Goal: Task Accomplishment & Management: Manage account settings

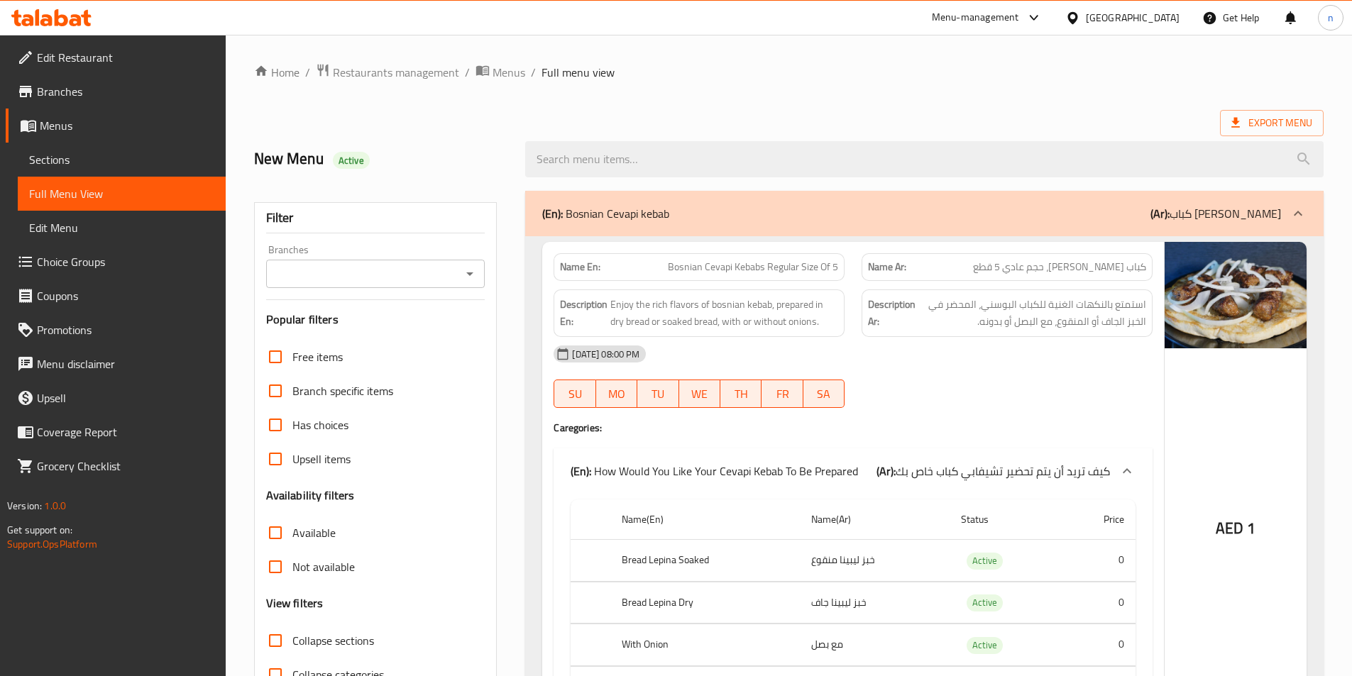
click at [67, 13] on icon at bounding box center [51, 17] width 80 height 17
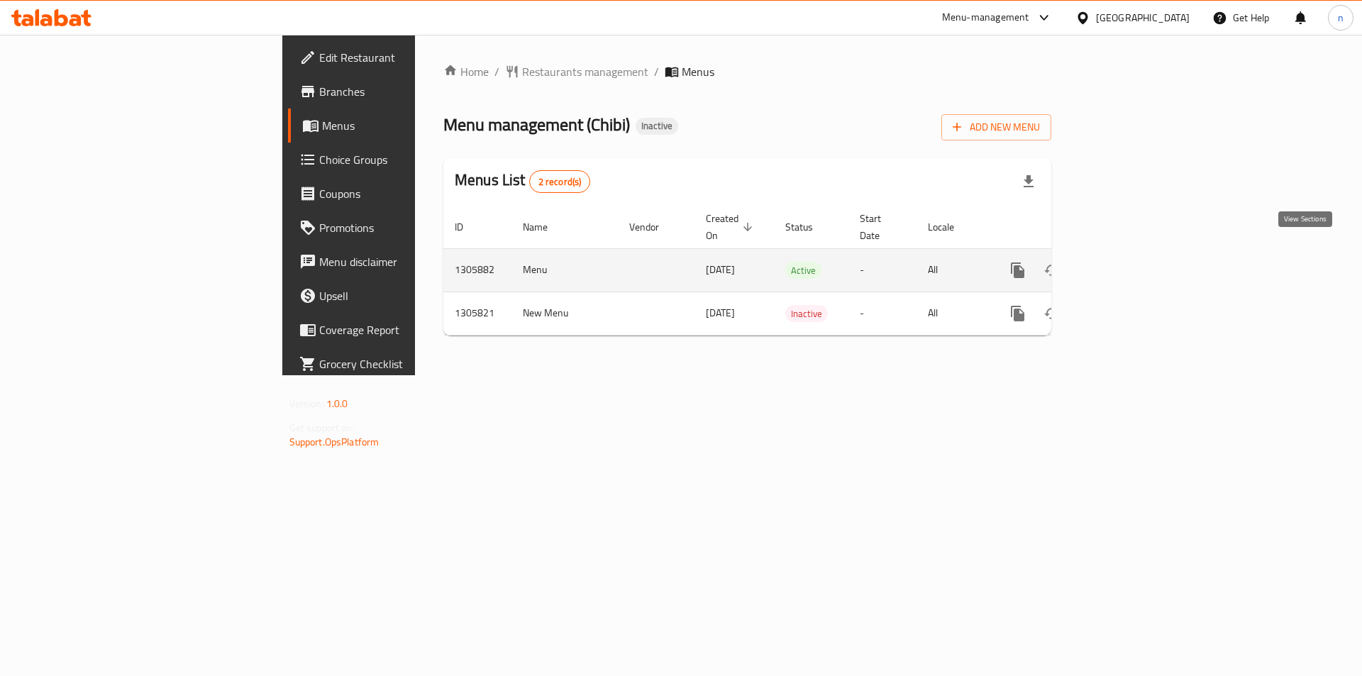
click at [1129, 262] on icon "enhanced table" at bounding box center [1120, 270] width 17 height 17
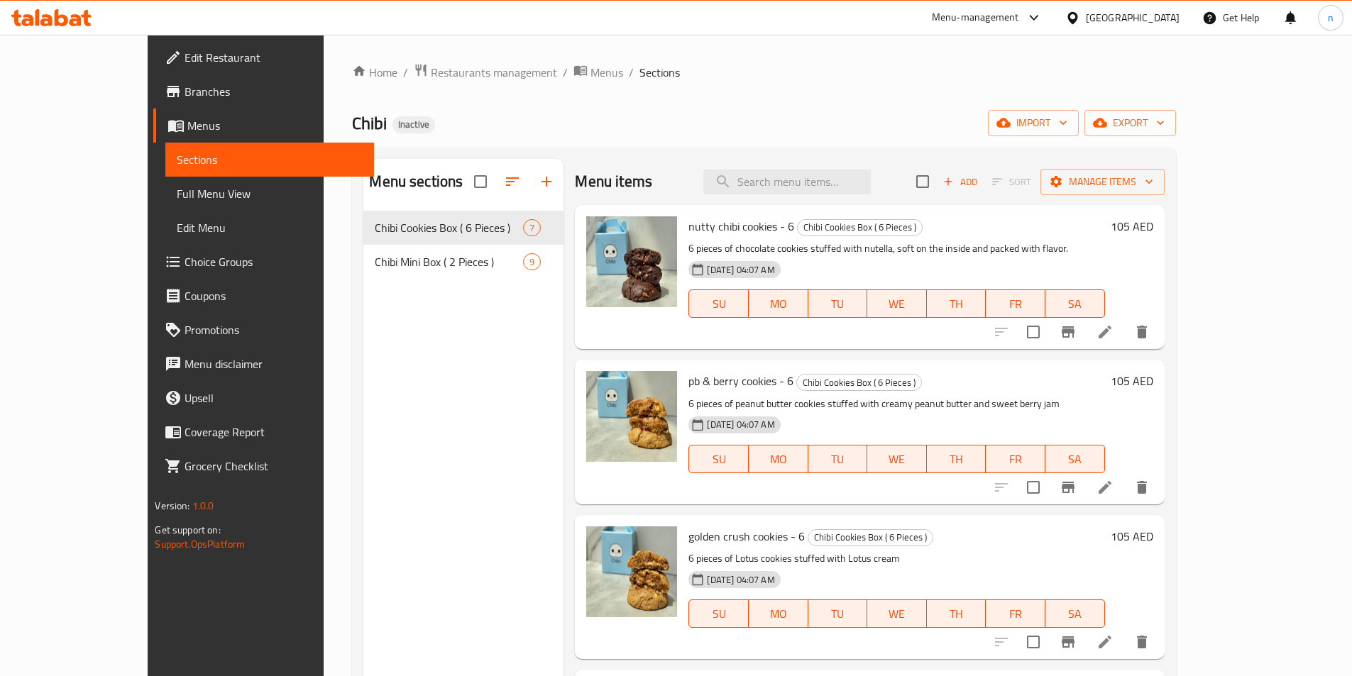
click at [177, 197] on span "Full Menu View" at bounding box center [269, 193] width 185 height 17
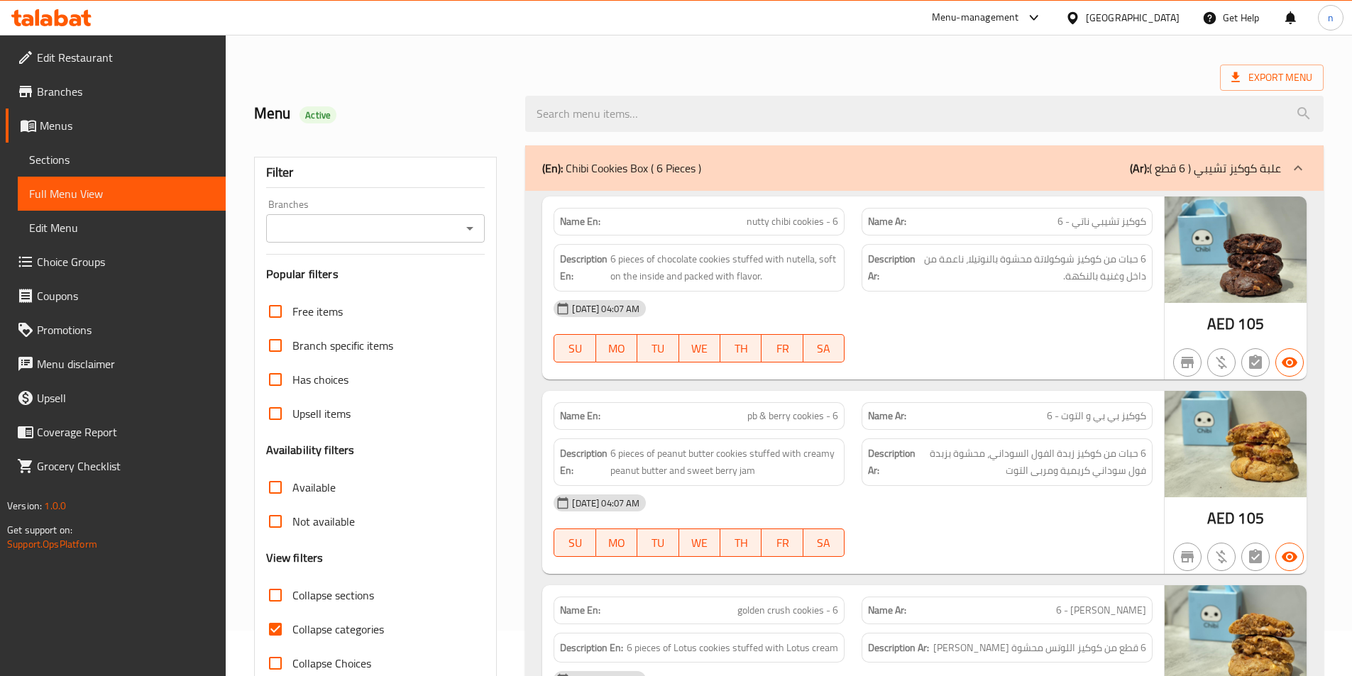
scroll to position [71, 0]
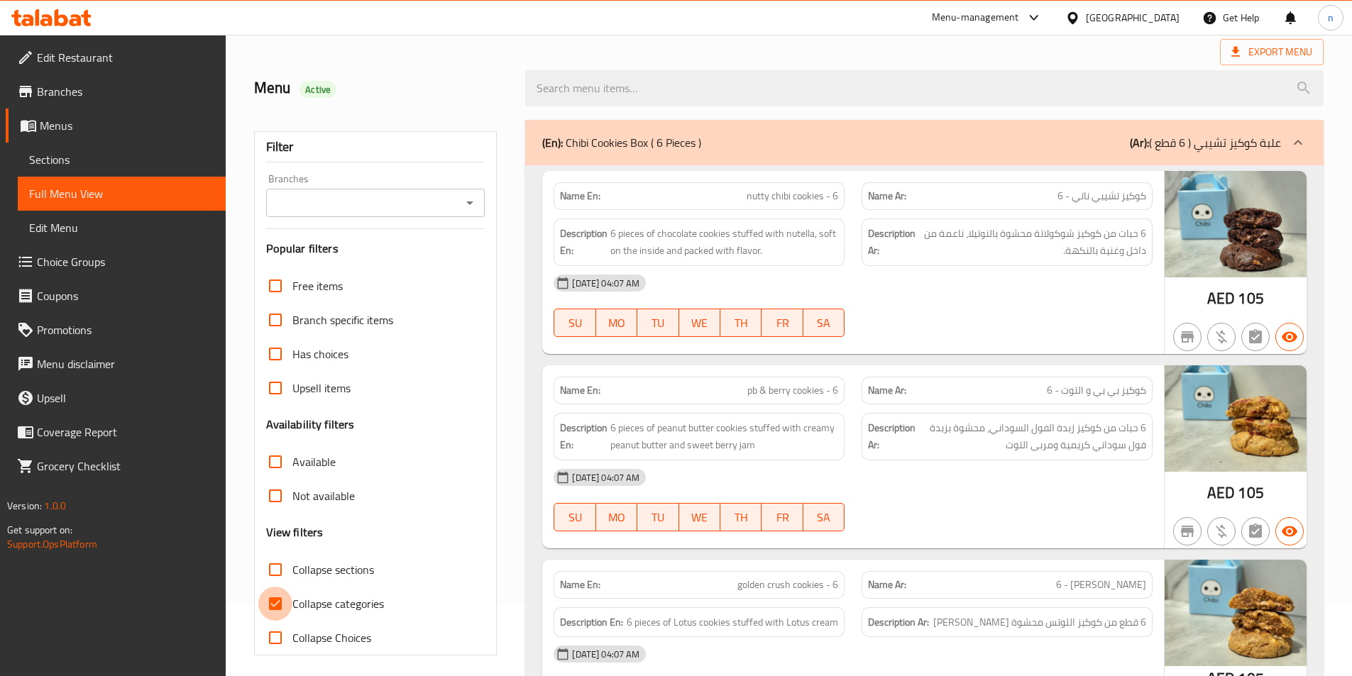
click at [280, 602] on input "Collapse categories" at bounding box center [275, 604] width 34 height 34
checkbox input "false"
click at [762, 199] on span "nutty chibi cookies - 6" at bounding box center [792, 196] width 92 height 15
copy span "nutty"
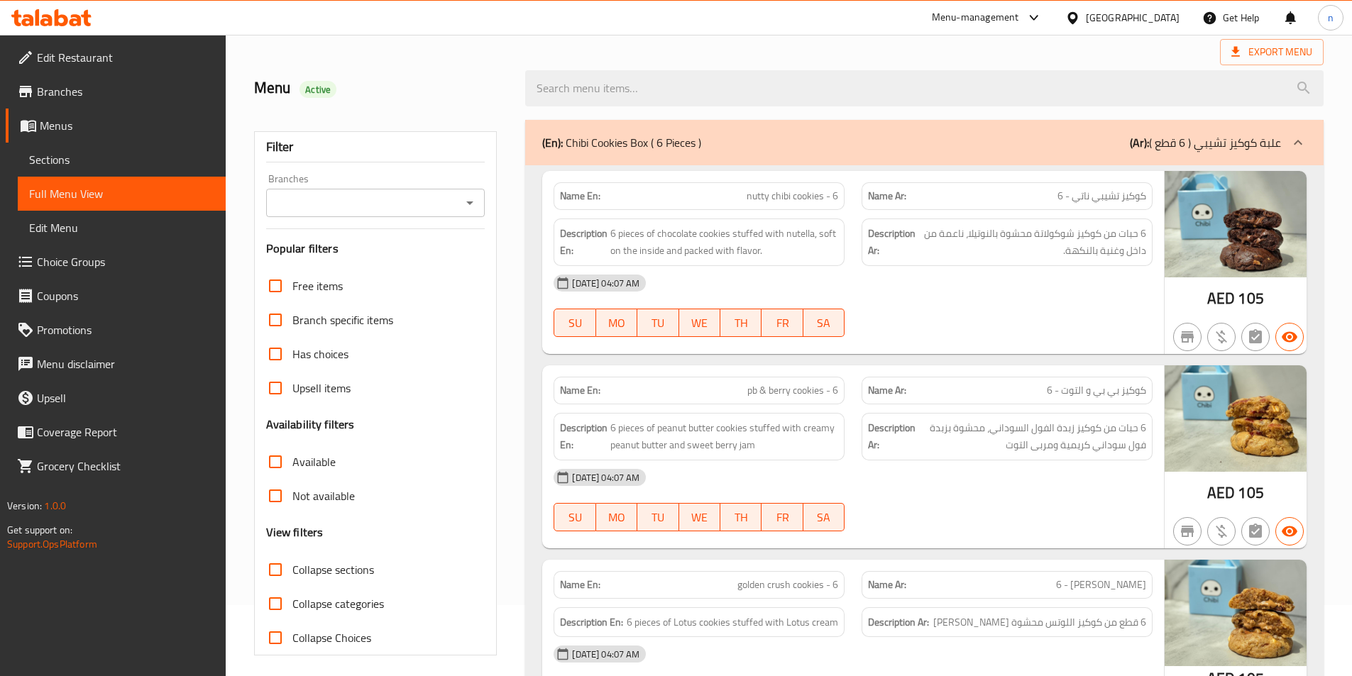
click at [983, 292] on div "[DATE] 04:07 AM" at bounding box center [853, 283] width 616 height 34
click at [697, 251] on span "6 pieces of chocolate cookies stuffed with nutella, soft on the inside and pack…" at bounding box center [724, 242] width 228 height 35
copy span "packed"
click at [127, 155] on span "Sections" at bounding box center [121, 159] width 185 height 17
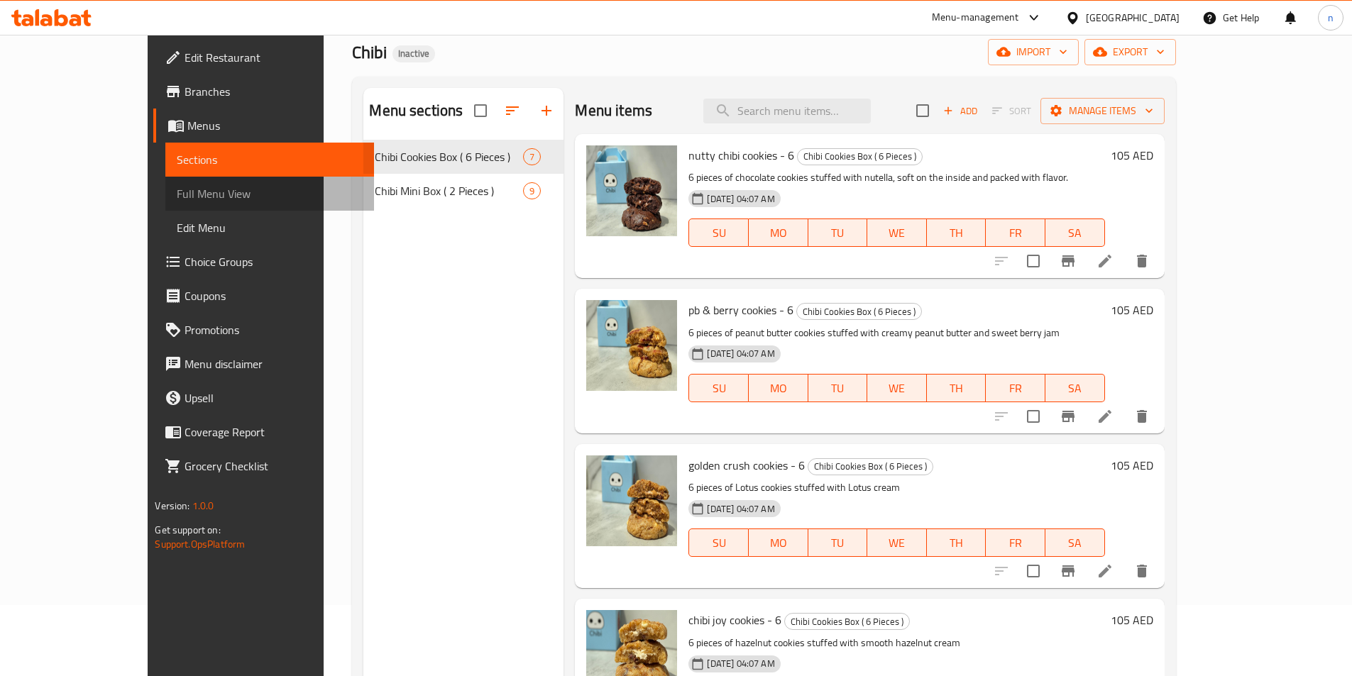
click at [177, 199] on span "Full Menu View" at bounding box center [269, 193] width 185 height 17
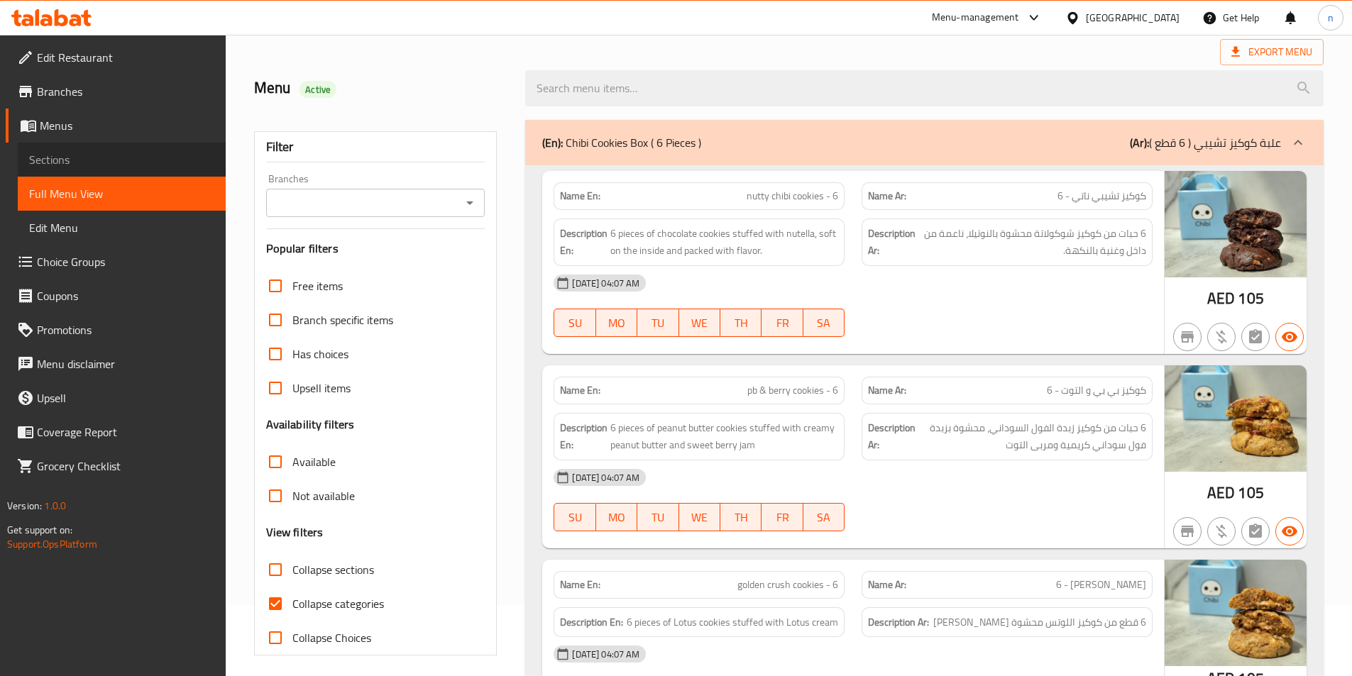
click at [144, 158] on span "Sections" at bounding box center [121, 159] width 185 height 17
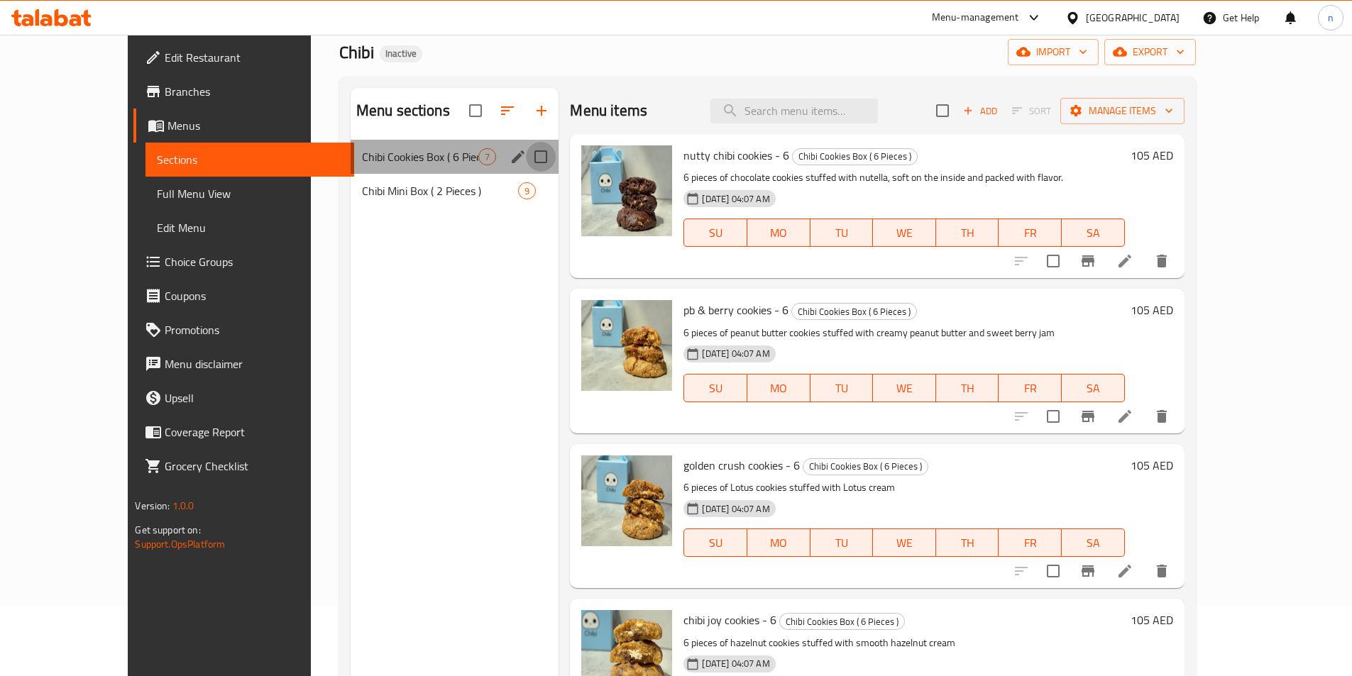
click at [526, 155] on input "Menu sections" at bounding box center [541, 157] width 30 height 30
checkbox input "true"
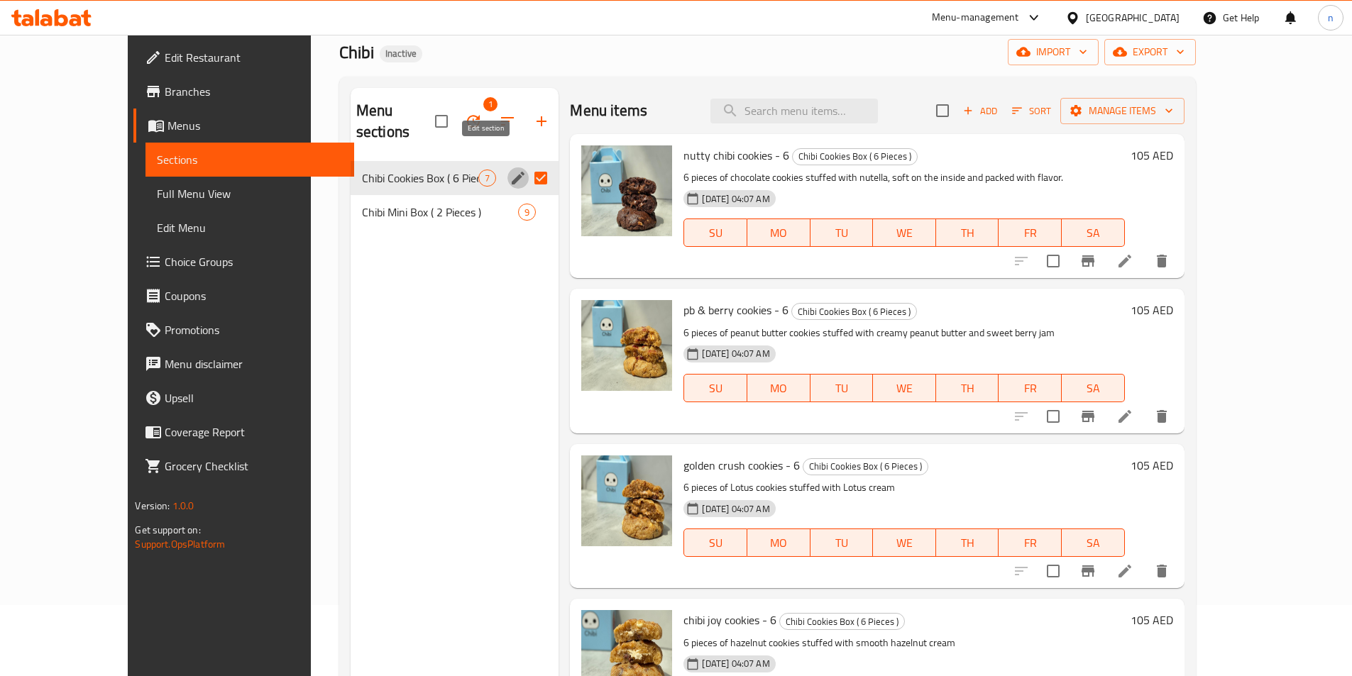
click at [509, 170] on icon "edit" at bounding box center [517, 178] width 17 height 17
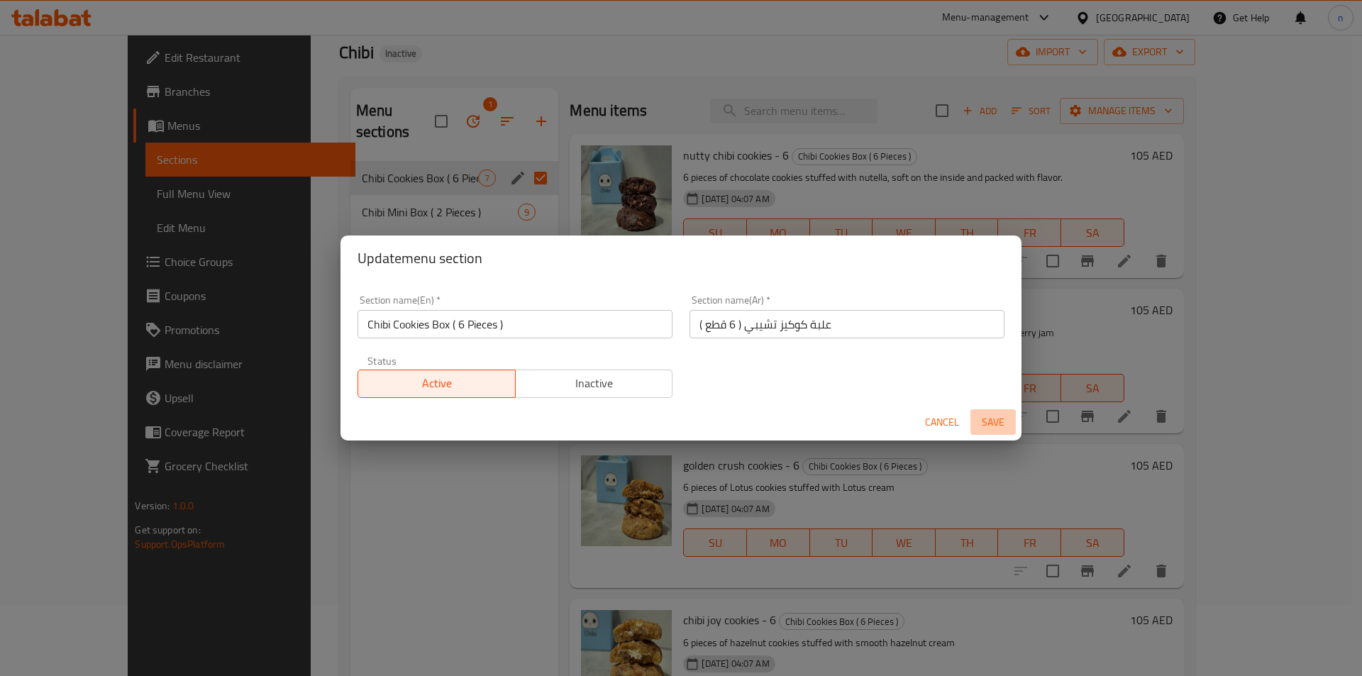
click at [993, 414] on span "Save" at bounding box center [993, 423] width 34 height 18
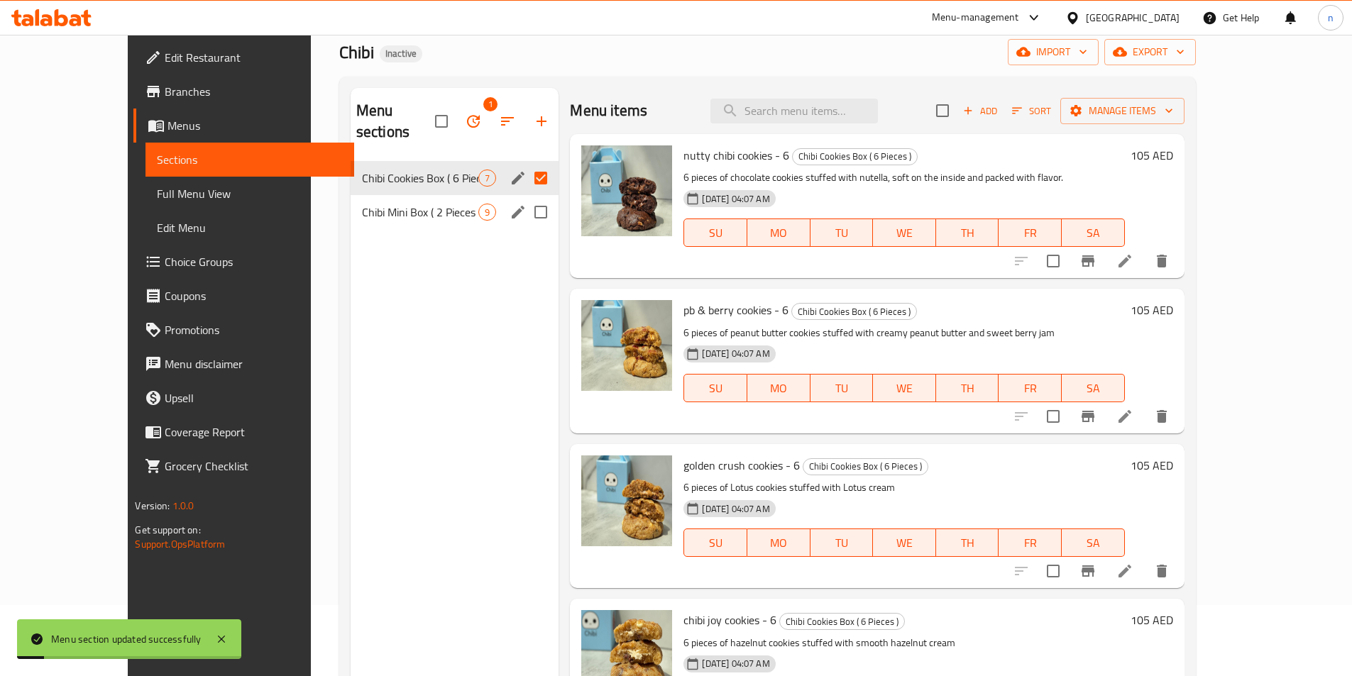
click at [526, 197] on input "Menu sections" at bounding box center [541, 212] width 30 height 30
checkbox input "true"
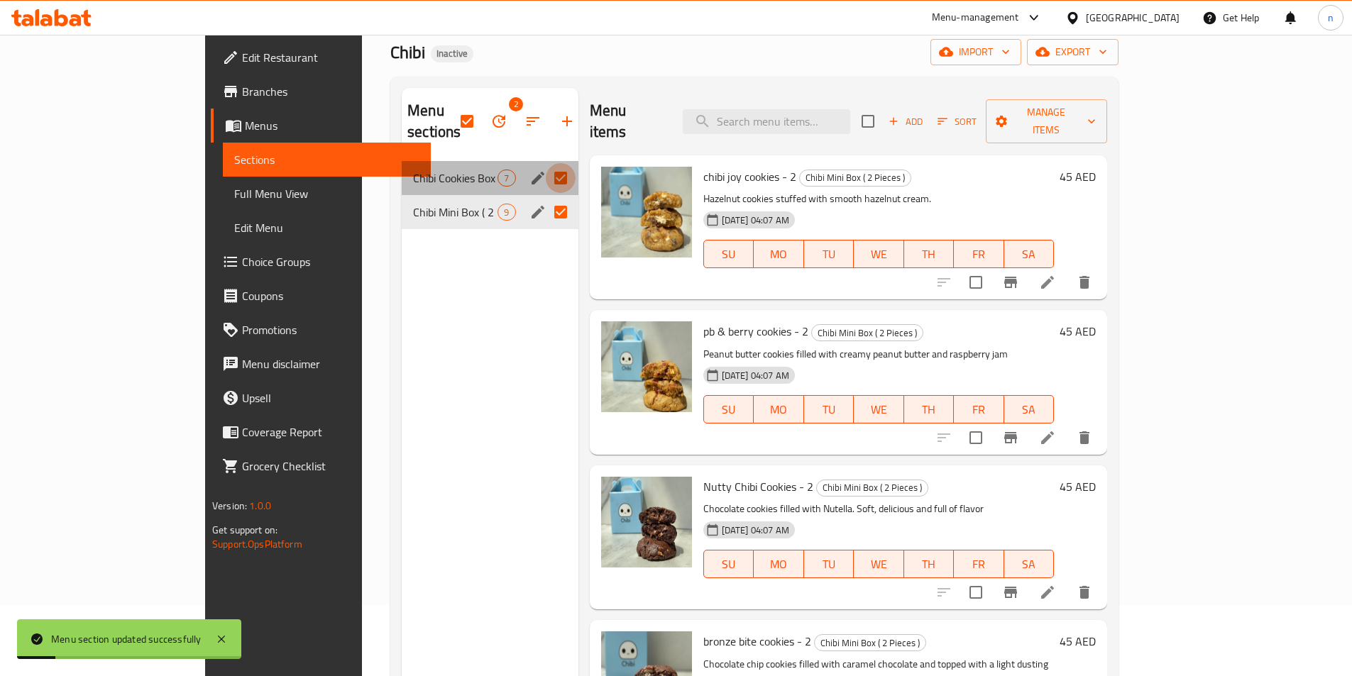
click at [546, 163] on input "Menu sections" at bounding box center [561, 178] width 30 height 30
checkbox input "false"
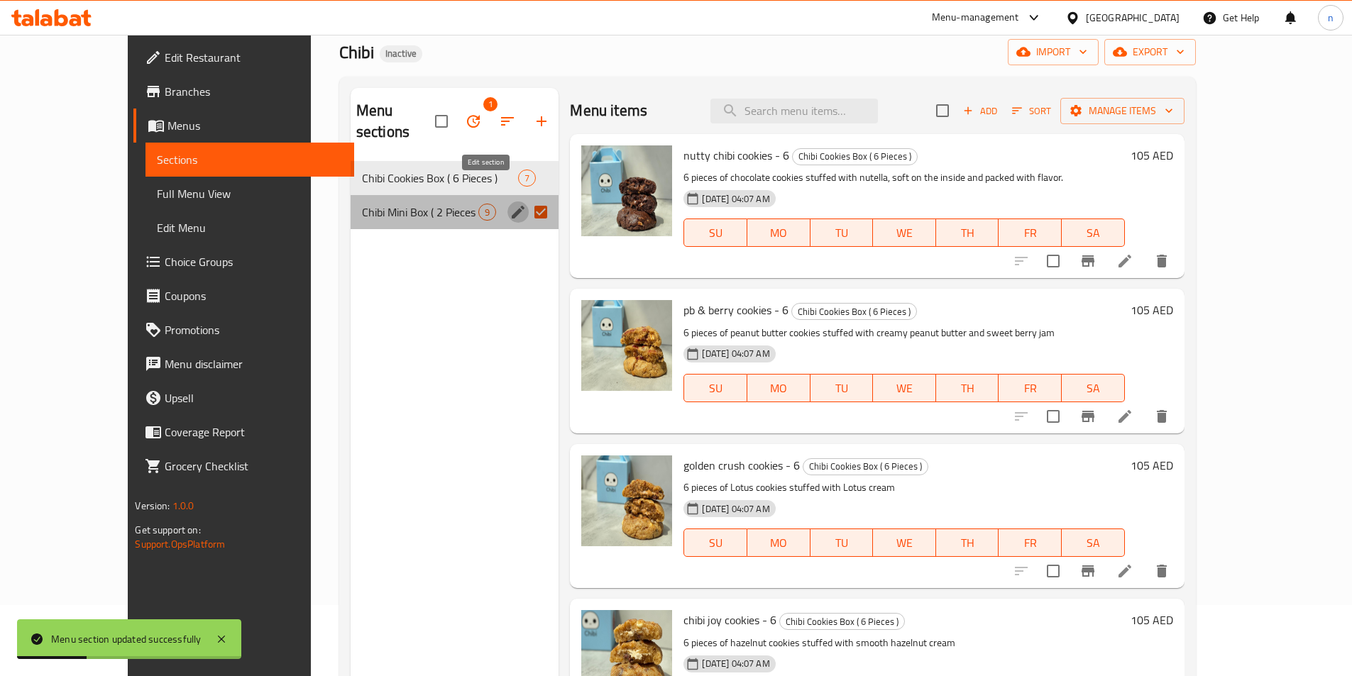
click at [509, 204] on icon "edit" at bounding box center [517, 212] width 17 height 17
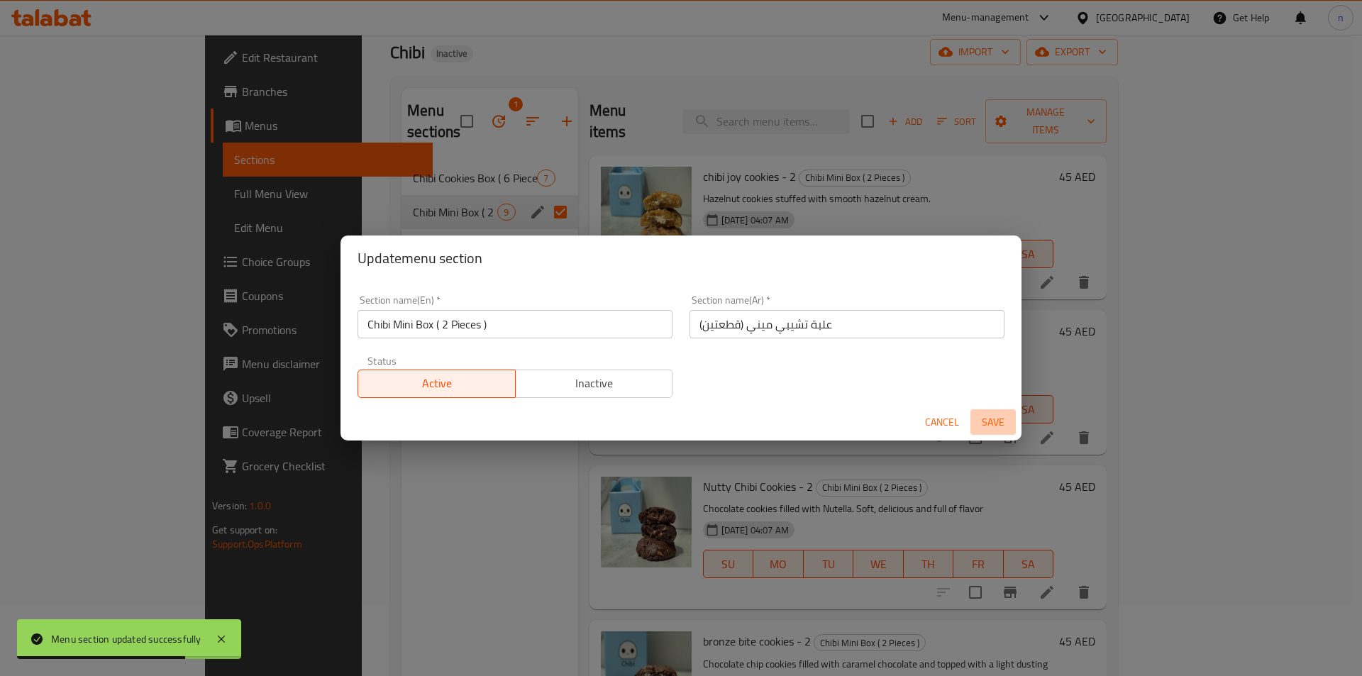
click at [978, 417] on span "Save" at bounding box center [993, 423] width 34 height 18
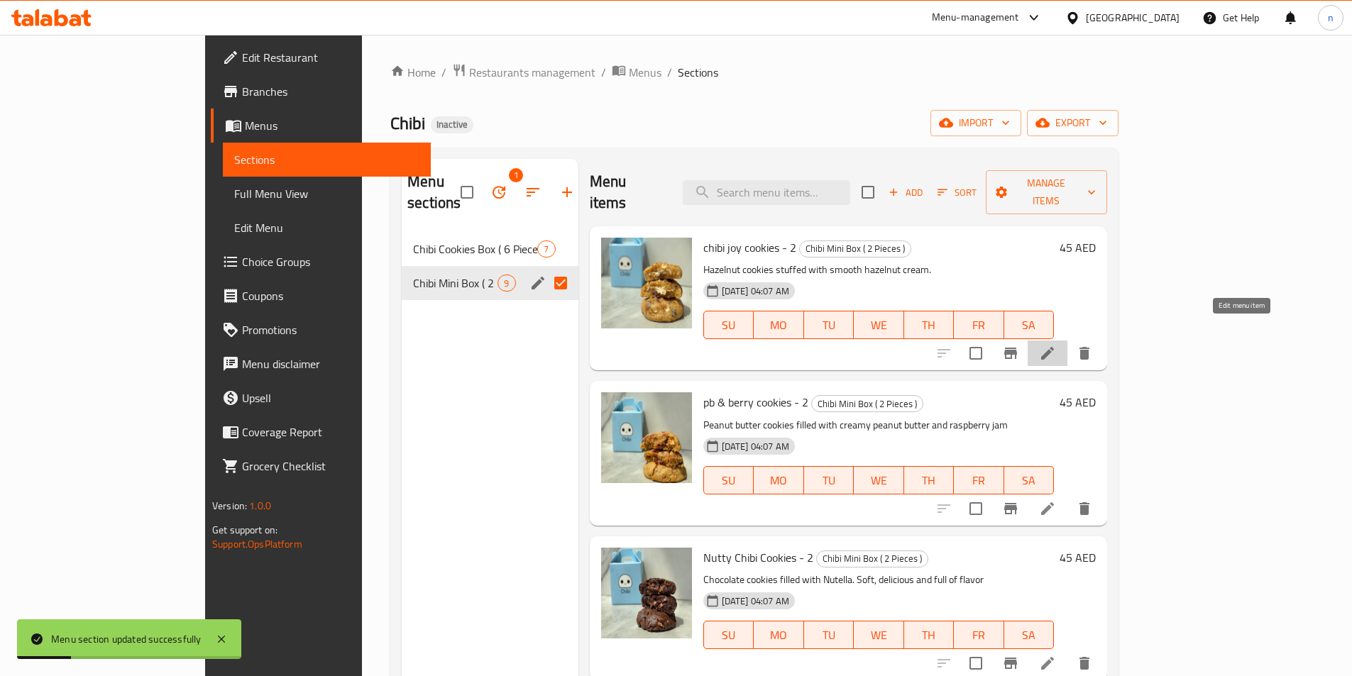
click at [1056, 345] on icon at bounding box center [1047, 353] width 17 height 17
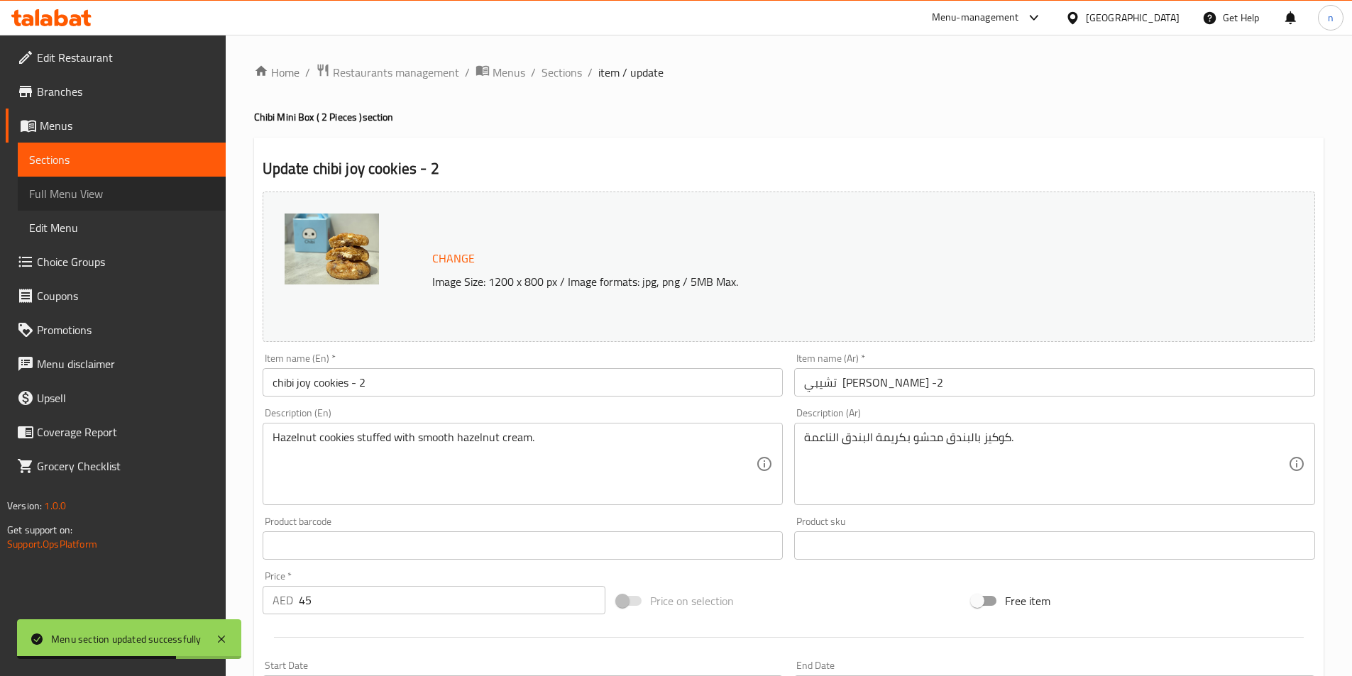
click at [131, 199] on span "Full Menu View" at bounding box center [121, 193] width 185 height 17
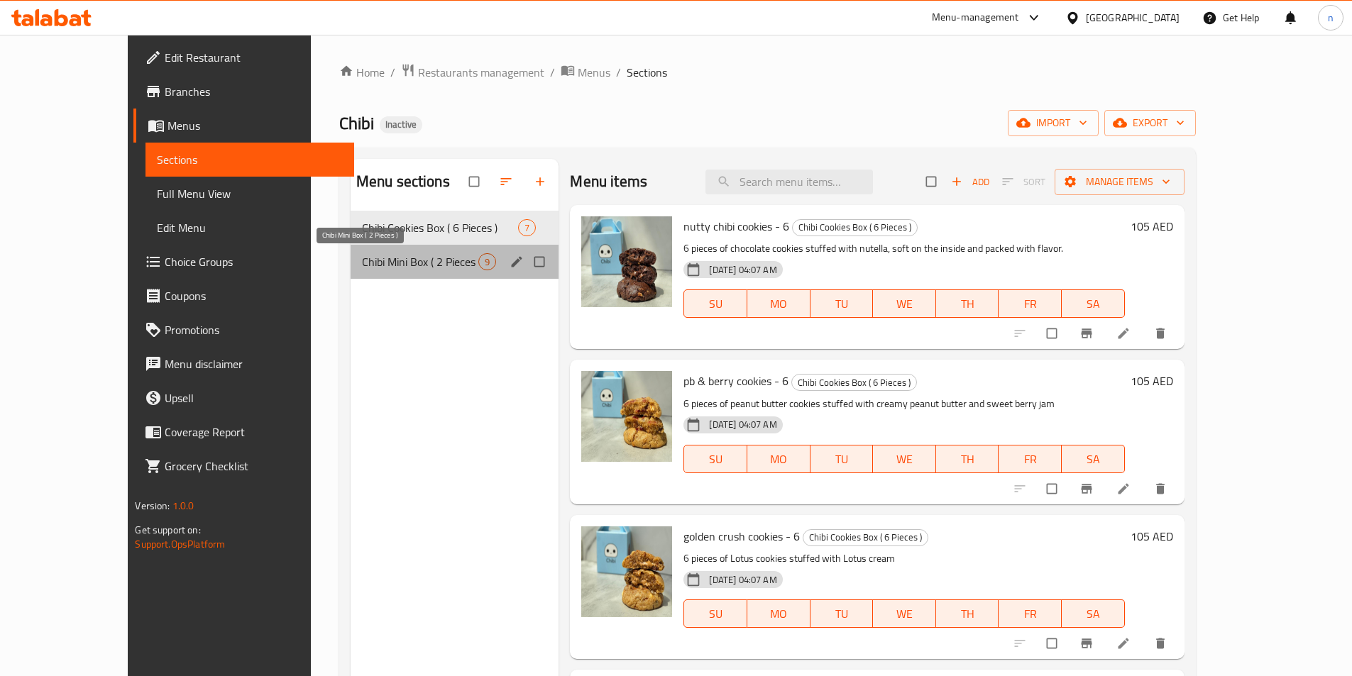
click at [380, 267] on span "Chibi Mini Box ( 2 Pieces )" at bounding box center [420, 261] width 117 height 17
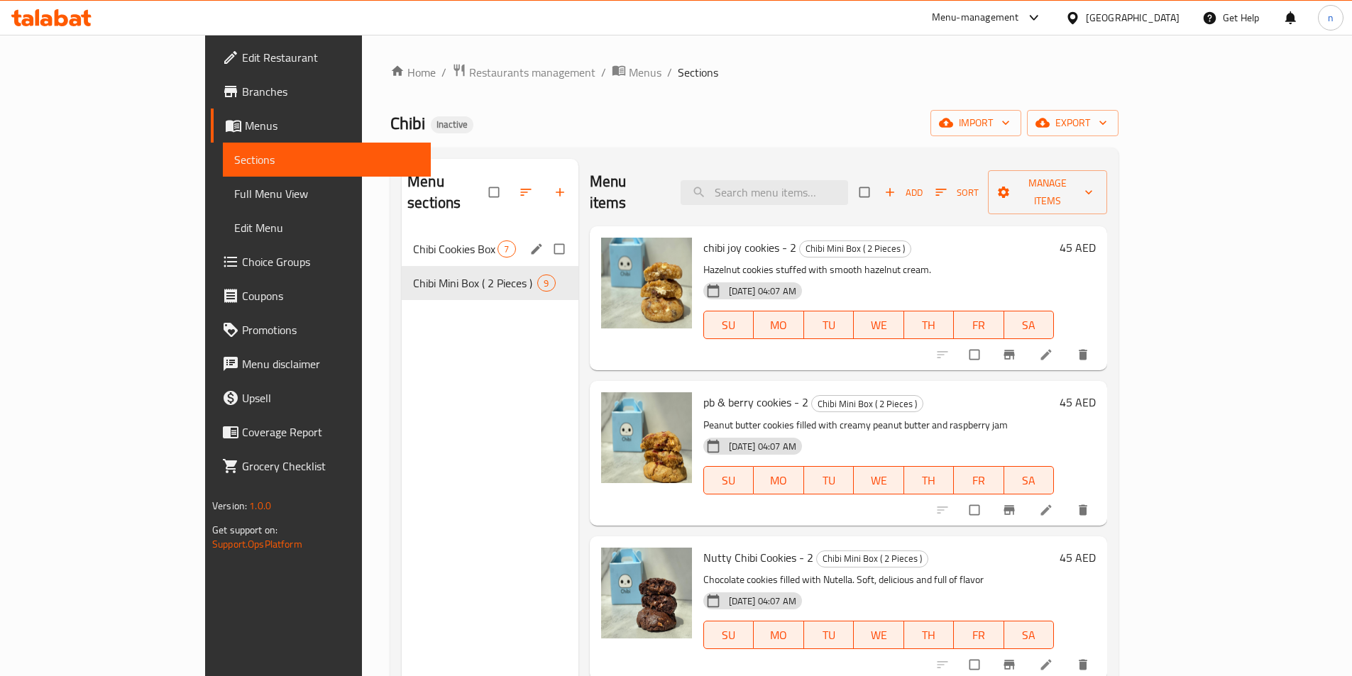
click at [402, 232] on div "Chibi Cookies Box ( 6 Pieces ) 7" at bounding box center [490, 249] width 176 height 34
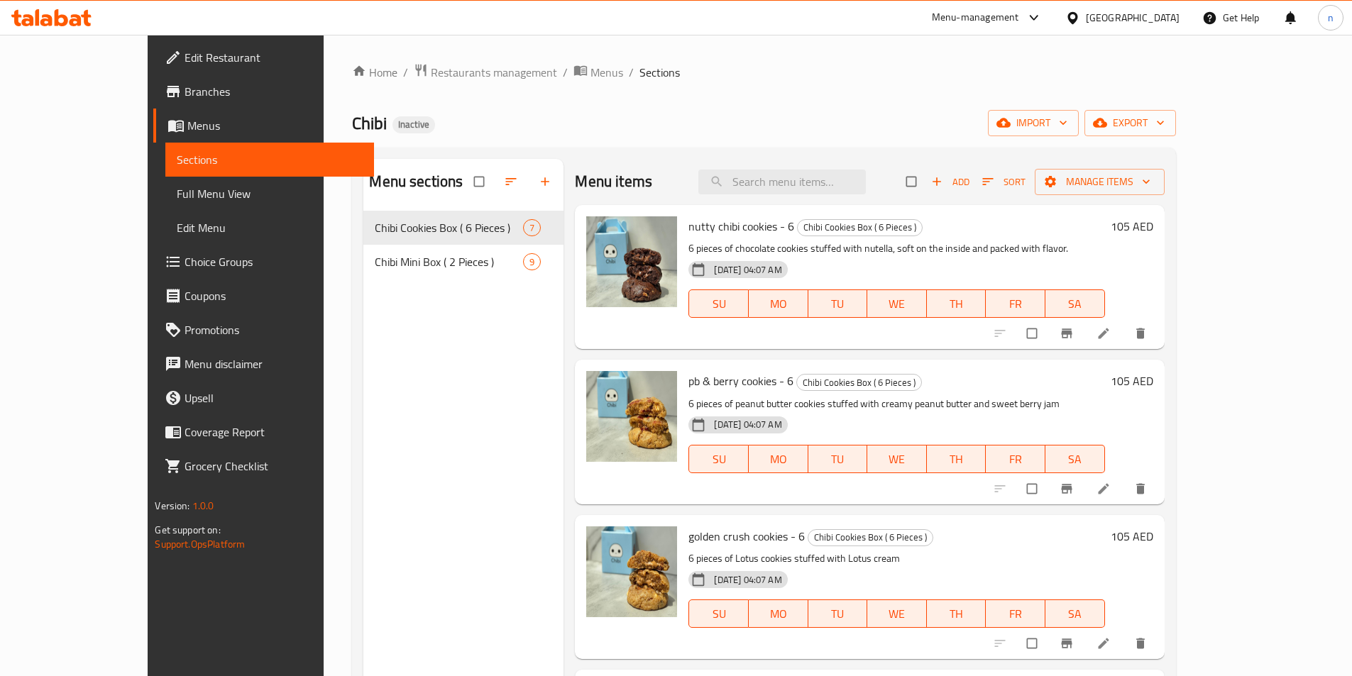
click at [177, 200] on span "Full Menu View" at bounding box center [269, 193] width 185 height 17
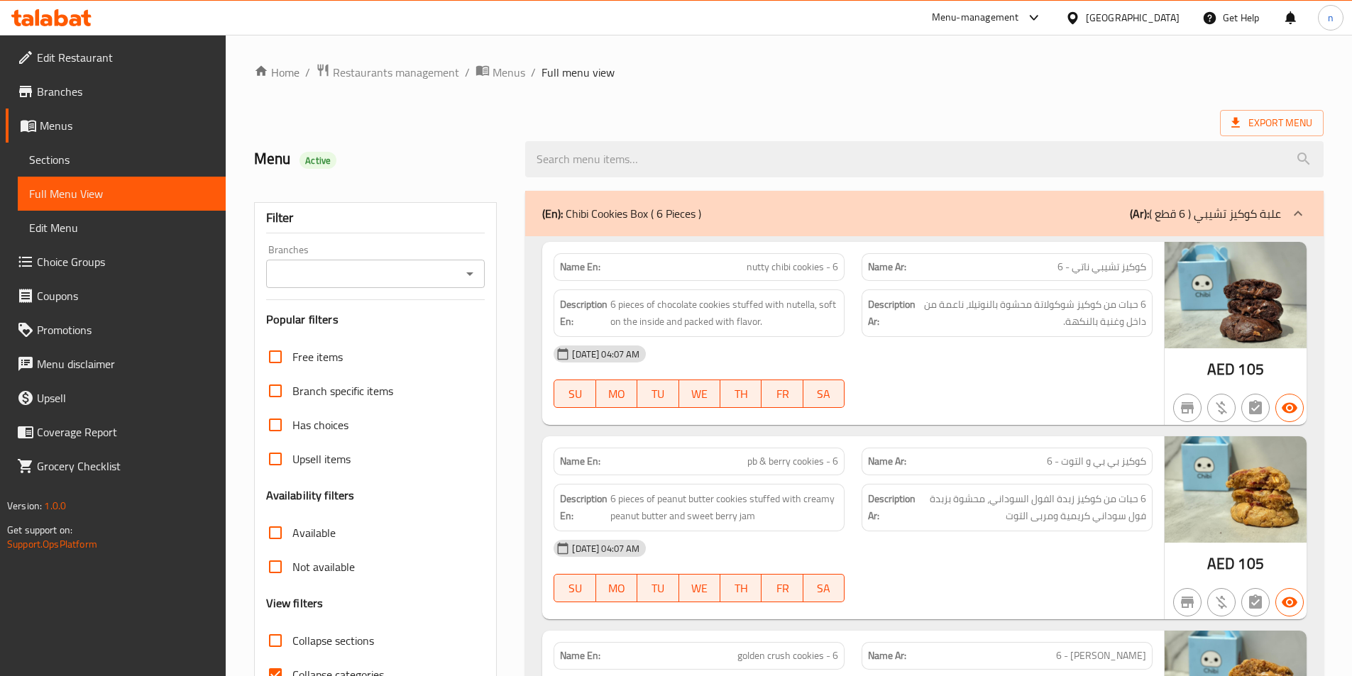
scroll to position [284, 0]
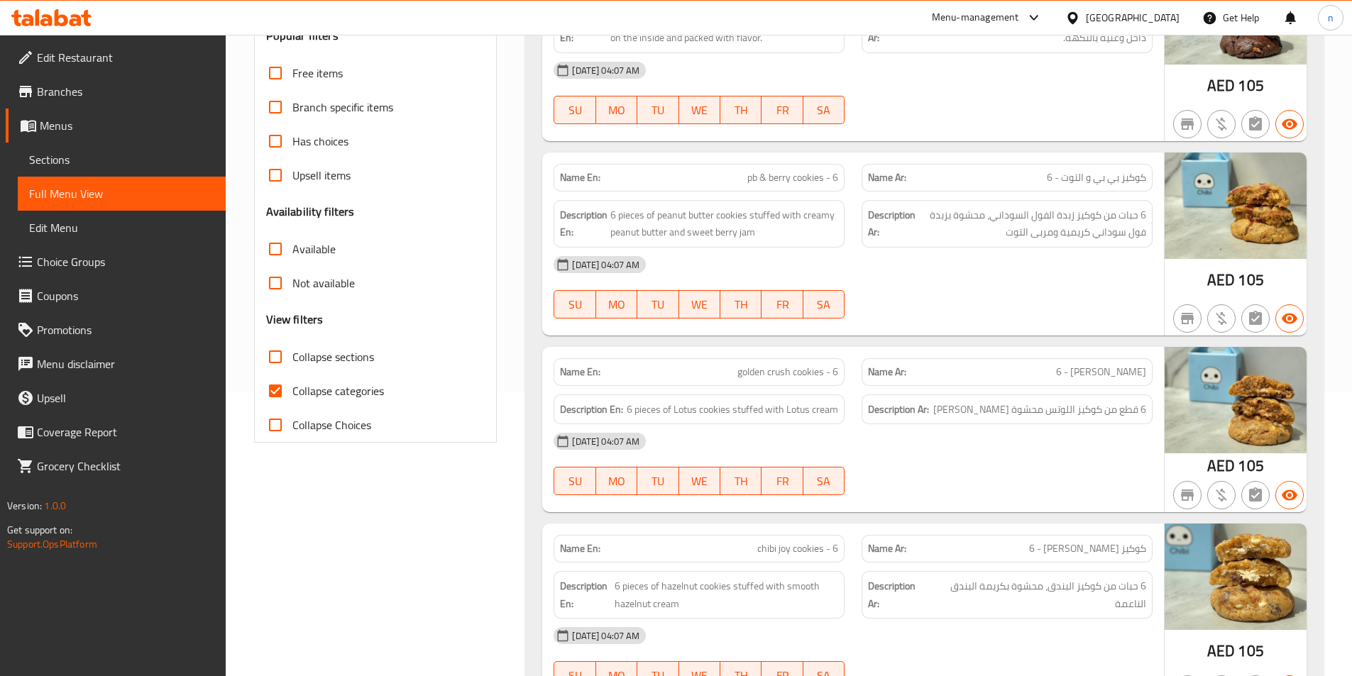
click at [276, 390] on input "Collapse categories" at bounding box center [275, 391] width 34 height 34
checkbox input "false"
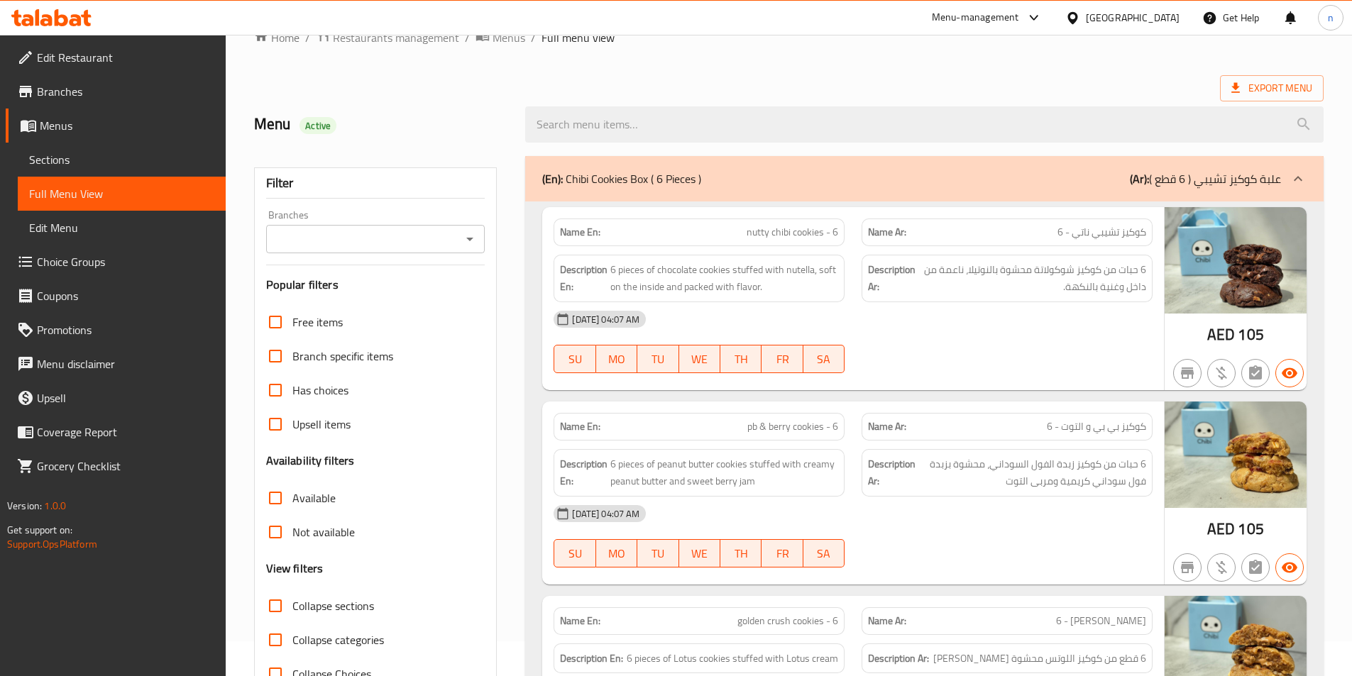
scroll to position [0, 0]
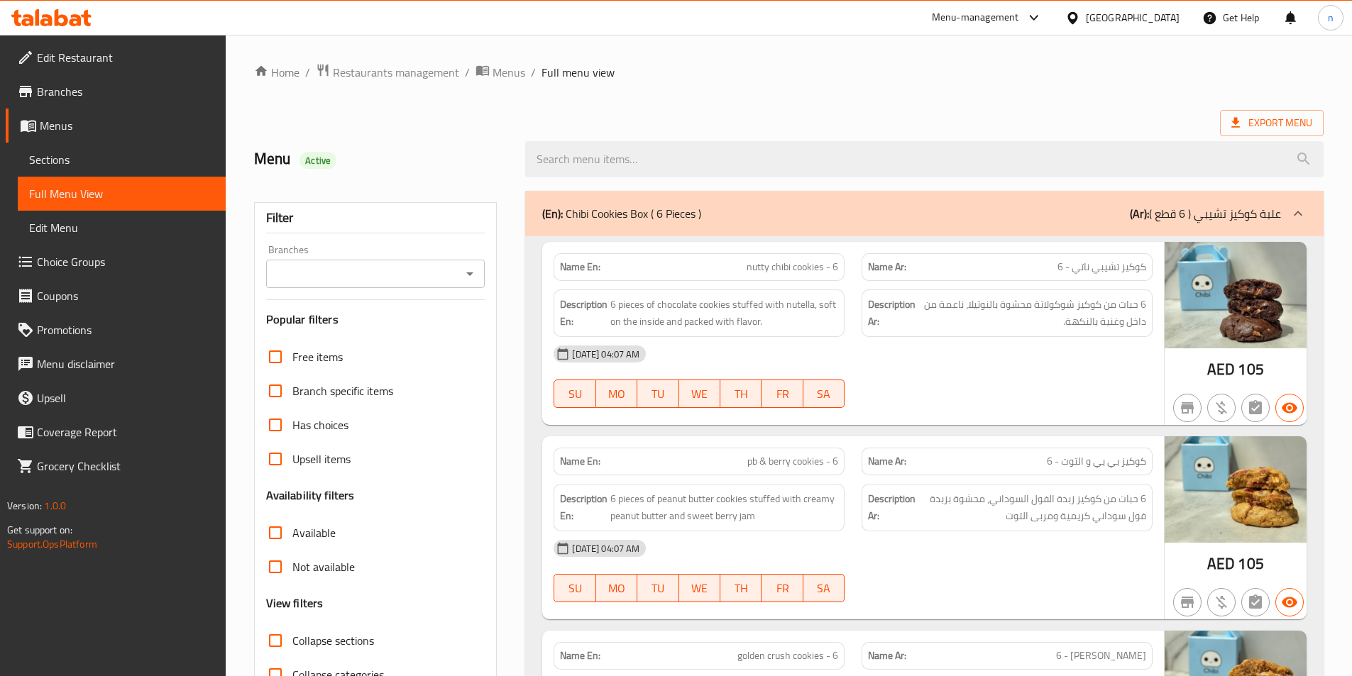
click at [100, 169] on link "Sections" at bounding box center [122, 160] width 208 height 34
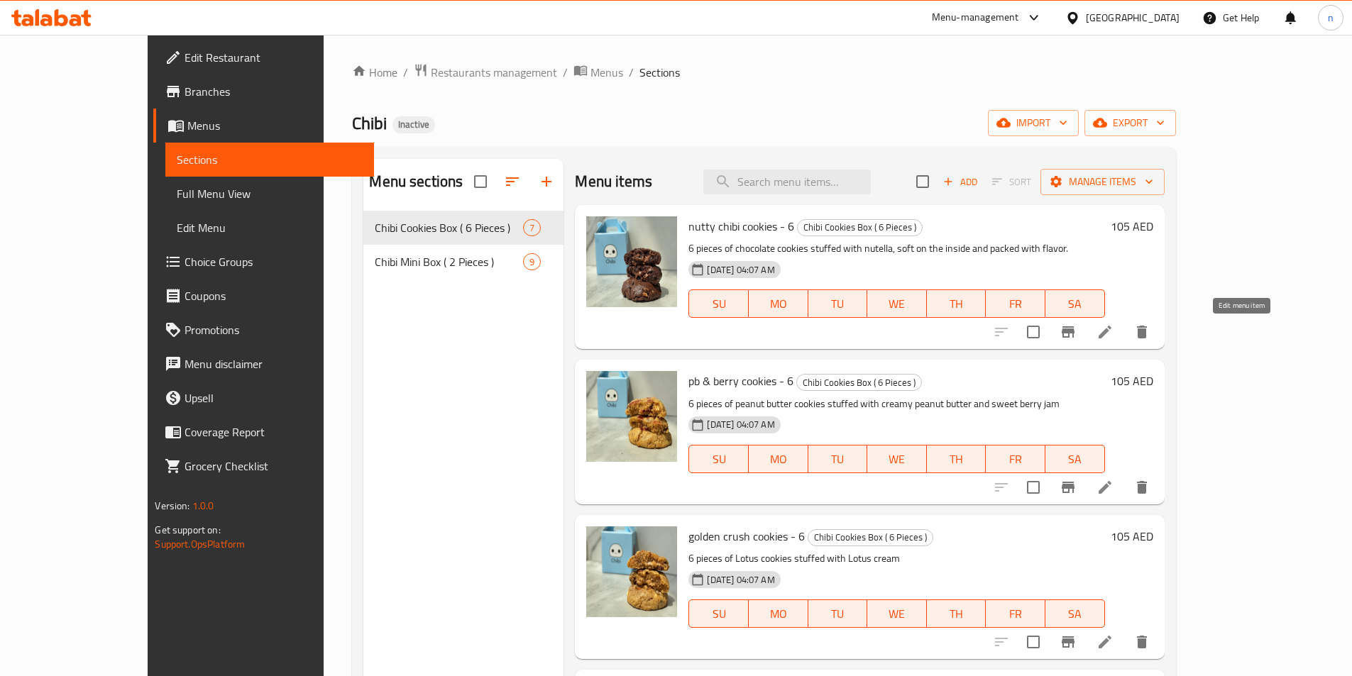
click at [1111, 333] on icon at bounding box center [1104, 332] width 13 height 13
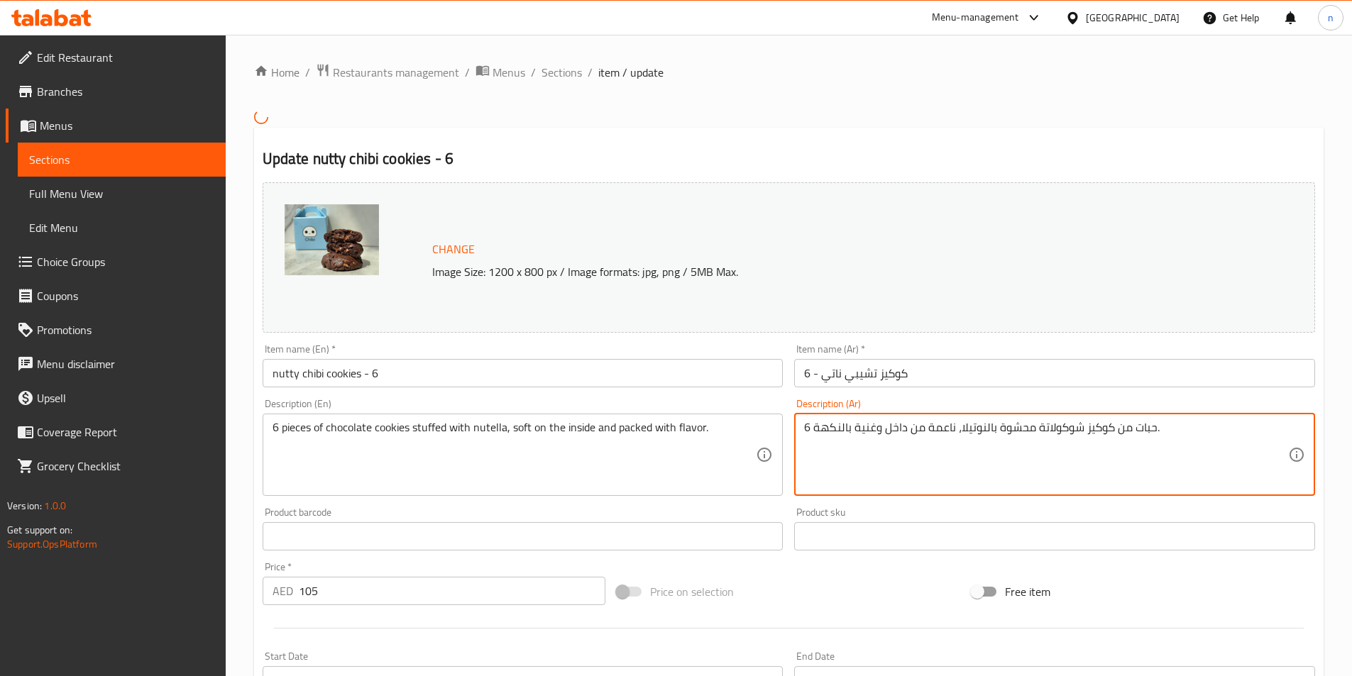
click at [892, 426] on textarea "6 حبات من كوكيز شوكولاتة محشوة بالنوتيلا، ناعمة من داخل وغنية بالنكهة." at bounding box center [1046, 454] width 484 height 67
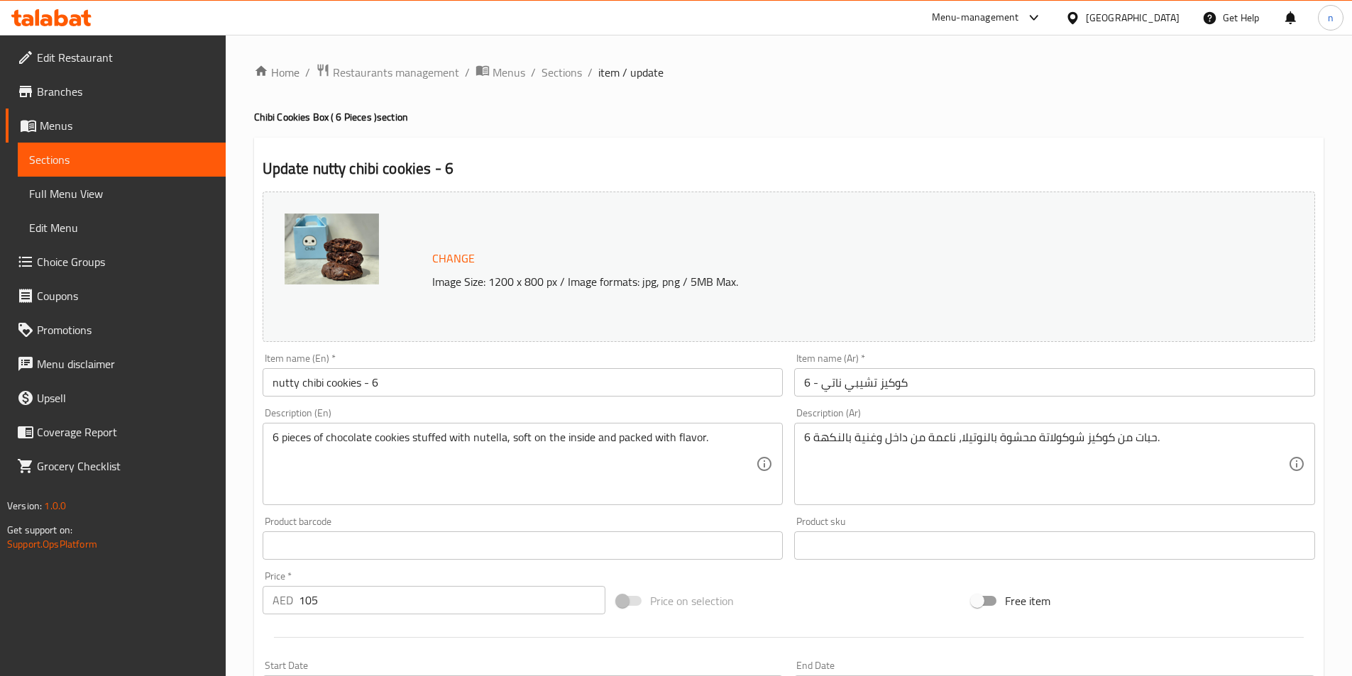
drag, startPoint x: 892, startPoint y: 426, endPoint x: 839, endPoint y: 443, distance: 55.0
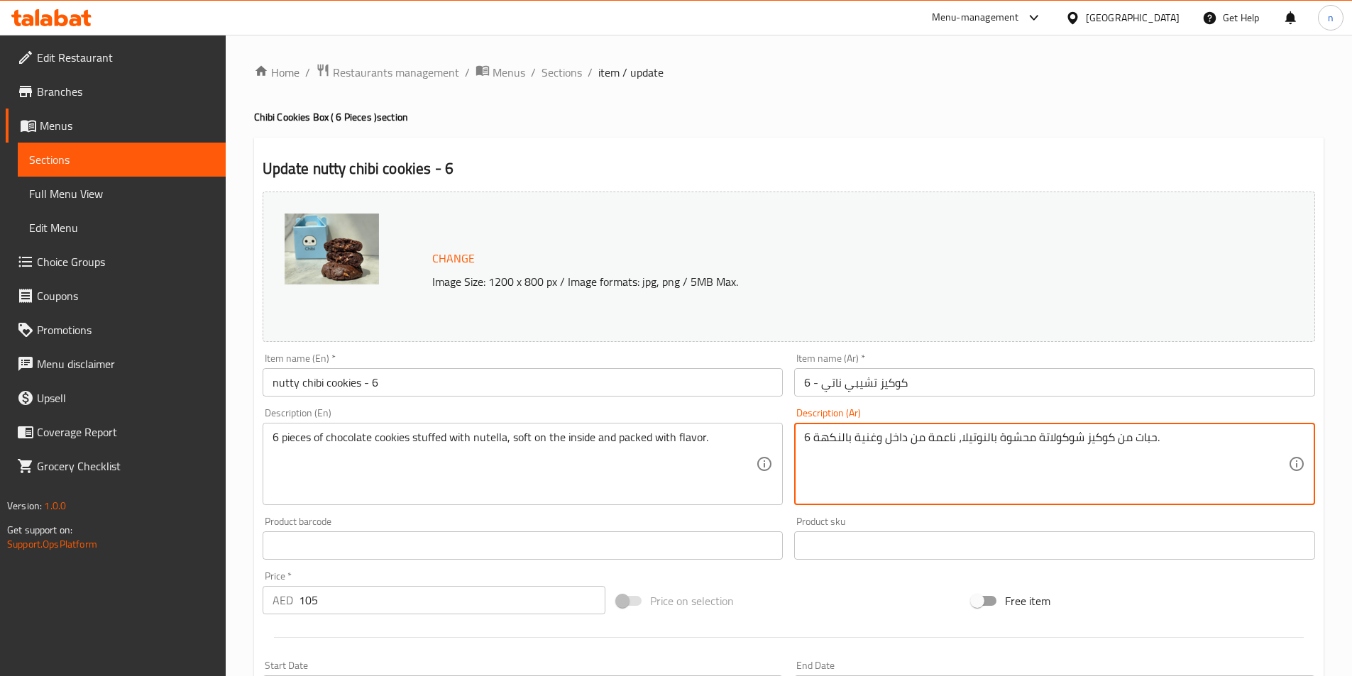
click at [839, 443] on textarea "6 حبات من كوكيز شوكولاتة محشوة بالنوتيلا، ناعمة من داخل وغنية بالنكهة." at bounding box center [1046, 464] width 484 height 67
click at [1041, 475] on textarea "6 حبات من كوكيز شوكولاتة محشوة بالنوتيلا، ناعمة من داخل وغنية بالنكهة." at bounding box center [1046, 464] width 484 height 67
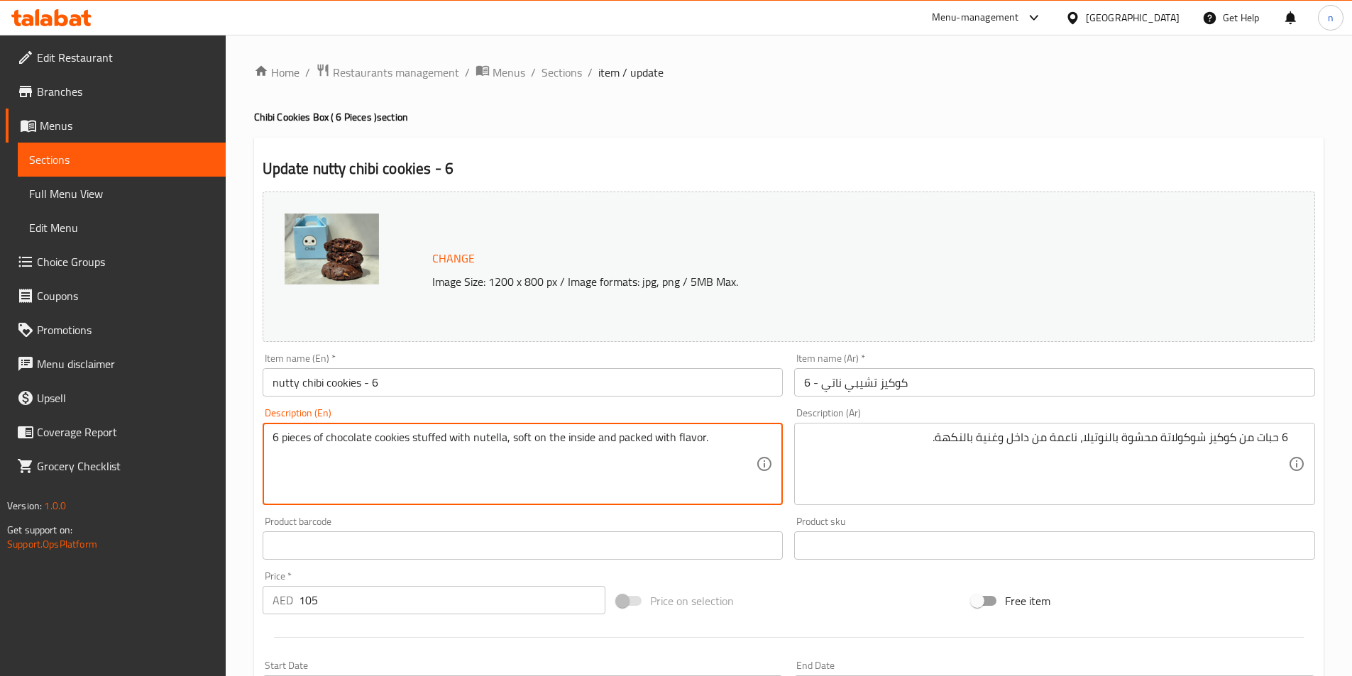
click at [304, 441] on textarea "6 pieces of chocolate cookies stuffed with nutella, soft on the inside and pack…" at bounding box center [514, 464] width 484 height 67
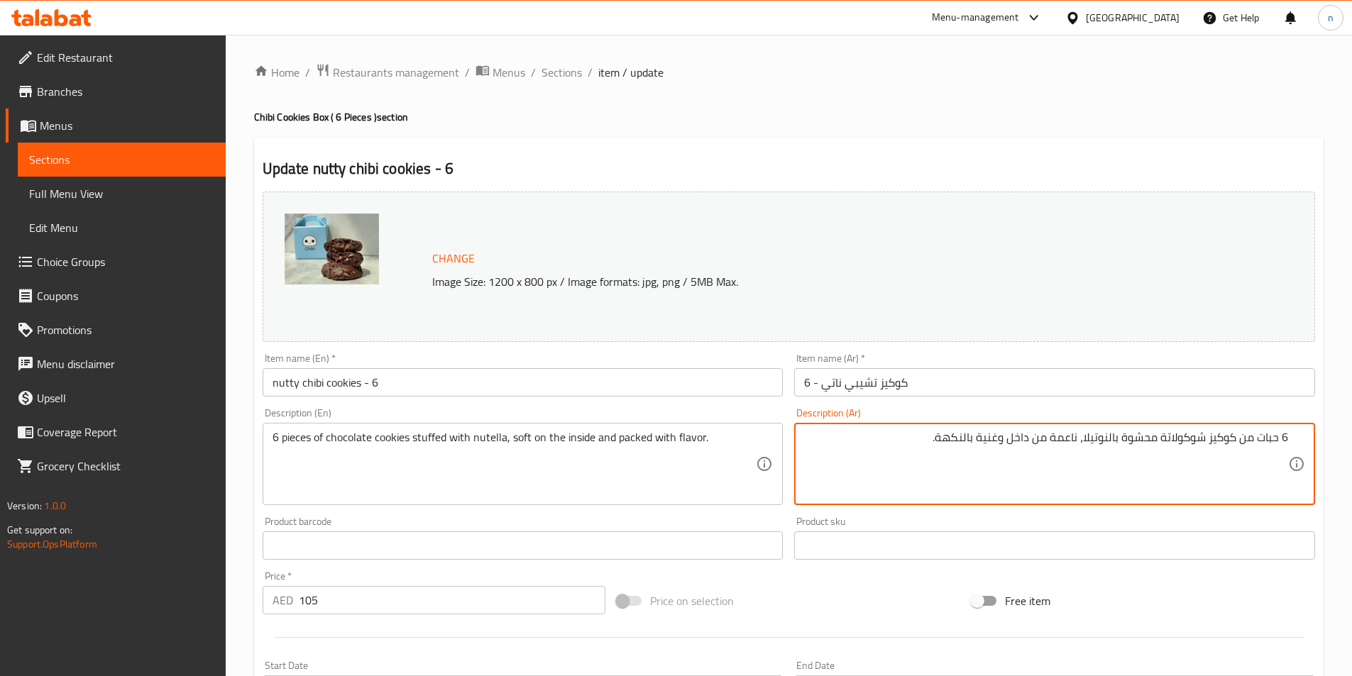
click at [1269, 439] on textarea "6 حبات من كوكيز شوكولاتة محشوة بالنوتيلا، ناعمة من داخل وغنية بالنكهة." at bounding box center [1046, 464] width 484 height 67
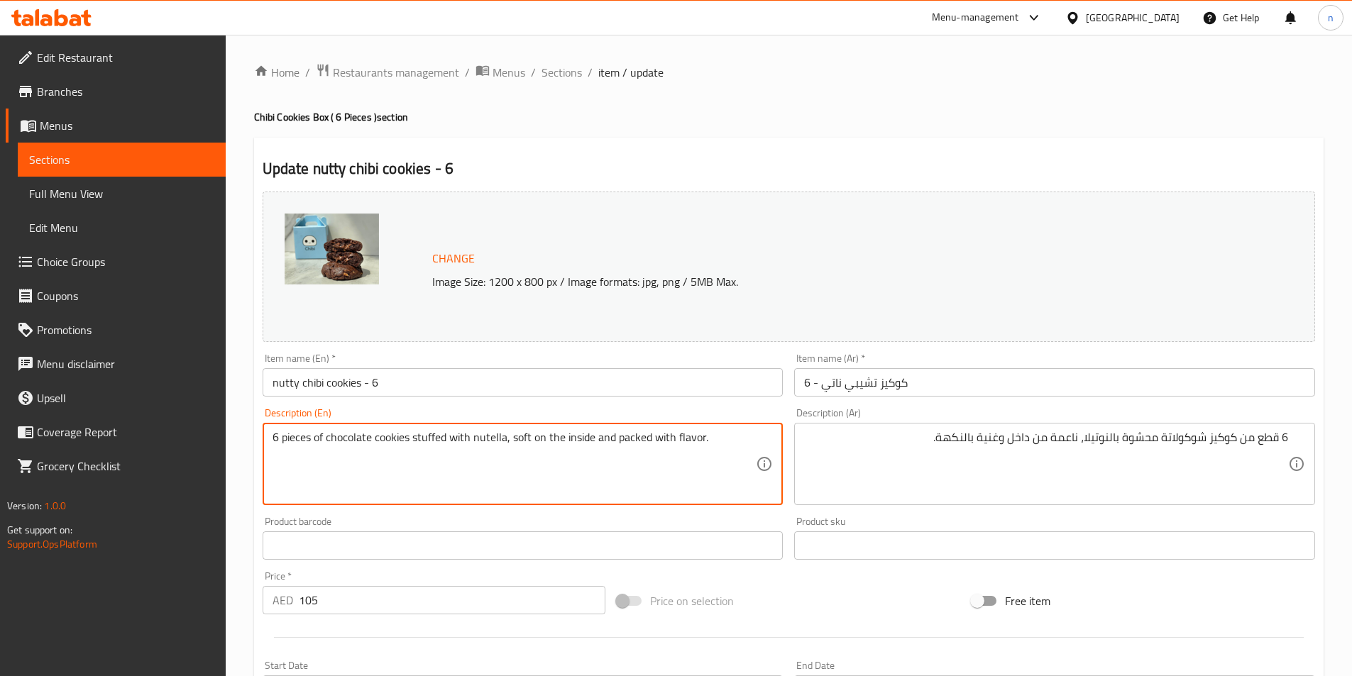
drag, startPoint x: 594, startPoint y: 440, endPoint x: 763, endPoint y: 429, distance: 169.9
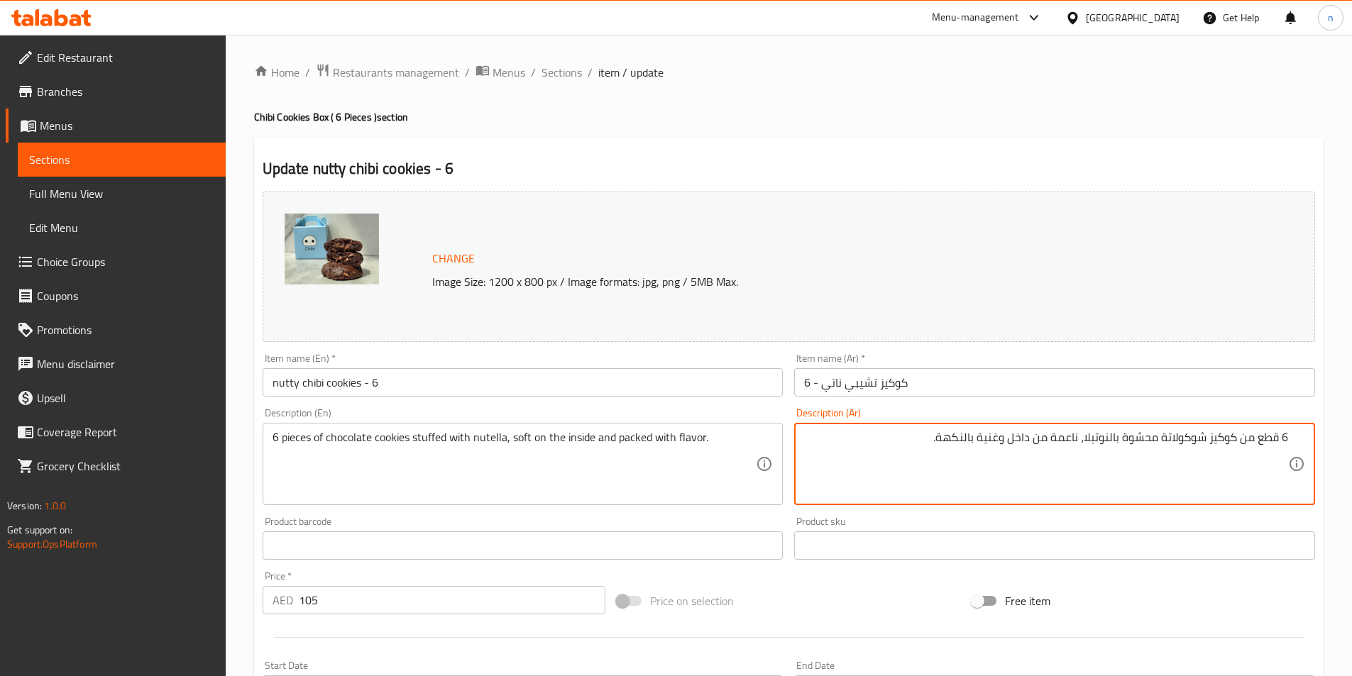
click at [988, 439] on textarea "6 قطع من كوكيز شوكولاتة محشوة بالنوتيلا، ناعمة من داخل وغنية بالنكهة." at bounding box center [1046, 464] width 484 height 67
click at [922, 436] on textarea "6 قطع من كوكيز شوكولاتة محشوة بالنوتيلا، ناعمة من داخل وغنية بالنكهة." at bounding box center [1046, 464] width 484 height 67
drag, startPoint x: 939, startPoint y: 439, endPoint x: 1005, endPoint y: 468, distance: 72.5
click at [1005, 468] on textarea "6 قطع من كوكيز شوكولاتة محشوة بالنوتيلا، ناعمة من داخل وغنية بالنكهة." at bounding box center [1046, 464] width 484 height 67
paste textarea "مليئ"
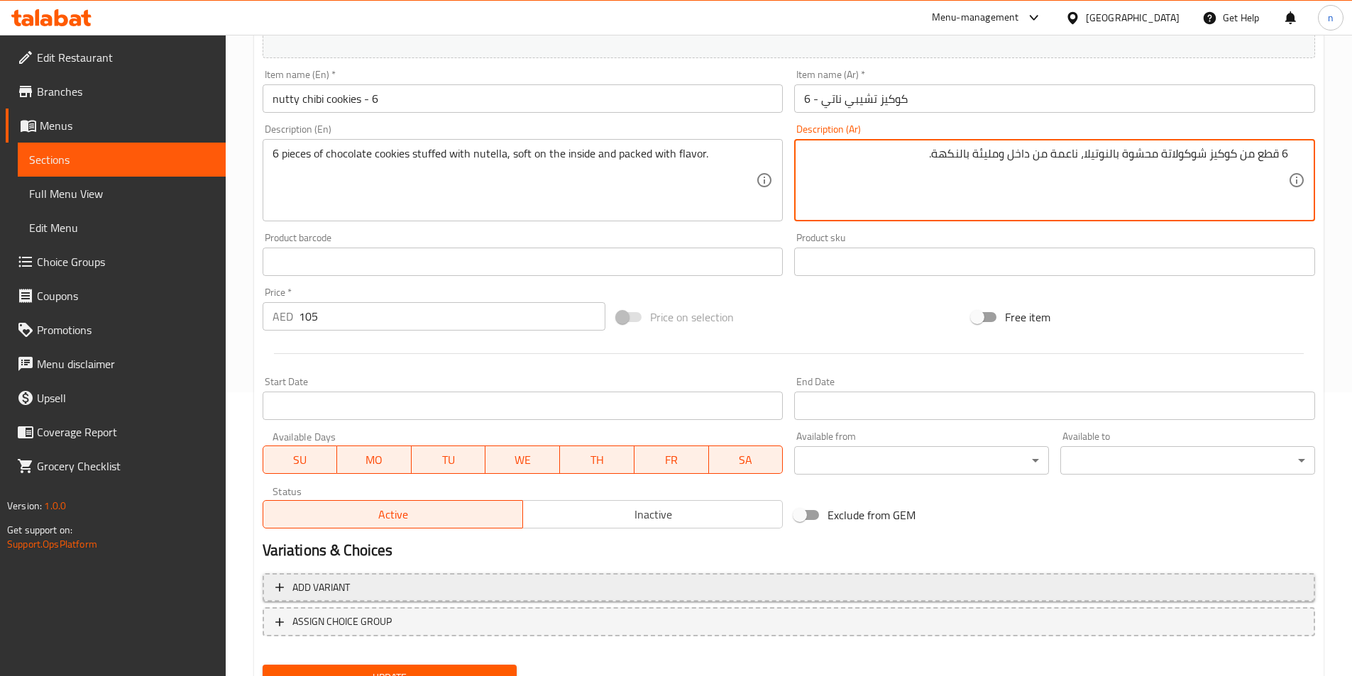
scroll to position [347, 0]
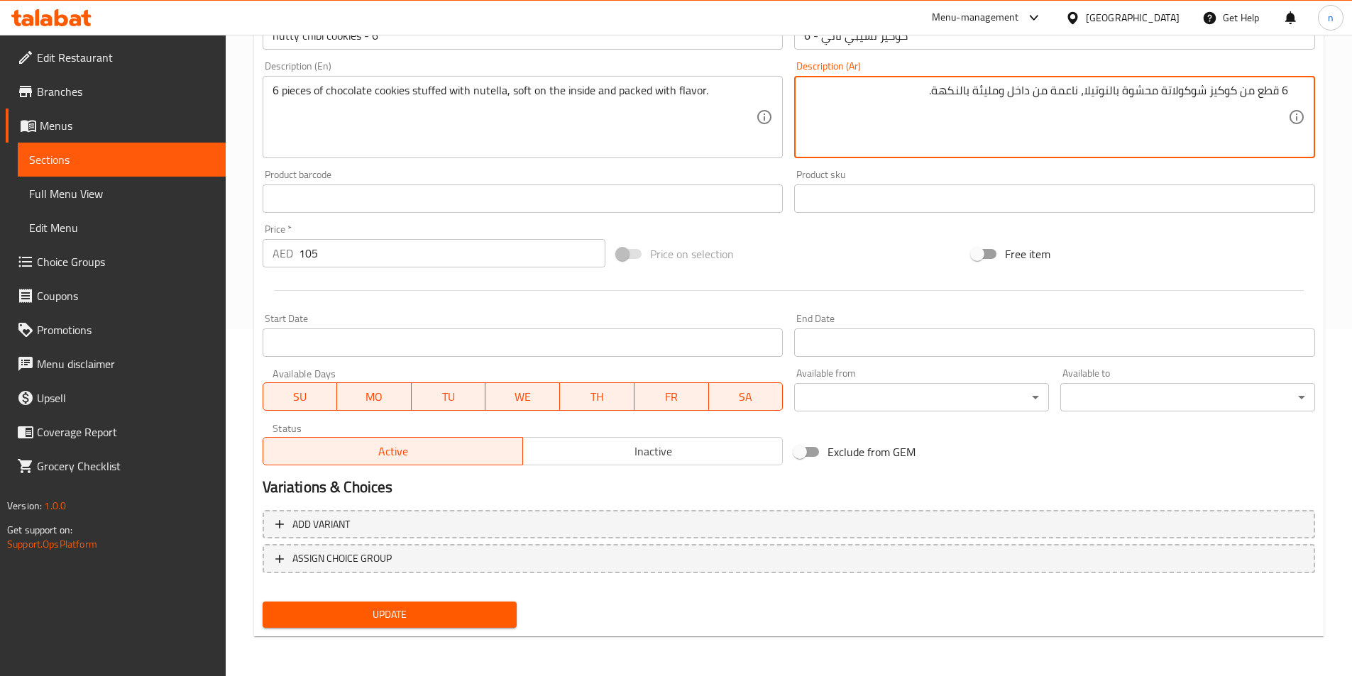
type textarea "6 قطع من كوكيز شوكولاتة محشوة بالنوتيلا، ناعمة من داخل ومليئة بالنكهة."
click at [306, 621] on span "Update" at bounding box center [390, 615] width 232 height 18
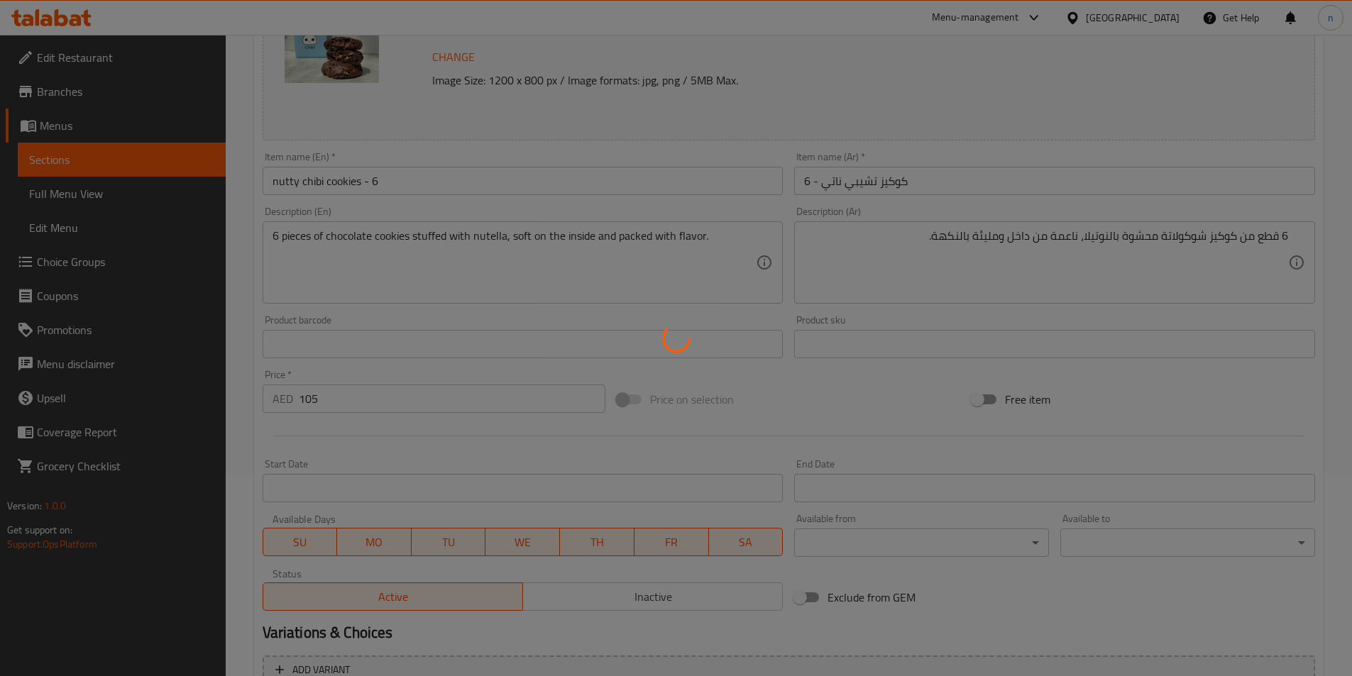
scroll to position [0, 0]
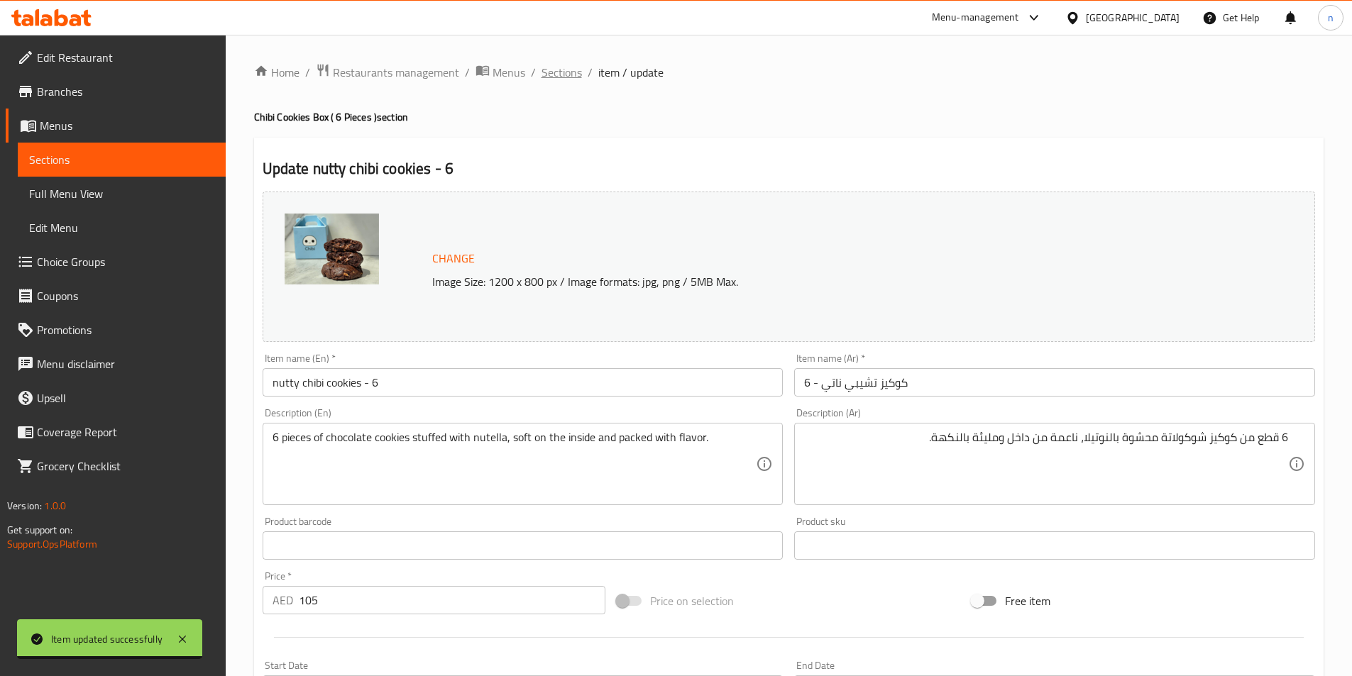
click at [567, 71] on span "Sections" at bounding box center [561, 72] width 40 height 17
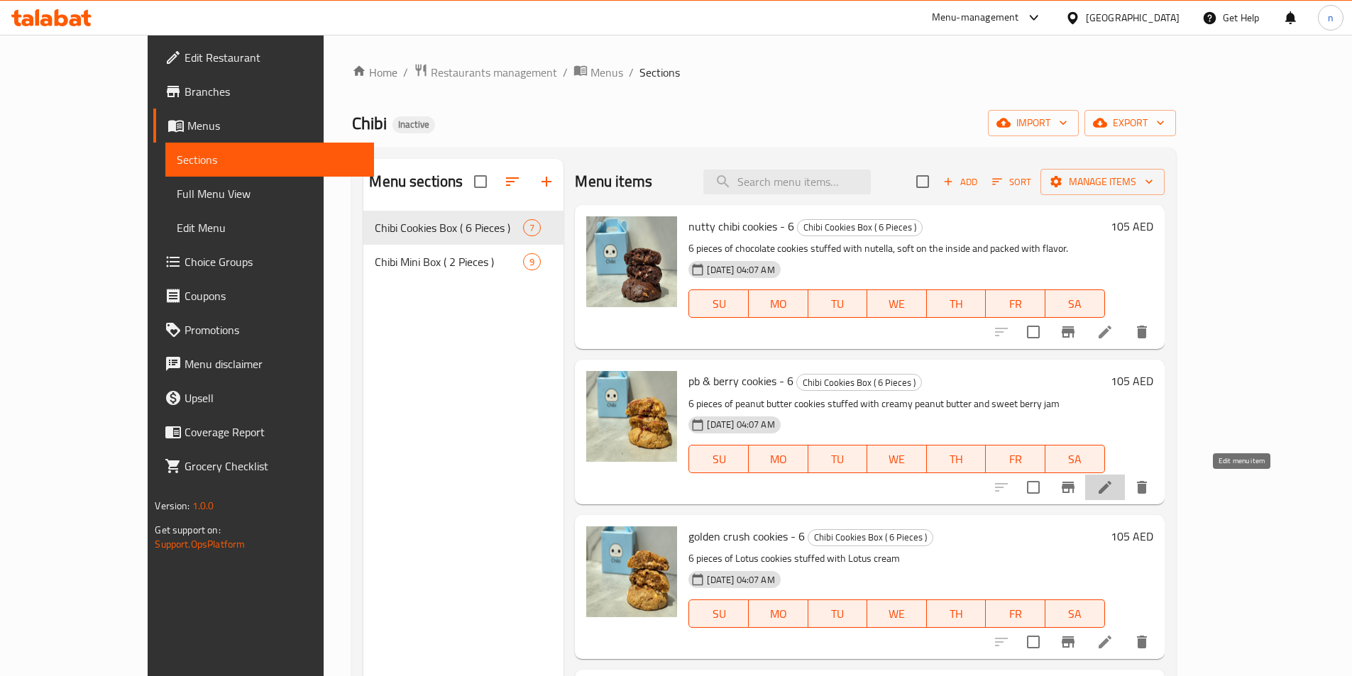
click at [1111, 492] on icon at bounding box center [1104, 487] width 13 height 13
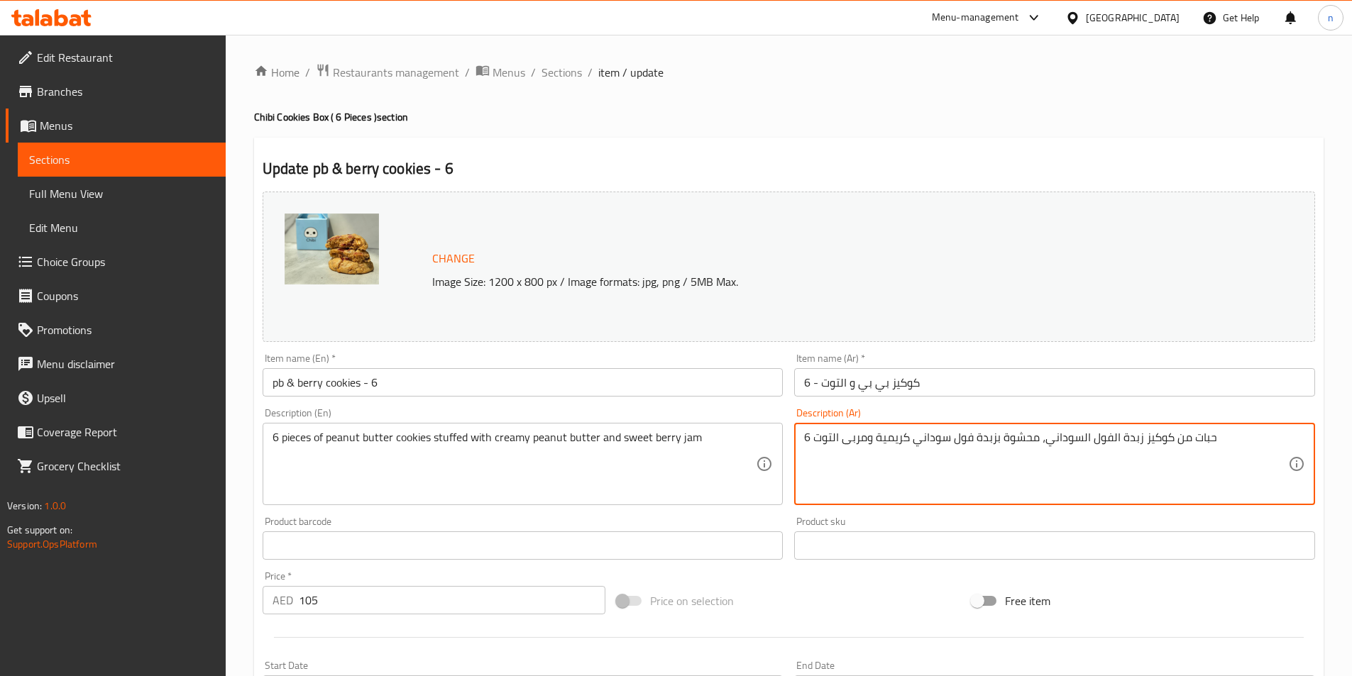
click at [1178, 440] on textarea "6 حبات من كوكيز زبدة الفول السوداني، محشوة بزبدة فول سوداني كريمية ومربى التوت" at bounding box center [1046, 464] width 484 height 67
click at [1194, 466] on textarea "6 حبات من كوكيز زبدة الفول السوداني، محشوة بزبدة فول سوداني كريمية ومربى التوت" at bounding box center [1046, 464] width 484 height 67
click at [1271, 443] on textarea "6 حبات من كوكيز زبدة الفول السوداني، محشوة بزبدة فول سوداني كريمية ومربى التوت" at bounding box center [1046, 464] width 484 height 67
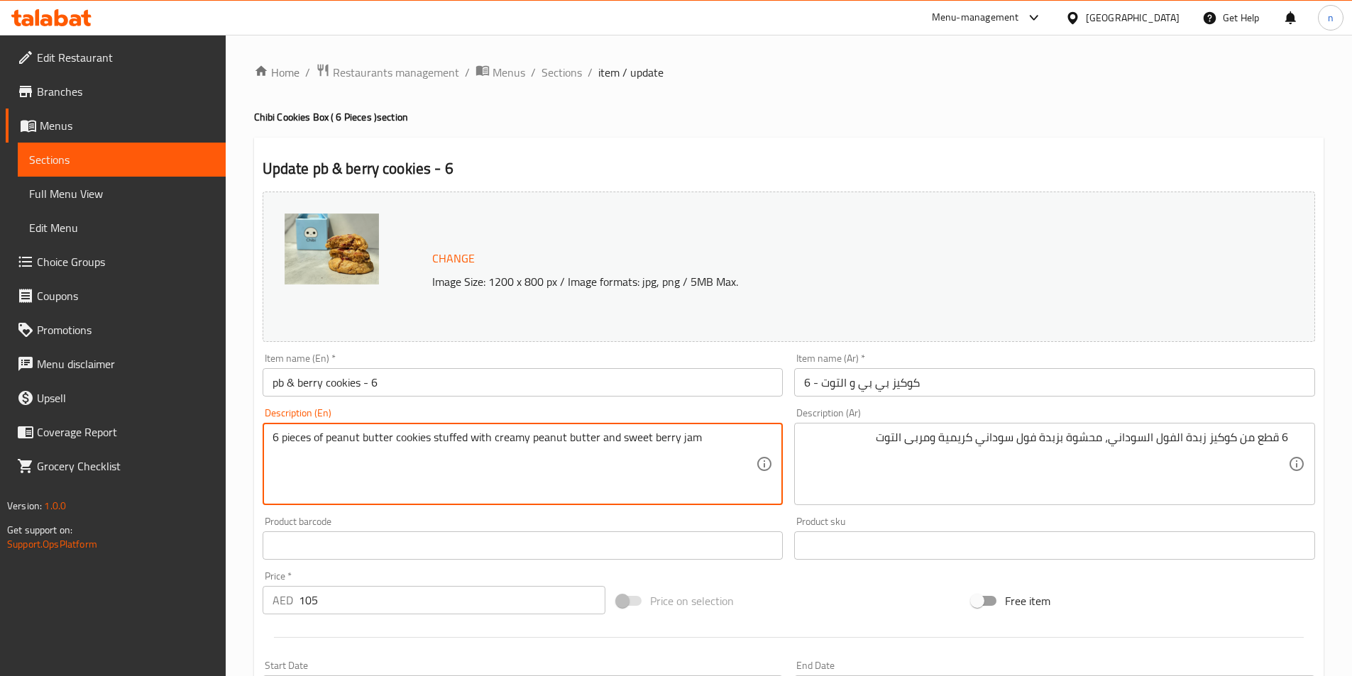
click at [340, 437] on textarea "6 pieces of peanut butter cookies stuffed with creamy peanut butter and sweet b…" at bounding box center [514, 464] width 484 height 67
click at [351, 469] on textarea "6 pieces of peanut butter cookies stuffed with creamy peanut butter and sweet b…" at bounding box center [514, 464] width 484 height 67
drag, startPoint x: 617, startPoint y: 441, endPoint x: 703, endPoint y: 451, distance: 87.0
click at [703, 451] on textarea "6 pieces of peanut butter cookies stuffed with creamy peanut butter and sweet b…" at bounding box center [514, 464] width 484 height 67
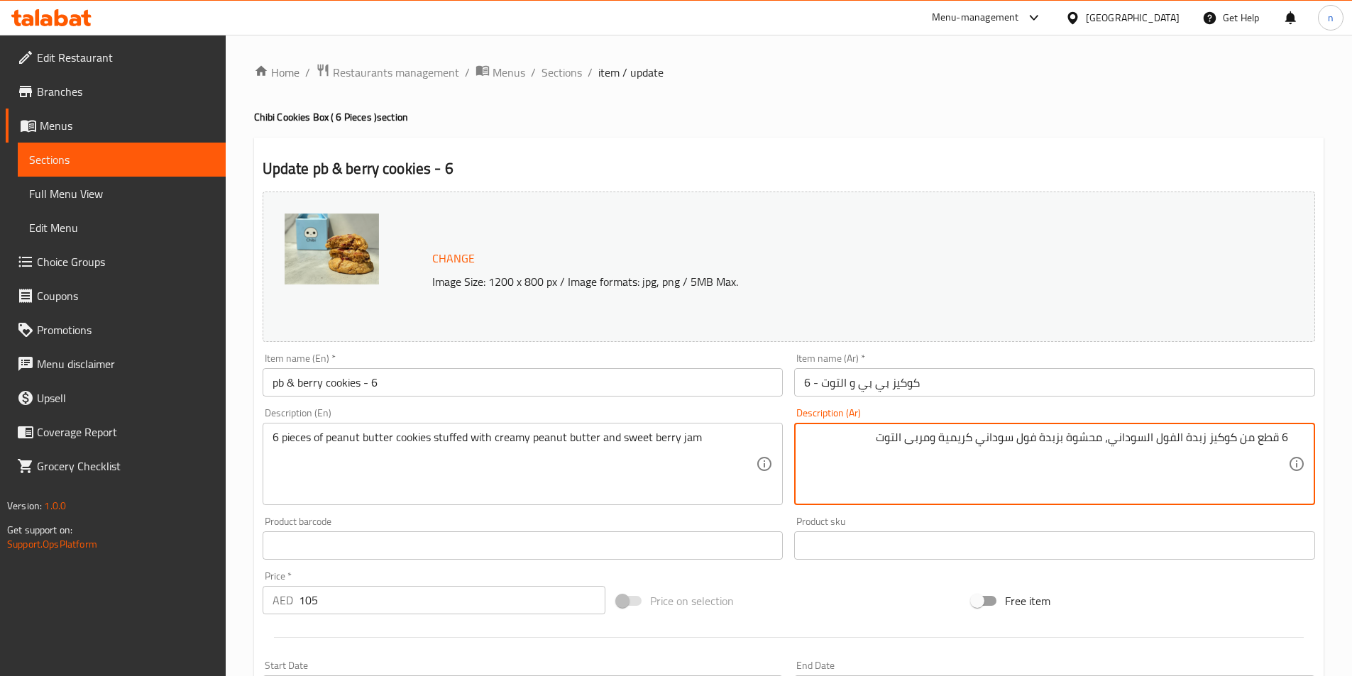
paste textarea "الحلو"
type textarea "6 قطع من كوكيز زبدة الفول السوداني، محشوة بزبدة فول سوداني كريمية ومربى التوت ا…"
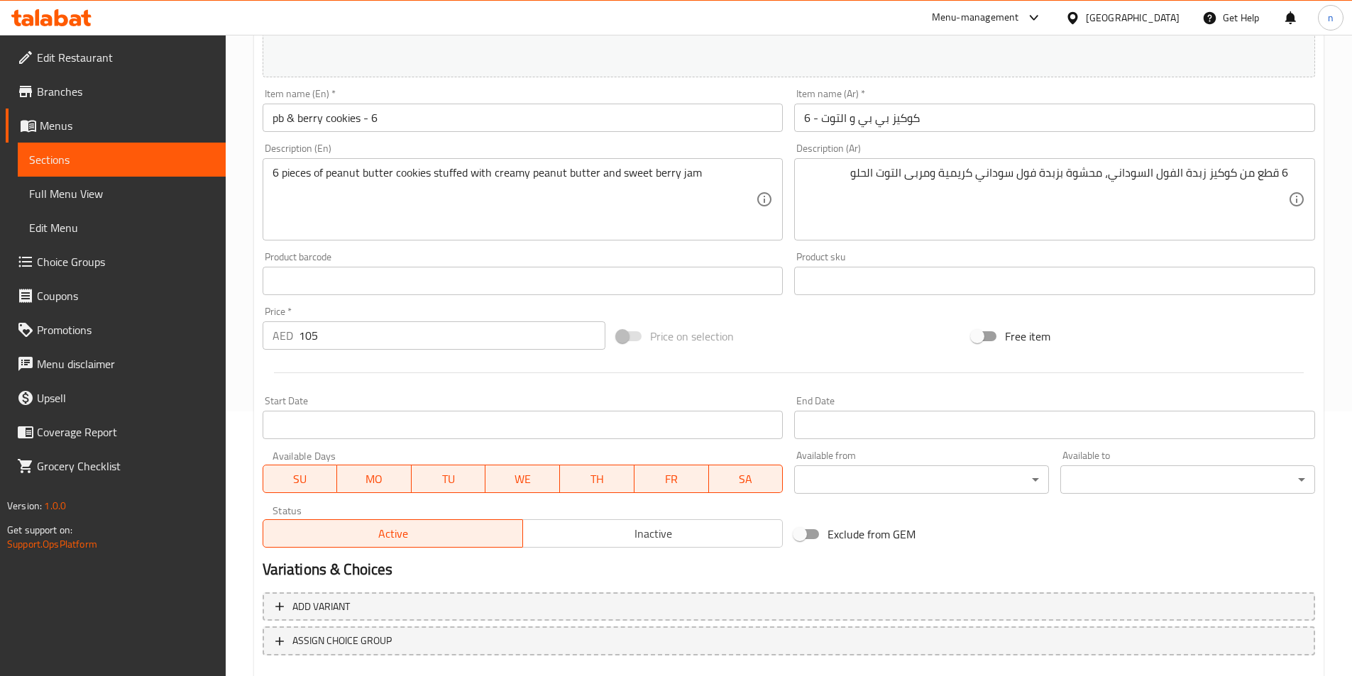
scroll to position [347, 0]
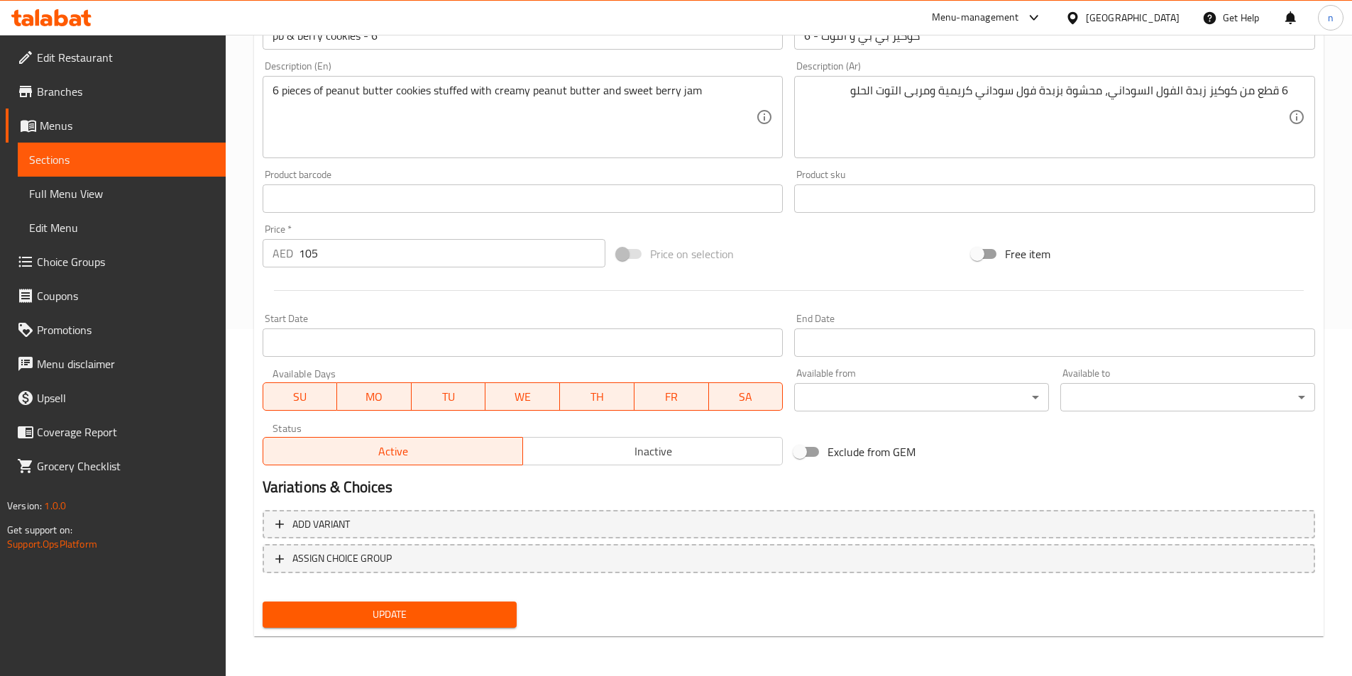
click at [452, 615] on span "Update" at bounding box center [390, 615] width 232 height 18
drag, startPoint x: 356, startPoint y: 614, endPoint x: 334, endPoint y: 616, distance: 22.1
click at [357, 614] on span "Update" at bounding box center [390, 615] width 232 height 18
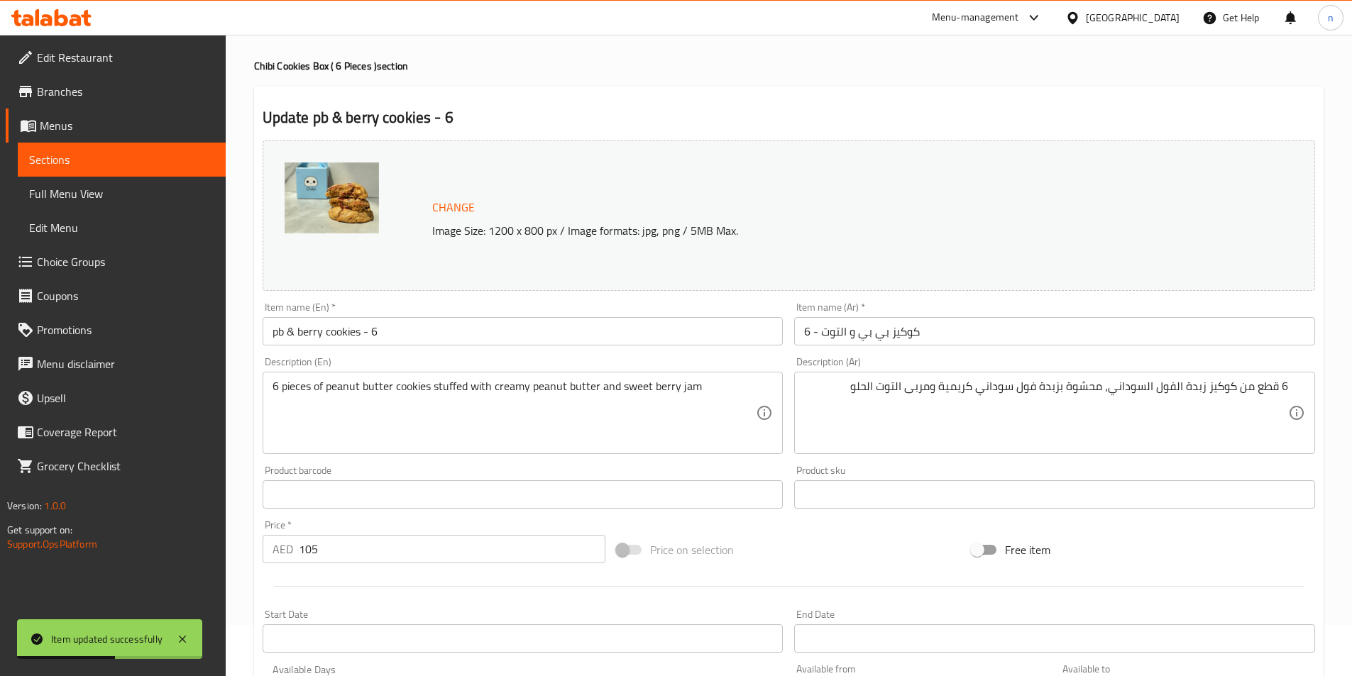
scroll to position [0, 0]
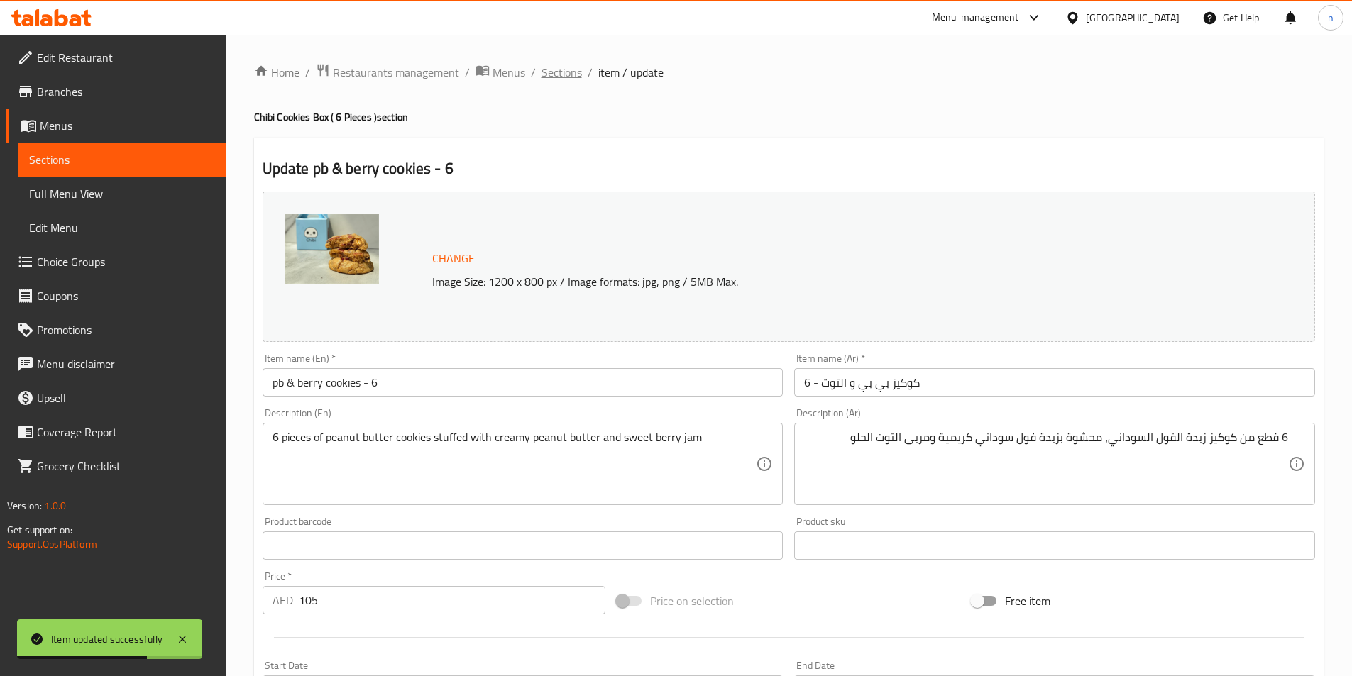
click at [565, 68] on span "Sections" at bounding box center [561, 72] width 40 height 17
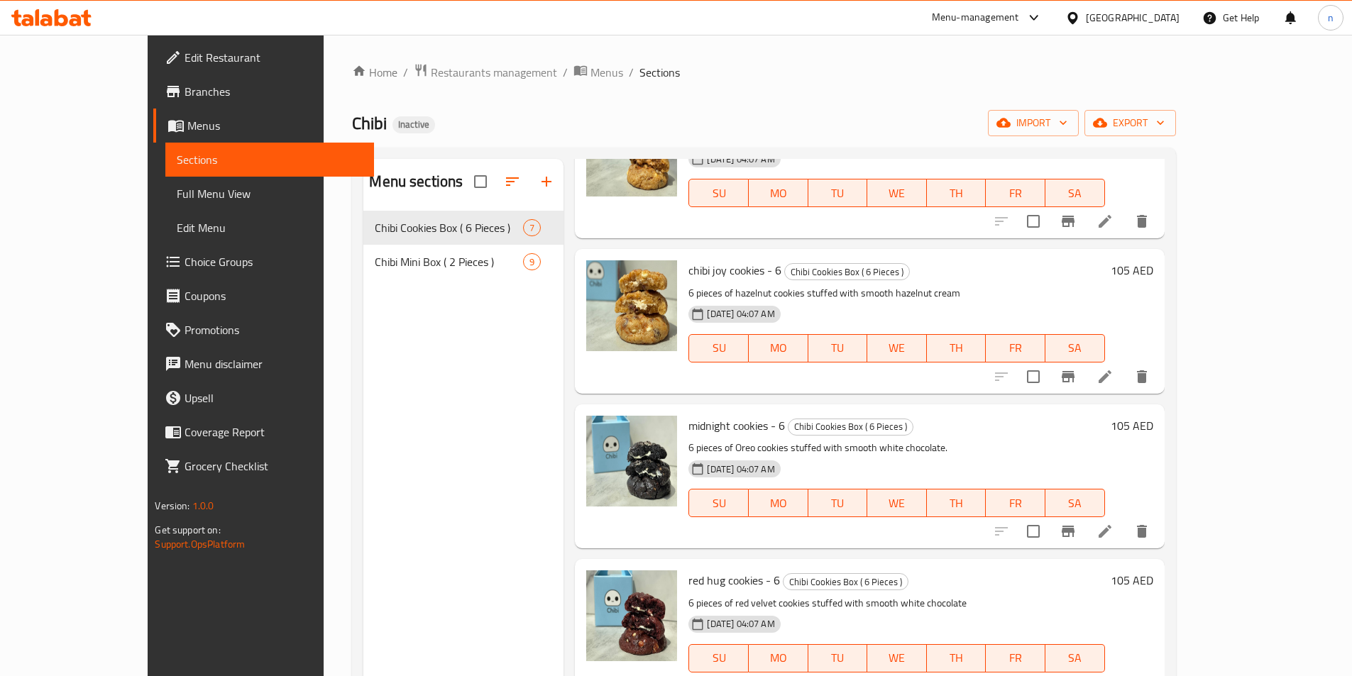
scroll to position [426, 0]
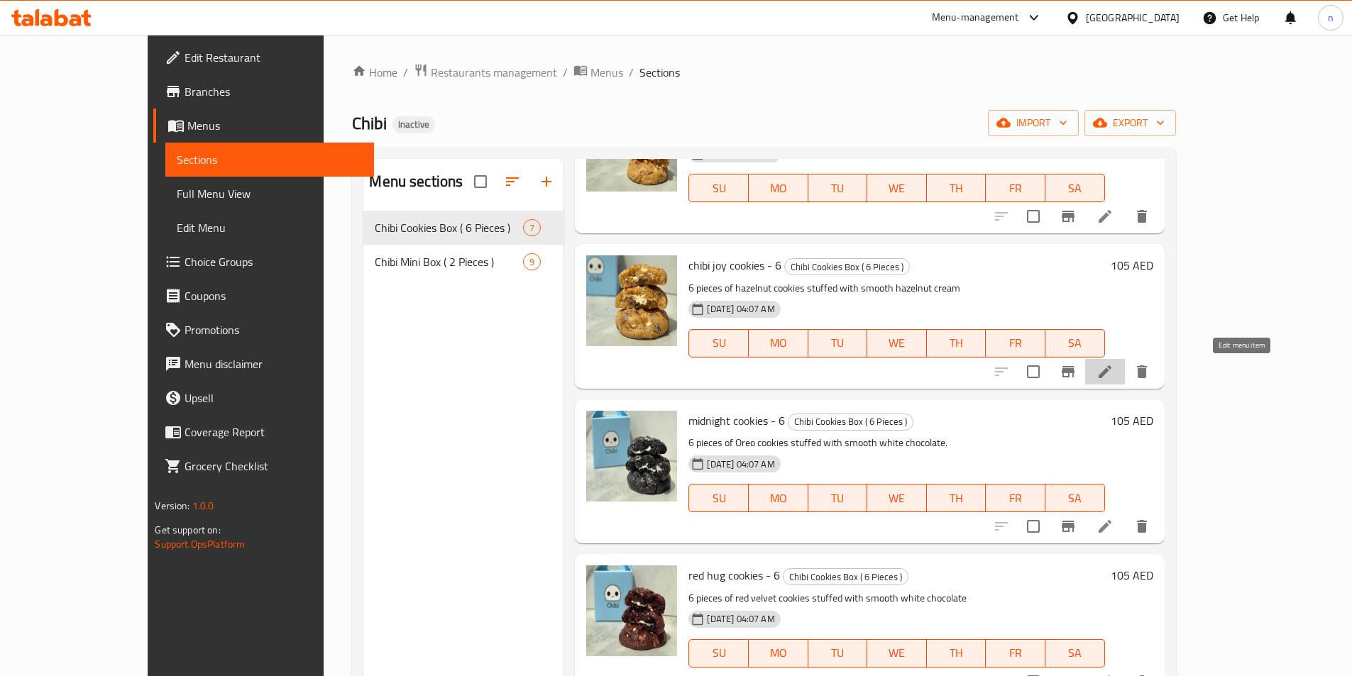
click at [1113, 370] on icon at bounding box center [1104, 371] width 17 height 17
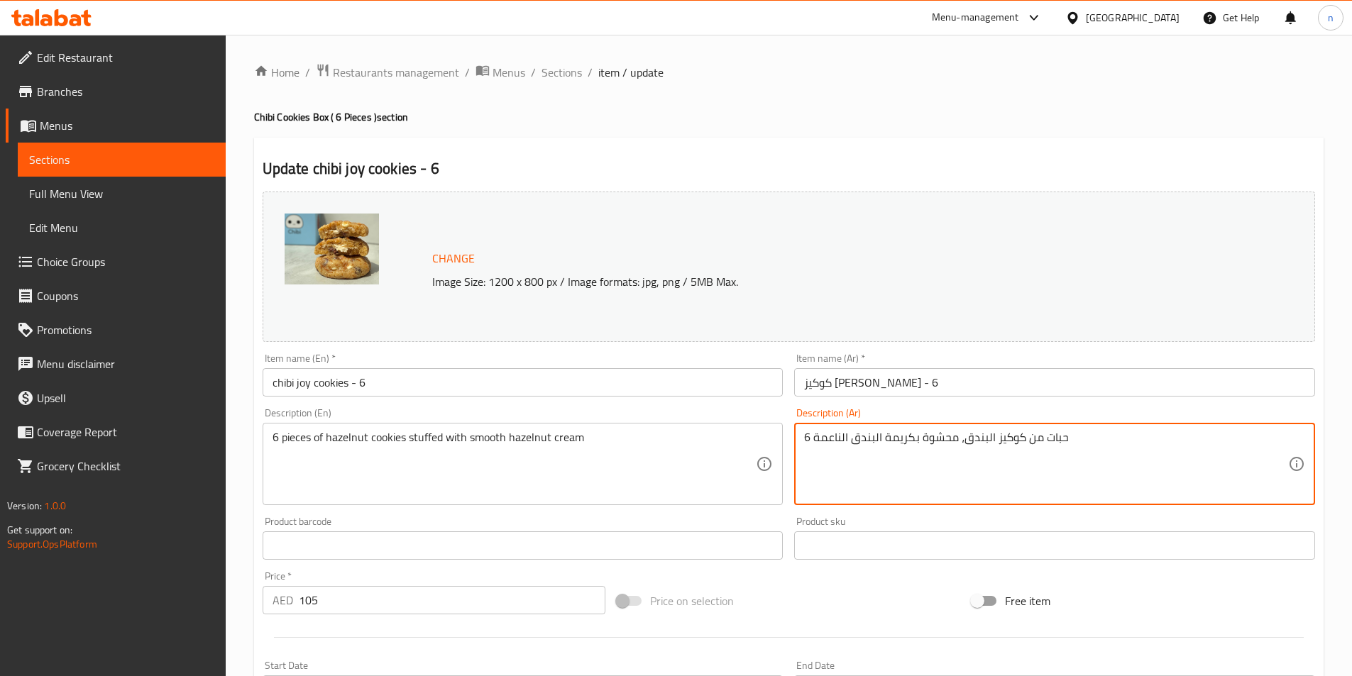
click at [956, 446] on textarea "6 حبات من كوكيز البندق، محشوة بكريمة البندق الناعمة" at bounding box center [1046, 464] width 484 height 67
click at [996, 438] on textarea "6 حبات من كوكيز البندق، محشوة بكريمة البندق الناعمة" at bounding box center [1046, 464] width 484 height 67
click at [1264, 443] on textarea "6 حبات من كوكيز البندق، محشوة بكريمة البندق الناعمة" at bounding box center [1046, 464] width 484 height 67
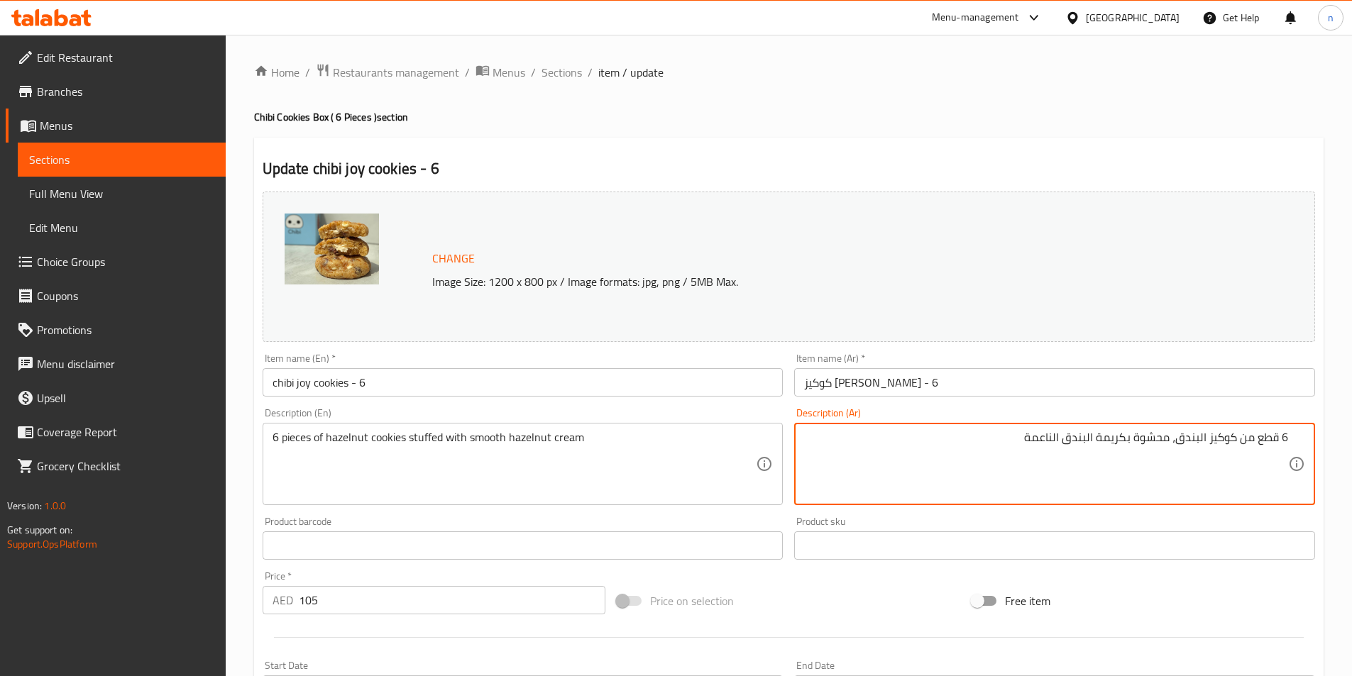
type textarea "6 قطع من كوكيز البندق، محشوة بكريمة البندق الناعمة"
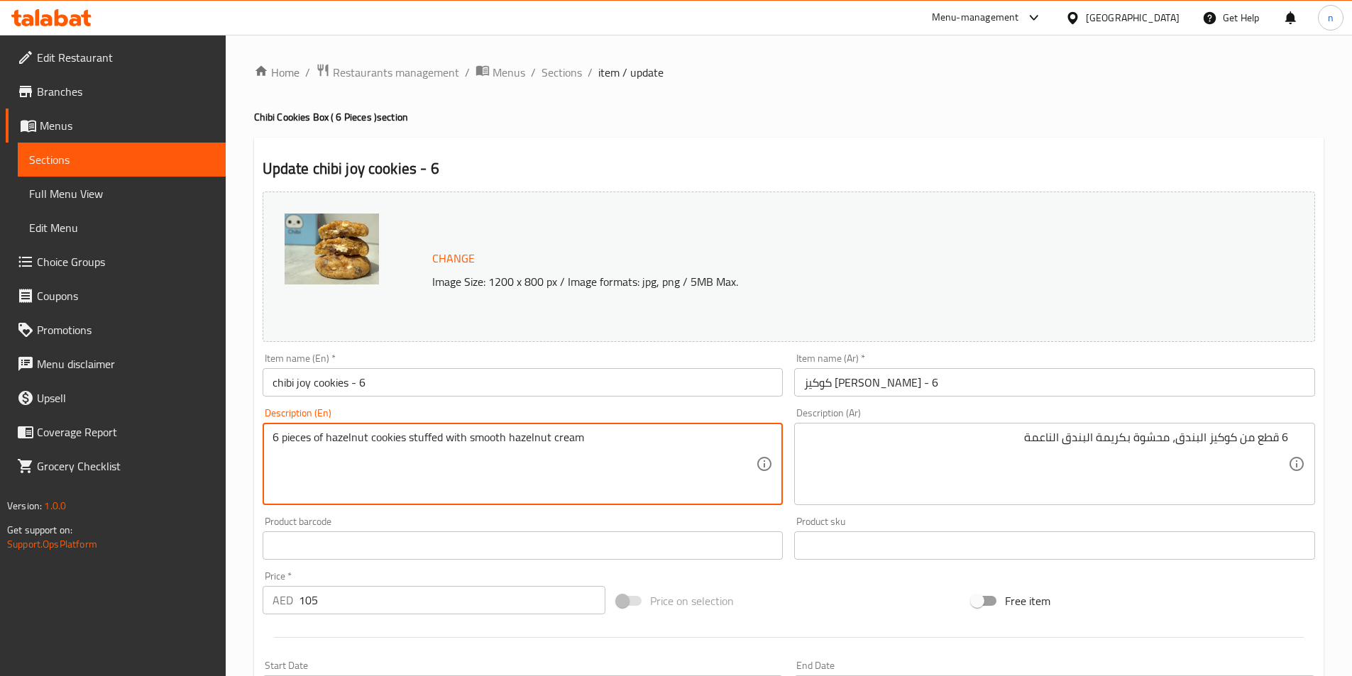
click at [355, 433] on textarea "6 pieces of hazelnut cookies stuffed with smooth hazelnut cream" at bounding box center [514, 464] width 484 height 67
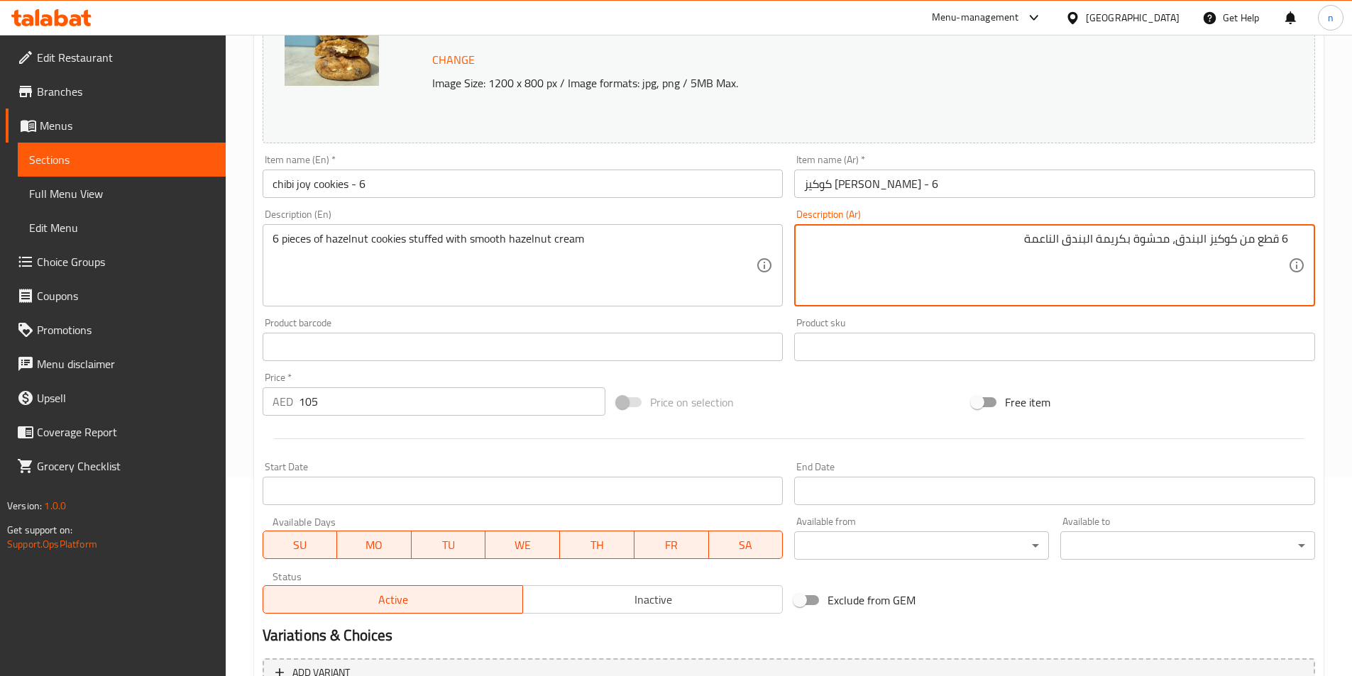
scroll to position [347, 0]
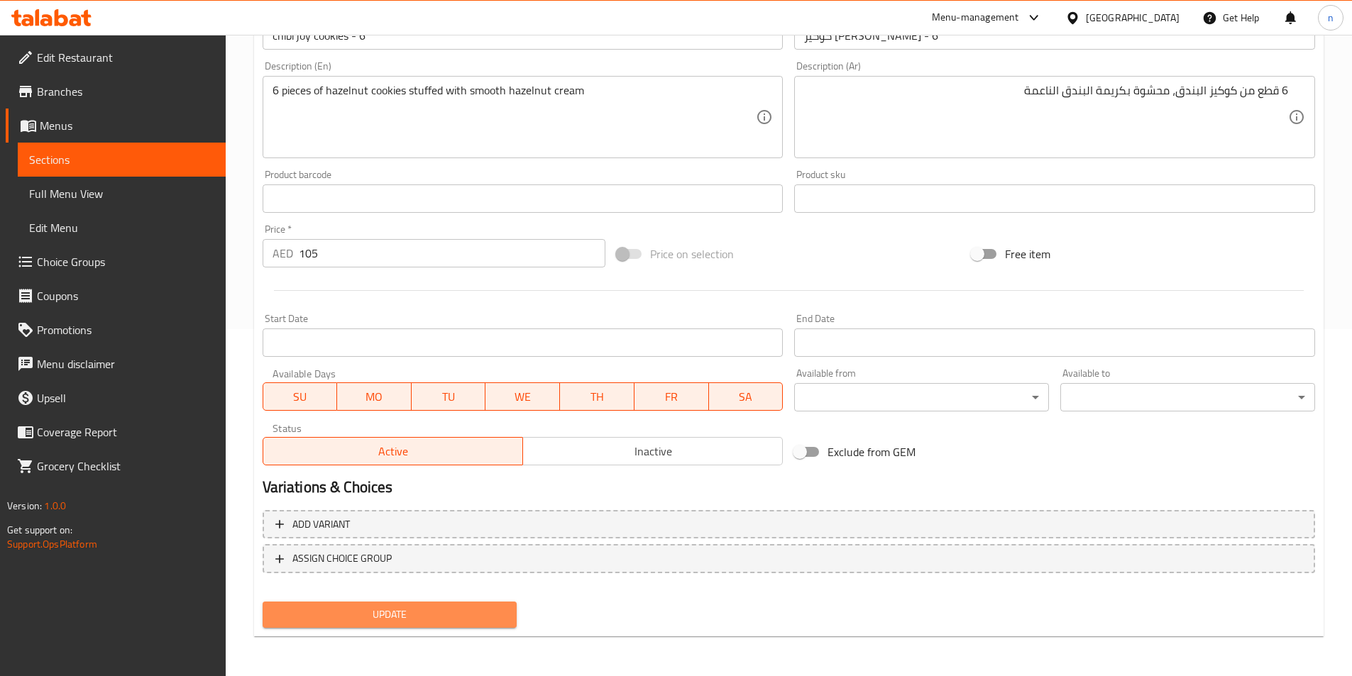
click at [464, 609] on span "Update" at bounding box center [390, 615] width 232 height 18
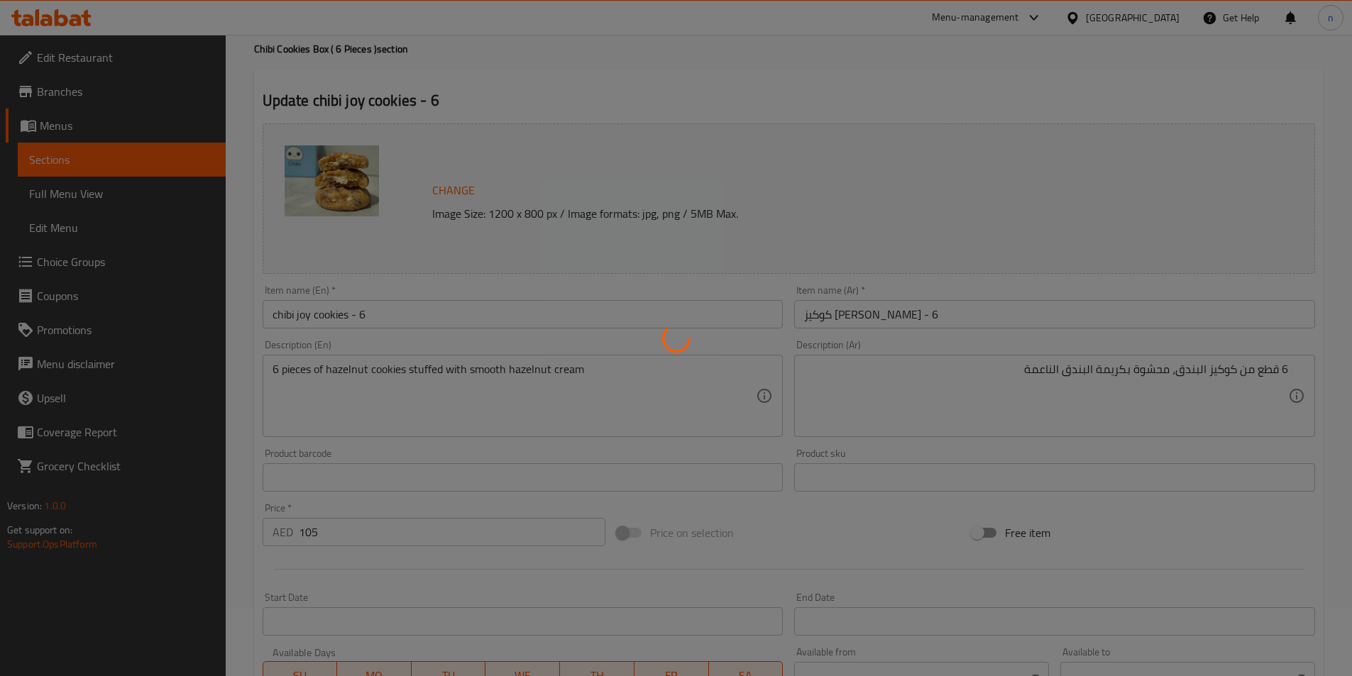
scroll to position [0, 0]
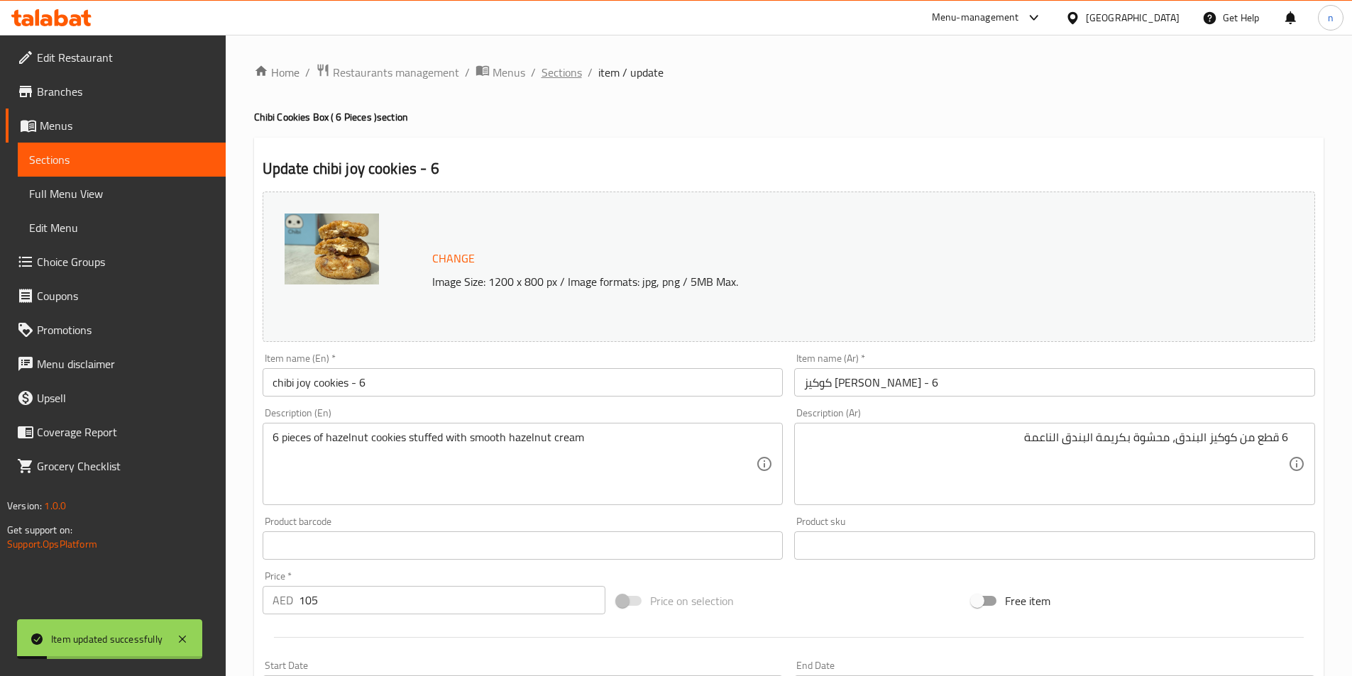
click at [551, 75] on span "Sections" at bounding box center [561, 72] width 40 height 17
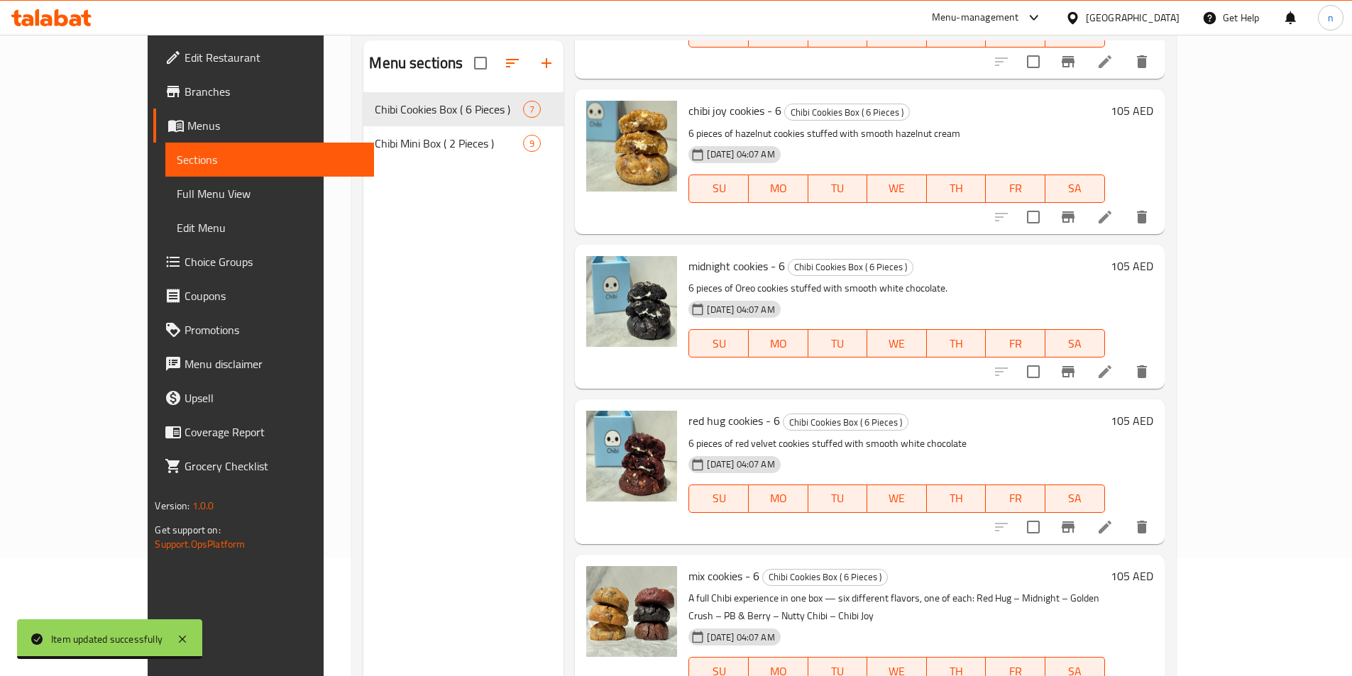
scroll to position [199, 0]
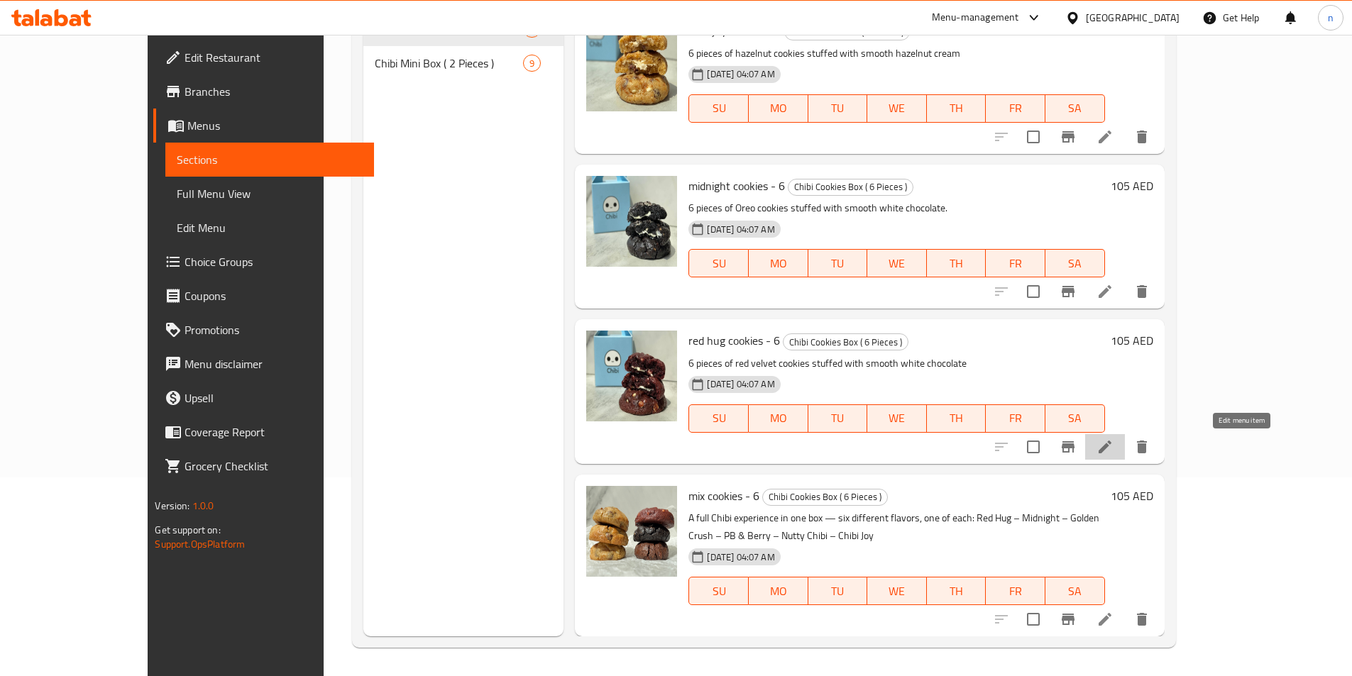
click at [1113, 448] on icon at bounding box center [1104, 446] width 17 height 17
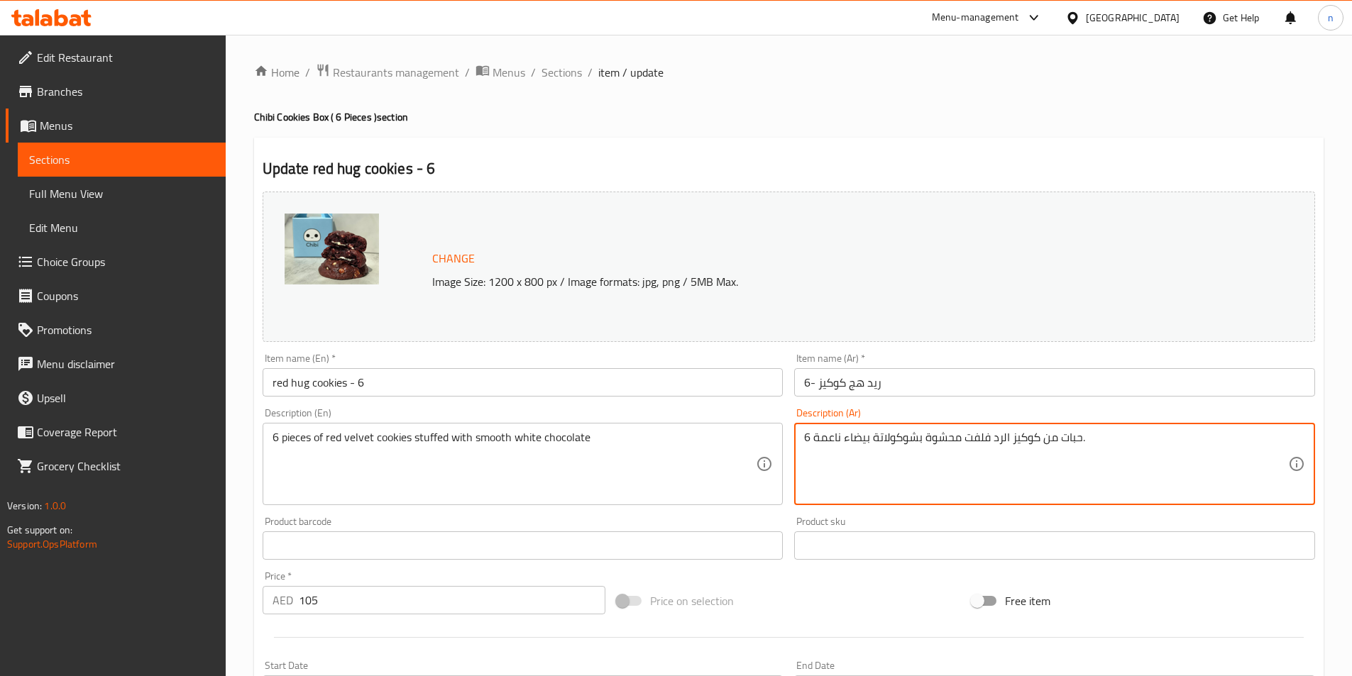
click at [1015, 445] on textarea "6 حبات من كوكيز الرد فلفت محشوة بشوكولاتة بيضاء ناعمة." at bounding box center [1046, 464] width 484 height 67
click at [1281, 443] on textarea "6 حبات من كوكيز الرد فلفت محشوة بشوكولاتة بيضاء ناعمة." at bounding box center [1046, 464] width 484 height 67
click at [1270, 441] on textarea "6 حبات من كوكيز الرد فلفت محشوة بشوكولاتة بيضاء ناعمة." at bounding box center [1046, 464] width 484 height 67
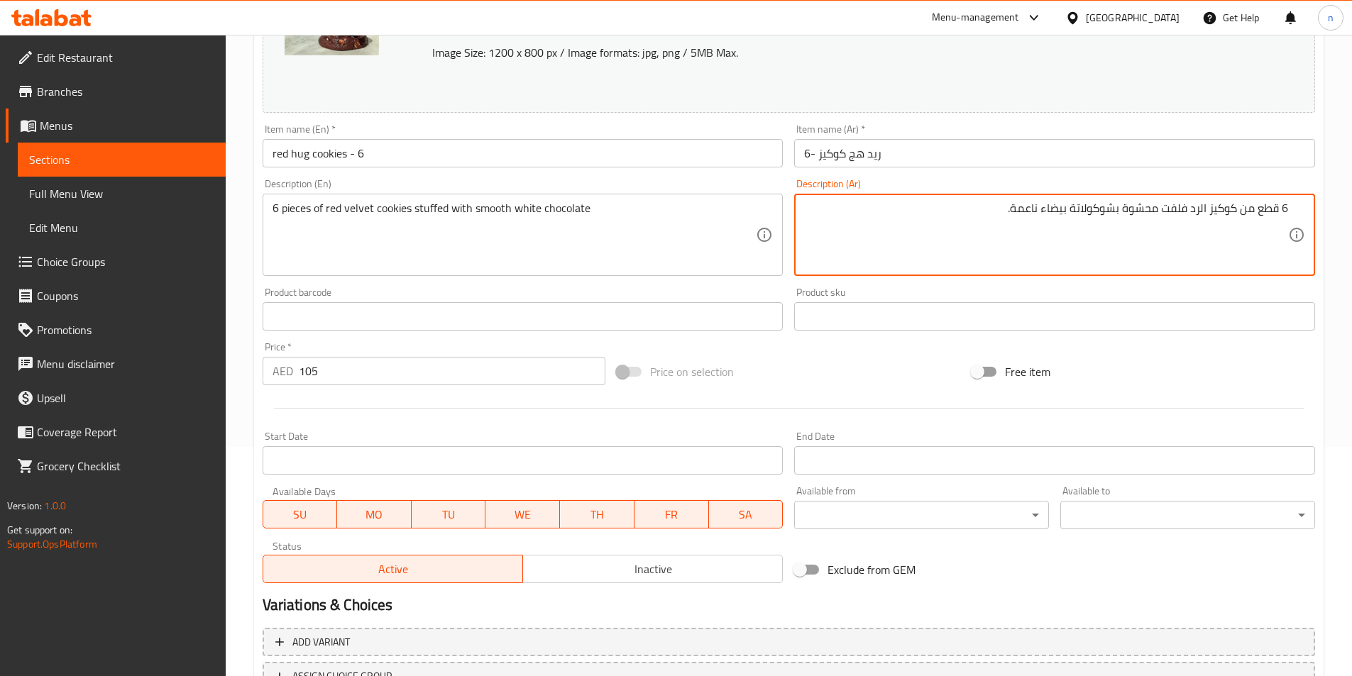
scroll to position [347, 0]
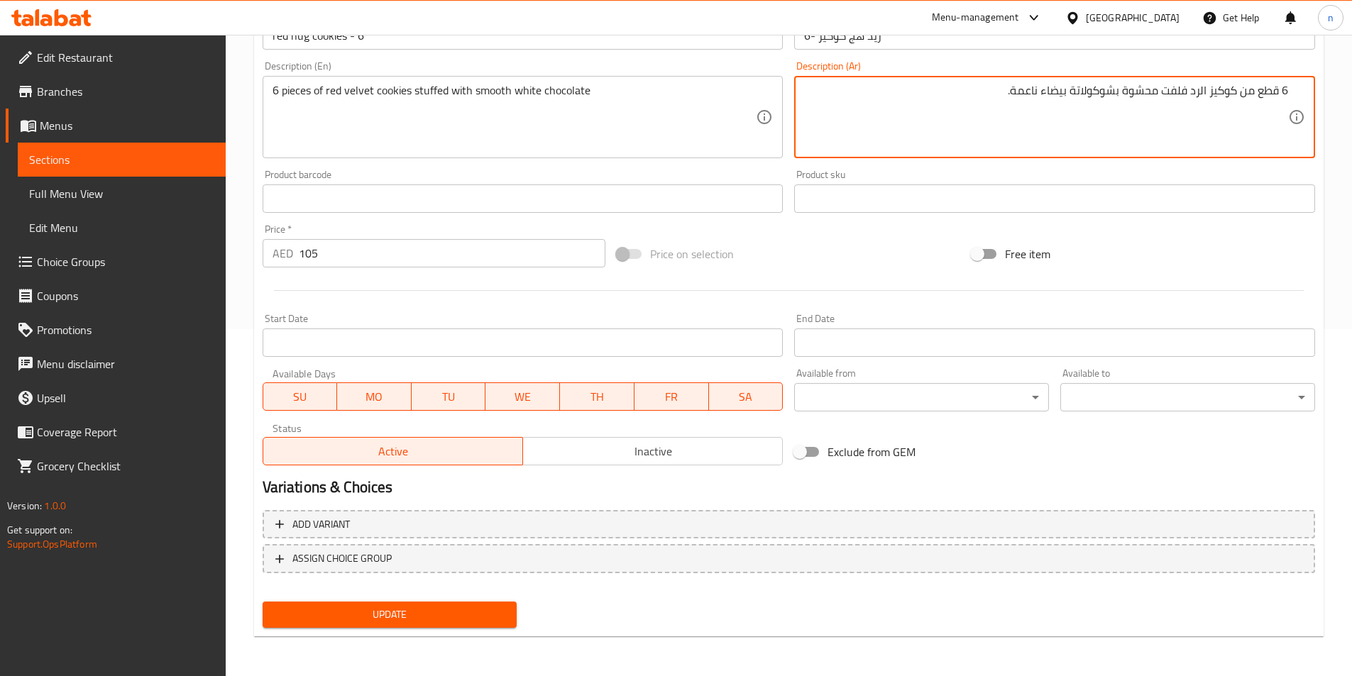
type textarea "6 قطع من كوكيز الرد فلفت محشوة بشوكولاتة بيضاء ناعمة."
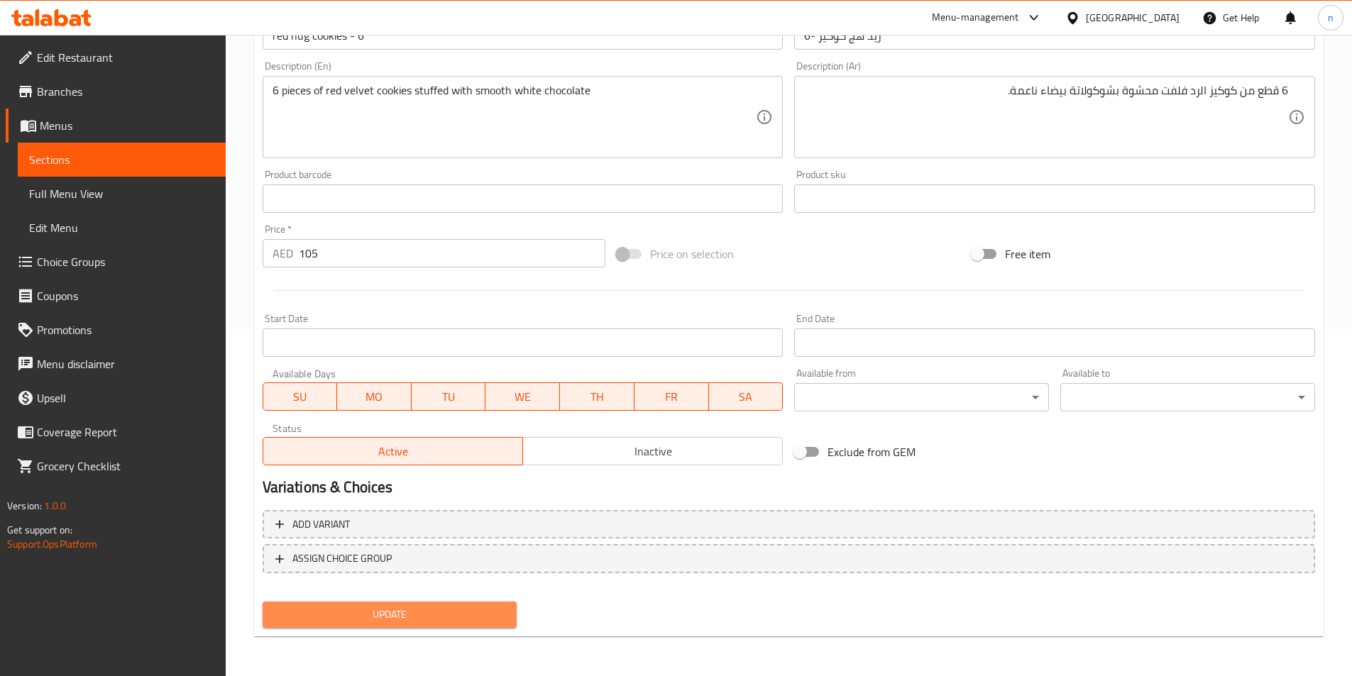
click at [392, 616] on span "Update" at bounding box center [390, 615] width 232 height 18
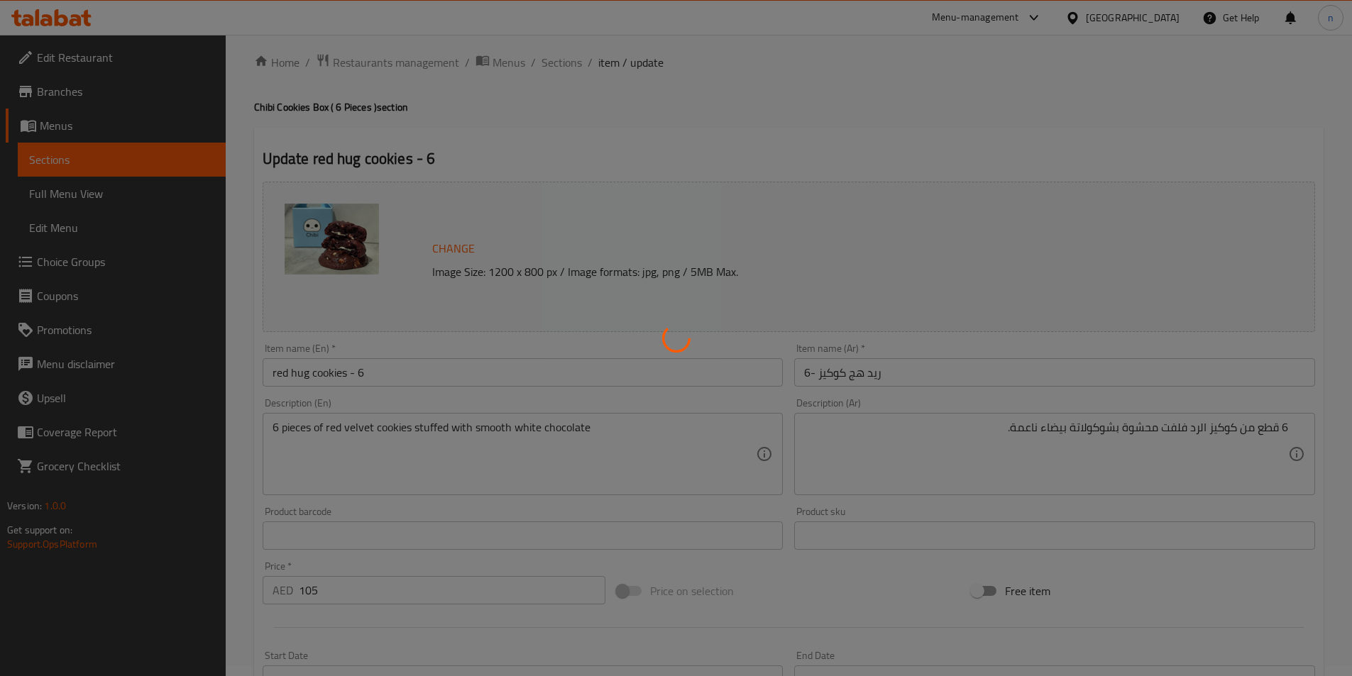
scroll to position [0, 0]
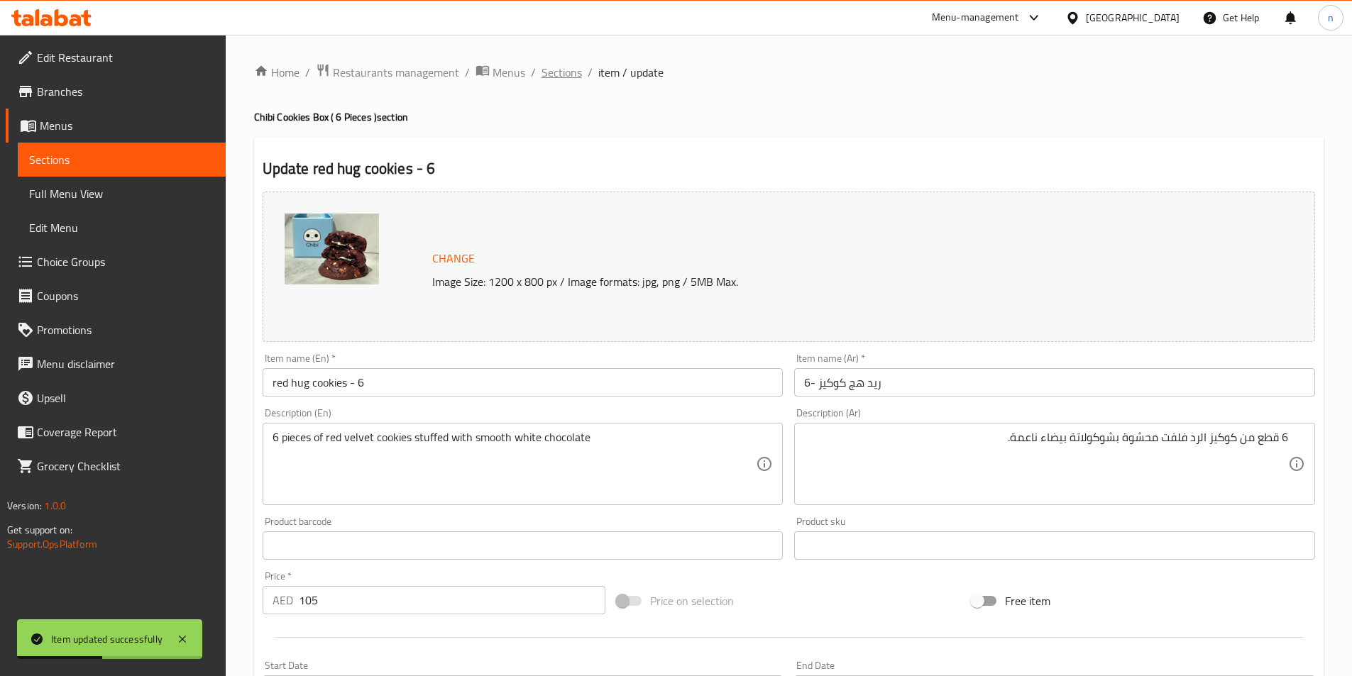
click at [565, 66] on span "Sections" at bounding box center [561, 72] width 40 height 17
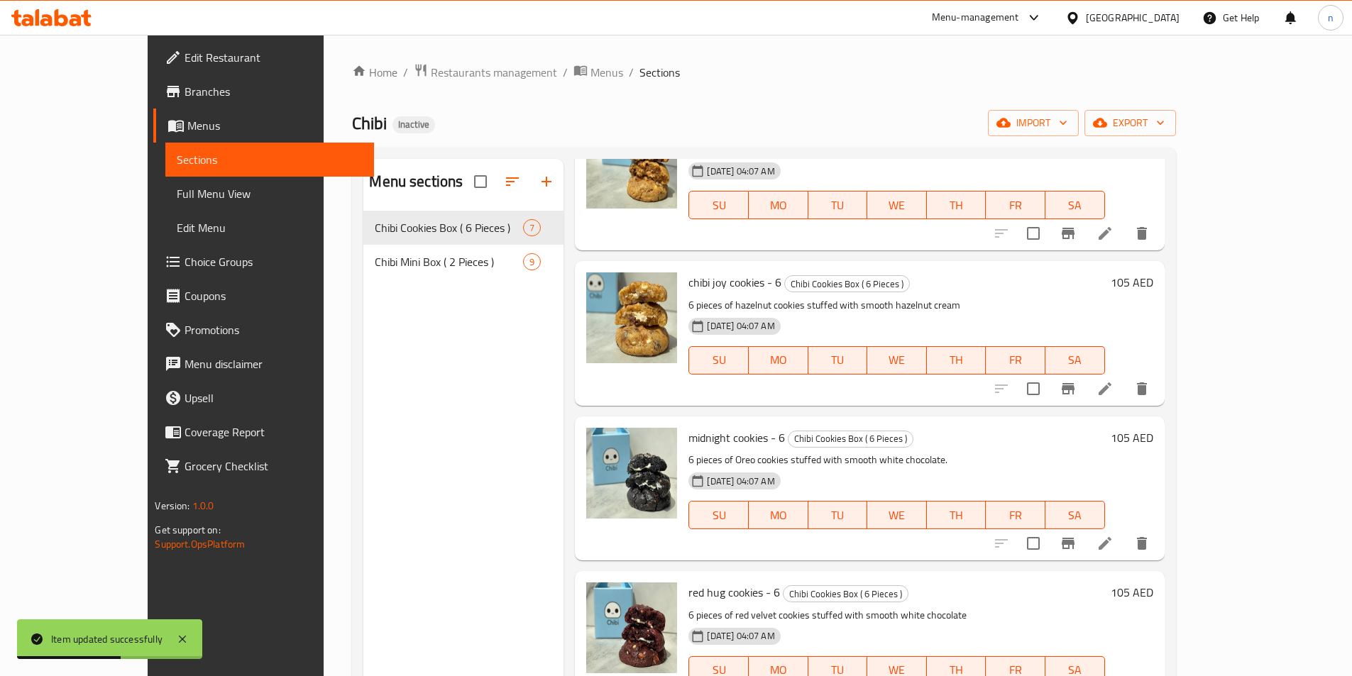
scroll to position [462, 0]
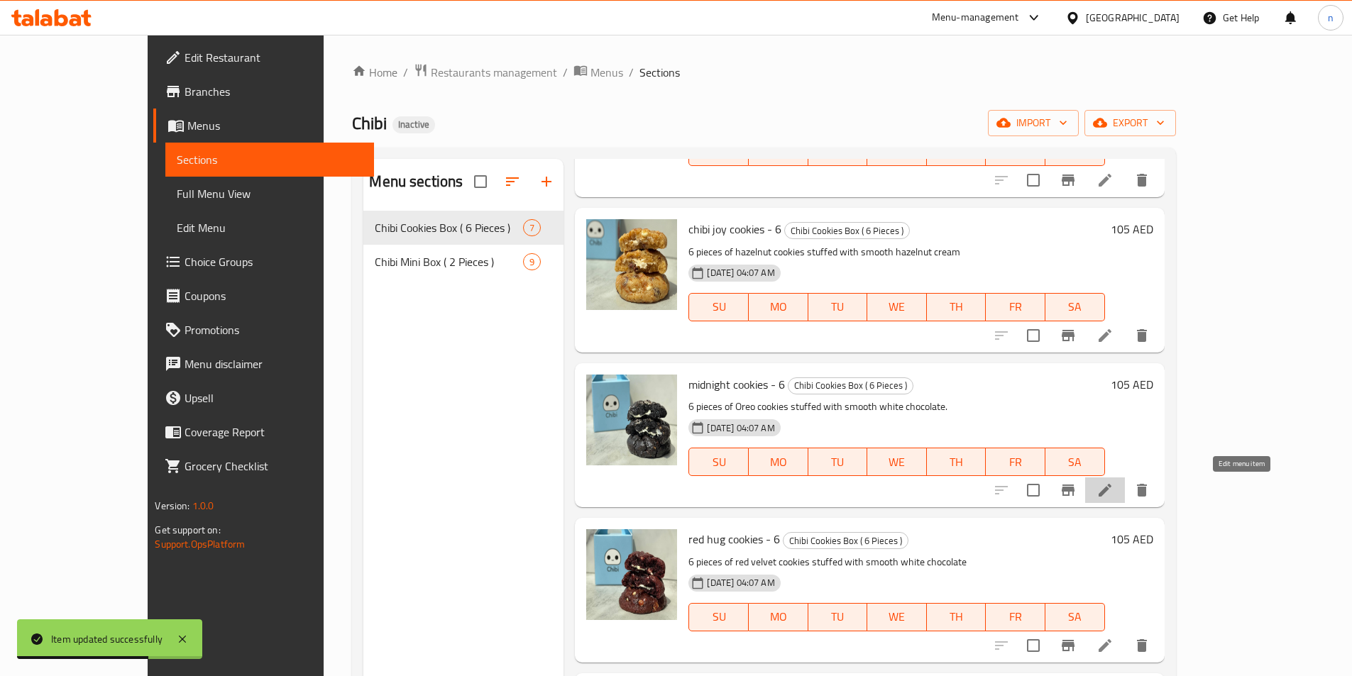
click at [1113, 497] on icon at bounding box center [1104, 490] width 17 height 17
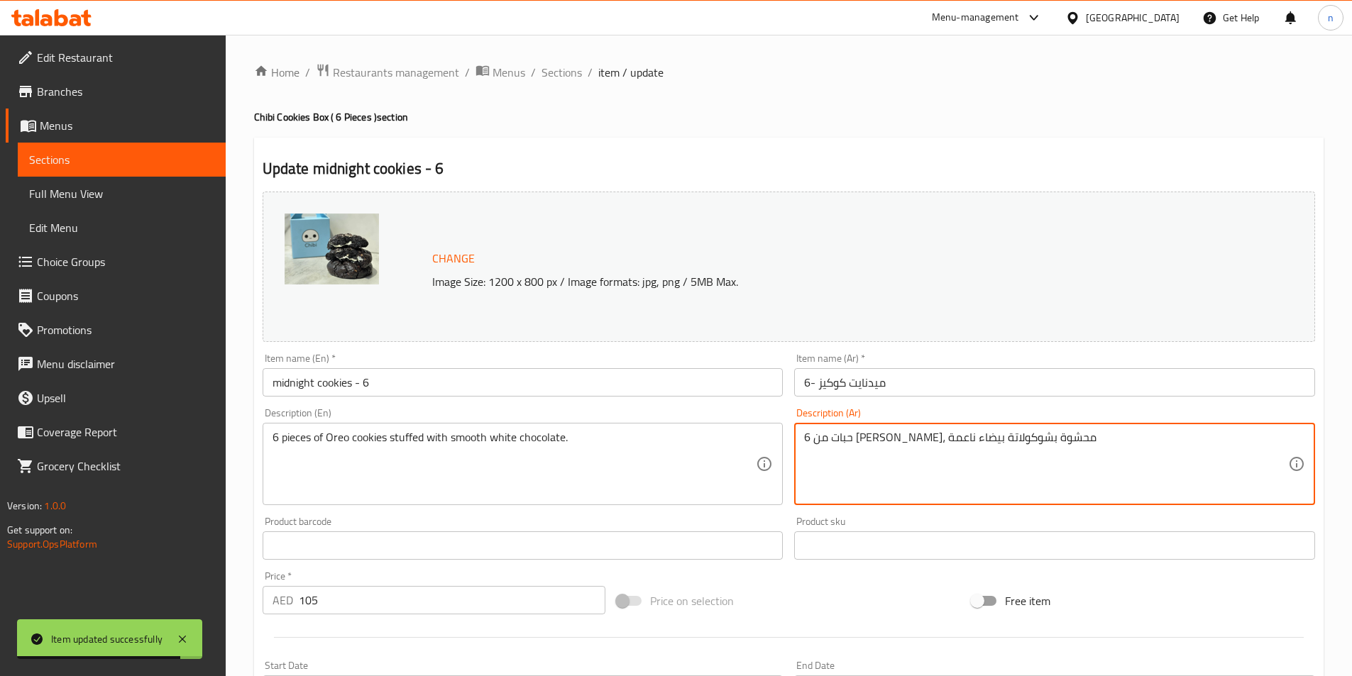
click at [879, 431] on textarea "6 حبات من كوكيز أوريو، محشوة بشوكولاتة بيضاء ناعمة" at bounding box center [1046, 464] width 484 height 67
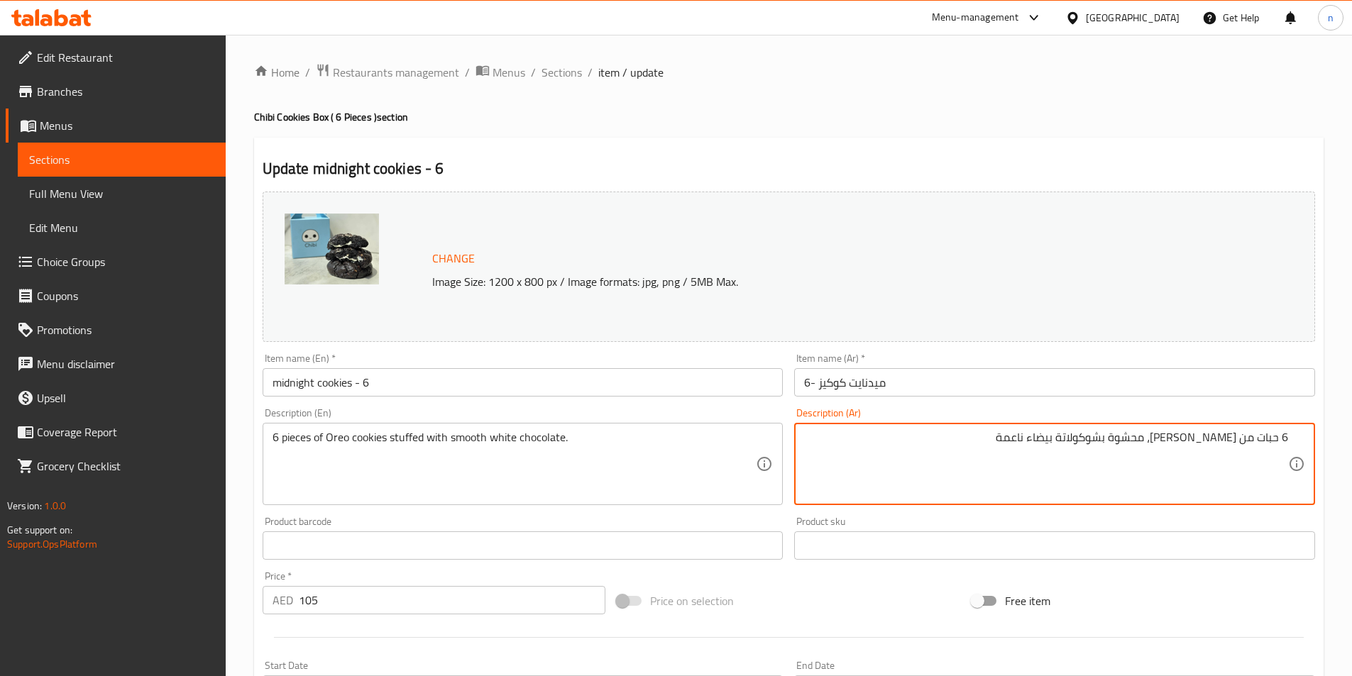
click at [978, 472] on textarea "6 حبات من كوكيز أوريو، محشوة بشوكولاتة بيضاء ناعمة" at bounding box center [1046, 464] width 484 height 67
click at [1274, 440] on textarea "6 حبات من كوكيز أوريو، محشوة بشوكولاتة بيضاء ناعمة" at bounding box center [1046, 464] width 484 height 67
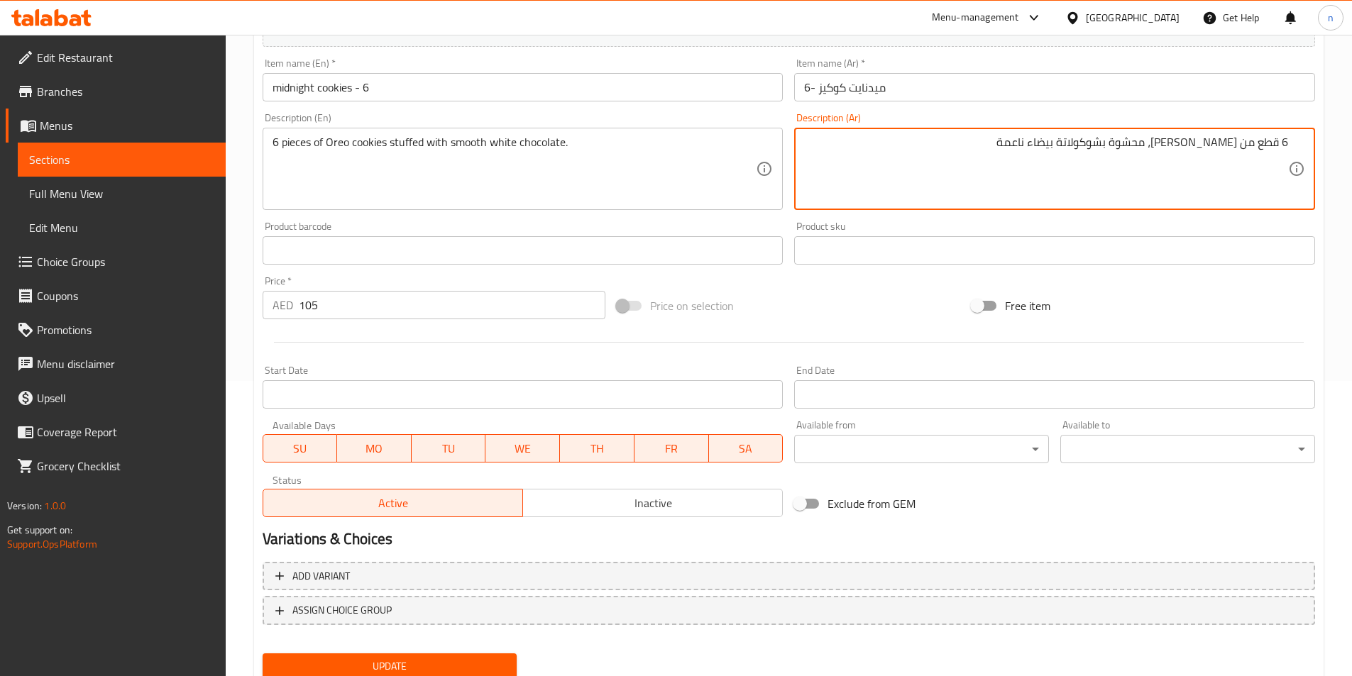
scroll to position [347, 0]
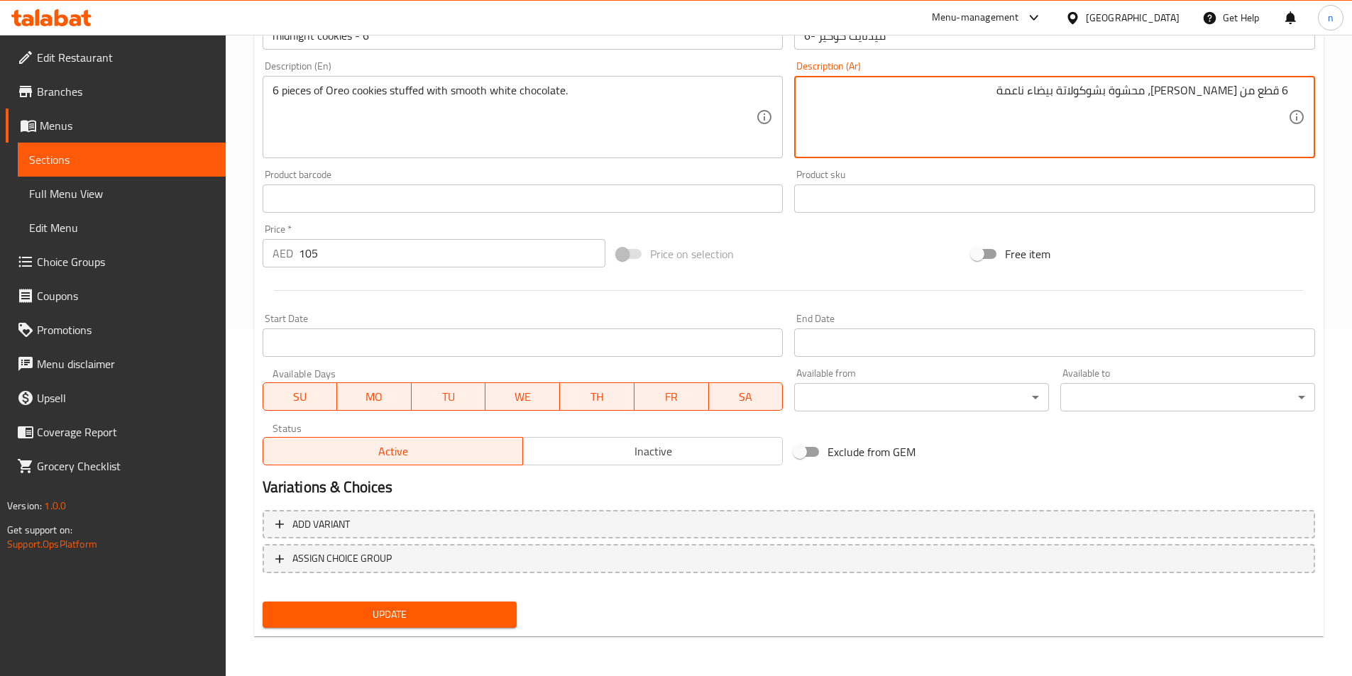
type textarea "6 قطع من [PERSON_NAME]، محشوة بشوكولاتة بيضاء ناعمة"
click at [413, 619] on span "Update" at bounding box center [390, 615] width 232 height 18
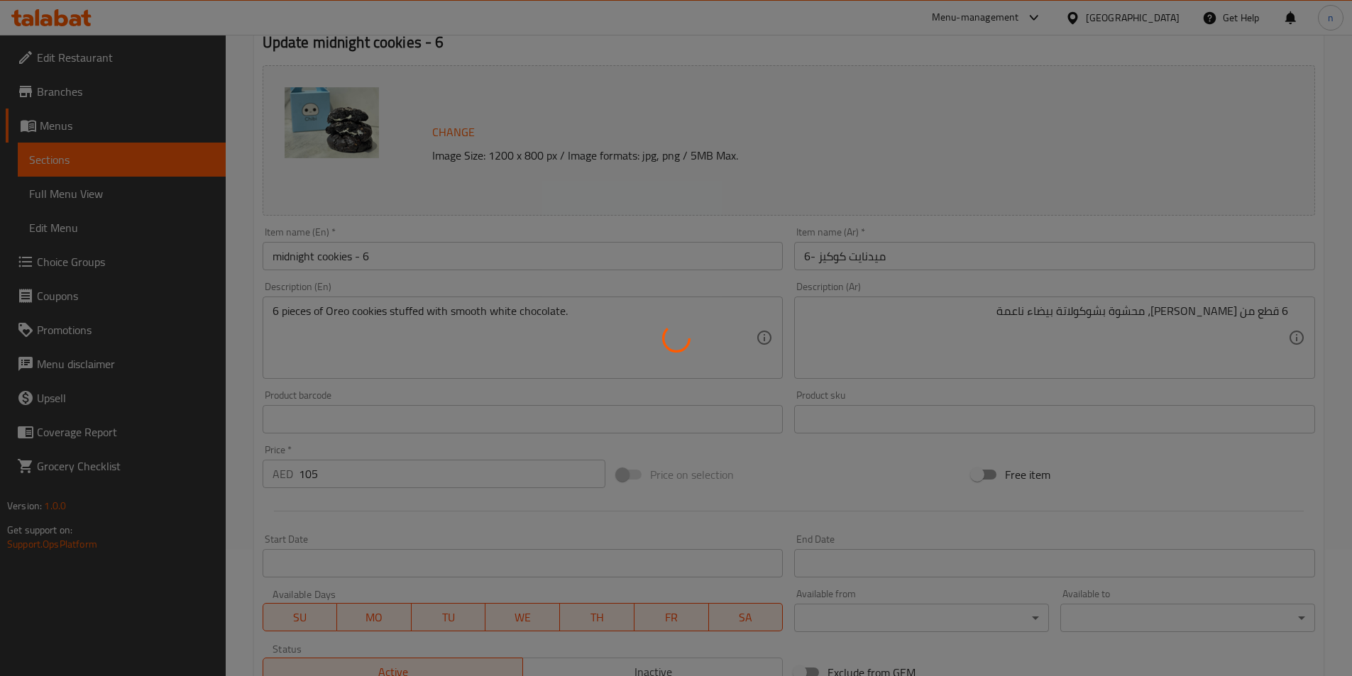
scroll to position [0, 0]
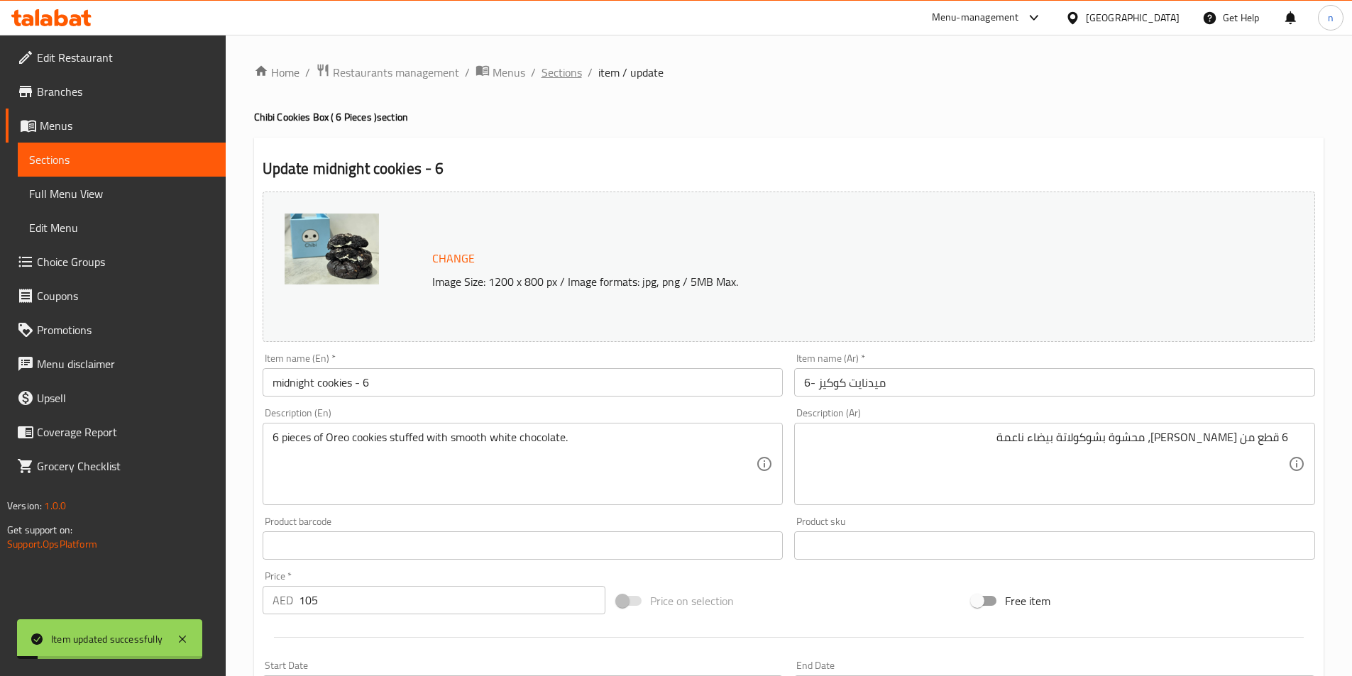
click at [546, 69] on span "Sections" at bounding box center [561, 72] width 40 height 17
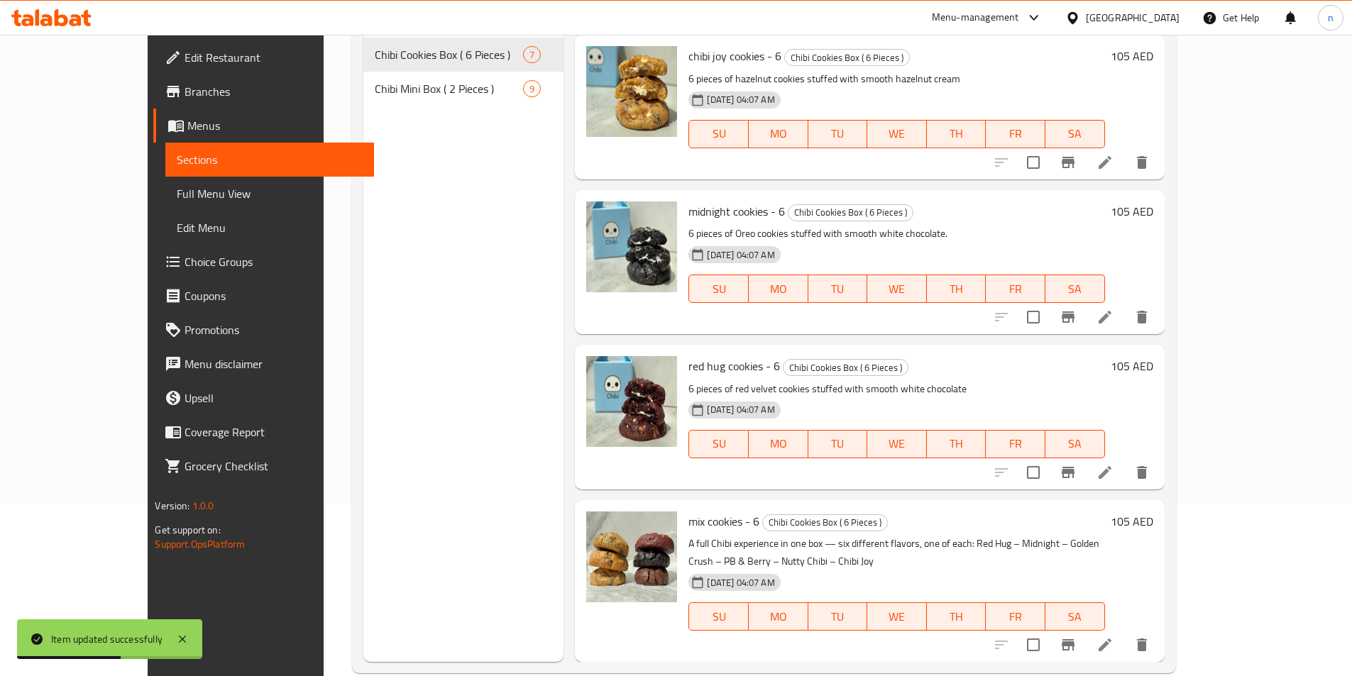
scroll to position [199, 0]
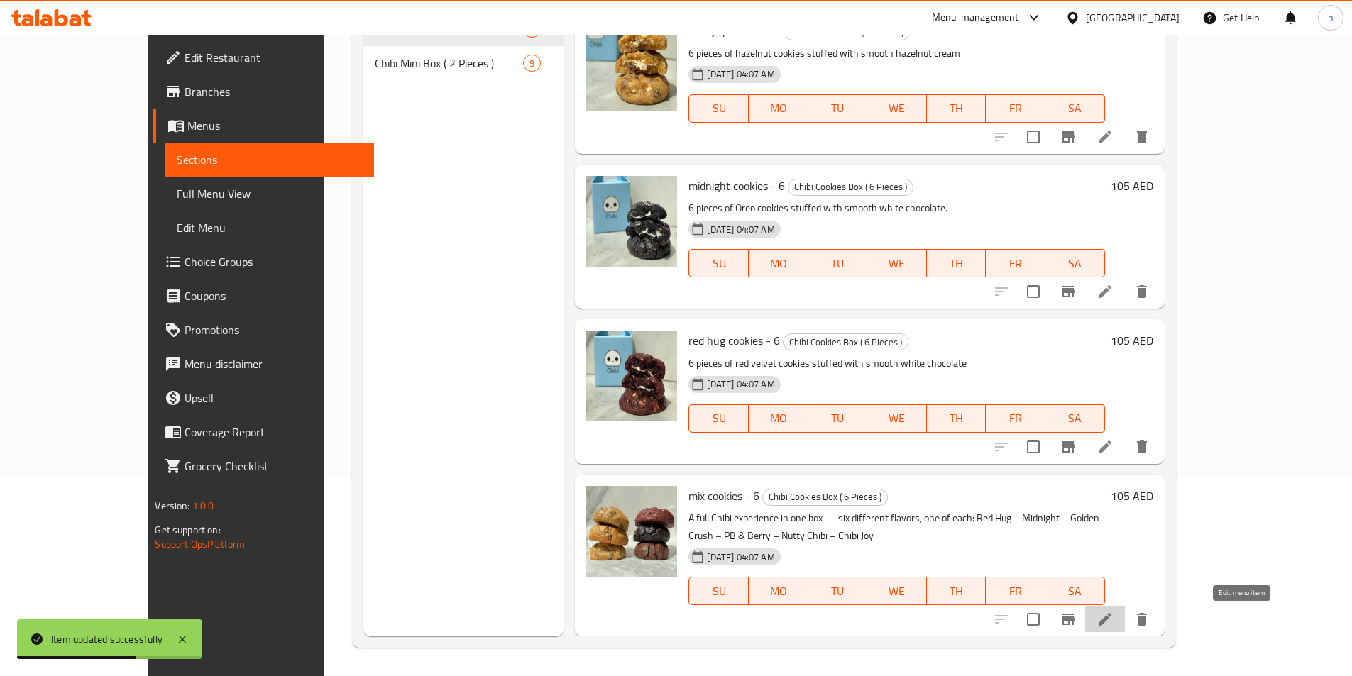
click at [1113, 622] on icon at bounding box center [1104, 619] width 17 height 17
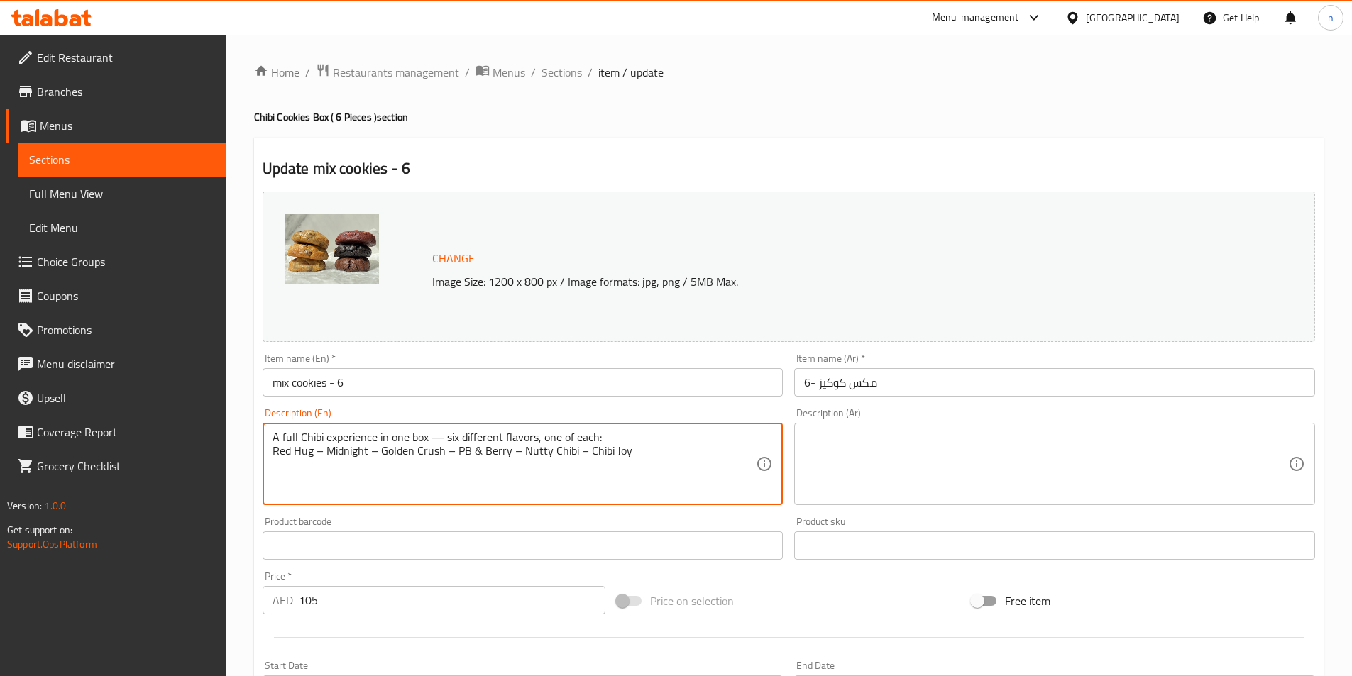
click at [375, 440] on textarea "A full Chibi experience in one box — six different flavors, one of each: Red Hu…" at bounding box center [514, 464] width 484 height 67
click at [368, 434] on textarea "A full Chibi experience in one box — six different flavors, one of each: Red Hu…" at bounding box center [514, 464] width 484 height 67
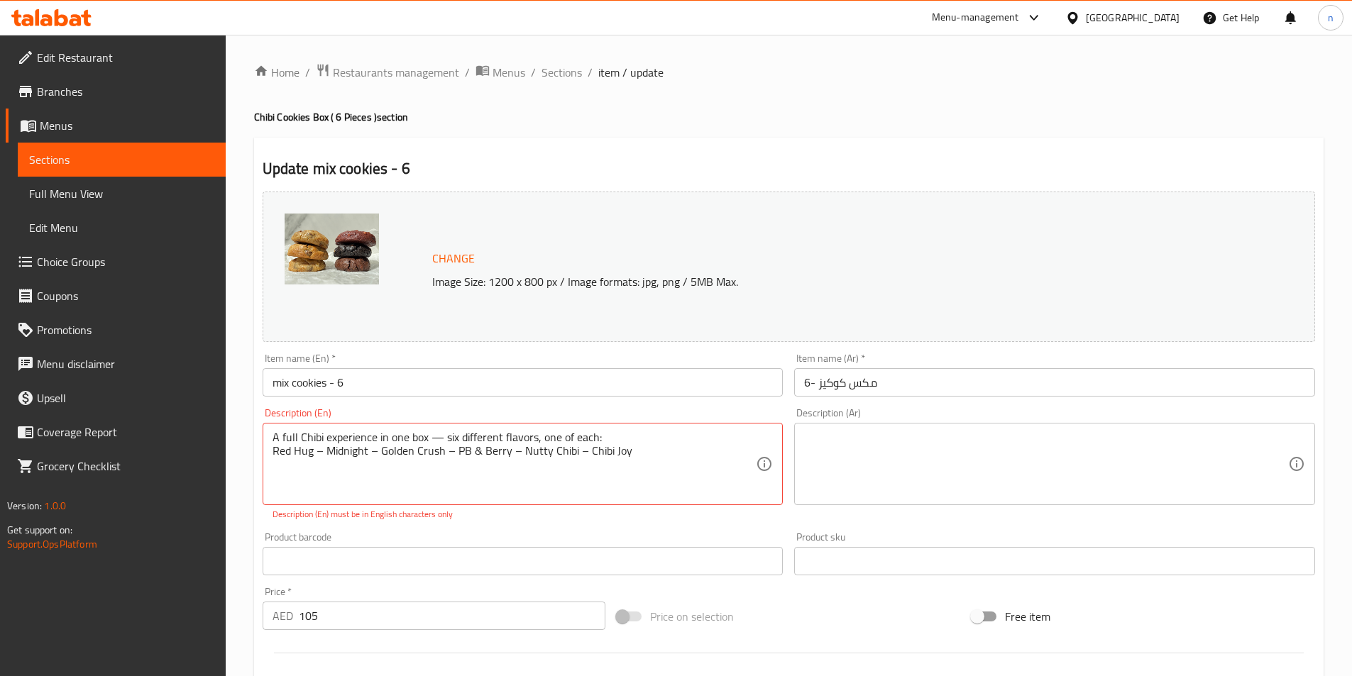
drag, startPoint x: 267, startPoint y: 440, endPoint x: 376, endPoint y: 459, distance: 110.2
click at [376, 459] on div "A full Chibi experience in one box — six different flavors, one of each: Red Hu…" at bounding box center [523, 464] width 521 height 82
drag, startPoint x: 273, startPoint y: 433, endPoint x: 671, endPoint y: 504, distance: 404.3
click at [671, 504] on div "A full Chibi experience in one box — six different flavors, one of each: Red Hu…" at bounding box center [523, 464] width 521 height 82
click at [818, 433] on textarea at bounding box center [1046, 464] width 484 height 67
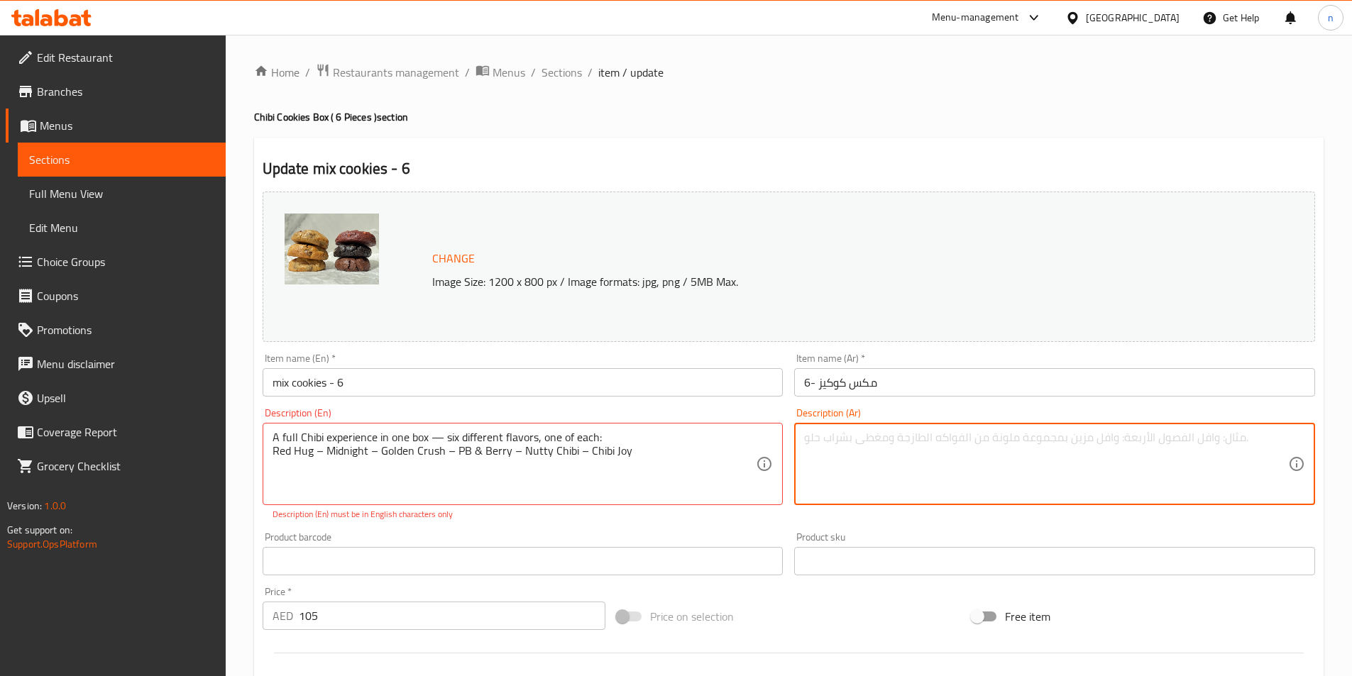
paste textarea "تجربة تشيبي كاملة في صندوق واحد — ستة نكهات مختلفة،"
click at [829, 441] on textarea "تجربة تشيبي كاملة في صندوق واحد — ستة نكهات مختلفة،" at bounding box center [1046, 464] width 484 height 67
click at [831, 441] on textarea "تجربة تشيبي كاملة في صندوق واحد — ستة نكهات مختلفة،" at bounding box center [1046, 464] width 484 height 67
click at [949, 497] on textarea "تجربة تشيبي كاملة في صندوق واحد — ستة نكهات مختلفة،" at bounding box center [1046, 464] width 484 height 67
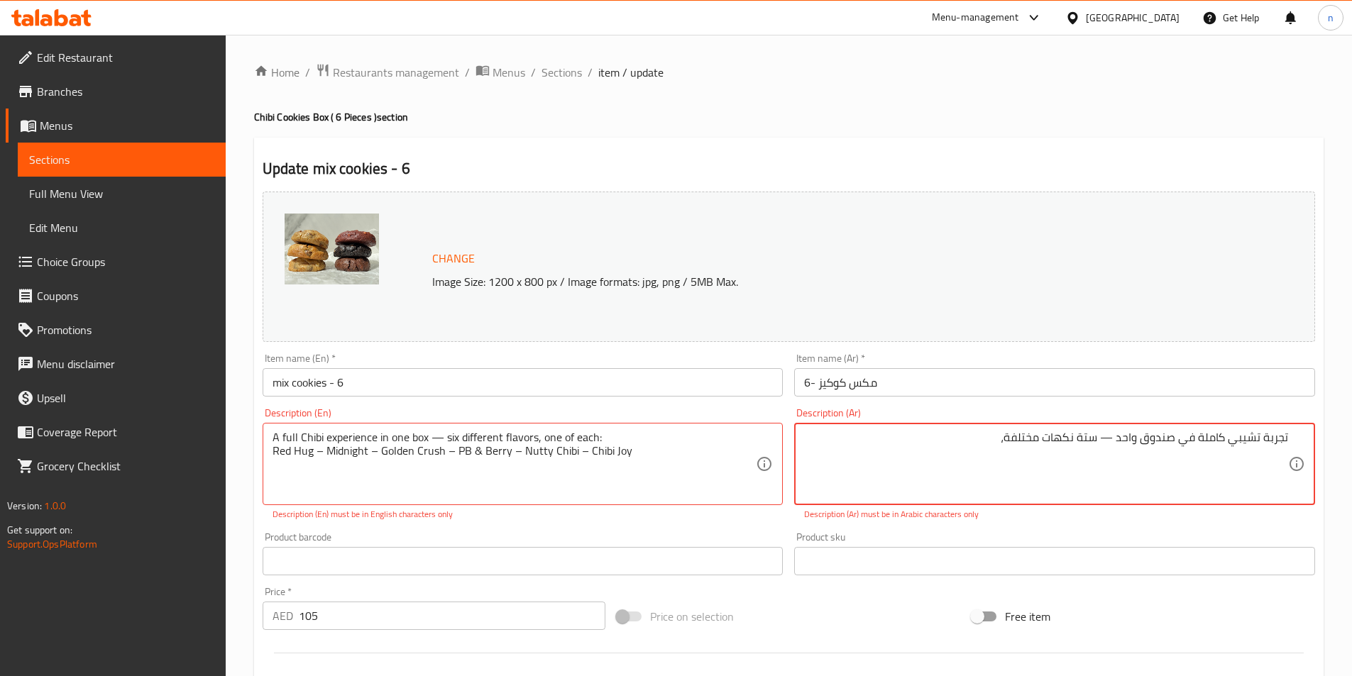
paste textarea "ريد هج"
paste textarea "ميدنايت"
paste textarea "[PERSON_NAME]"
paste textarea "بي بي و التوت"
click at [1047, 460] on textarea "تجربة تشيبي كاملة في صندوق واحد — ستة نكهات مختلفة، ريد هج_ميدنايت_جولدن كراش _…" at bounding box center [1046, 464] width 484 height 67
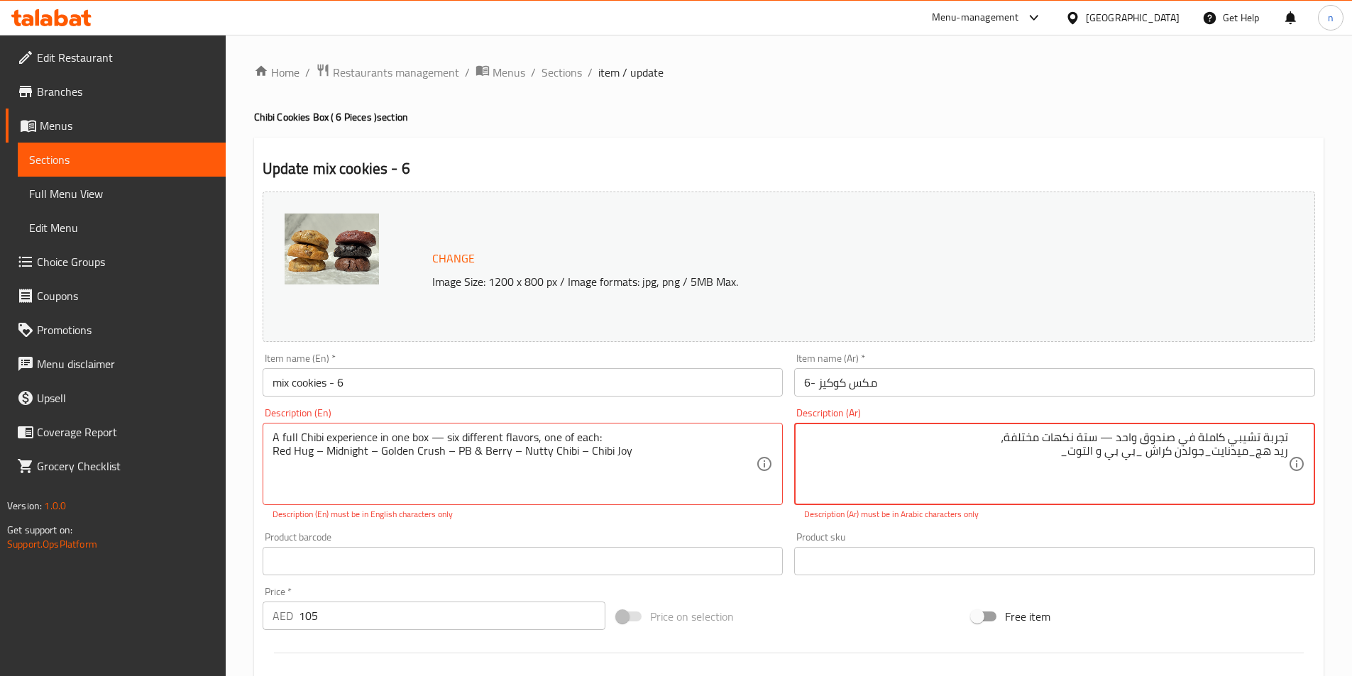
paste textarea "تشيبي ناتي"
paste textarea "[PERSON_NAME]"
click at [903, 455] on textarea "تجربة تشيبي كاملة في صندوق واحد — ستة نكهات مختلفة، ريد هج_ميدنايت_جولدن كراش _…" at bounding box center [1046, 464] width 484 height 67
click at [993, 436] on textarea "تجربة تشيبي كاملة في صندوق واحد — ستة نكهات مختلفة، ريد هج_ميدنايت_جولدن كراش _…" at bounding box center [1046, 464] width 484 height 67
click at [992, 439] on textarea "تجربة تشيبي كاملة في صندوق واحد — ستة نكهات مختلفة، ريد هج_ميدنايت_جولدن كراش _…" at bounding box center [1046, 464] width 484 height 67
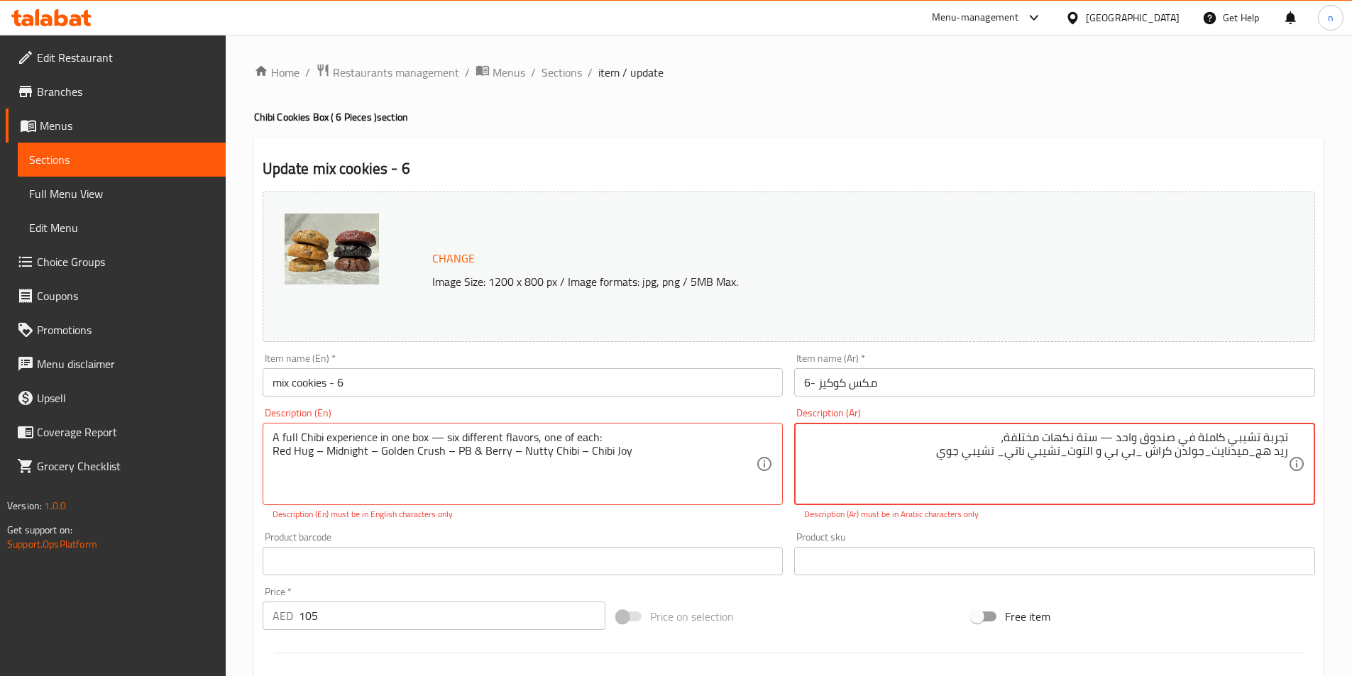
paste textarea "ت مختلفة، واحدة من كل نوع:"
click at [946, 440] on textarea "تجربة تشيبي كاملة في صندوق واحد — ستة نكهات مختلفة، ت مختلفة، واحدة من كل نوع: …" at bounding box center [1046, 464] width 484 height 67
click at [954, 438] on textarea "تجربة تشيبي كاملة في صندوق واحد — ستة نكهات مختلفة، ت مختلفة، واحدة من كل نوع: …" at bounding box center [1046, 464] width 484 height 67
click at [951, 436] on textarea "تجربة تشيبي كاملة في صندوق واحد — ستة نكهات مختلفة، ت مختلفة، واحدة من كل نوع: …" at bounding box center [1046, 464] width 484 height 67
click at [871, 464] on textarea "تجربة تشيبي كاملة في صندوق واحد — ستة نكهات مختلفة، واحدة من كل نوع: ريد هج_ميد…" at bounding box center [1046, 464] width 484 height 67
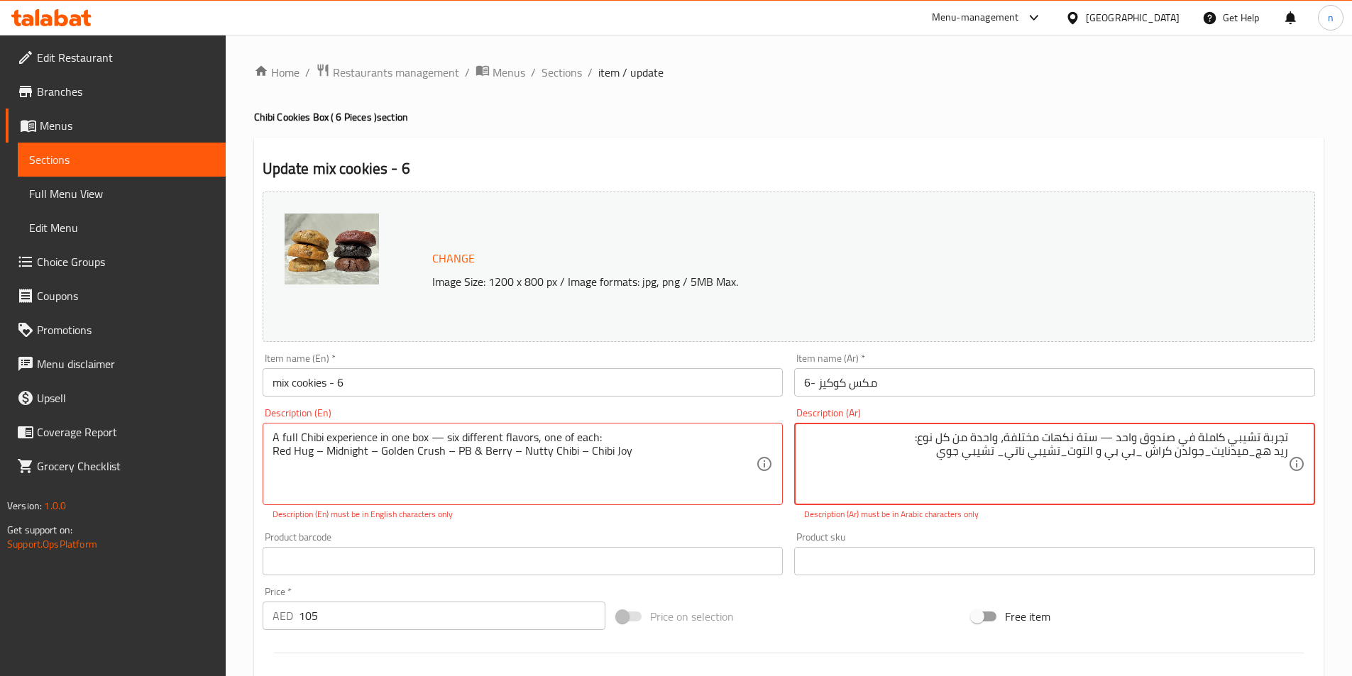
scroll to position [71, 0]
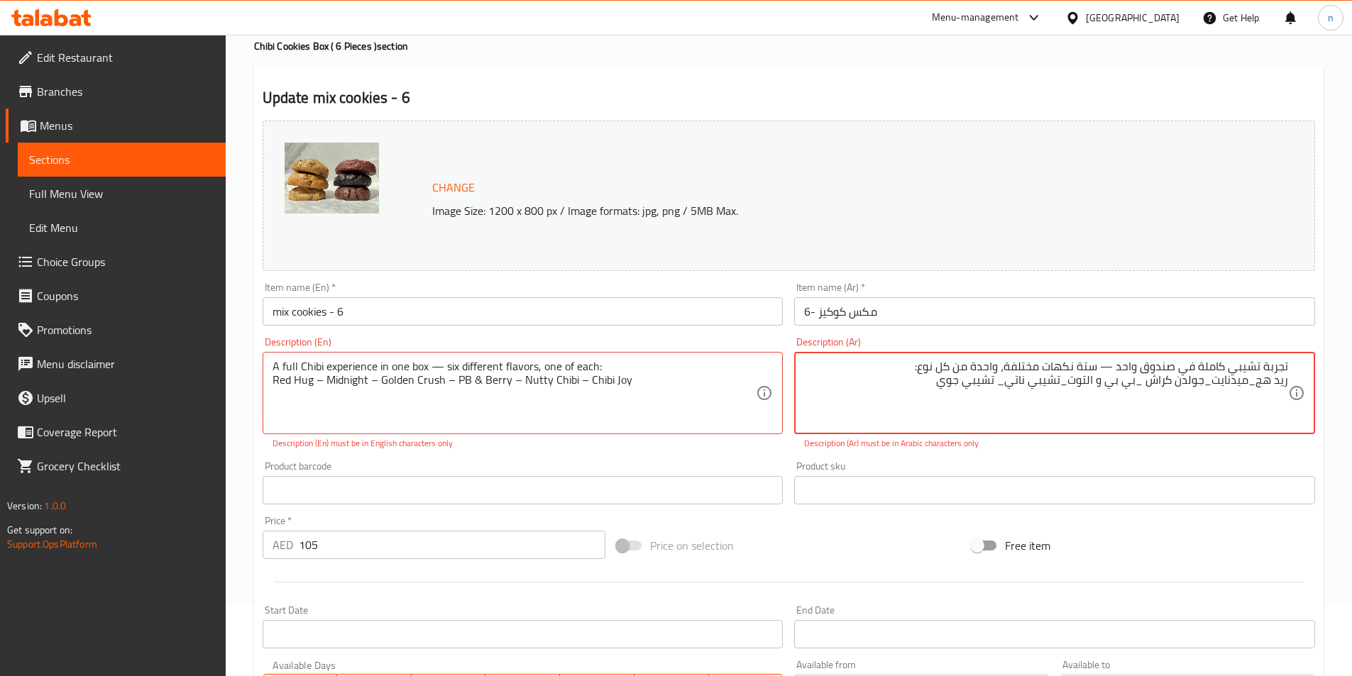
type textarea "تجربة تشيبي كاملة في صندوق واحد — ستة نكهات مختلفة، واحدة من كل نوع: ريد هج_ميد…"
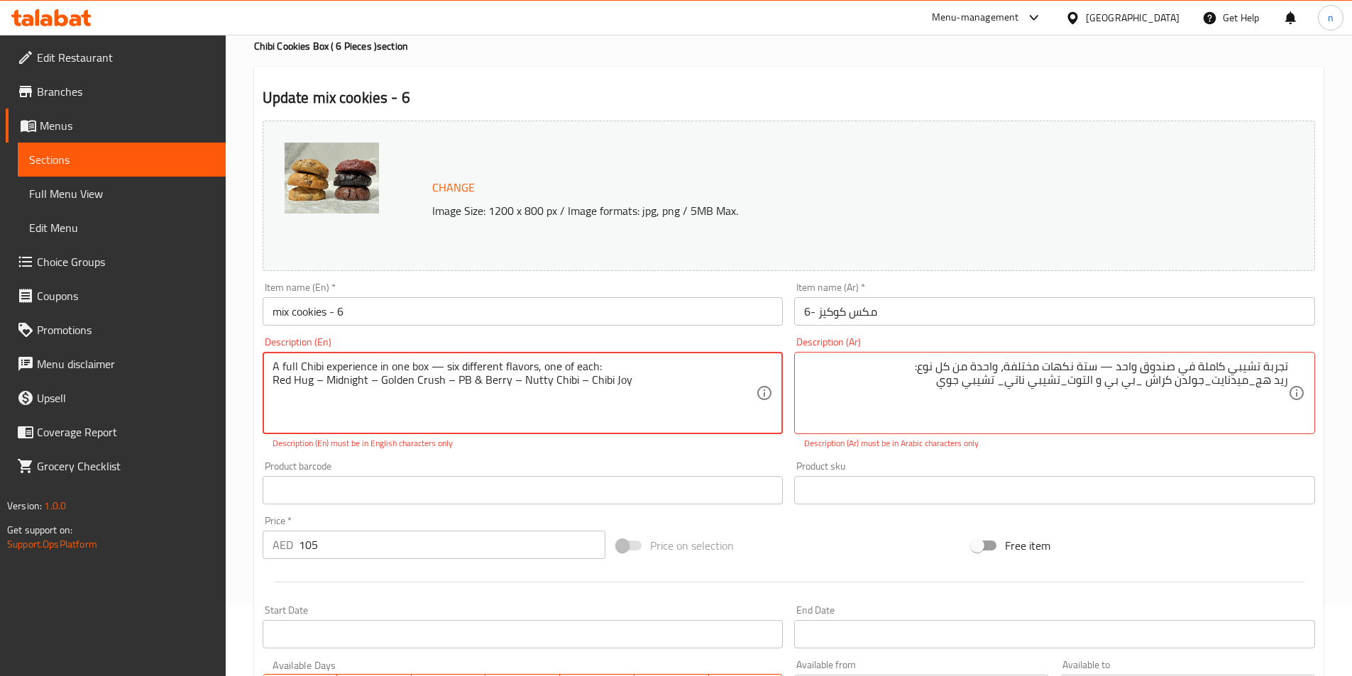
click at [304, 368] on textarea "A full Chibi experience in one box — six different flavors, one of each: Red Hu…" at bounding box center [514, 393] width 484 height 67
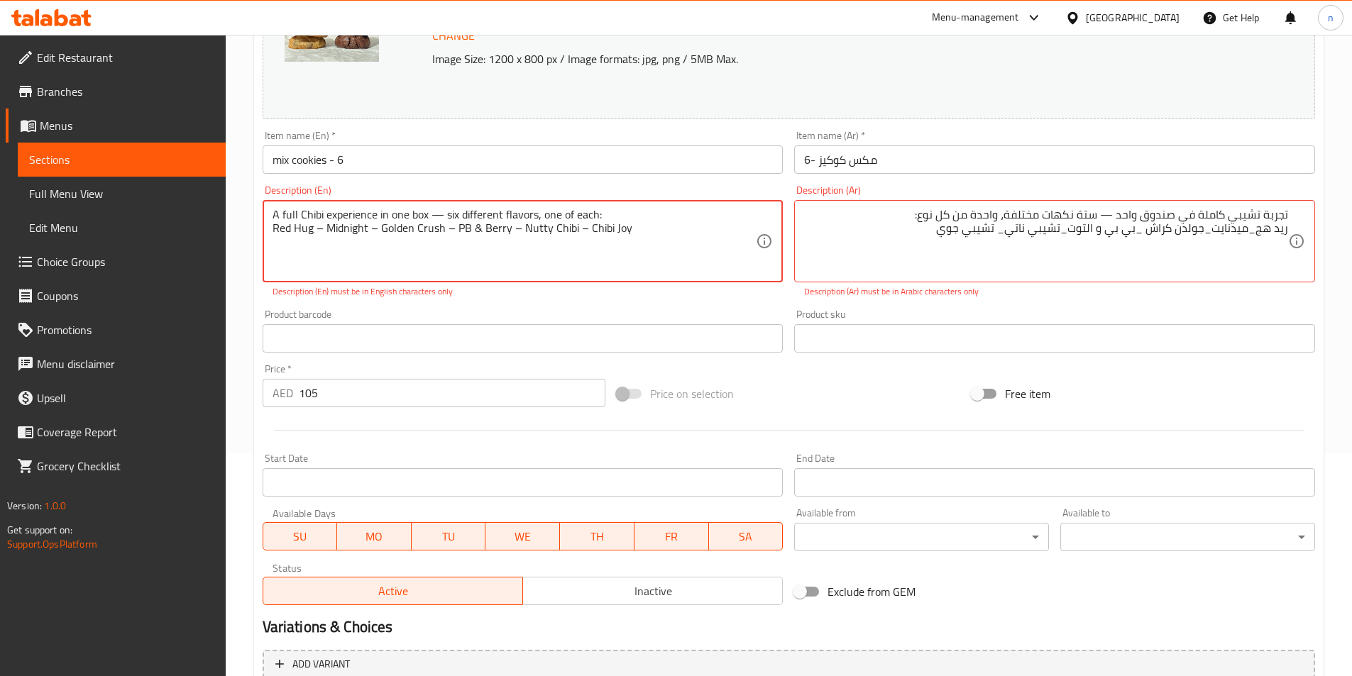
scroll to position [363, 0]
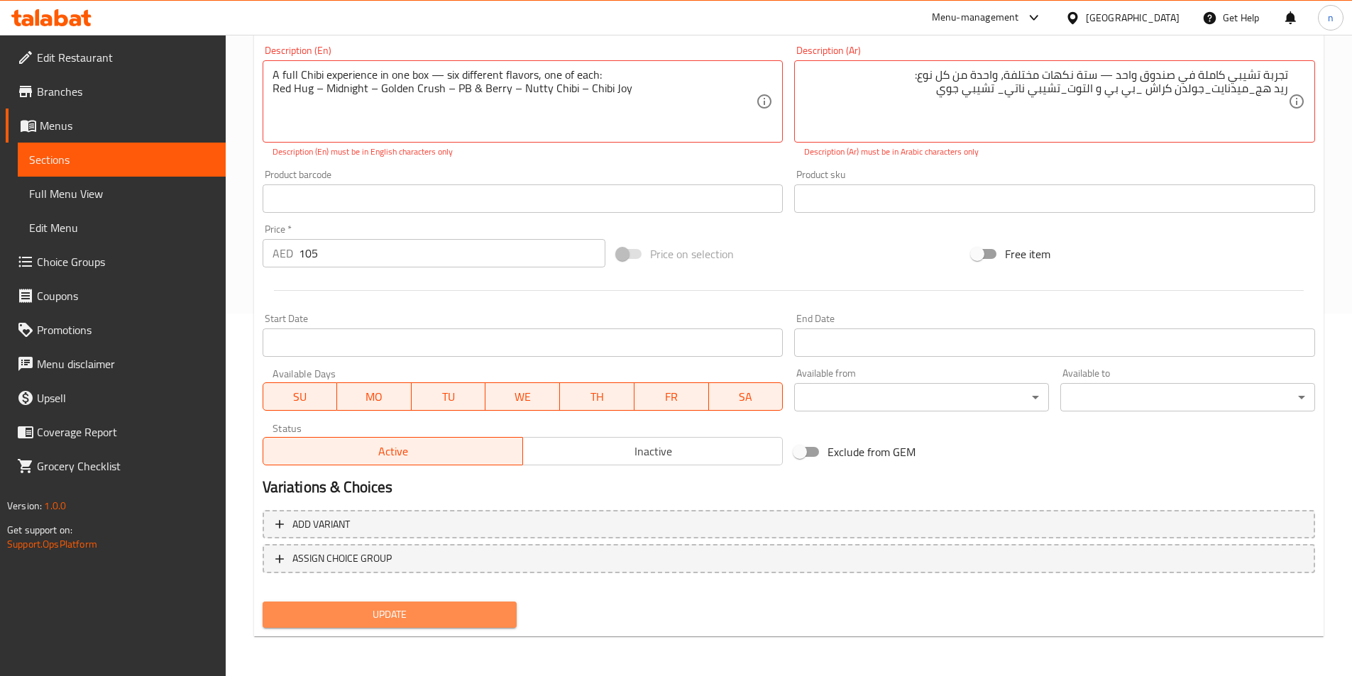
click at [398, 628] on button "Update" at bounding box center [390, 615] width 255 height 26
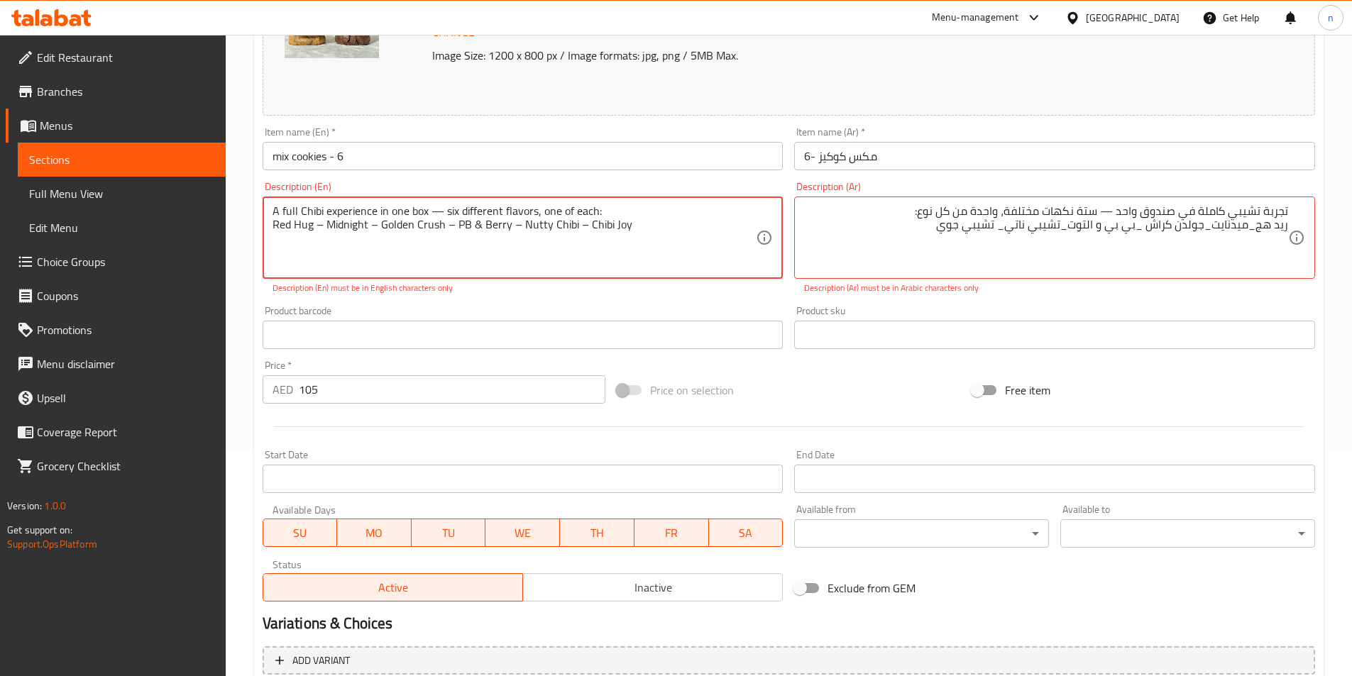
scroll to position [79, 0]
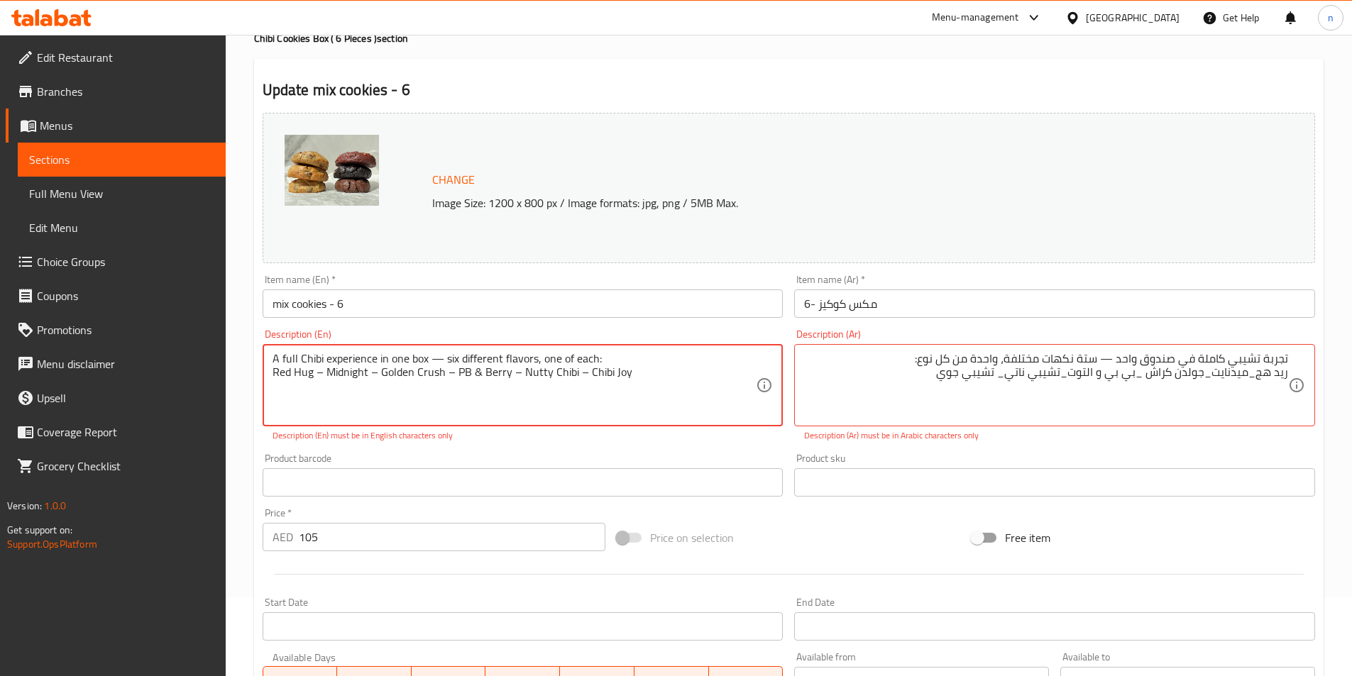
click at [631, 360] on textarea "A full Chibi experience in one box — six different flavors, one of each: Red Hu…" at bounding box center [514, 385] width 484 height 67
click at [634, 374] on textarea "A full Chibi experience in one box — six different flavors, one of each: Red Hu…" at bounding box center [514, 385] width 484 height 67
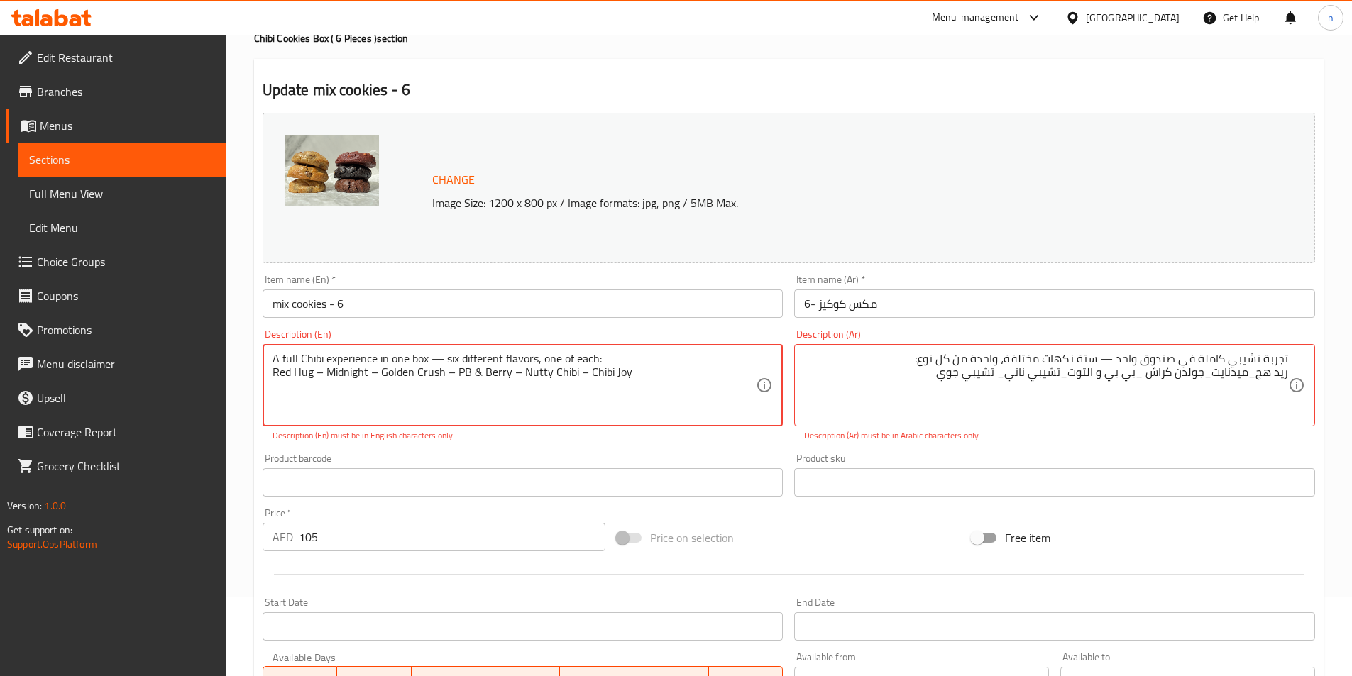
click at [634, 374] on textarea "A full Chibi experience in one box — six different flavors, one of each: Red Hu…" at bounding box center [514, 385] width 484 height 67
click at [643, 372] on textarea "A full Chibi experience in one box — six different flavors, one of each: Red Hu…" at bounding box center [514, 385] width 484 height 67
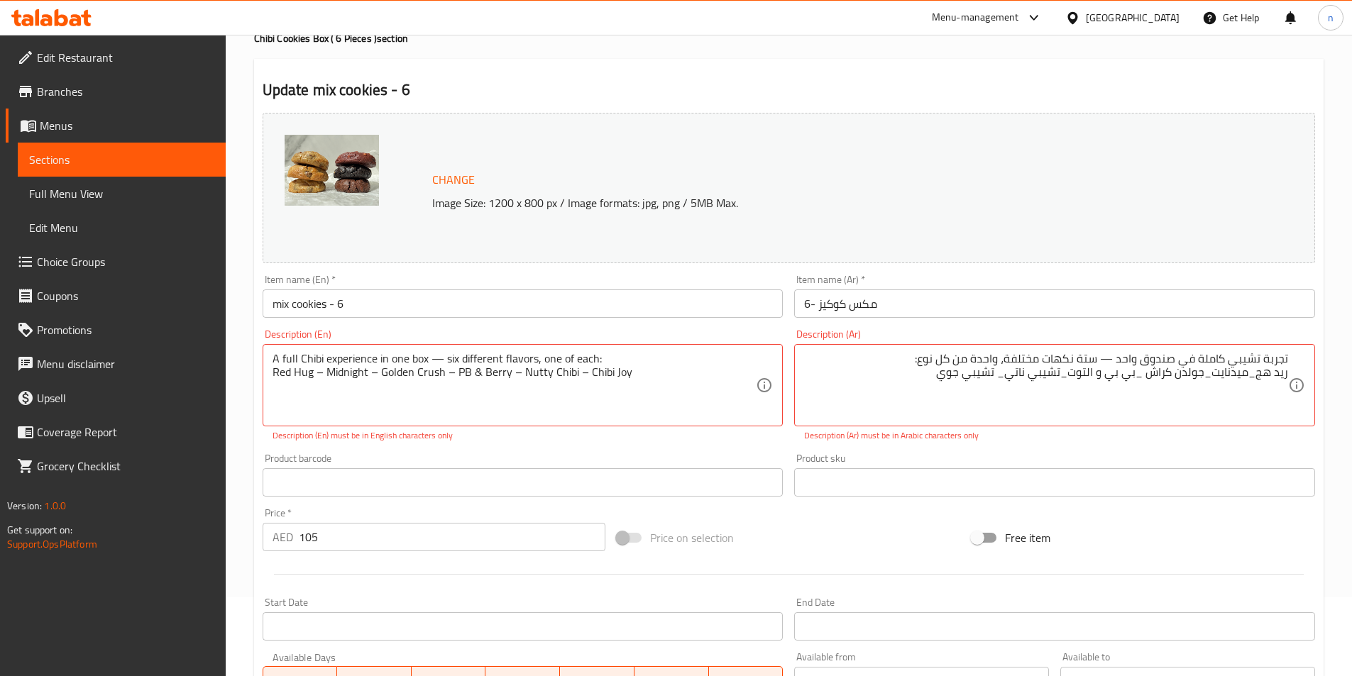
drag, startPoint x: 269, startPoint y: 356, endPoint x: 289, endPoint y: 365, distance: 22.5
click at [289, 365] on div "A full Chibi experience in one box — six different flavors, one of each: Red Hu…" at bounding box center [523, 385] width 521 height 82
drag, startPoint x: 264, startPoint y: 357, endPoint x: 304, endPoint y: 357, distance: 39.7
click at [304, 357] on div "A full Chibi experience in one box — six different flavors, one of each: Red Hu…" at bounding box center [523, 385] width 521 height 82
click at [279, 355] on textarea "A full Chibi experience in one box — six different flavors, one of each: Red Hu…" at bounding box center [514, 385] width 484 height 67
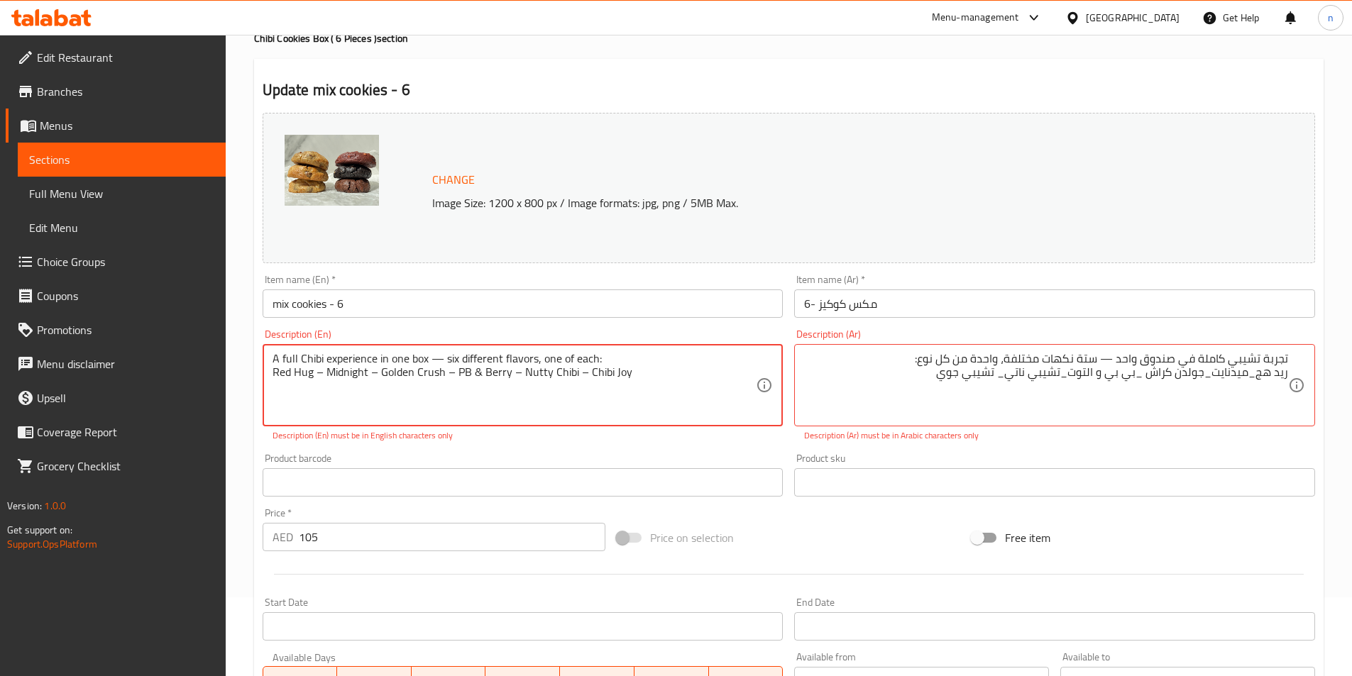
click at [279, 355] on textarea "A full Chibi experience in one box — six different flavors, one of each: Red Hu…" at bounding box center [514, 385] width 484 height 67
click at [278, 377] on textarea "A full Chibi experience in one box — six different flavors, one of each: Red Hu…" at bounding box center [514, 385] width 484 height 67
drag, startPoint x: 272, startPoint y: 358, endPoint x: 637, endPoint y: 409, distance: 368.2
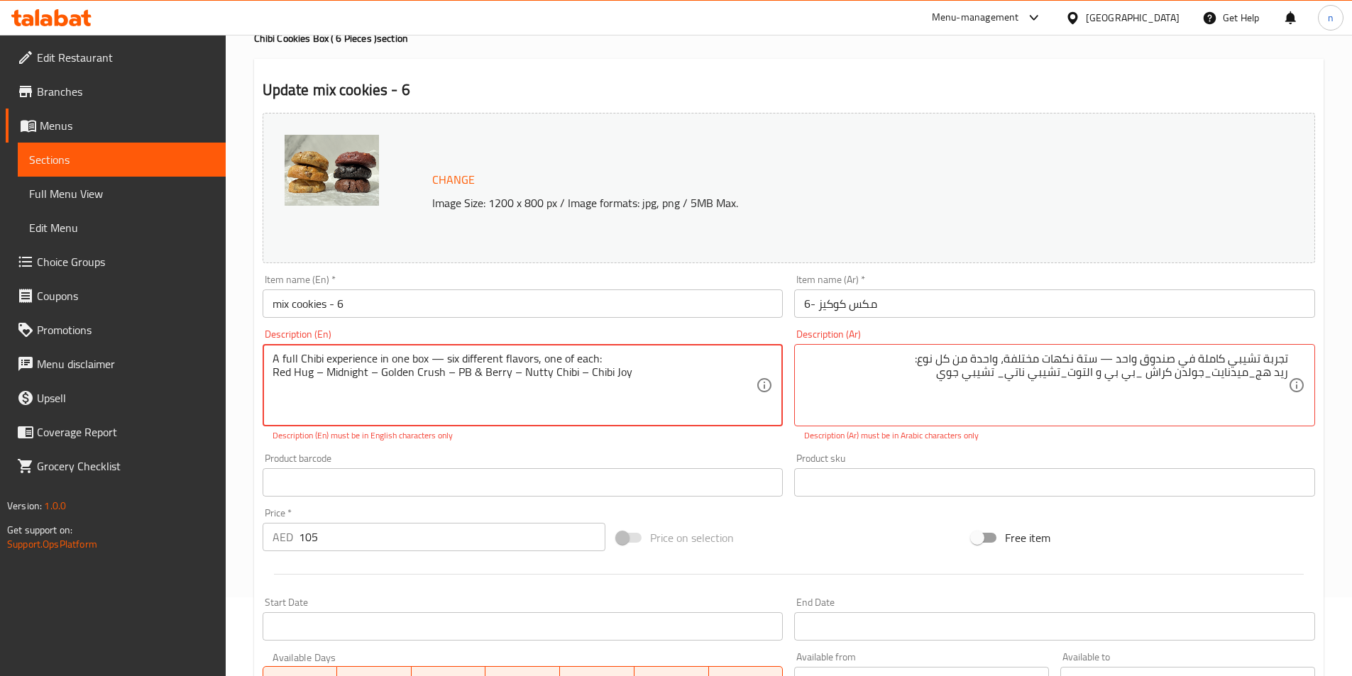
click at [637, 409] on textarea "A full Chibi experience in one box — six different flavors, one of each: Red Hu…" at bounding box center [514, 385] width 484 height 67
click at [670, 373] on textarea "A full Chibi experience in one box — six different flavors, one of each: Red Hu…" at bounding box center [514, 385] width 484 height 67
click at [623, 385] on textarea "A full Chibi experience in one box — six different flavors, one of each: Red Hu…" at bounding box center [514, 385] width 484 height 67
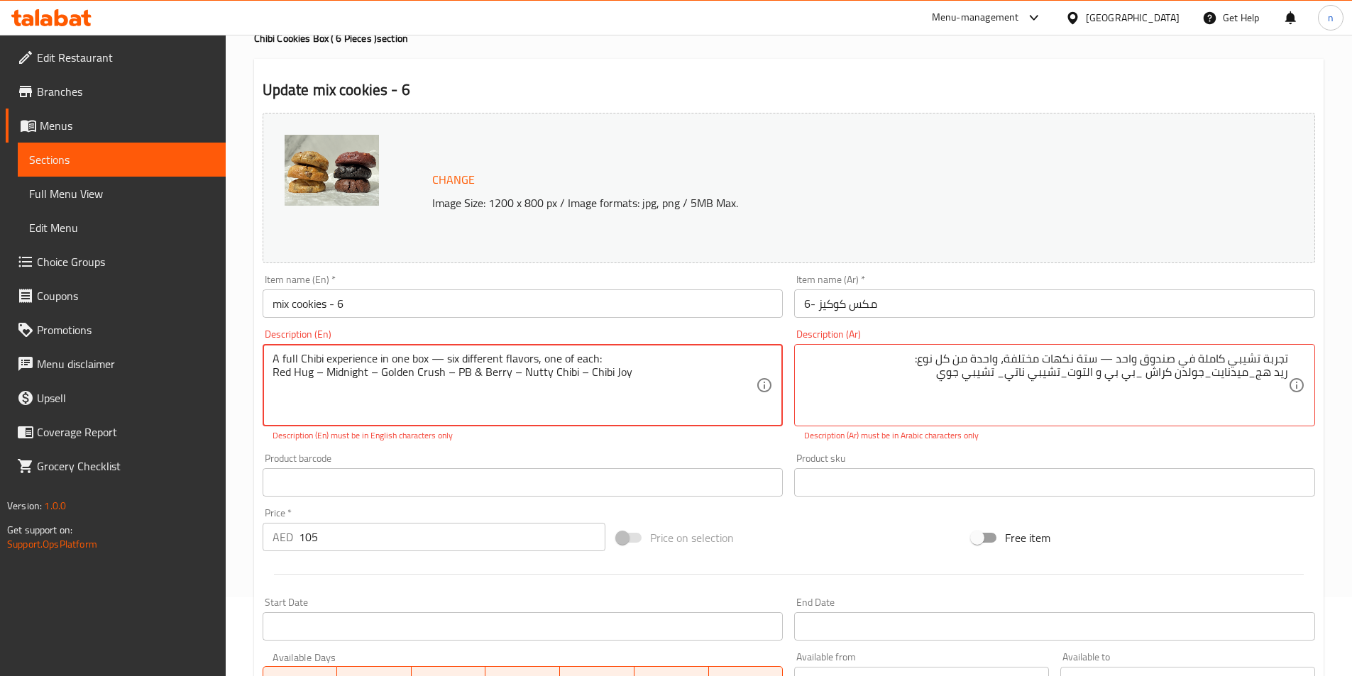
click at [623, 385] on textarea "A full Chibi experience in one box — six different flavors, one of each: Red Hu…" at bounding box center [514, 385] width 484 height 67
click at [617, 356] on textarea "A full Chibi experience in one box — six different flavors, one of each: Red Hu…" at bounding box center [514, 385] width 484 height 67
drag, startPoint x: 265, startPoint y: 350, endPoint x: 577, endPoint y: 385, distance: 313.4
click at [577, 385] on div "A full Chibi experience in one box — six different flavors, one of each: Red Hu…" at bounding box center [523, 385] width 521 height 82
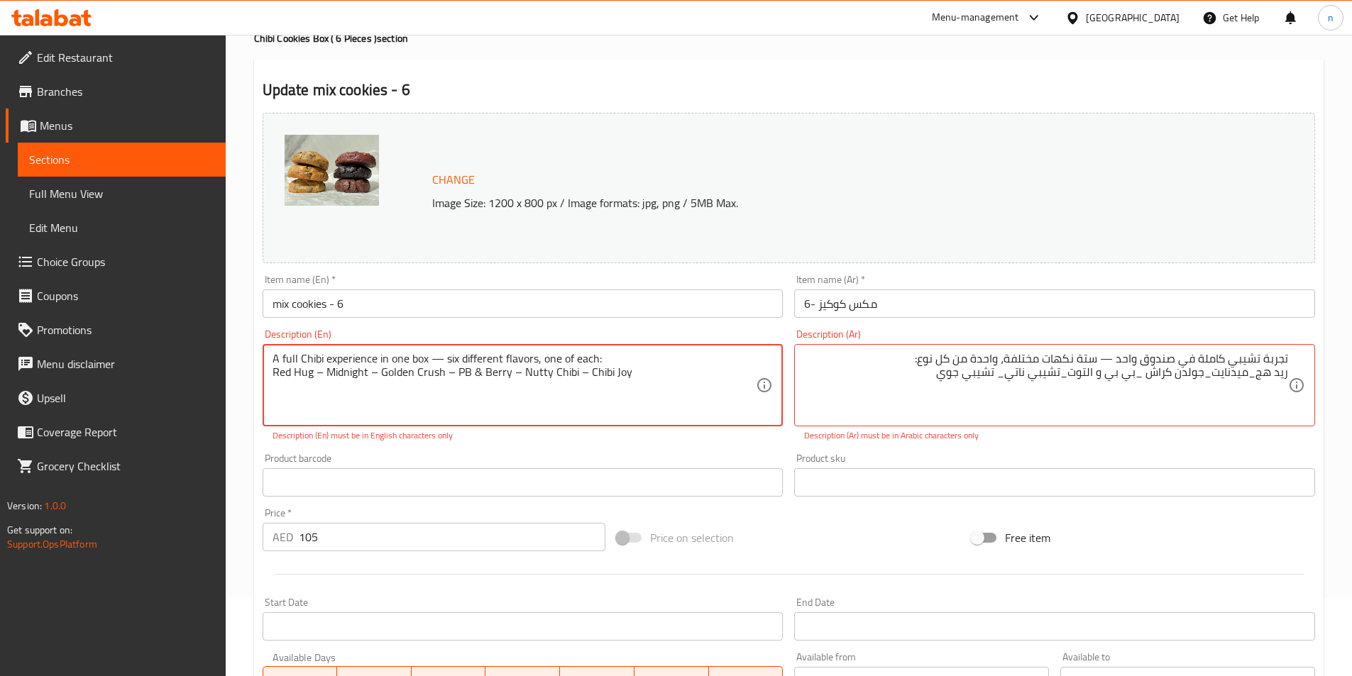
click at [553, 352] on textarea "A full Chibi experience in one box — six different flavors, one of each: Red Hu…" at bounding box center [514, 385] width 484 height 67
click at [550, 369] on textarea "A full Chibi experience in one box — six different flavors, one of each: Red Hu…" at bounding box center [514, 385] width 484 height 67
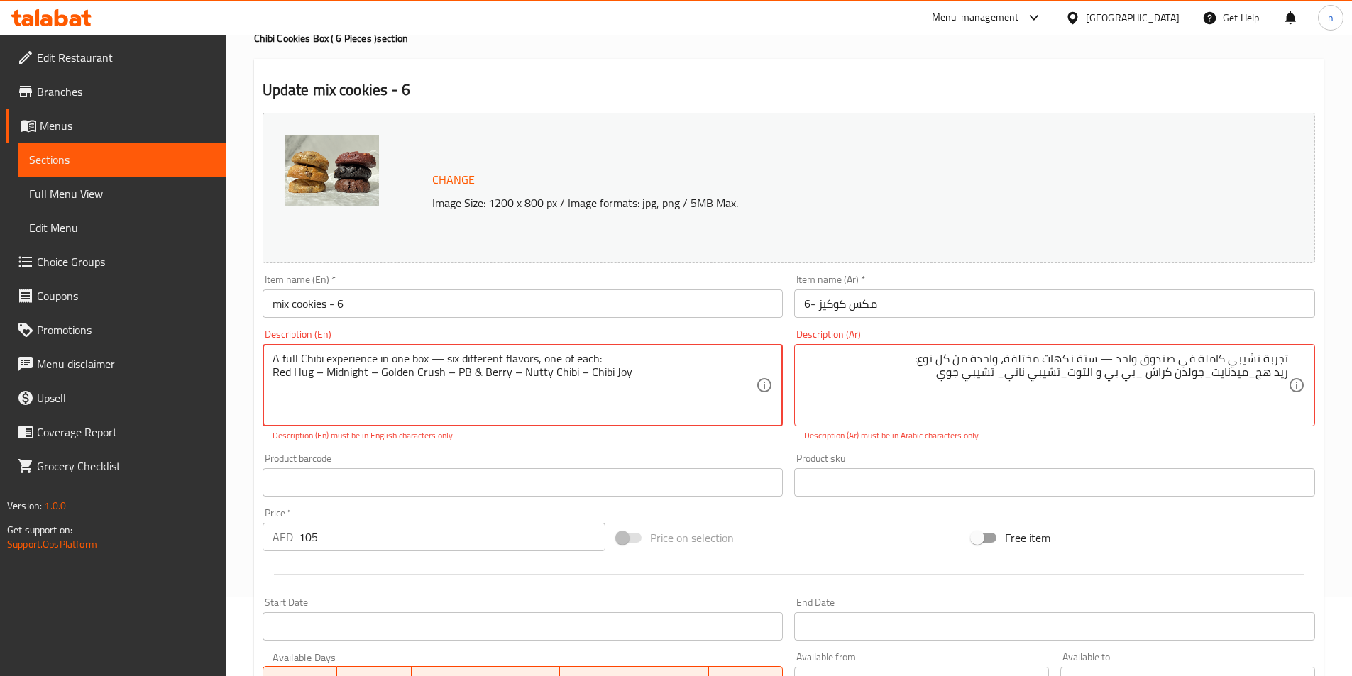
drag, startPoint x: 272, startPoint y: 358, endPoint x: 635, endPoint y: 427, distance: 369.2
click at [635, 427] on div "Description (En) A full Chibi experience in one box — six different flavors, on…" at bounding box center [523, 385] width 521 height 113
click at [644, 372] on textarea "A full Chibi experience in one box — six different flavors, one of each: Red Hu…" at bounding box center [514, 385] width 484 height 67
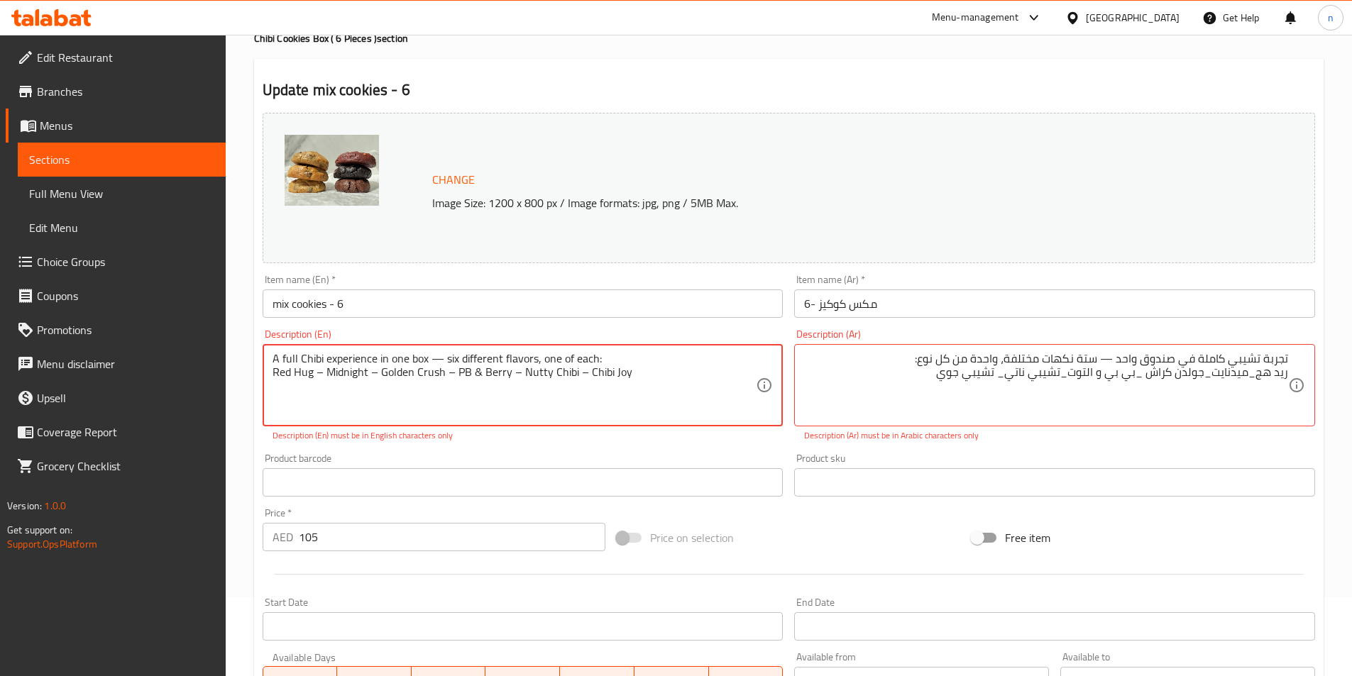
click at [644, 372] on textarea "A full Chibi experience in one box — six different flavors, one of each: Red Hu…" at bounding box center [514, 385] width 484 height 67
type textarea "A full Chibi experience in one box — six different flavors, one of each:"
click at [635, 350] on div "A full Chibi experience in one box — six different flavors, one of each: Descri…" at bounding box center [523, 385] width 521 height 82
click at [634, 353] on textarea "A full Chibi experience in one box — six different flavors, one of each:" at bounding box center [514, 385] width 484 height 67
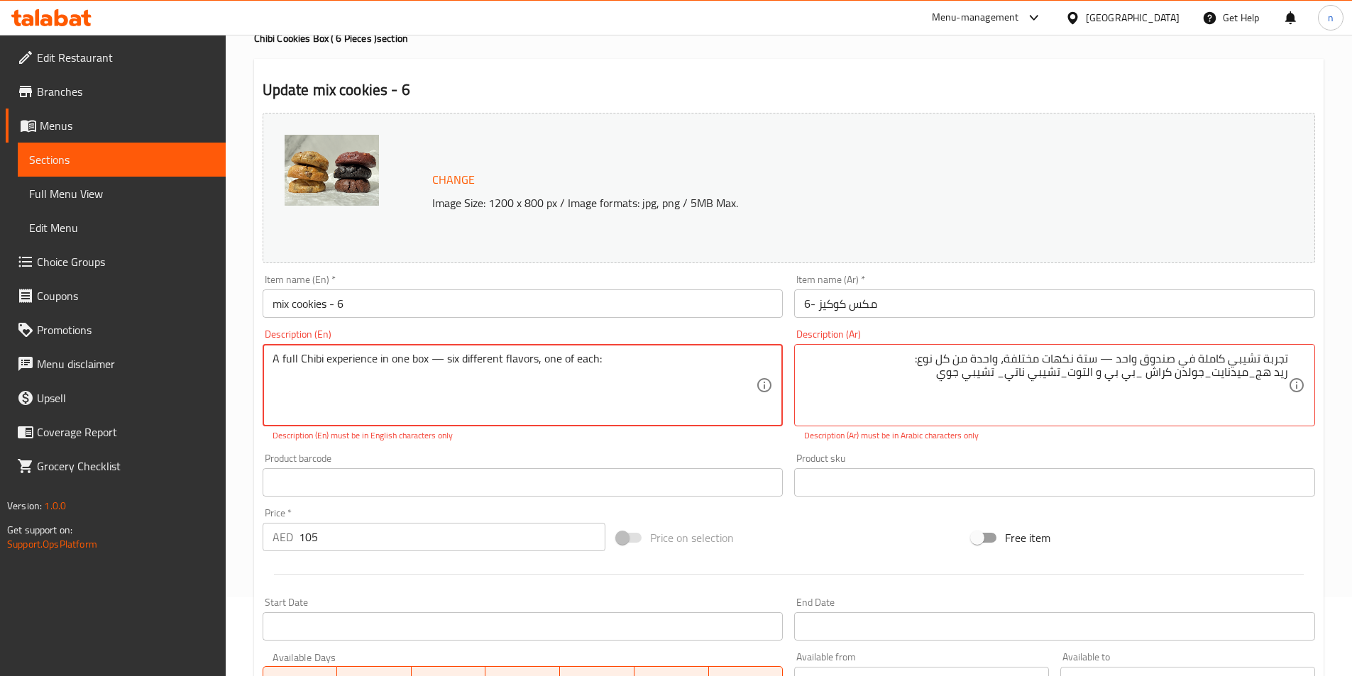
click at [634, 353] on textarea "A full Chibi experience in one box — six different flavors, one of each:" at bounding box center [514, 385] width 484 height 67
click at [478, 363] on textarea at bounding box center [514, 385] width 484 height 67
paste textarea "A full Chibi experience in one box — six different flavors, one of each: Red Hu…"
click at [549, 372] on textarea "A full Chibi experience in one box — six different flavors, one of each: Red Hu…" at bounding box center [514, 385] width 484 height 67
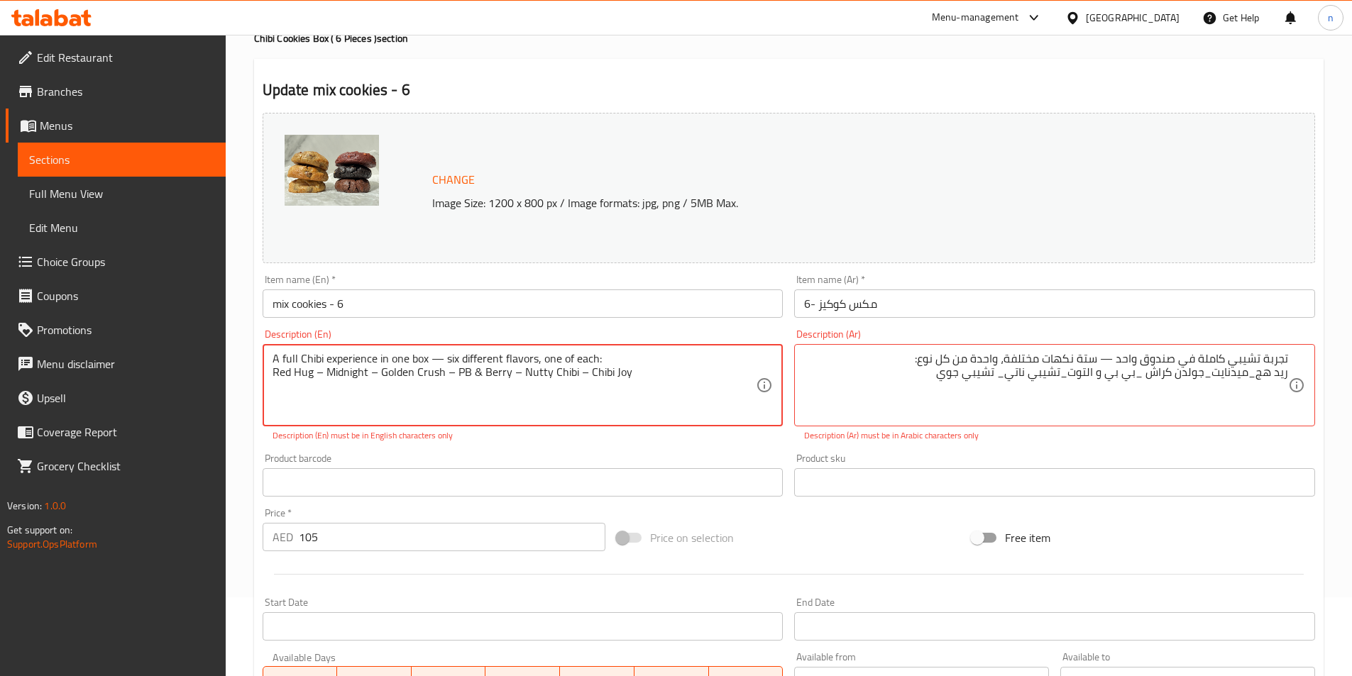
click at [575, 373] on textarea "A full Chibi experience in one box — six different flavors, one of each: Red Hu…" at bounding box center [514, 385] width 484 height 67
click at [610, 372] on textarea "A full Chibi experience in one box — six different flavors, one of each: Red Hu…" at bounding box center [514, 385] width 484 height 67
click at [666, 365] on textarea "A full Chibi experience in one box — six different flavors, one of each: Red Hu…" at bounding box center [514, 385] width 484 height 67
type textarea "A full Chibi experience in one box — six different flavors, one of each: Red Hu…"
click at [929, 359] on textarea "تجربة تشيبي كاملة في صندوق واحد — ستة نكهات مختلفة، واحدة من كل نوع: ريد هج_ميد…" at bounding box center [1046, 385] width 484 height 67
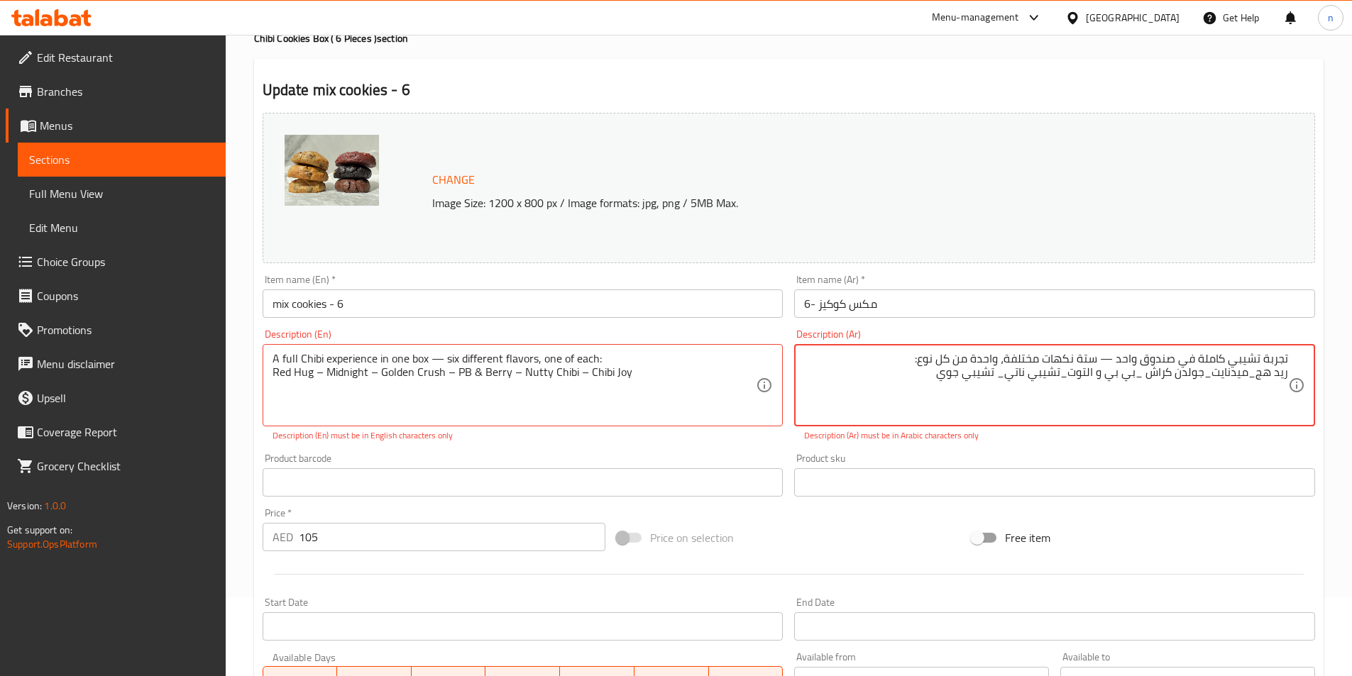
click at [929, 359] on textarea "تجربة تشيبي كاملة في صندوق واحد — ستة نكهات مختلفة، واحدة من كل نوع: ريد هج_ميد…" at bounding box center [1046, 385] width 484 height 67
click at [927, 381] on textarea "تجربة تشيبي كاملة في صندوق واحد — ستة نكهات مختلفة، واحدة من كل نوع: ريد هج_ميد…" at bounding box center [1046, 385] width 484 height 67
drag, startPoint x: 919, startPoint y: 362, endPoint x: 908, endPoint y: 385, distance: 25.1
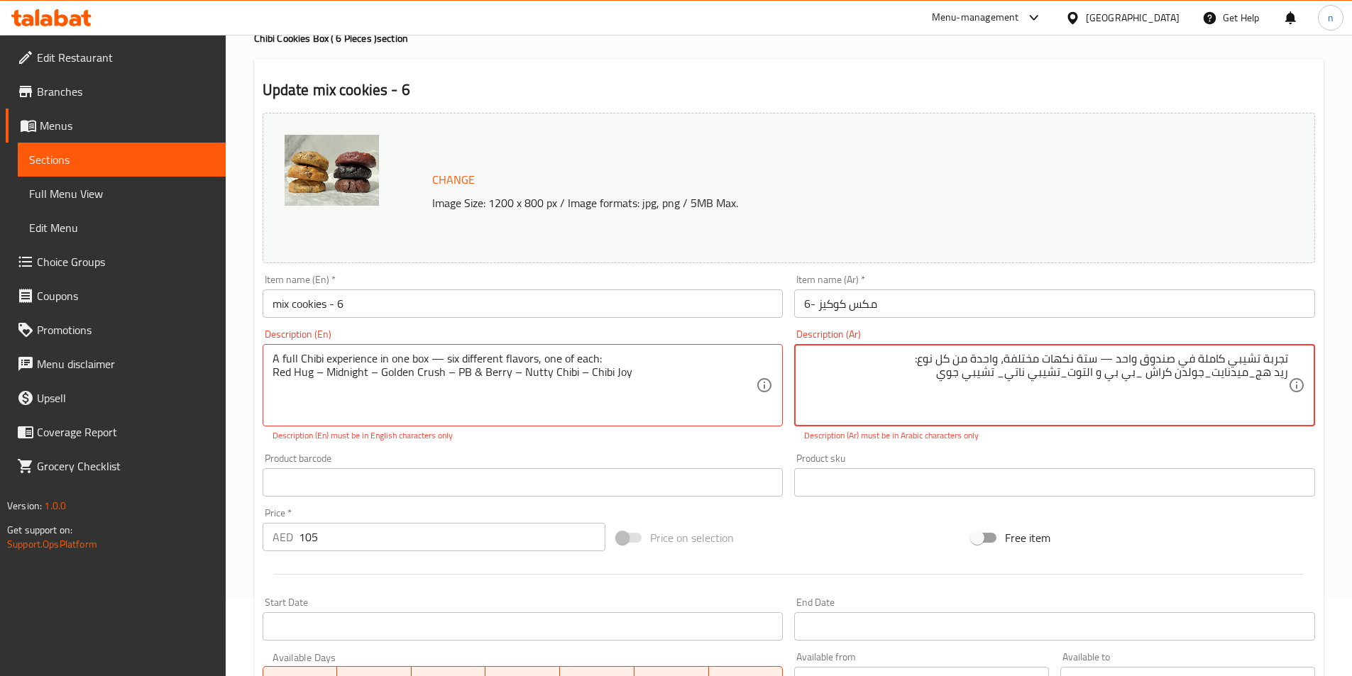
click at [908, 385] on textarea "تجربة تشيبي كاملة في صندوق واحد — ستة نكهات مختلفة، واحدة من كل نوع: ريد هج_ميد…" at bounding box center [1046, 385] width 484 height 67
click at [889, 390] on textarea "تجربة تشيبي كاملة في صندوق واحد — ستة نكهات مختلفة، واحدة من كل نوع: ريد هج_ميد…" at bounding box center [1046, 385] width 484 height 67
drag, startPoint x: 902, startPoint y: 362, endPoint x: 880, endPoint y: 388, distance: 34.2
click at [936, 361] on textarea "تجربة تشيبي كاملة في صندوق واحد — ستة نكهات مختلفة، واحدة من كل نوع: ريد هج_ميد…" at bounding box center [1046, 385] width 484 height 67
click at [723, 444] on div "Description (En) A full Chibi experience in one box — six different flavors, on…" at bounding box center [523, 386] width 532 height 124
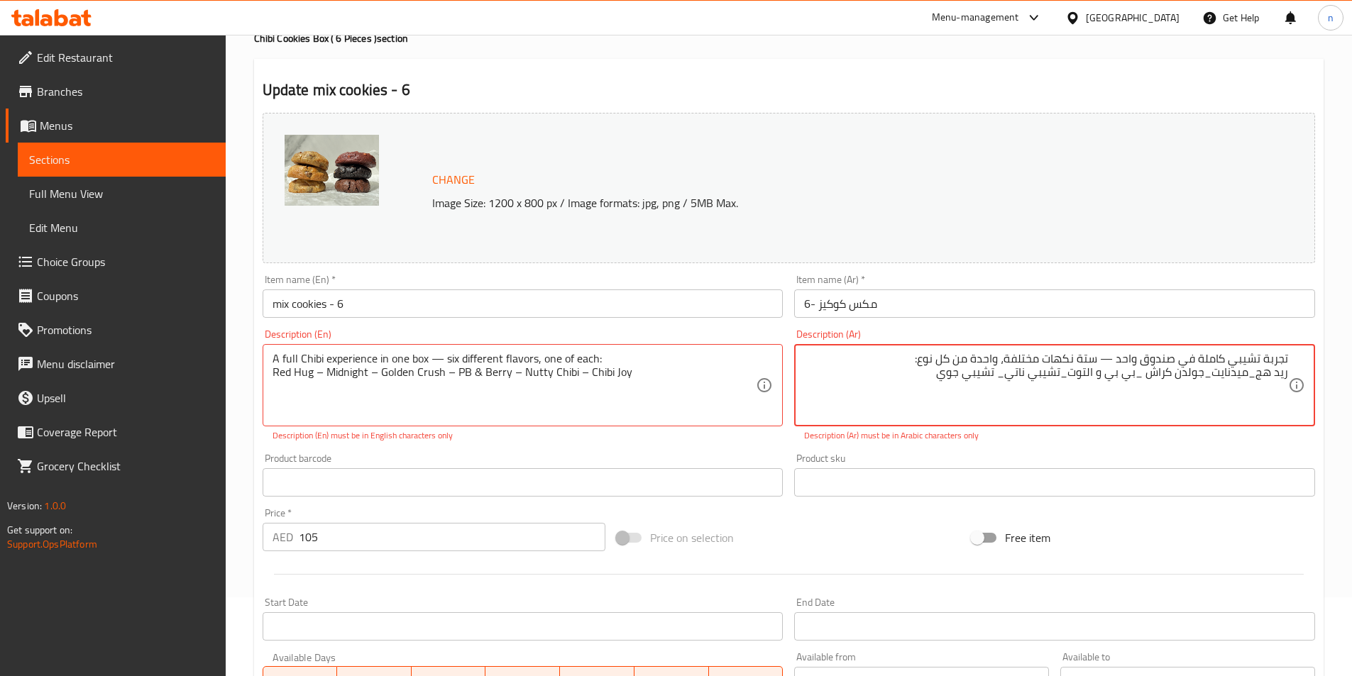
drag, startPoint x: 917, startPoint y: 356, endPoint x: 1283, endPoint y: 370, distance: 367.1
click at [866, 388] on textarea "تجربة تشيبي كاملة في صندوق واحد — ستة نكهات مختلفة، واحدة من كل نوع: ريد هج_ميد…" at bounding box center [1046, 385] width 484 height 67
drag, startPoint x: 1296, startPoint y: 365, endPoint x: 1205, endPoint y: 360, distance: 90.2
click at [1205, 360] on div "تجربة تشيبي كاملة في صندوق واحد — ستة نكهات مختلفة، واحدة من كل نوع: ريد هج_ميد…" at bounding box center [1054, 385] width 521 height 82
drag, startPoint x: 1296, startPoint y: 357, endPoint x: 1101, endPoint y: 357, distance: 194.4
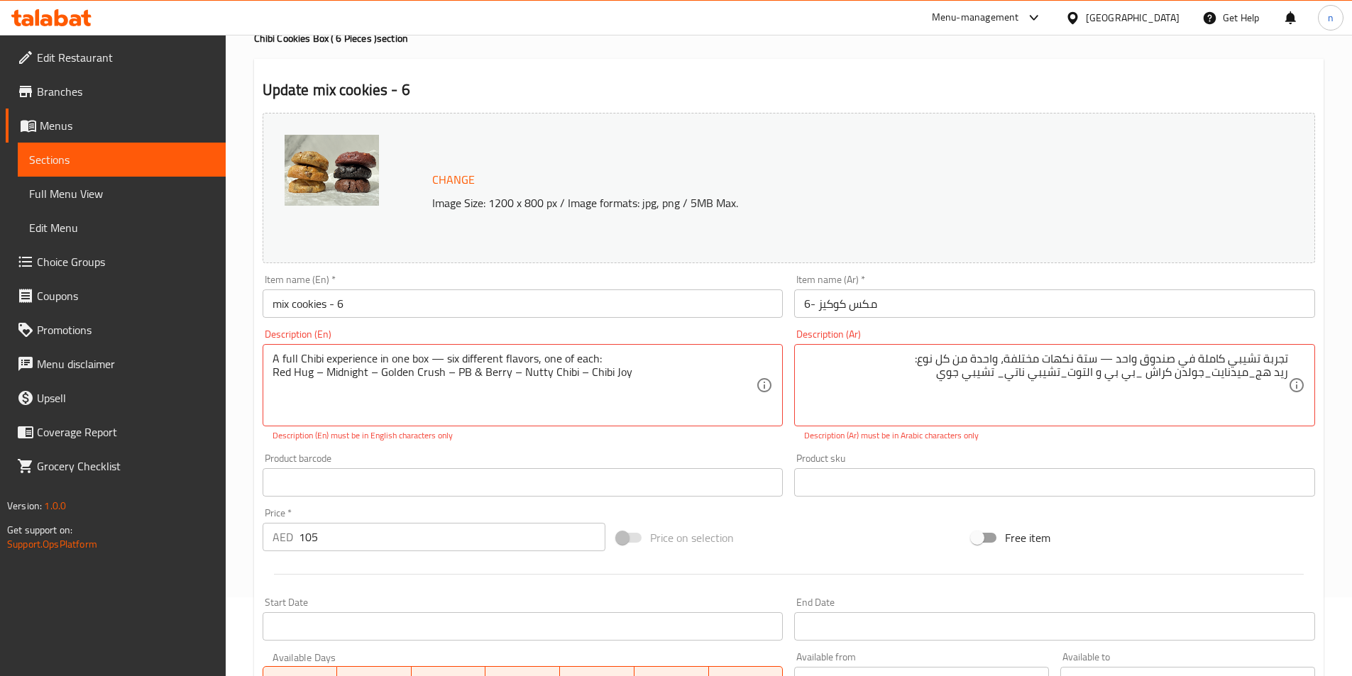
click at [1101, 357] on div "تجربة تشيبي كاملة في صندوق واحد — ستة نكهات مختلفة، واحدة من كل نوع: ريد هج_ميد…" at bounding box center [1054, 385] width 521 height 82
drag, startPoint x: 905, startPoint y: 358, endPoint x: 1286, endPoint y: 371, distance: 381.9
click at [1286, 371] on textarea "تجربة تشيبي كاملة في صندوق واحد — ستة نكهات مختلفة، واحدة من كل نوع: ريد هج_ميد…" at bounding box center [1046, 385] width 484 height 67
click at [908, 387] on textarea "تجربة تشيبي كاملة في صندوق واحد — ستة نكهات مختلفة، واحدة من كل نوع: ريد هج_ميد…" at bounding box center [1046, 385] width 484 height 67
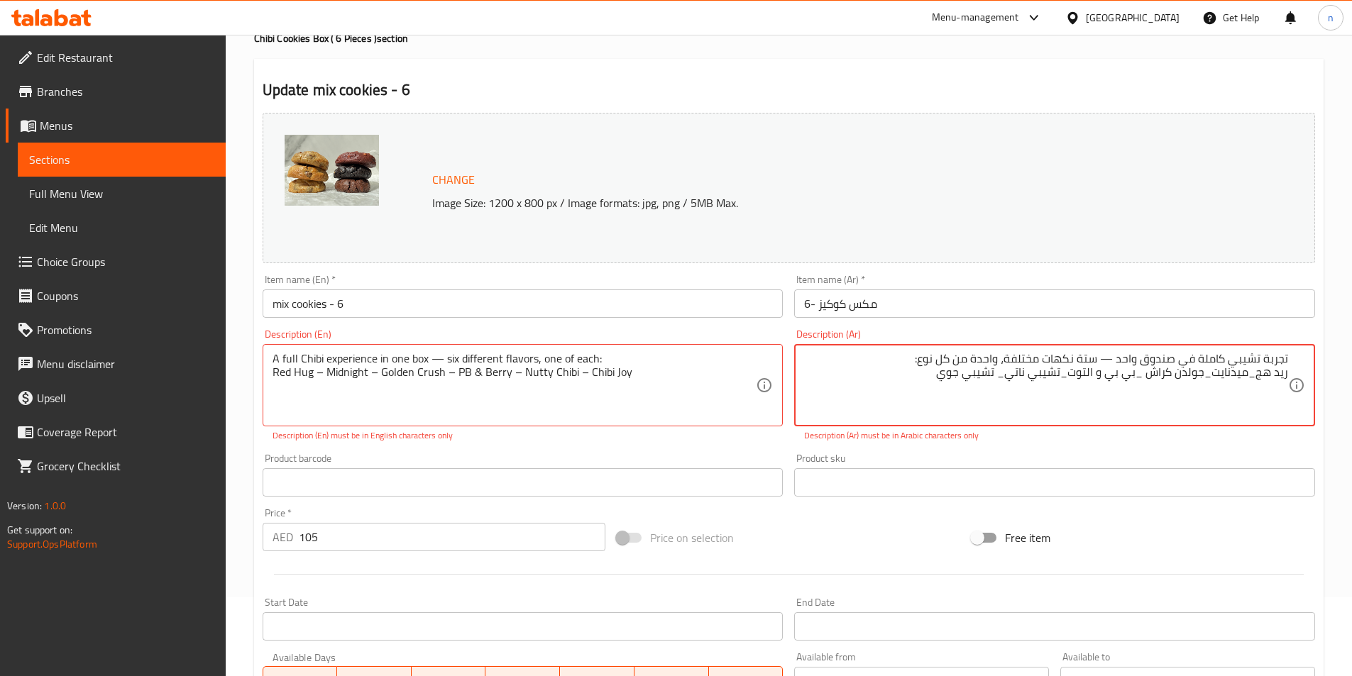
click at [908, 387] on textarea "تجربة تشيبي كاملة في صندوق واحد — ستة نكهات مختلفة، واحدة من كل نوع: ريد هج_ميد…" at bounding box center [1046, 385] width 484 height 67
click at [913, 385] on textarea "تجربة تشيبي كاملة في صندوق واحد — ستة نكهات مختلفة، واحدة من كل نوع: ريد هج_ميد…" at bounding box center [1046, 385] width 484 height 67
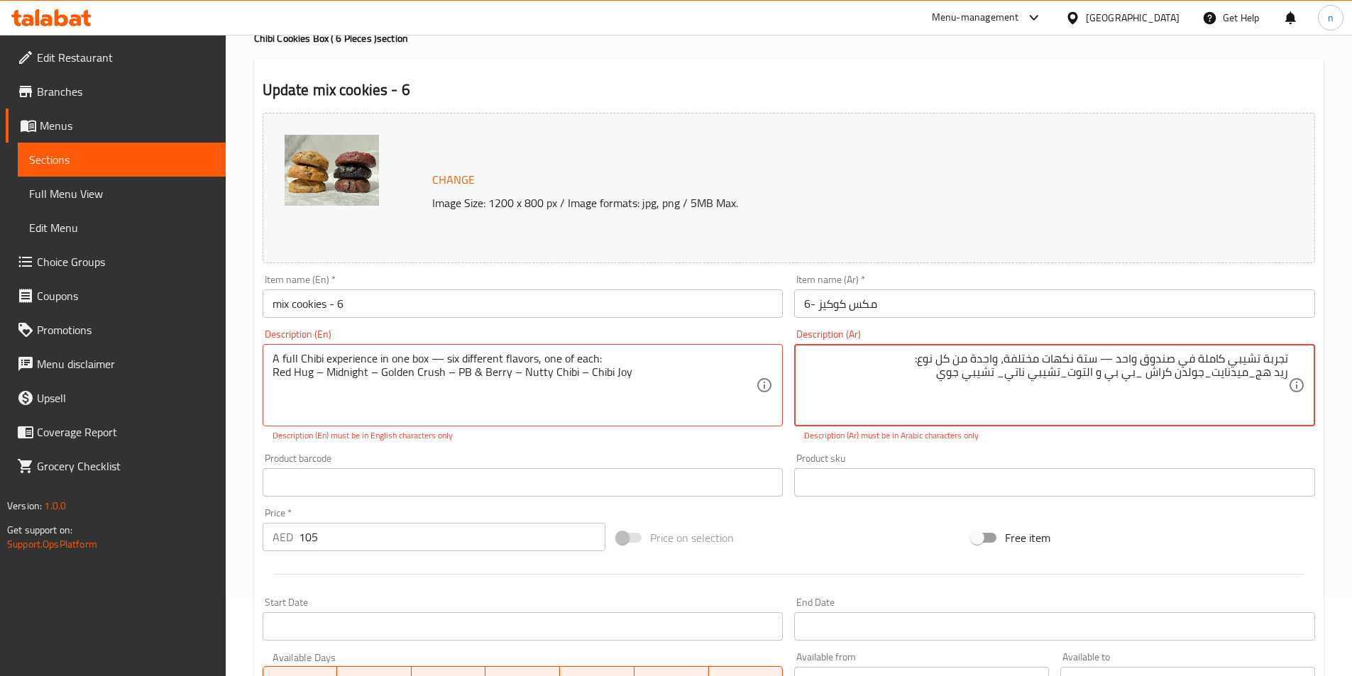
click at [913, 385] on textarea "تجربة تشيبي كاملة في صندوق واحد — ستة نكهات مختلفة، واحدة من كل نوع: ريد هج_ميد…" at bounding box center [1046, 385] width 484 height 67
click at [909, 385] on textarea "تجربة تشيبي كاملة في صندوق واحد — ستة نكهات مختلفة، واحدة من كل نوع: ريد هج_ميد…" at bounding box center [1046, 385] width 484 height 67
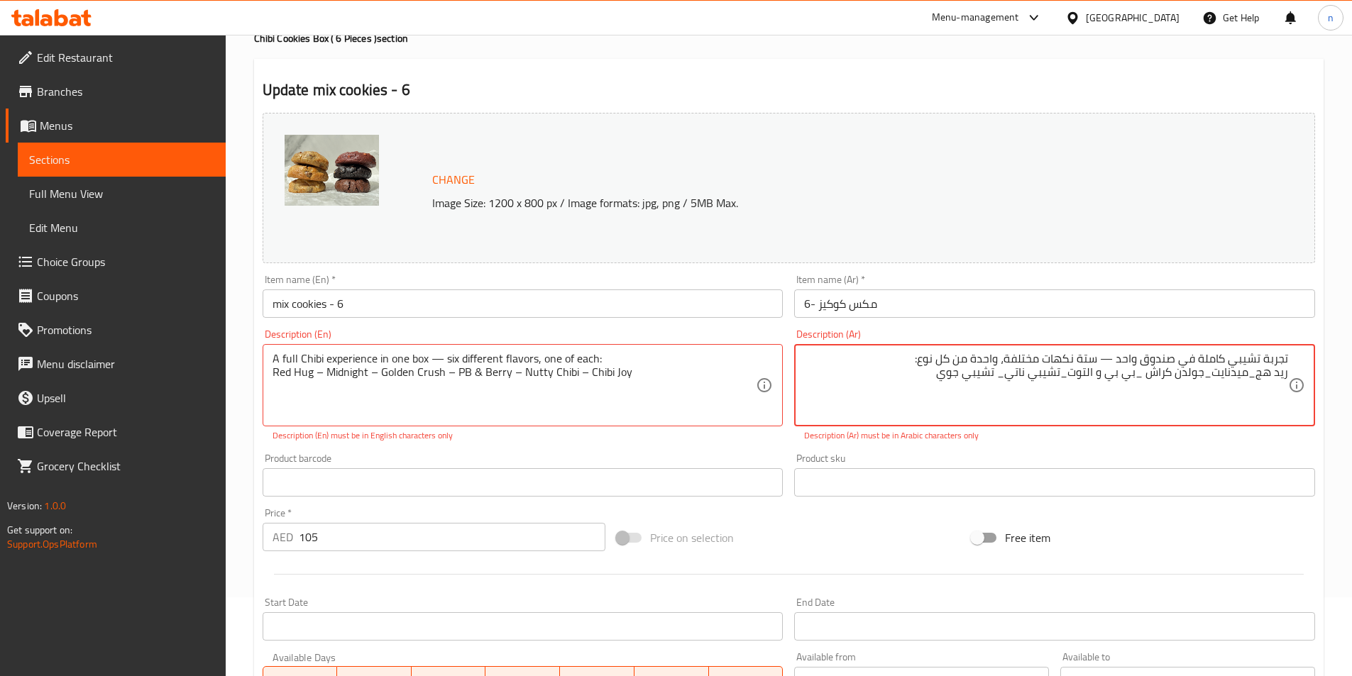
click at [909, 385] on textarea "تجربة تشيبي كاملة في صندوق واحد — ستة نكهات مختلفة، واحدة من كل نوع: ريد هج_ميد…" at bounding box center [1046, 385] width 484 height 67
type textarea "تجربة تشيبي كاملة في صندوق واحد — ستة نكهات مختلفة، واحدة من كل نوع:"
click at [906, 363] on textarea "تجربة تشيبي كاملة في صندوق واحد — ستة نكهات مختلفة، واحدة من كل نوع:" at bounding box center [1046, 385] width 484 height 67
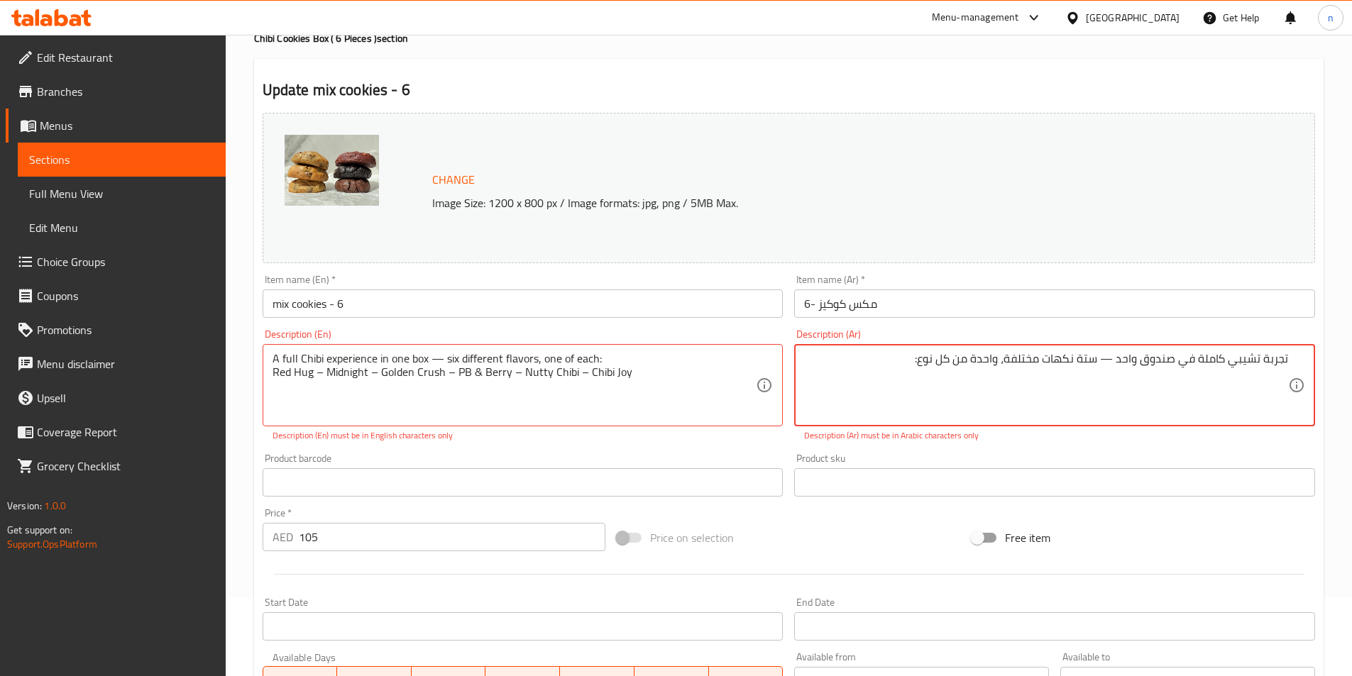
click at [906, 363] on textarea "تجربة تشيبي كاملة في صندوق واحد — ستة نكهات مختلفة، واحدة من كل نوع:" at bounding box center [1046, 385] width 484 height 67
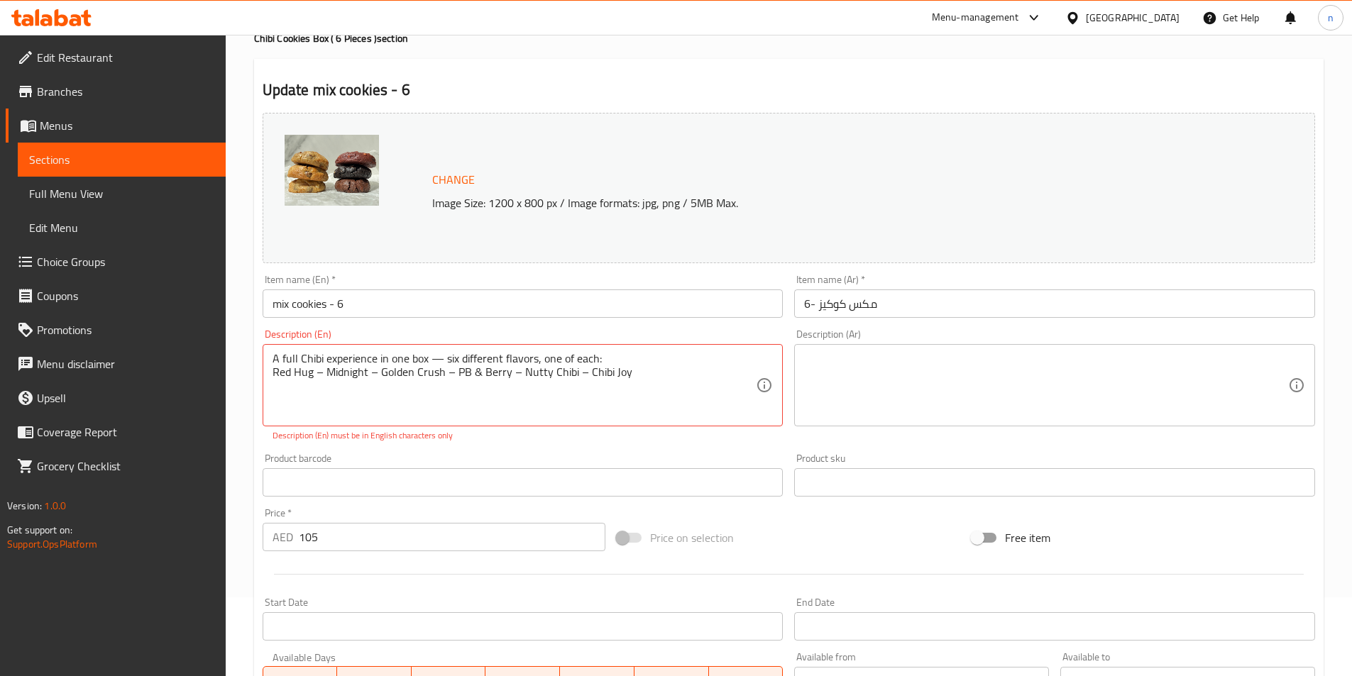
click at [910, 361] on textarea at bounding box center [1046, 385] width 484 height 67
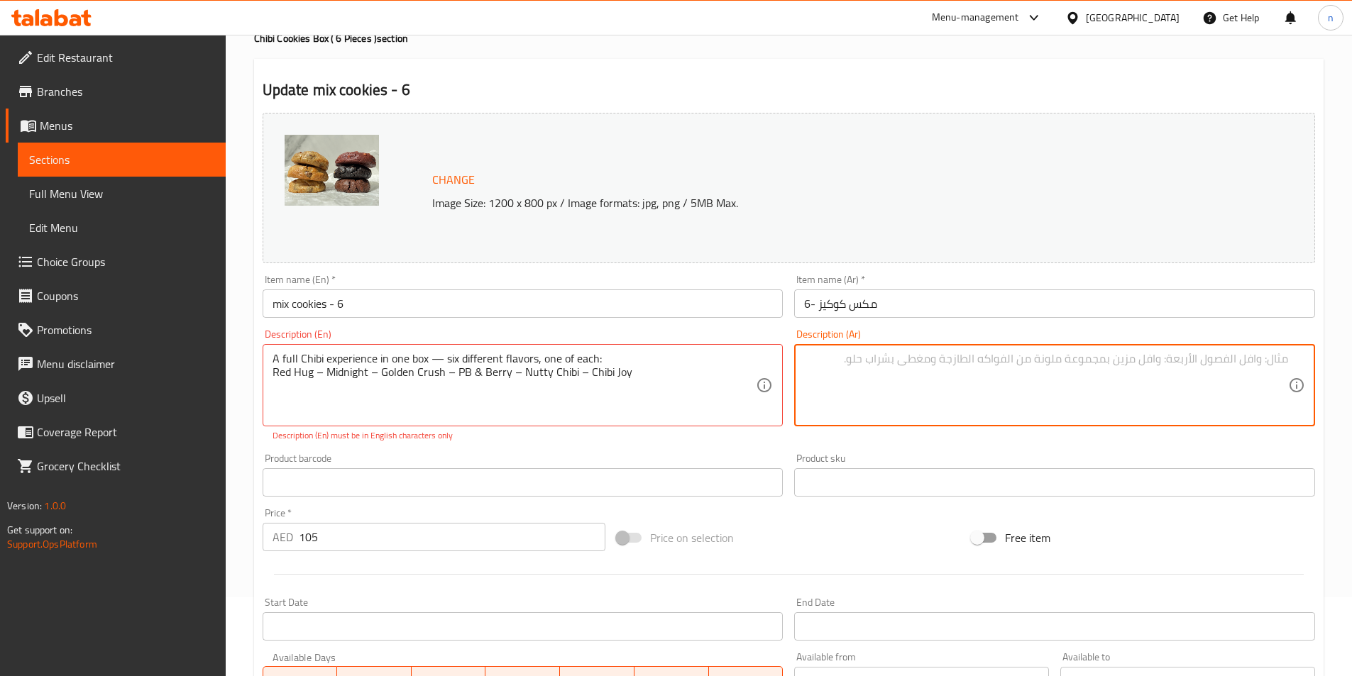
paste textarea "تجربة تشيبي كاملة في صندوق واحد — ستة نكهات مختلفة، واحدة من كل نوع:"
click at [910, 363] on textarea "تجربة تشيبي كاملة في صندوق واحد — ستة نكهات مختلفة، واحدة من كل نوع:" at bounding box center [1046, 385] width 484 height 67
paste textarea "ريد هج_ميدنايت_جولدن كراش _بي بي و التوت_تشيبي ناتي_ تشيبي جوي"
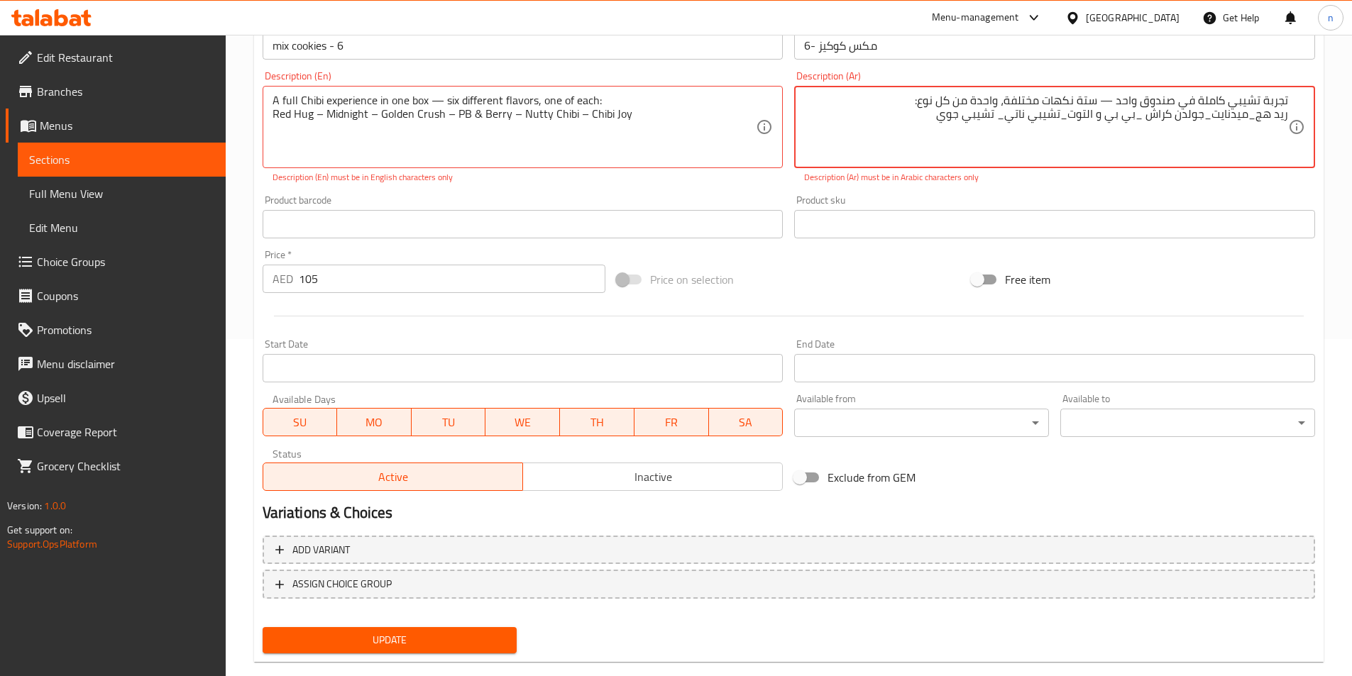
scroll to position [363, 0]
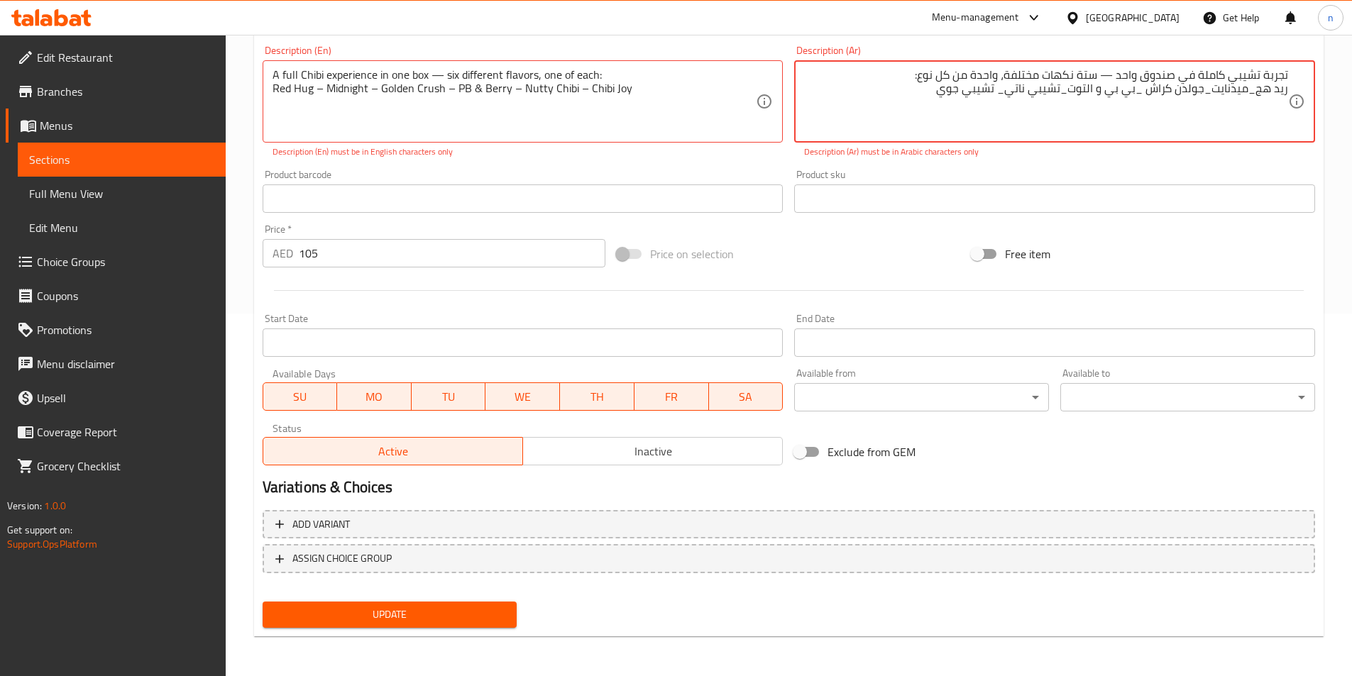
type textarea "تجربة تشيبي كاملة في صندوق واحد — ستة نكهات مختلفة، واحدة من كل نوع: ريد هج_ميد…"
click at [289, 600] on div "Update" at bounding box center [390, 615] width 266 height 38
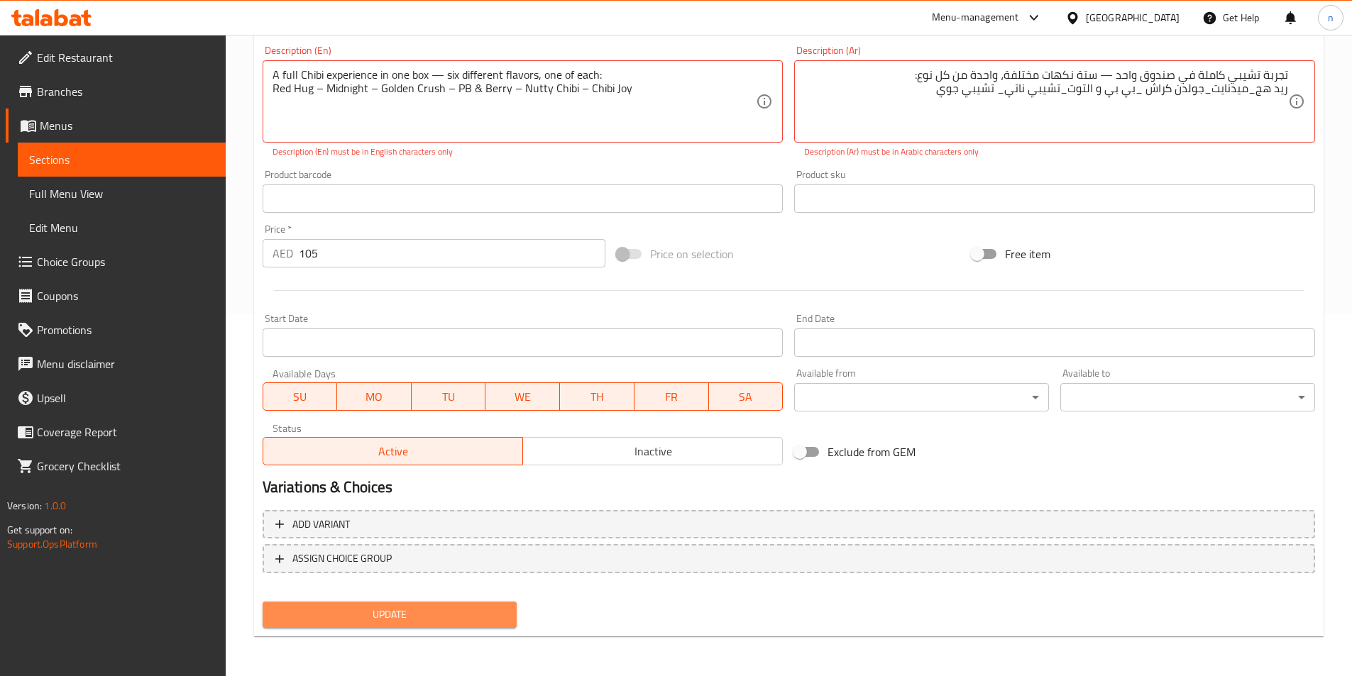
click at [297, 622] on span "Update" at bounding box center [390, 615] width 232 height 18
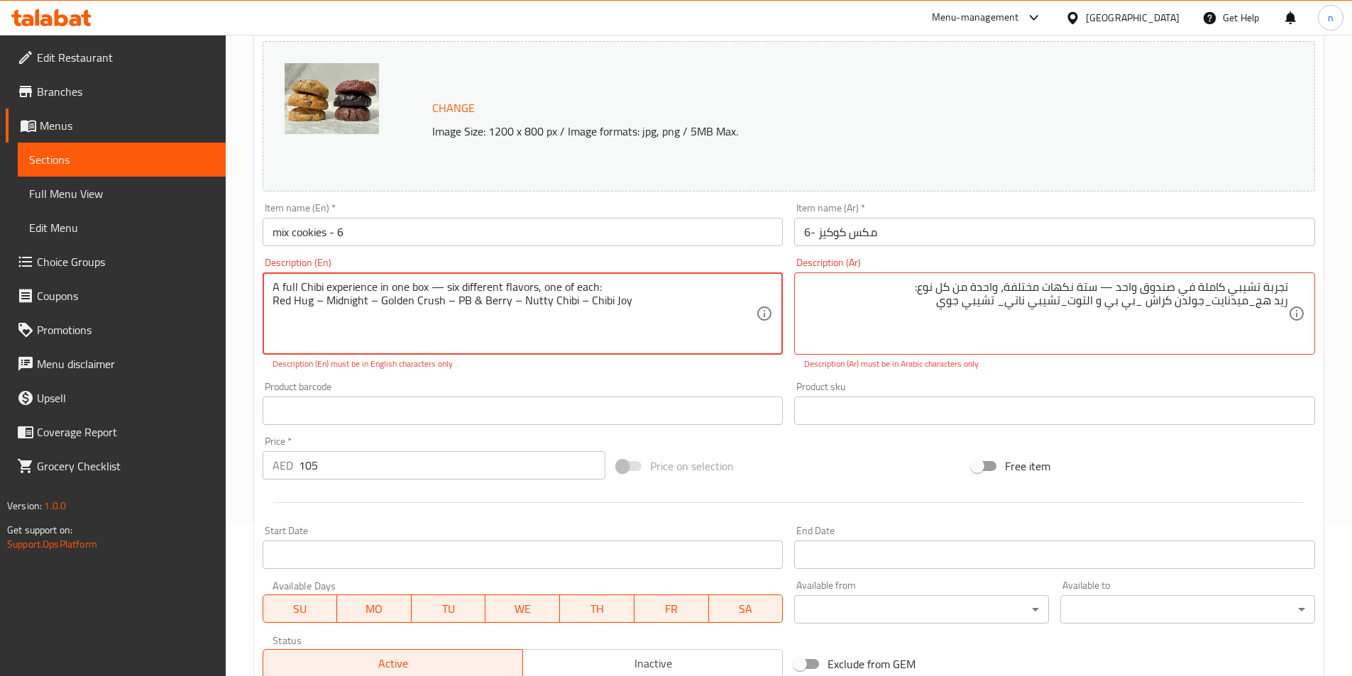
scroll to position [8, 0]
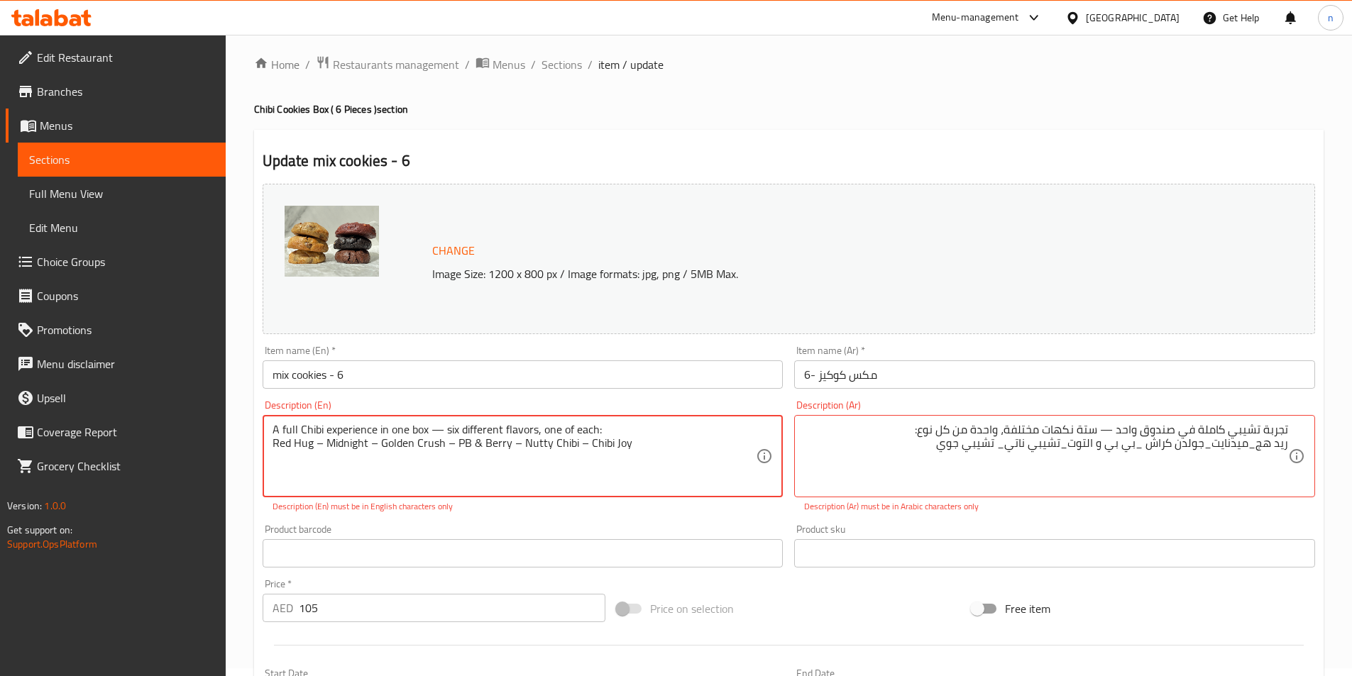
click at [443, 428] on textarea "A full Chibi experience in one box — six different flavors, one of each: Red Hu…" at bounding box center [514, 456] width 484 height 67
click at [705, 453] on textarea "A full Chibi experience in one box _ six different flavors, one of each: Red Hu…" at bounding box center [514, 456] width 484 height 67
type textarea "A full Chibi experience in one box _ six different flavors, one of each: Red Hu…"
click at [909, 458] on textarea "تجربة تشيبي كاملة في صندوق واحد — ستة نكهات مختلفة، واحدة من كل نوع: ريد هج_ميد…" at bounding box center [1046, 456] width 484 height 67
click at [916, 438] on textarea "تجربة تشيبي كاملة في صندوق واحد — ستة نكهات مختلفة، واحدة من كل نوع: ريد هج_ميد…" at bounding box center [1046, 456] width 484 height 67
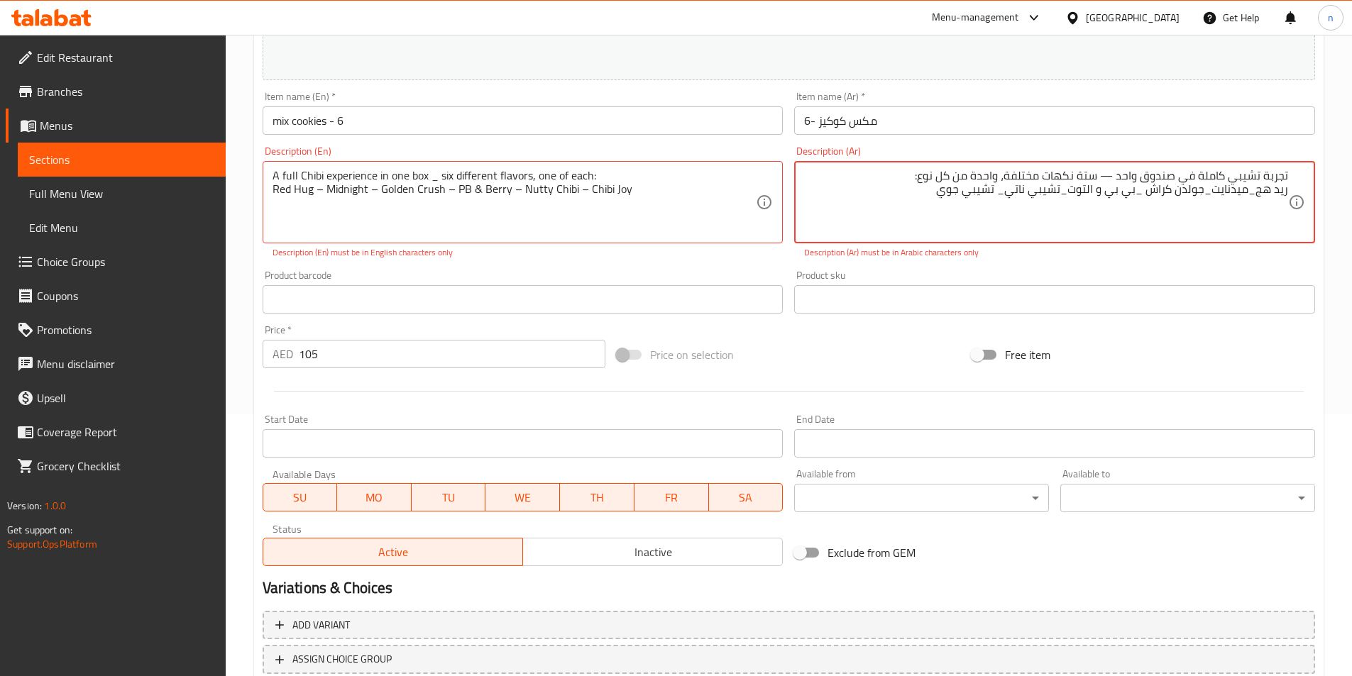
scroll to position [363, 0]
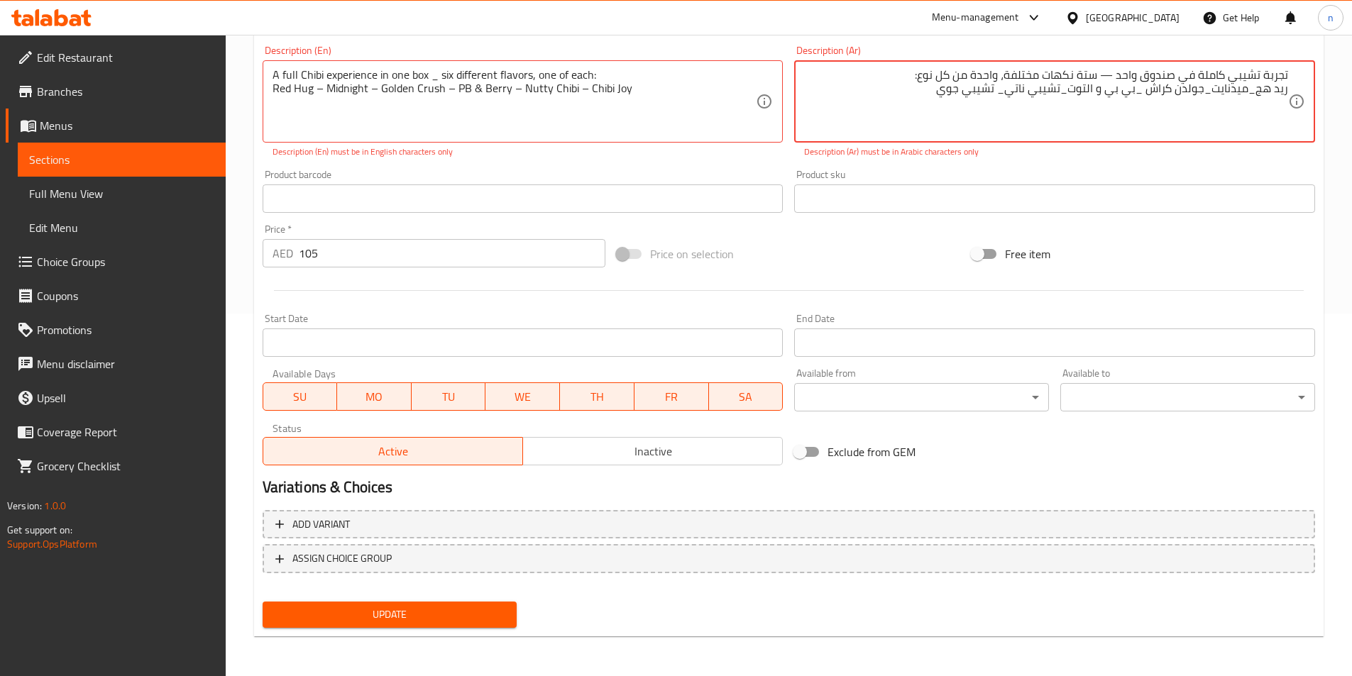
type textarea "تجربة تشيبي كاملة في صندوق واحد — ستة نكهات مختلفة، واحدة من كل نوع: ريد هج_ميد…"
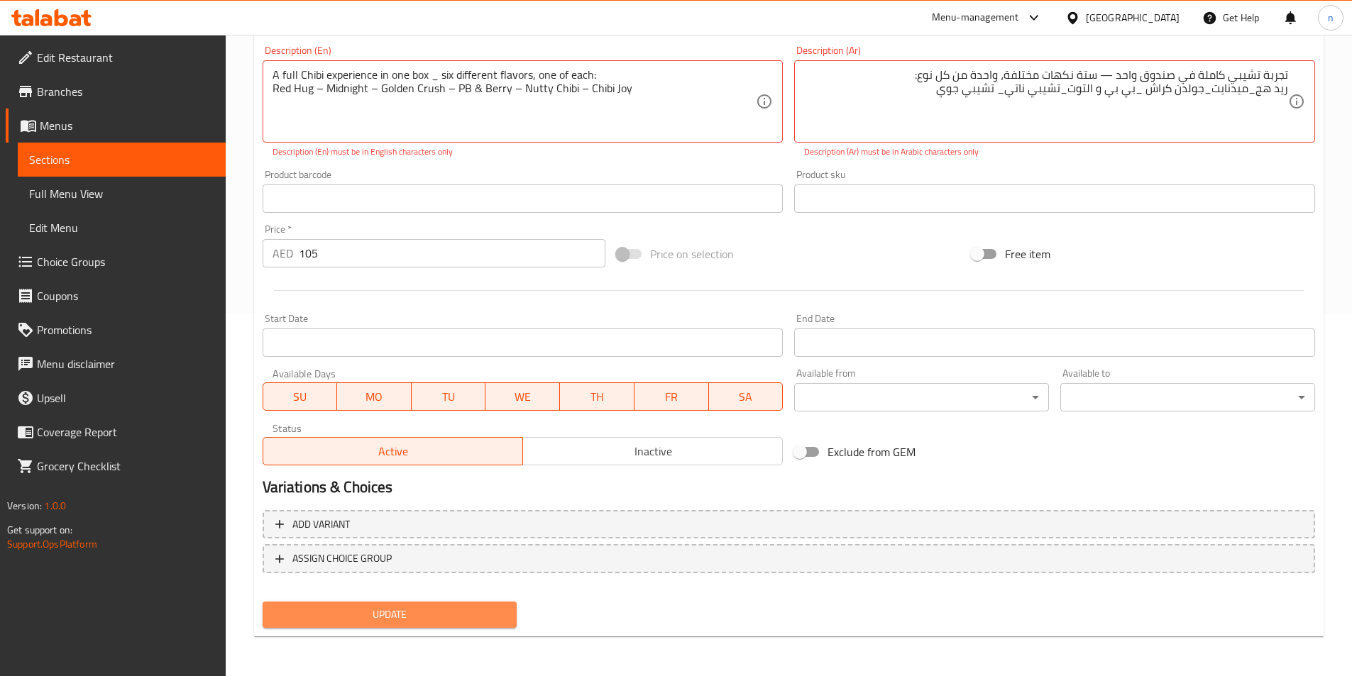
click at [493, 611] on span "Update" at bounding box center [390, 615] width 232 height 18
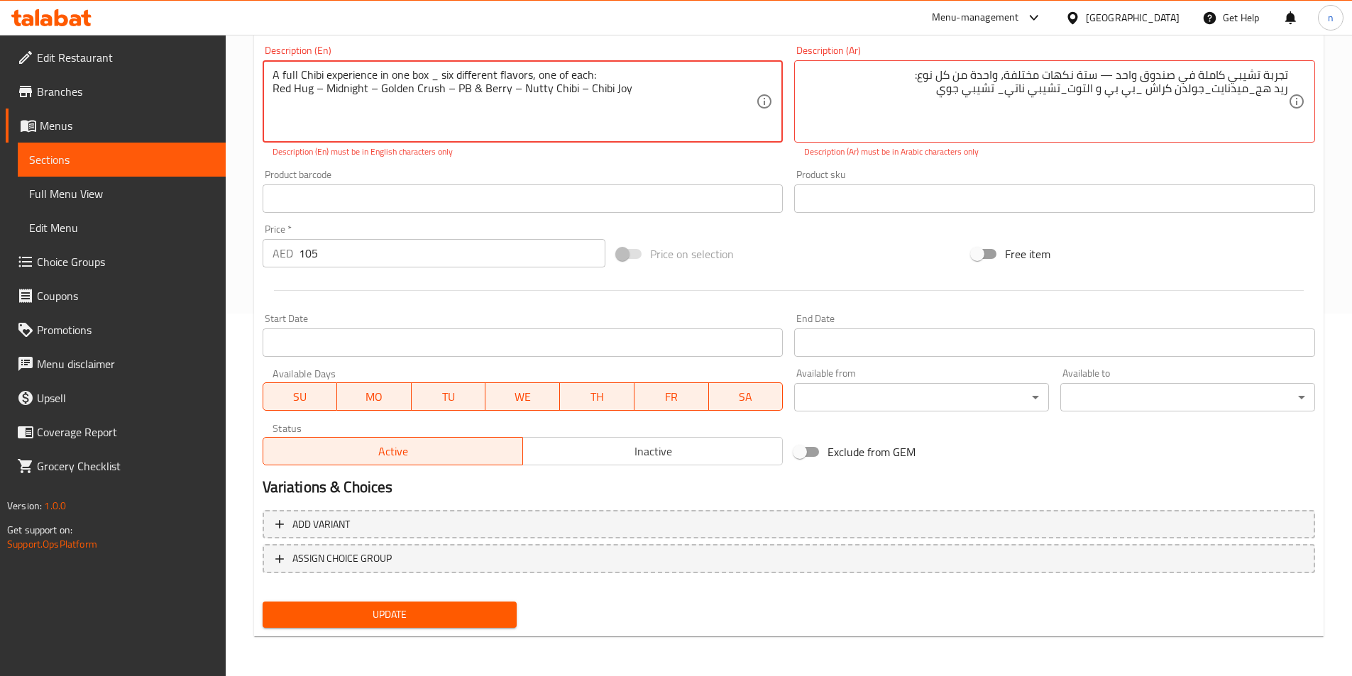
scroll to position [79, 0]
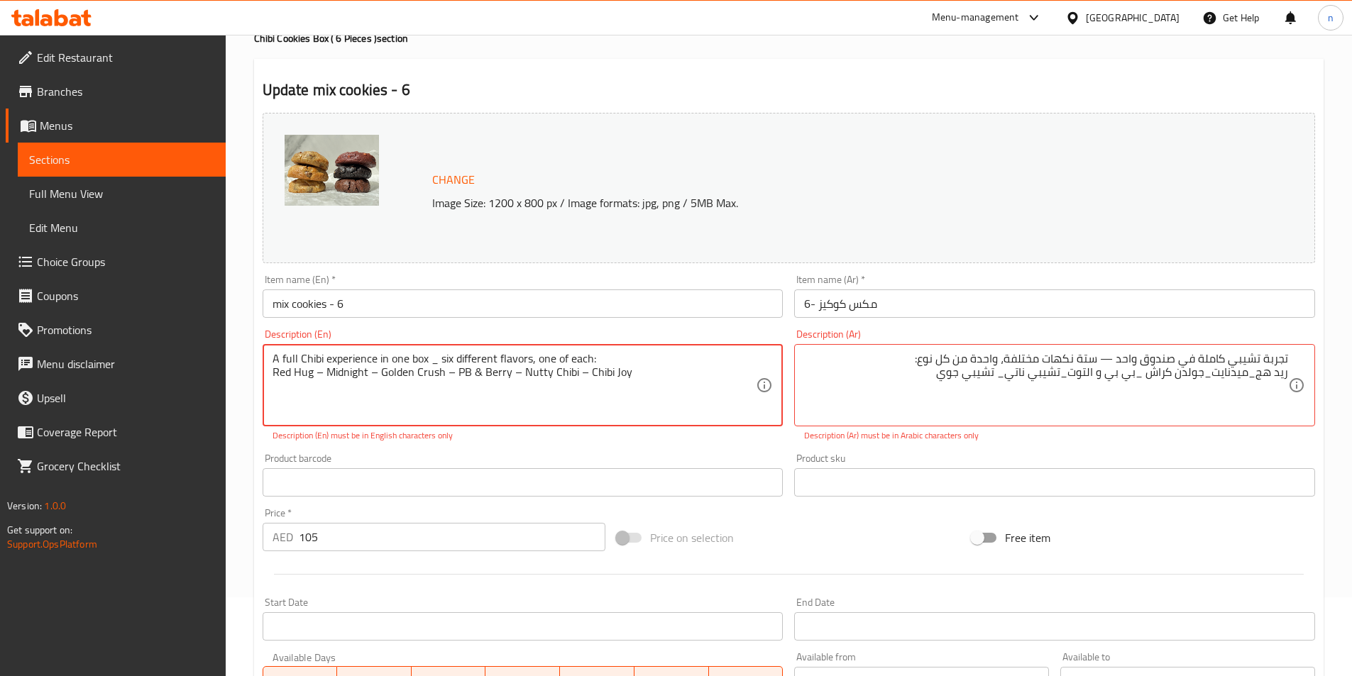
click at [317, 355] on textarea "A full Chibi experience in one box _ six different flavors, one of each: Red Hu…" at bounding box center [514, 385] width 484 height 67
paste textarea "c"
click at [554, 372] on textarea "A full chibi experience in one box _ six different flavors, one of each: Red Hu…" at bounding box center [514, 385] width 484 height 67
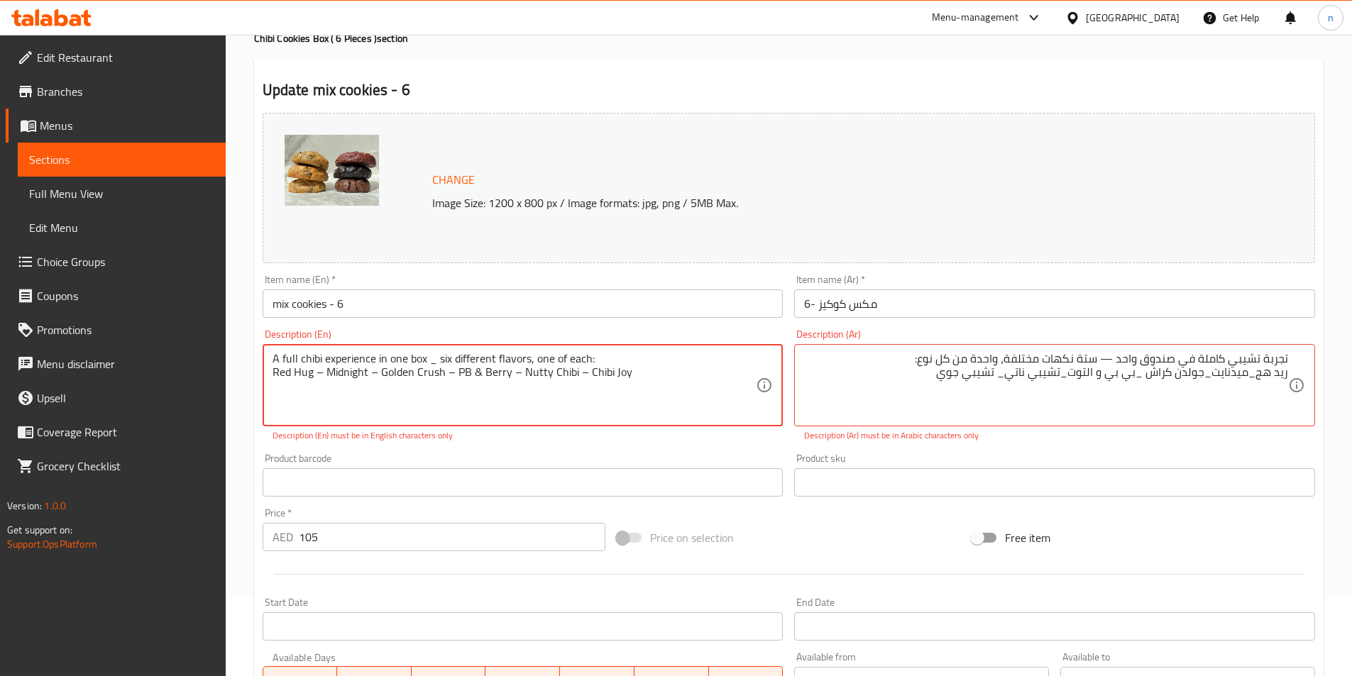
paste textarea "c"
click at [599, 372] on textarea "A full chibi experience in one box _ six different flavors, one of each: Red Hu…" at bounding box center [514, 385] width 484 height 67
paste textarea "c"
type textarea "A full Chibi experience in one box _ six different flavors, one of each: Red Hu…"
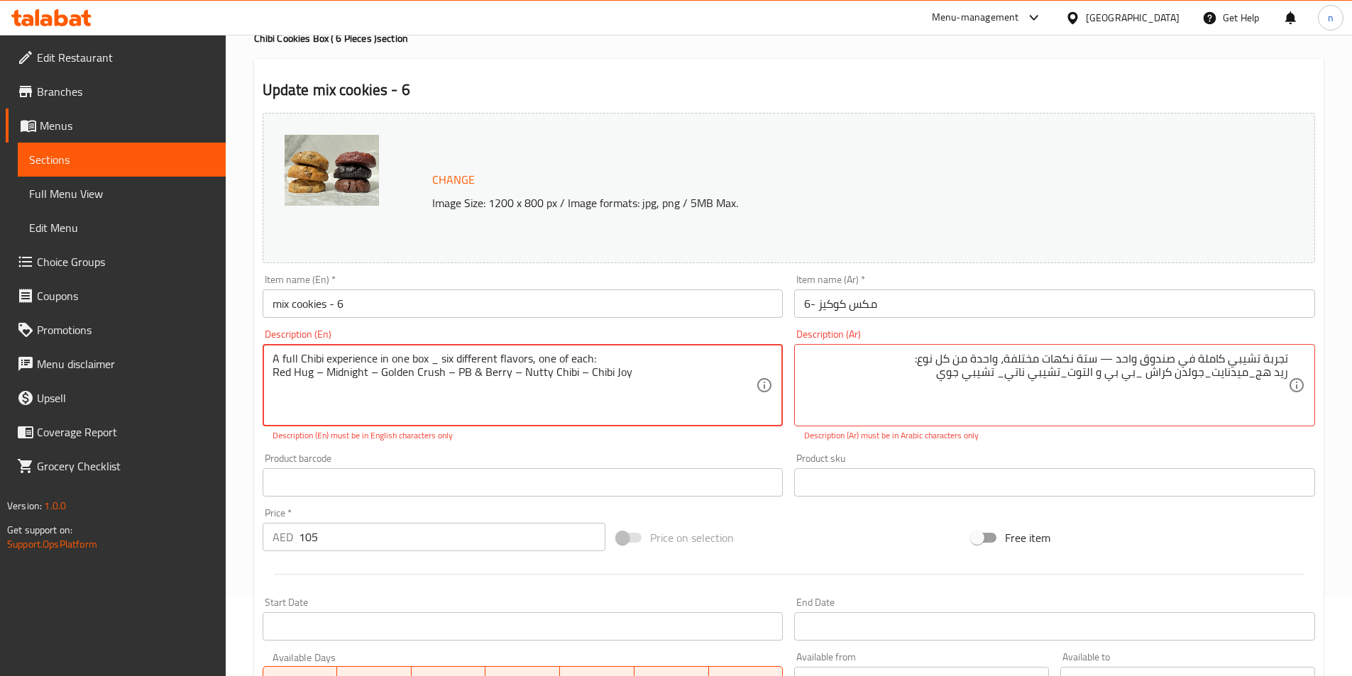
click at [731, 377] on textarea "A full Chibi experience in one box _ six different flavors, one of each: Red Hu…" at bounding box center [514, 385] width 484 height 67
click at [890, 406] on textarea "تجربة تشيبي كاملة في صندوق واحد — ستة نكهات مختلفة، واحدة من كل نوع: ريد هج_ميد…" at bounding box center [1046, 385] width 484 height 67
click at [901, 405] on textarea "تجربة تشيبي كاملة في صندوق واحد — ستة نكهات مختلفة، واحدة من كل نوع: ريد هج_ميد…" at bounding box center [1046, 385] width 484 height 67
type textarea "تجربة تشيبي كاملة في صندوق واحد — ستة نكهات مختلفة، واحدة من كل نوع: ريد هج_ميد…"
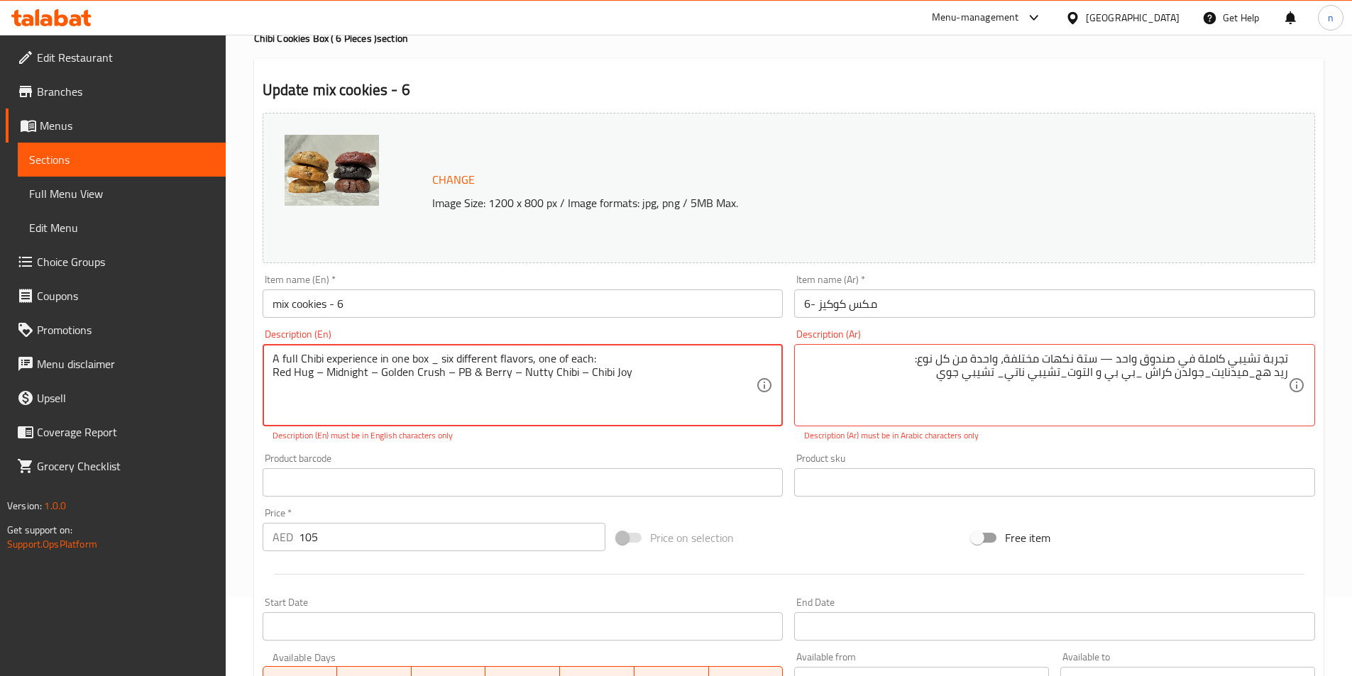
click at [580, 407] on textarea "A full Chibi experience in one box _ six different flavors, one of each: Red Hu…" at bounding box center [514, 385] width 484 height 67
click at [531, 420] on div "A full Chibi experience in one box _ six different flavors, one of each: Red Hu…" at bounding box center [523, 385] width 521 height 82
drag, startPoint x: 431, startPoint y: 361, endPoint x: 438, endPoint y: 359, distance: 7.4
click at [438, 359] on textarea "A full Chibi experience in one box _ six different flavors, one of each: Red Hu…" at bounding box center [514, 385] width 484 height 67
click at [433, 350] on div "A full Chibi experience in one box _ six different flavors, one of each: Red Hu…" at bounding box center [523, 385] width 521 height 82
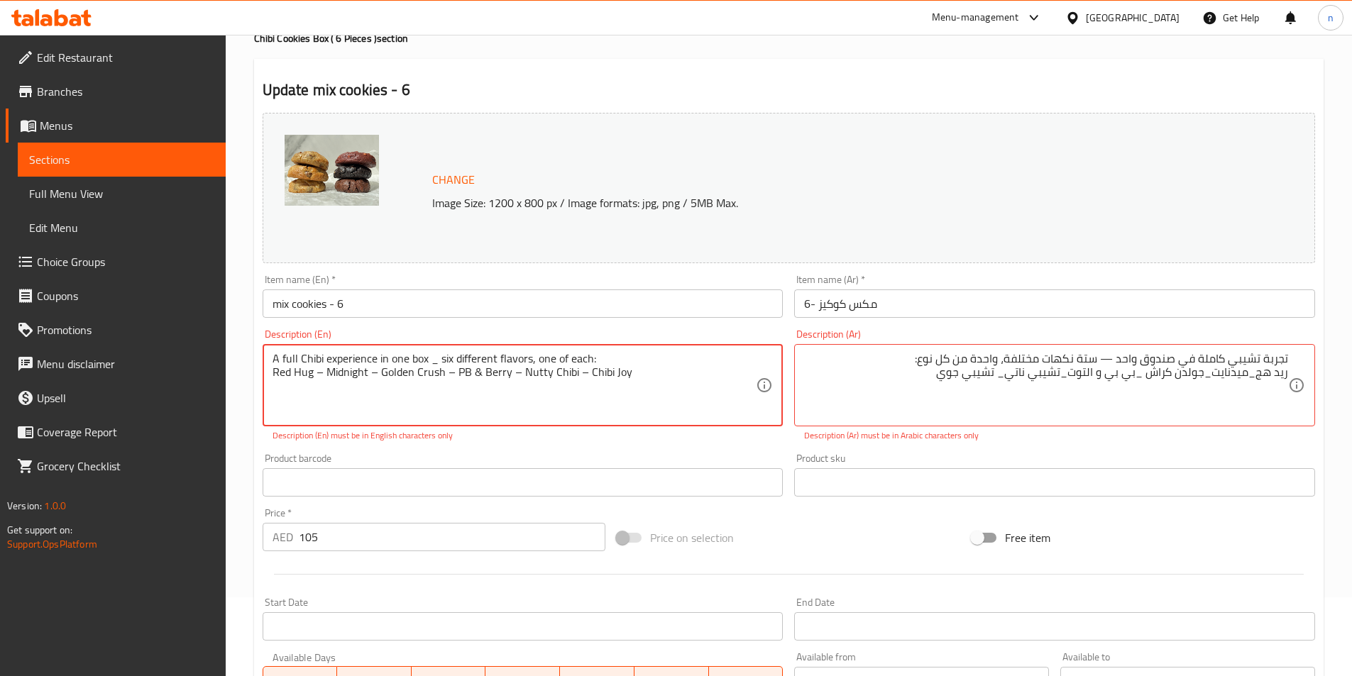
click at [431, 360] on textarea "A full Chibi experience in one box _ six different flavors, one of each: Red Hu…" at bounding box center [514, 385] width 484 height 67
click at [437, 368] on textarea "A full Chibi experience in one box _ six different flavors, one of each: Red Hu…" at bounding box center [514, 385] width 484 height 67
click at [437, 363] on textarea "A full Chibi experience in one box _ six different flavors, one of each: Red Hu…" at bounding box center [514, 385] width 484 height 67
click at [441, 357] on textarea "A full Chibi experience in one box _ six different flavors, one of each: Red Hu…" at bounding box center [514, 385] width 484 height 67
click at [321, 371] on textarea "A full Chibi experience in one box ,six different flavors, one of each: Red Hug…" at bounding box center [514, 385] width 484 height 67
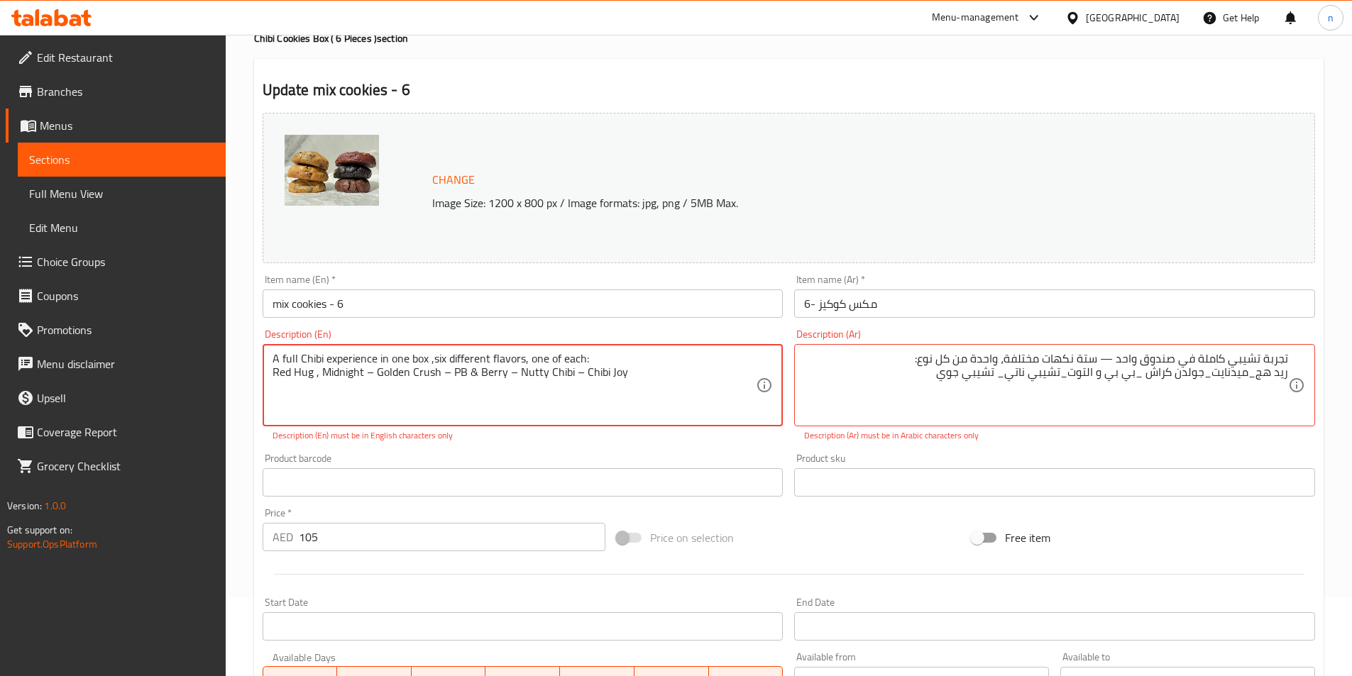
click at [374, 375] on textarea "A full Chibi experience in one box ,six different flavors, one of each: Red Hug…" at bounding box center [514, 385] width 484 height 67
click at [442, 376] on textarea "A full Chibi experience in one box ,six different flavors, one of each: Red Hug…" at bounding box center [514, 385] width 484 height 67
click at [503, 370] on textarea "A full Chibi experience in one box ,six different flavors, one of each: Red Hug…" at bounding box center [514, 385] width 484 height 67
click at [558, 368] on textarea "A full Chibi experience in one box ,six different flavors, one of each: Red Hug…" at bounding box center [514, 385] width 484 height 67
type textarea "A full Chibi experience in one box ,six different flavors, one of each: Red Hug…"
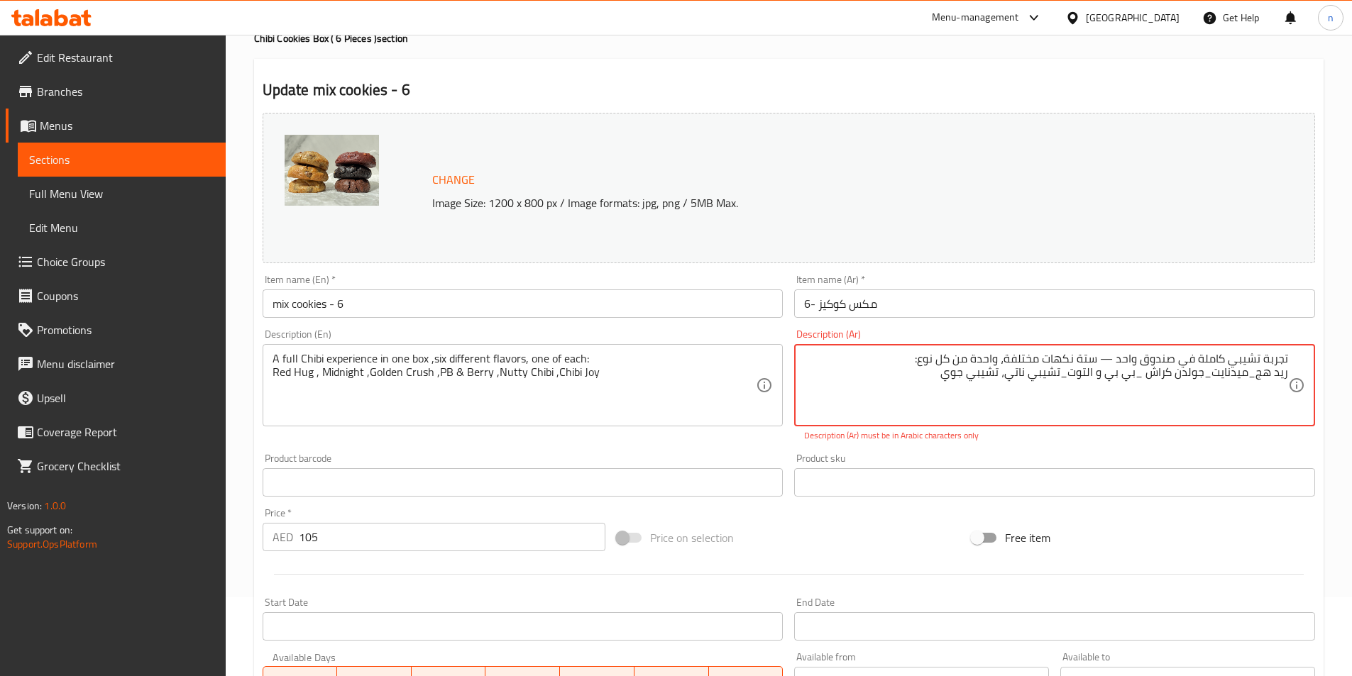
click at [1059, 375] on textarea "تجربة تشيبي كاملة في صندوق واحد — ستة نكهات مختلفة، واحدة من كل نوع: ريد هج_ميد…" at bounding box center [1046, 385] width 484 height 67
click at [1066, 377] on textarea "تجربة تشيبي كاملة في صندوق واحد — ستة نكهات مختلفة، واحدة من كل نوع: ريد هج_ميد…" at bounding box center [1046, 385] width 484 height 67
click at [1137, 377] on textarea "تجربة تشيبي كاملة في صندوق واحد — ستة نكهات مختلفة، واحدة من كل نوع: ريد هج_ميد…" at bounding box center [1046, 385] width 484 height 67
click at [1206, 372] on textarea "تجربة تشيبي كاملة في صندوق واحد — ستة نكهات مختلفة، واحدة من كل نوع: ريد هج_ميد…" at bounding box center [1046, 385] width 484 height 67
click at [1148, 371] on textarea "تجربة تشيبي كاملة في صندوق واحد — ستة نكهات مختلفة، واحدة من كل نوع: ريد هج_ميد…" at bounding box center [1046, 385] width 484 height 67
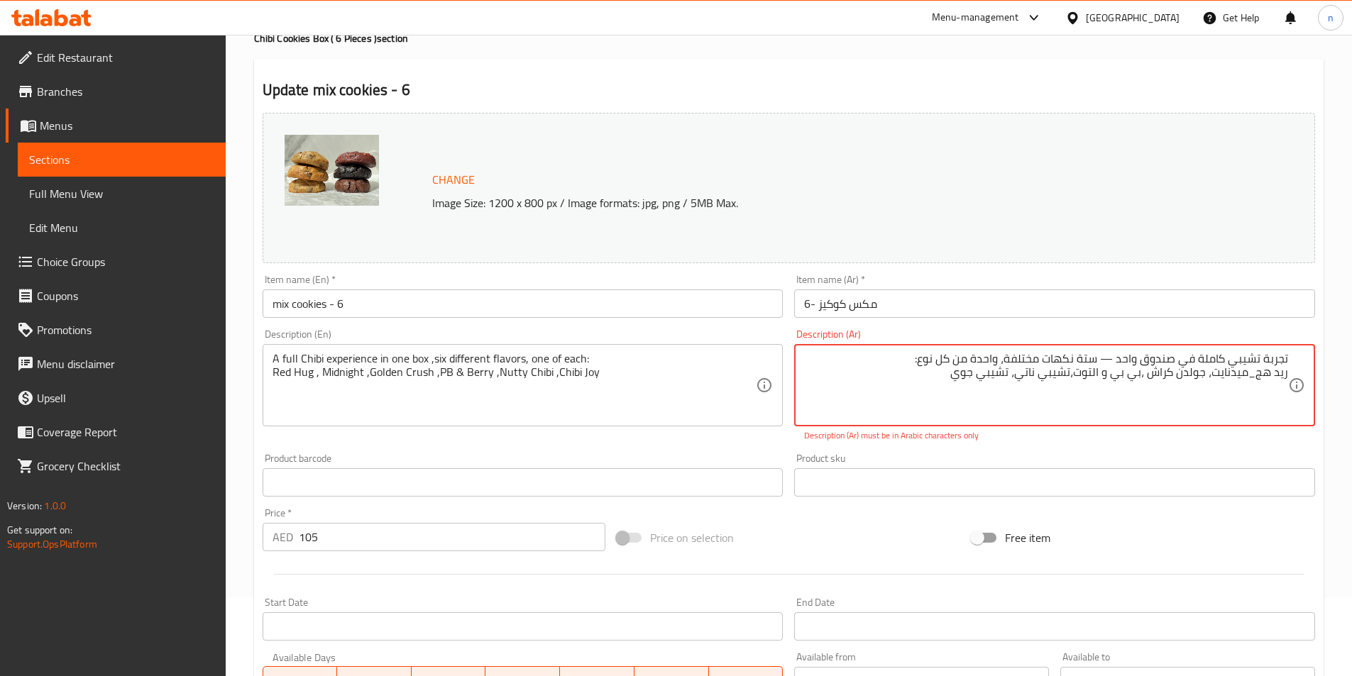
click at [1143, 373] on textarea "تجربة تشيبي كاملة في صندوق واحد — ستة نكهات مختلفة، واحدة من كل نوع: ريد هج_ميد…" at bounding box center [1046, 385] width 484 height 67
click at [1073, 372] on textarea "تجربة تشيبي كاملة في صندوق واحد — ستة نكهات مختلفة، واحدة من كل نوع: ريد هج_ميد…" at bounding box center [1046, 385] width 484 height 67
click at [1072, 372] on textarea "تجربة تشيبي كاملة في صندوق واحد — ستة نكهات مختلفة، واحدة من كل نوع: ريد هج_ميد…" at bounding box center [1046, 385] width 484 height 67
click at [1012, 372] on textarea "تجربة تشيبي كاملة في صندوق واحد — ستة نكهات مختلفة، واحدة من كل نوع: ريد هج_ميد…" at bounding box center [1046, 385] width 484 height 67
click at [1073, 374] on textarea "تجربة تشيبي كاملة في صندوق واحد — ستة نكهات مختلفة، واحدة من كل نوع: ريد هج_ميد…" at bounding box center [1046, 385] width 484 height 67
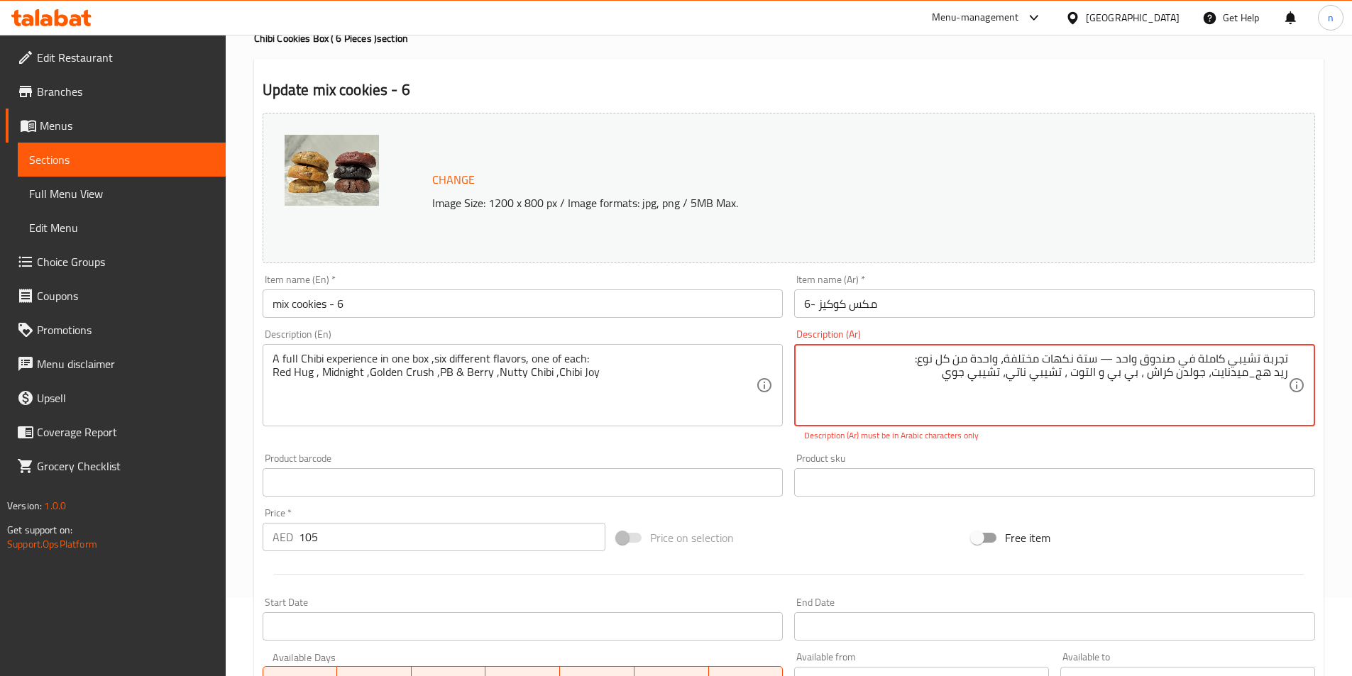
click at [1012, 375] on textarea "تجربة تشيبي كاملة في صندوق واحد — ستة نكهات مختلفة، واحدة من كل نوع: ريد هج_ميد…" at bounding box center [1046, 385] width 484 height 67
click at [1211, 374] on textarea "تجربة تشيبي كاملة في صندوق واحد — ستة نكهات مختلفة، واحدة من كل نوع: ريد هج_ميد…" at bounding box center [1046, 385] width 484 height 67
click at [1252, 379] on textarea "تجربة تشيبي كاملة في صندوق واحد — ستة نكهات مختلفة، واحدة من كل نوع: ريد هج_ميد…" at bounding box center [1046, 385] width 484 height 67
click at [1098, 359] on textarea "تجربة تشيبي كاملة في صندوق واحد — ستة نكهات مختلفة، واحدة من كل نوع: ريد هج، مي…" at bounding box center [1046, 385] width 484 height 67
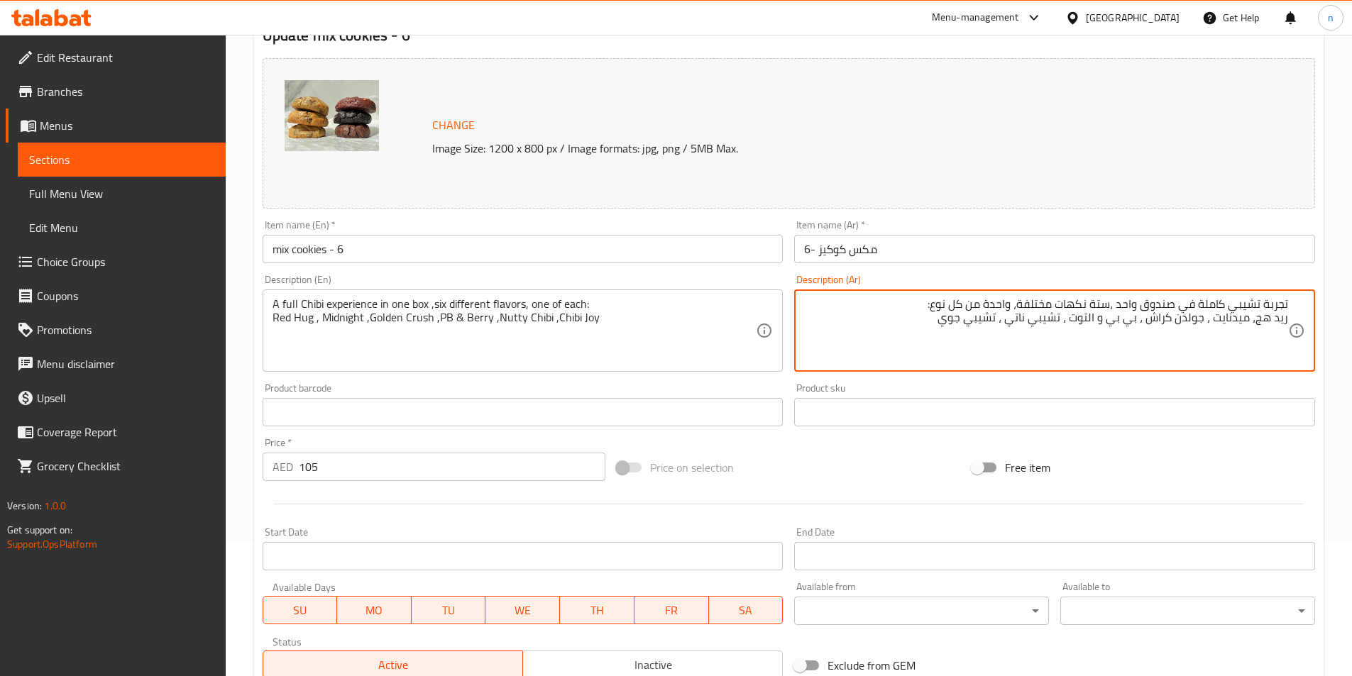
scroll to position [150, 0]
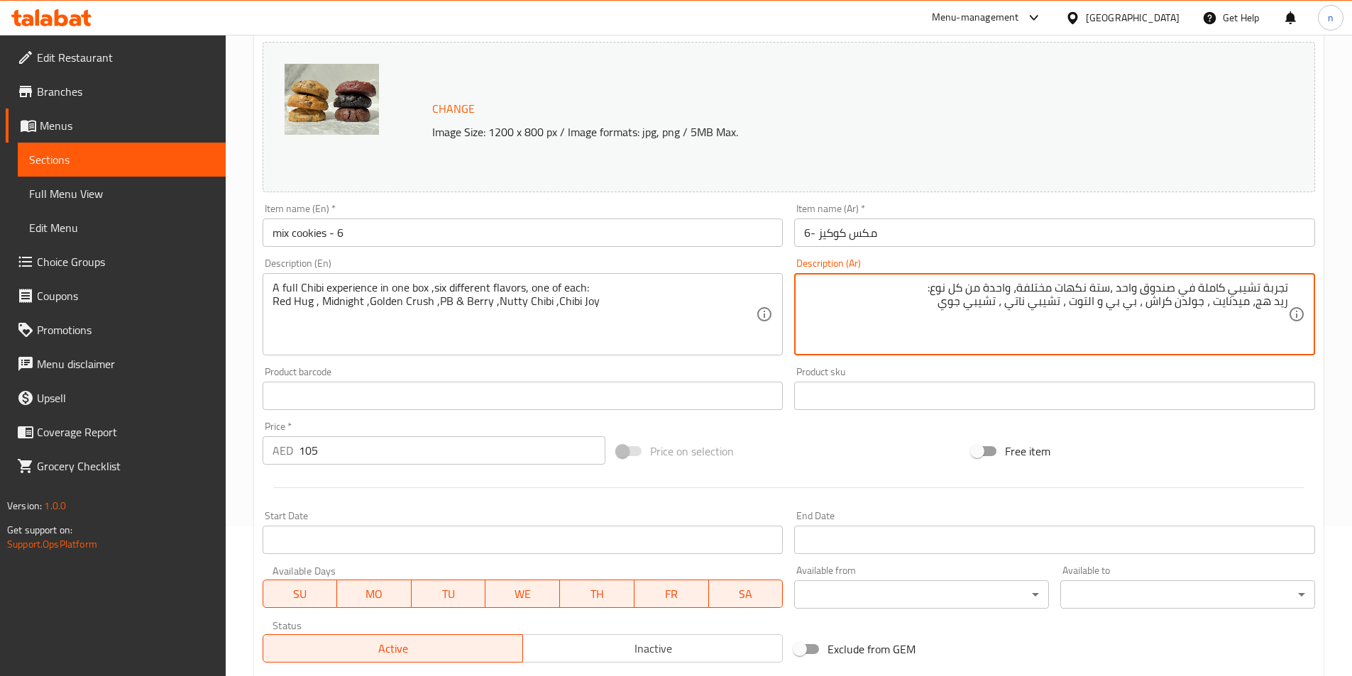
click at [1231, 302] on textarea "تجربة تشيبي كاملة في صندوق واحد ،ستة نكهات مختلفة، واحدة من كل نوع: ريد هج، ميد…" at bounding box center [1046, 314] width 484 height 67
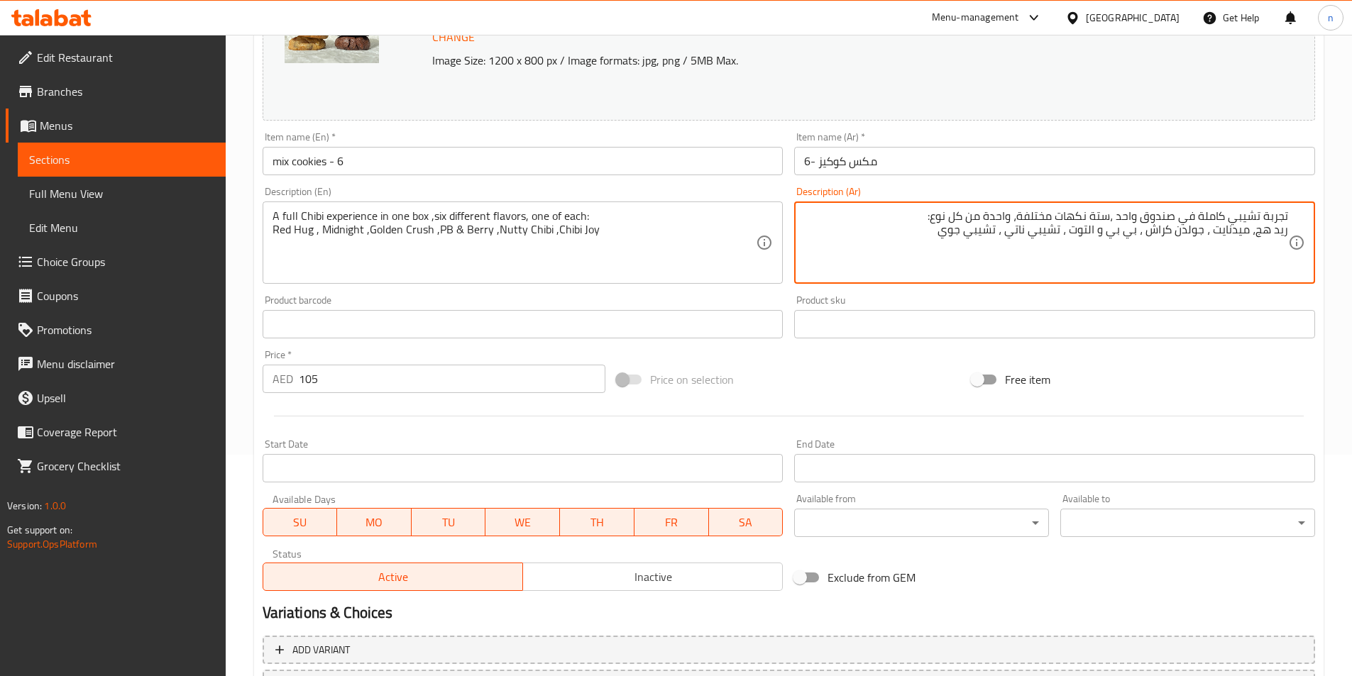
scroll to position [347, 0]
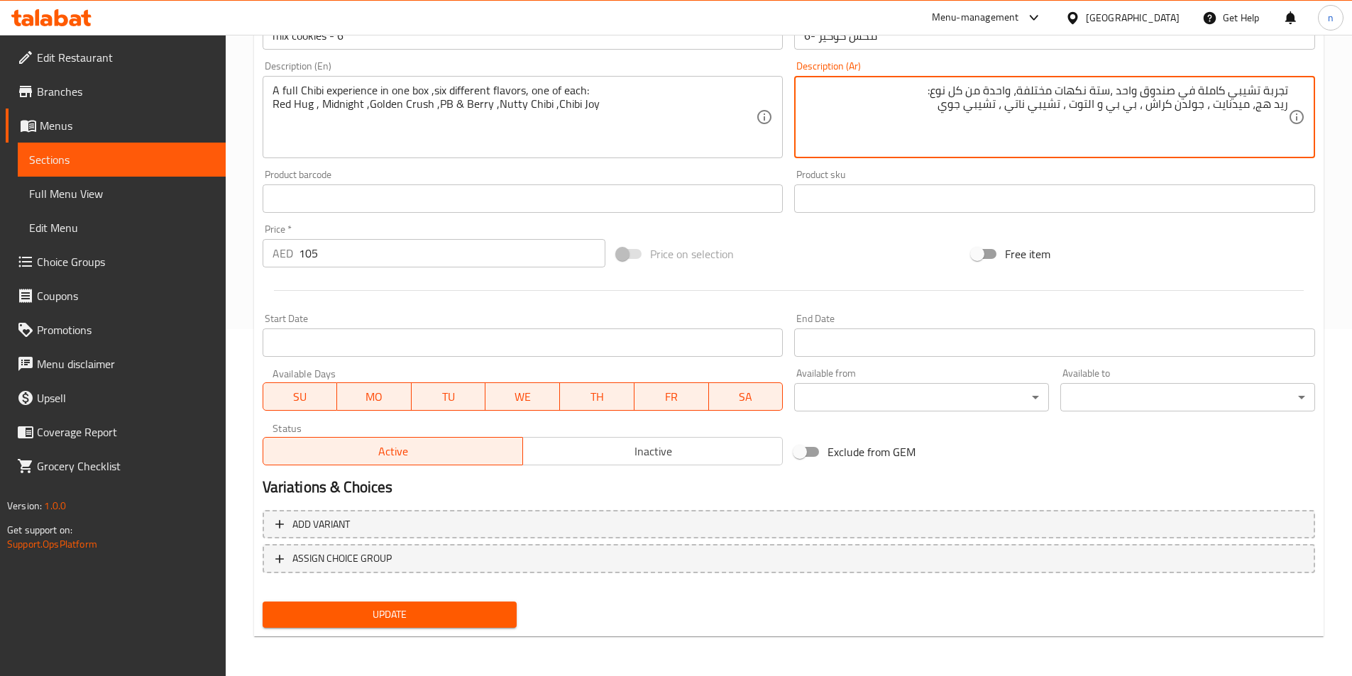
type textarea "تجربة تشيبي كاملة في صندوق واحد ،ستة نكهات مختلفة، واحدة من كل نوع: ريد هج، ميد…"
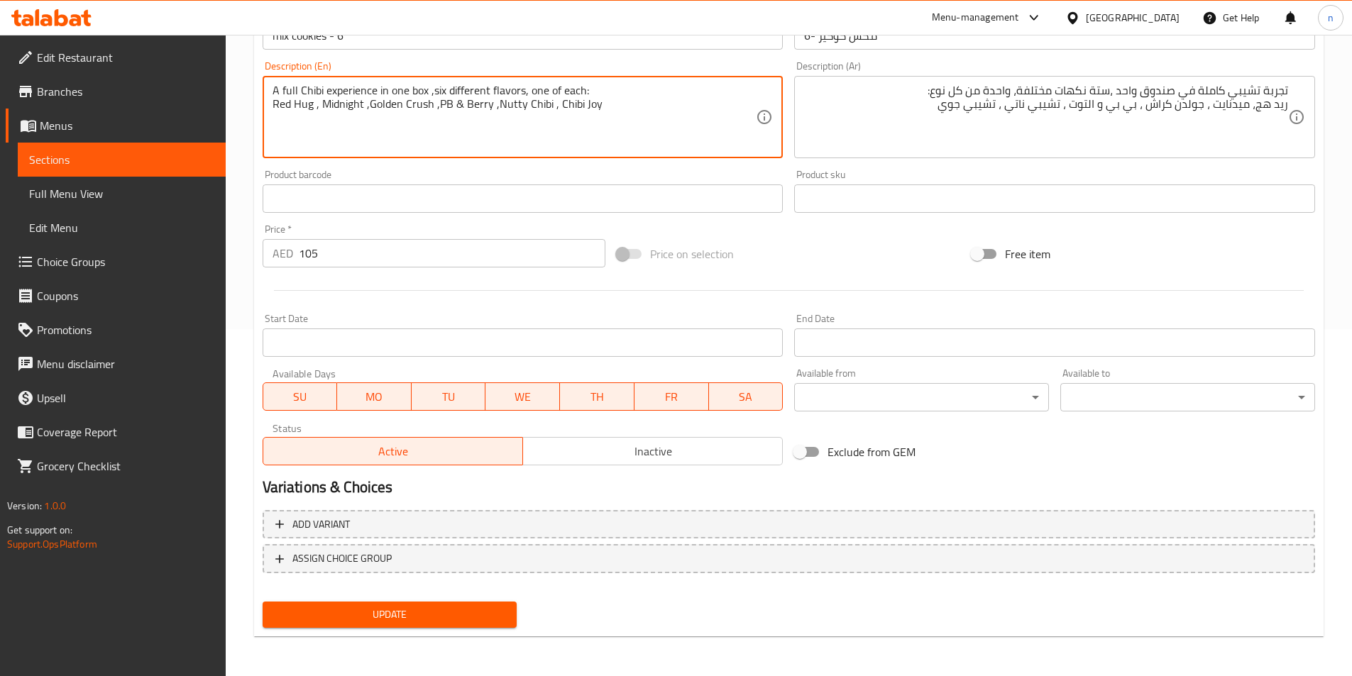
click at [492, 104] on textarea "A full Chibi experience in one box ,six different flavors, one of each: Red Hug…" at bounding box center [514, 117] width 484 height 67
click at [495, 103] on textarea "A full Chibi experience in one box ,six different flavors, one of each: Red Hug…" at bounding box center [514, 117] width 484 height 67
click at [437, 103] on textarea "A full Chibi experience in one box ,six different flavors, one of each: Red Hug…" at bounding box center [514, 117] width 484 height 67
click at [369, 103] on textarea "A full Chibi experience in one box ,six different flavors, one of each: Red Hug…" at bounding box center [514, 117] width 484 height 67
type textarea "A full Chibi experience in one box ,six different flavors, one of each: Red Hug…"
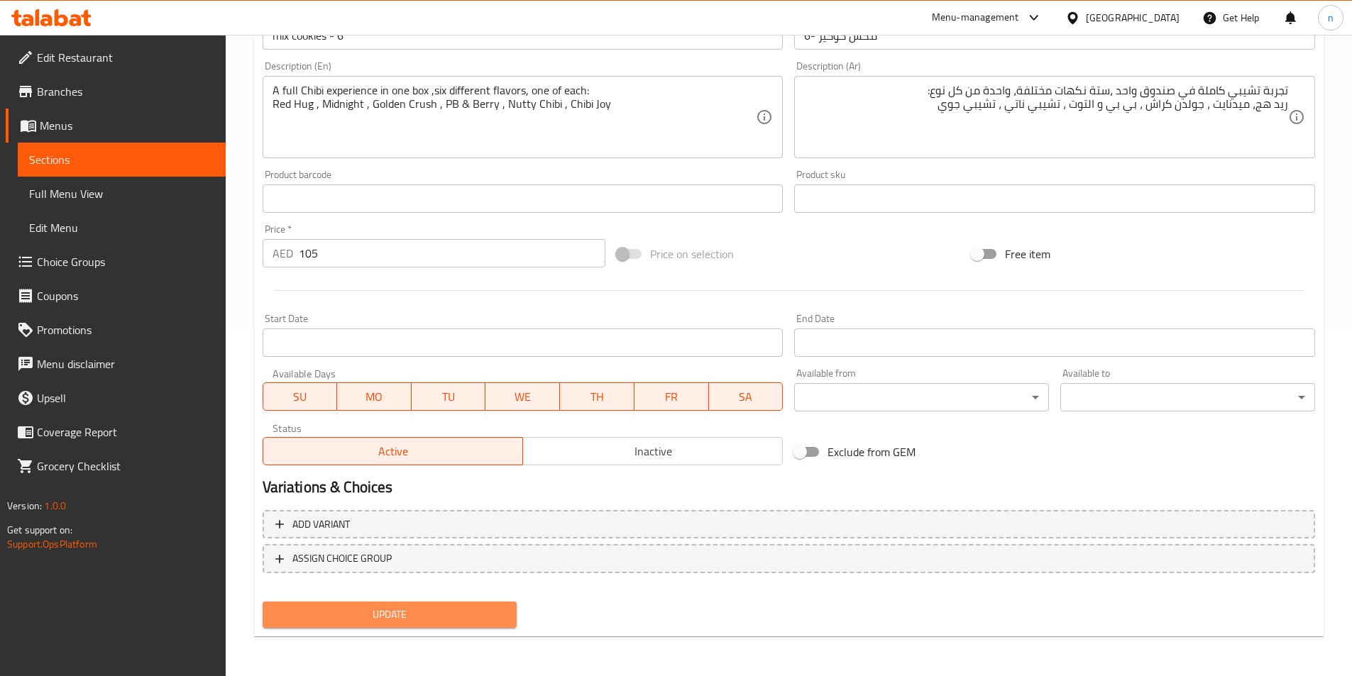
click at [324, 607] on span "Update" at bounding box center [390, 615] width 232 height 18
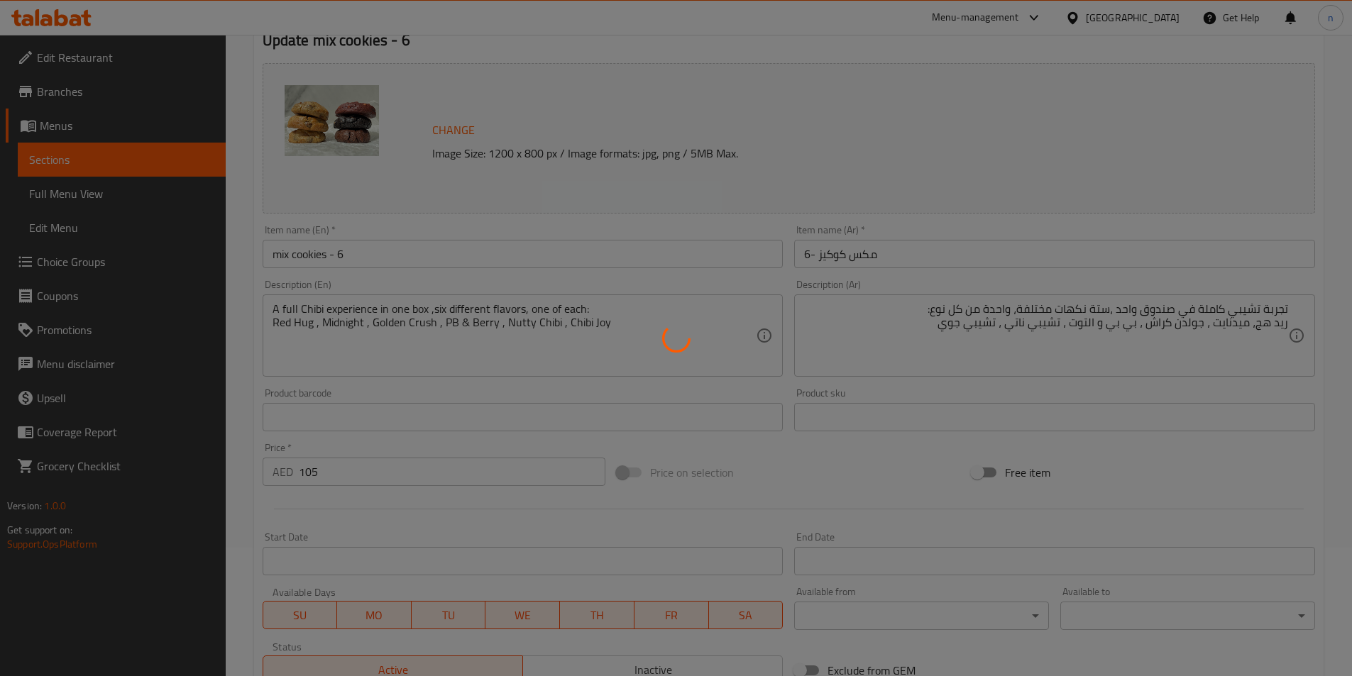
scroll to position [0, 0]
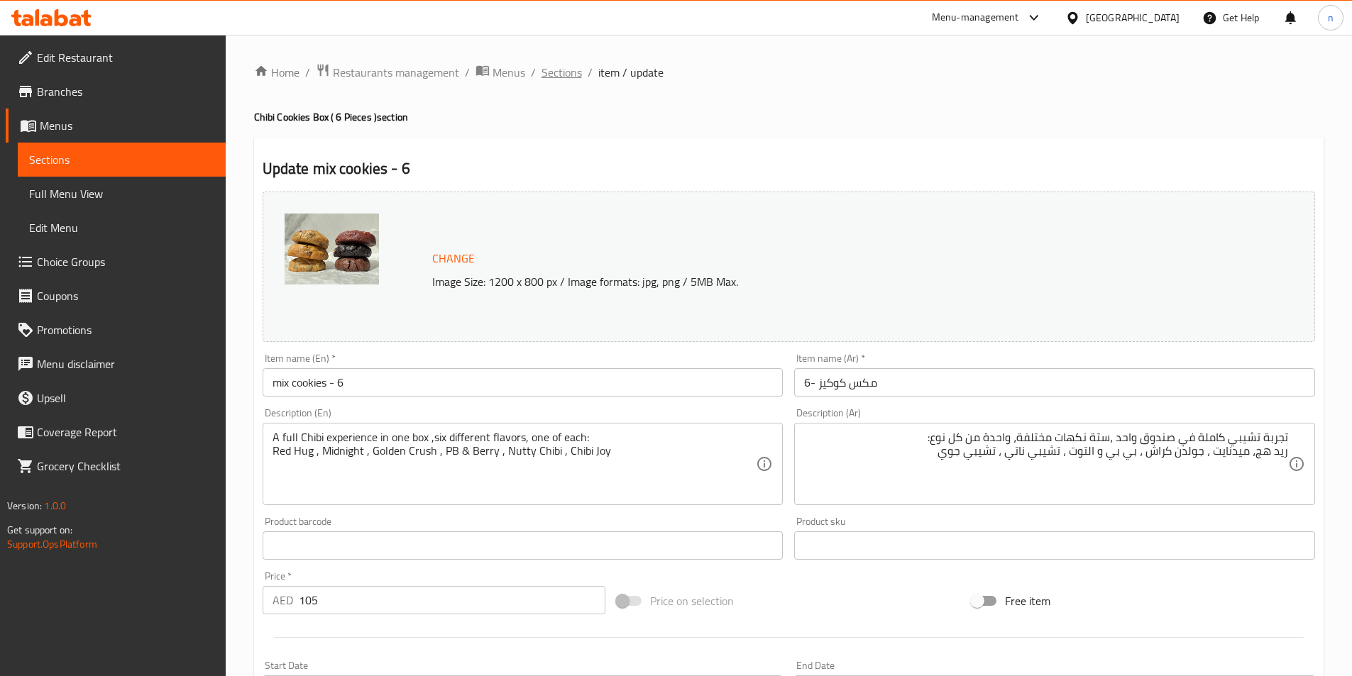
click at [569, 77] on span "Sections" at bounding box center [561, 72] width 40 height 17
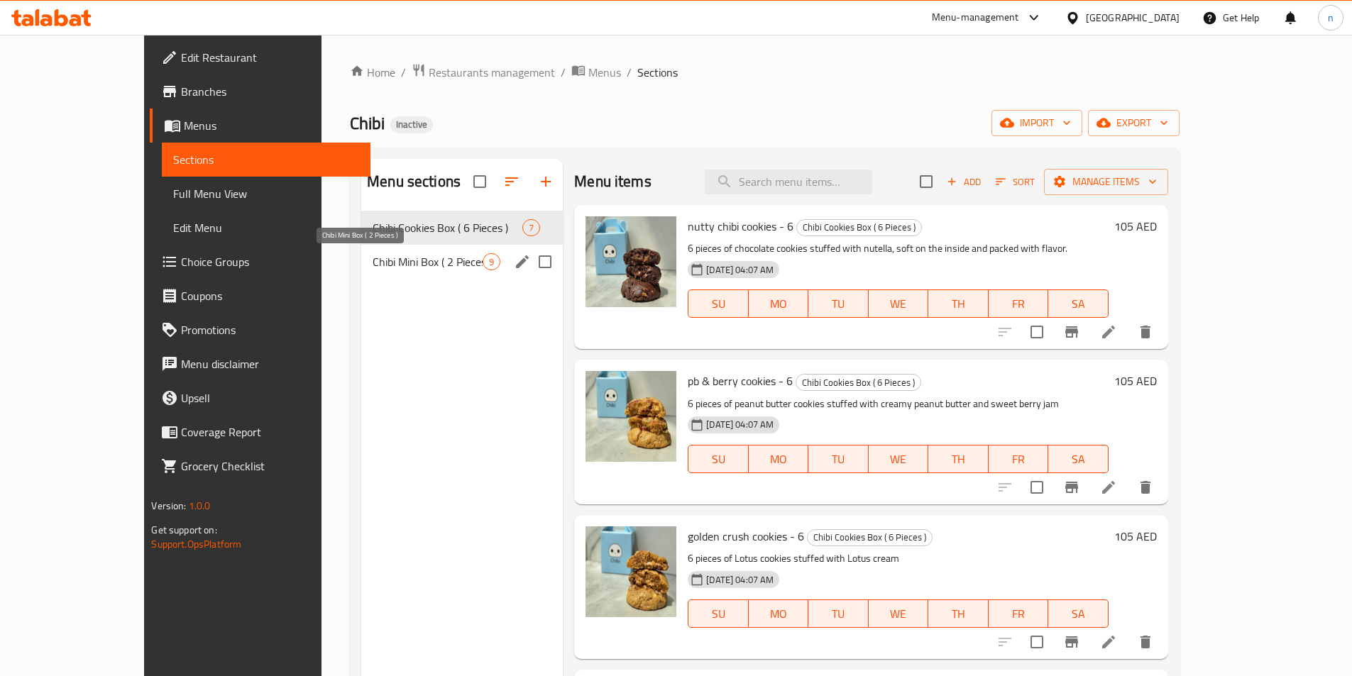
click at [439, 264] on span "Chibi Mini Box ( 2 Pieces )" at bounding box center [427, 261] width 110 height 17
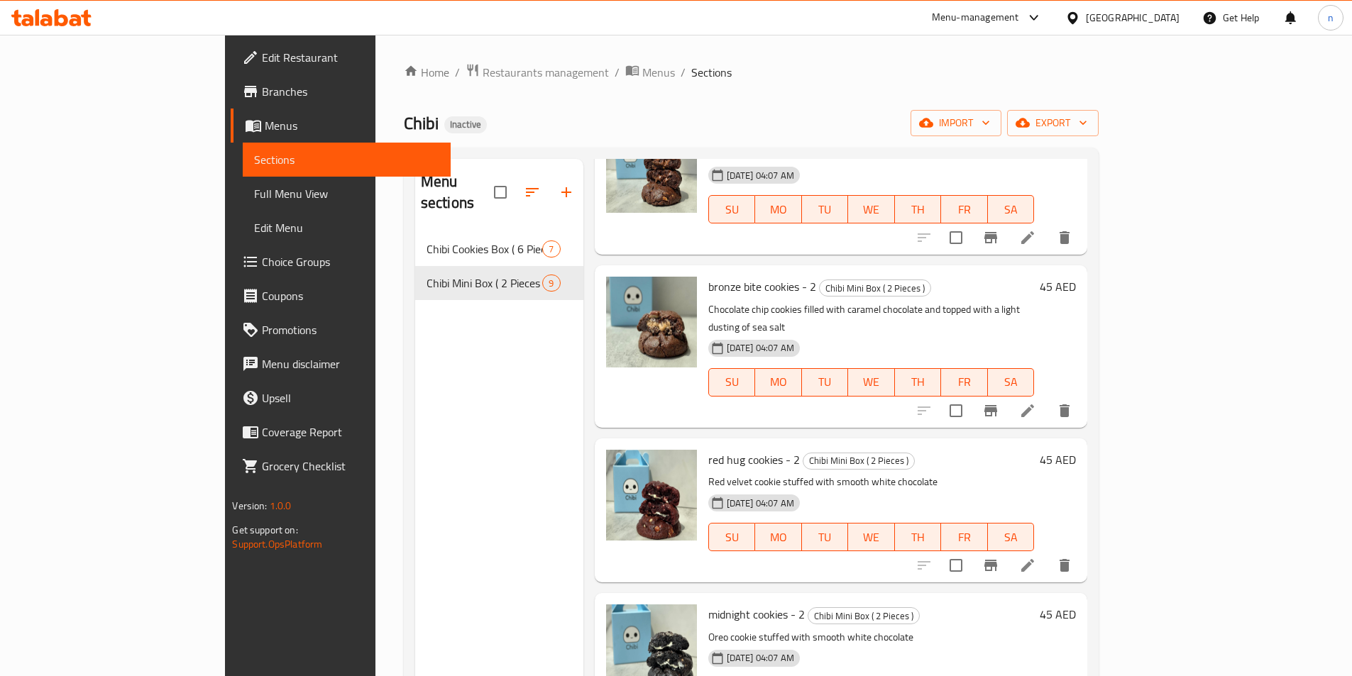
scroll to position [71, 0]
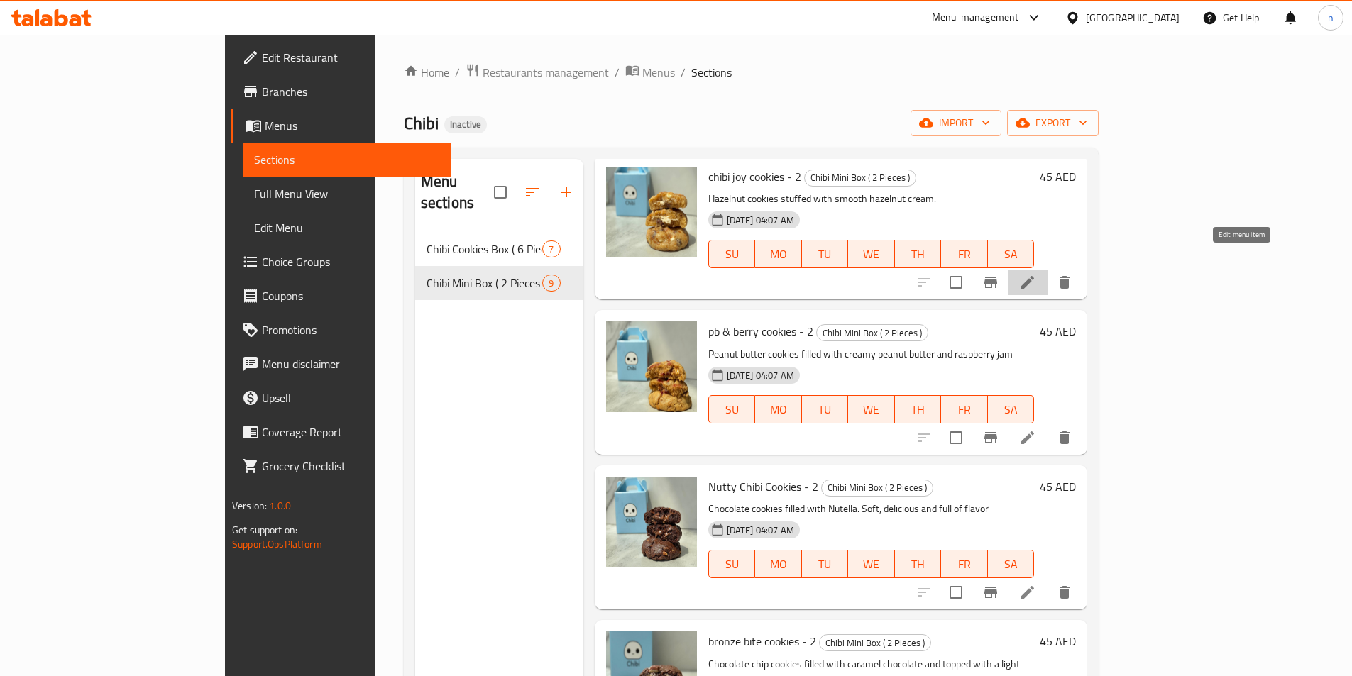
click at [1036, 274] on icon at bounding box center [1027, 282] width 17 height 17
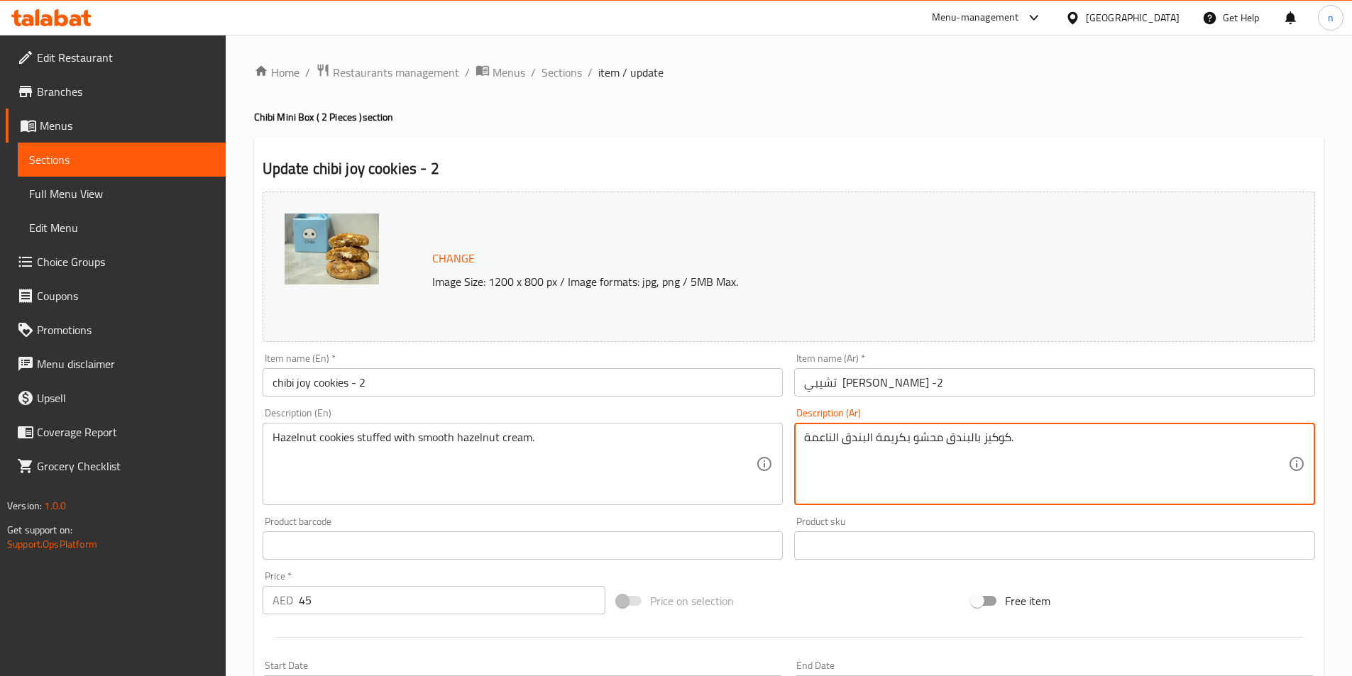
click at [968, 437] on textarea "كوكيز بالبندق محشو بكريمة البندق الناعمة." at bounding box center [1046, 464] width 484 height 67
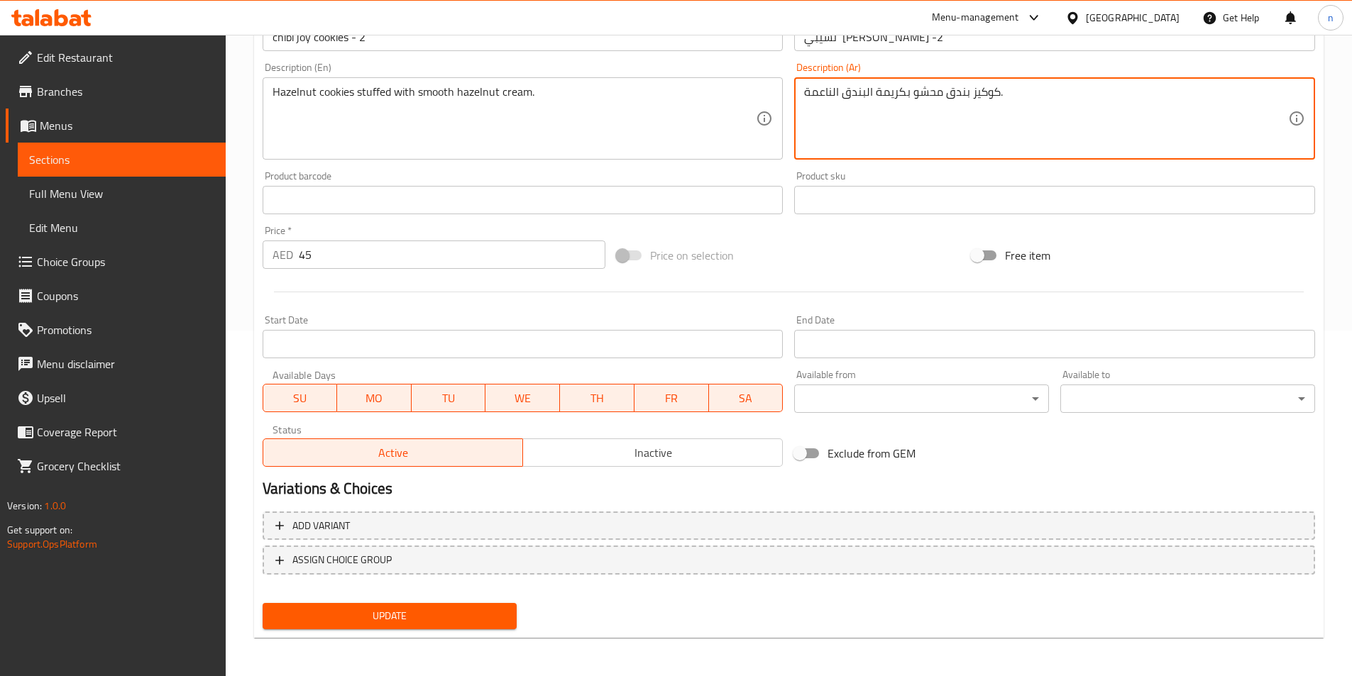
scroll to position [347, 0]
type textarea "كوكيز بندق محشو بكريمة البندق الناعمة."
click at [418, 606] on span "Update" at bounding box center [390, 615] width 232 height 18
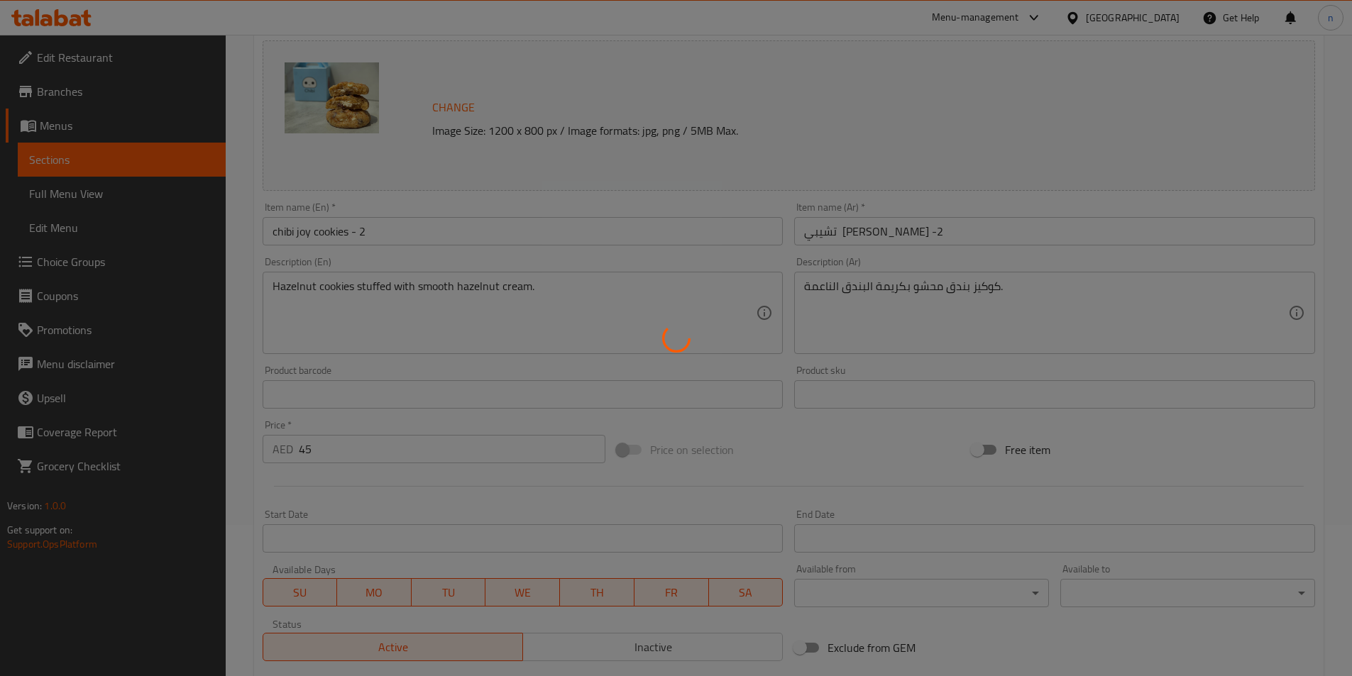
scroll to position [0, 0]
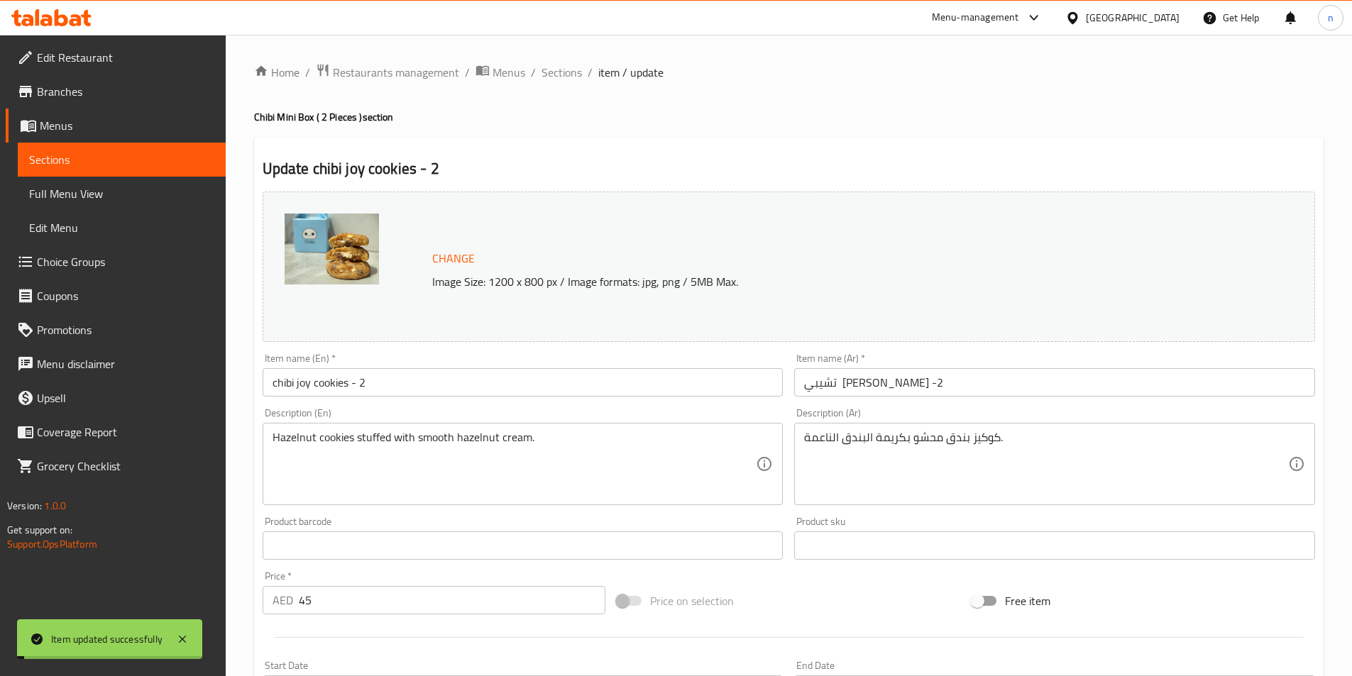
click at [558, 74] on span "Sections" at bounding box center [561, 72] width 40 height 17
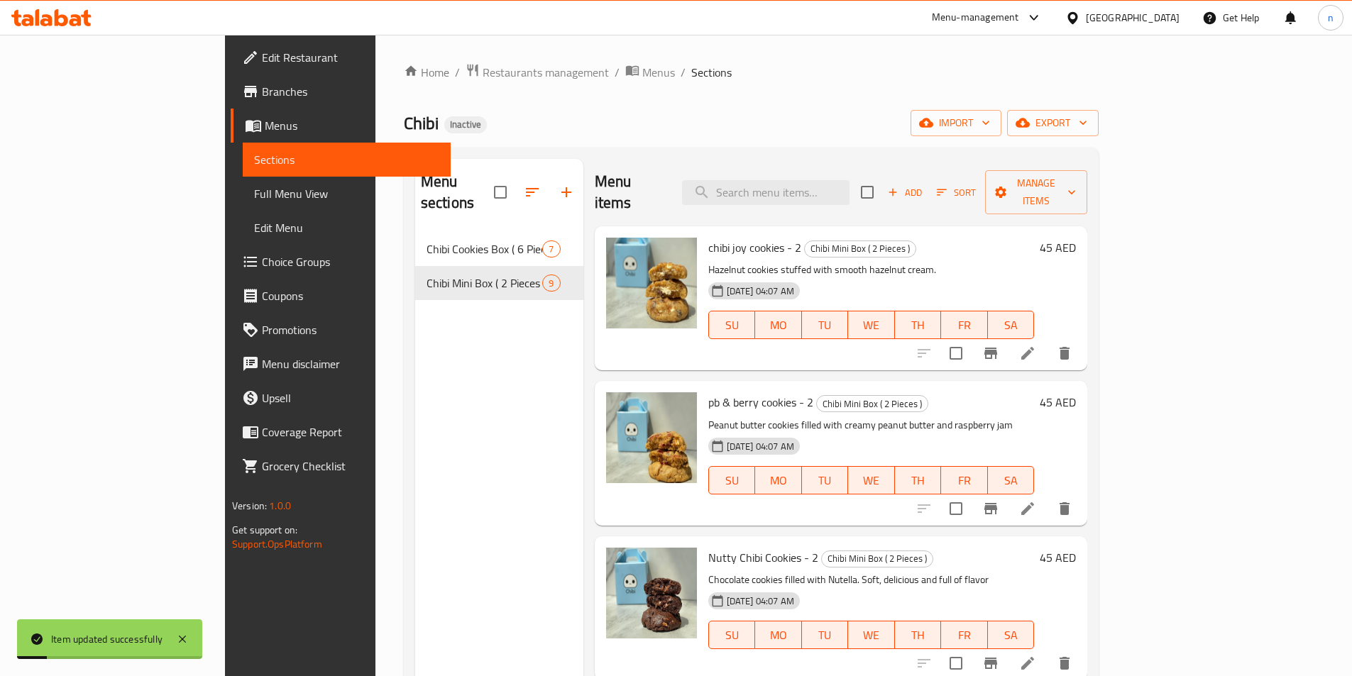
scroll to position [71, 0]
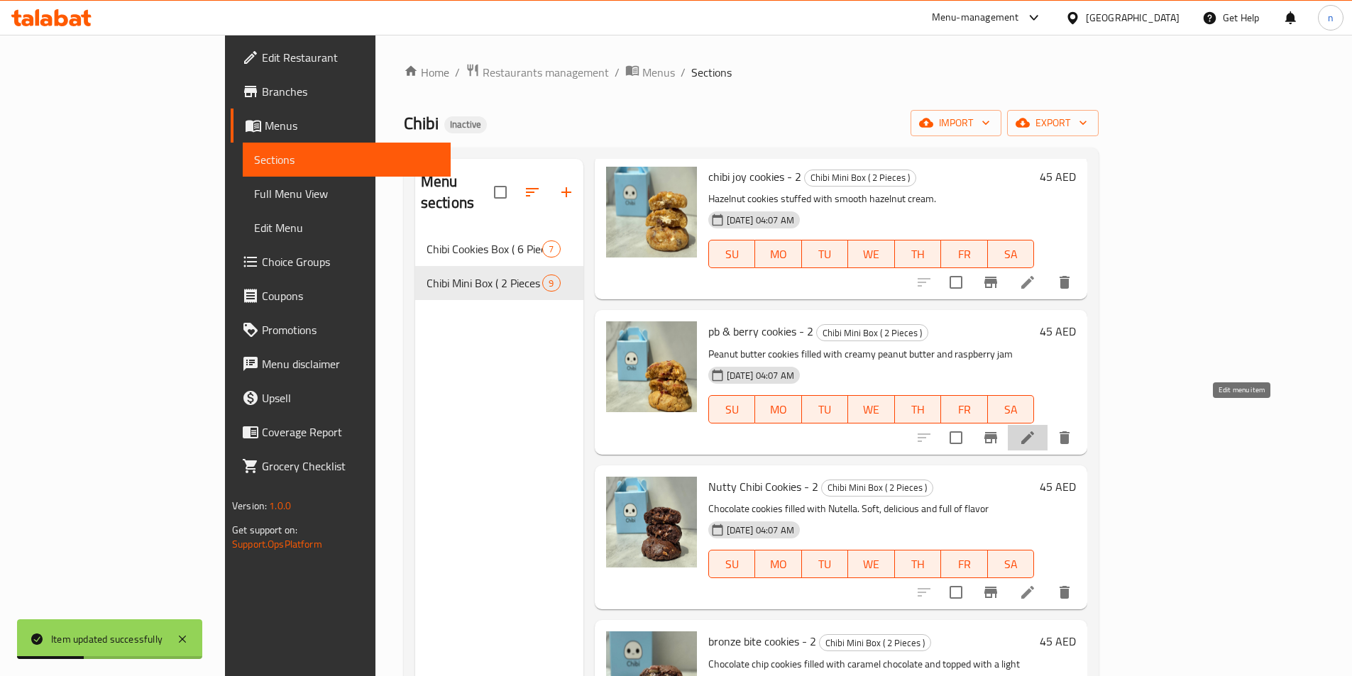
click at [1036, 429] on icon at bounding box center [1027, 437] width 17 height 17
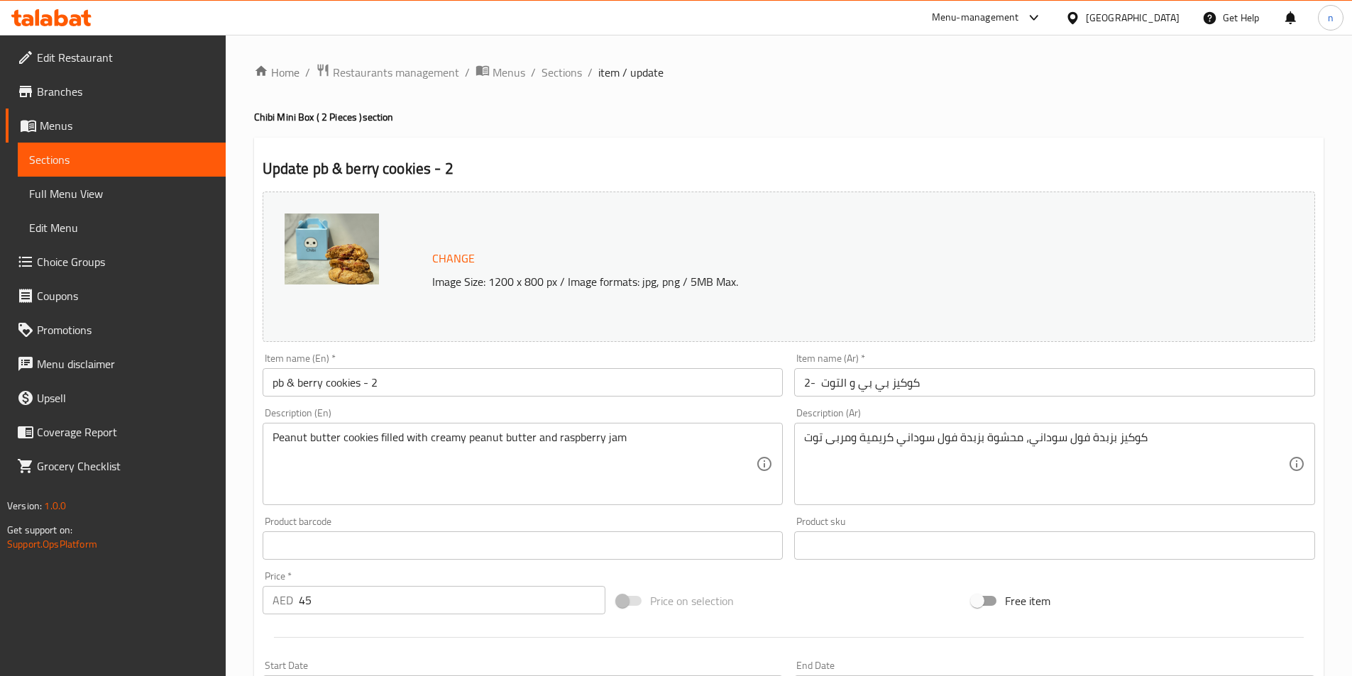
scroll to position [347, 0]
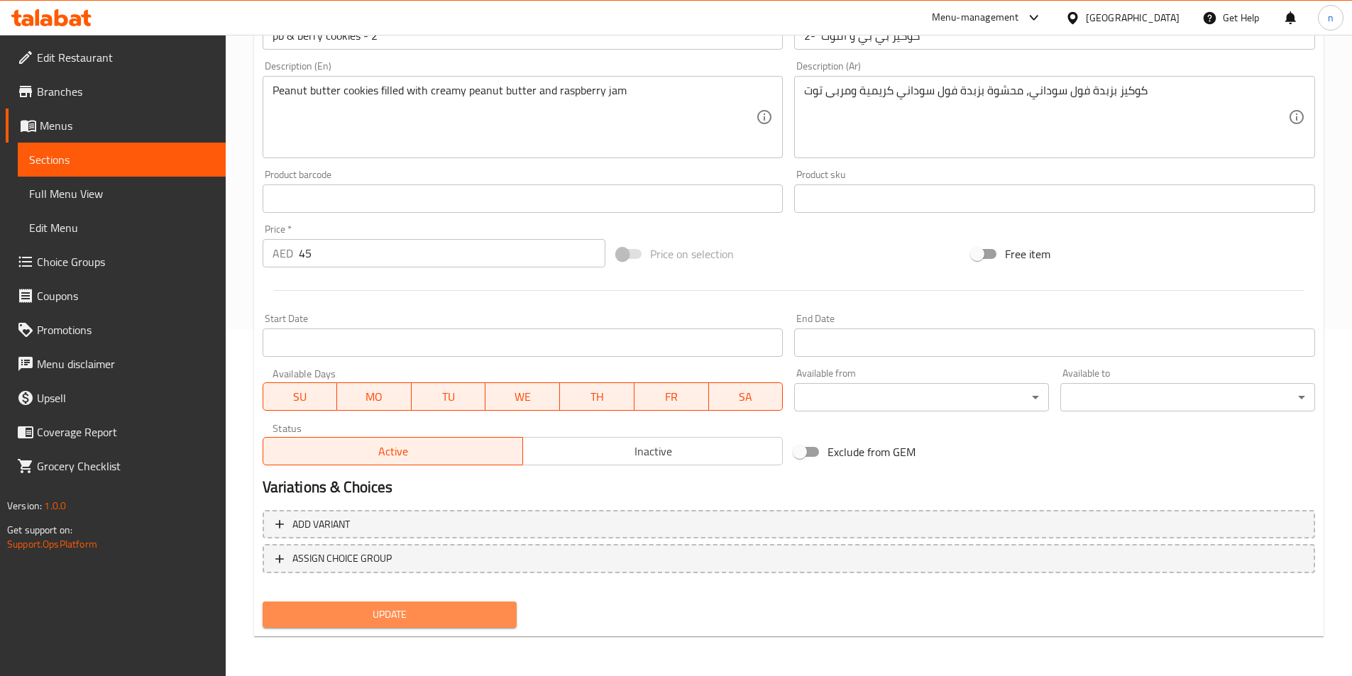
click at [434, 612] on span "Update" at bounding box center [390, 615] width 232 height 18
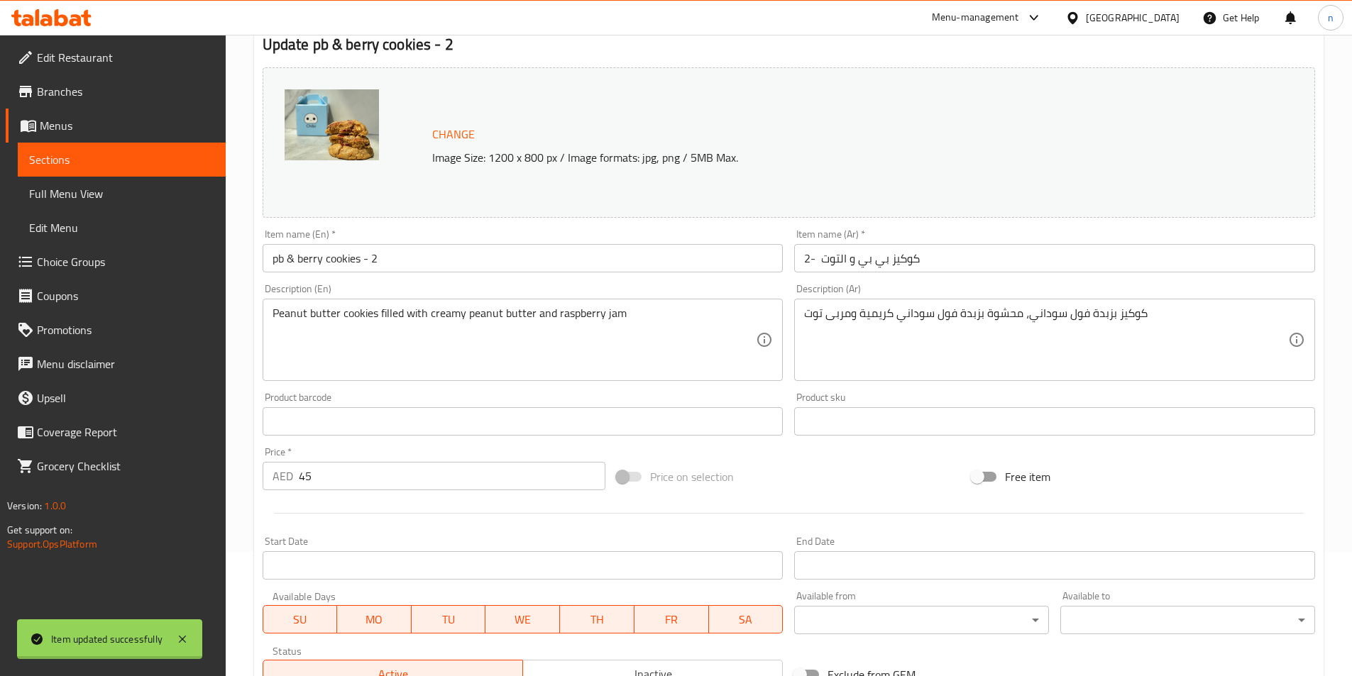
scroll to position [0, 0]
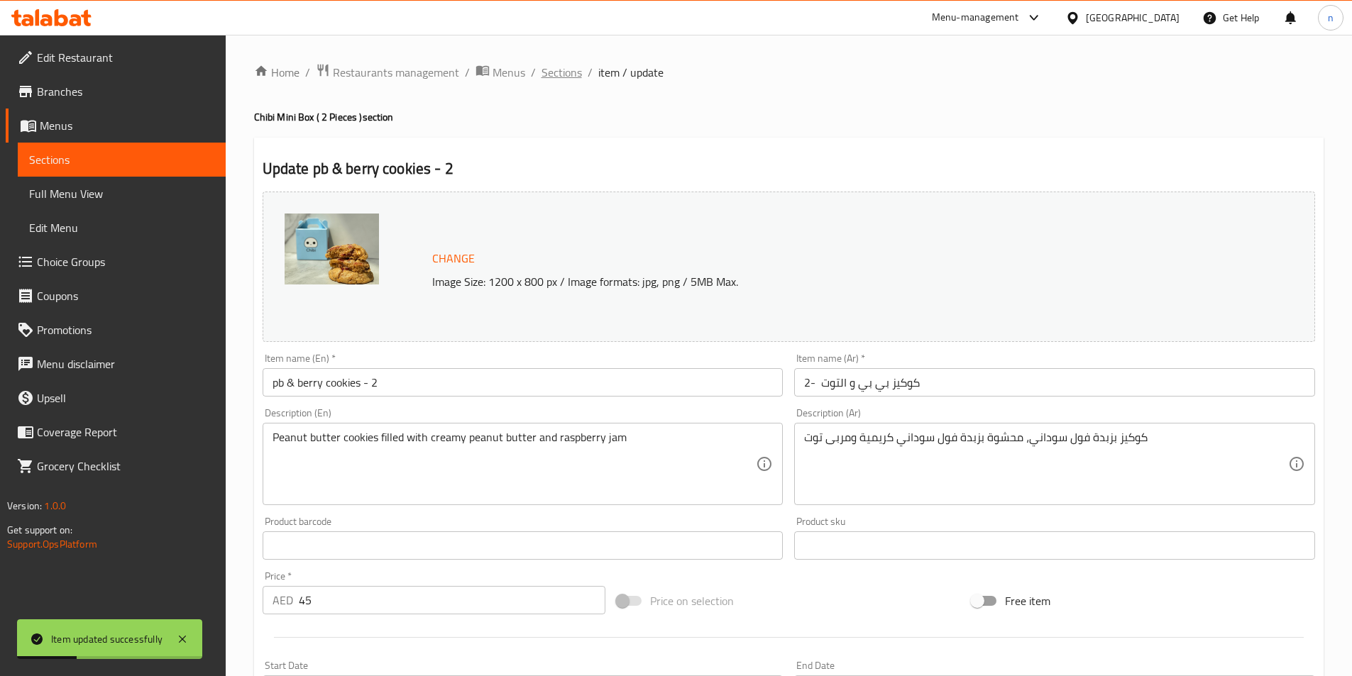
click at [558, 69] on span "Sections" at bounding box center [561, 72] width 40 height 17
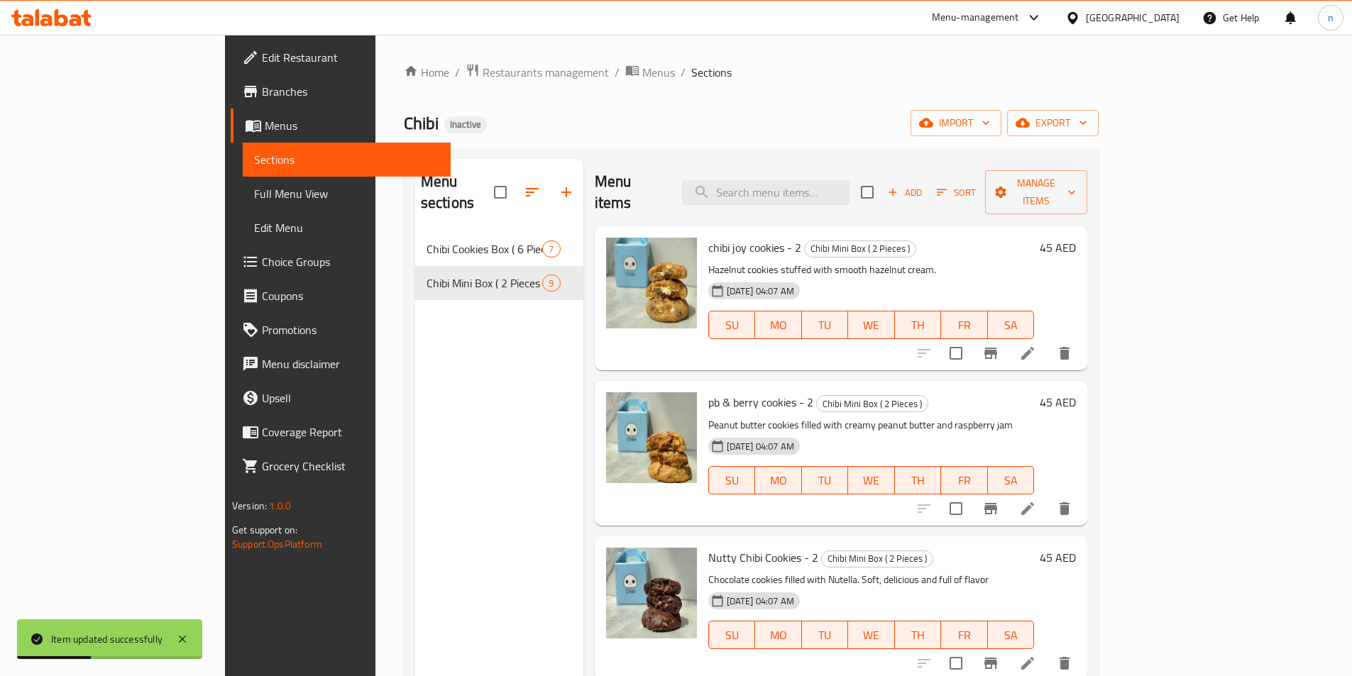
scroll to position [213, 0]
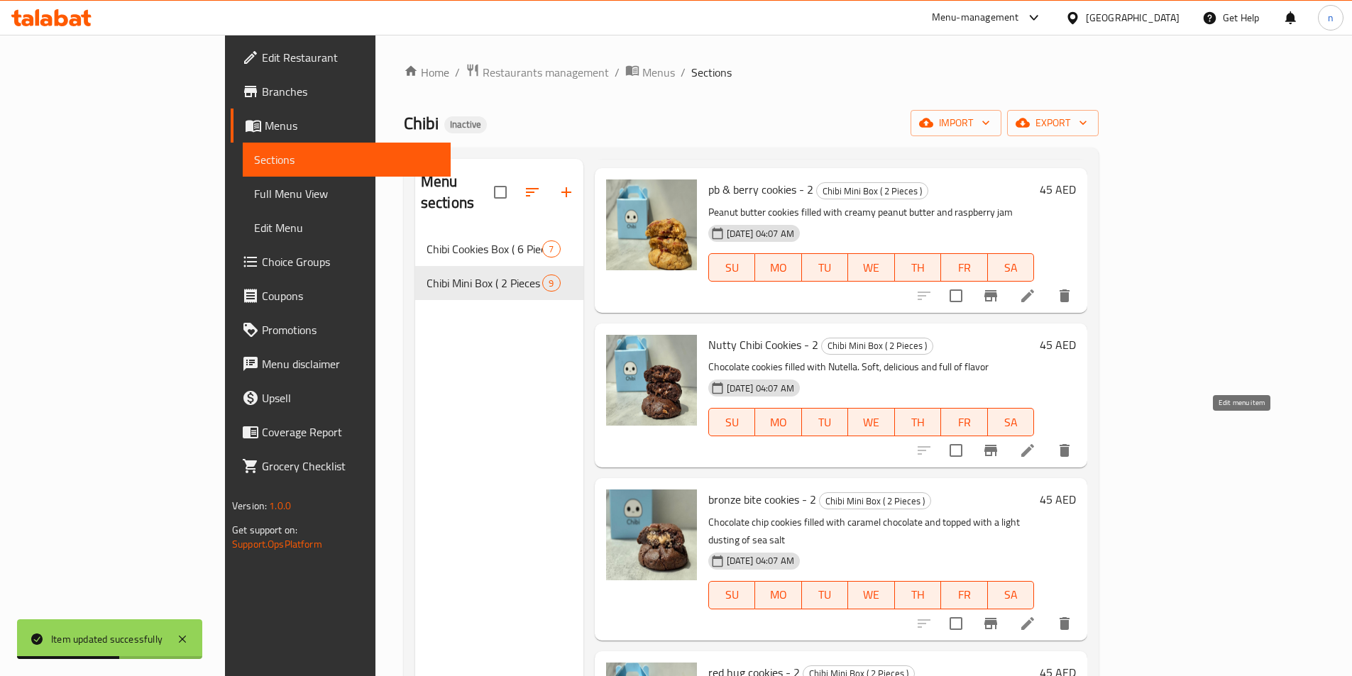
click at [1036, 442] on icon at bounding box center [1027, 450] width 17 height 17
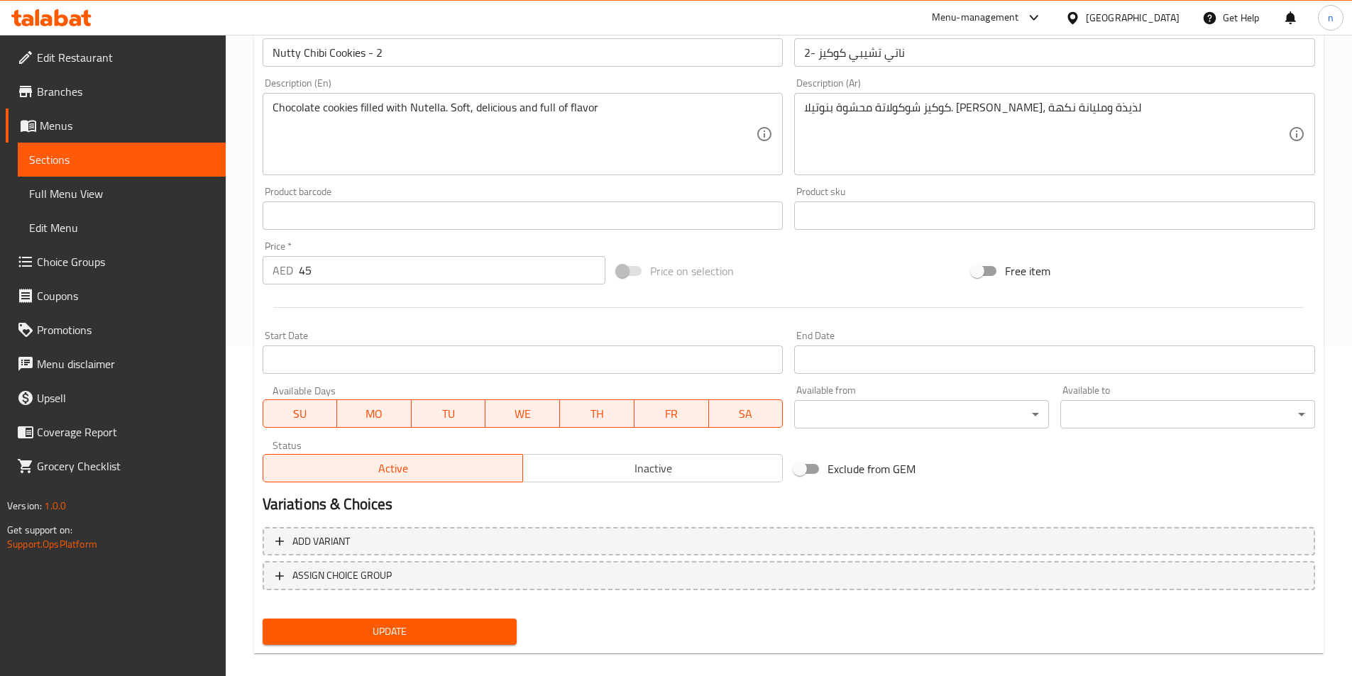
scroll to position [347, 0]
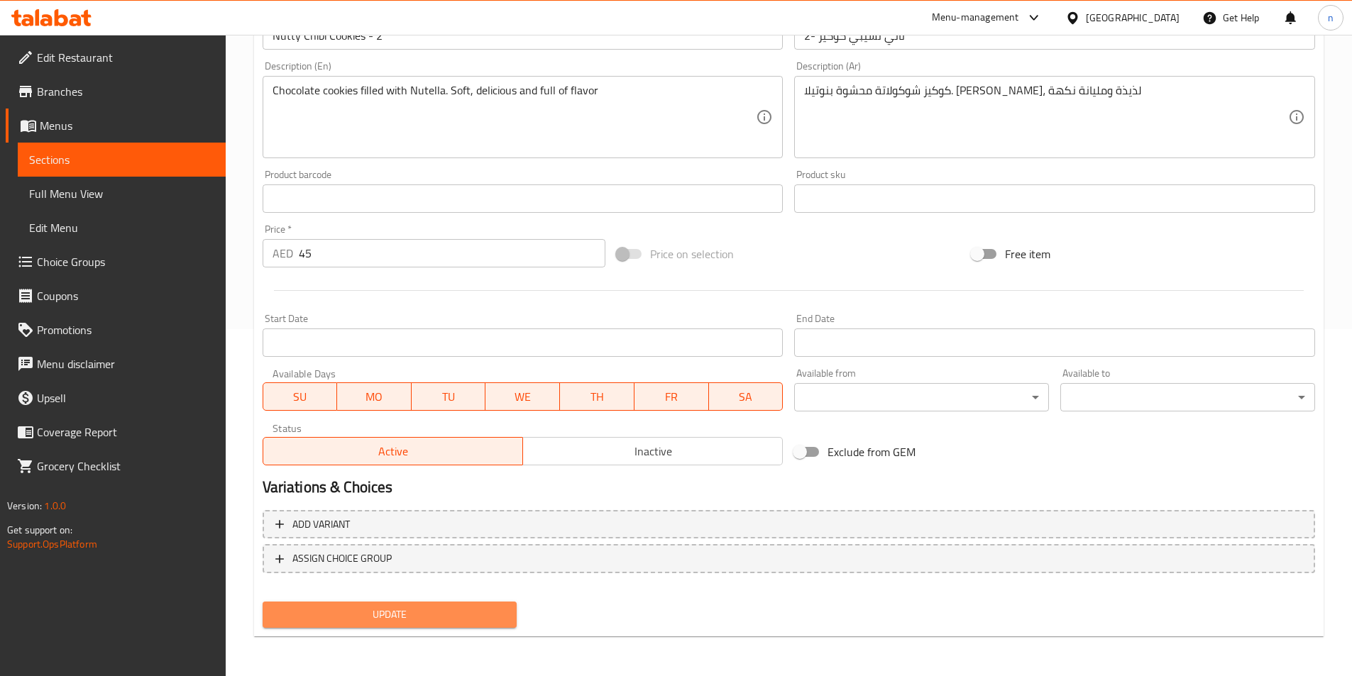
click at [414, 621] on span "Update" at bounding box center [390, 615] width 232 height 18
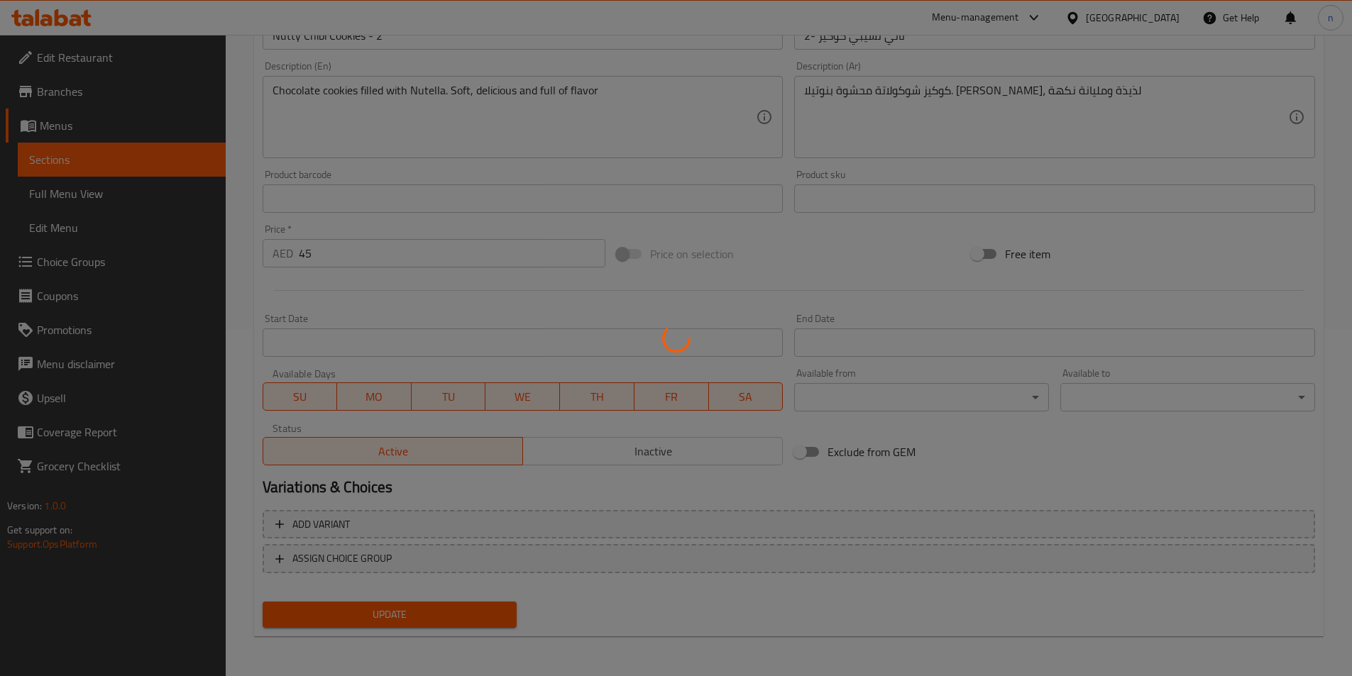
scroll to position [0, 0]
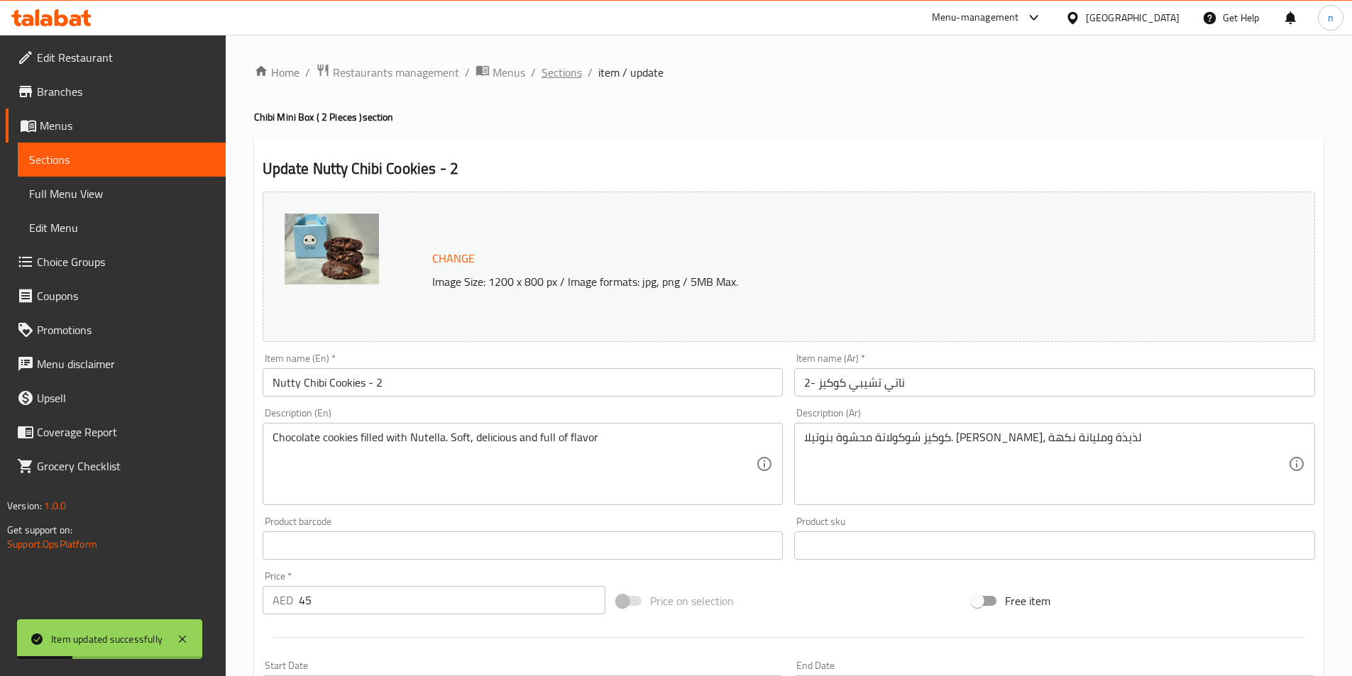
click at [553, 74] on span "Sections" at bounding box center [561, 72] width 40 height 17
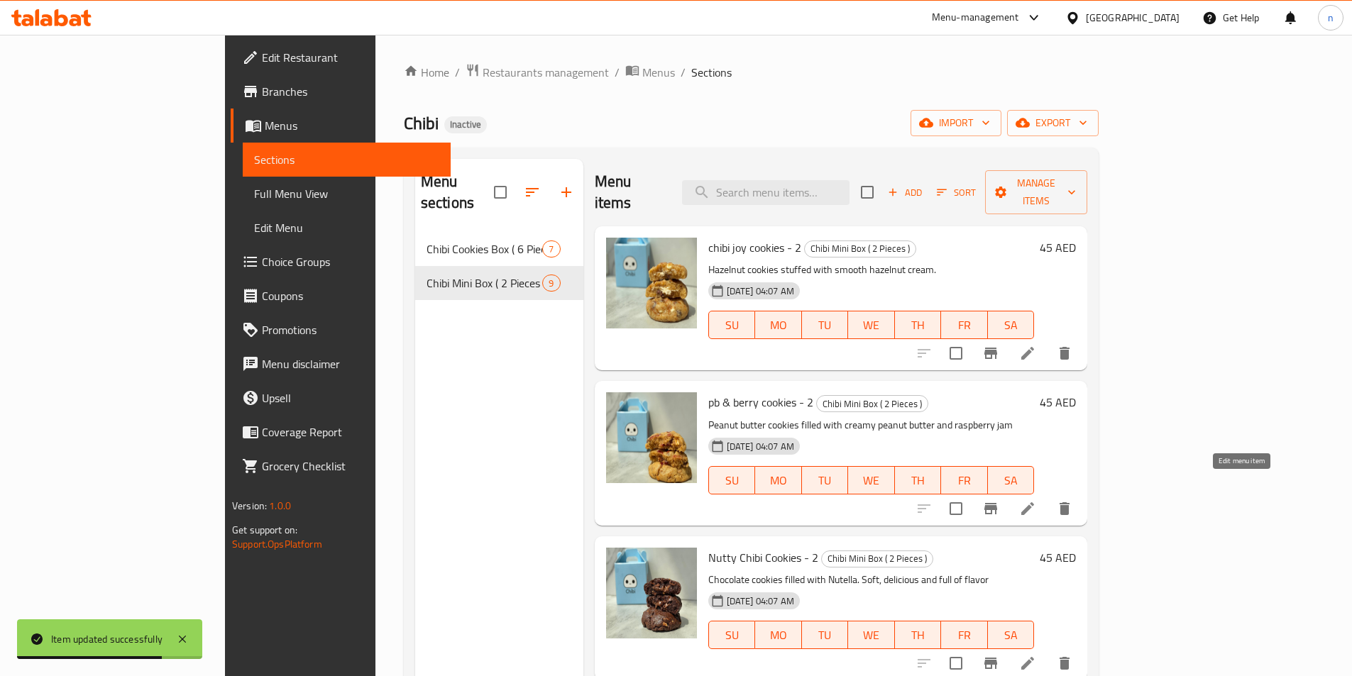
click at [1036, 500] on icon at bounding box center [1027, 508] width 17 height 17
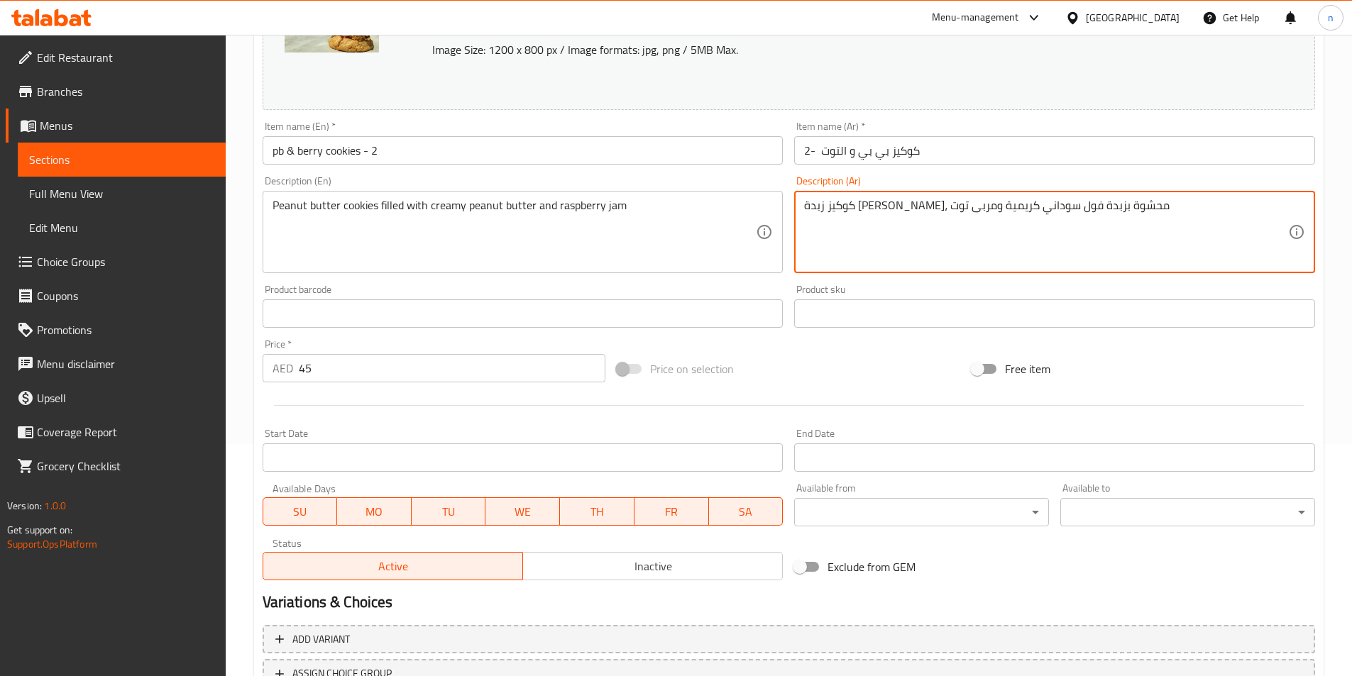
scroll to position [347, 0]
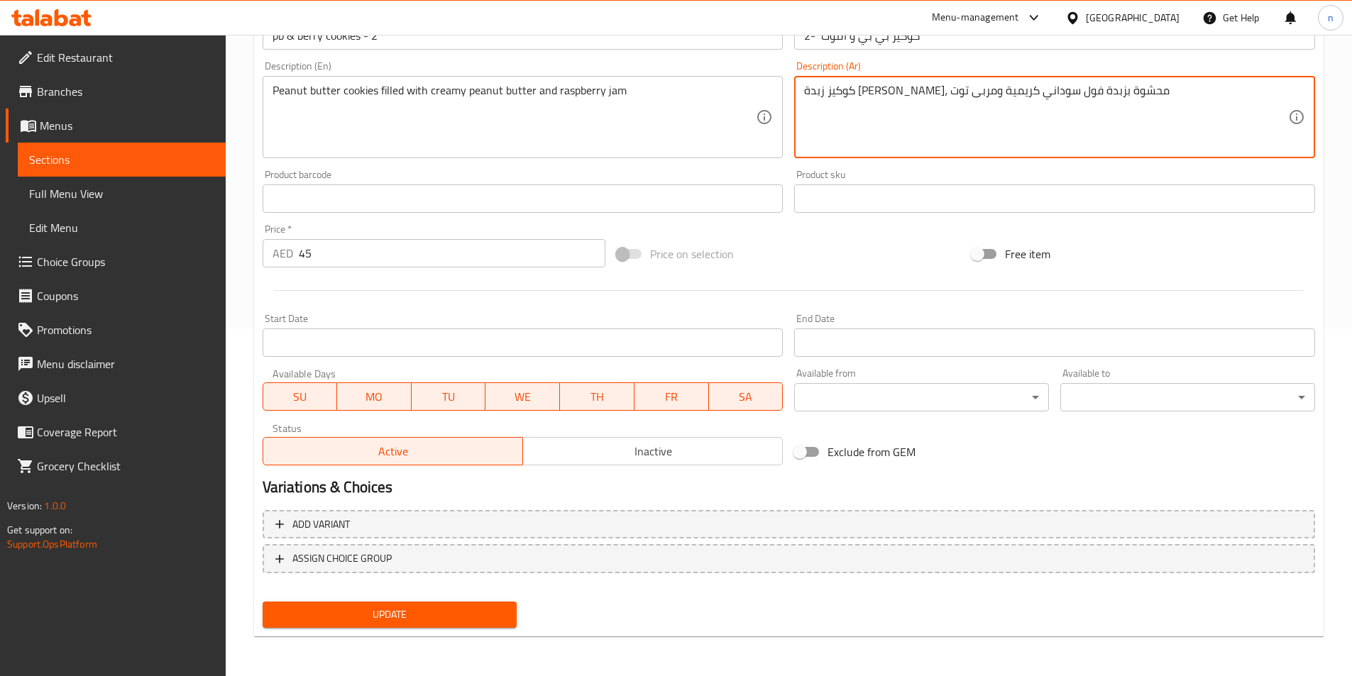
type textarea "كوكيز زبدة [PERSON_NAME]، محشوة بزبدة فول سوداني كريمية ومربى توت"
click at [487, 625] on button "Update" at bounding box center [390, 615] width 255 height 26
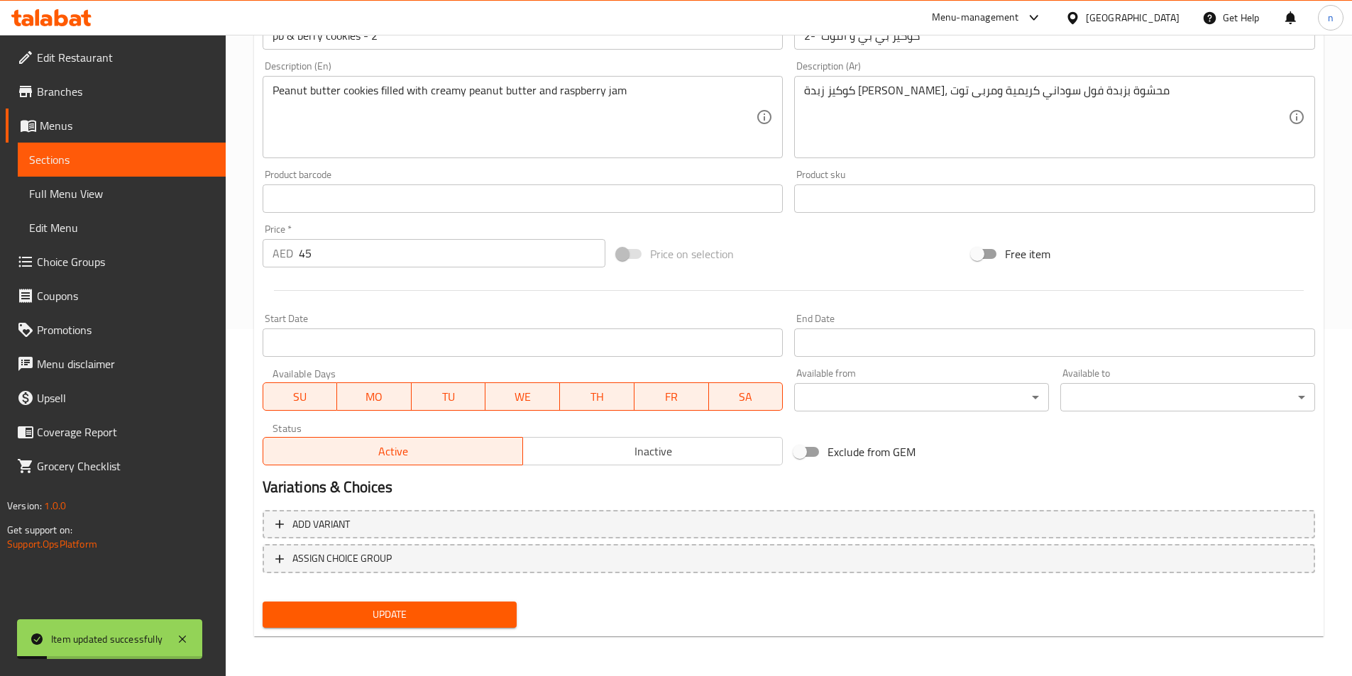
scroll to position [0, 0]
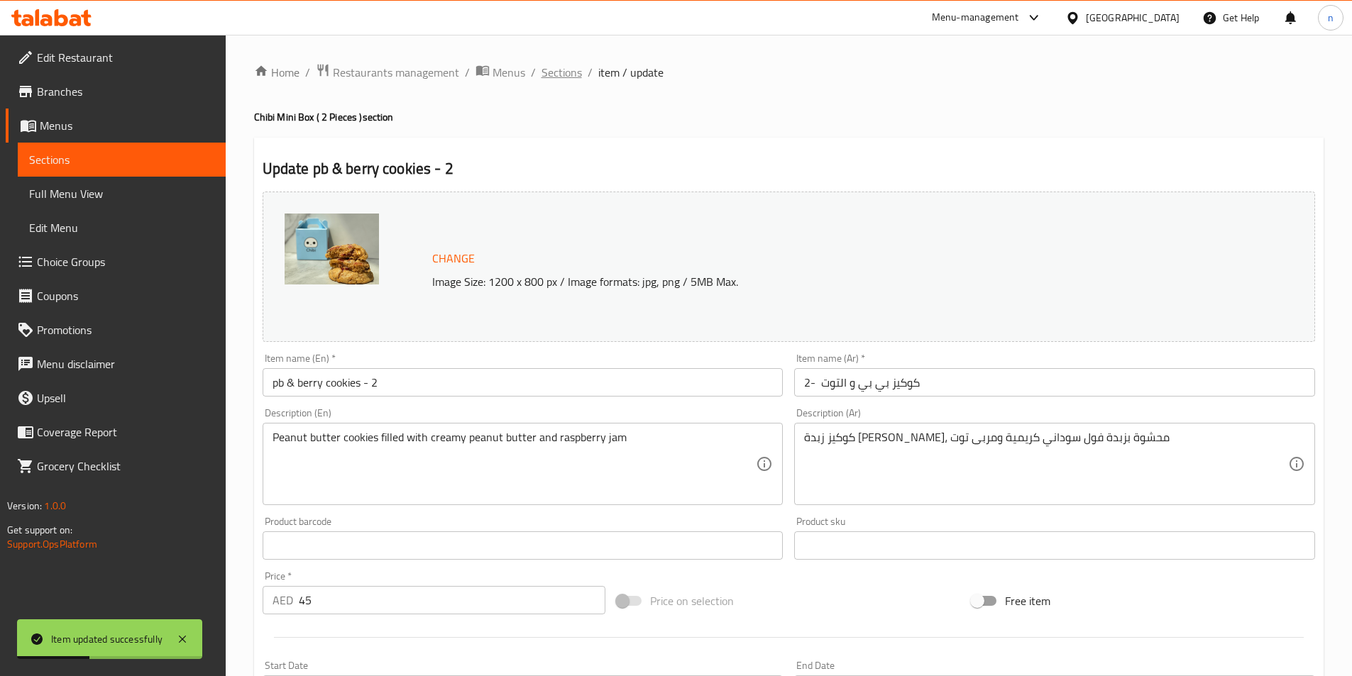
click at [560, 73] on span "Sections" at bounding box center [561, 72] width 40 height 17
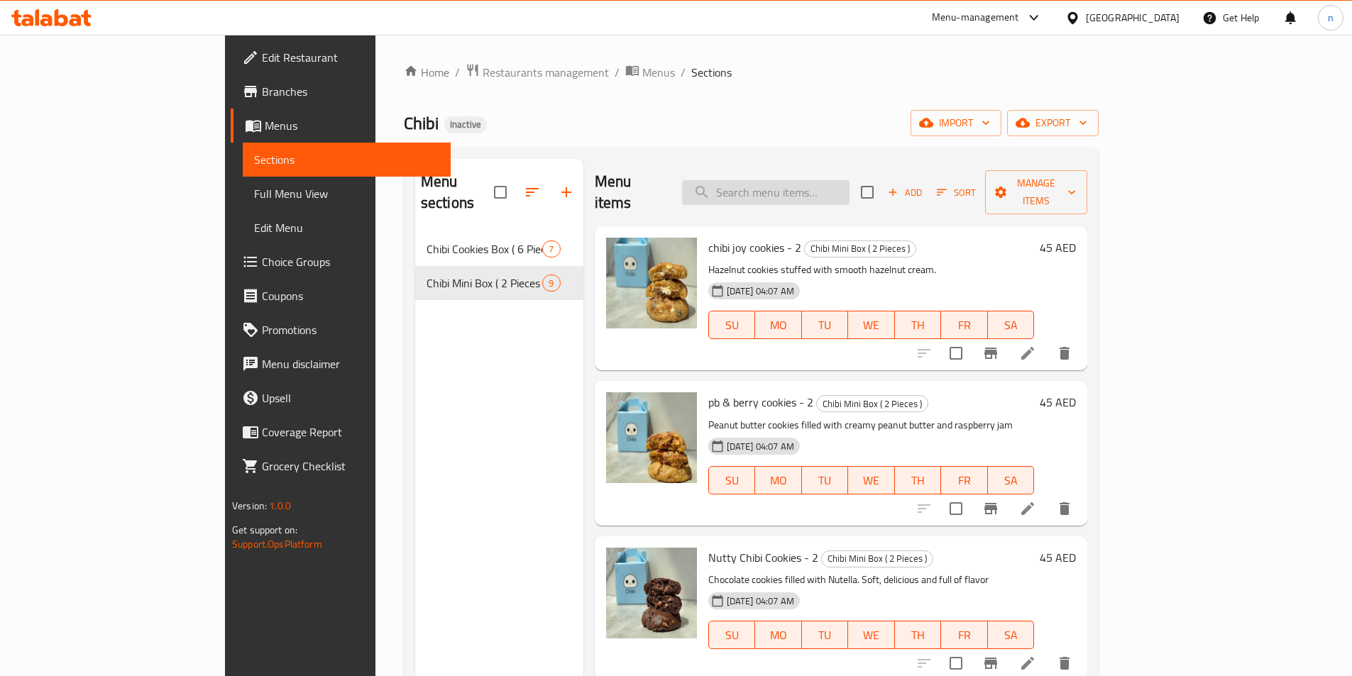
click at [849, 180] on input "search" at bounding box center [765, 192] width 167 height 25
type input "ر"
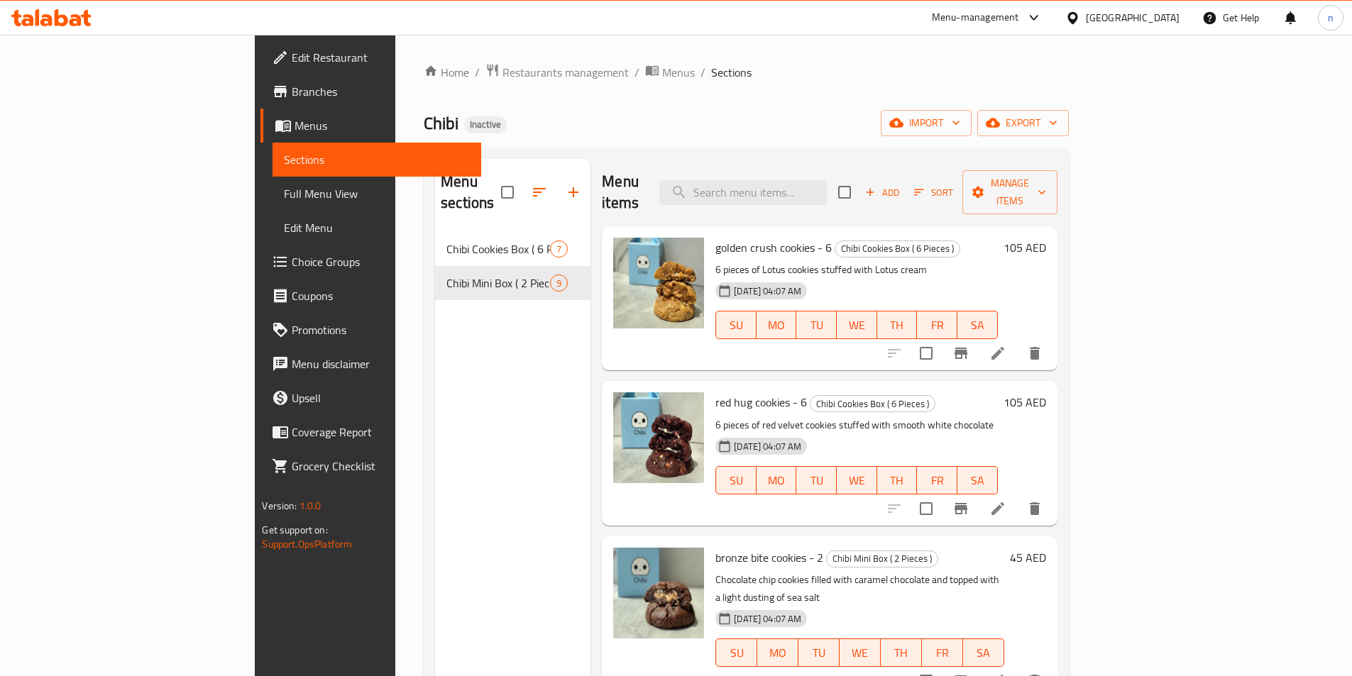
paste input "برونز بايت كوكيز -2"
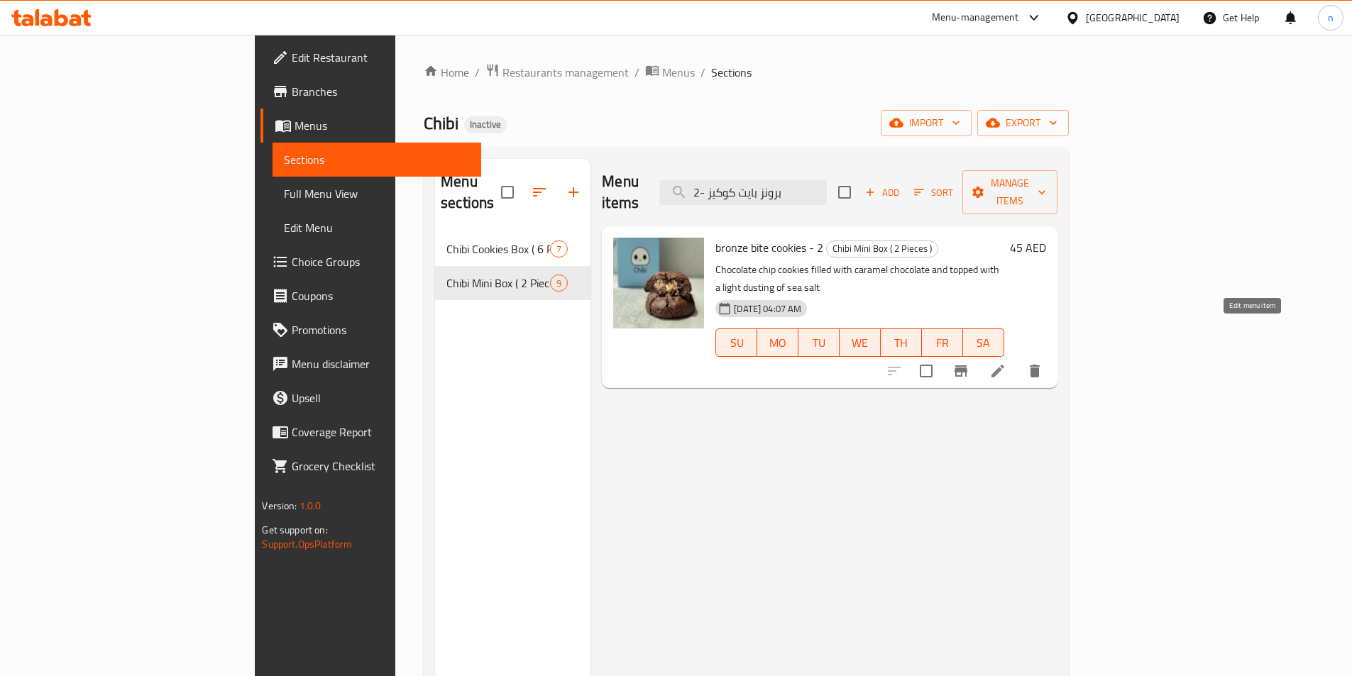
type input "برونز بايت كوكيز -2"
click at [1006, 363] on icon at bounding box center [997, 371] width 17 height 17
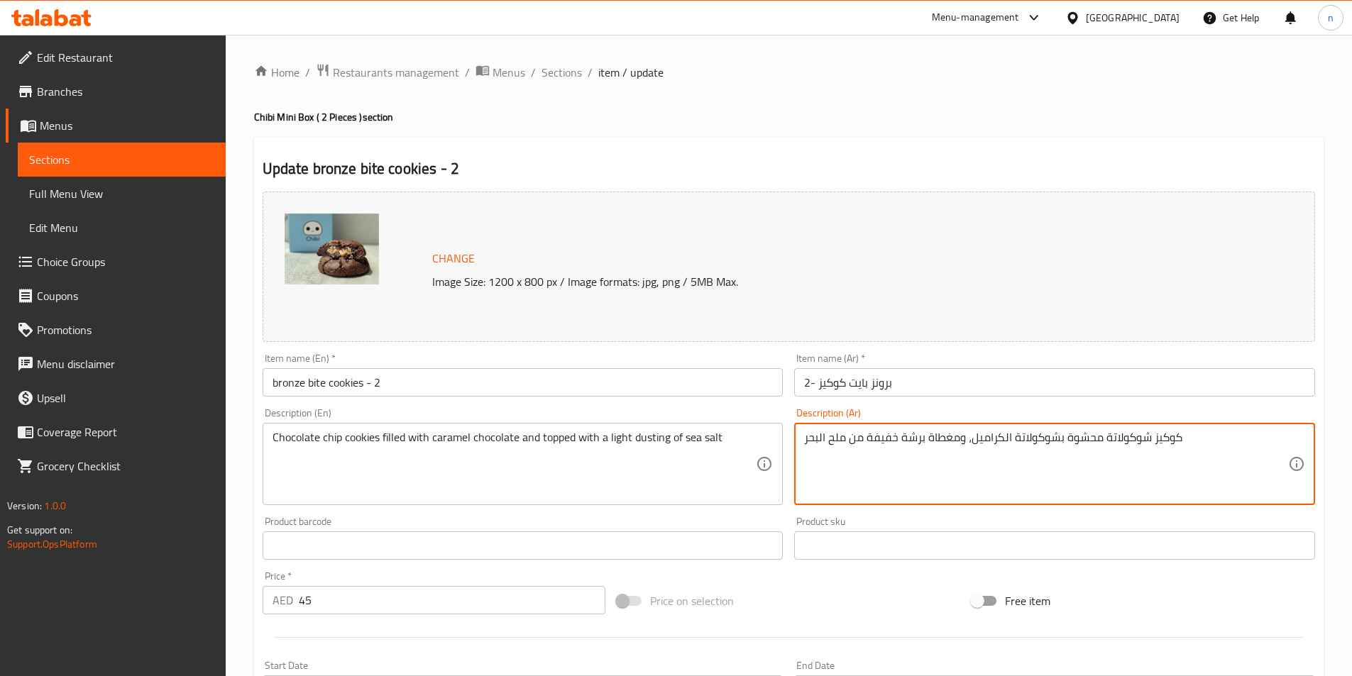
click at [1144, 441] on textarea "كوكيز شوكولاتة محشوة بشوكولاتة الكراميل، ومغطاة برشة خفيفة من ملح البحر" at bounding box center [1046, 464] width 484 height 67
click at [1163, 450] on textarea "كوكيز شوكولاتة محشوة بشوكولاتة الكراميل، ومغطاة برشة خفيفة من ملح البحر" at bounding box center [1046, 464] width 484 height 67
click at [1256, 440] on textarea "كوكيز شوكولاتة محشوة بشوكولاتة الكراميل، ومغطاة برشة خفيفة من ملح البحر" at bounding box center [1046, 464] width 484 height 67
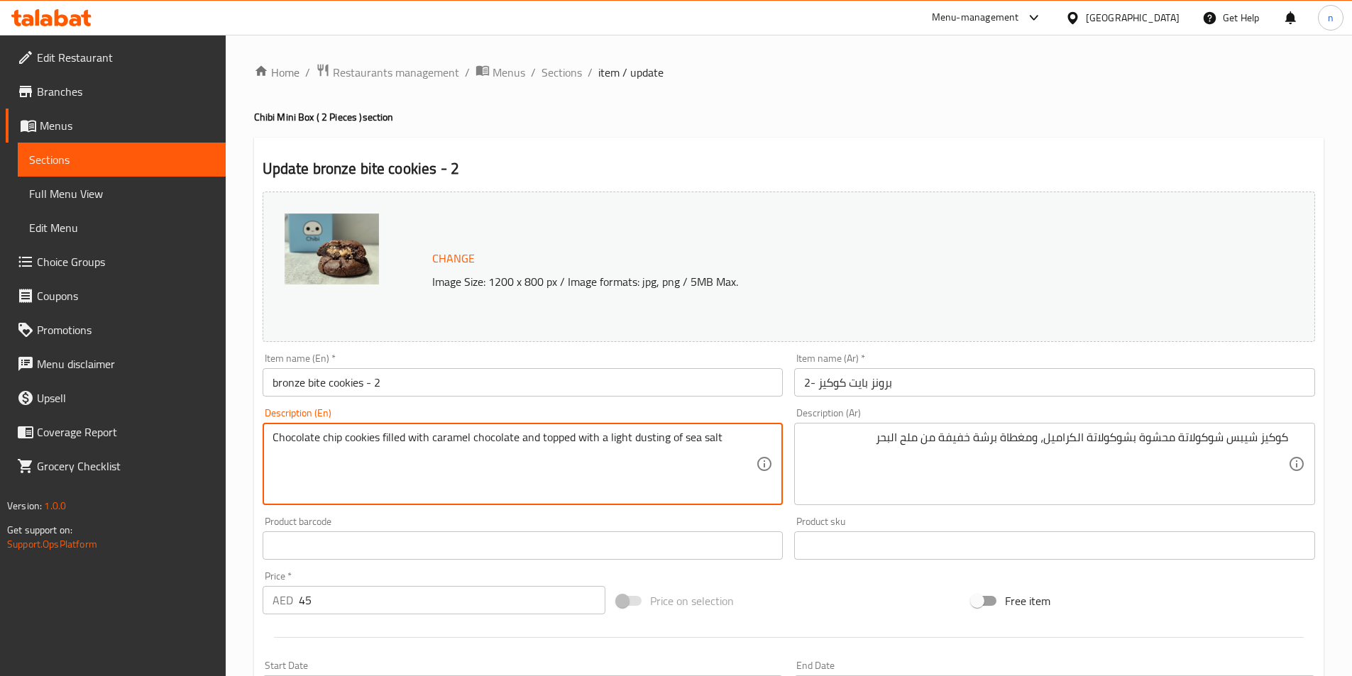
click at [331, 443] on textarea "Chocolate chip cookies filled with caramel chocolate and topped with a light du…" at bounding box center [514, 464] width 484 height 67
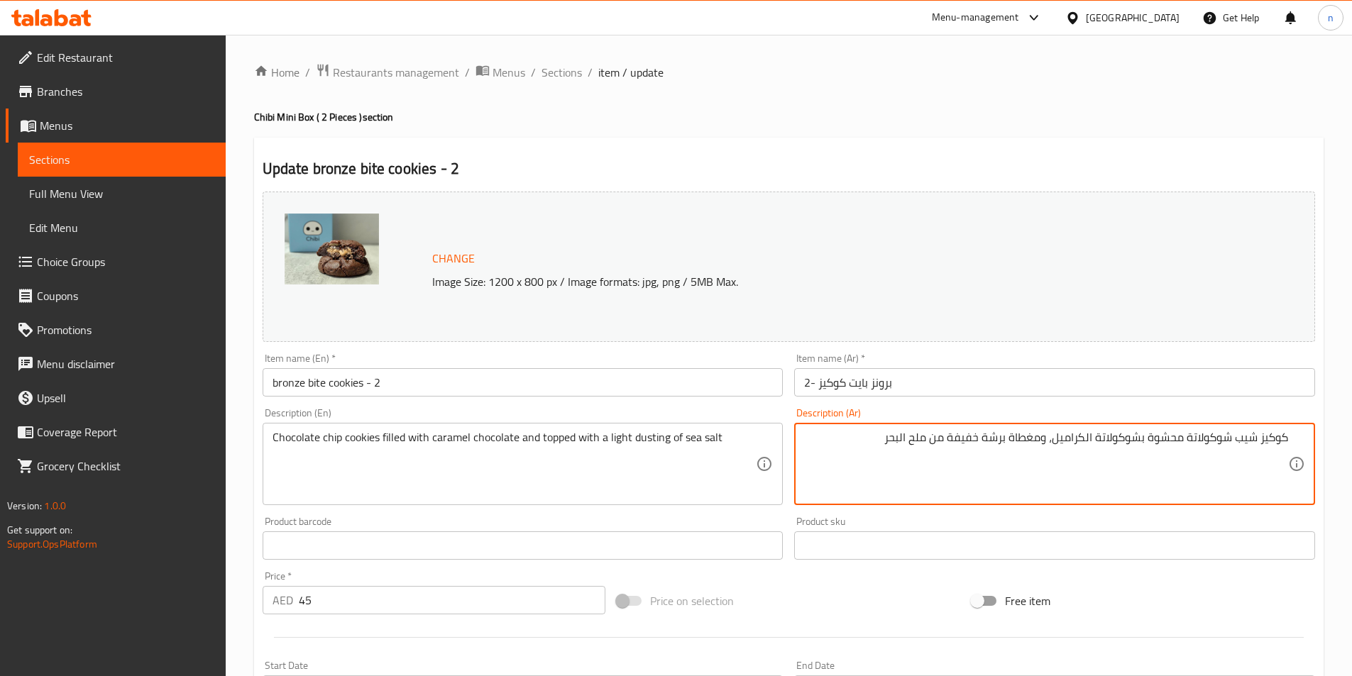
click at [1241, 438] on textarea "كوكيز شيب شوكولاتة محشوة بشوكولاتة الكراميل، ومغطاة برشة خفيفة من ملح البحر" at bounding box center [1046, 464] width 484 height 67
type textarea "كوكيز شيب شوكولاتة محشوة بشوكولاتة الكراميل، ومغطاة برشة خفيفة من ملح البحر"
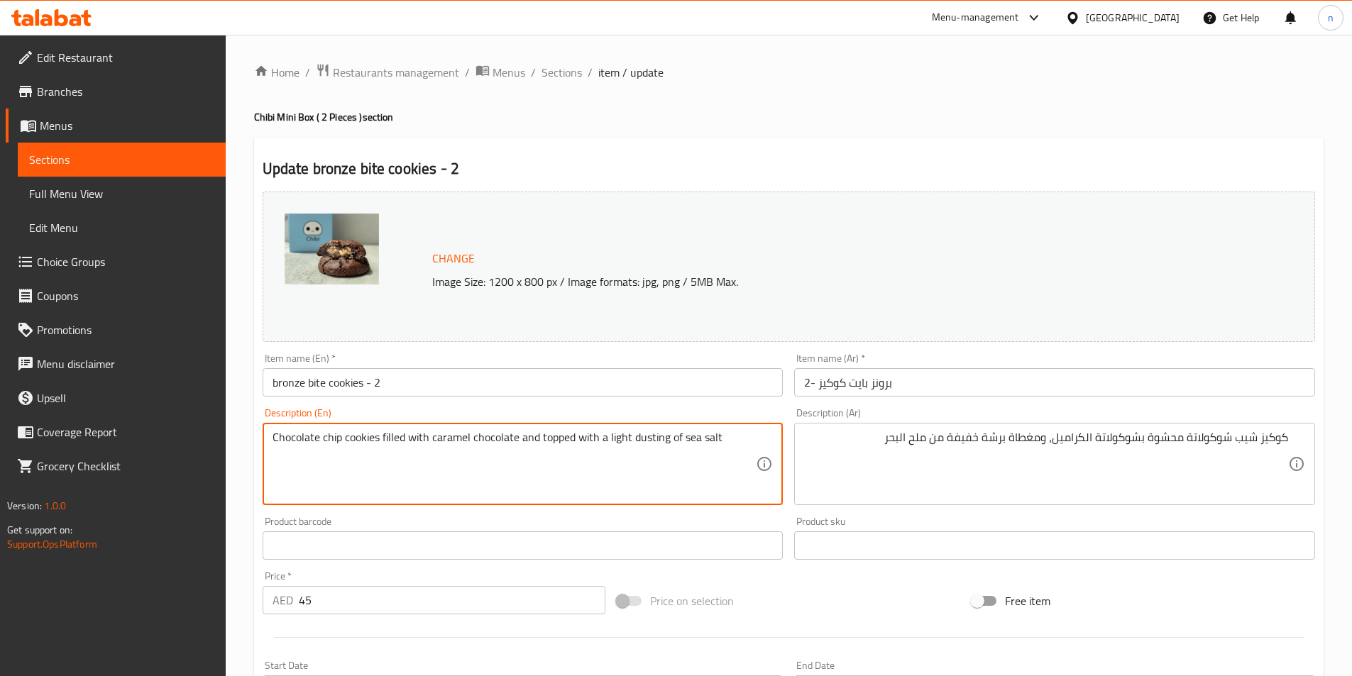
click at [328, 436] on textarea "Chocolate chip cookies filled with caramel chocolate and topped with a light du…" at bounding box center [514, 464] width 484 height 67
click at [358, 474] on textarea "Chocolate chip cookies filled with caramel chocolate and topped with a light du…" at bounding box center [514, 464] width 484 height 67
click at [654, 435] on textarea "Chocolate chip cookies filled with caramel chocolate and topped with a light du…" at bounding box center [514, 464] width 484 height 67
click at [627, 469] on textarea "Chocolate chip cookies filled with caramel chocolate and topped with a light du…" at bounding box center [514, 464] width 484 height 67
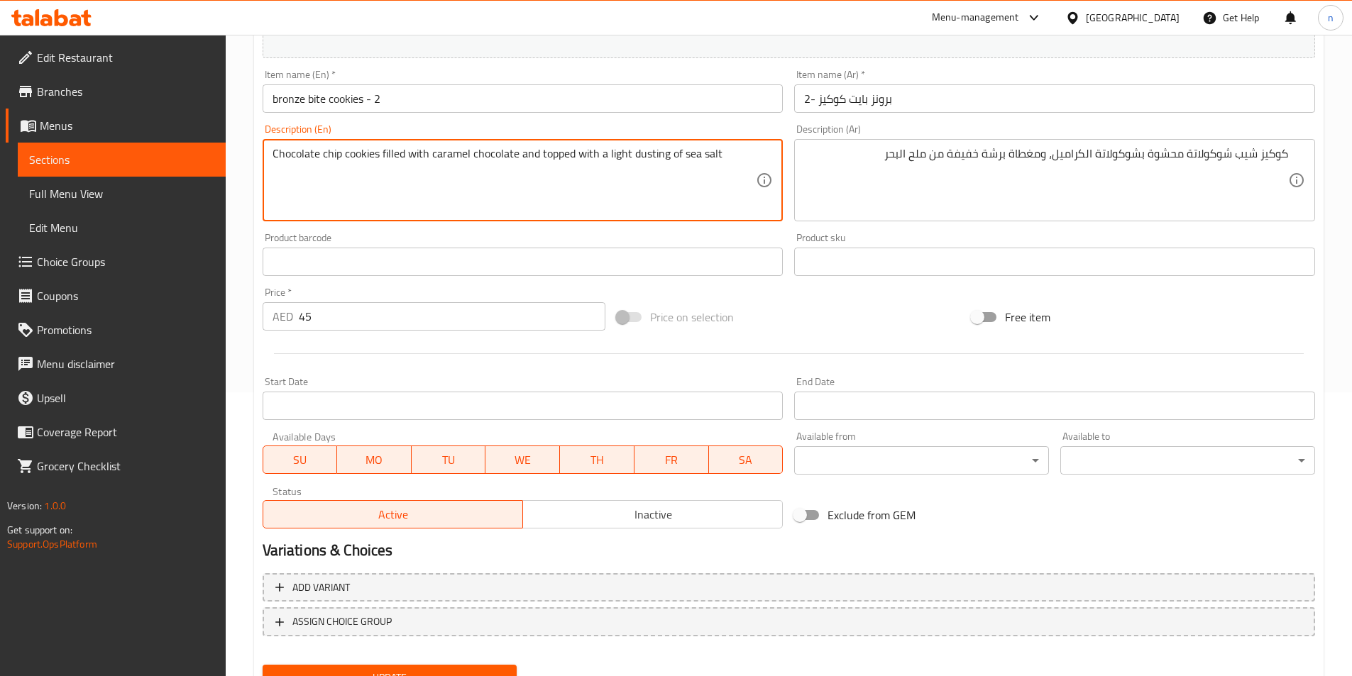
scroll to position [347, 0]
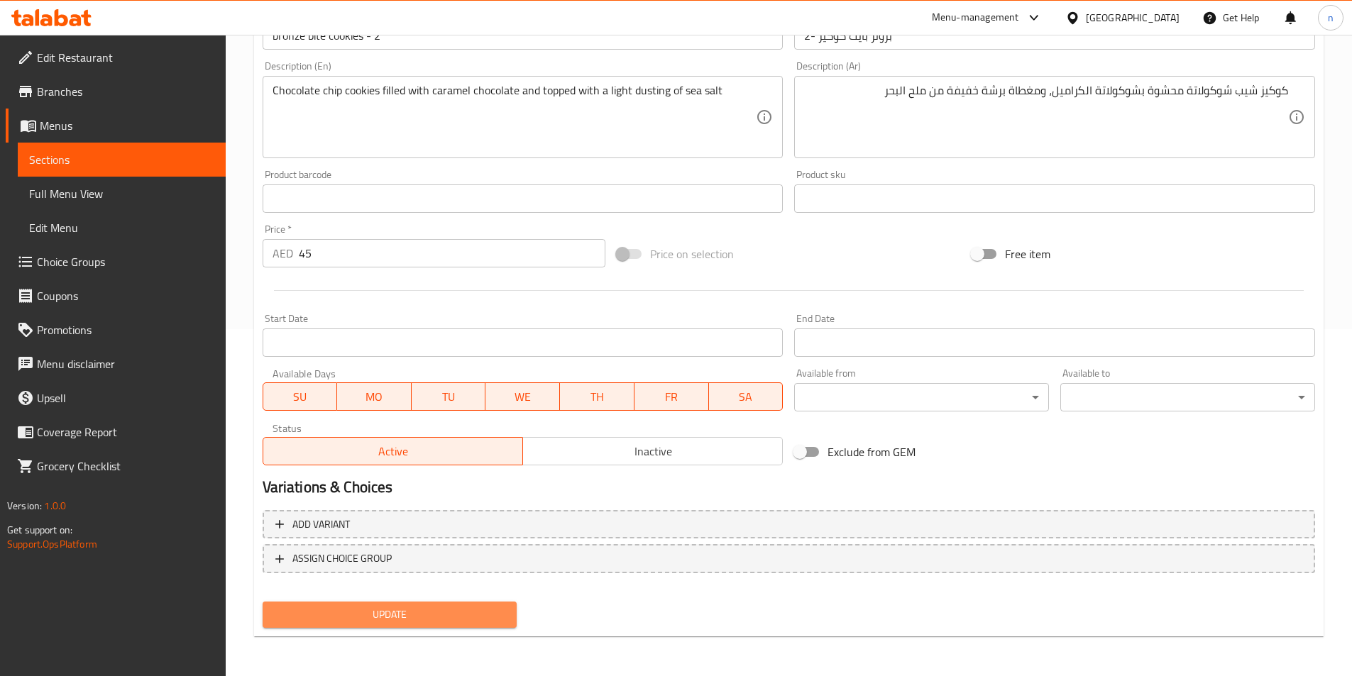
click at [448, 620] on span "Update" at bounding box center [390, 615] width 232 height 18
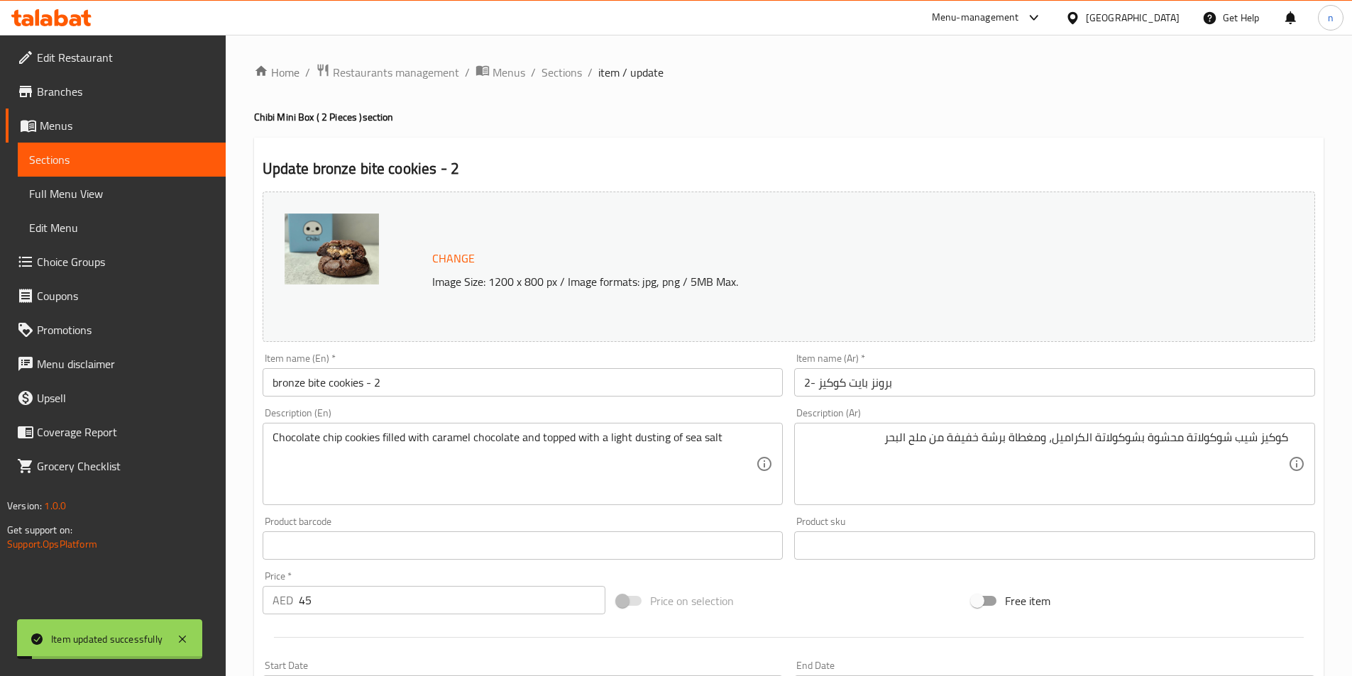
scroll to position [0, 0]
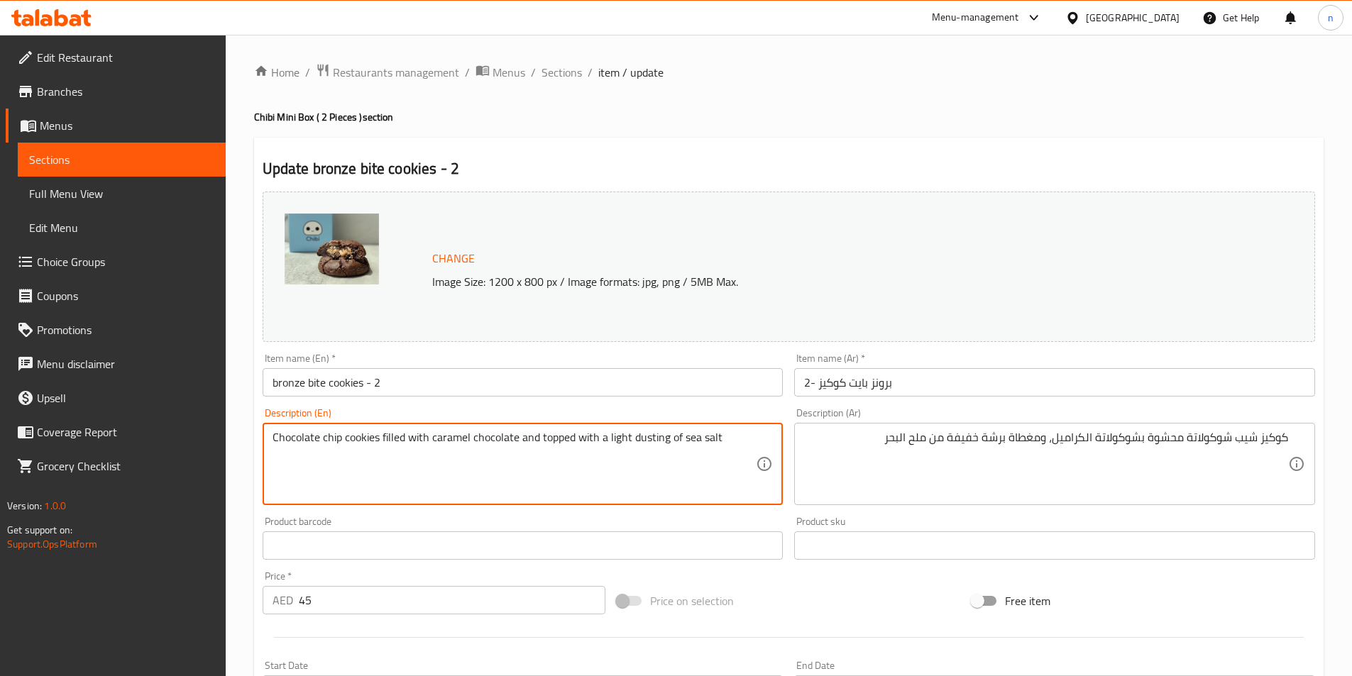
drag, startPoint x: 542, startPoint y: 442, endPoint x: 808, endPoint y: 444, distance: 266.1
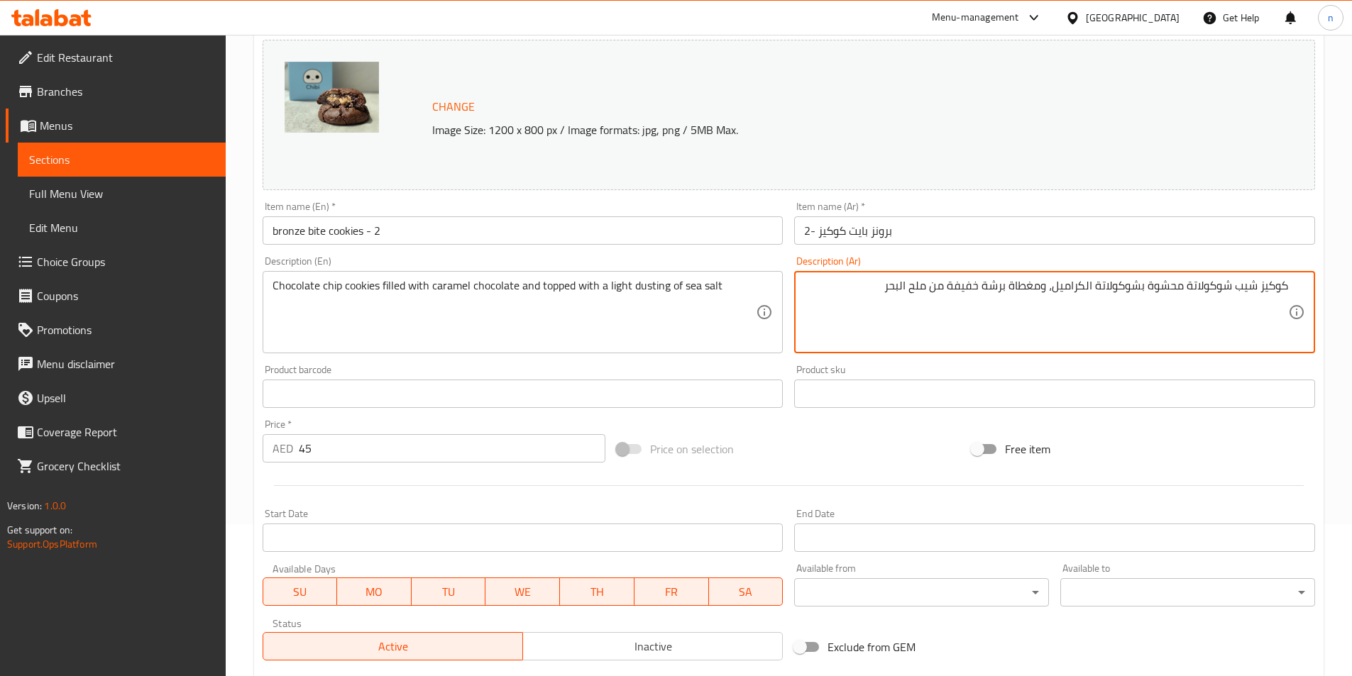
scroll to position [347, 0]
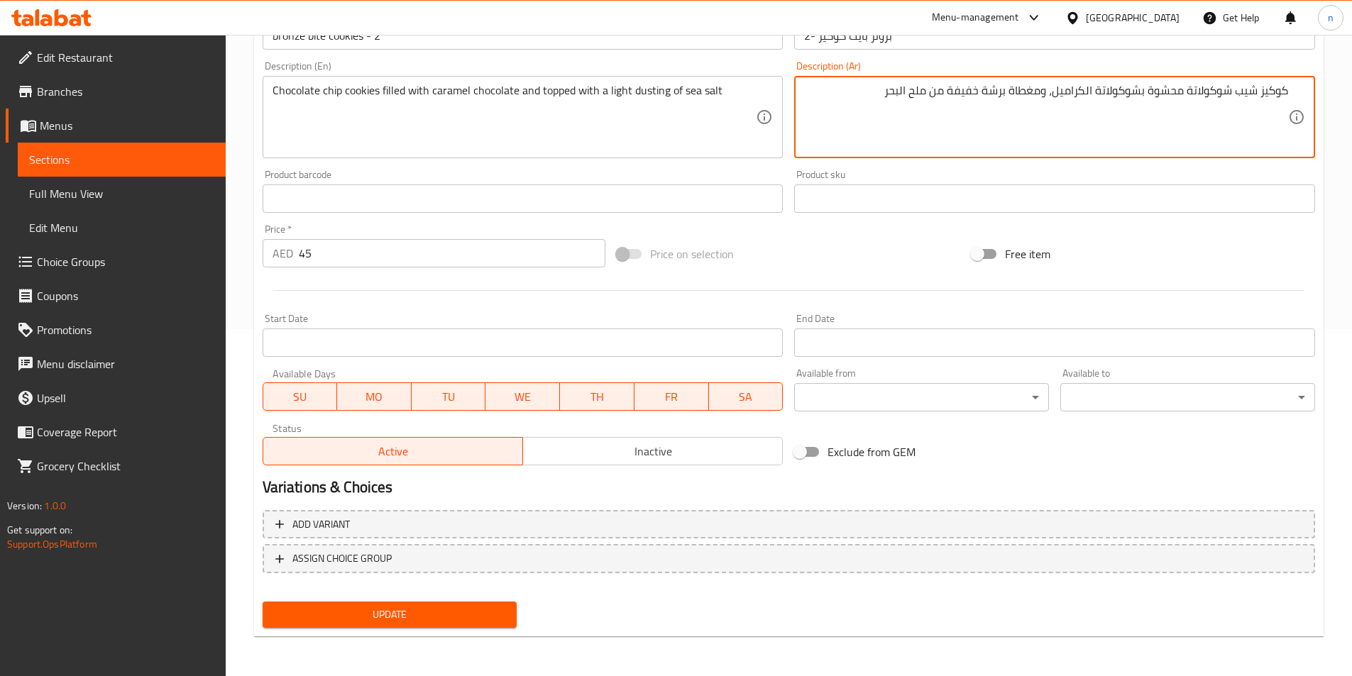
click at [438, 608] on span "Update" at bounding box center [390, 615] width 232 height 18
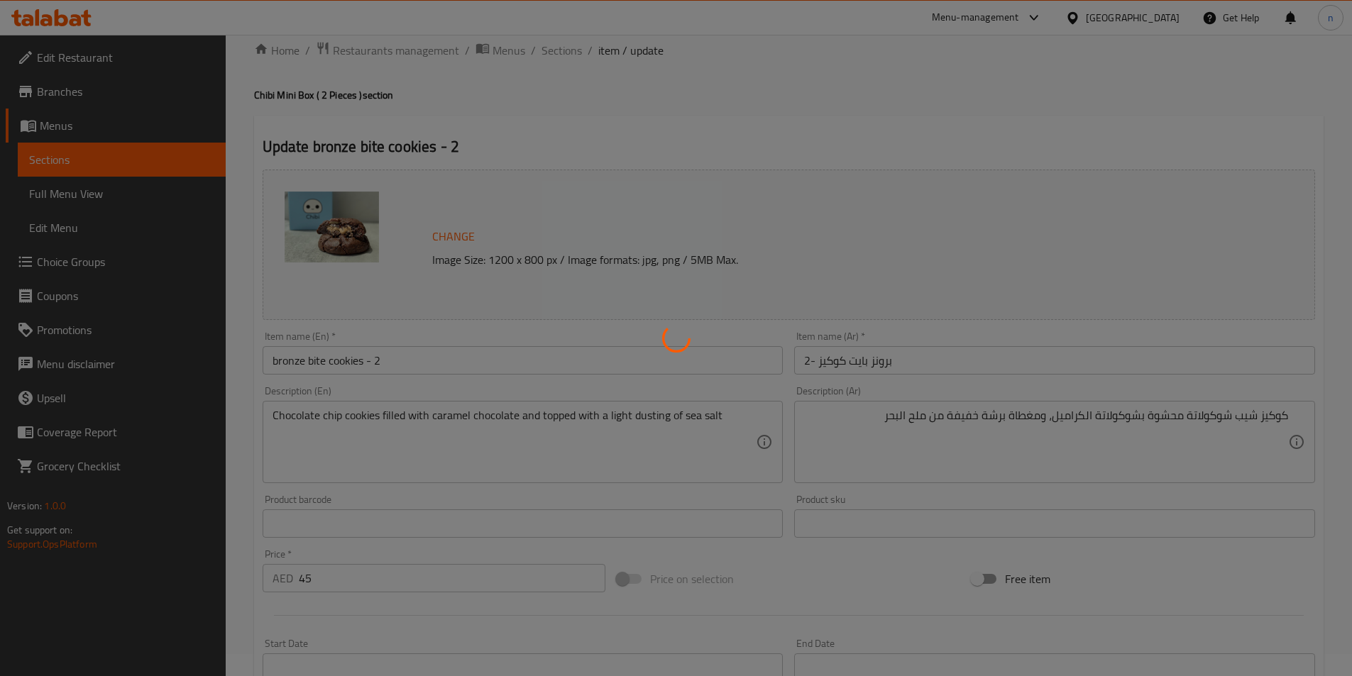
scroll to position [0, 0]
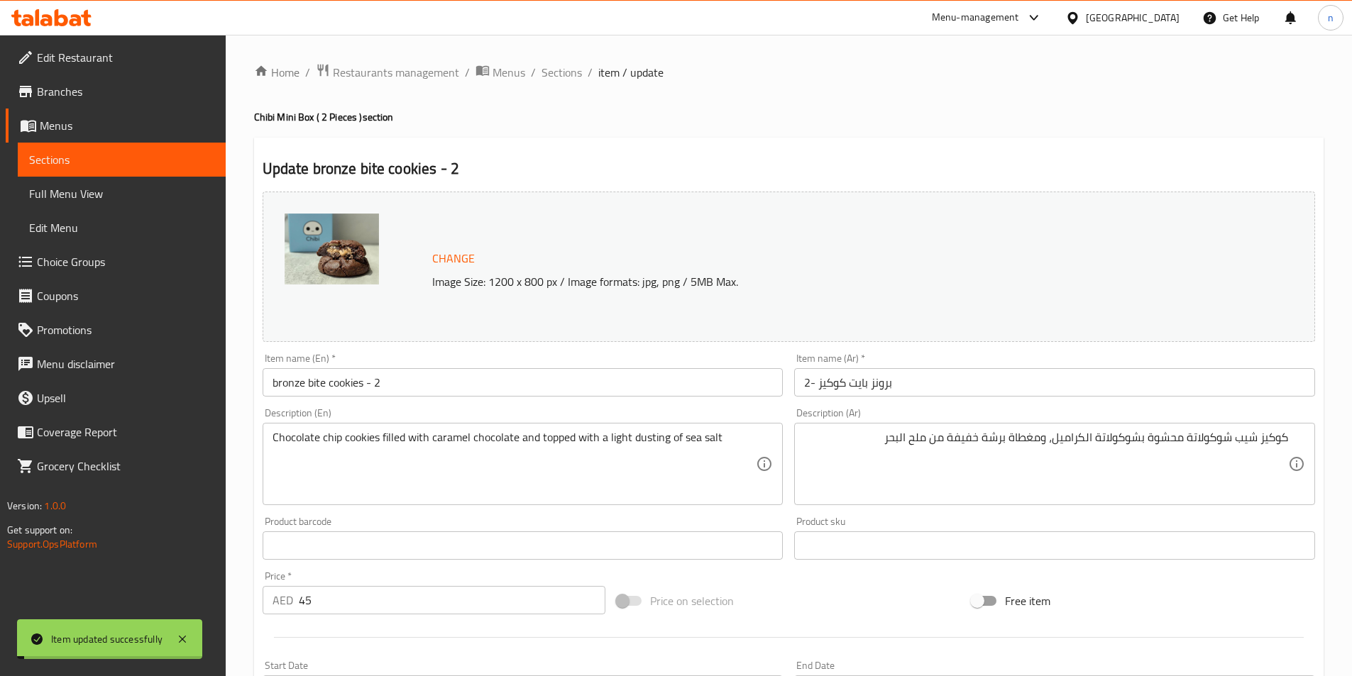
click at [558, 67] on span "Sections" at bounding box center [561, 72] width 40 height 17
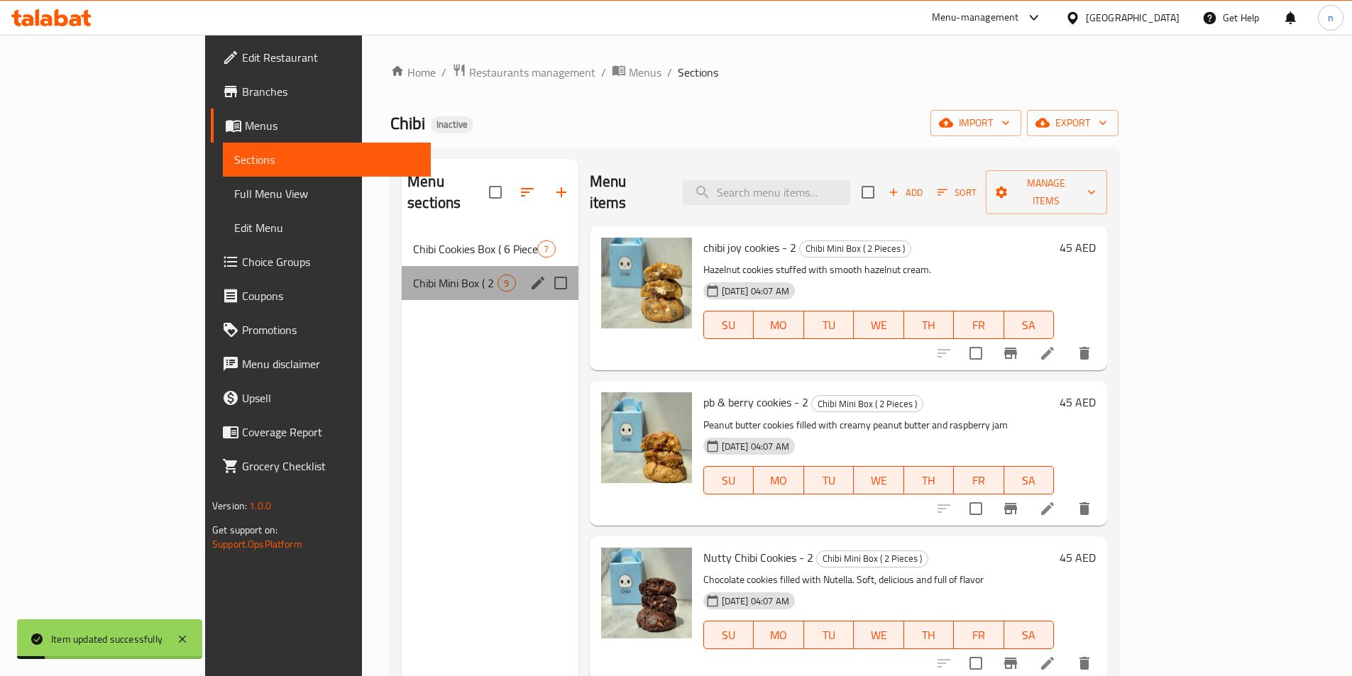
click at [405, 266] on div "Chibi Mini Box ( 2 Pieces ) 9" at bounding box center [490, 283] width 176 height 34
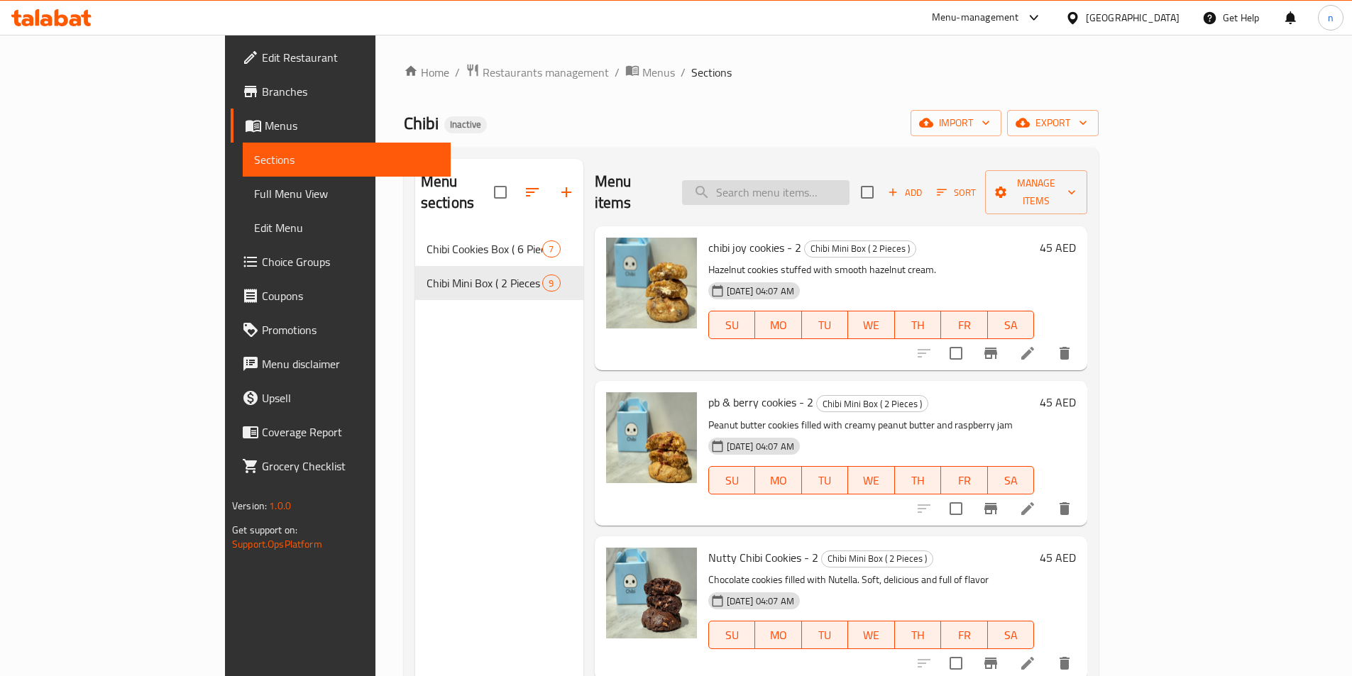
click at [846, 190] on input "search" at bounding box center [765, 192] width 167 height 25
paste input "مكس اند ماتش كوكيز -2"
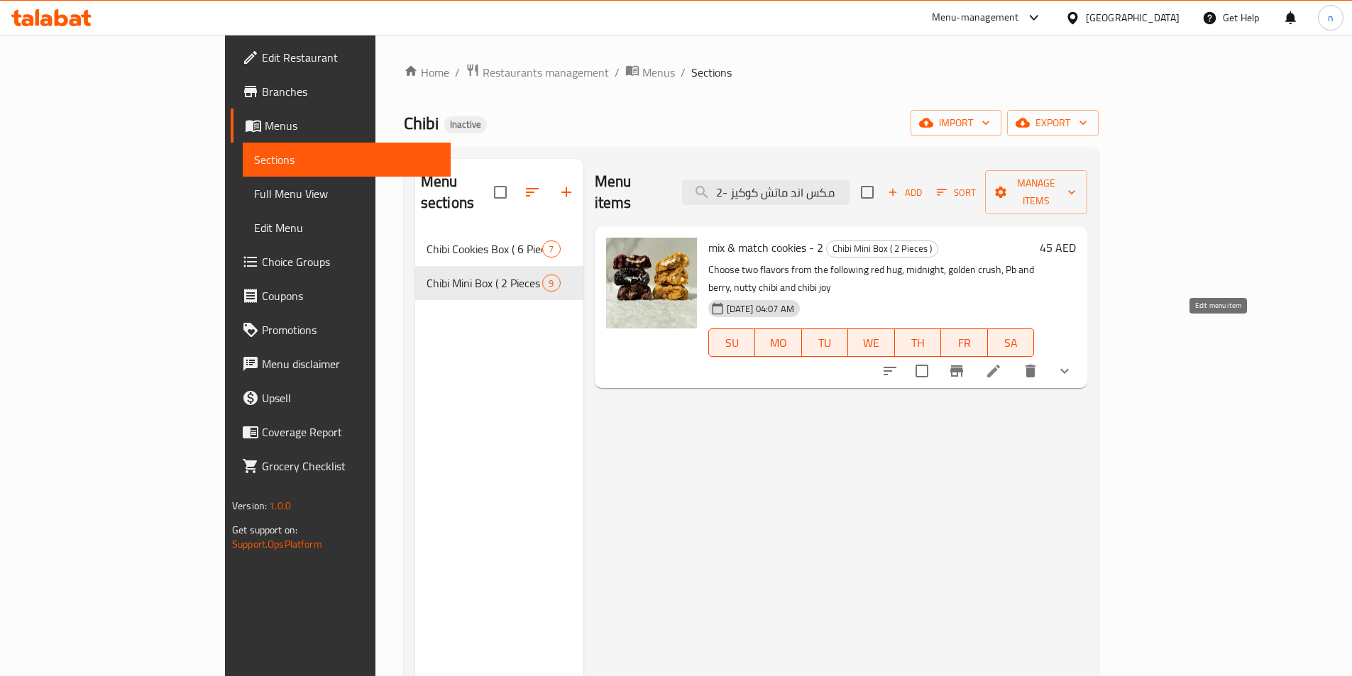
type input "مكس اند ماتش كوكيز -2"
click at [1002, 363] on icon at bounding box center [993, 371] width 17 height 17
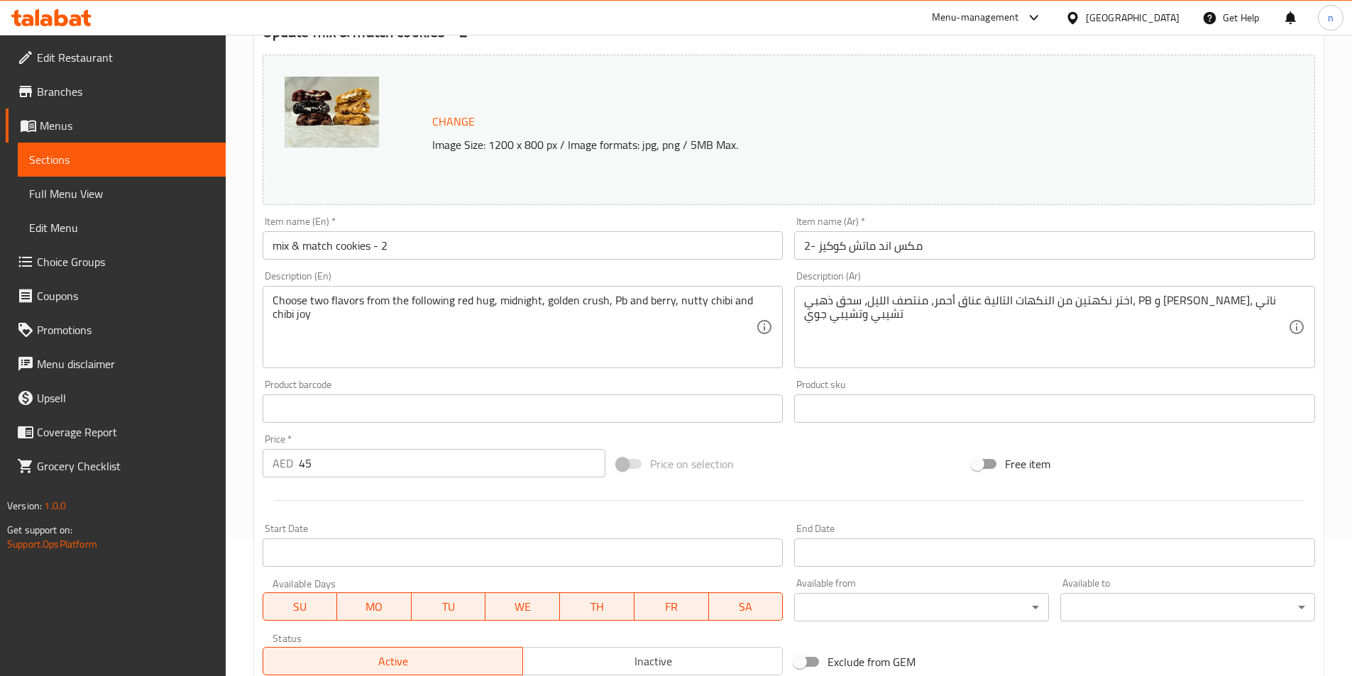
scroll to position [142, 0]
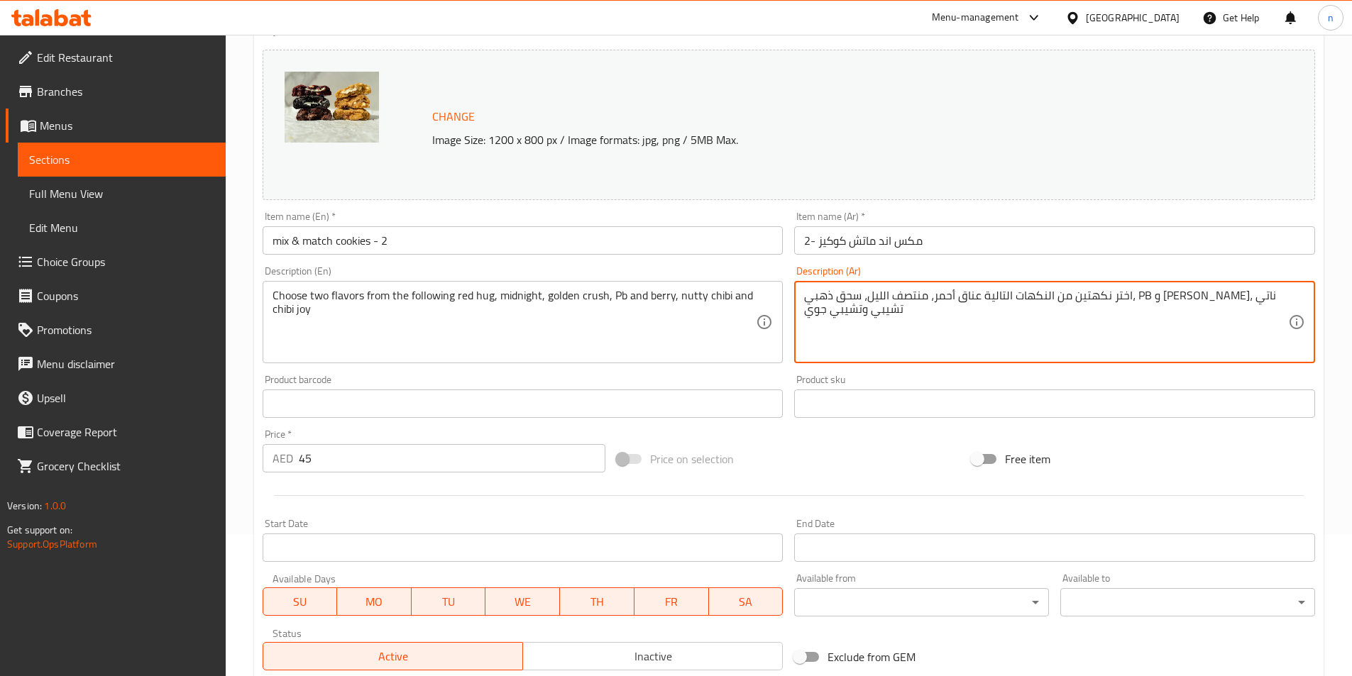
click at [1027, 295] on textarea "اختر نكهتين من النكهات التالية عناق أحمر، منتصف الليل، سحق ذهبي، PB و بيري، نات…" at bounding box center [1046, 322] width 484 height 67
click at [1142, 333] on textarea "اختر نكهتين من النكهات التالية عناق أحمر، منتصف الليل، سحق ذهبي، PB و بيري، نات…" at bounding box center [1046, 322] width 484 height 67
click at [1100, 294] on textarea "اختر نكهتين من النكهات التالية عناق أحمر، منتصف الليل، سحق ذهبي، PB و بيري، نات…" at bounding box center [1046, 322] width 484 height 67
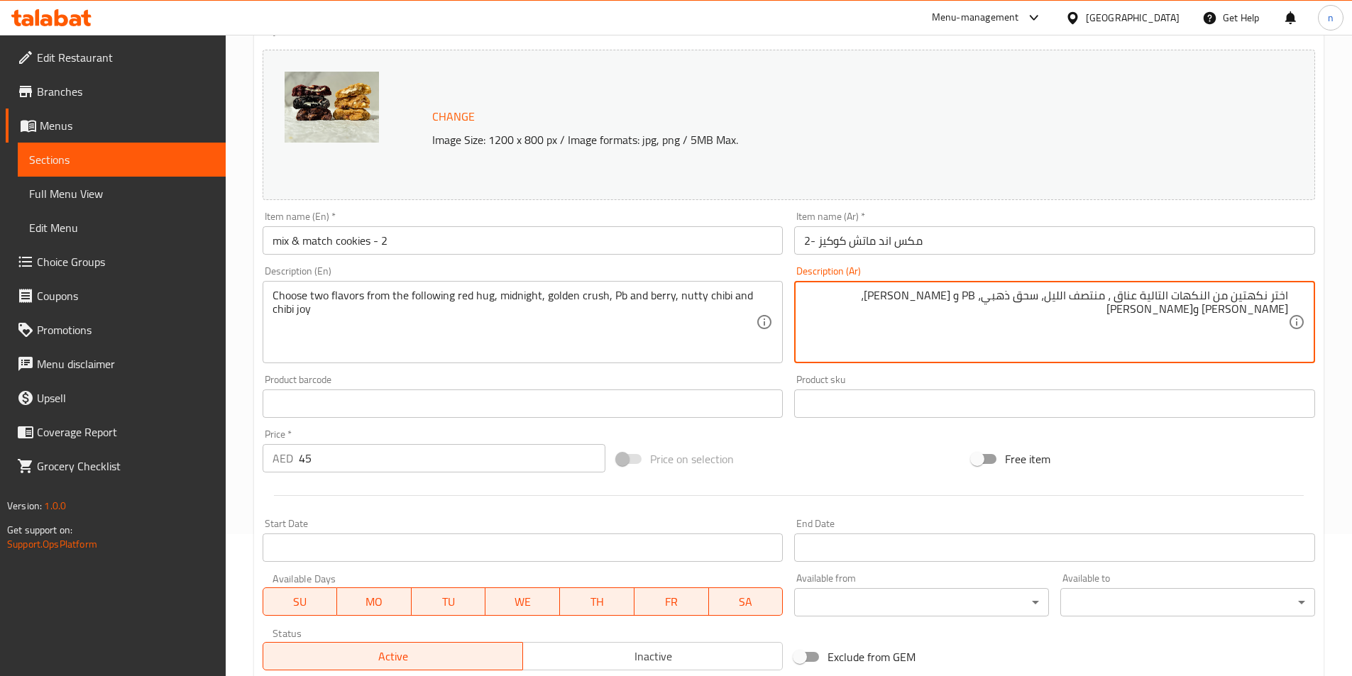
click at [1122, 302] on textarea "اختر نكهتين من النكهات التالية عناق ، منتصف الليل، سحق ذهبي، PB و بيري، ناتي تش…" at bounding box center [1046, 322] width 484 height 67
click at [1048, 297] on textarea "اختر نكهتين من النكهات التالية هج رد، منتصف الليل، سحق ذهبي، PB و بيري، ناتي تش…" at bounding box center [1046, 322] width 484 height 67
drag, startPoint x: 1049, startPoint y: 297, endPoint x: 1106, endPoint y: 315, distance: 60.4
click at [1106, 315] on textarea "اختر نكهتين من النكهات التالية هج رد، منتصف الليل، سحق ذهبي، PB و بيري، ناتي تش…" at bounding box center [1046, 322] width 484 height 67
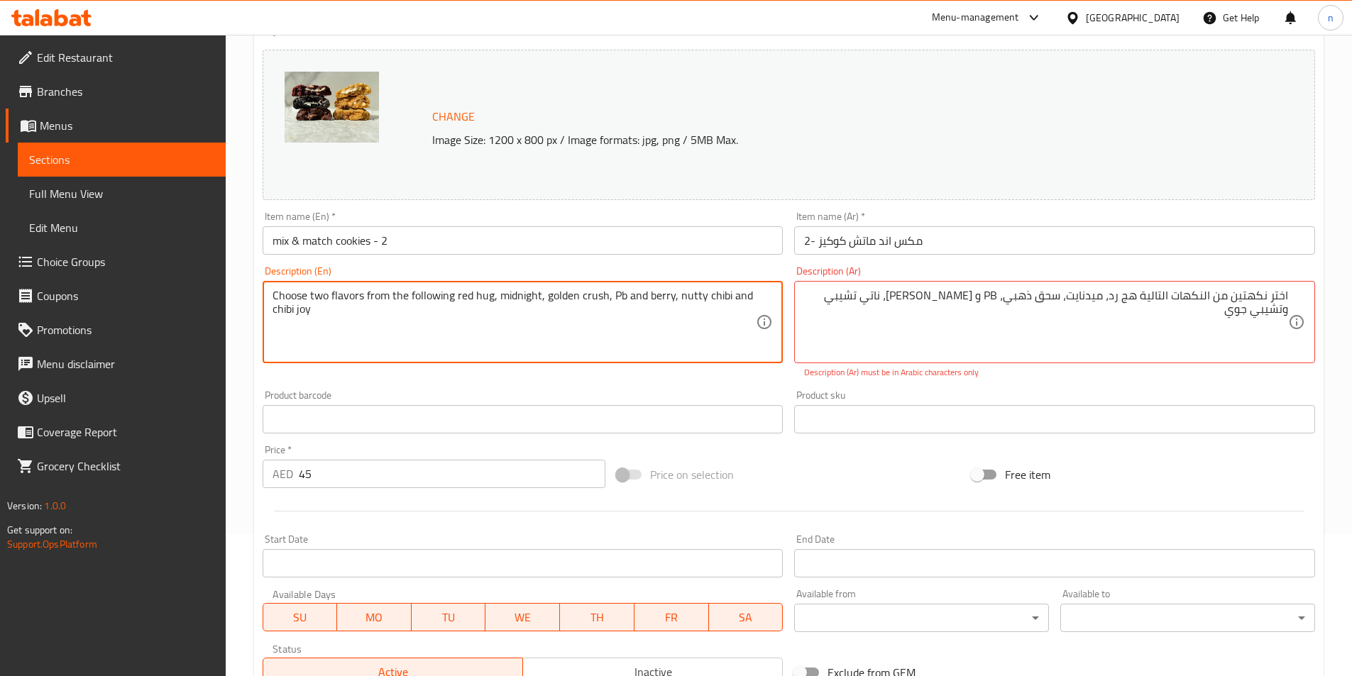
click at [595, 300] on textarea "Choose two flavors from the following red hug, midnight, golden crush, Pb and b…" at bounding box center [514, 322] width 484 height 67
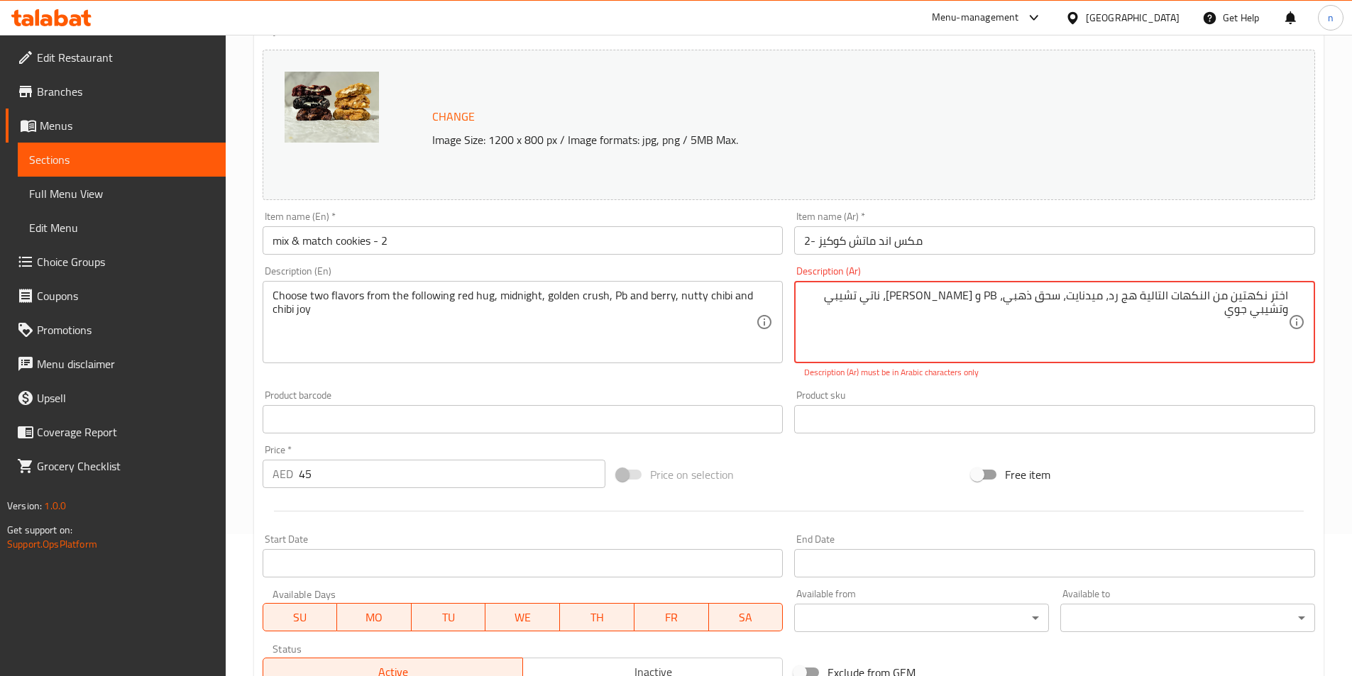
click at [1058, 298] on textarea "اختر نكهتين من النكهات التالية هج رد، ميدنايت، سحق ذهبي، PB و بيري، ناتي تشيبي …" at bounding box center [1046, 322] width 484 height 67
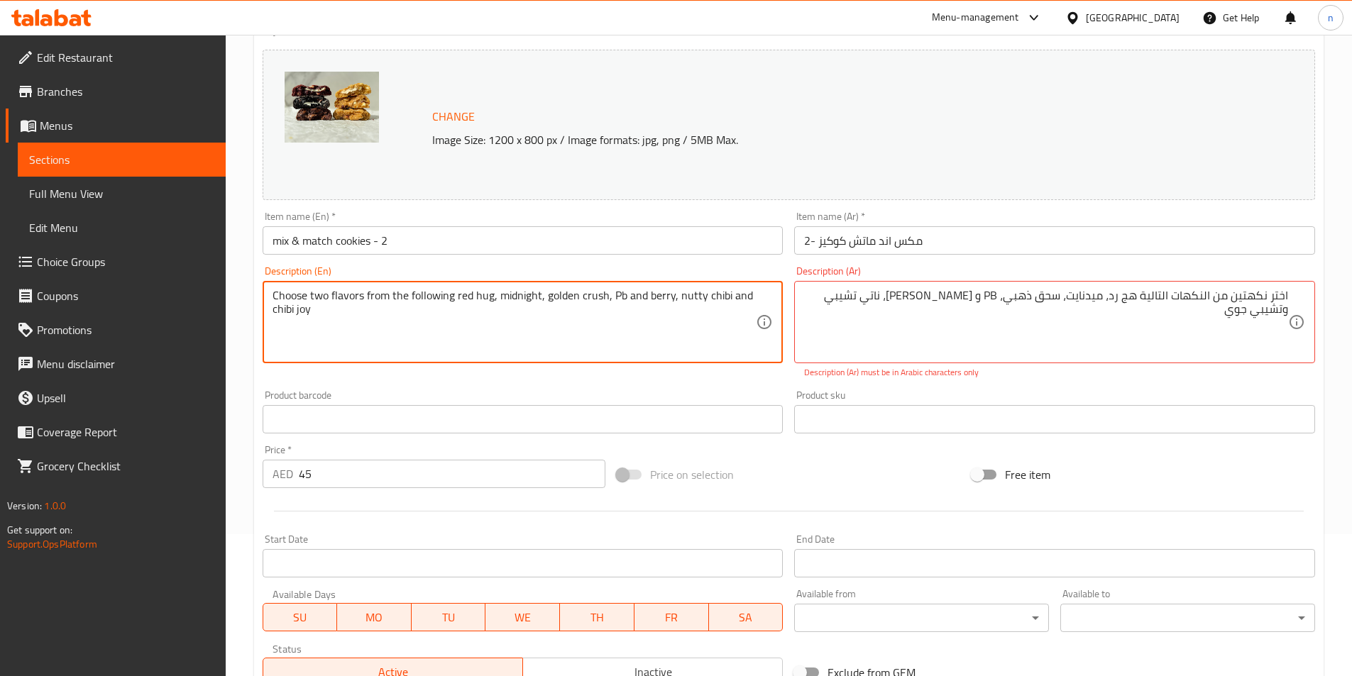
click at [589, 294] on textarea "Choose two flavors from the following red hug, midnight, golden crush, Pb and b…" at bounding box center [514, 322] width 484 height 67
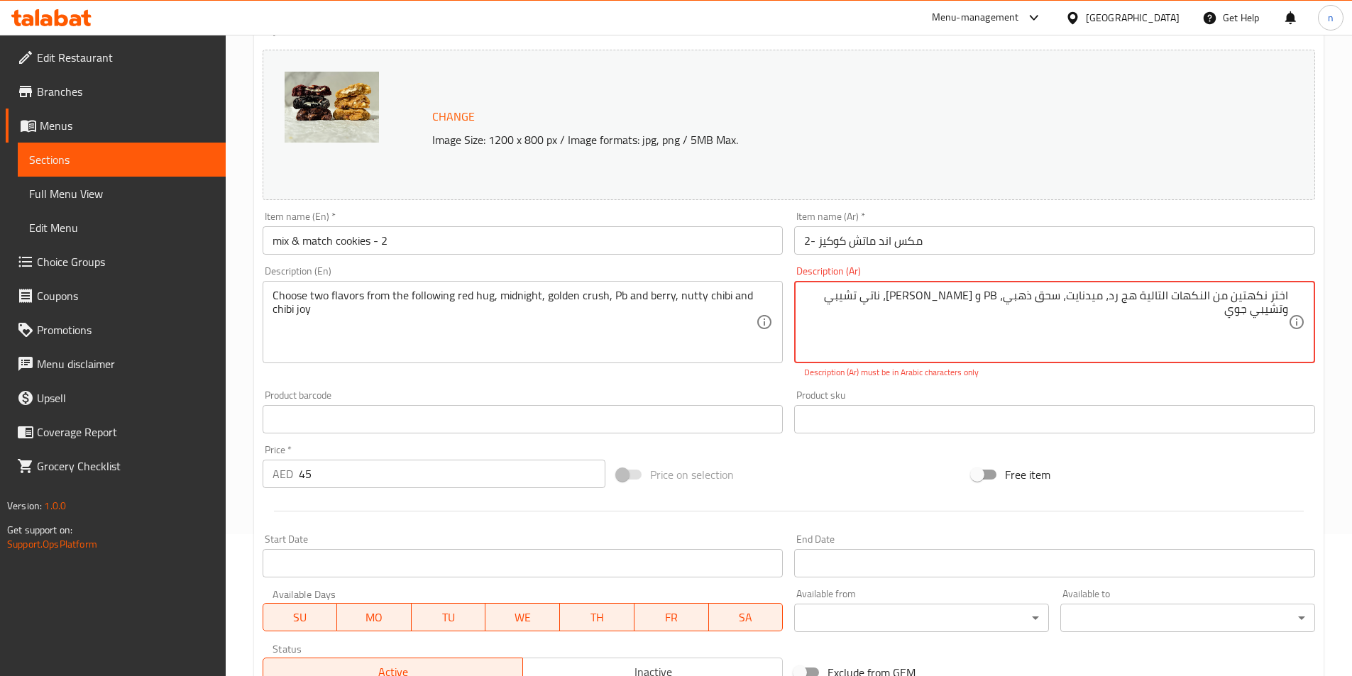
click at [1054, 304] on textarea "اختر نكهتين من النكهات التالية هج رد، ميدنايت، سحق ذهبي، PB و بيري، ناتي تشيبي …" at bounding box center [1046, 322] width 484 height 67
paste textarea "كراش"
click at [992, 294] on textarea "اختر نكهتين من النكهات التالية هج رد، ميدنايت، كراش ذهبي، PB و بيري، ناتي تشيبي…" at bounding box center [1046, 322] width 484 height 67
click at [950, 302] on textarea "اختر نكهتين من النكهات التالية هج رد، ميدنايت، كراش ذهبي، بي بي و بيري، ناتي تش…" at bounding box center [1046, 322] width 484 height 67
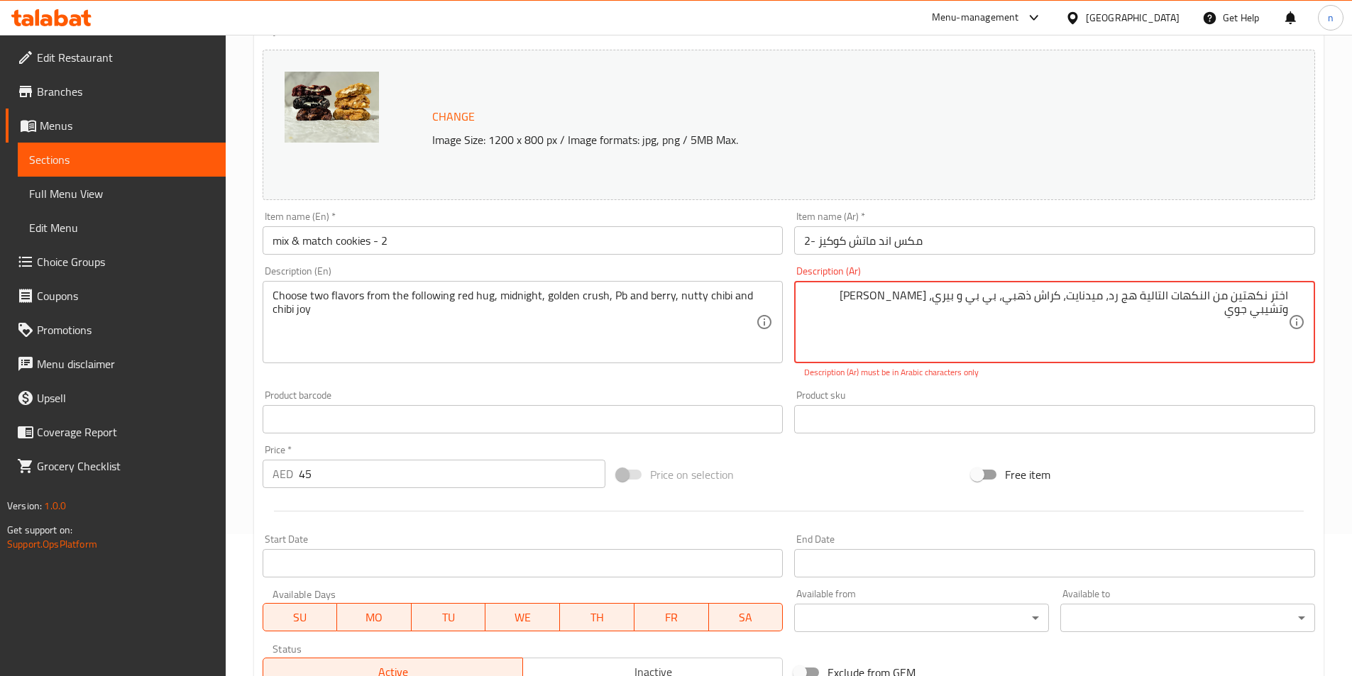
click at [951, 302] on textarea "اختر نكهتين من النكهات التالية هج رد، ميدنايت، كراش ذهبي، بي بي و بيري، ناتي تش…" at bounding box center [1046, 322] width 484 height 67
click at [924, 297] on textarea "اختر نكهتين من النكهات التالية هج رد، ميدنايت، كراش ذهبي، بي بي و توت، ناتي تشي…" at bounding box center [1046, 322] width 484 height 67
click at [906, 300] on textarea "اختر نكهتين من النكهات التالية هج رد، ميدنايت، كراش ذهبي، بي بي و توت، تشيبي وت…" at bounding box center [1046, 322] width 484 height 67
paste textarea "ناتي"
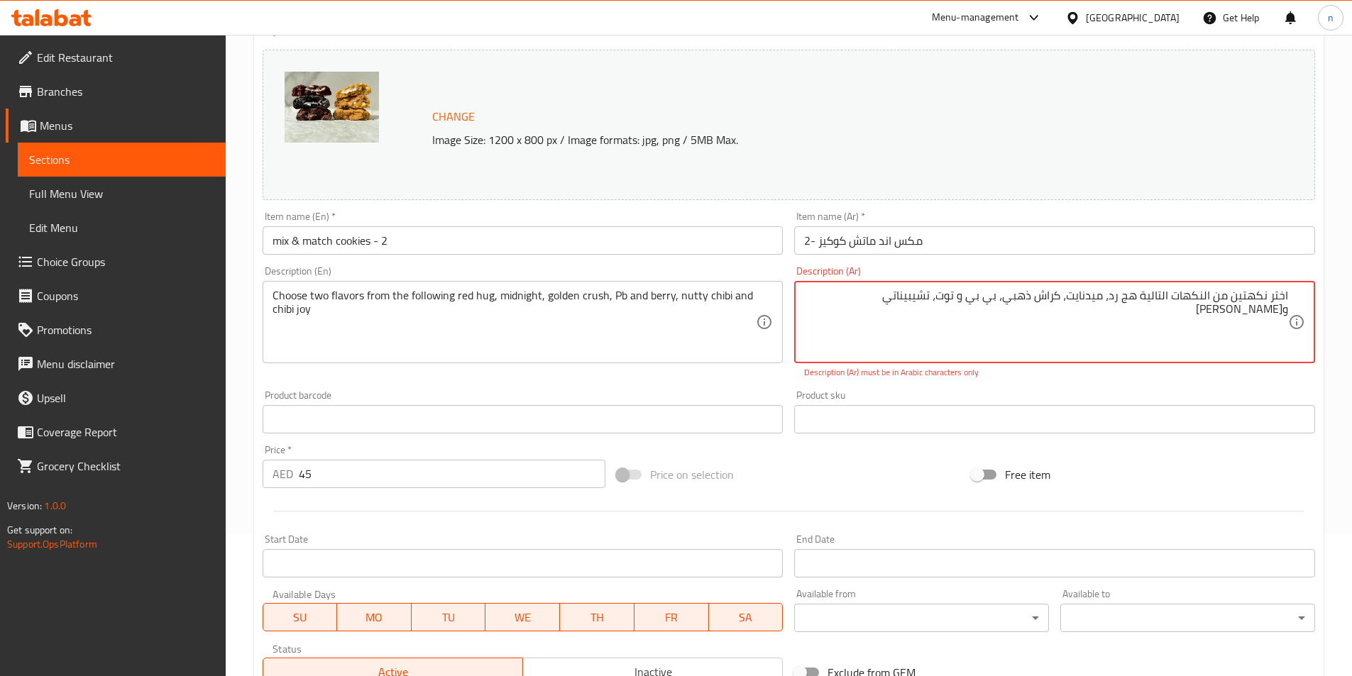
click at [909, 300] on textarea "اختر نكهتين من النكهات التالية هج رد، ميدنايت، كراش ذهبي، بي بي و توت، تشيبينات…" at bounding box center [1046, 322] width 484 height 67
click at [912, 297] on textarea "اختر نكهتين من النكهات التالية هج رد، ميدنايت، كراش ذهبي، بي بي و توت، تشيبينات…" at bounding box center [1046, 322] width 484 height 67
click at [880, 302] on textarea "اختر نكهتين من النكهات التالية هج رد، ميدنايت، كراش ذهبي، بي بي و توت، تشيبي نا…" at bounding box center [1046, 322] width 484 height 67
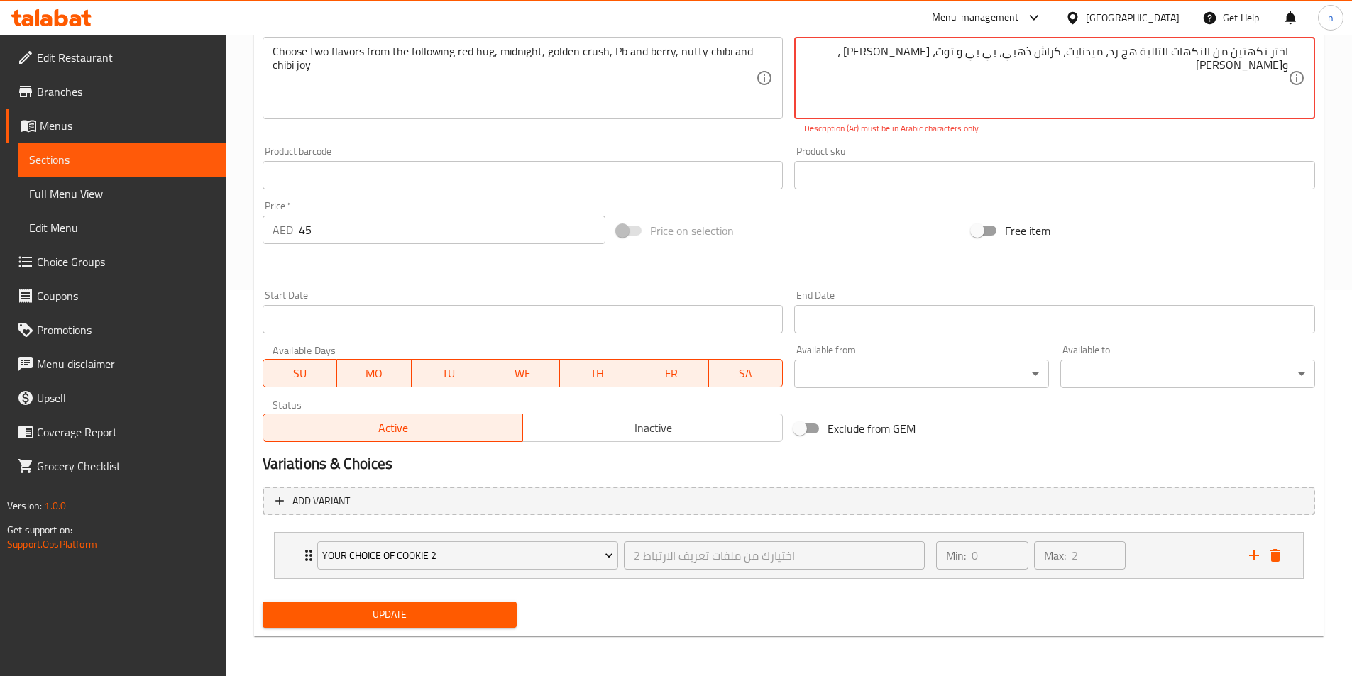
scroll to position [370, 0]
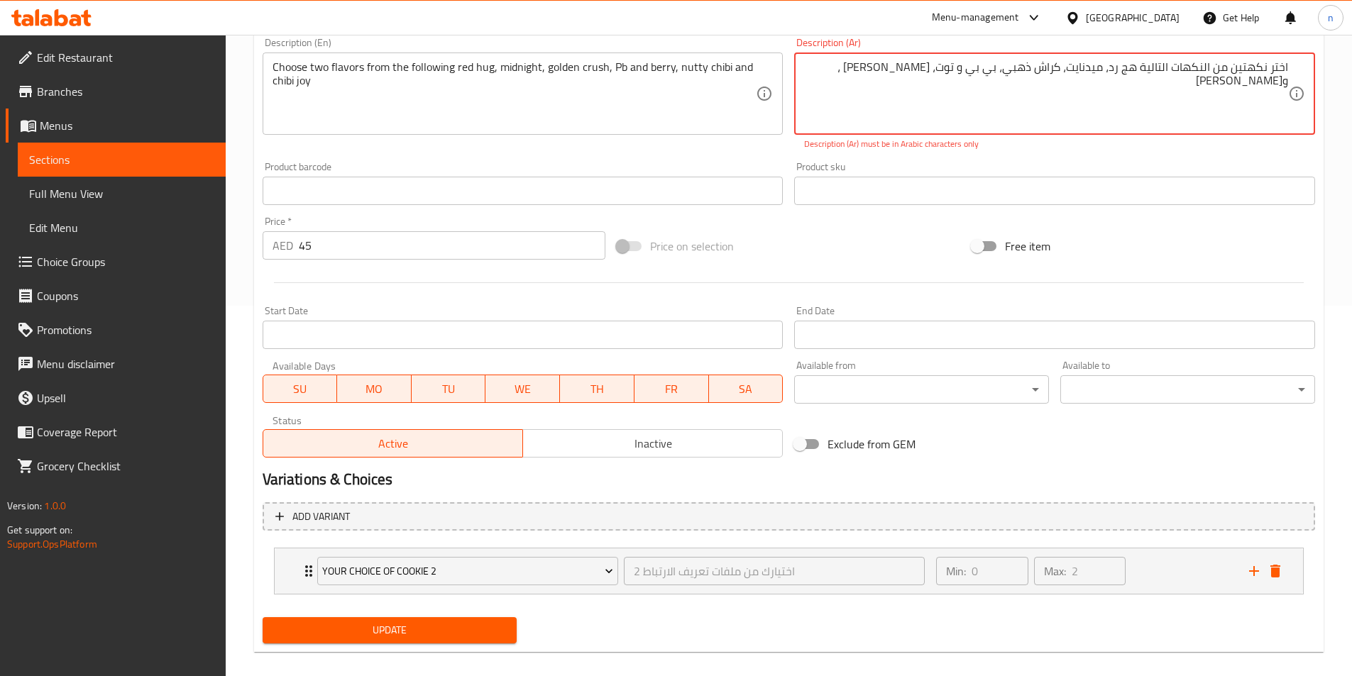
click at [368, 622] on span "Update" at bounding box center [390, 631] width 232 height 18
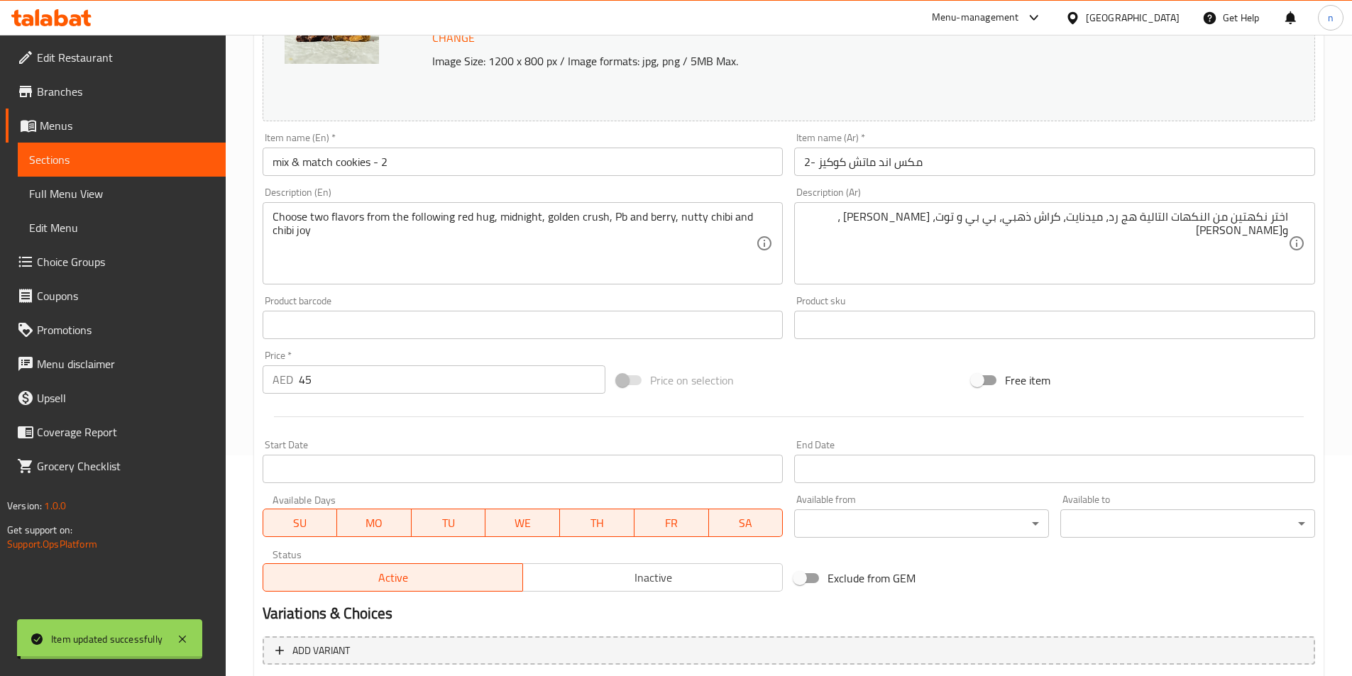
scroll to position [16, 0]
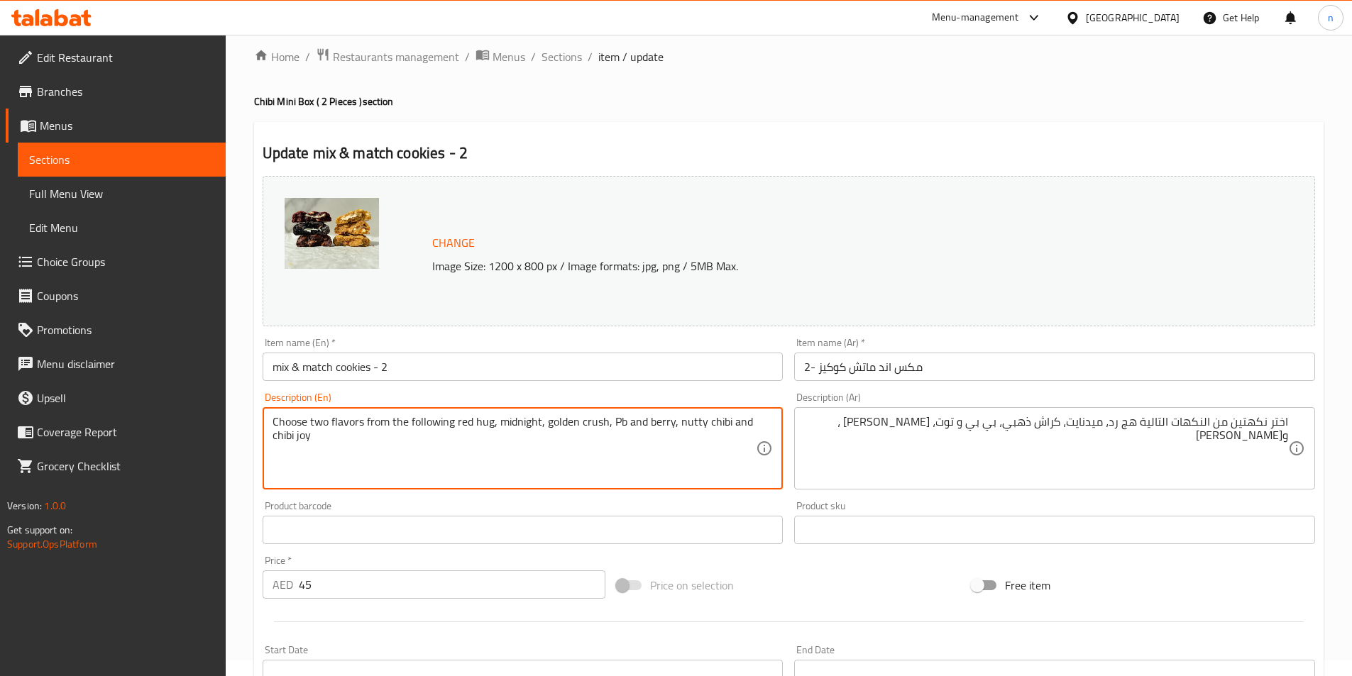
drag, startPoint x: 451, startPoint y: 421, endPoint x: 310, endPoint y: 409, distance: 141.0
click at [355, 453] on textarea "Choose two flavors from the following red hug, midnight, golden crush, Pb and b…" at bounding box center [514, 448] width 484 height 67
drag, startPoint x: 453, startPoint y: 421, endPoint x: 243, endPoint y: 423, distance: 209.3
click at [243, 423] on div "Home / Restaurants management / Menus / Sections / item / update Chibi Mini Box…" at bounding box center [789, 525] width 1126 height 1012
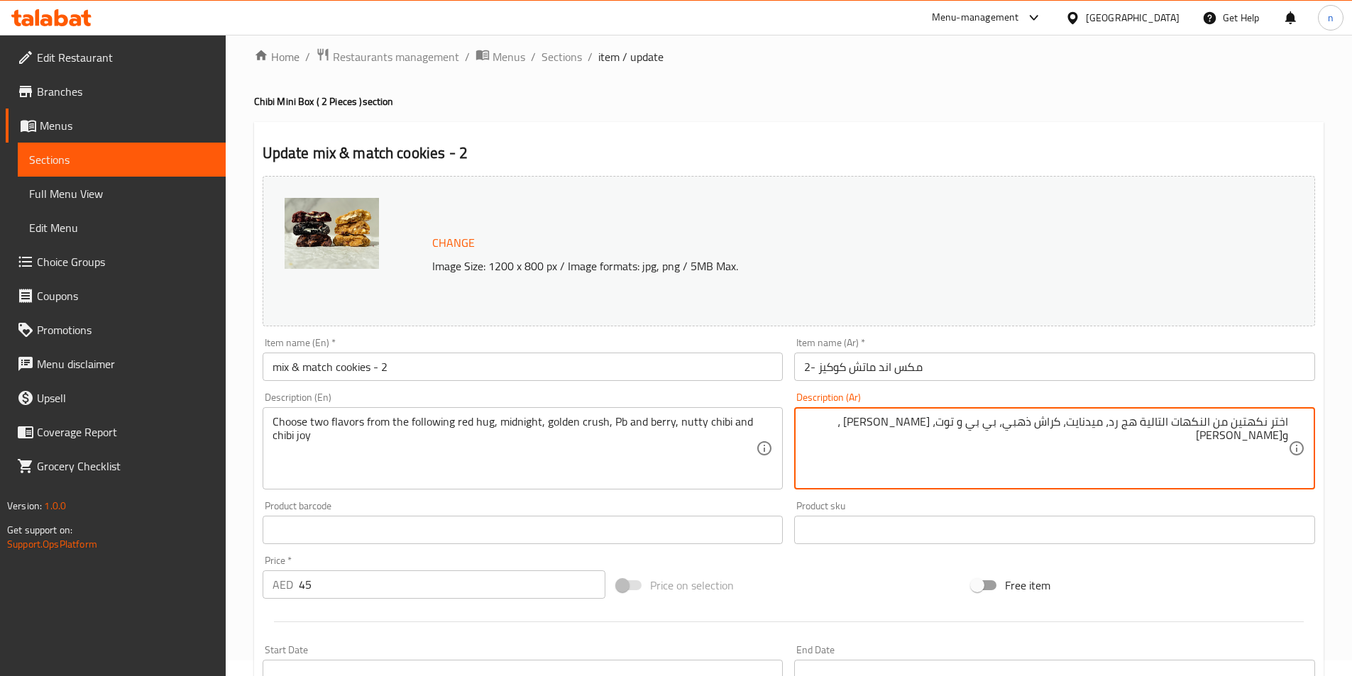
click at [1191, 426] on textarea "اختر نكهتين من النكهات التالية هج رد، ميدنايت، كراش ذهبي، بي بي و توت، تشيبي نا…" at bounding box center [1046, 448] width 484 height 67
click at [1184, 424] on textarea "اختر نكهتين من التالية هج رد، ميدنايت، كراش ذهبي، بي بي و توت، تشيبي ناتي ، وتش…" at bounding box center [1046, 448] width 484 height 67
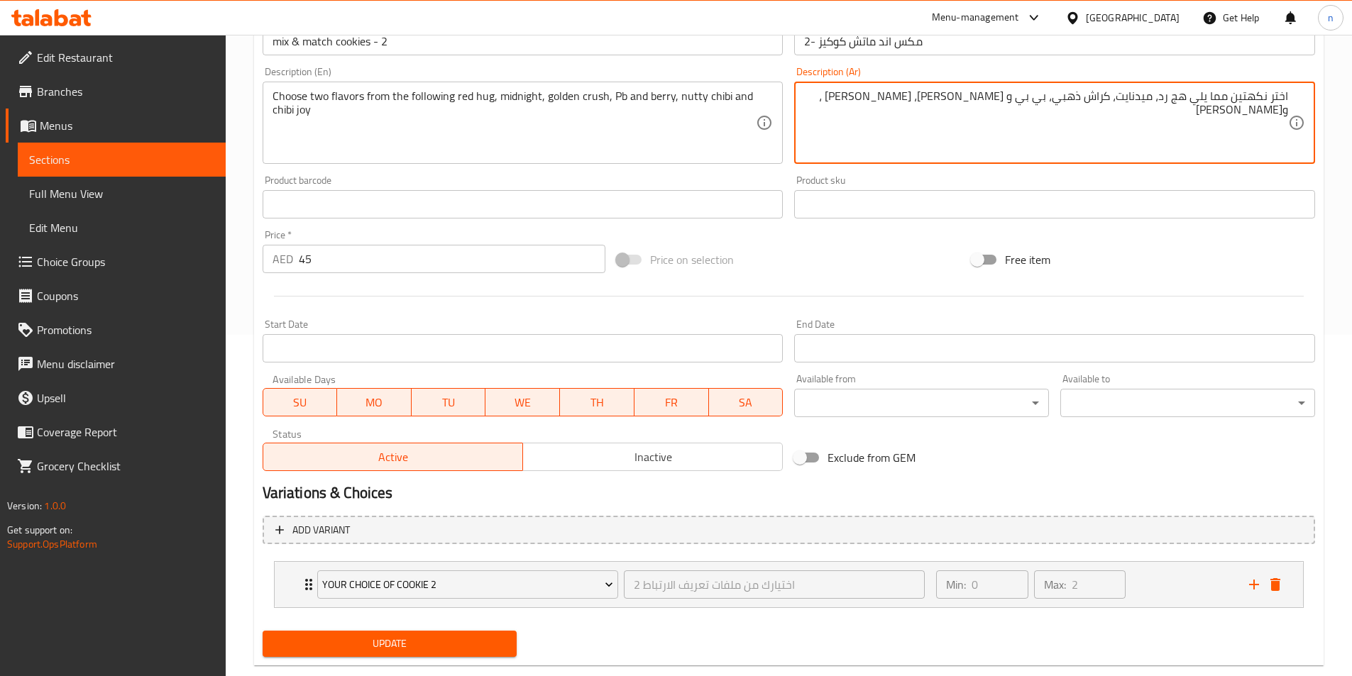
scroll to position [370, 0]
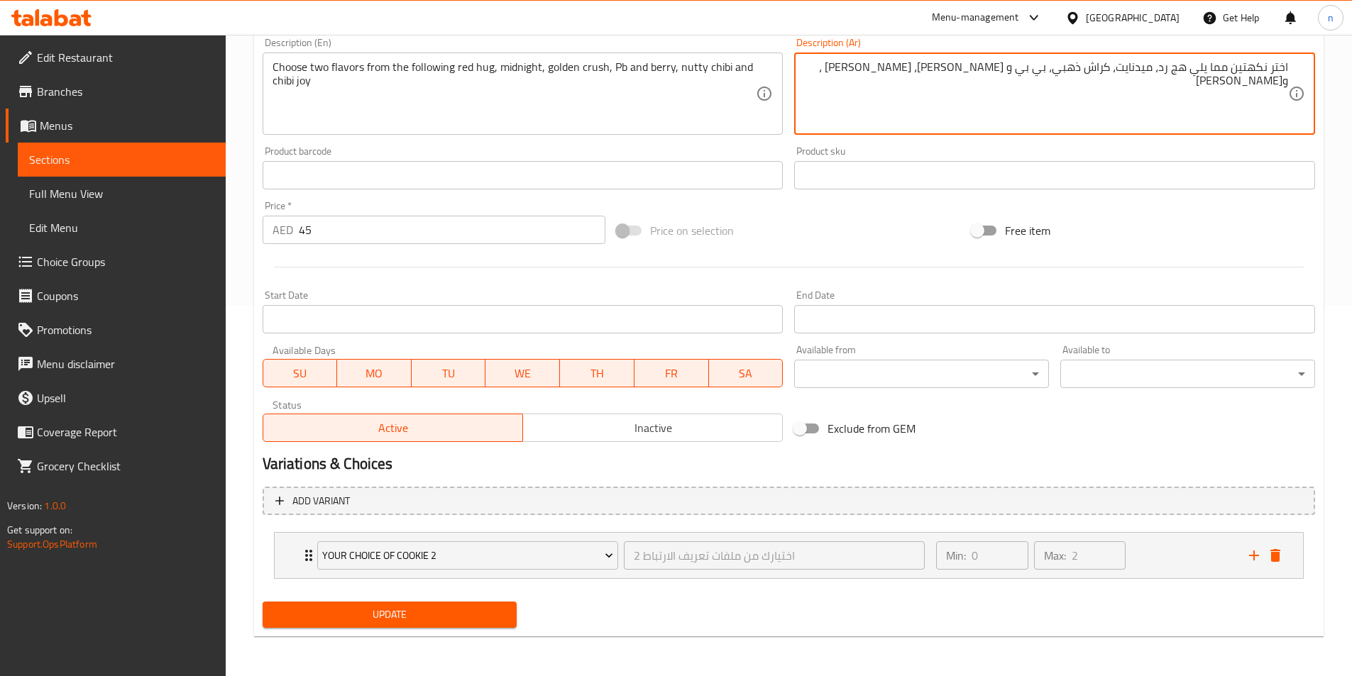
type textarea "اختر نكهتين مما يلي هج رد، ميدنايت، كراش ذهبي، بي بي و [PERSON_NAME]، [PERSON_N…"
click at [463, 620] on span "Update" at bounding box center [390, 615] width 232 height 18
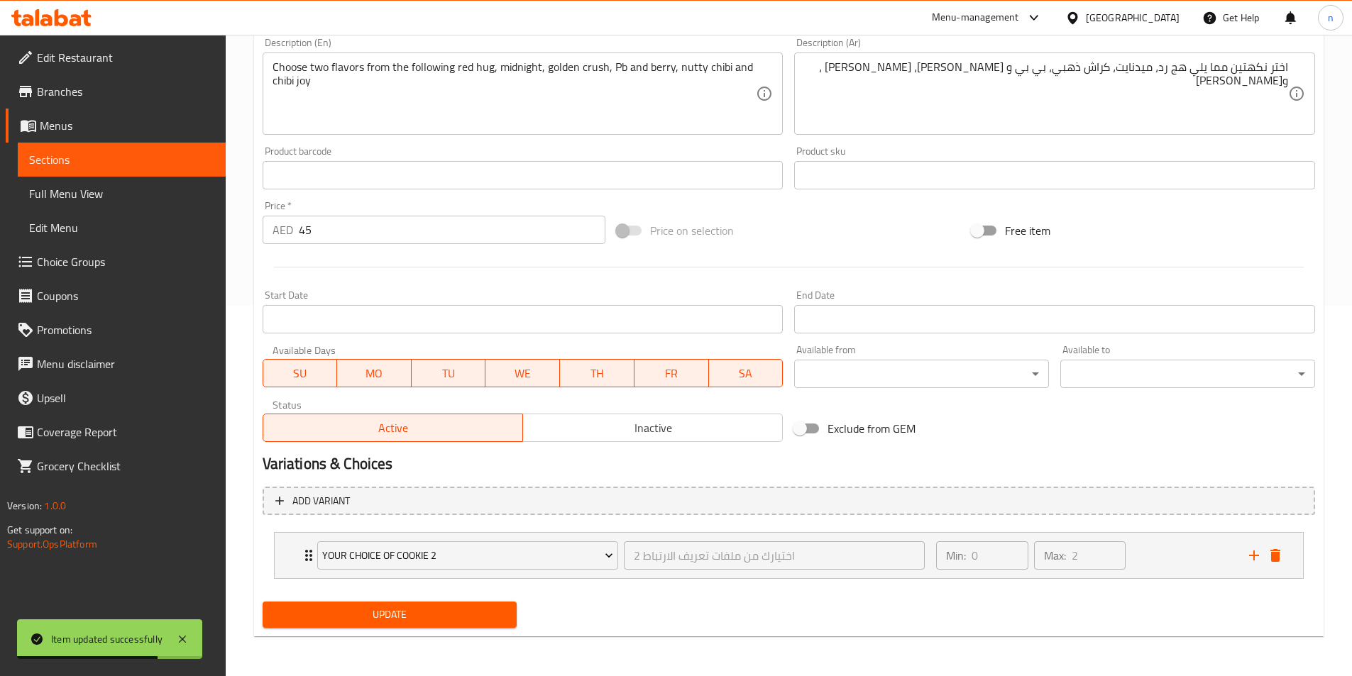
scroll to position [0, 0]
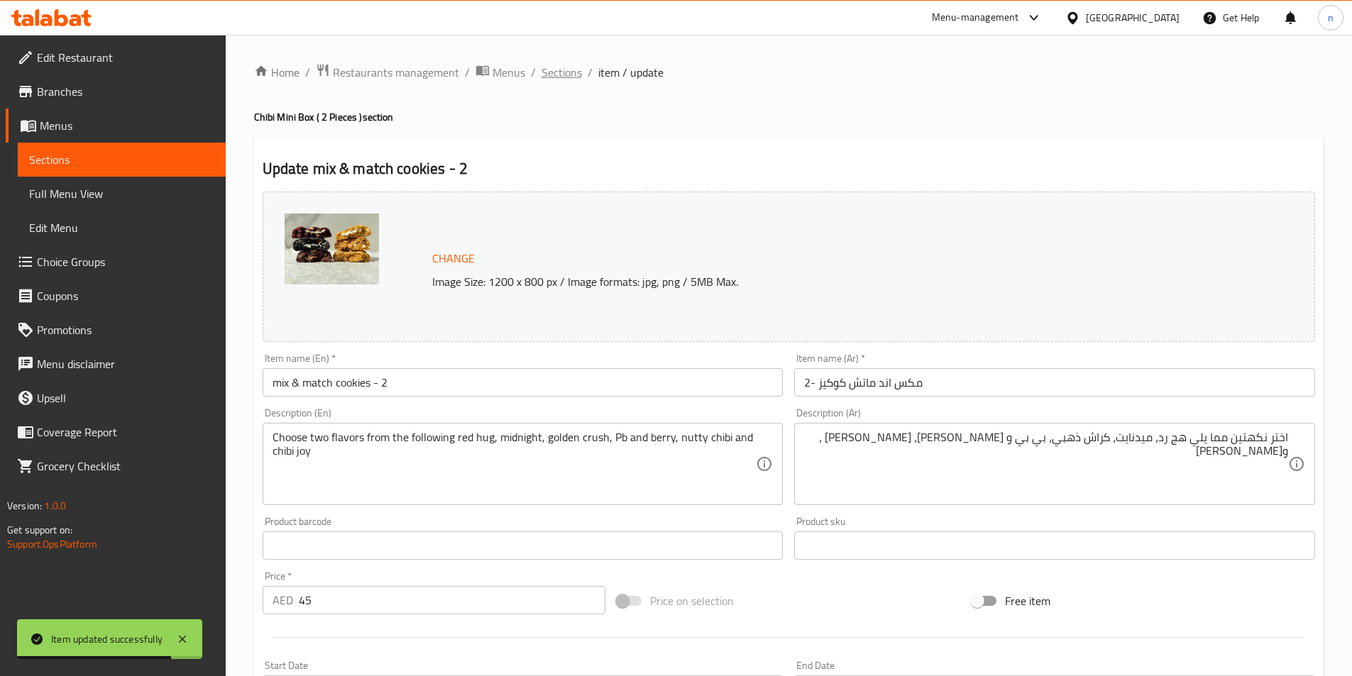
click at [567, 74] on span "Sections" at bounding box center [561, 72] width 40 height 17
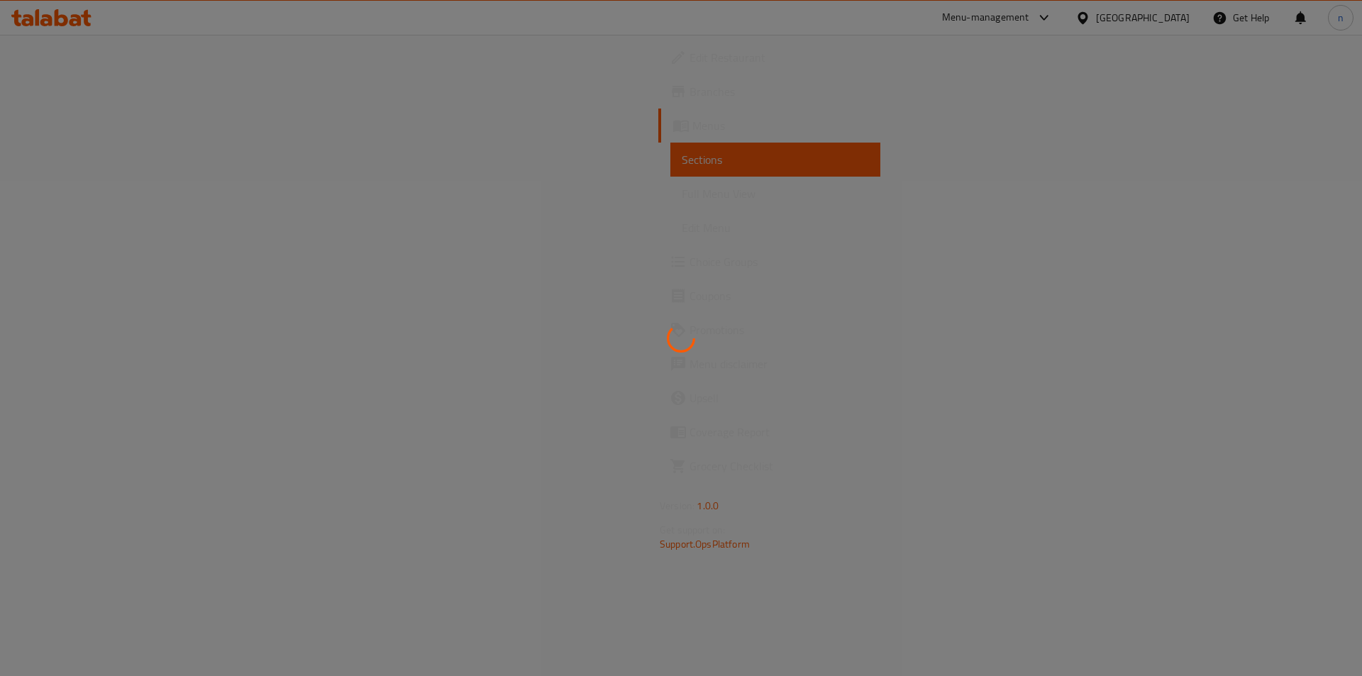
click at [111, 192] on div at bounding box center [681, 338] width 1362 height 676
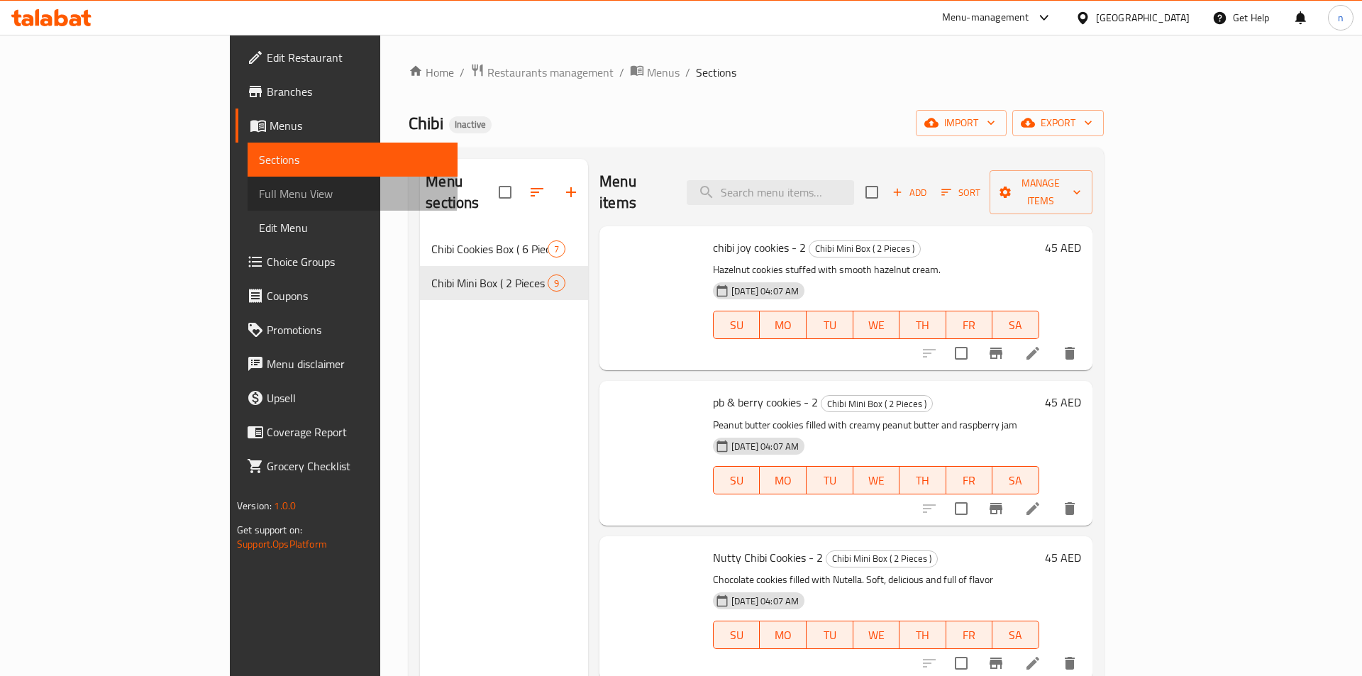
click at [259, 192] on span "Full Menu View" at bounding box center [352, 193] width 187 height 17
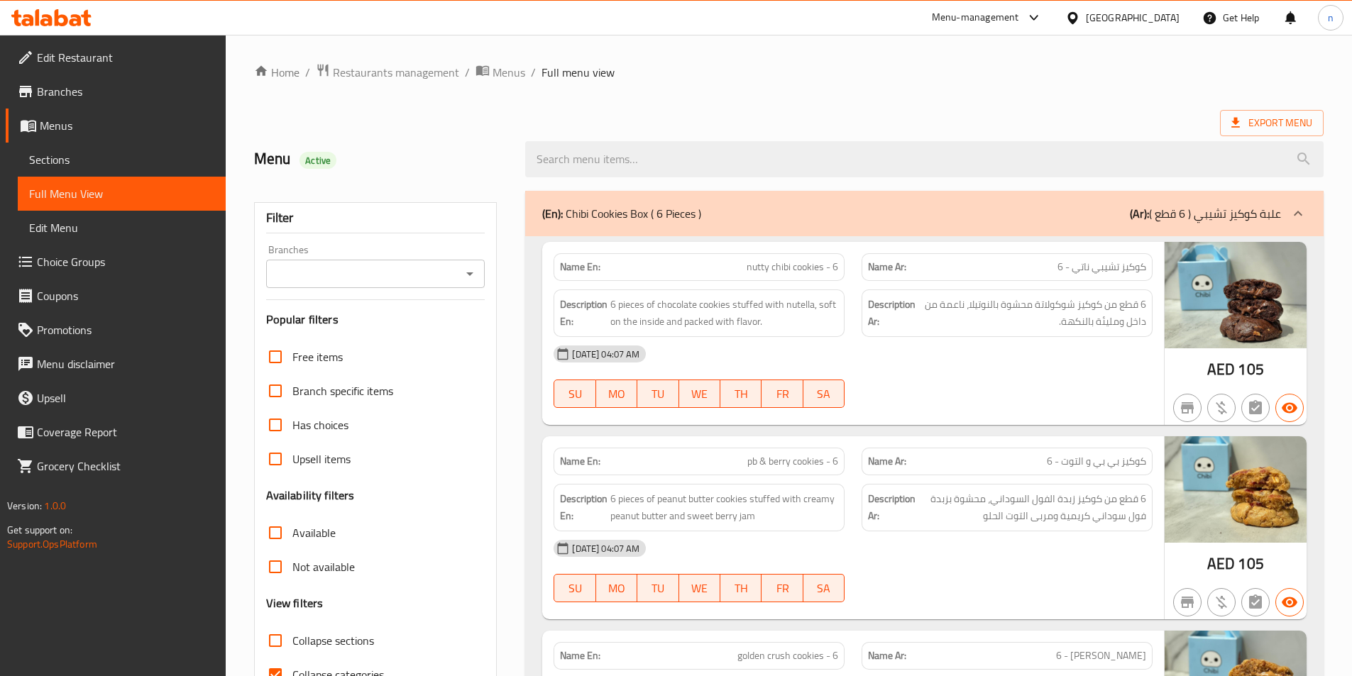
click at [111, 192] on span "Full Menu View" at bounding box center [121, 193] width 185 height 17
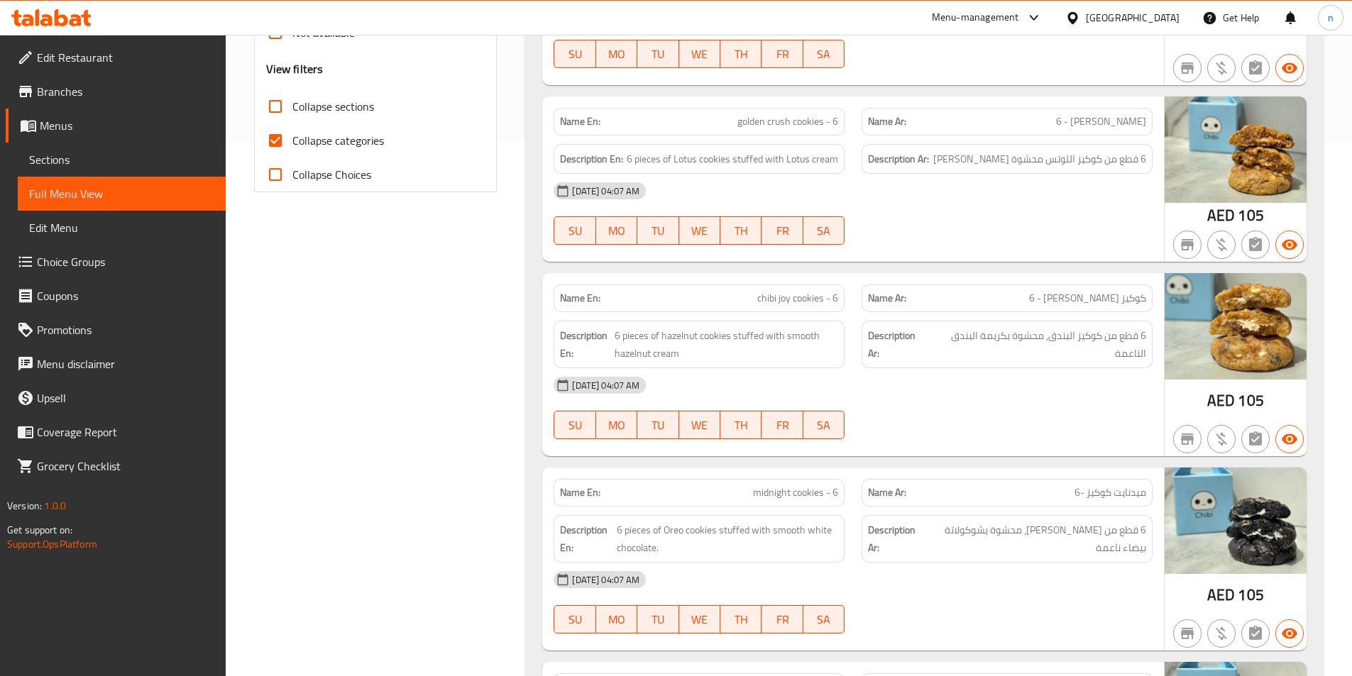
scroll to position [568, 0]
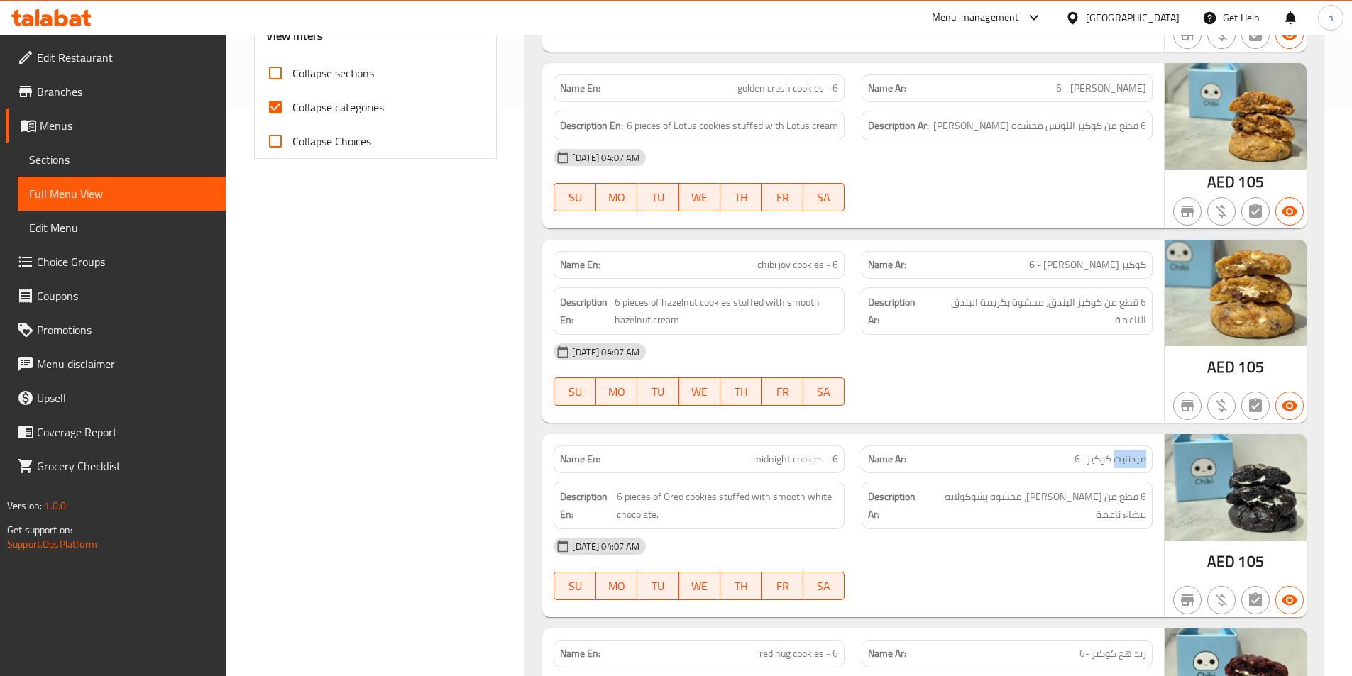
drag, startPoint x: 1113, startPoint y: 463, endPoint x: 1158, endPoint y: 463, distance: 44.7
click at [1158, 463] on div "Name Ar: ميدنايت كوكيز -6" at bounding box center [1007, 459] width 308 height 45
copy span "ميدنايت"
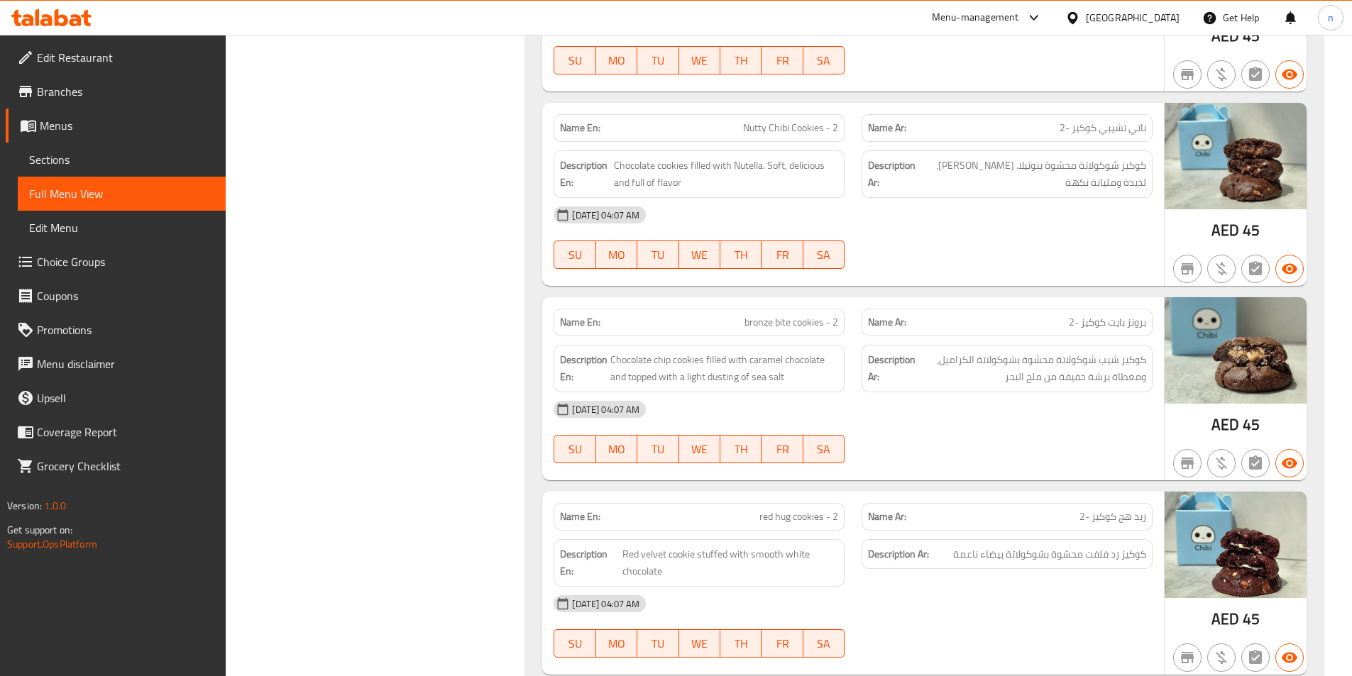
scroll to position [1987, 0]
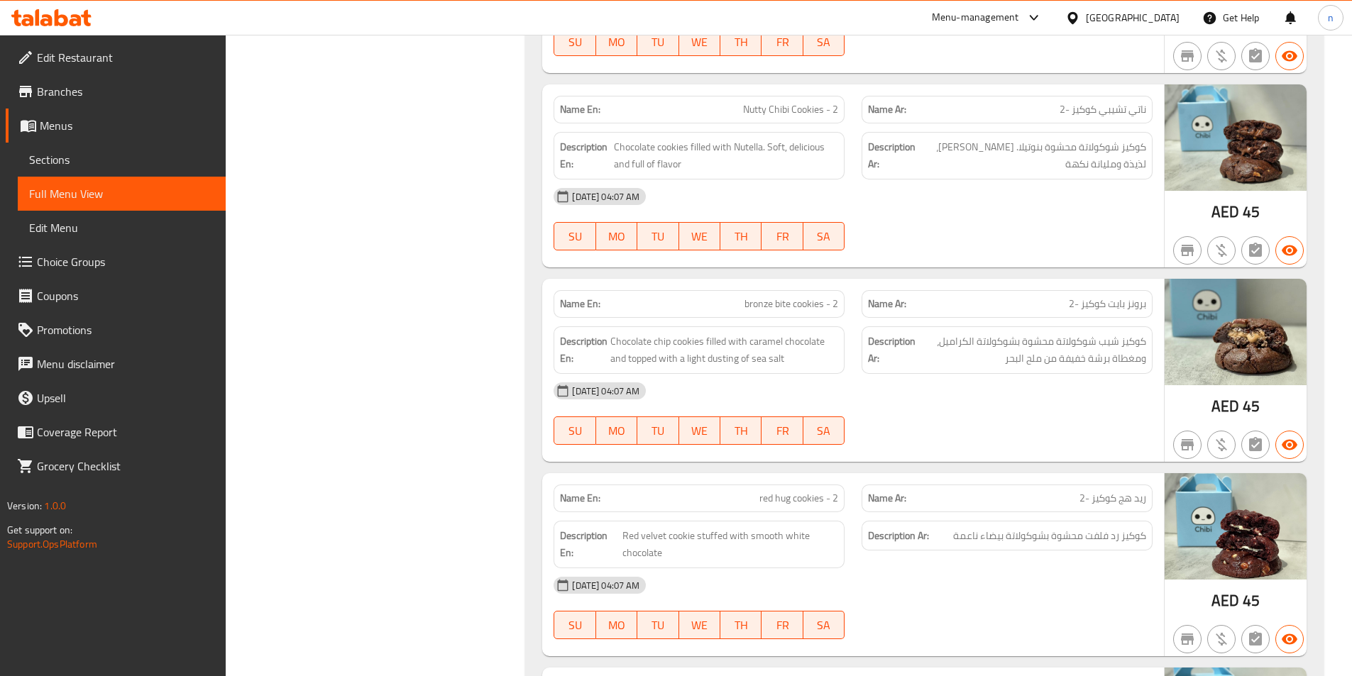
copy span "بايت"
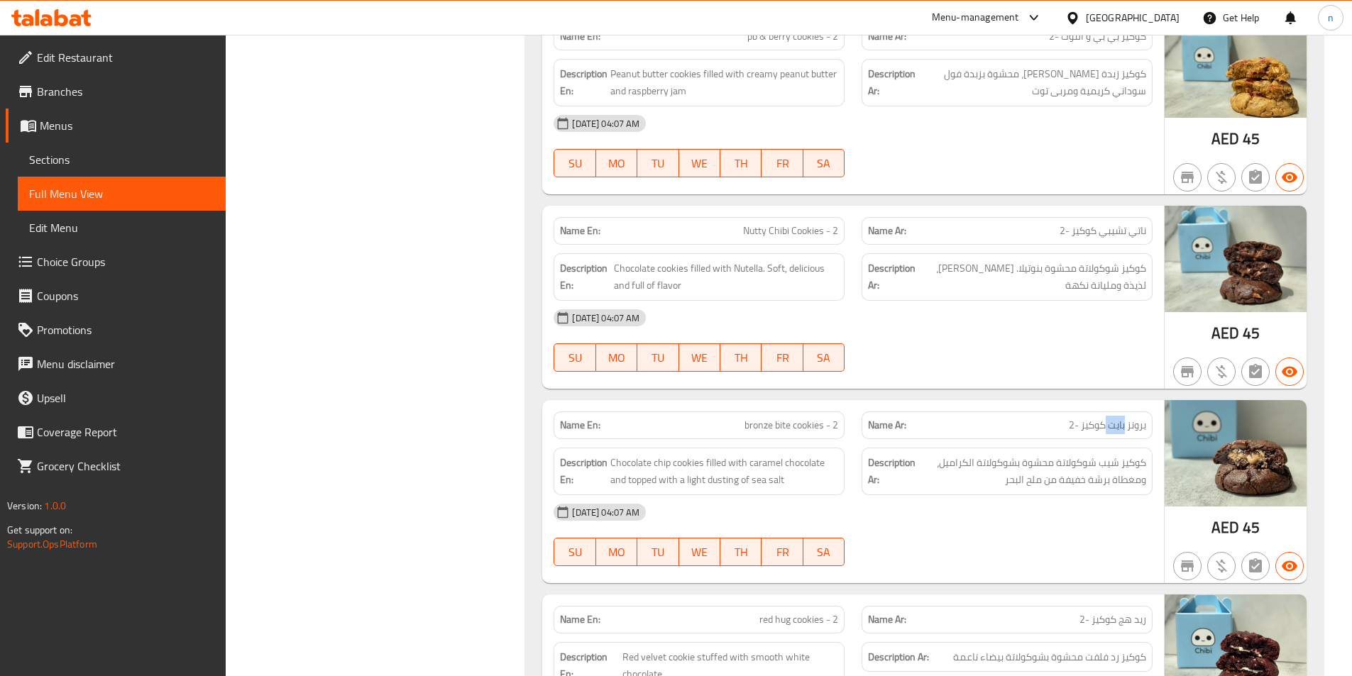
scroll to position [1845, 0]
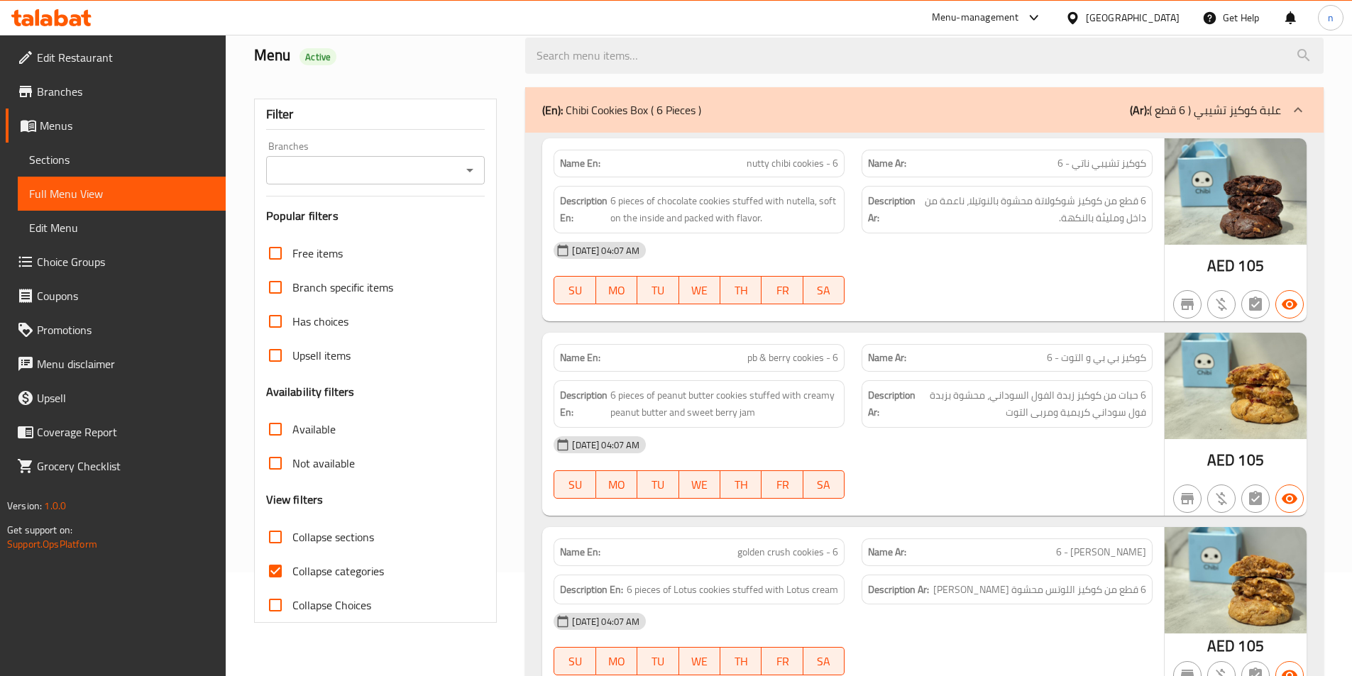
scroll to position [213, 0]
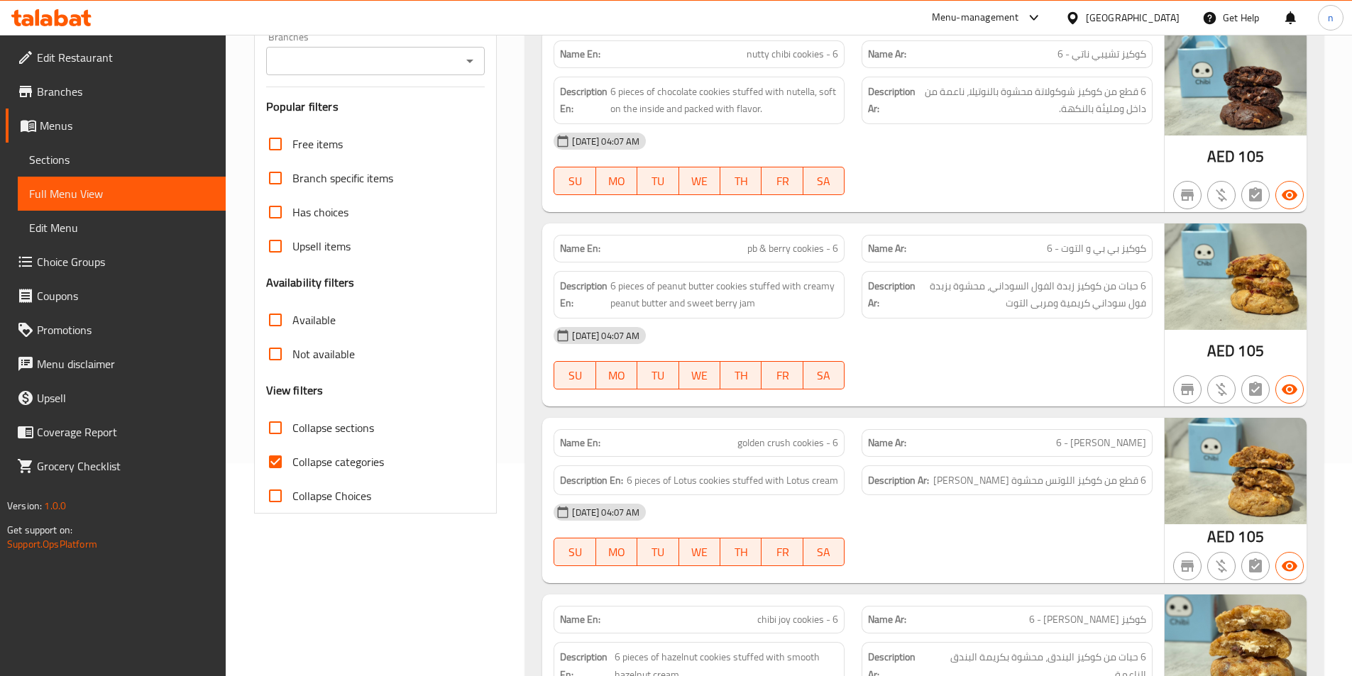
click at [272, 460] on input "Collapse categories" at bounding box center [275, 462] width 34 height 34
checkbox input "false"
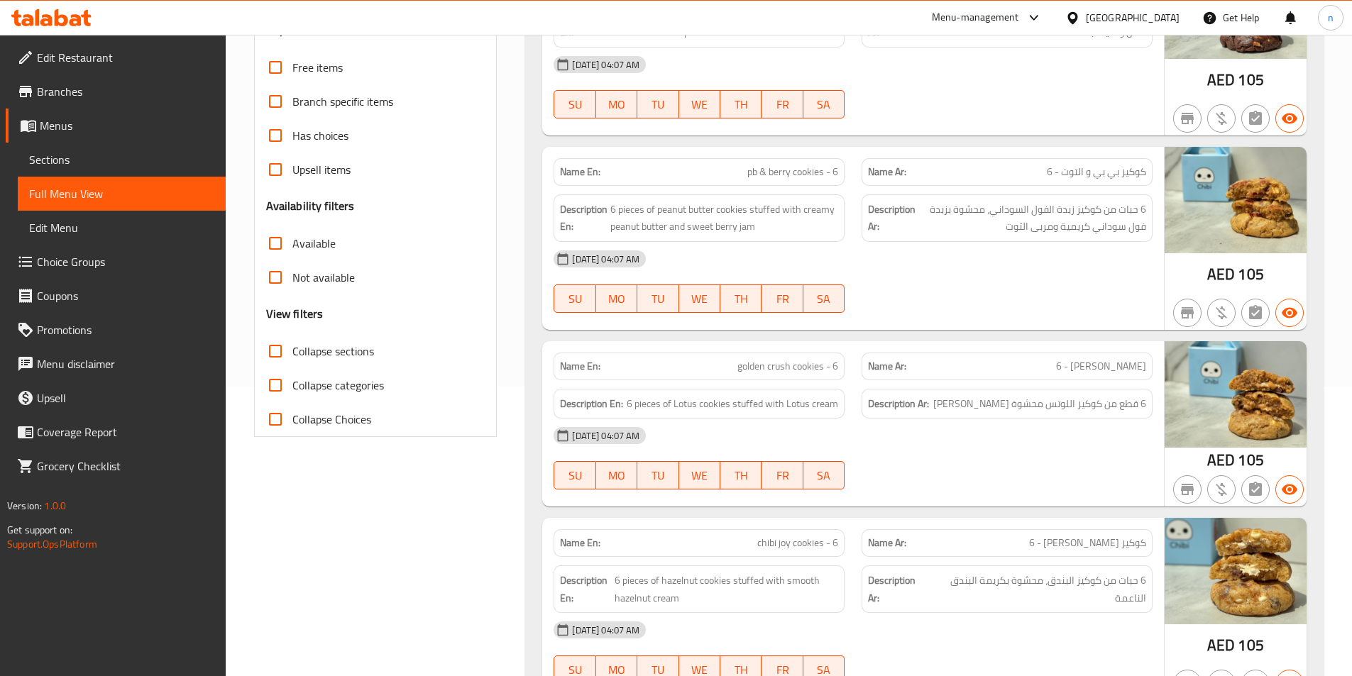
scroll to position [142, 0]
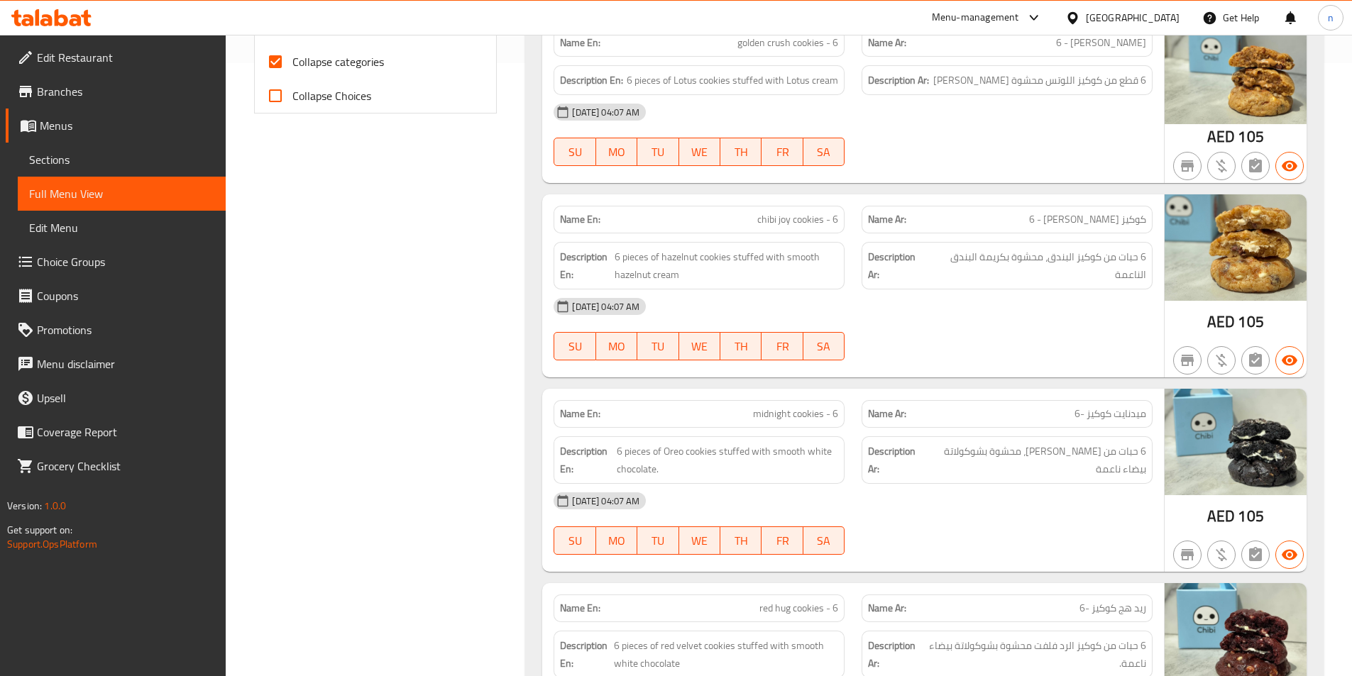
scroll to position [639, 0]
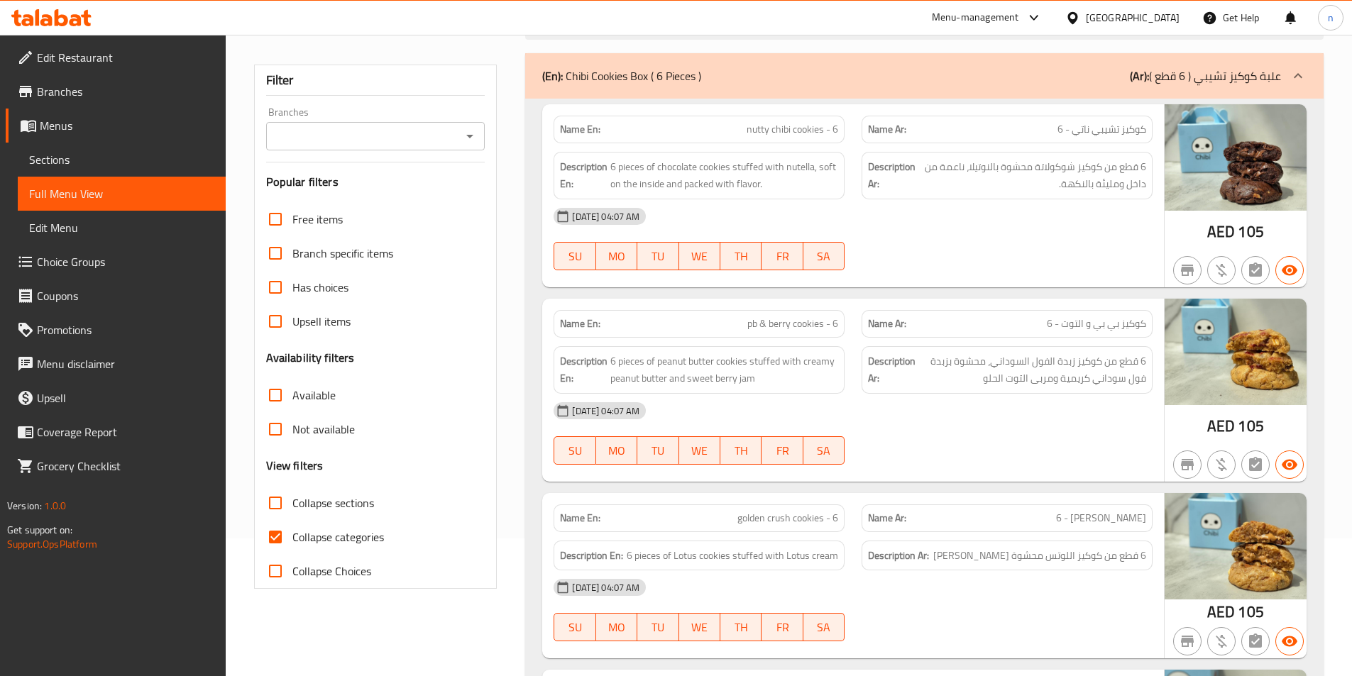
scroll to position [142, 0]
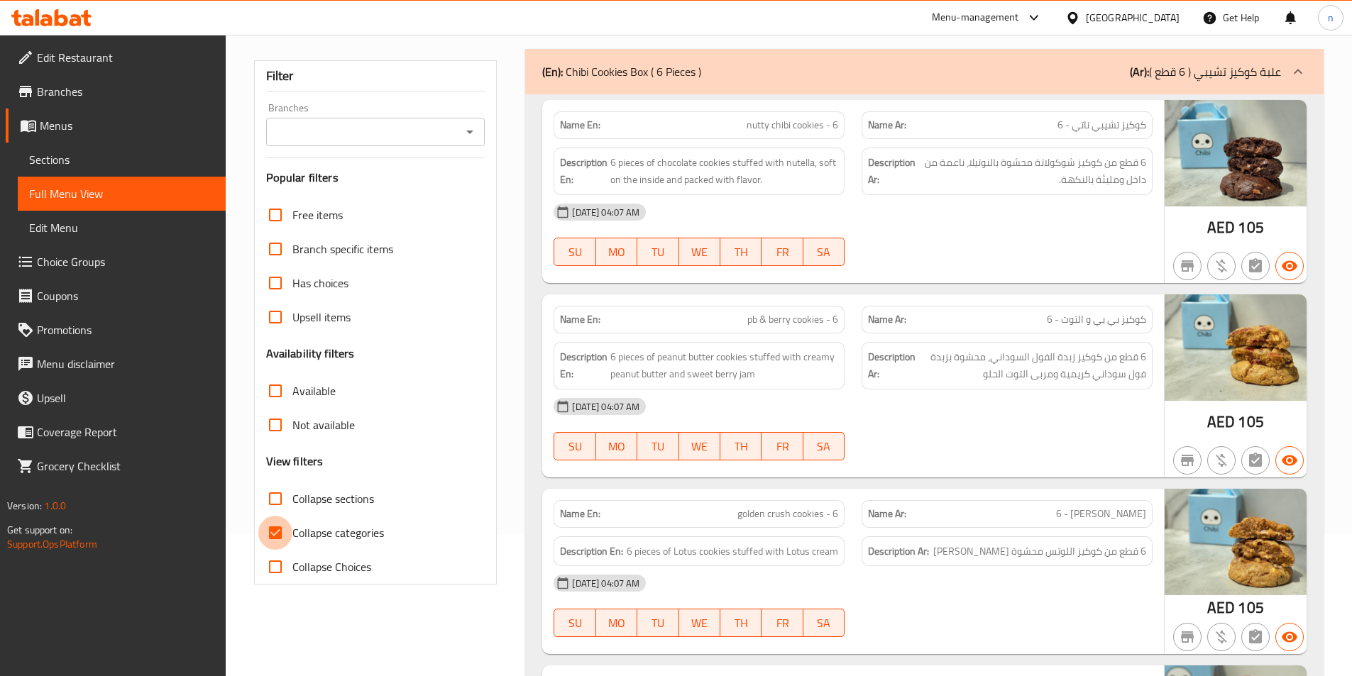
click at [270, 531] on input "Collapse categories" at bounding box center [275, 533] width 34 height 34
checkbox input "false"
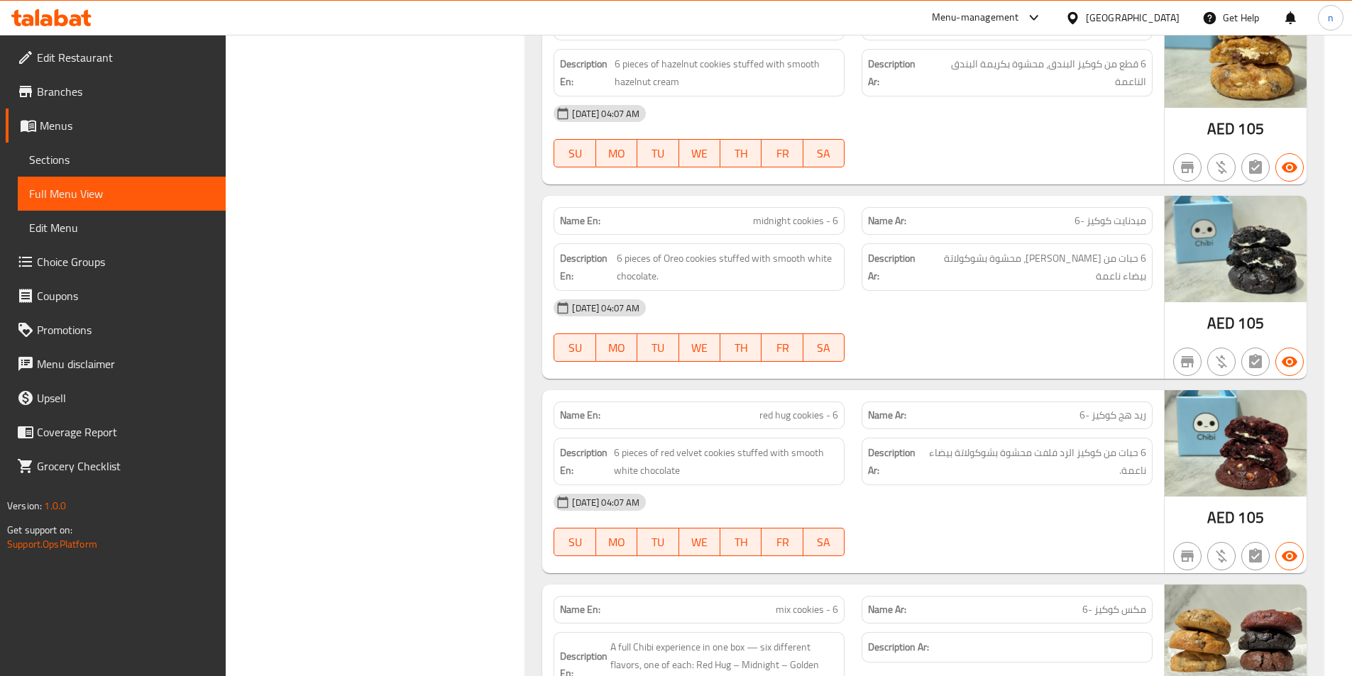
scroll to position [851, 0]
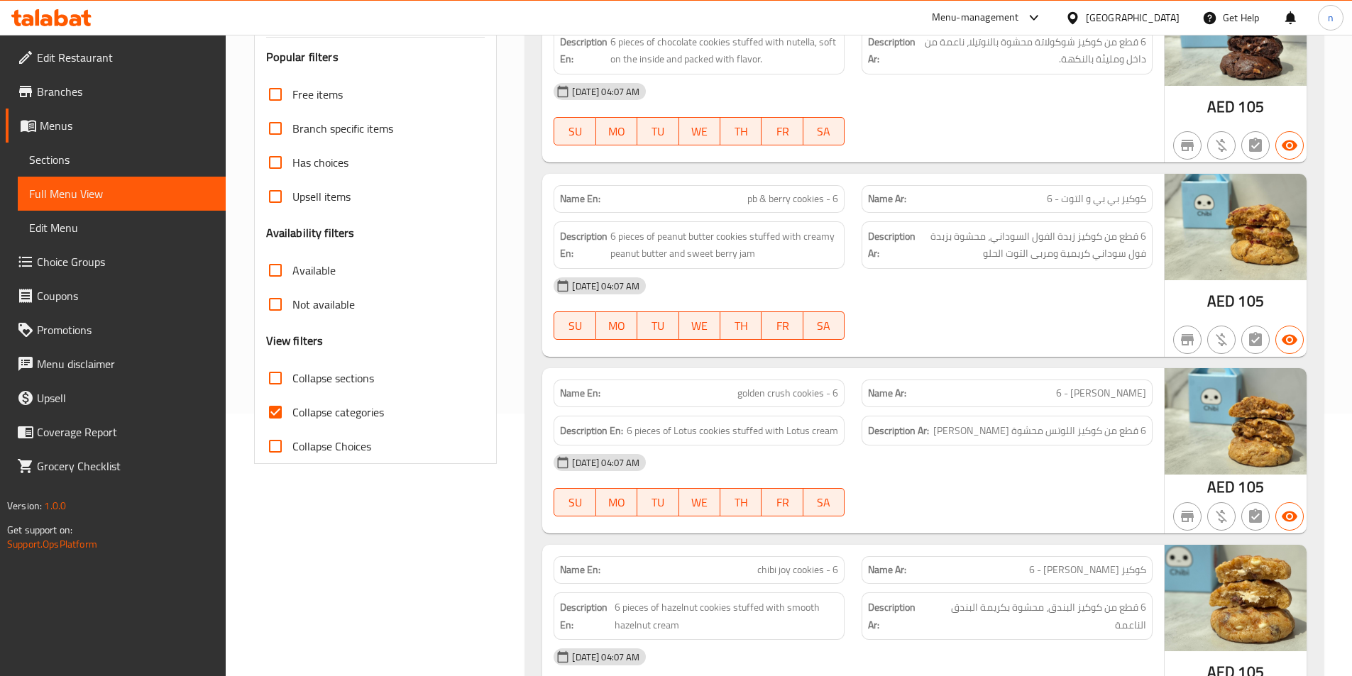
scroll to position [284, 0]
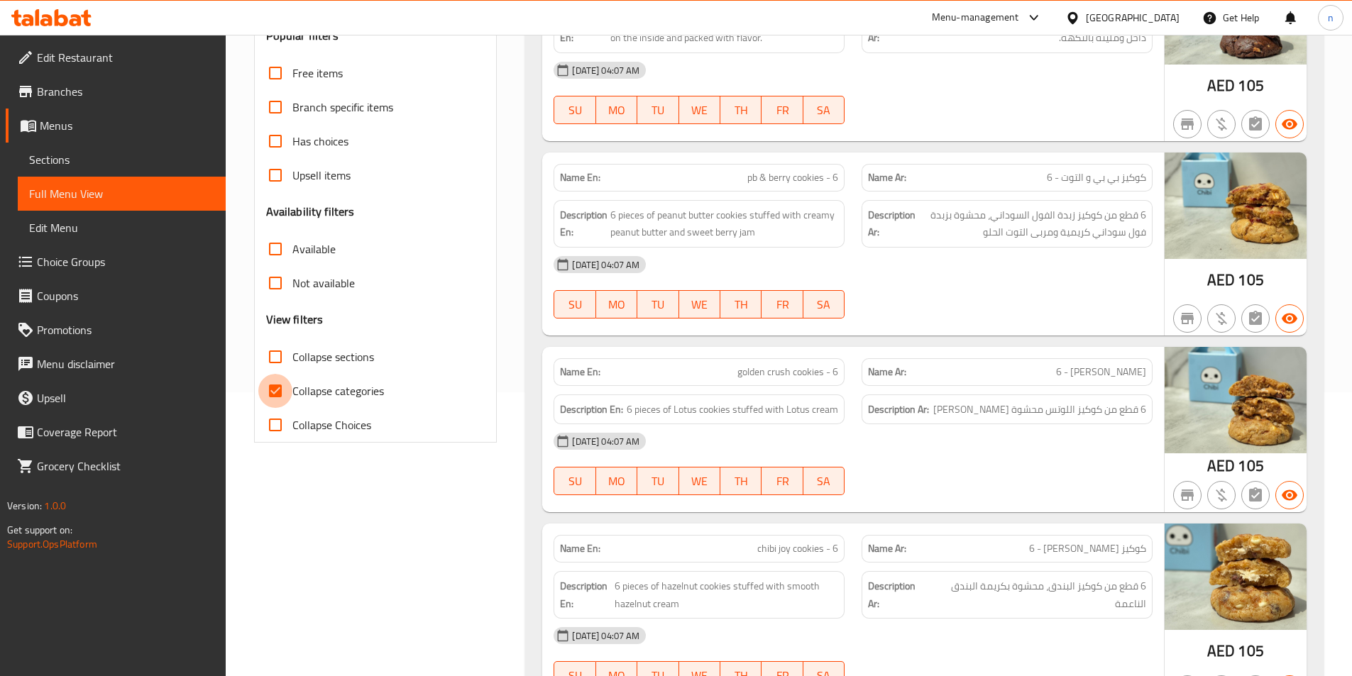
click at [269, 394] on input "Collapse categories" at bounding box center [275, 391] width 34 height 34
checkbox input "false"
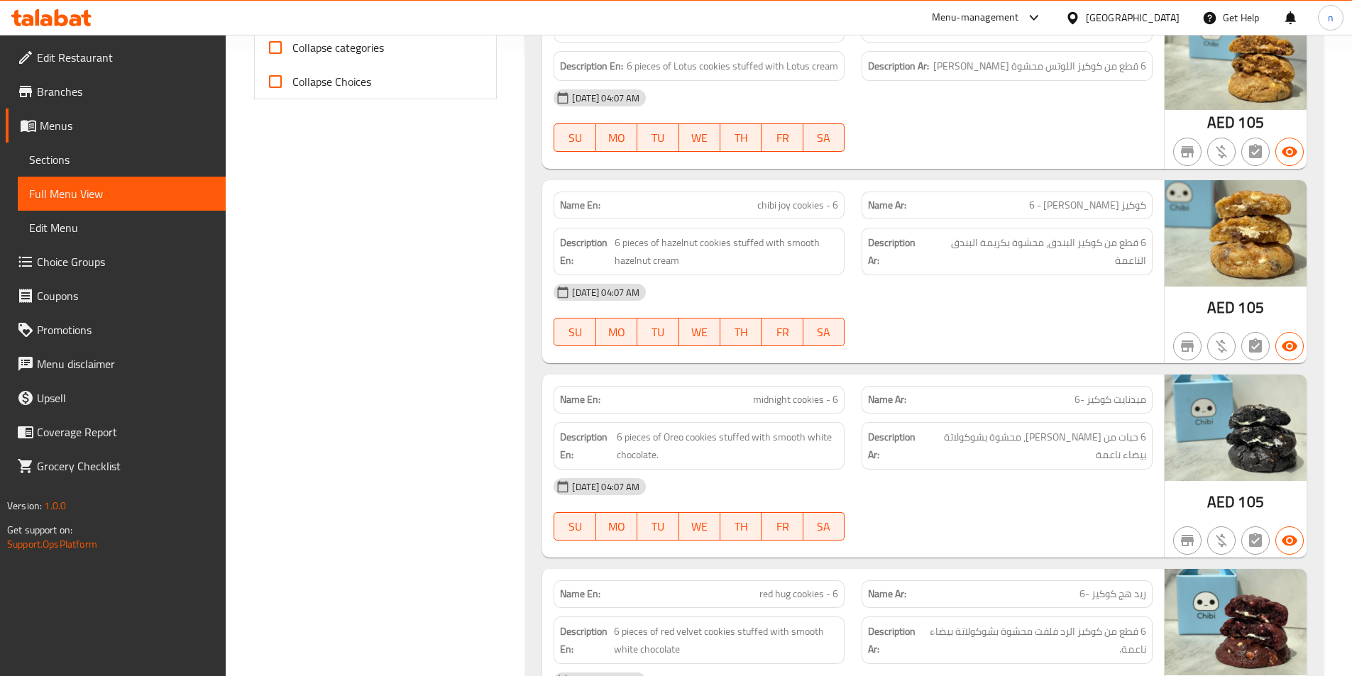
scroll to position [639, 0]
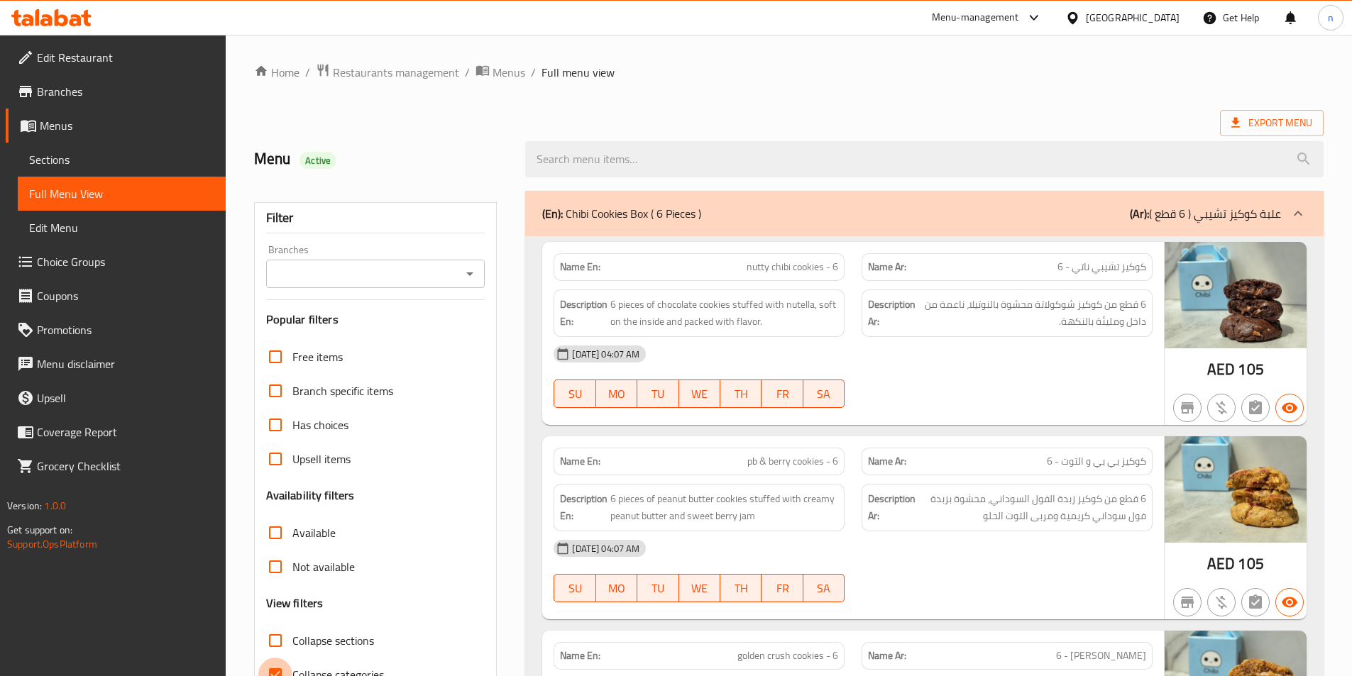
click at [278, 665] on input "Collapse categories" at bounding box center [275, 675] width 34 height 34
checkbox input "false"
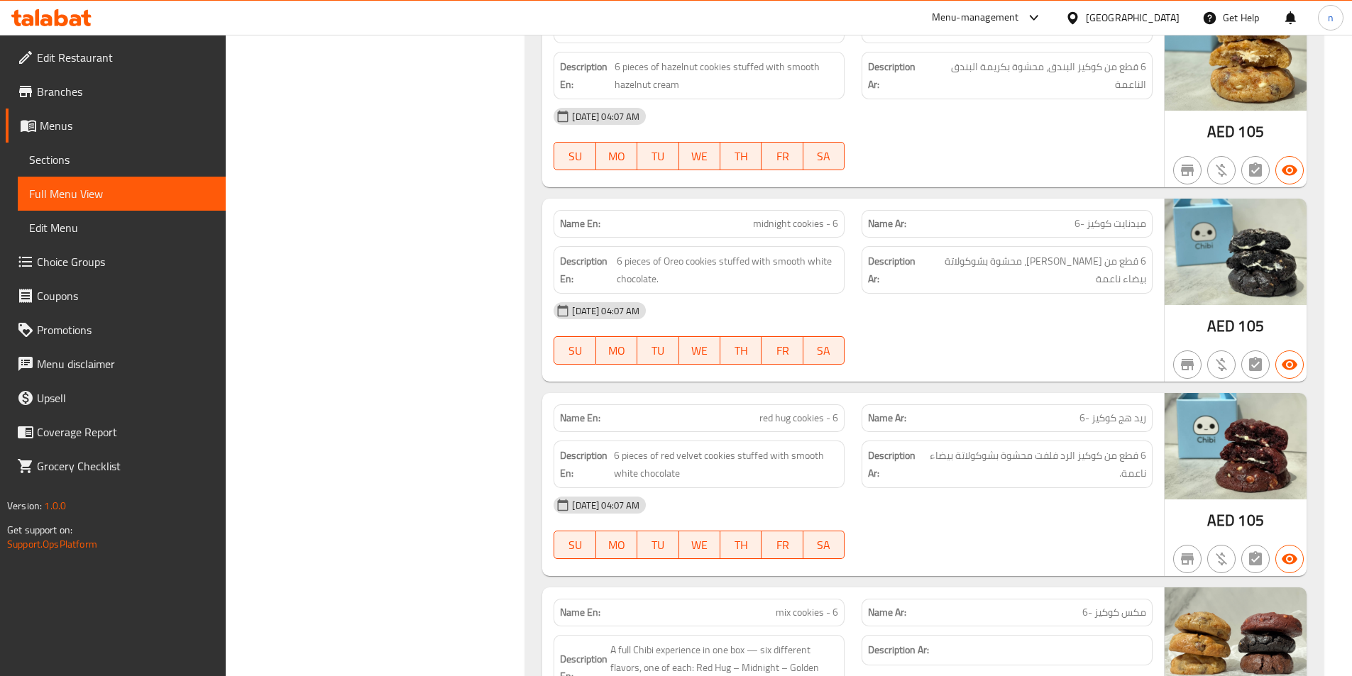
scroll to position [780, 0]
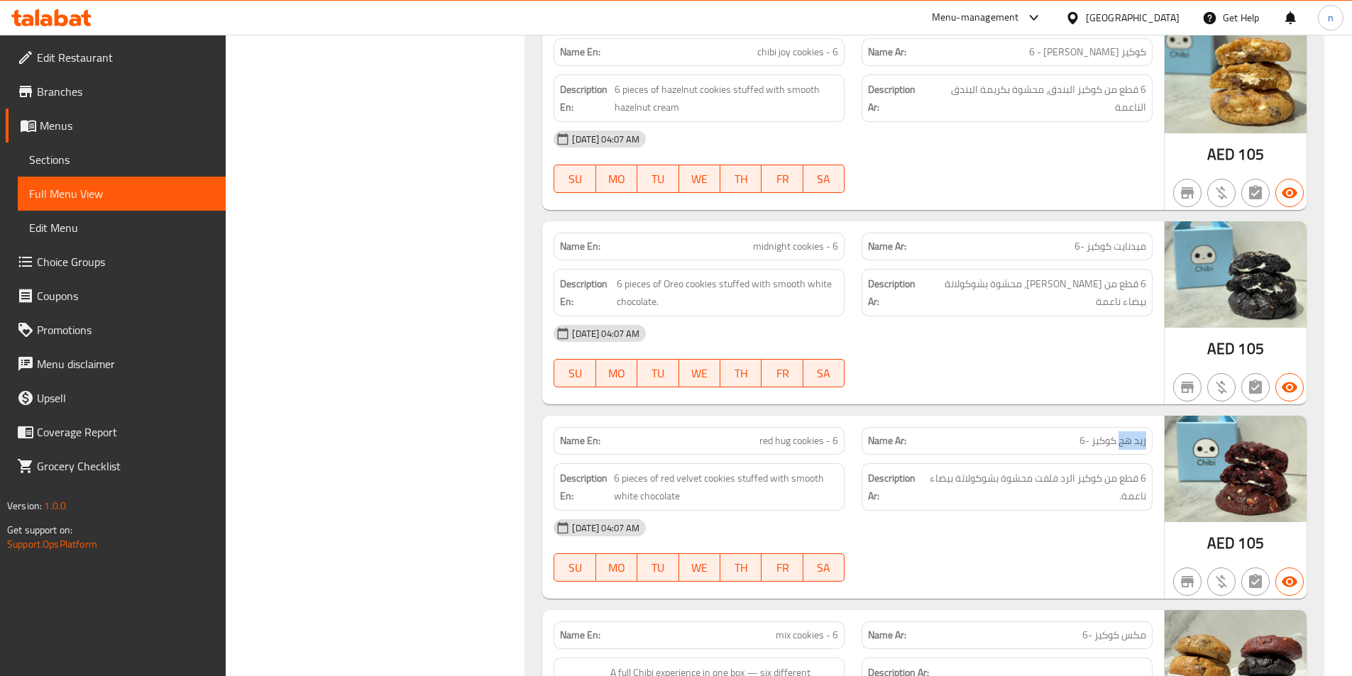
drag, startPoint x: 1118, startPoint y: 445, endPoint x: 1150, endPoint y: 441, distance: 32.2
click at [1150, 441] on div "Name Ar: ريد هج كوكيز -6" at bounding box center [1006, 441] width 291 height 28
copy span "ريد هج"
drag, startPoint x: 1114, startPoint y: 244, endPoint x: 1154, endPoint y: 250, distance: 40.9
click at [1154, 250] on div "Name Ar: ميدنايت كوكيز -6" at bounding box center [1007, 246] width 308 height 45
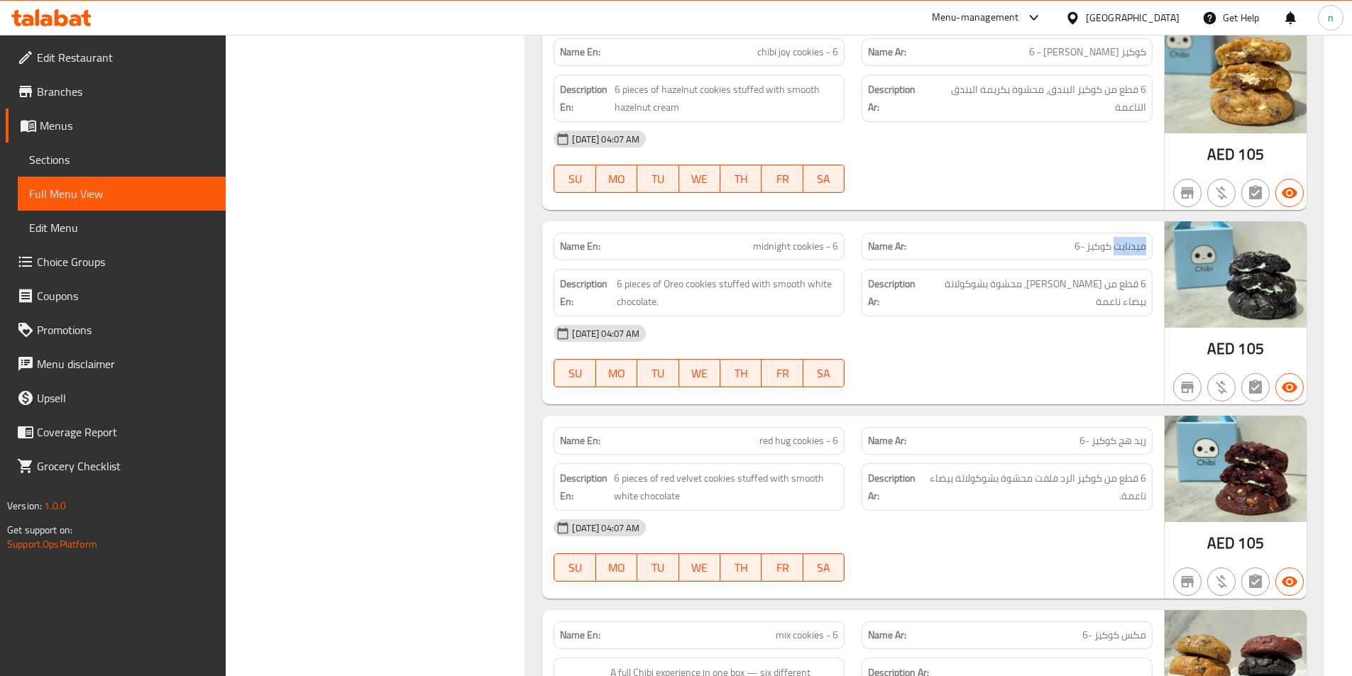
copy span "ميدنايت"
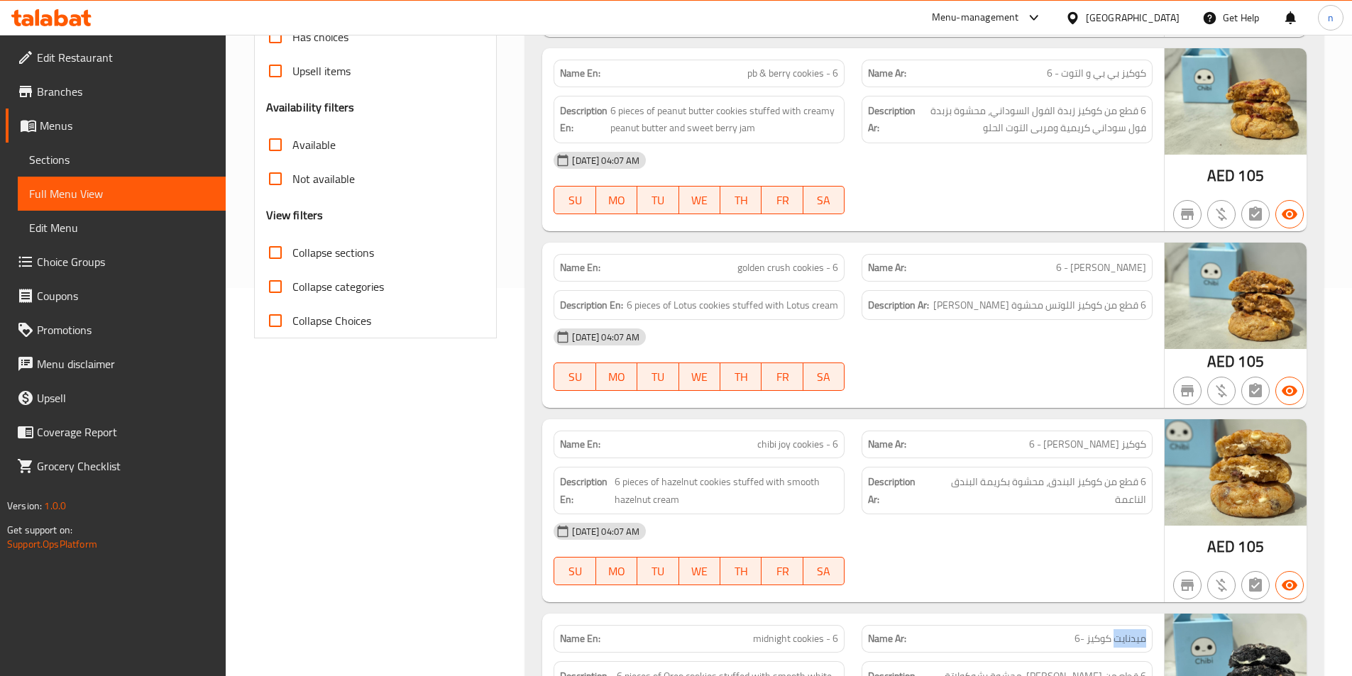
scroll to position [355, 0]
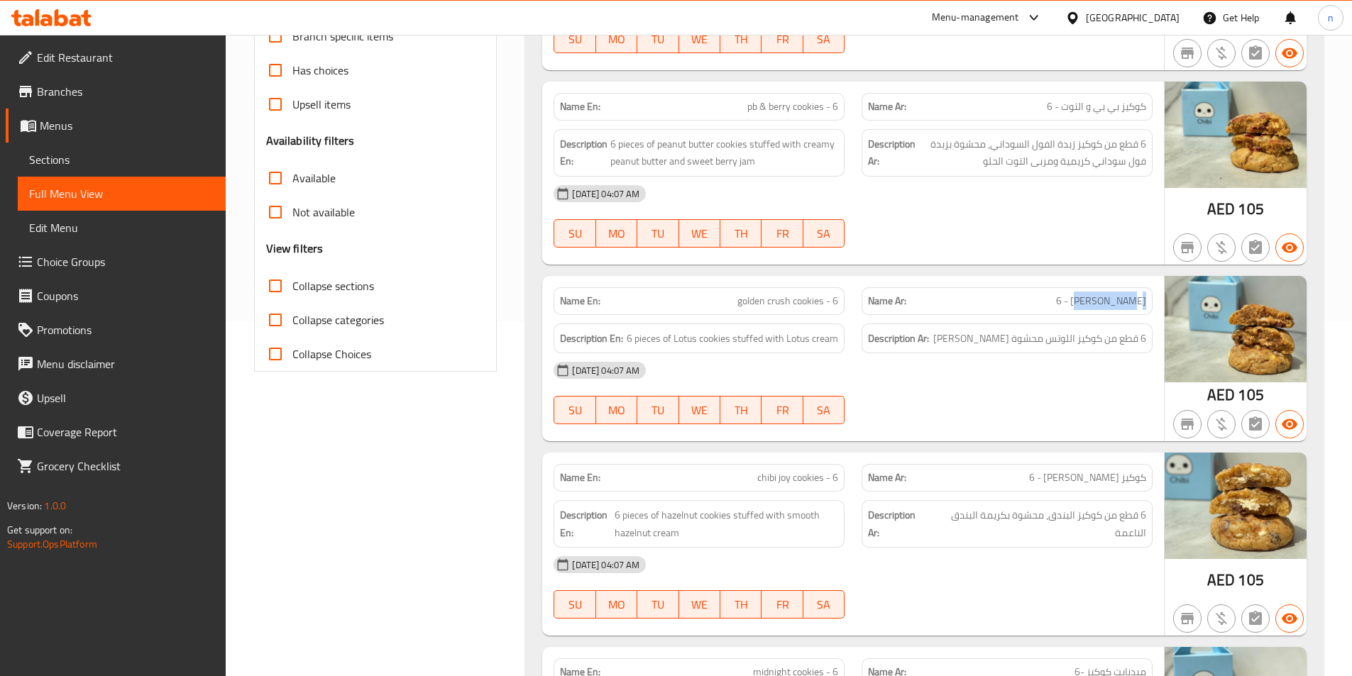
drag, startPoint x: 1093, startPoint y: 301, endPoint x: 1149, endPoint y: 299, distance: 56.1
click at [1149, 299] on div "Name Ar: جولدن كراش كوكيز - 6" at bounding box center [1006, 301] width 291 height 28
copy span "[PERSON_NAME]"
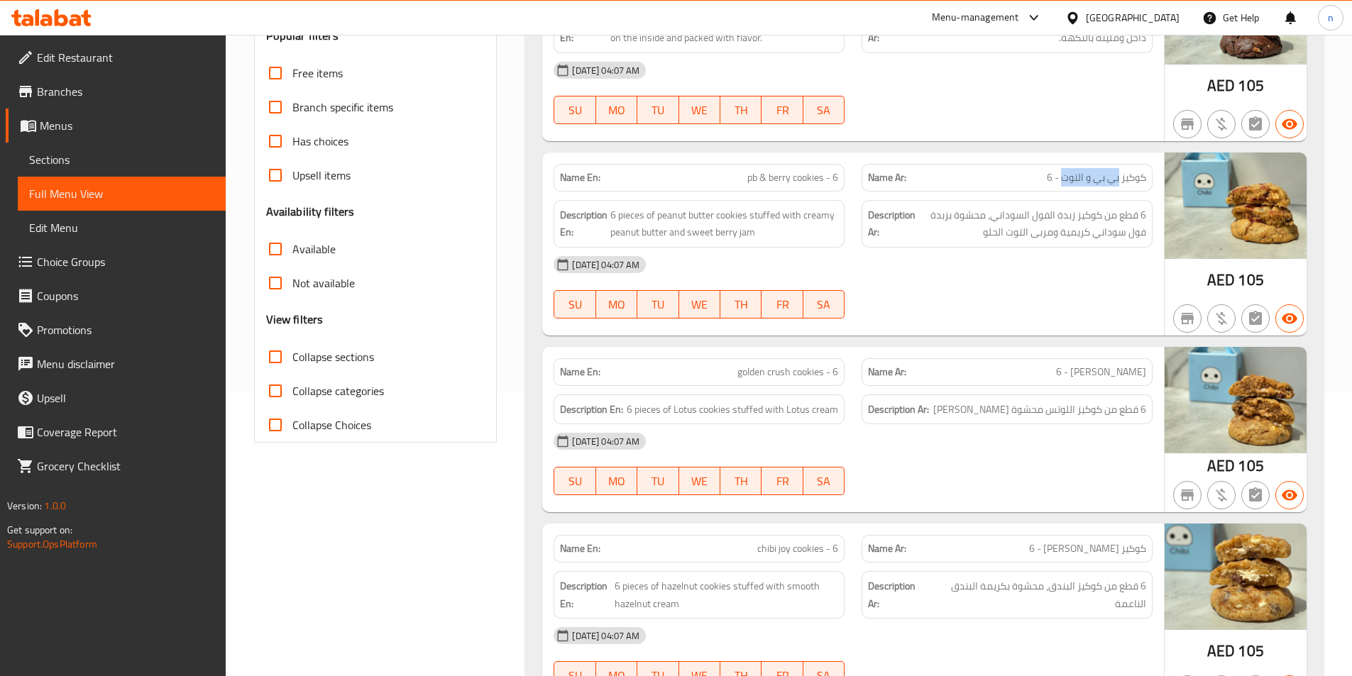
drag, startPoint x: 1064, startPoint y: 179, endPoint x: 1117, endPoint y: 186, distance: 53.7
click at [1117, 185] on span "كوكيز بي بي و التوت - 6" at bounding box center [1095, 177] width 99 height 15
copy span "بي بي و التوت"
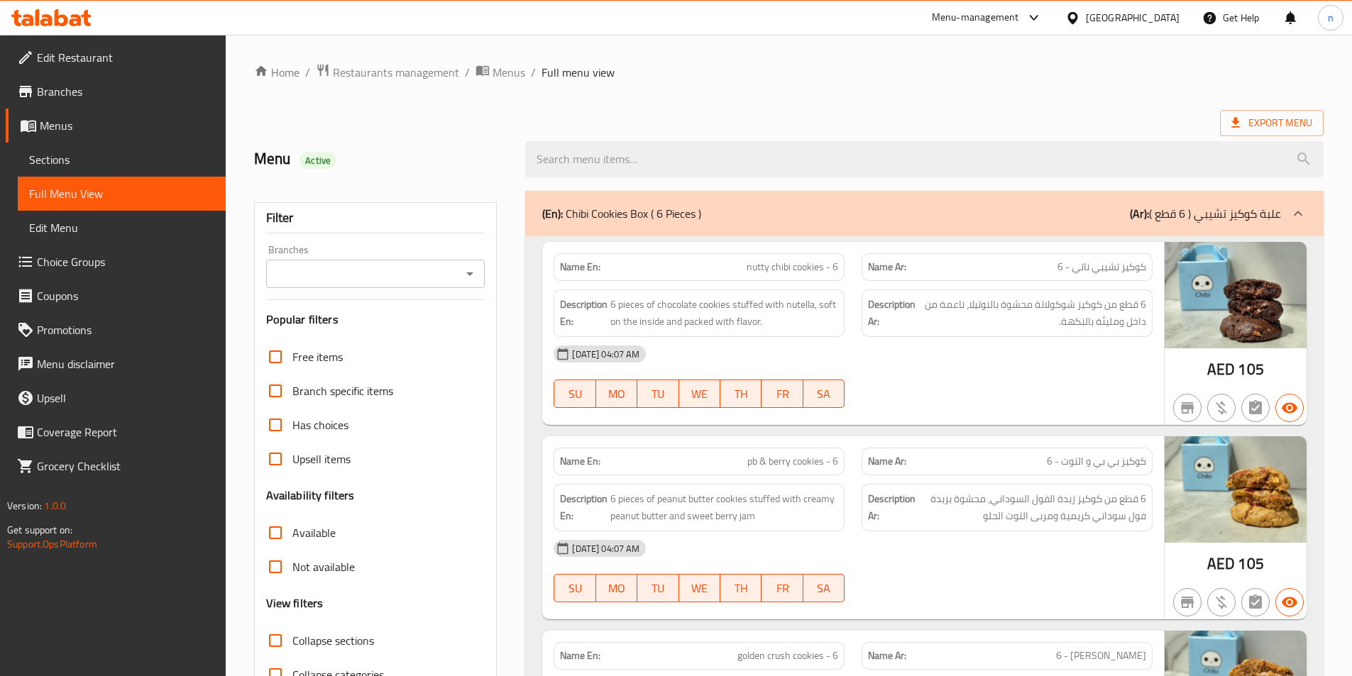
drag, startPoint x: 1070, startPoint y: 272, endPoint x: 1090, endPoint y: 272, distance: 19.9
click at [1078, 272] on span "كوكيز تشيبي ناتي - 6" at bounding box center [1101, 267] width 89 height 15
click at [1090, 262] on span "كوكيز تشيبي ناتي - 6" at bounding box center [1101, 267] width 89 height 15
drag, startPoint x: 1073, startPoint y: 270, endPoint x: 1118, endPoint y: 276, distance: 45.9
click at [1118, 276] on div "Name Ar: كوكيز تشيبي ناتي - 6" at bounding box center [1006, 267] width 291 height 28
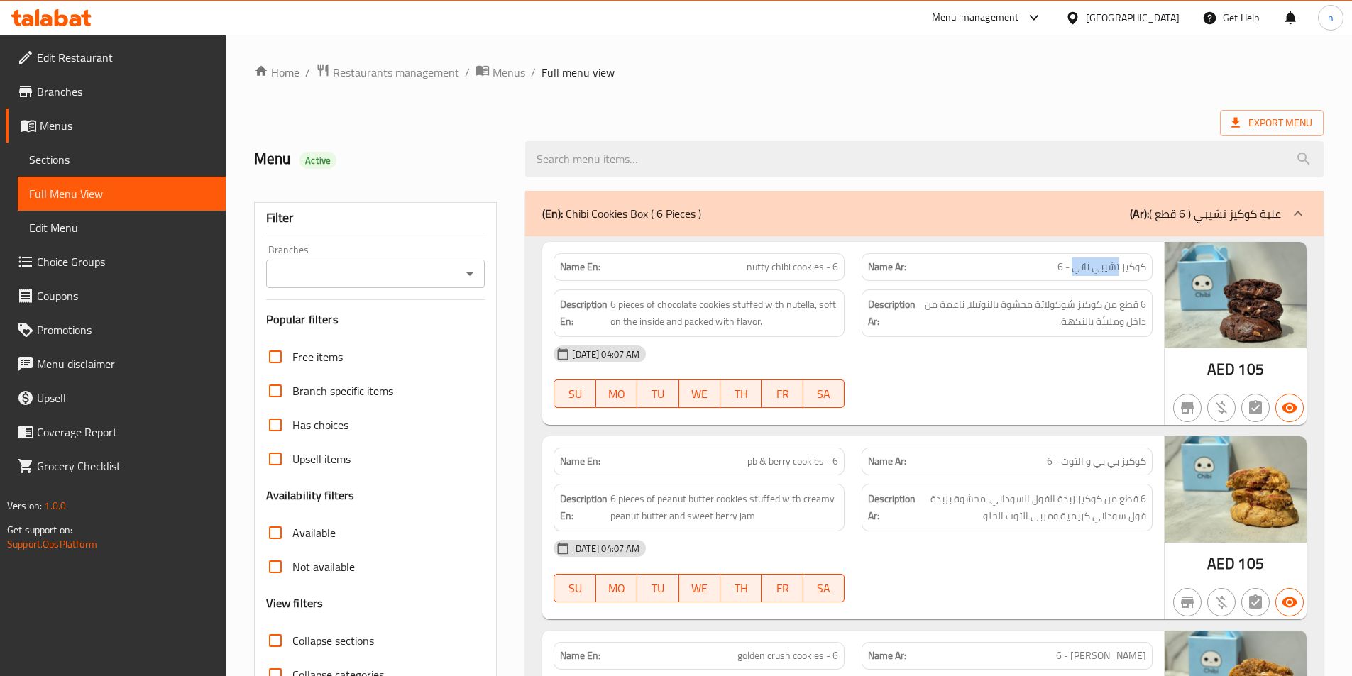
copy span "تشيبي ناتي"
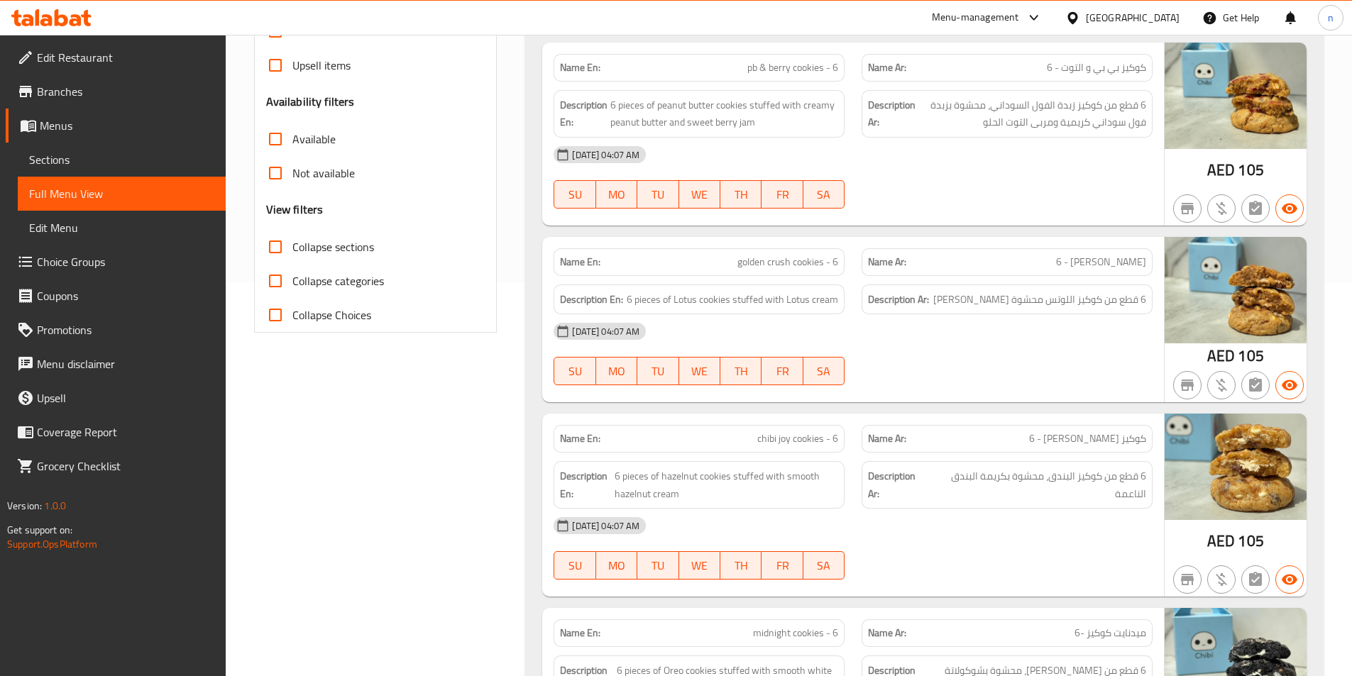
scroll to position [426, 0]
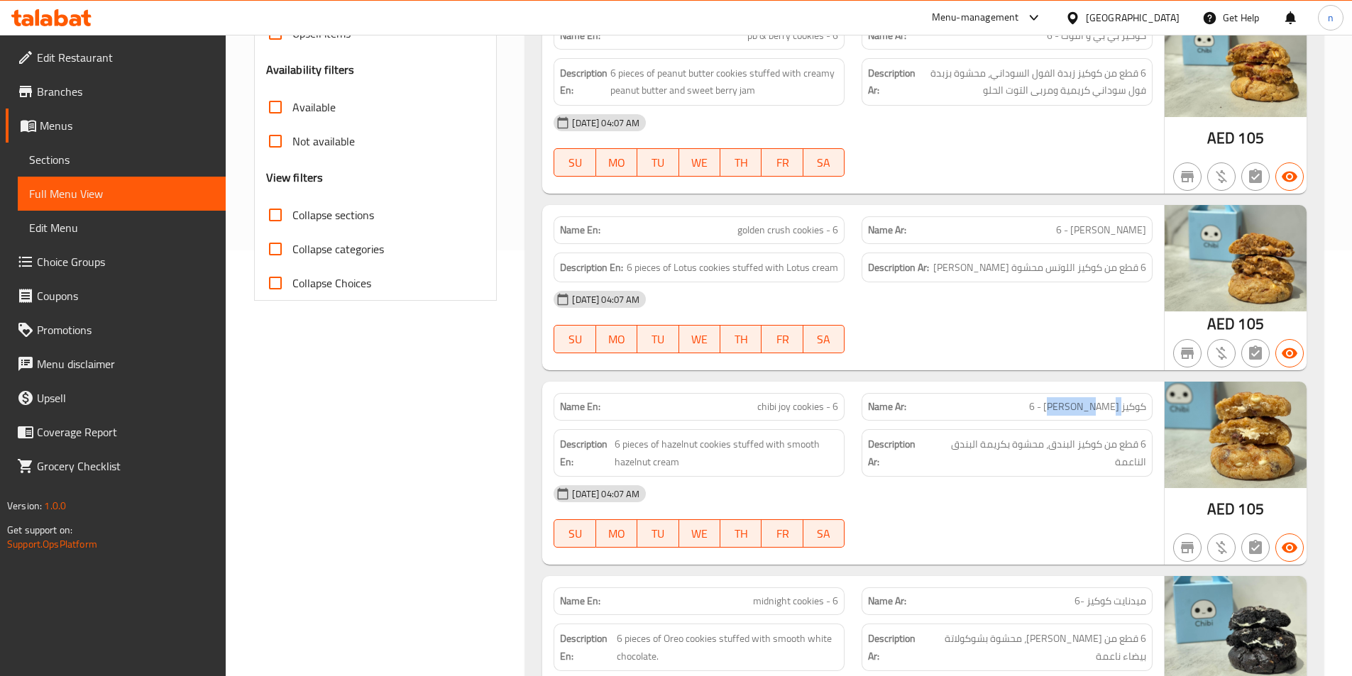
drag, startPoint x: 1072, startPoint y: 412, endPoint x: 1122, endPoint y: 414, distance: 49.7
click at [1122, 414] on span "كوكيز [PERSON_NAME] - 6" at bounding box center [1087, 406] width 117 height 15
copy span "[PERSON_NAME]"
click at [765, 411] on span "chibi joy cookies - 6" at bounding box center [797, 406] width 81 height 15
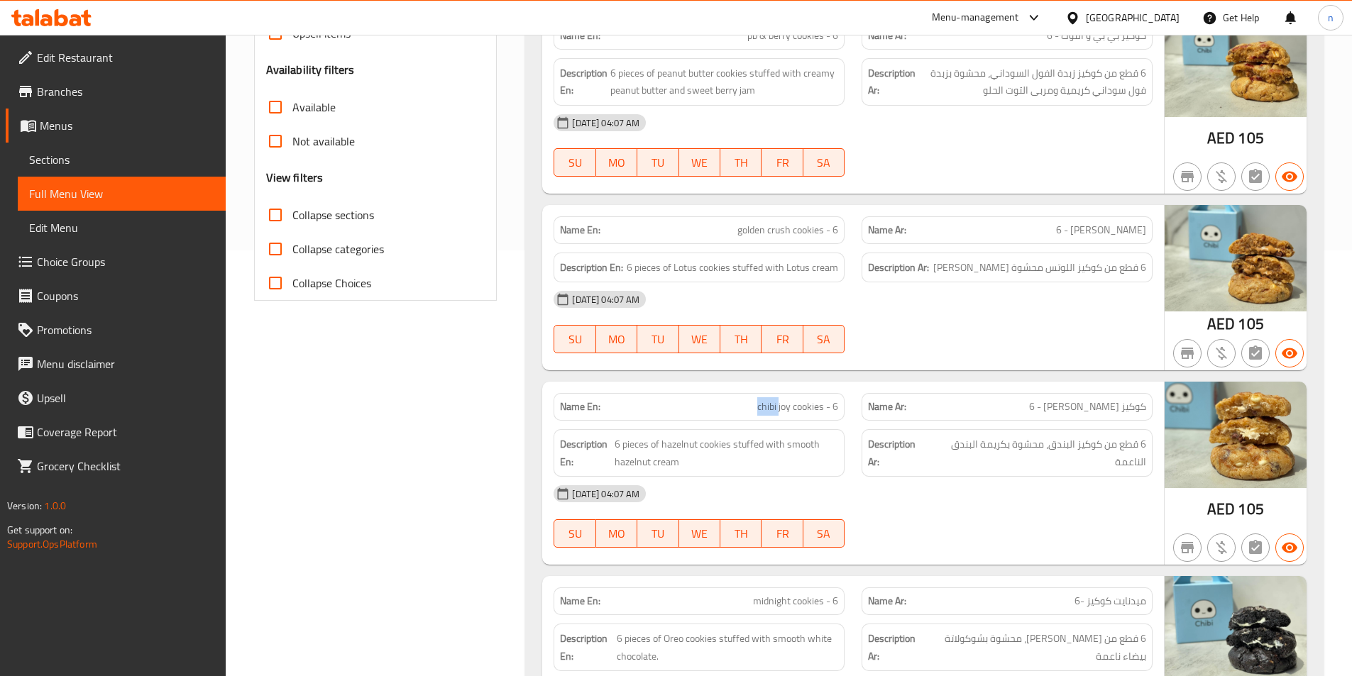
copy span "chibi"
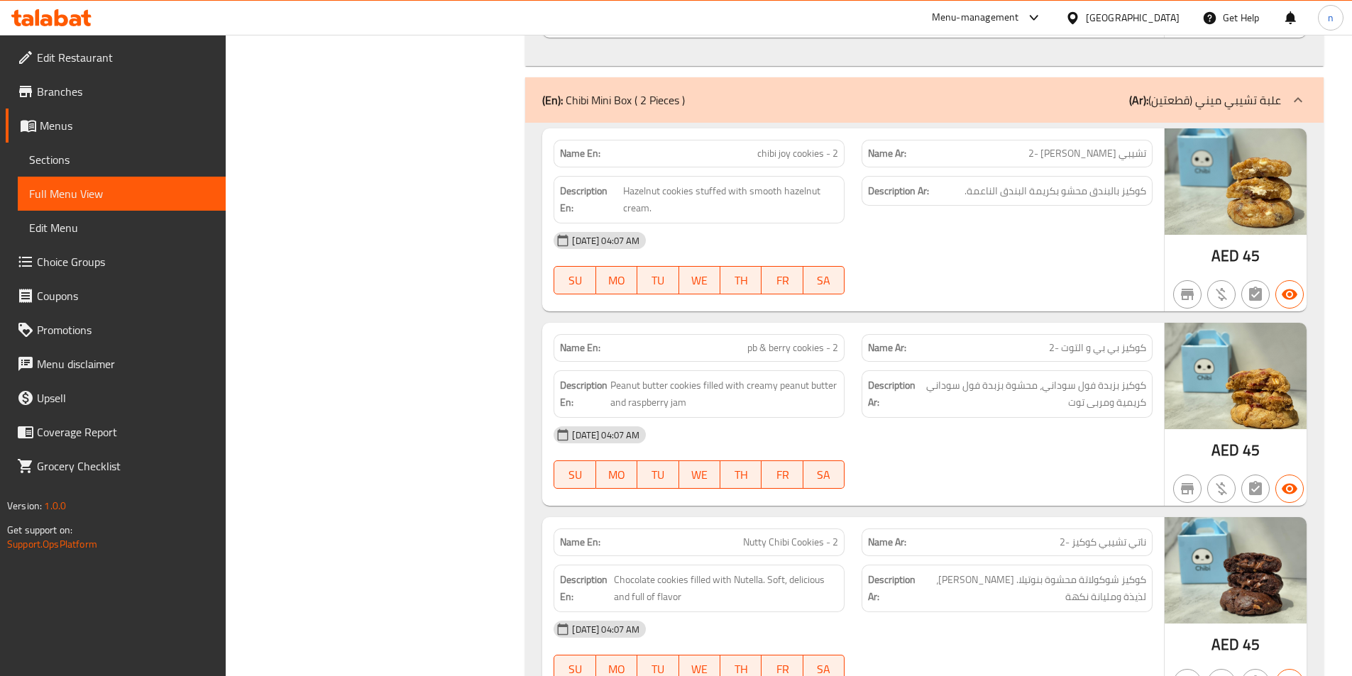
scroll to position [1703, 0]
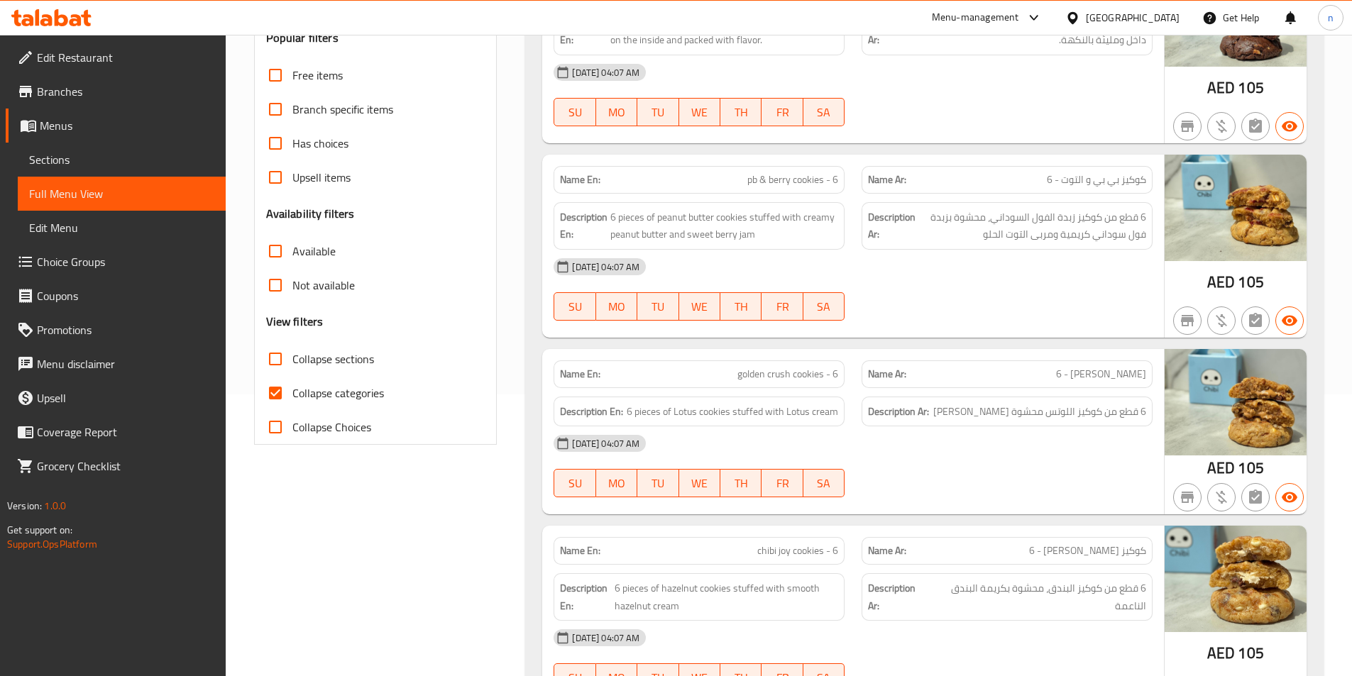
scroll to position [284, 0]
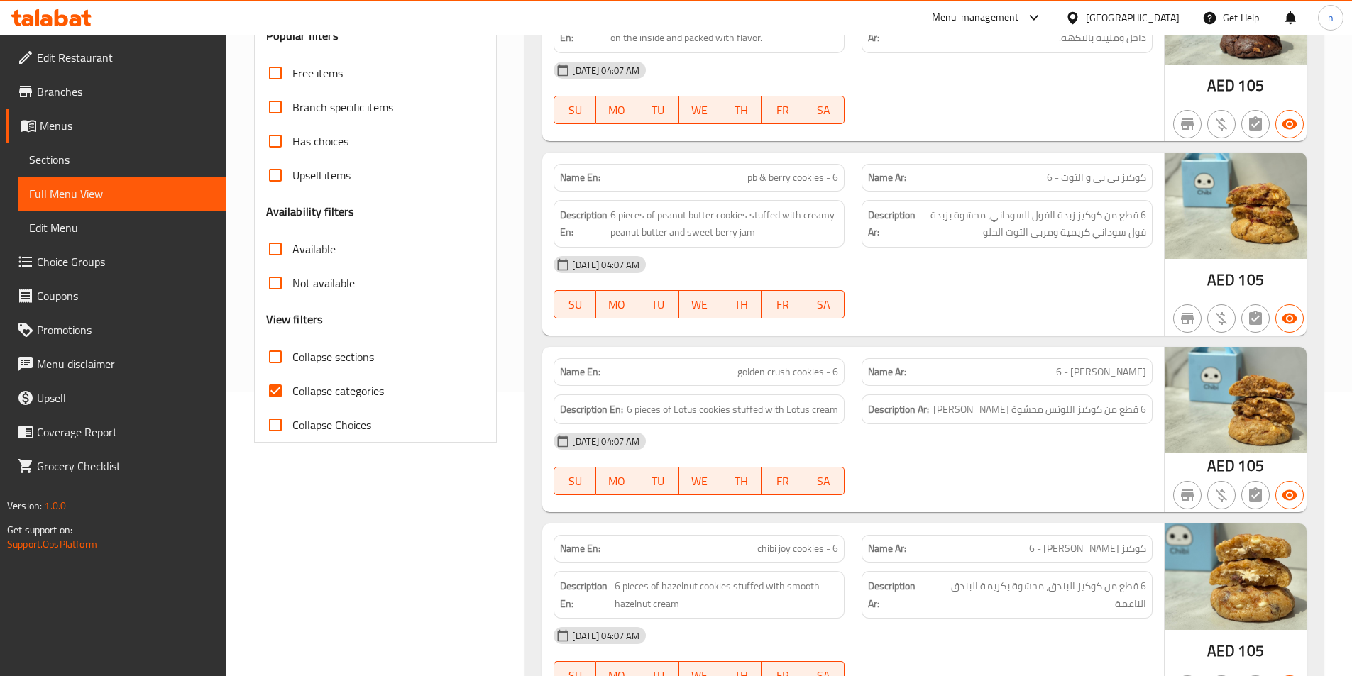
click at [264, 387] on input "Collapse categories" at bounding box center [275, 391] width 34 height 34
checkbox input "false"
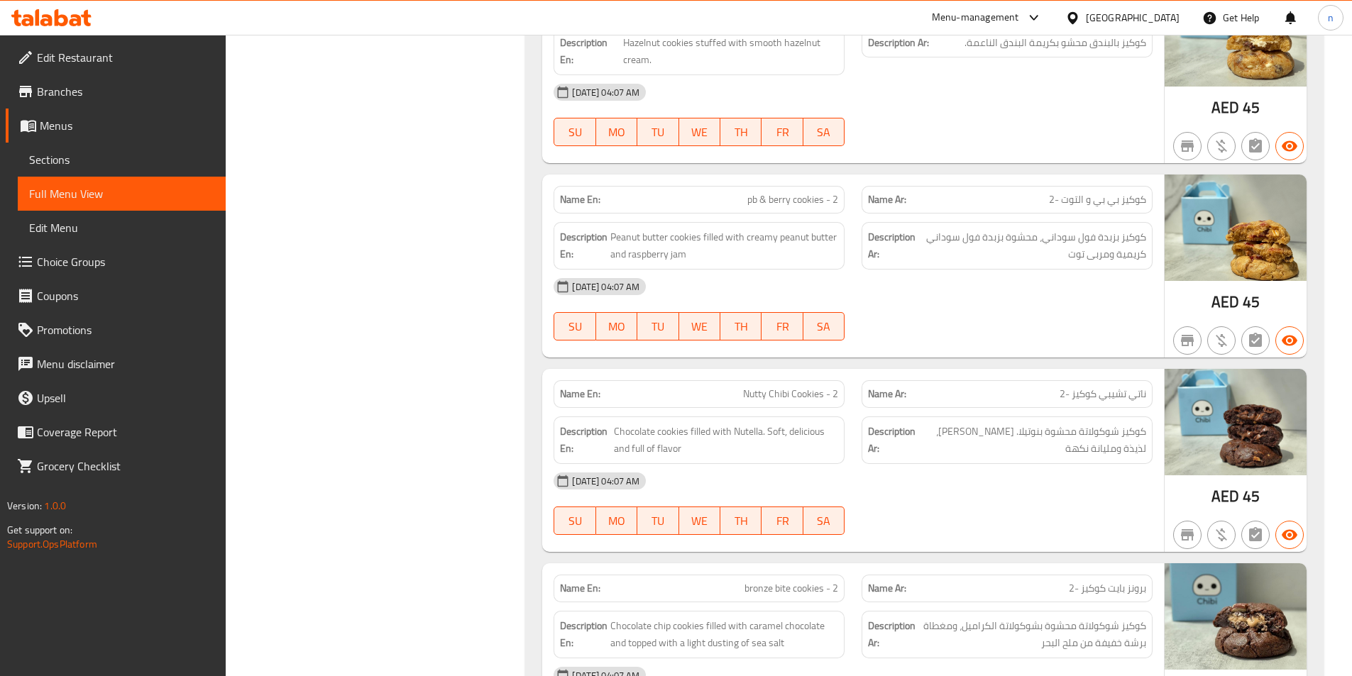
scroll to position [1703, 0]
click at [112, 190] on span "Full Menu View" at bounding box center [121, 193] width 185 height 17
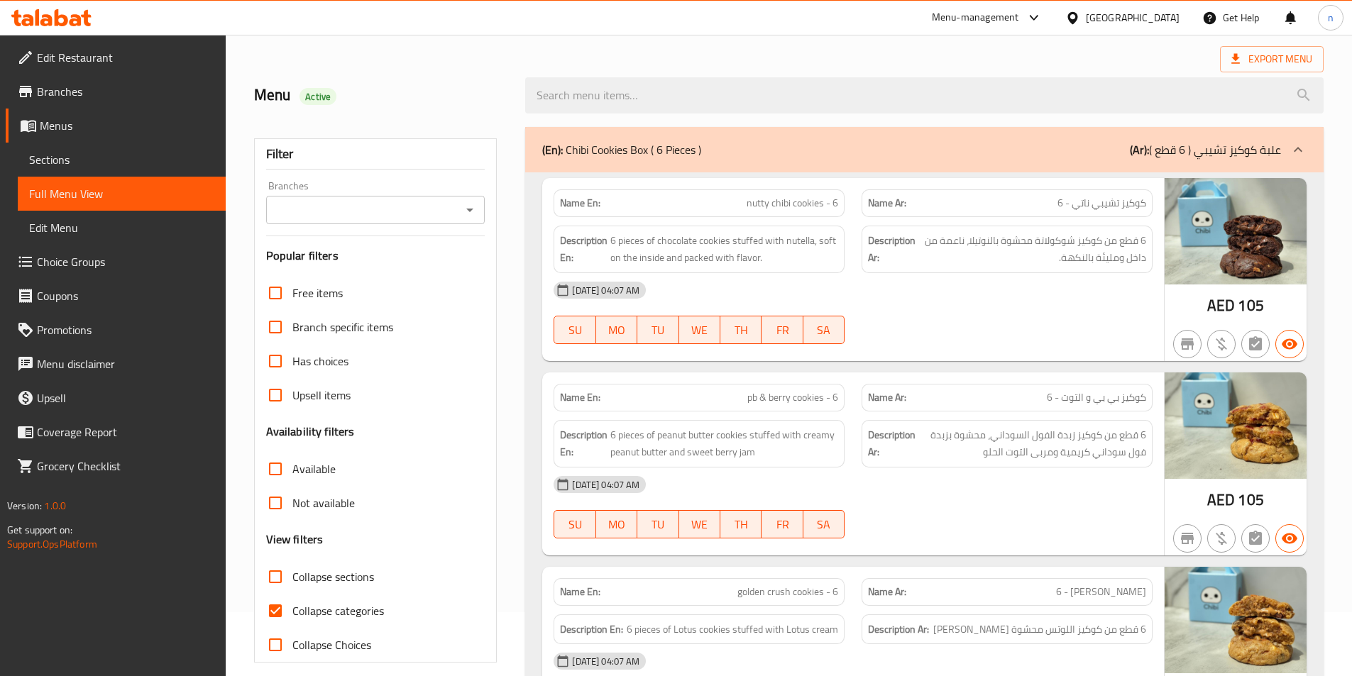
scroll to position [284, 0]
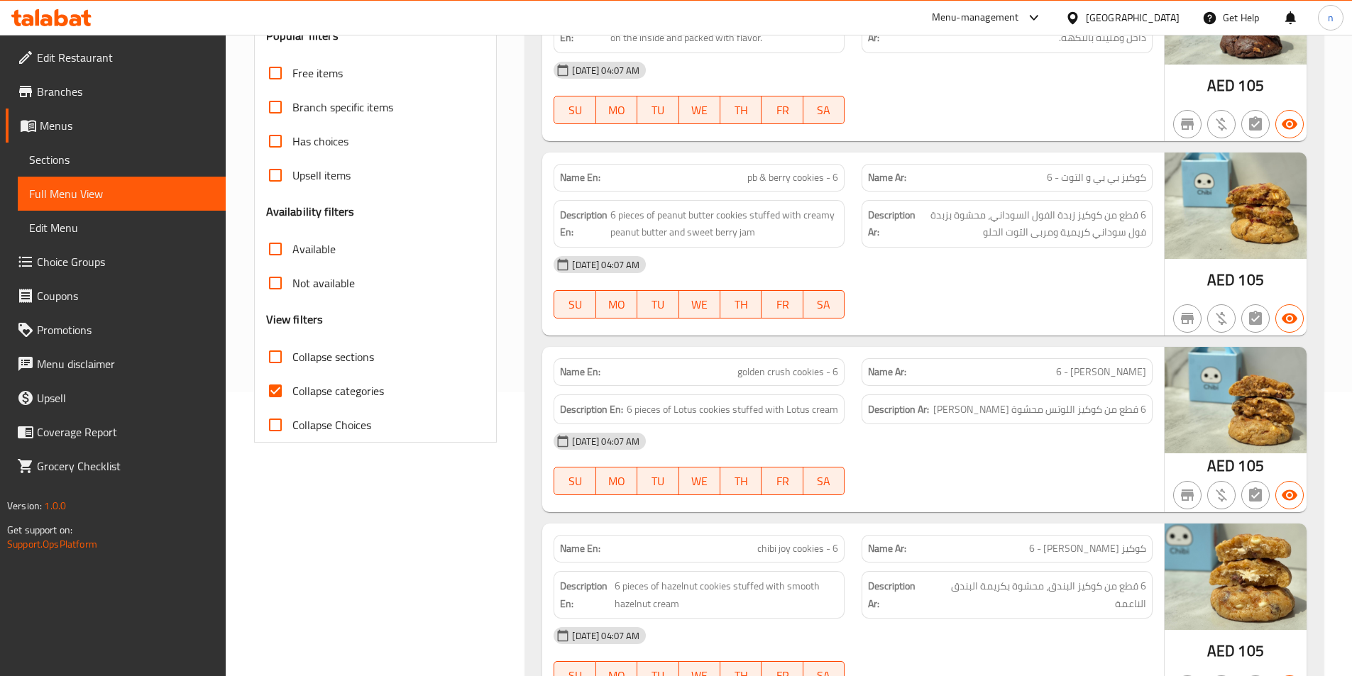
click at [275, 391] on input "Collapse categories" at bounding box center [275, 391] width 34 height 34
checkbox input "false"
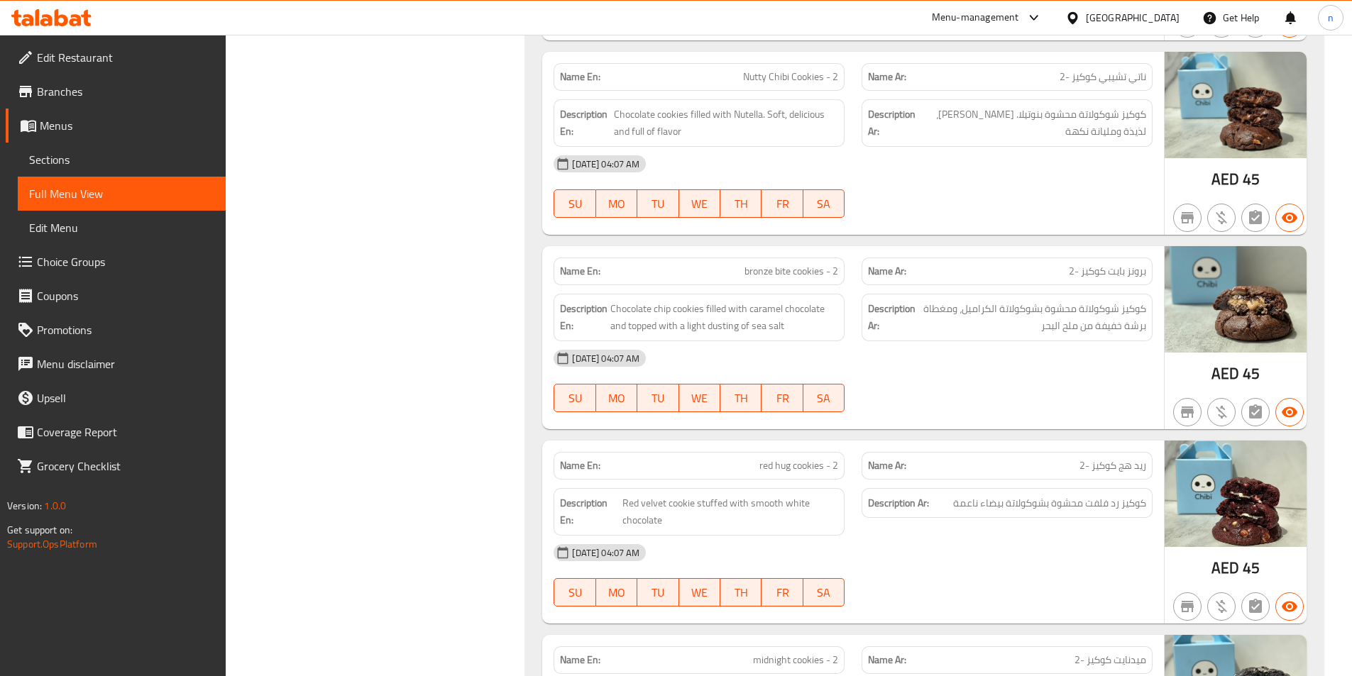
scroll to position [1987, 0]
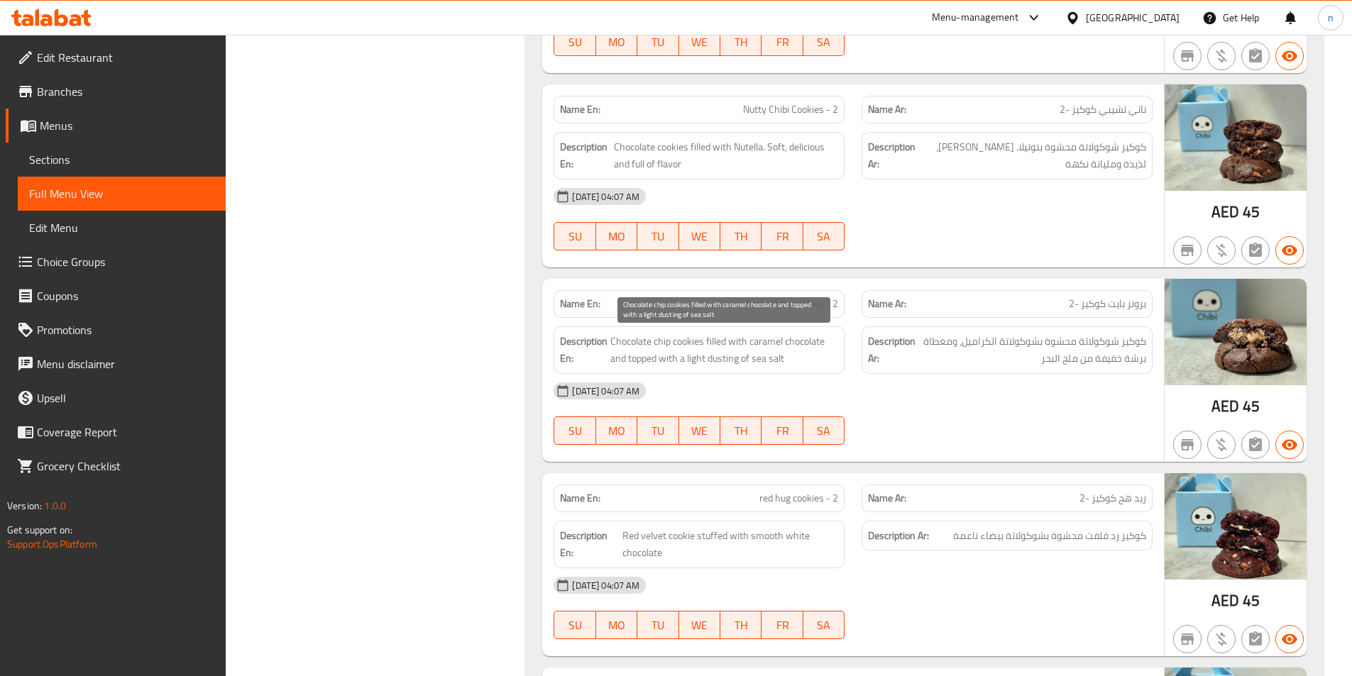
click at [657, 341] on span "Chocolate chip cookies filled with caramel chocolate and topped with a light du…" at bounding box center [724, 350] width 228 height 35
copy span "chip"
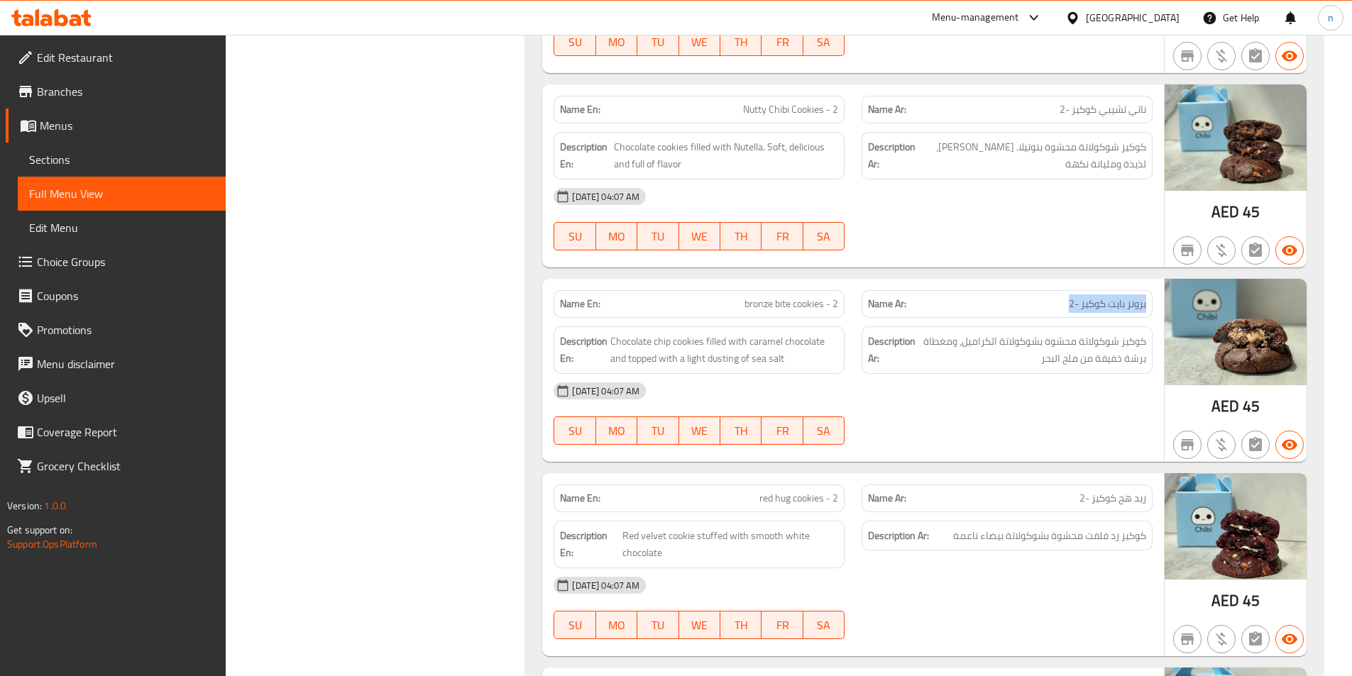
drag, startPoint x: 1064, startPoint y: 299, endPoint x: 1160, endPoint y: 306, distance: 96.0
copy span "برونز بايت كوكيز -2"
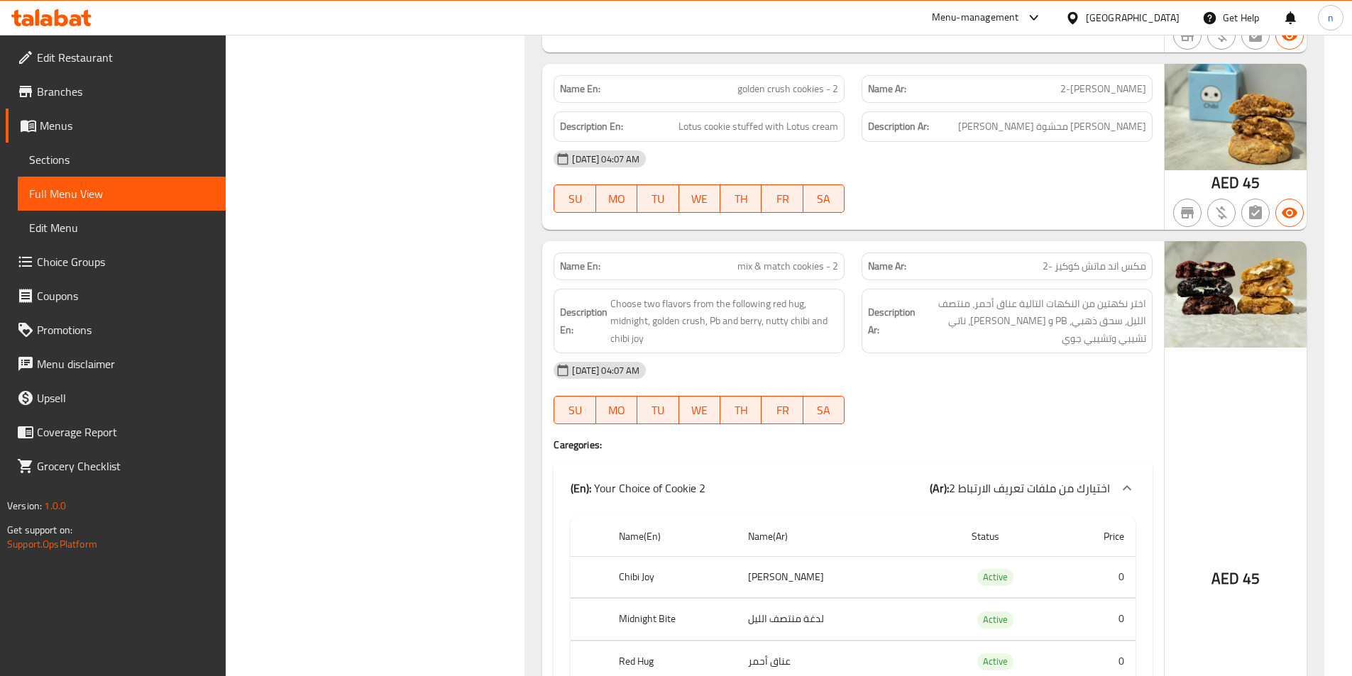
scroll to position [2696, 0]
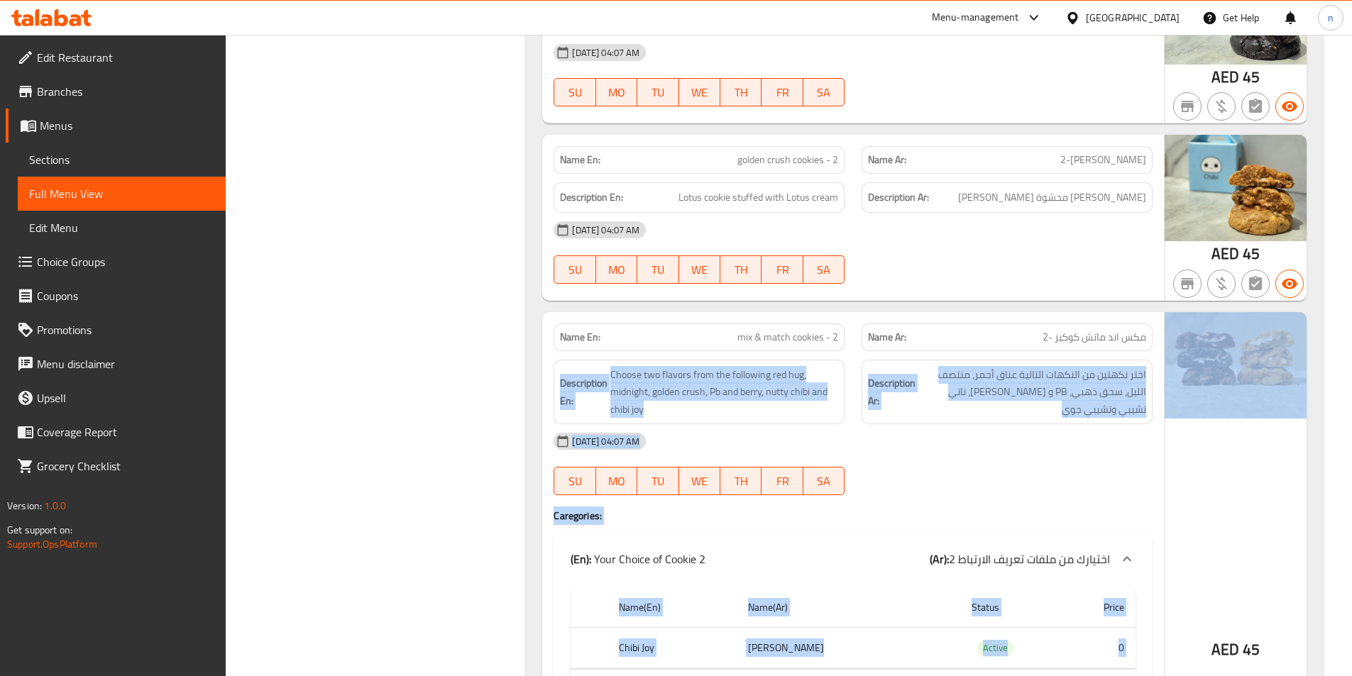
drag, startPoint x: 1036, startPoint y: 343, endPoint x: 1166, endPoint y: 338, distance: 129.9
click at [1166, 338] on div "Name En: mix & match cookies - 2 Name Ar: مكس اند ماتش كوكيز -2 Description En:…" at bounding box center [924, 613] width 764 height 603
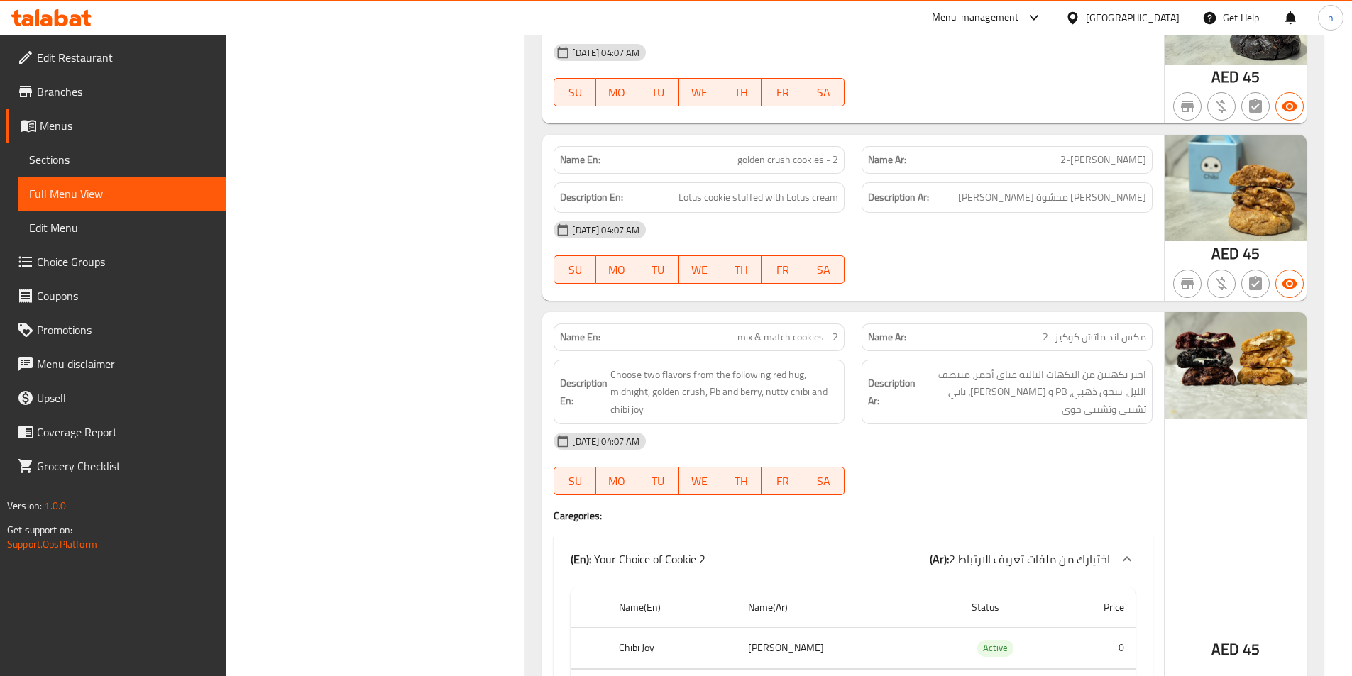
click at [1110, 336] on span "مكس اند ماتش كوكيز -2" at bounding box center [1094, 337] width 104 height 15
copy span "مكس اند ماتش كوكيز -2"
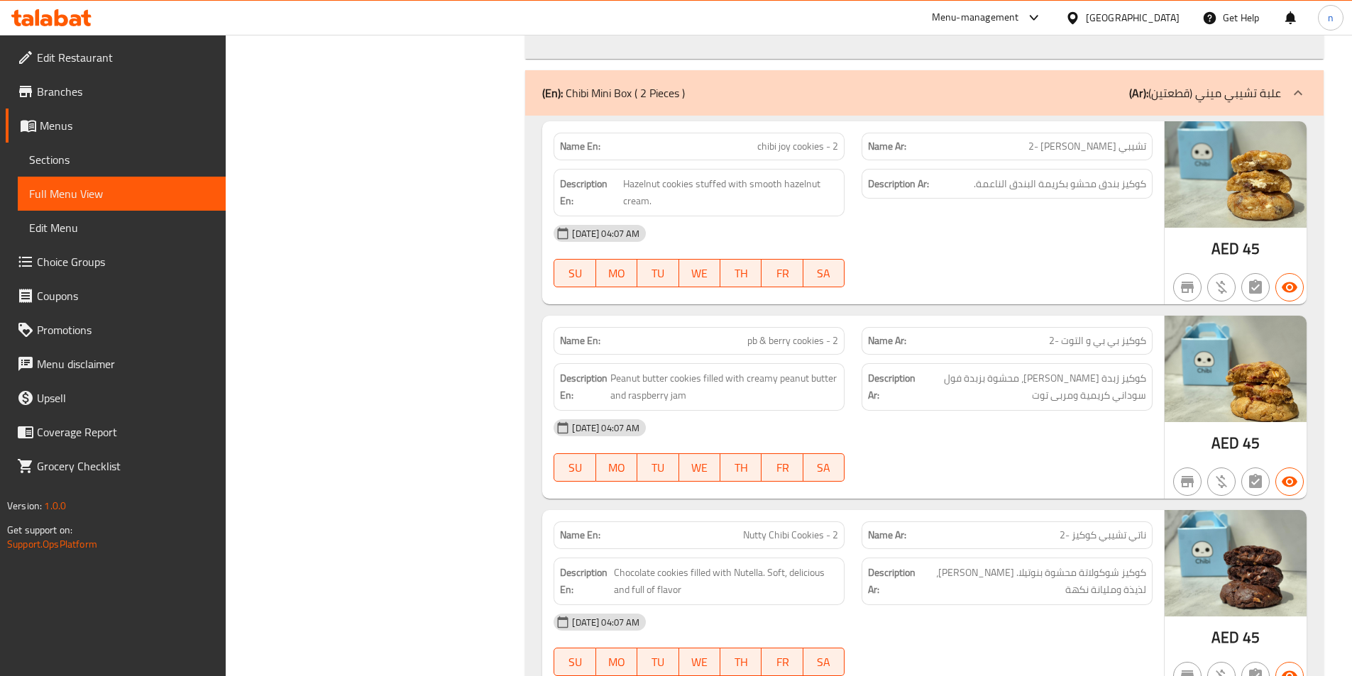
scroll to position [2750, 0]
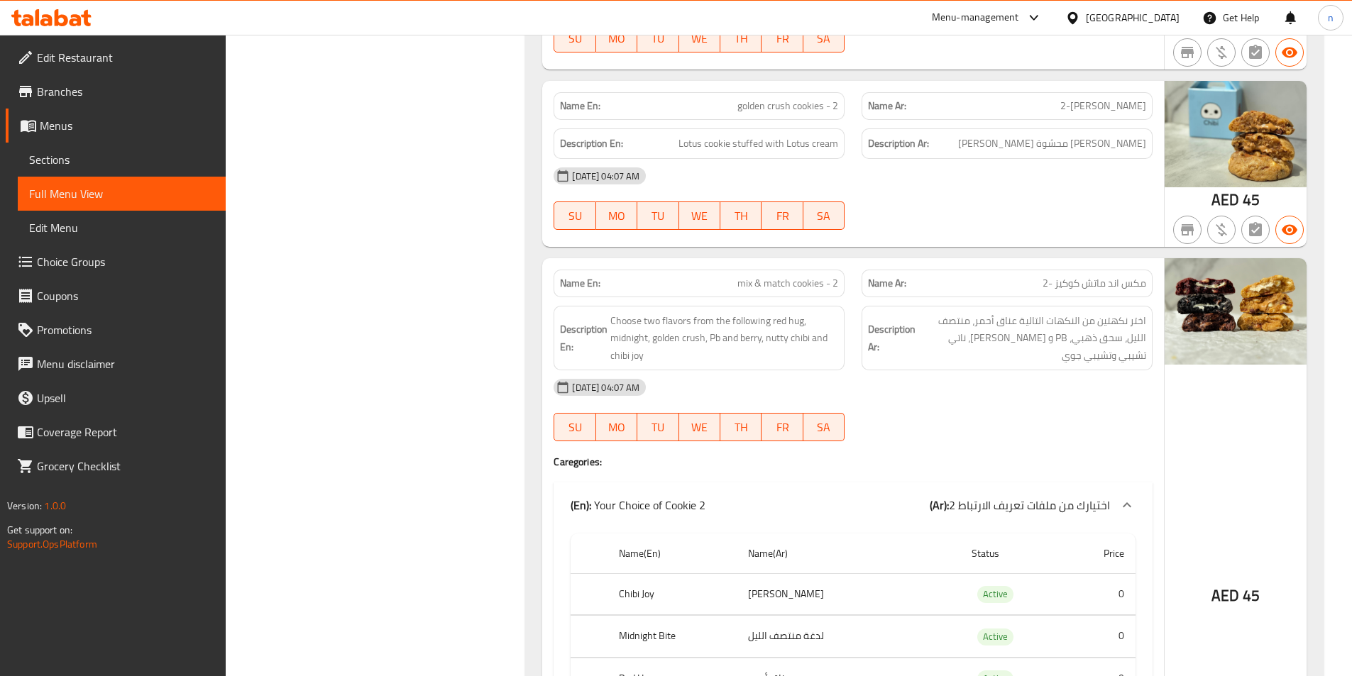
copy span "كراش"
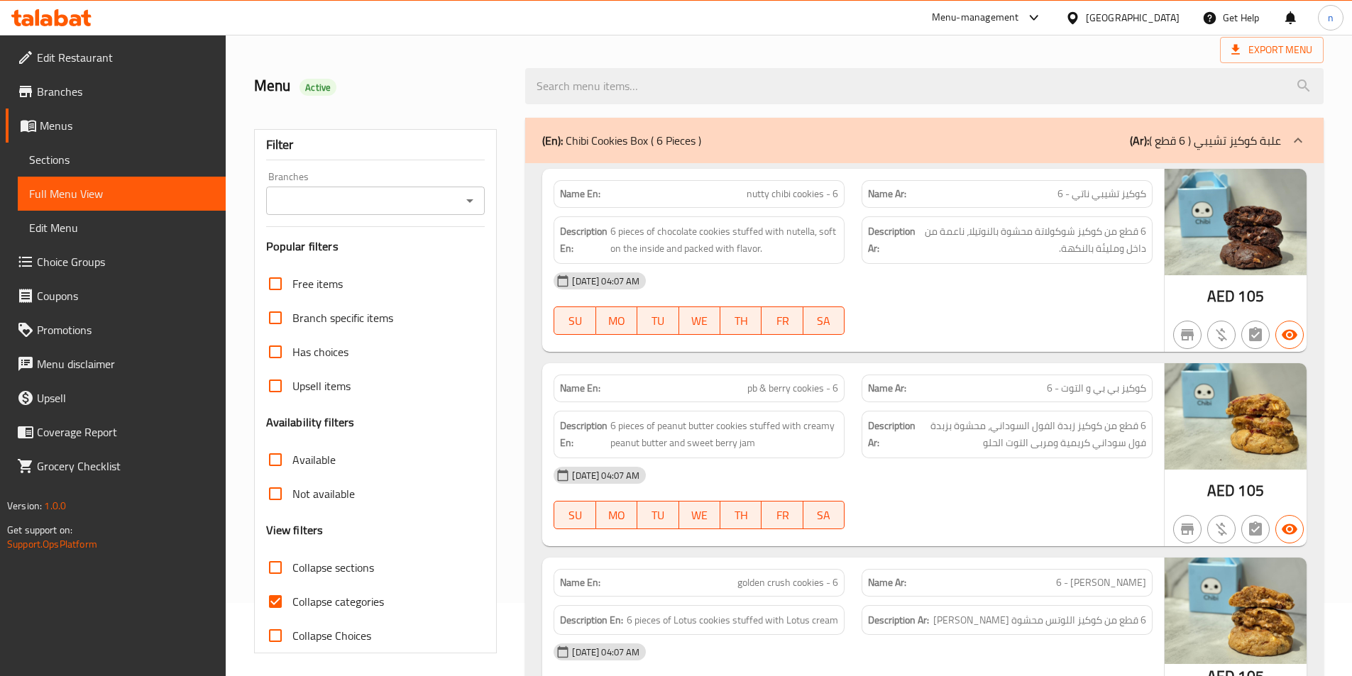
scroll to position [142, 0]
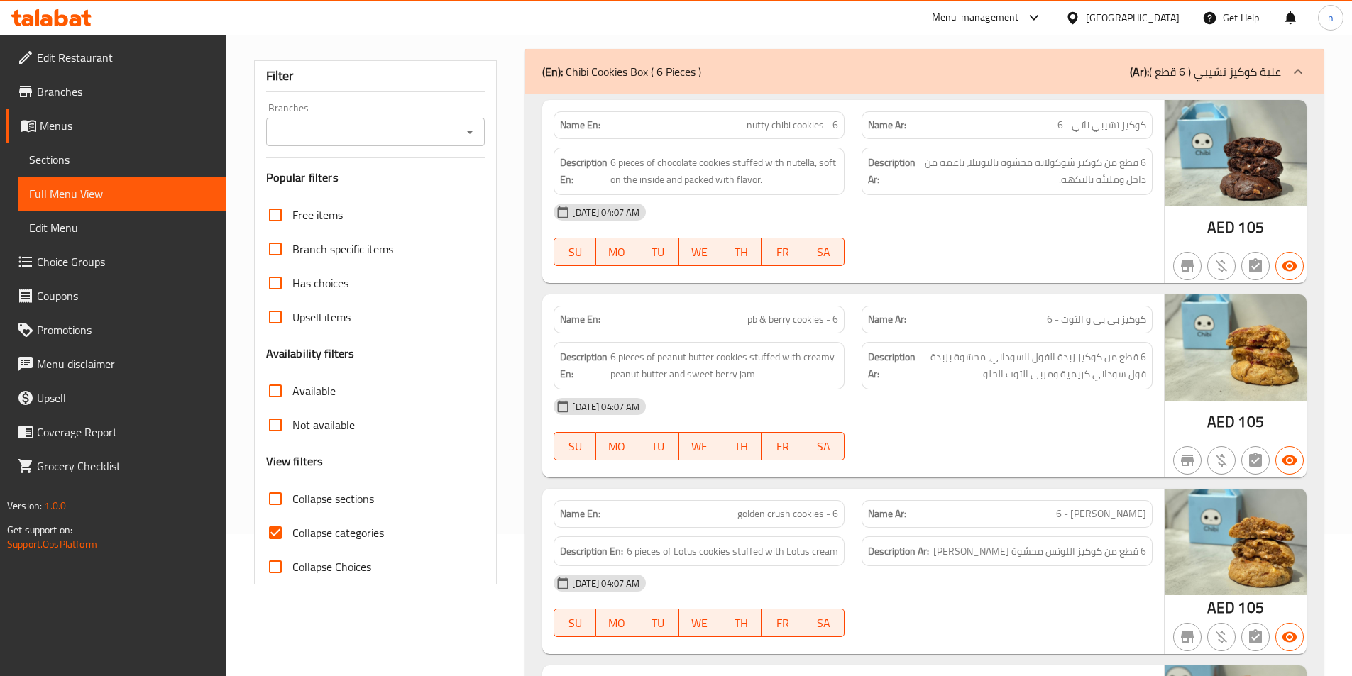
click at [285, 533] on input "Collapse categories" at bounding box center [275, 533] width 34 height 34
checkbox input "false"
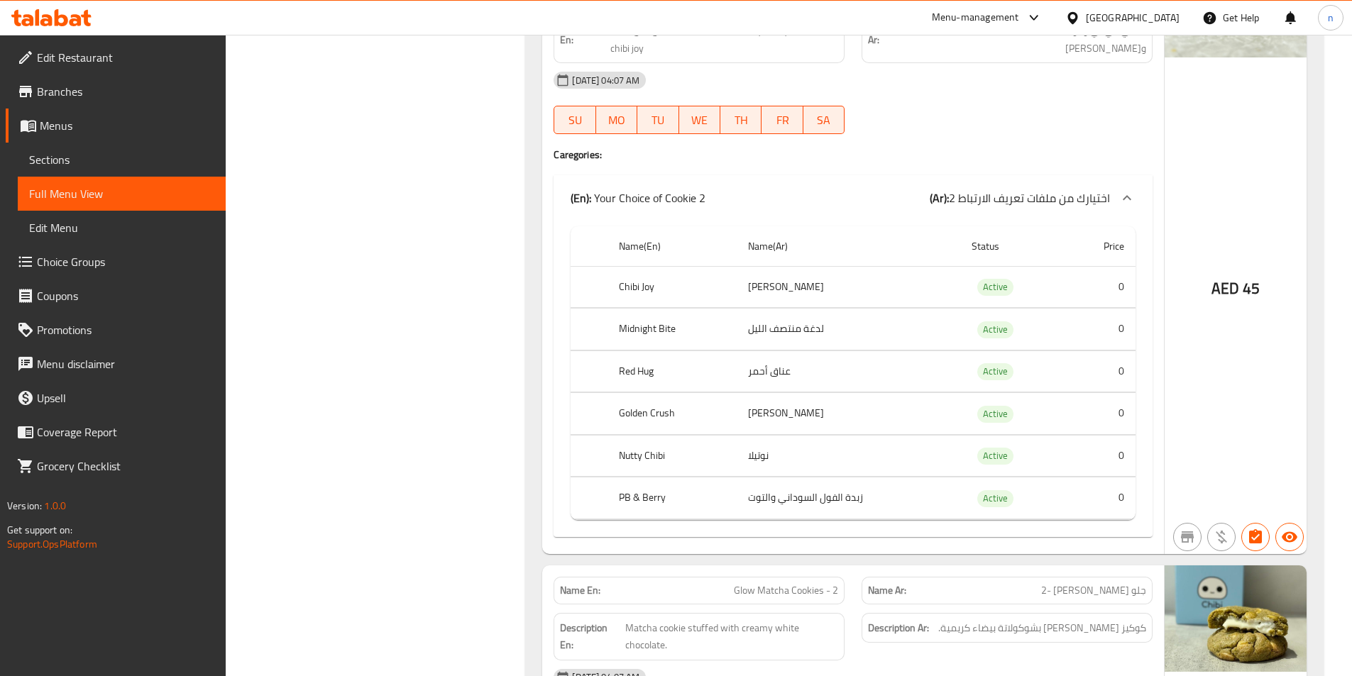
scroll to position [2832, 0]
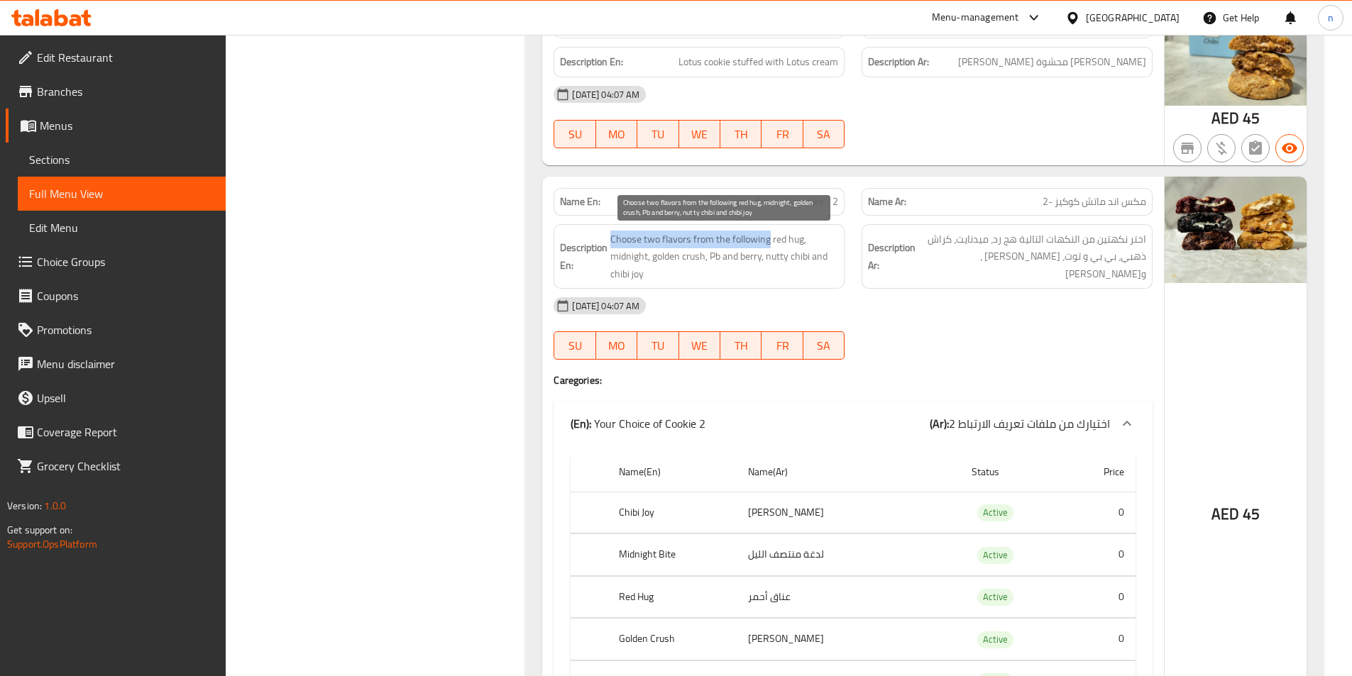
drag, startPoint x: 609, startPoint y: 238, endPoint x: 770, endPoint y: 236, distance: 161.8
click at [770, 236] on h6 "Description En: Choose two flavors from the following red hug, midnight, golden…" at bounding box center [699, 257] width 278 height 53
copy span "Choose two flavors from the following"
drag, startPoint x: 733, startPoint y: 242, endPoint x: 744, endPoint y: 242, distance: 10.6
click at [733, 242] on span "Choose two flavors from the following red hug, midnight, golden crush, Pb and b…" at bounding box center [724, 257] width 228 height 53
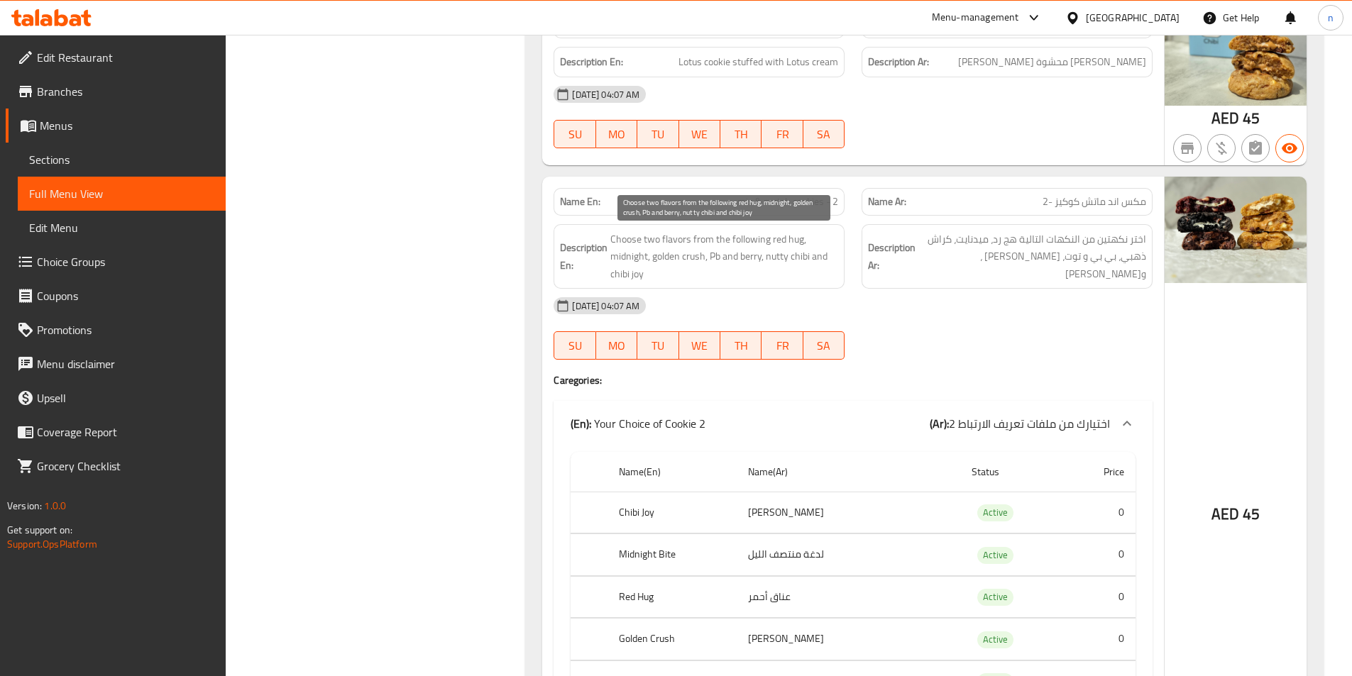
click at [753, 241] on span "Choose two flavors from the following red hug, midnight, golden crush, Pb and b…" at bounding box center [724, 257] width 228 height 53
copy span "following"
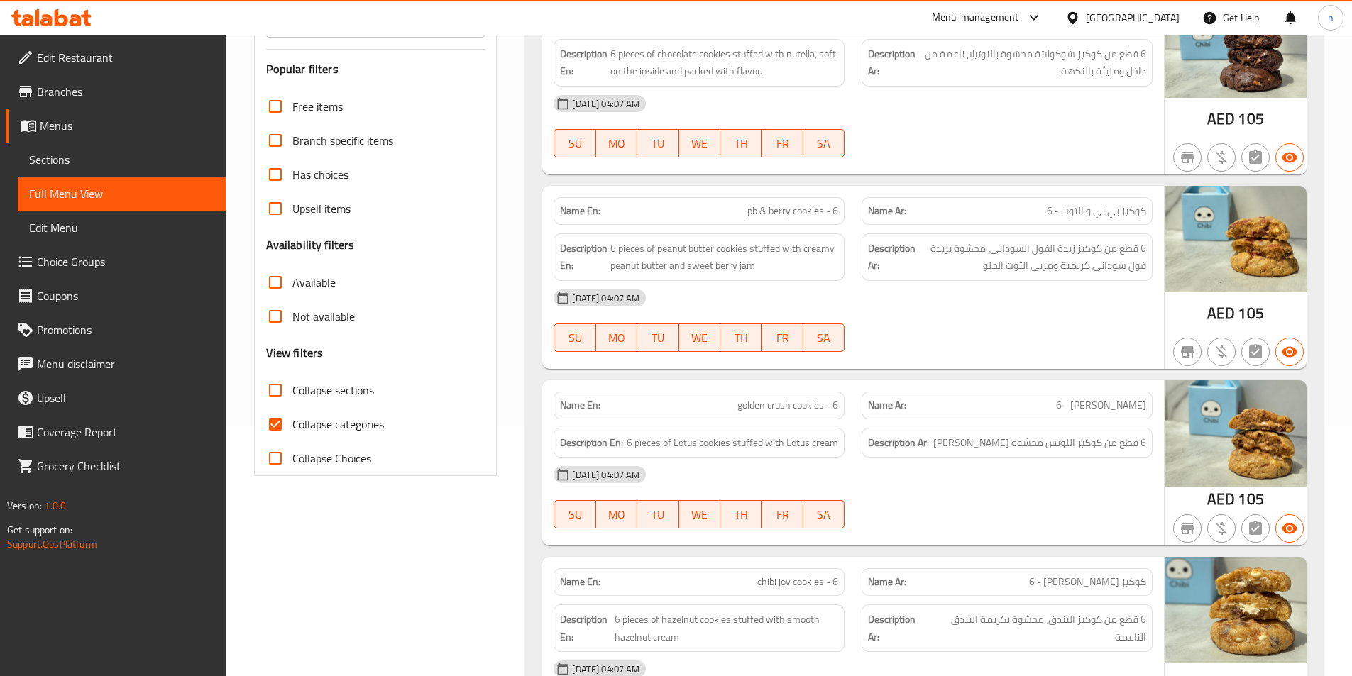
scroll to position [284, 0]
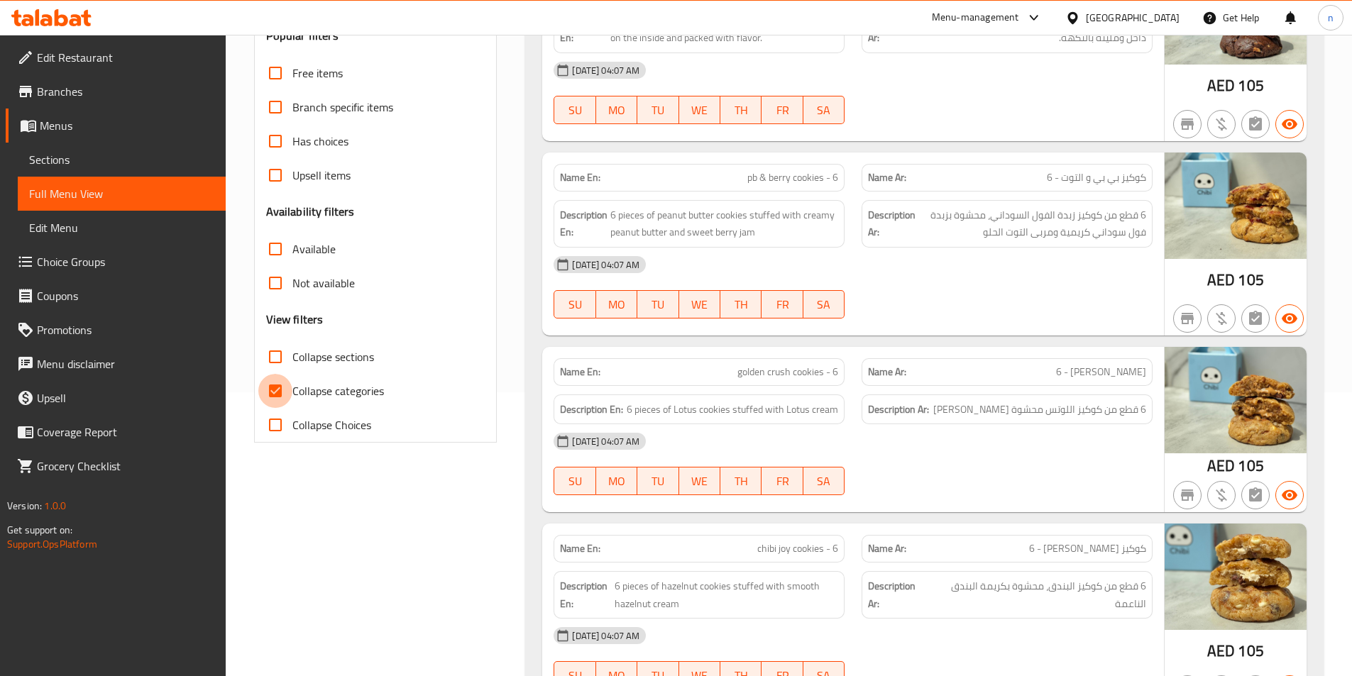
click at [277, 394] on input "Collapse categories" at bounding box center [275, 391] width 34 height 34
checkbox input "false"
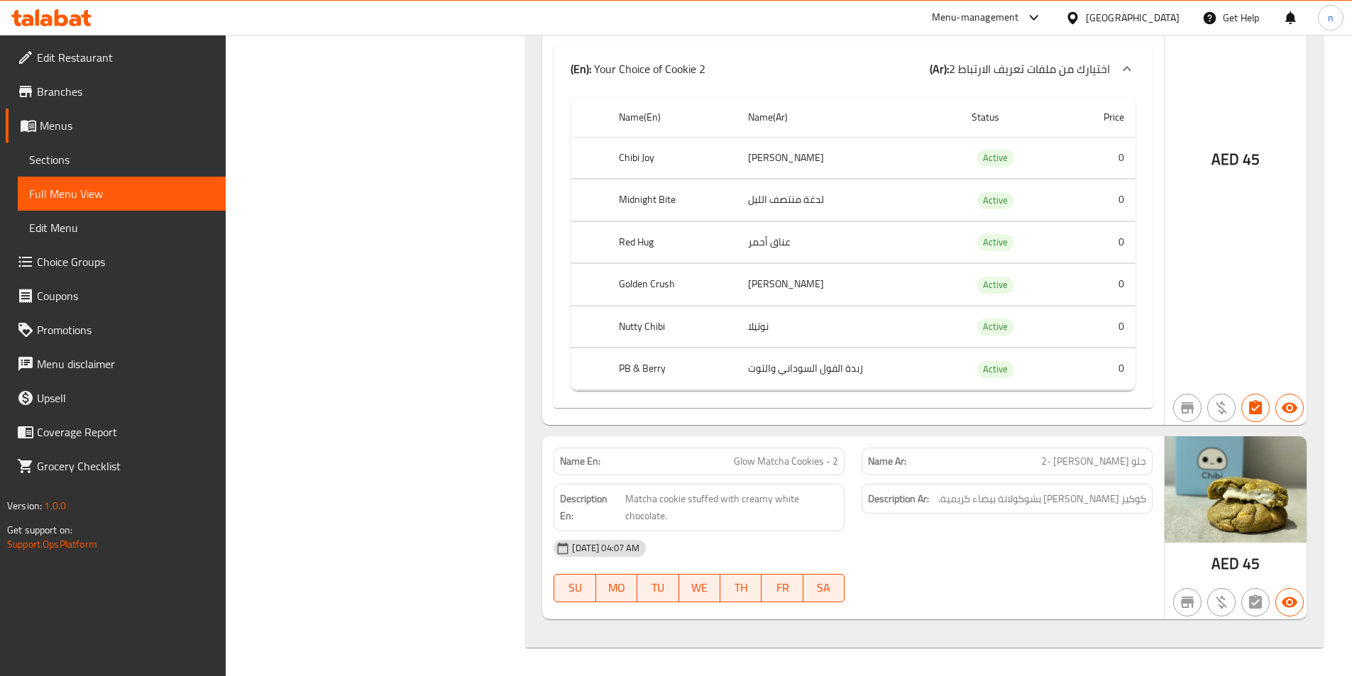
scroll to position [3115, 0]
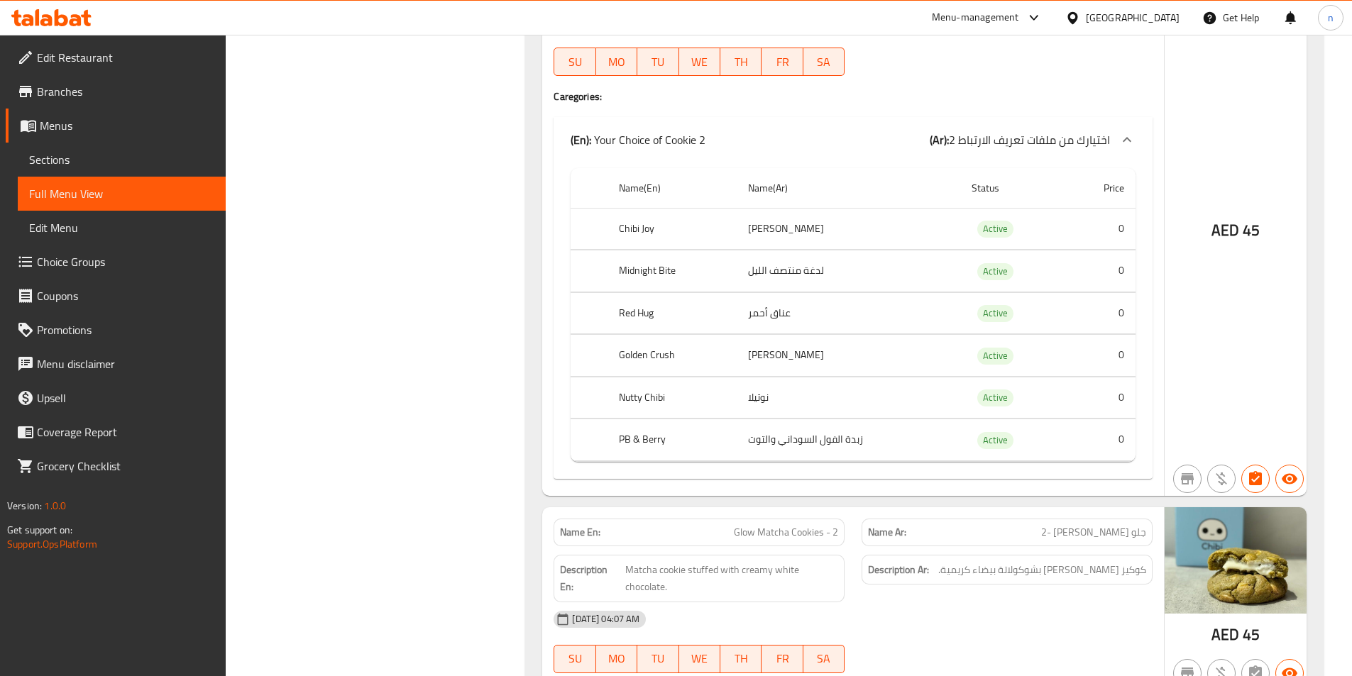
click at [87, 253] on span "Choice Groups" at bounding box center [125, 261] width 177 height 17
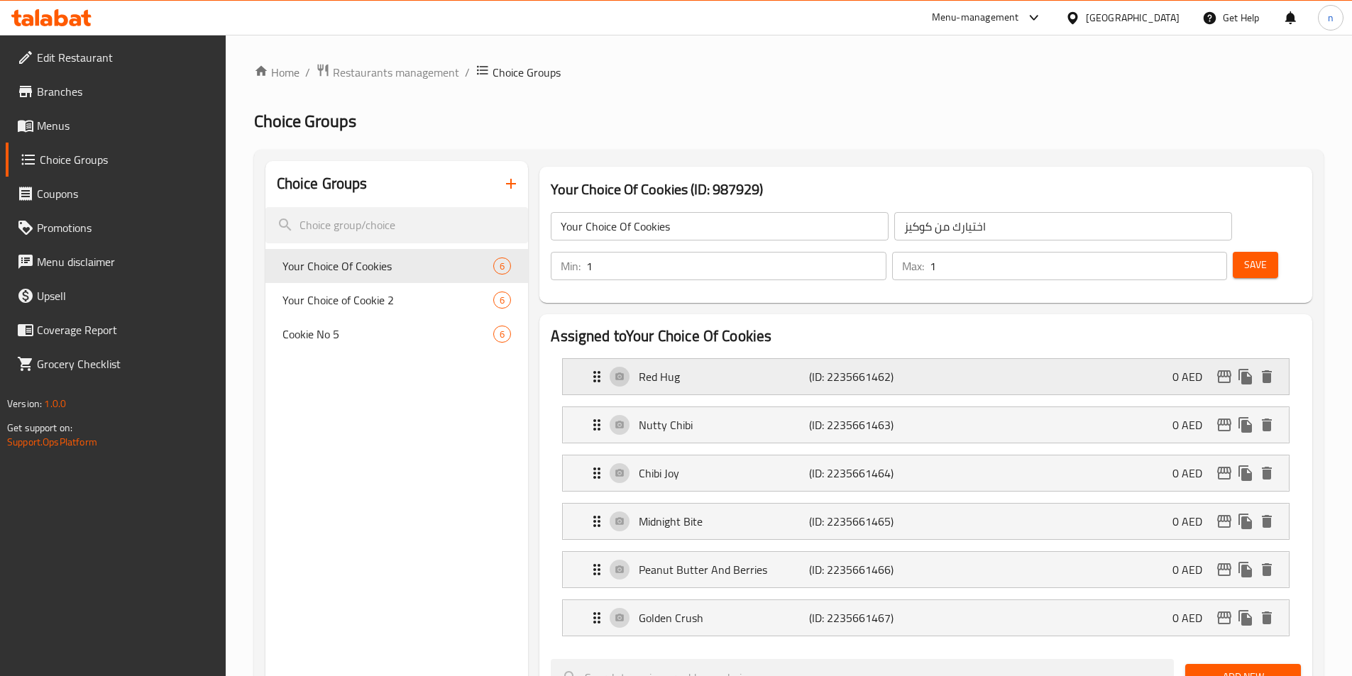
click at [714, 368] on p "Red Hug" at bounding box center [724, 376] width 170 height 17
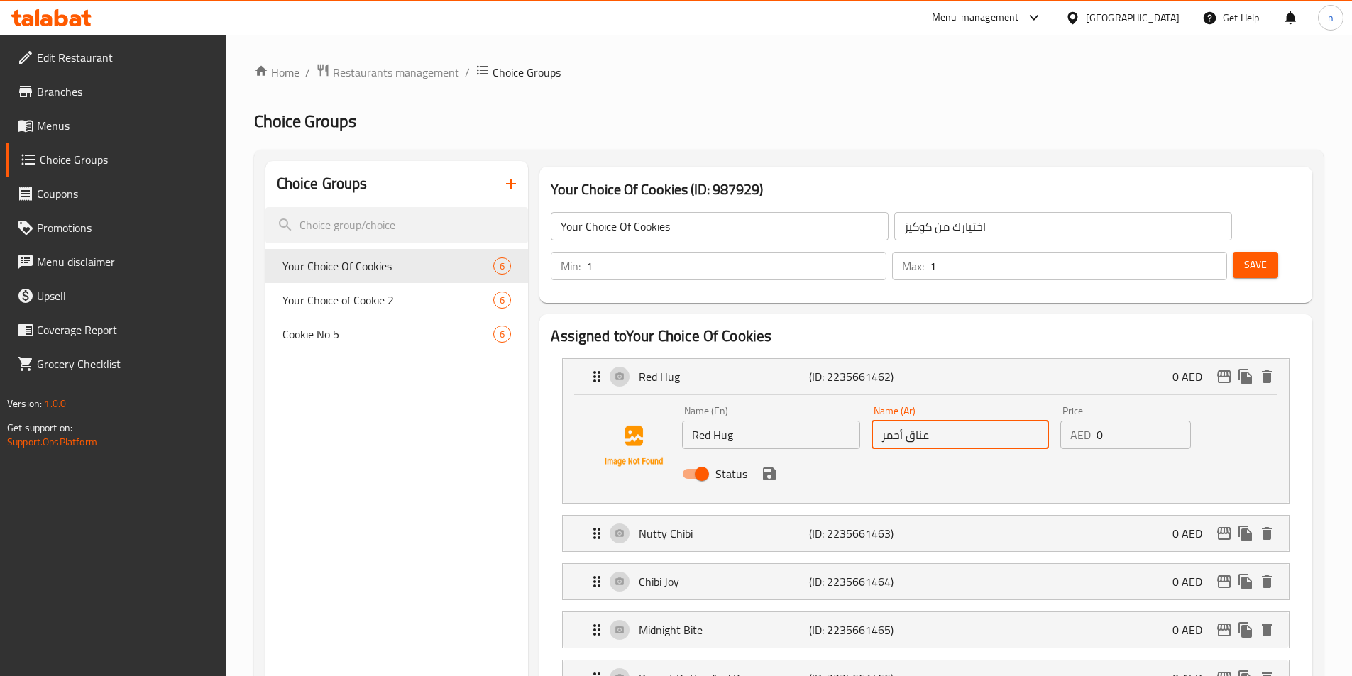
click at [916, 421] on input "عناق أحمر" at bounding box center [959, 435] width 177 height 28
click at [921, 421] on input "text" at bounding box center [959, 435] width 177 height 28
type input "v"
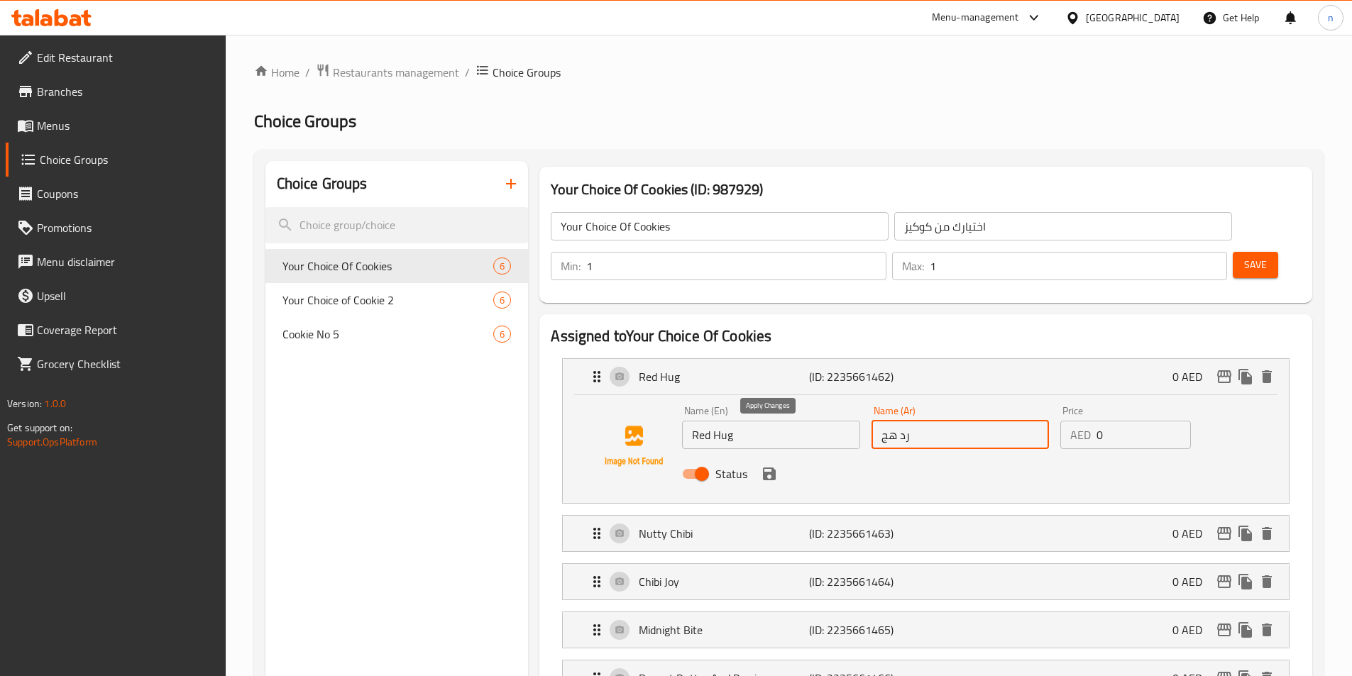
click at [771, 465] on icon "save" at bounding box center [769, 473] width 17 height 17
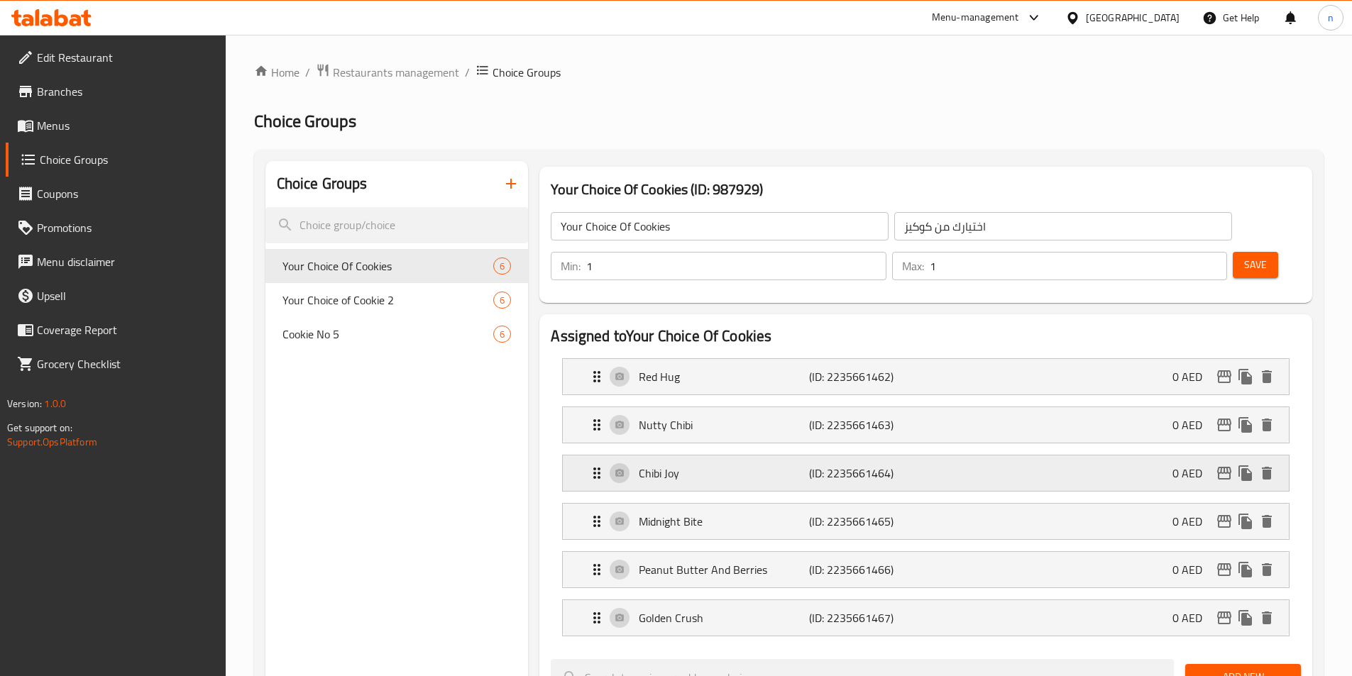
type input "رد هج"
click at [768, 416] on p "Nutty Chibi" at bounding box center [724, 424] width 170 height 17
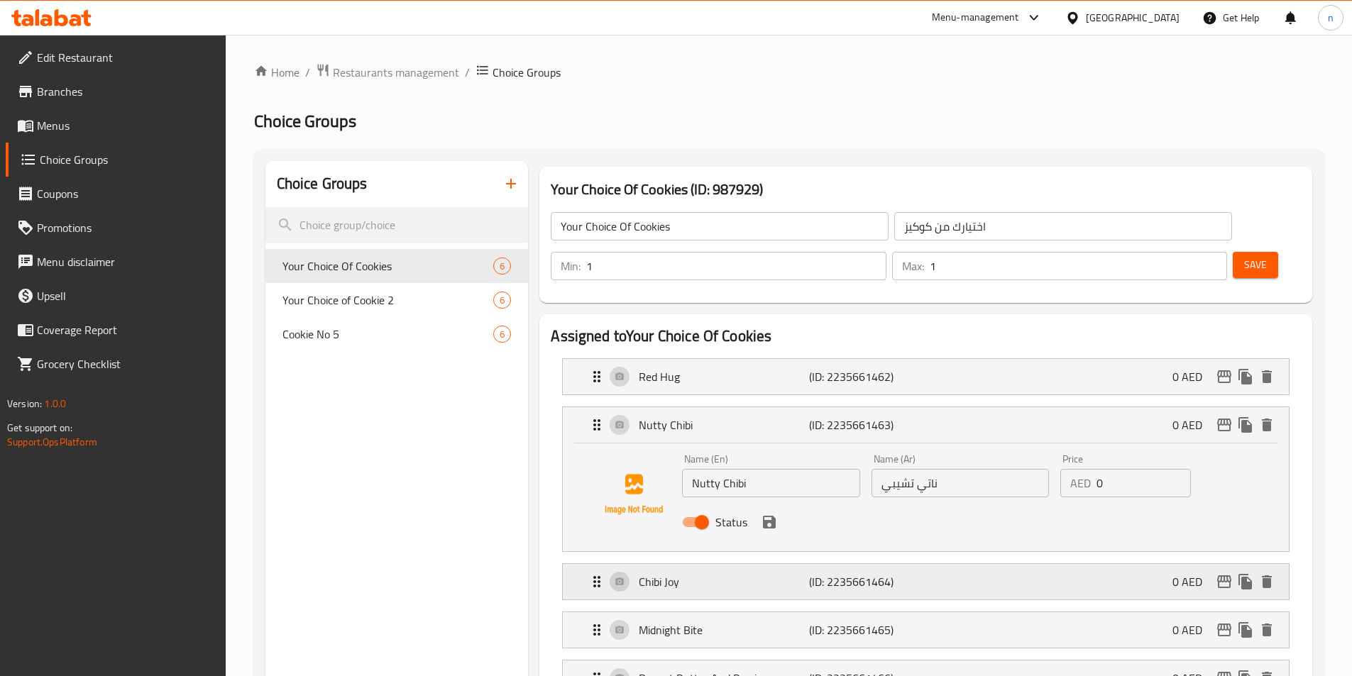
click at [734, 573] on p "Chibi Joy" at bounding box center [724, 581] width 170 height 17
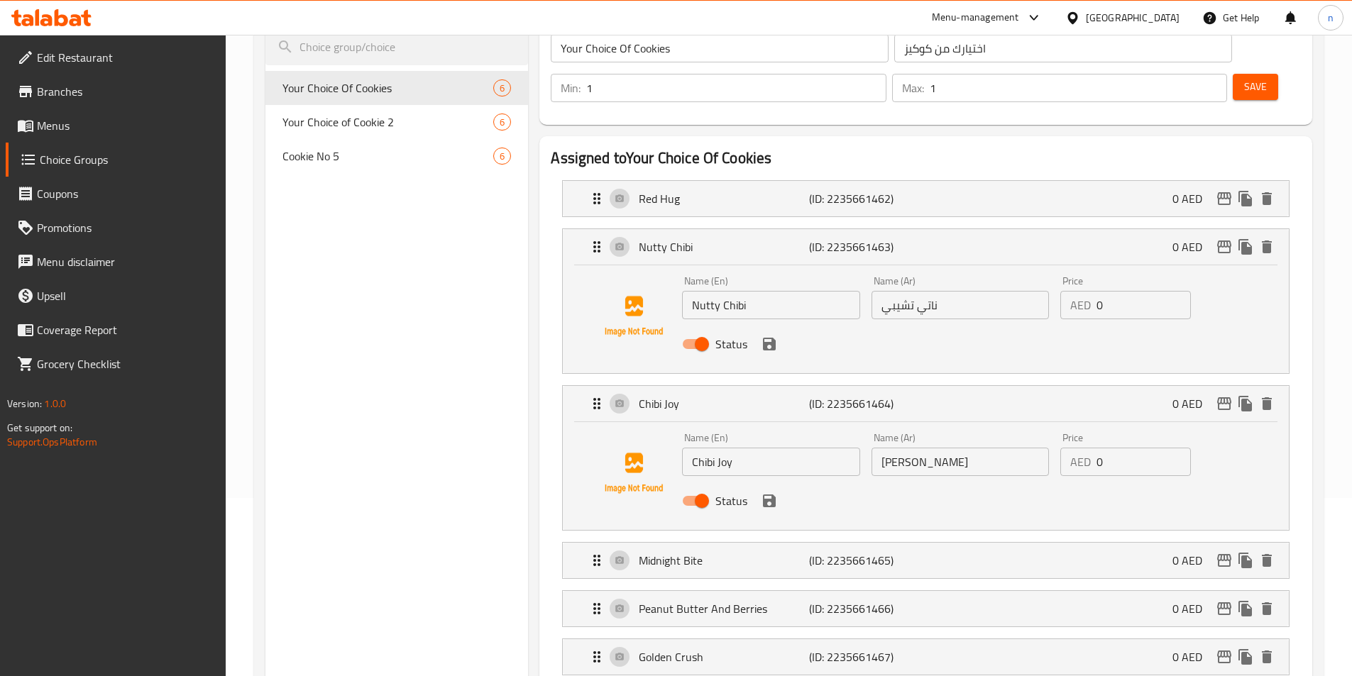
scroll to position [213, 0]
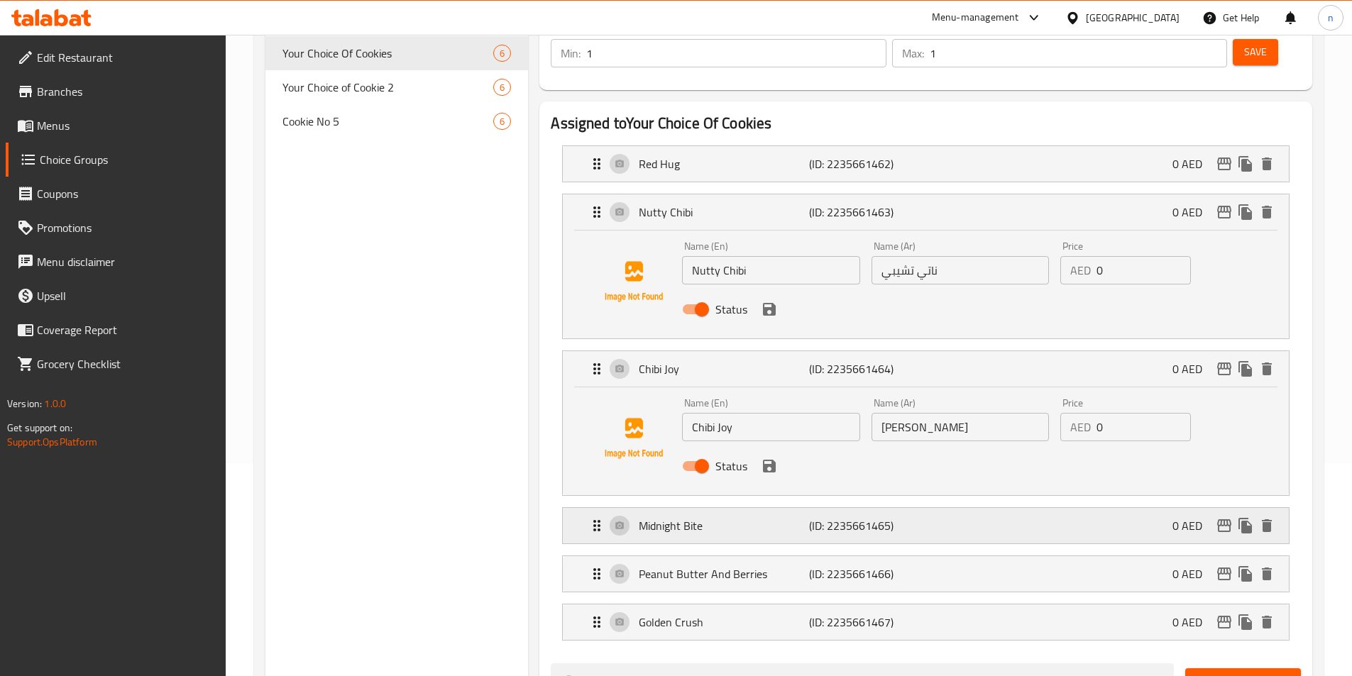
click at [779, 517] on p "Midnight Bite" at bounding box center [724, 525] width 170 height 17
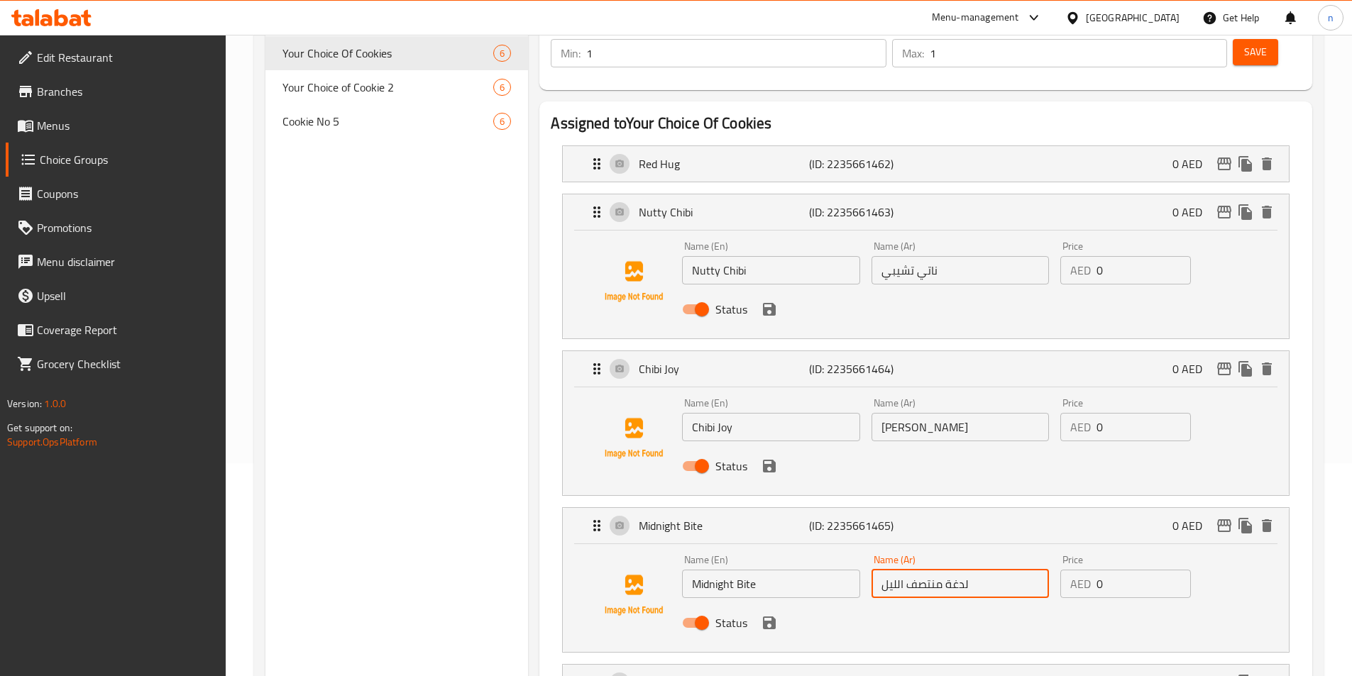
click at [931, 570] on input "لدغة منتصف الليل" at bounding box center [959, 584] width 177 height 28
drag, startPoint x: 902, startPoint y: 542, endPoint x: 962, endPoint y: 549, distance: 60.7
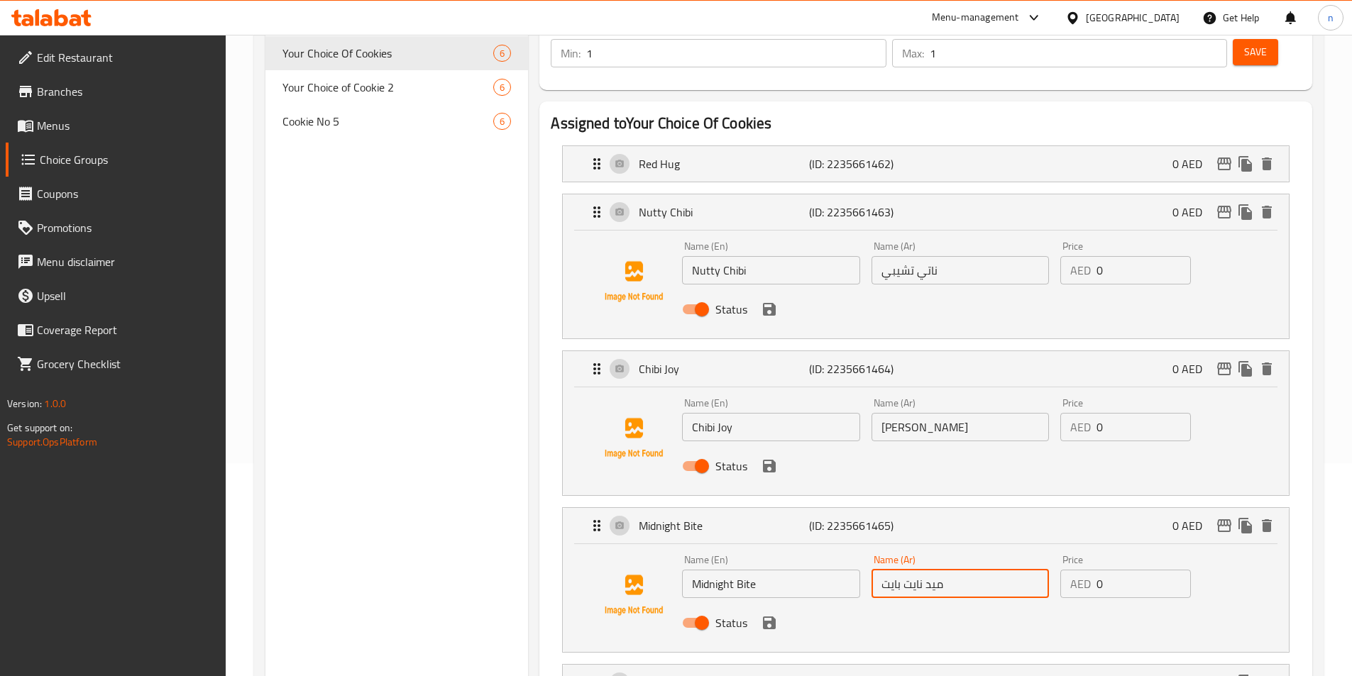
click at [962, 570] on input "ميد نايت بايت" at bounding box center [959, 584] width 177 height 28
paste input "text"
click at [885, 570] on input "ميدنايت بايت" at bounding box center [959, 584] width 177 height 28
click at [895, 570] on input "ميدنايت بايت" at bounding box center [959, 584] width 177 height 28
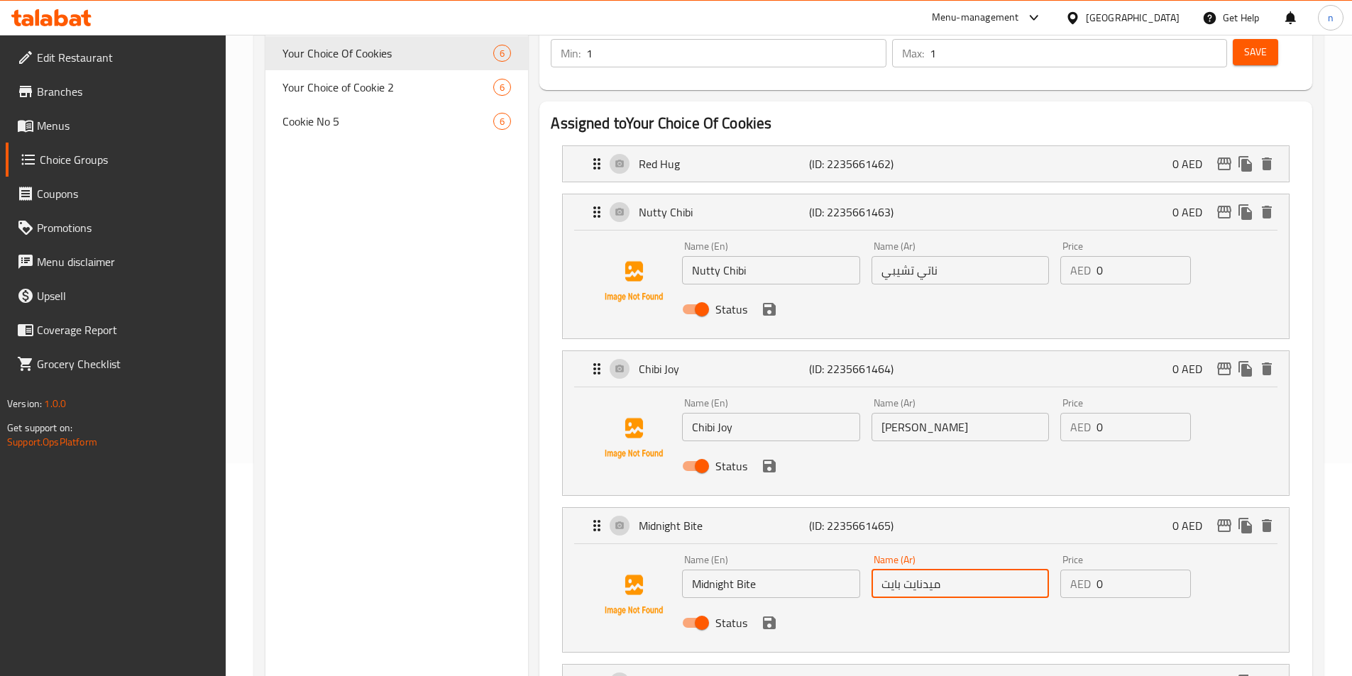
click at [895, 570] on input "ميدنايت بايت" at bounding box center [959, 584] width 177 height 28
paste input "text"
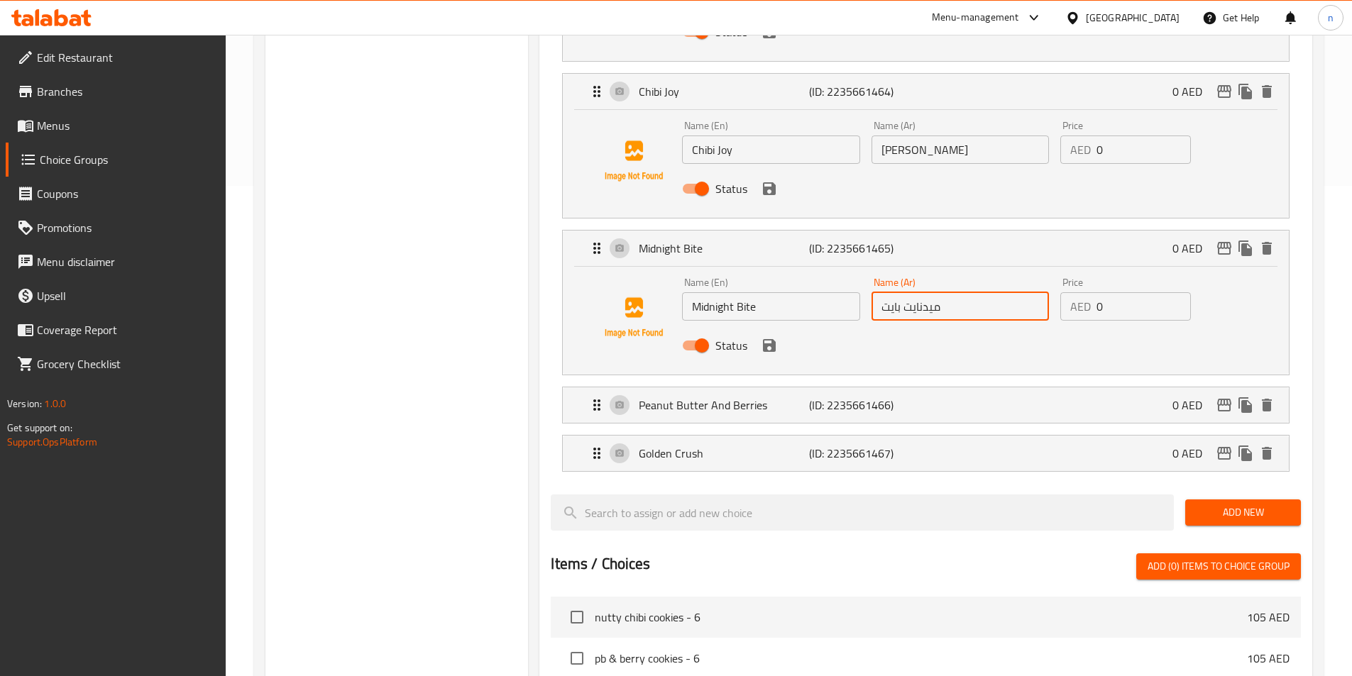
scroll to position [497, 0]
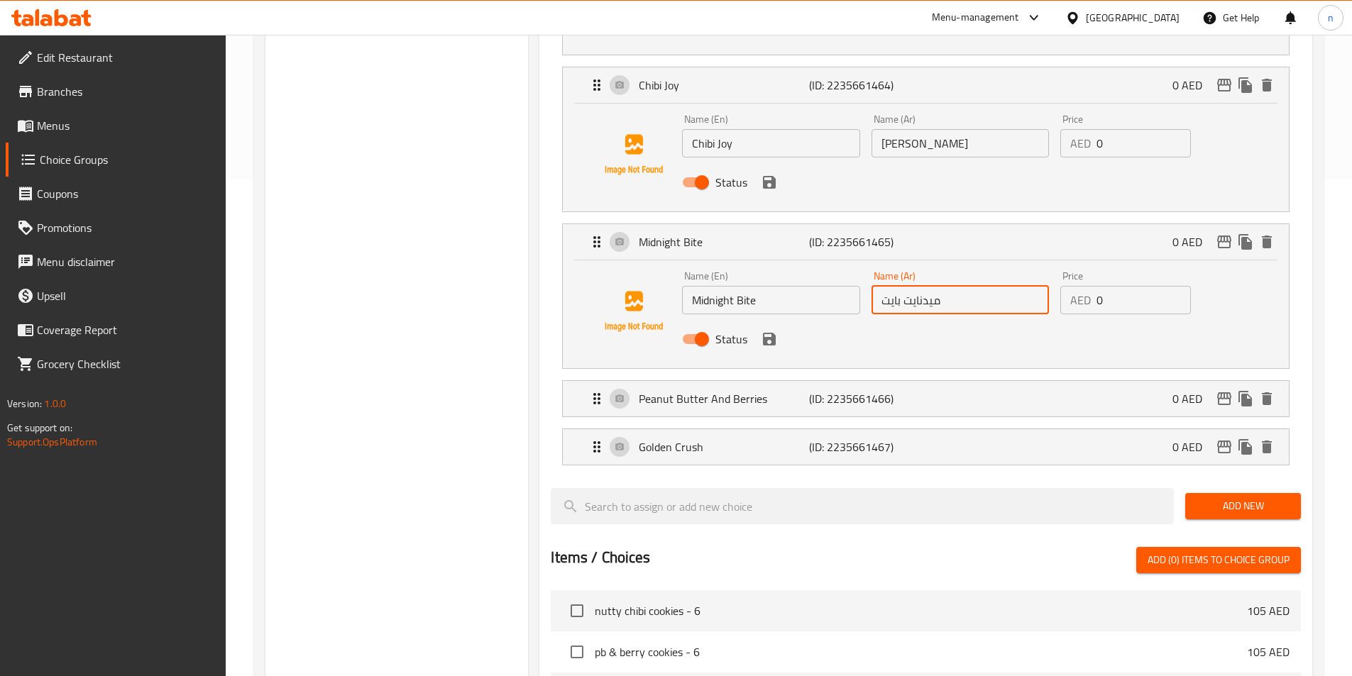
click at [762, 331] on icon "save" at bounding box center [769, 339] width 17 height 17
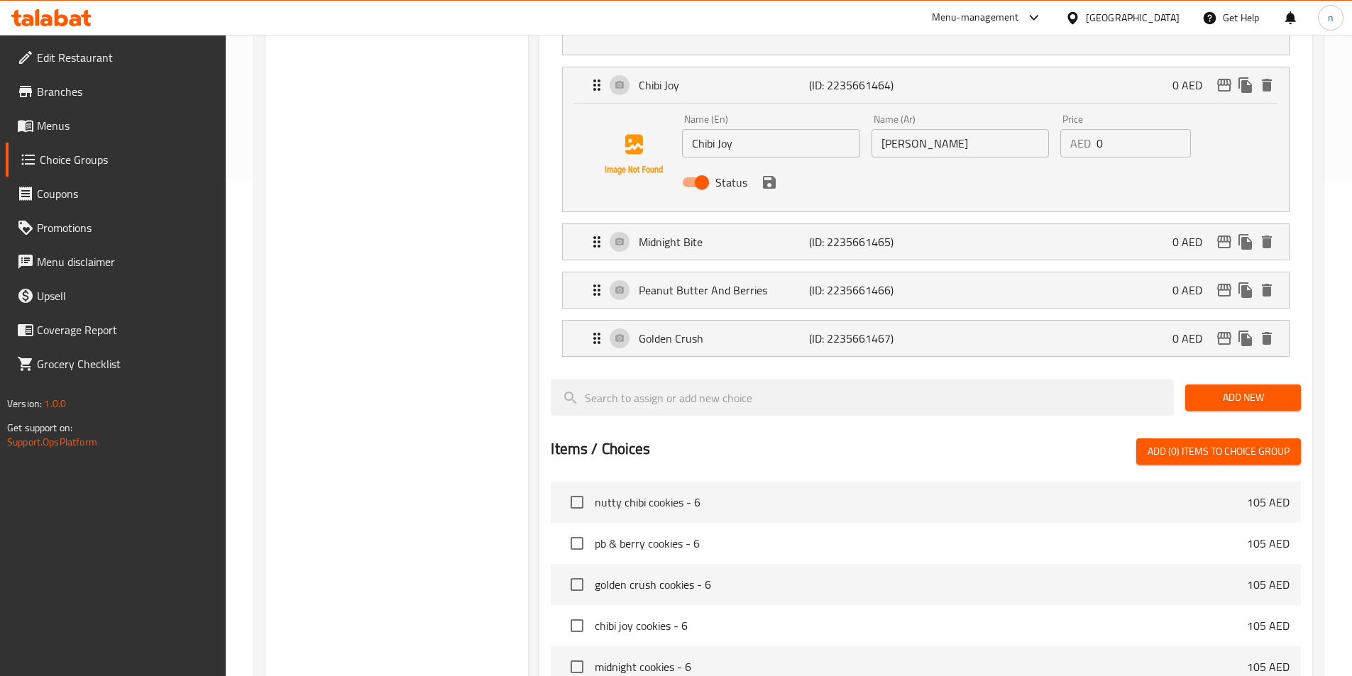
type input "ميدنايت بايت"
click at [758, 282] on p "Peanut Butter And Berries" at bounding box center [724, 290] width 170 height 17
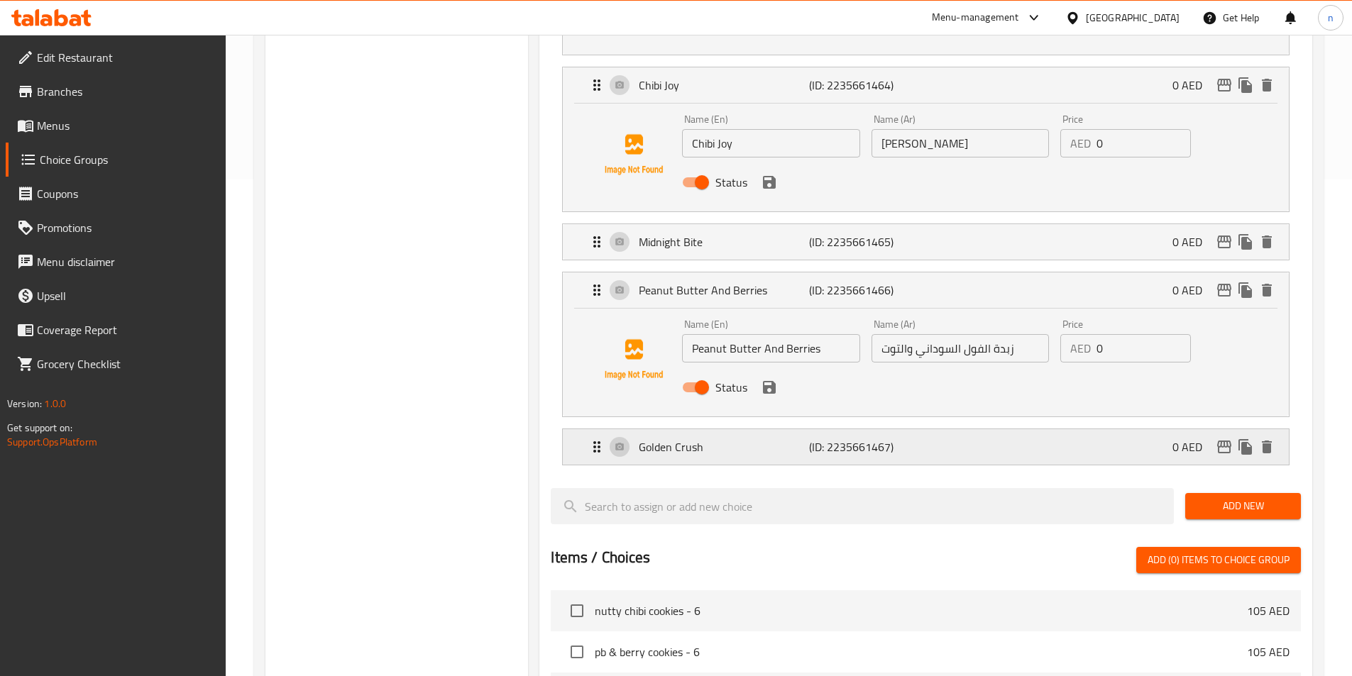
click at [768, 438] on p "Golden Crush" at bounding box center [724, 446] width 170 height 17
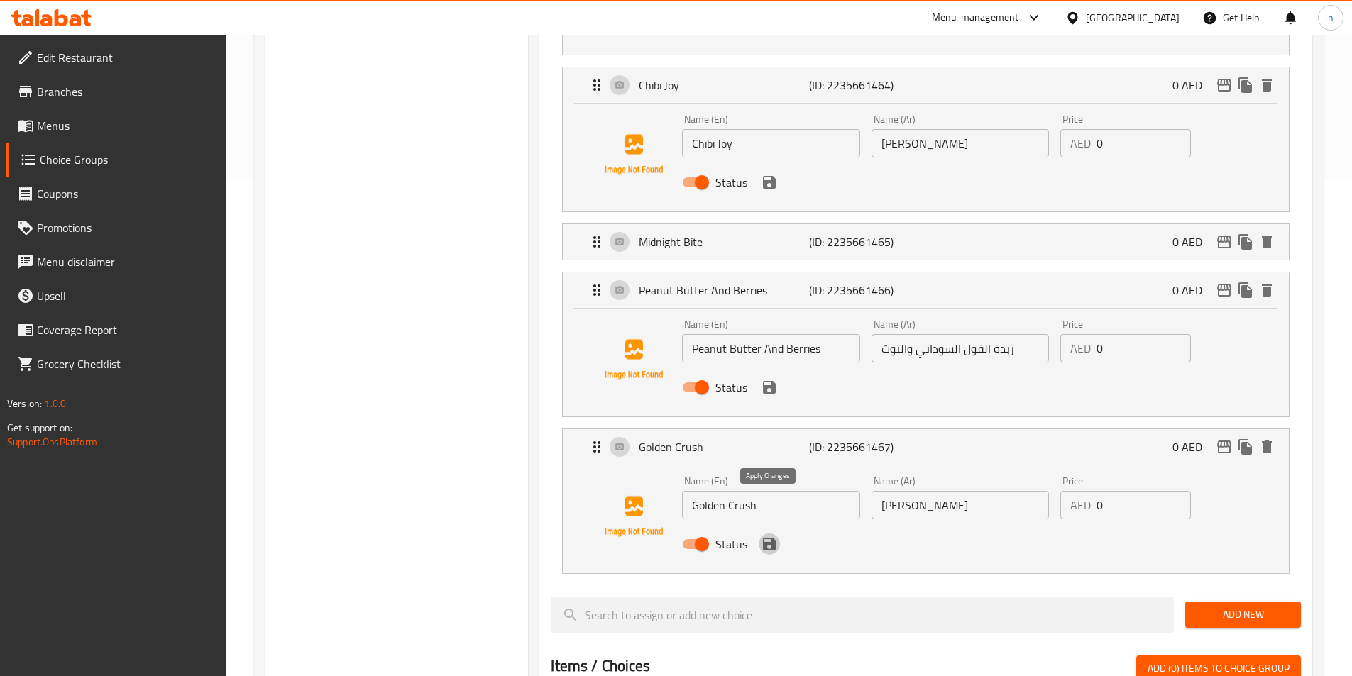
click at [768, 538] on icon "save" at bounding box center [769, 544] width 13 height 13
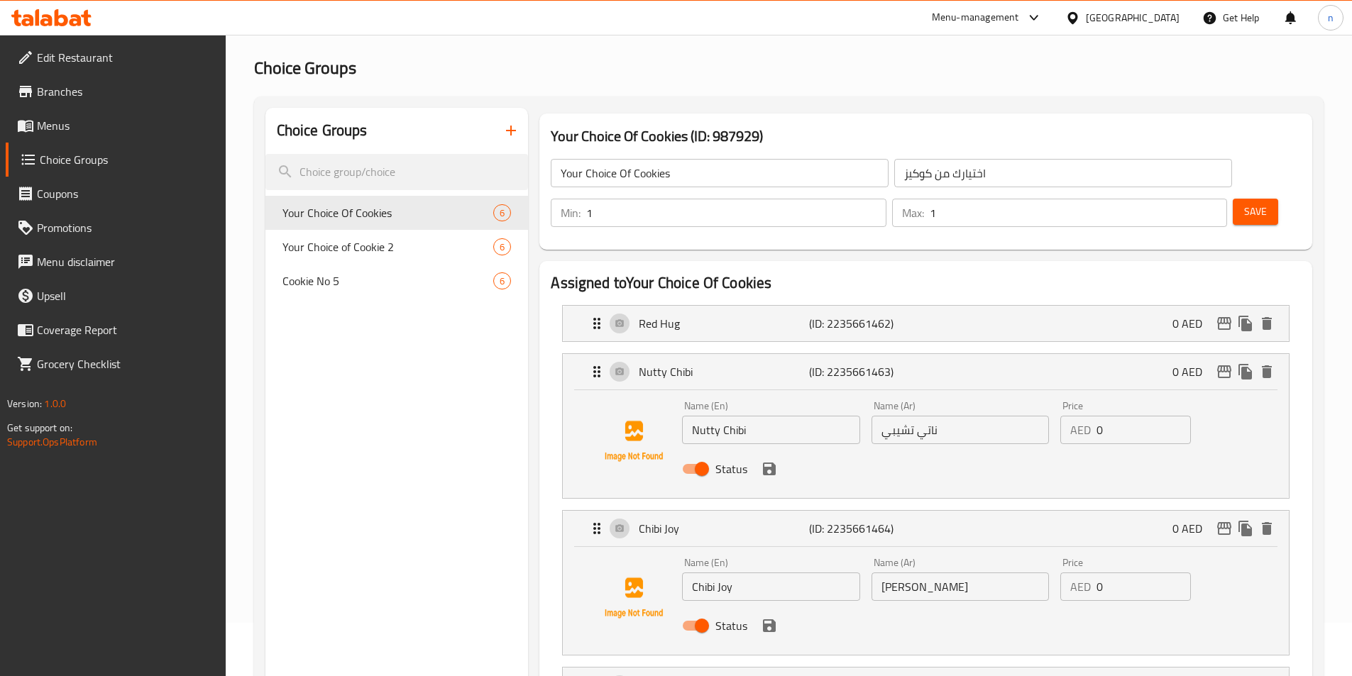
scroll to position [0, 0]
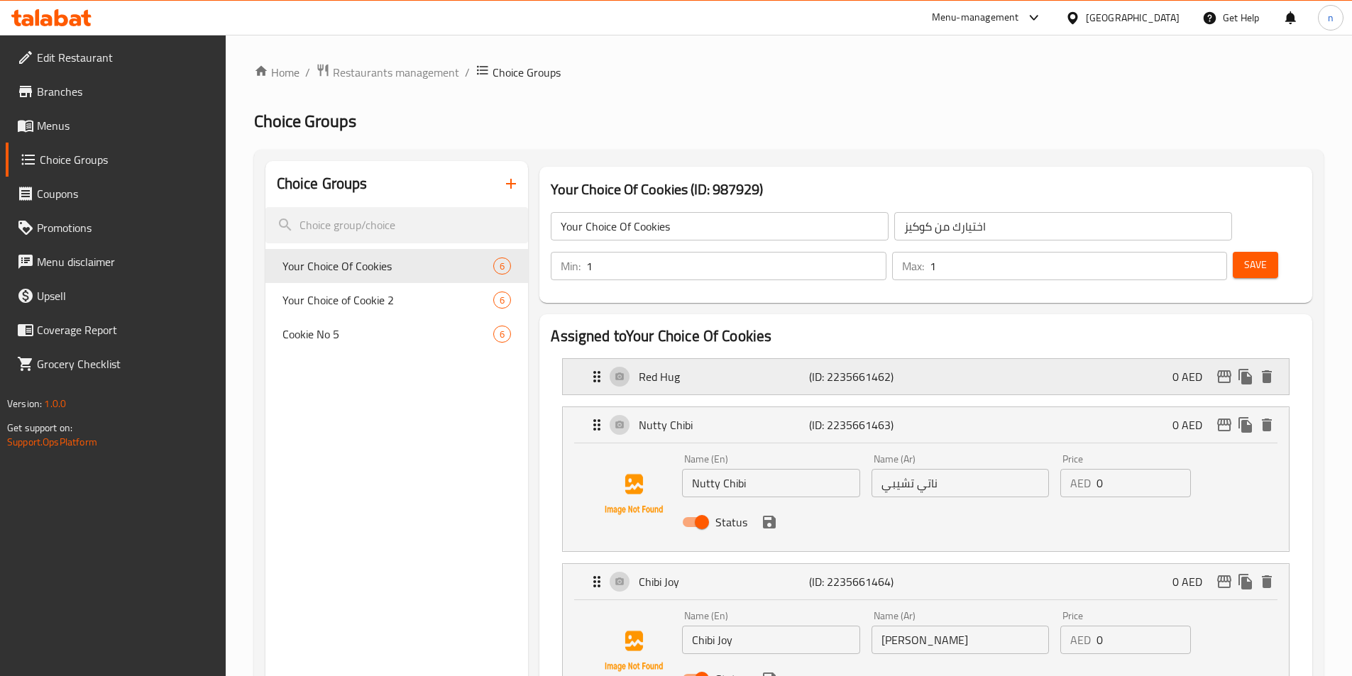
click at [939, 359] on div "Red Hug (ID: 2235661462) 0 AED" at bounding box center [929, 376] width 683 height 35
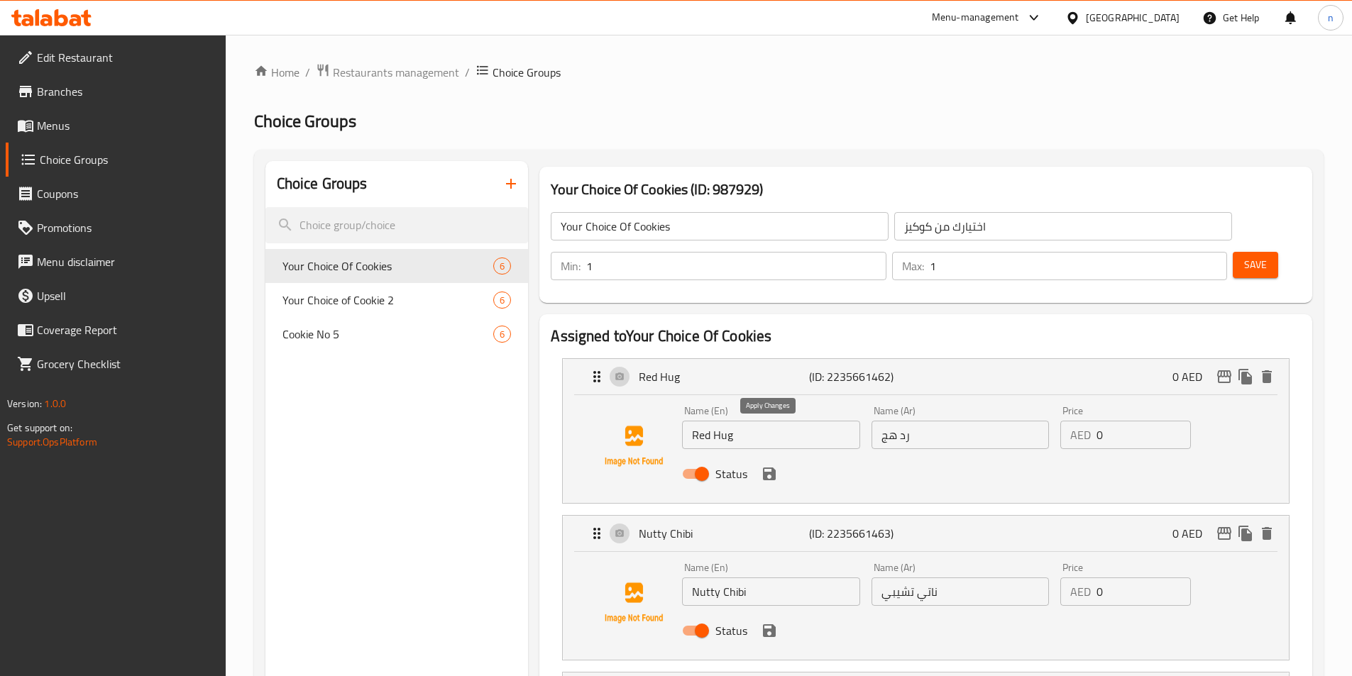
click at [768, 465] on icon "save" at bounding box center [769, 473] width 17 height 17
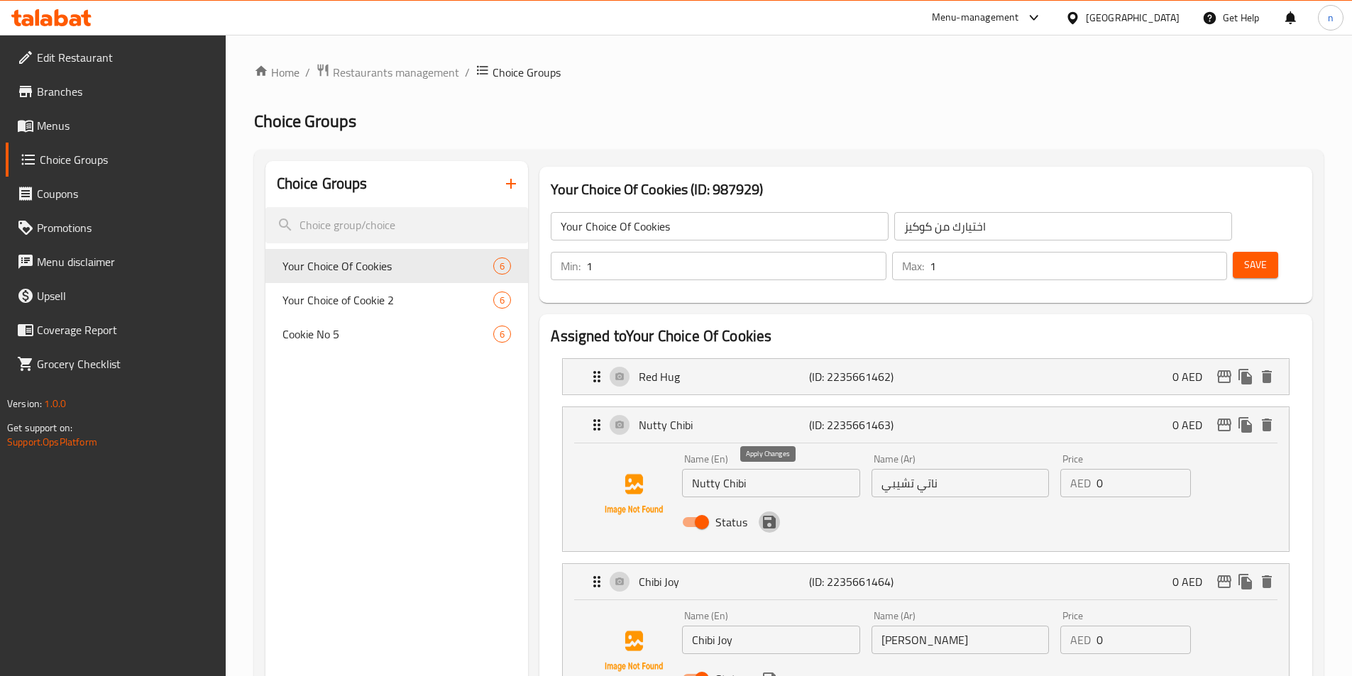
click at [766, 482] on nav "Red Hug (ID: 2235661462) 0 AED Name (En) Red Hug Name (En) Name (Ar) رد هج Name…" at bounding box center [926, 660] width 750 height 626
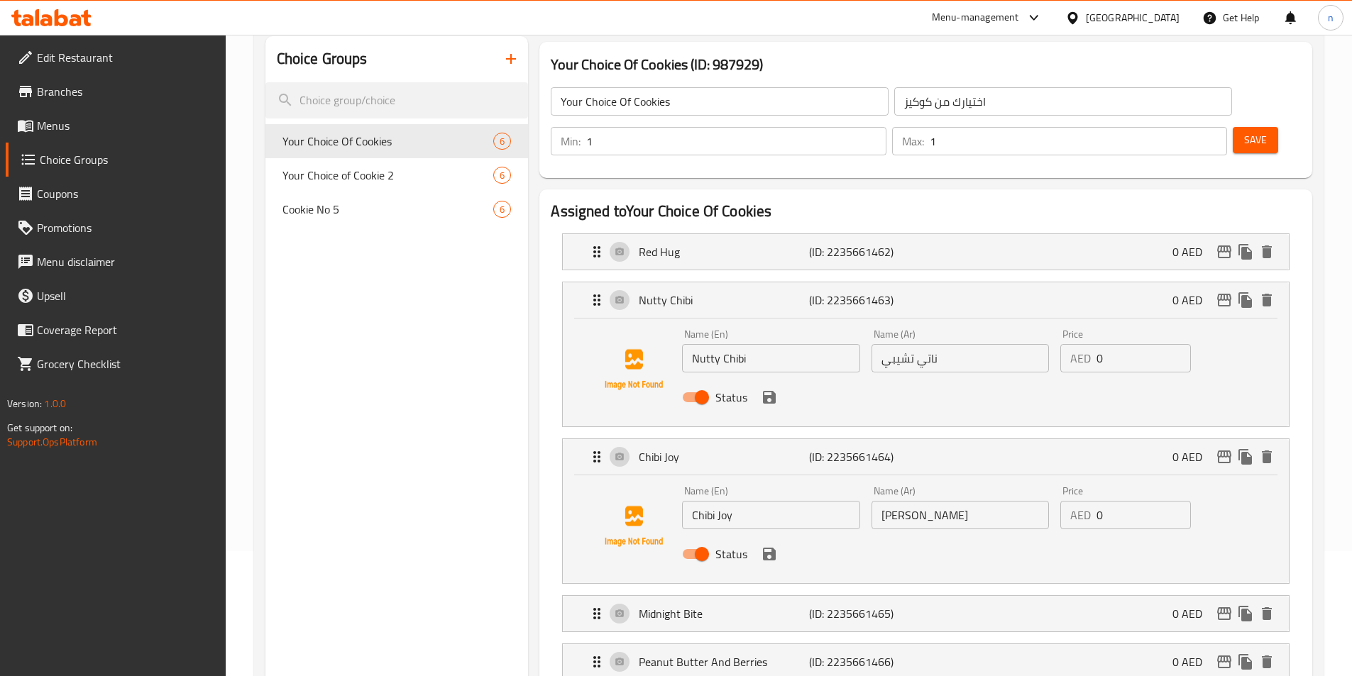
scroll to position [142, 0]
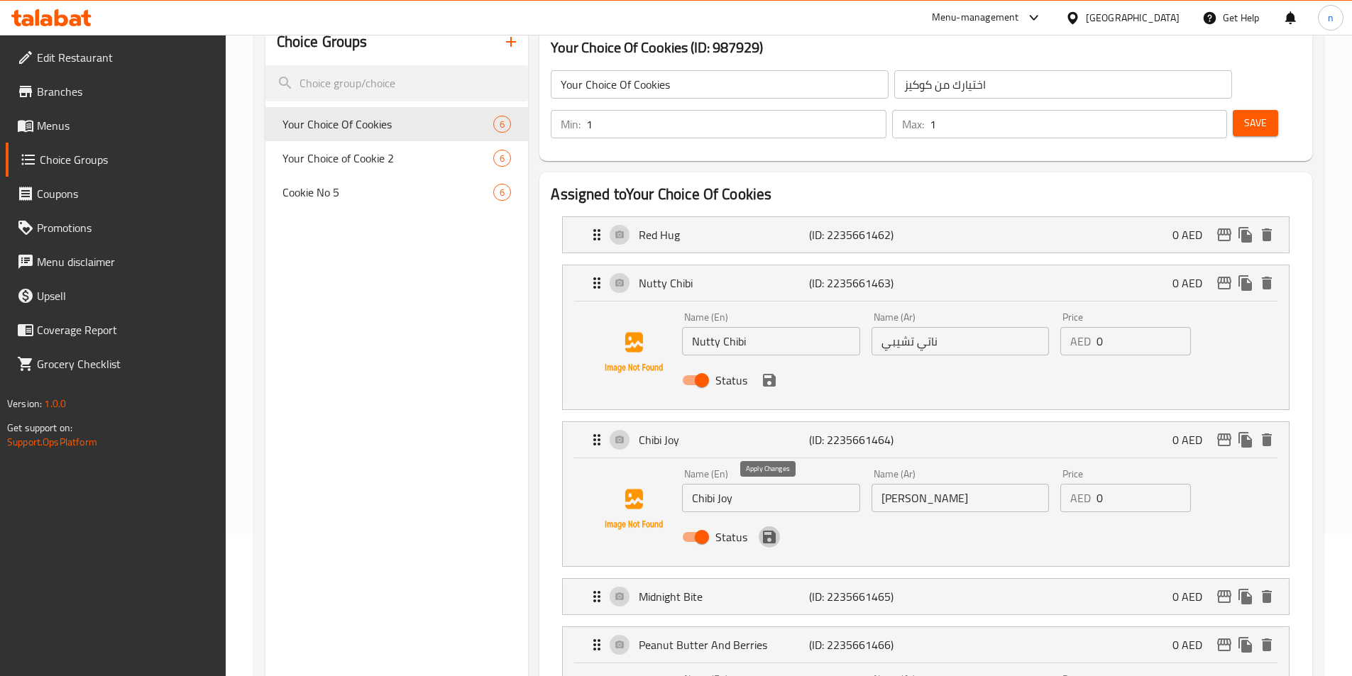
click at [773, 526] on button "save" at bounding box center [768, 536] width 21 height 21
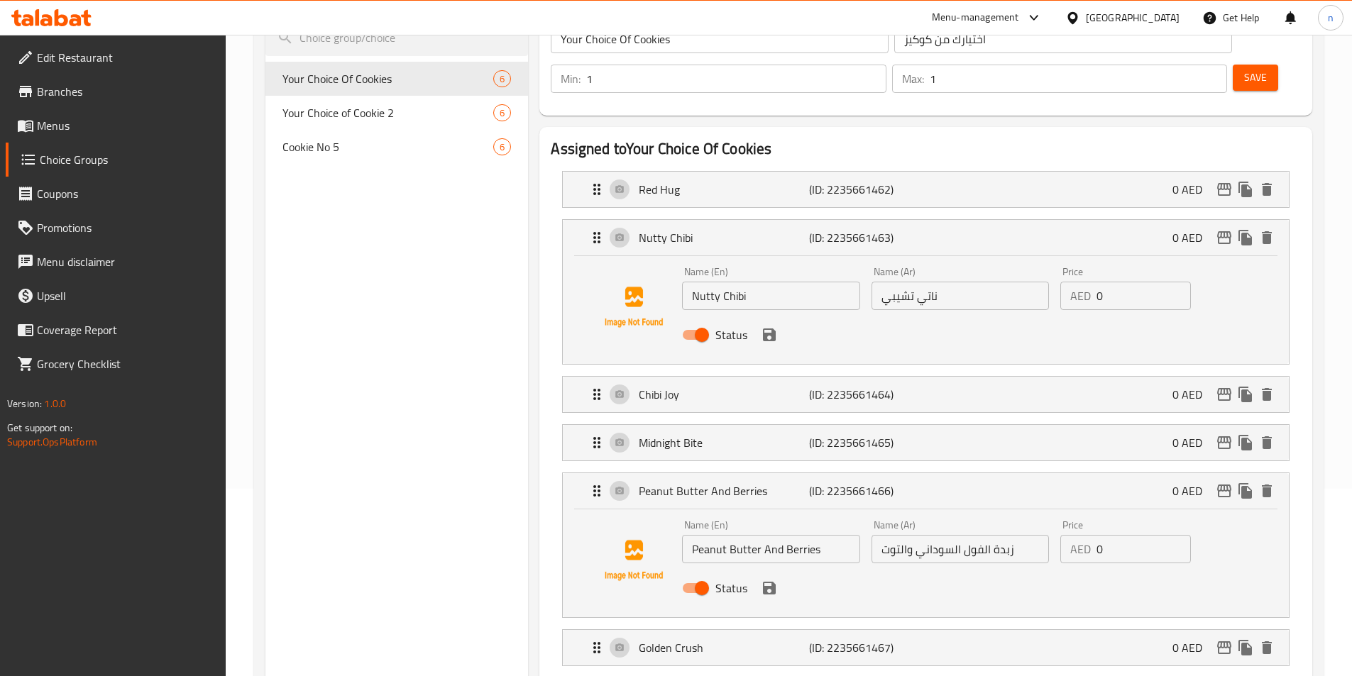
scroll to position [213, 0]
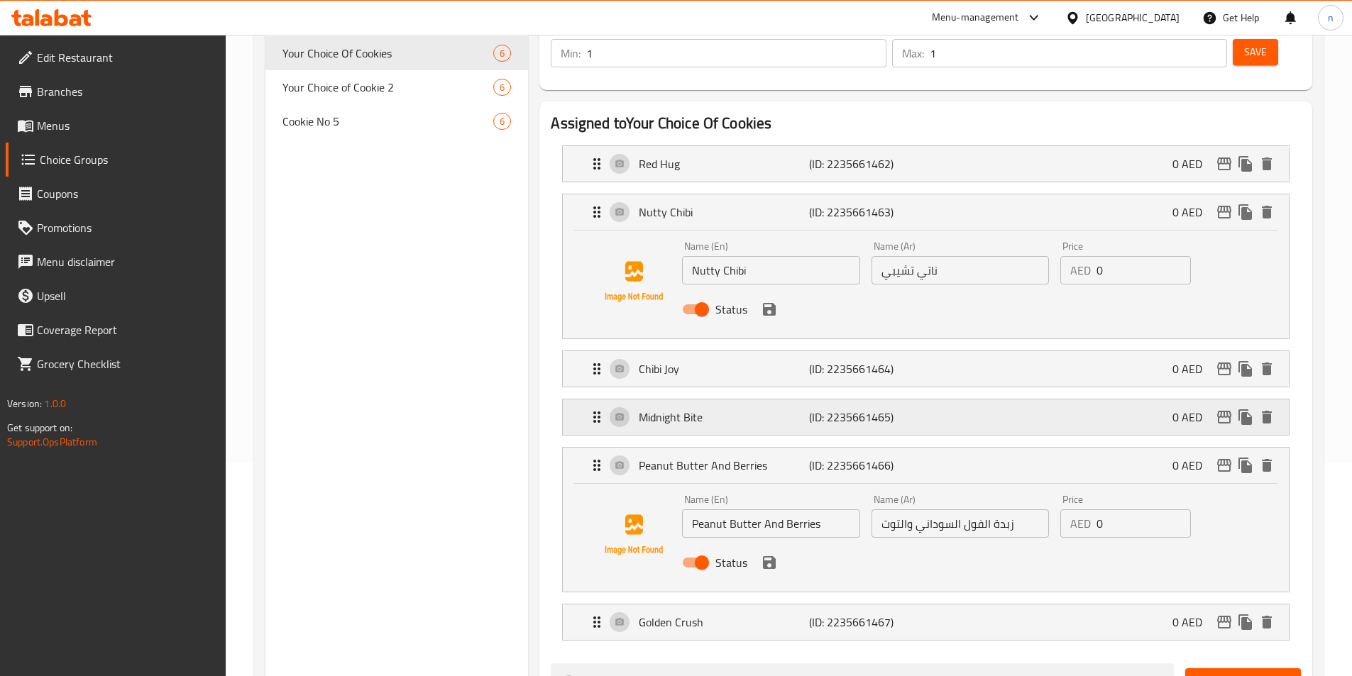
click at [932, 399] on div "Midnight Bite (ID: 2235661465) 0 AED" at bounding box center [929, 416] width 683 height 35
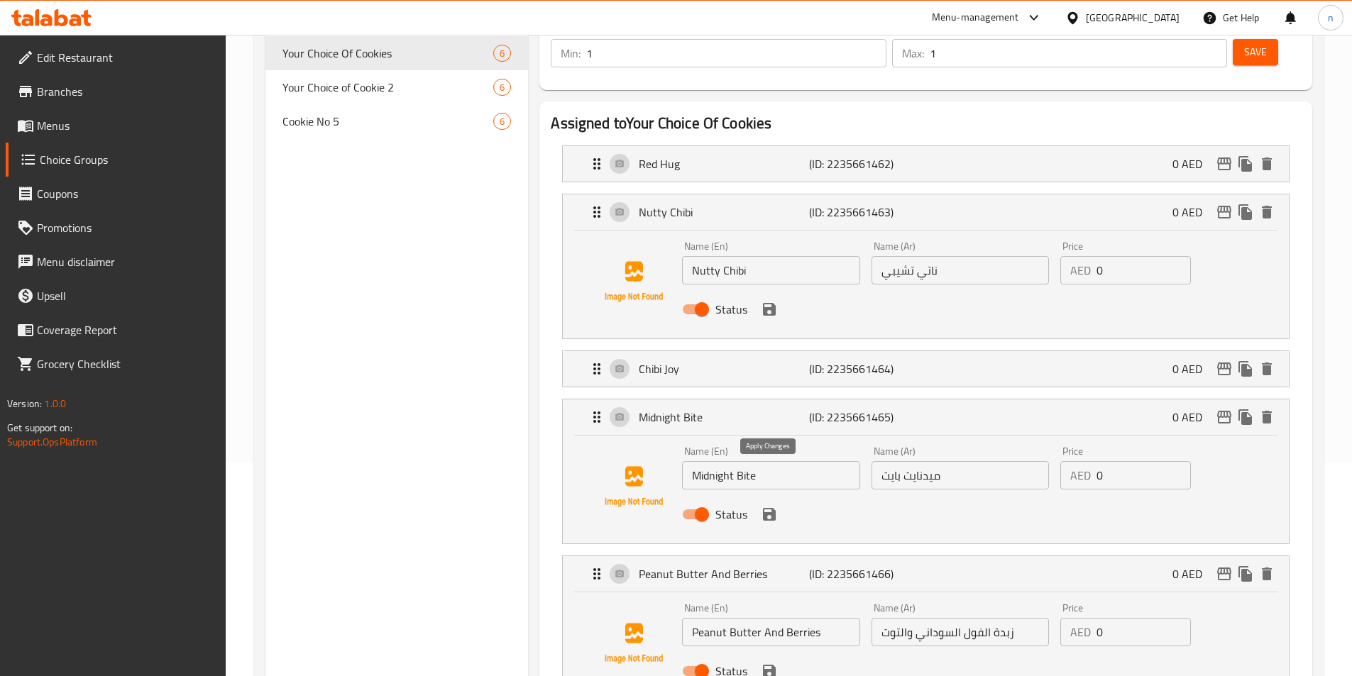
click at [766, 508] on icon "save" at bounding box center [769, 514] width 13 height 13
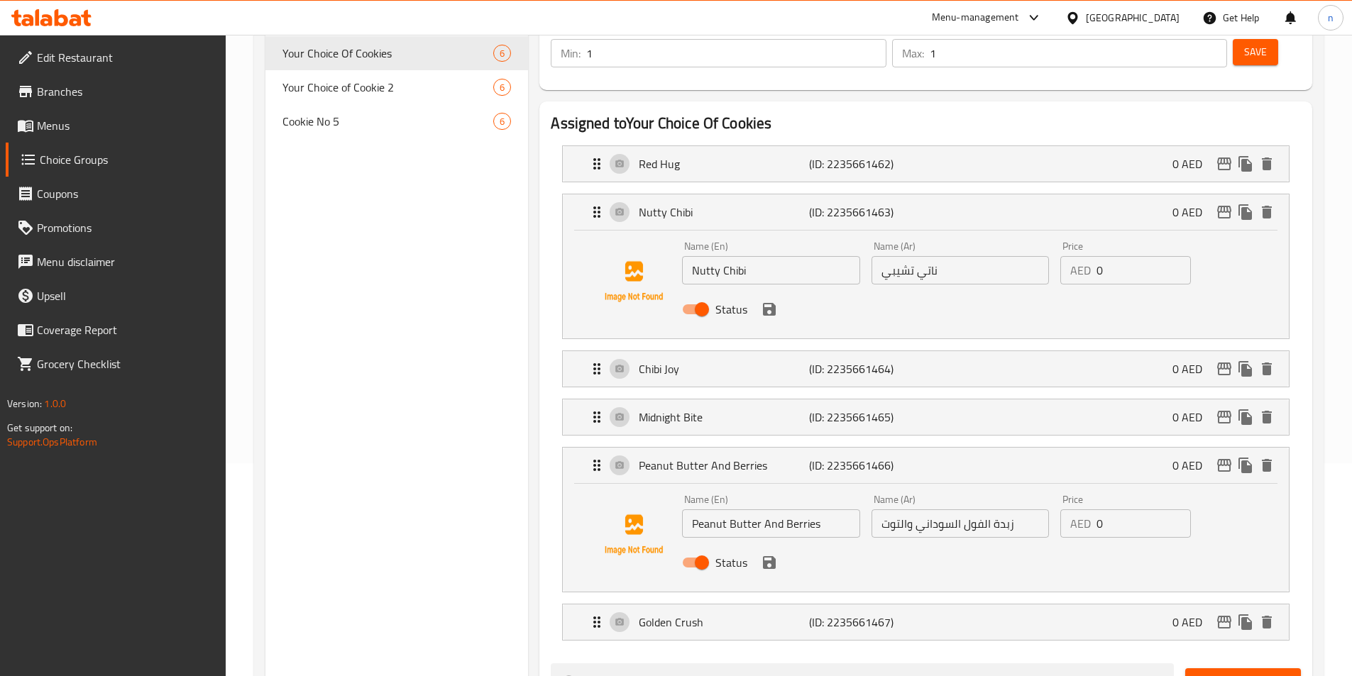
click at [777, 554] on icon "save" at bounding box center [769, 562] width 17 height 17
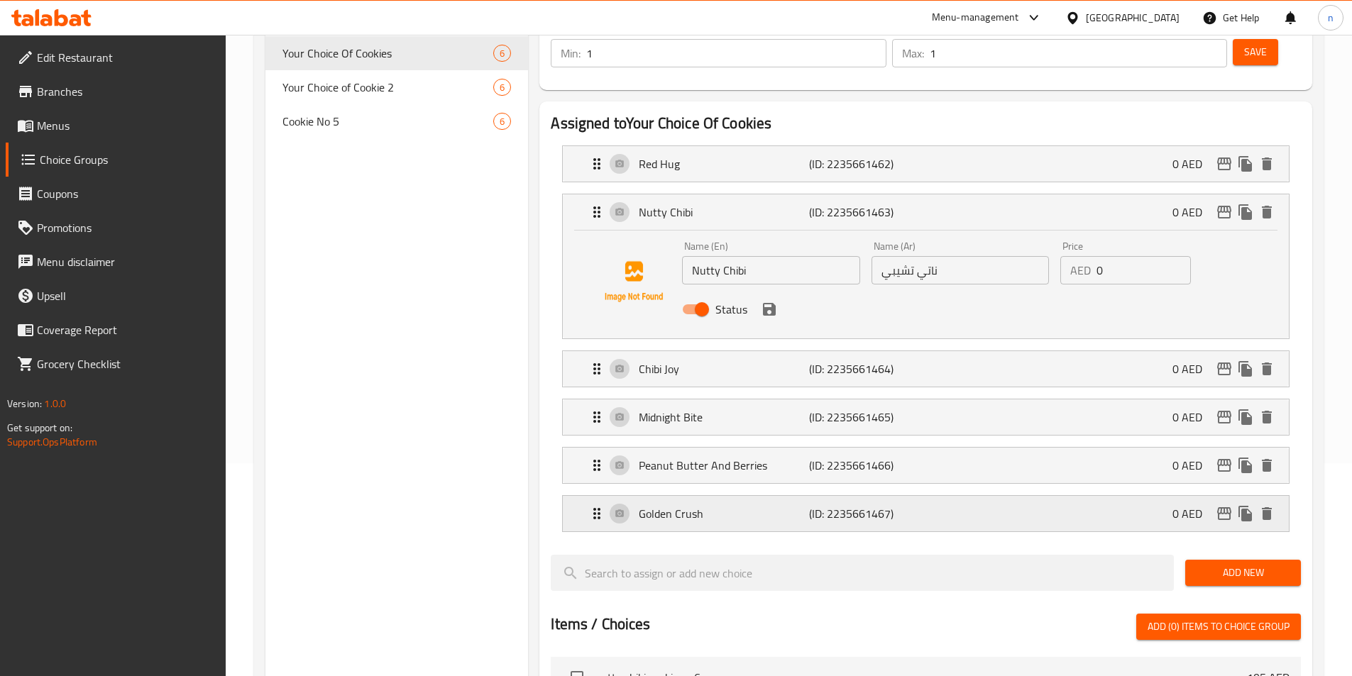
click at [802, 496] on div "Golden Crush (ID: 2235661467) 0 AED" at bounding box center [929, 513] width 683 height 35
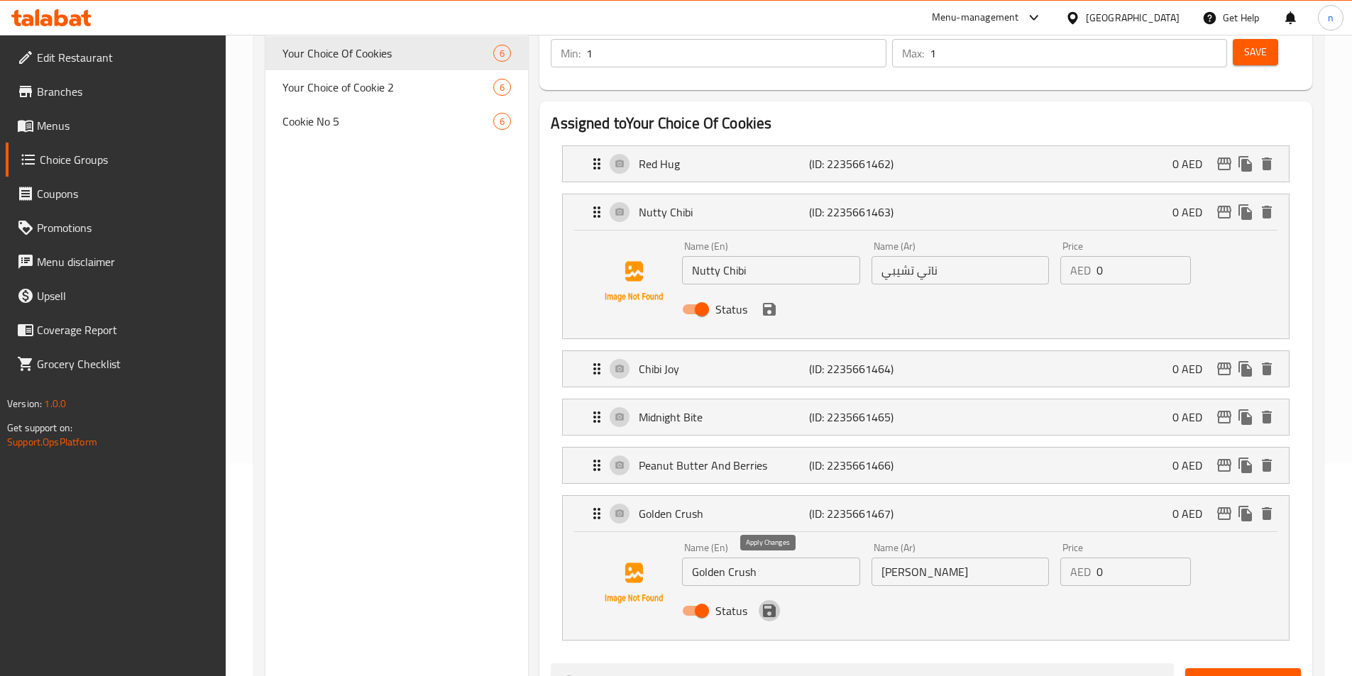
click at [771, 604] on icon "save" at bounding box center [769, 610] width 13 height 13
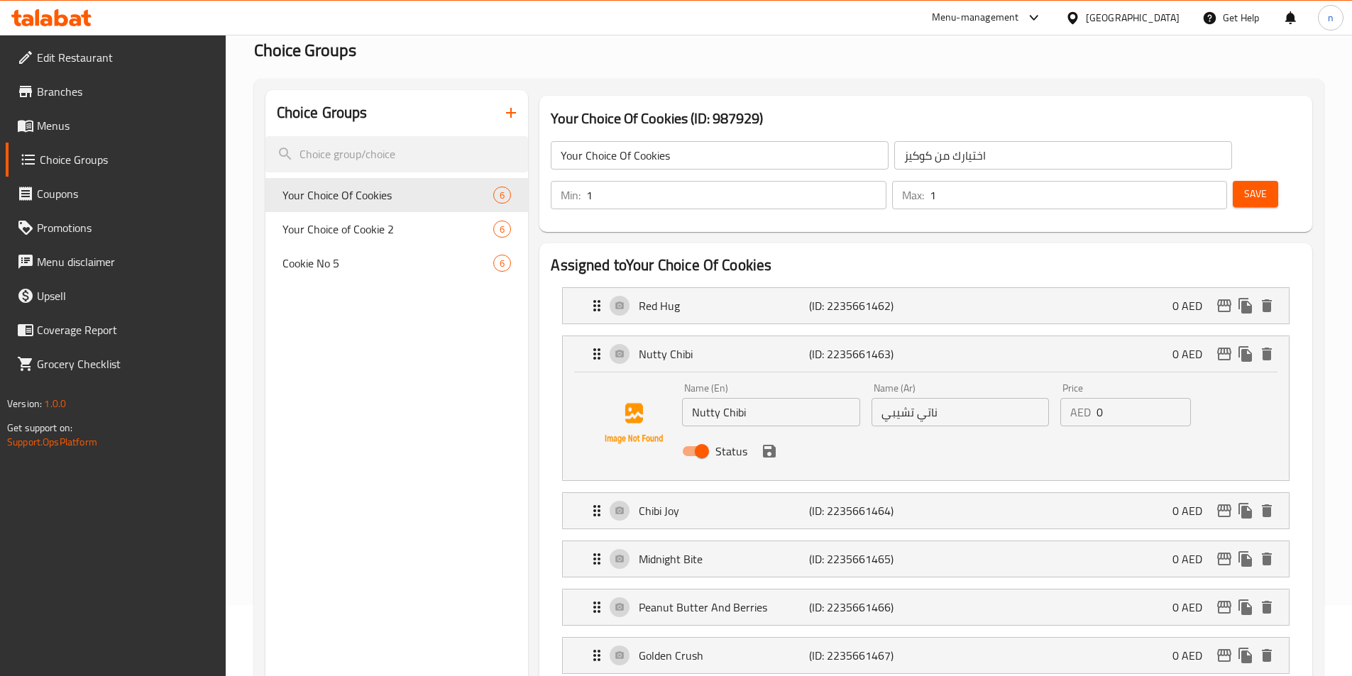
scroll to position [0, 0]
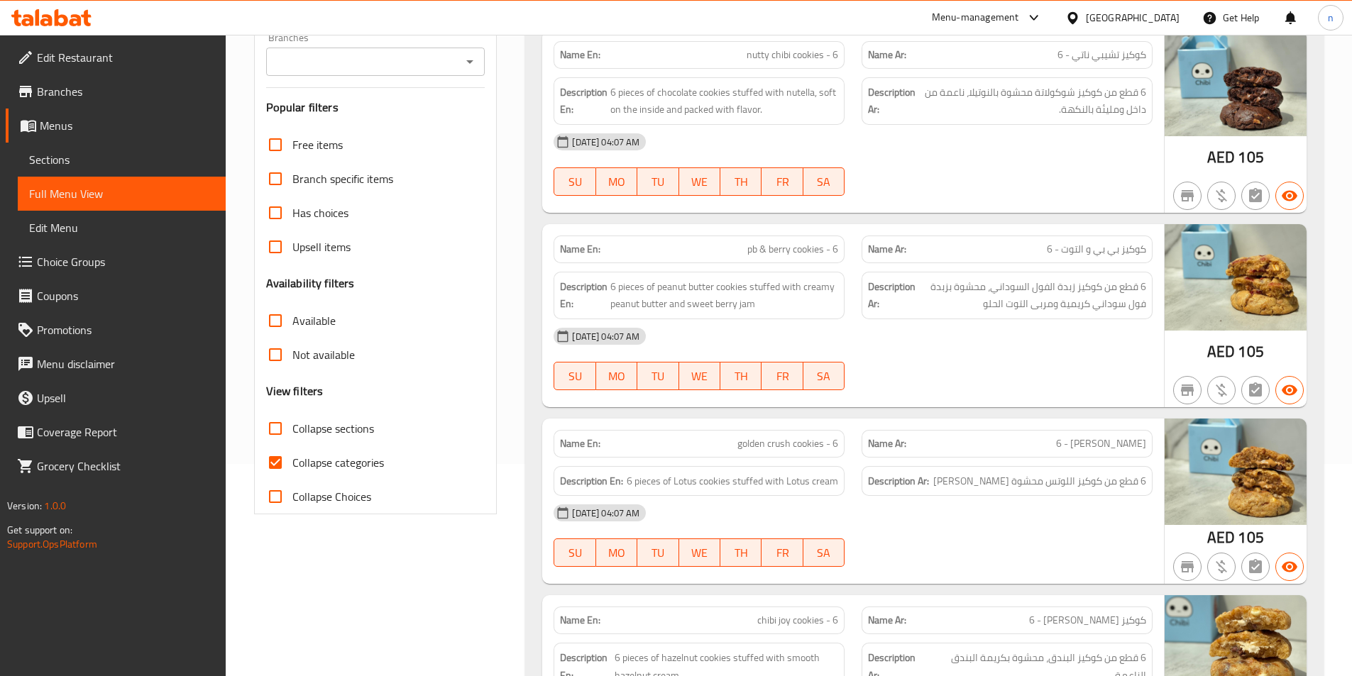
scroll to position [213, 0]
click at [272, 451] on input "Collapse categories" at bounding box center [275, 462] width 34 height 34
checkbox input "false"
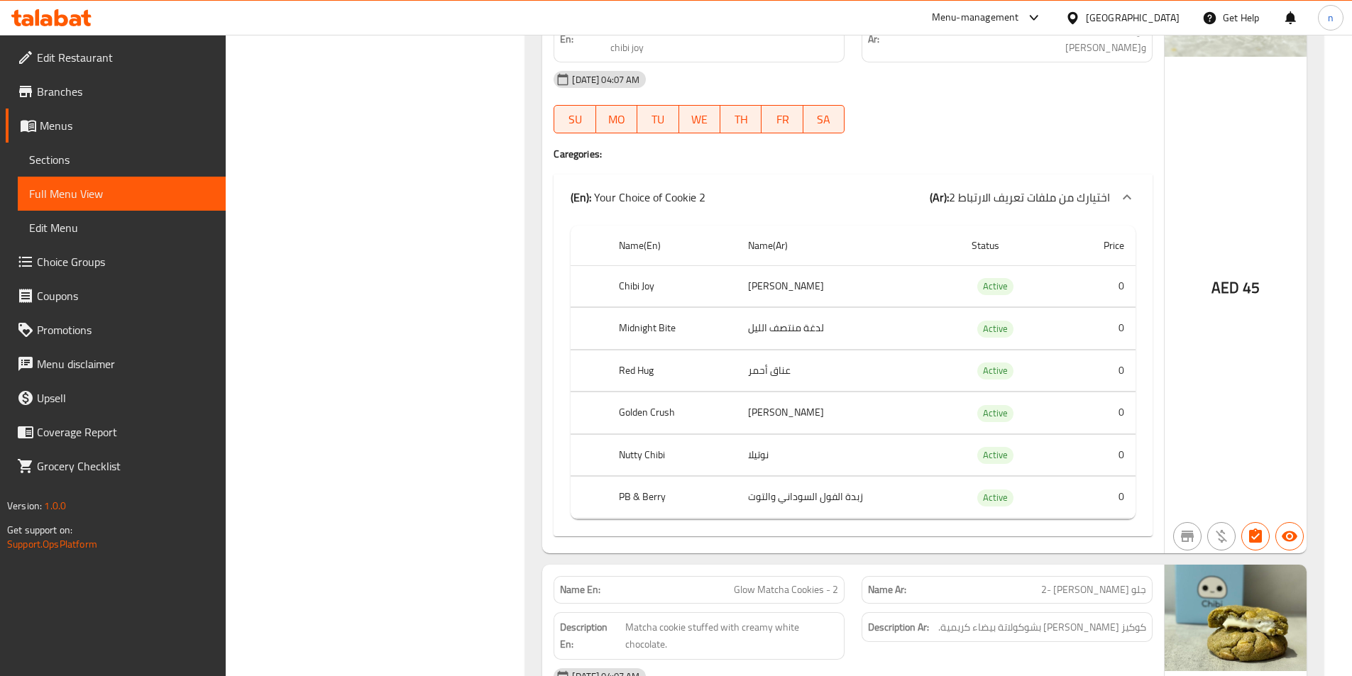
scroll to position [3100, 0]
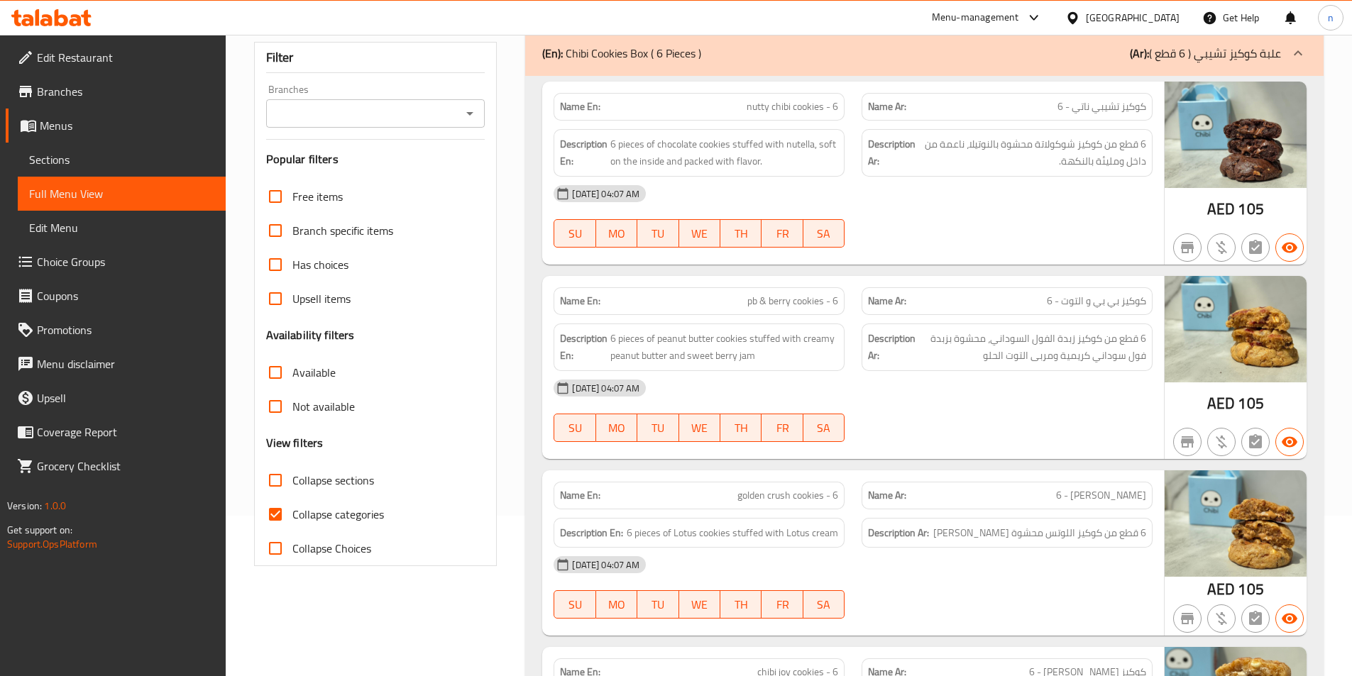
scroll to position [355, 0]
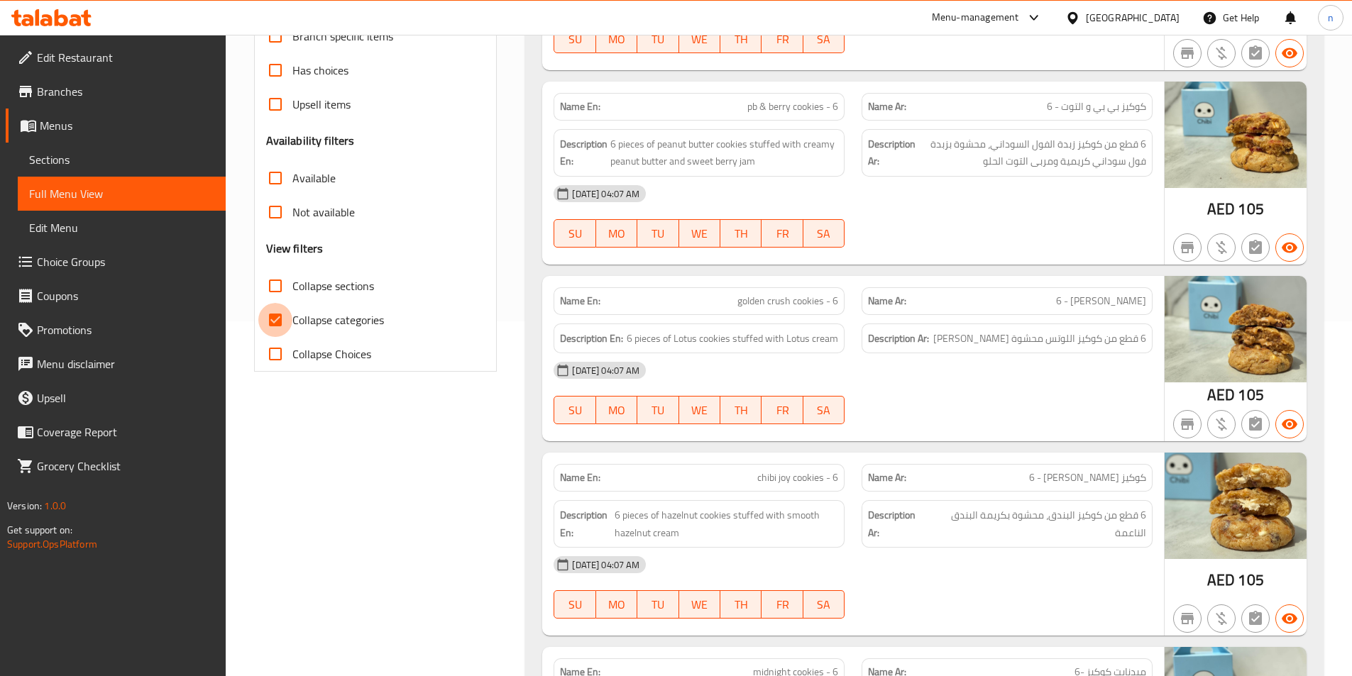
click at [277, 320] on input "Collapse categories" at bounding box center [275, 320] width 34 height 34
checkbox input "false"
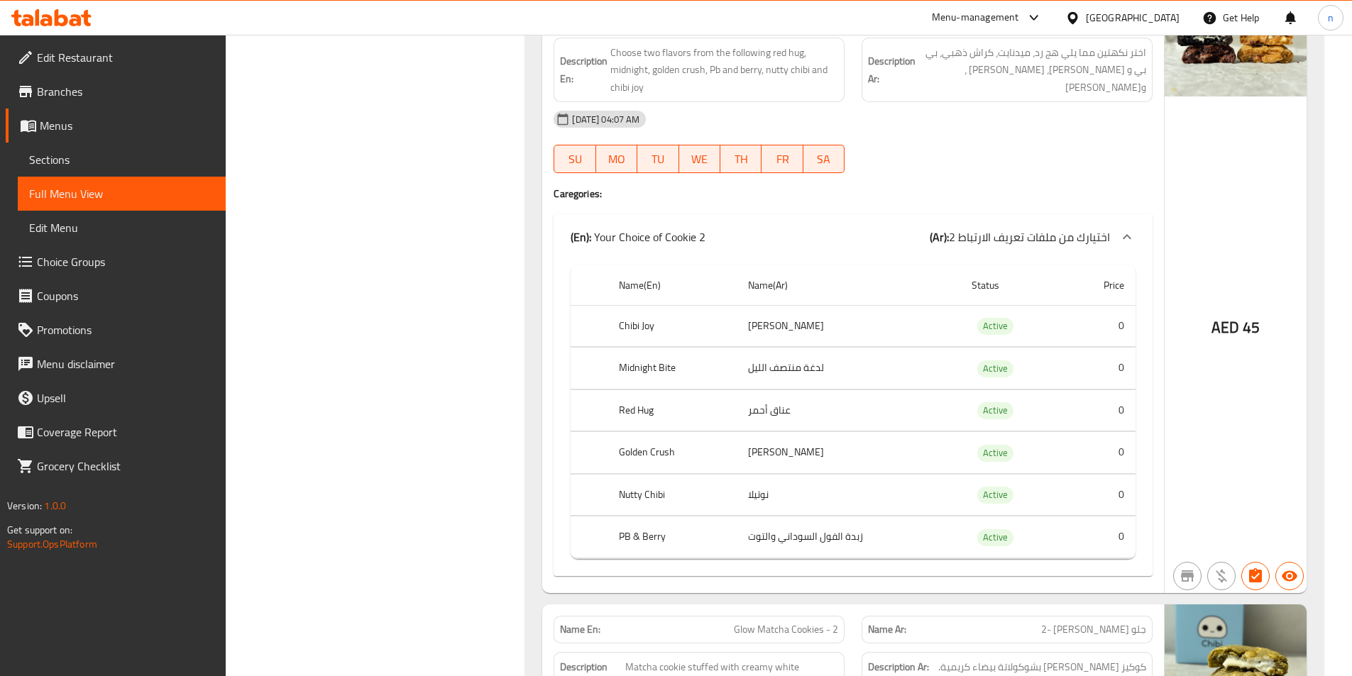
scroll to position [3031, 0]
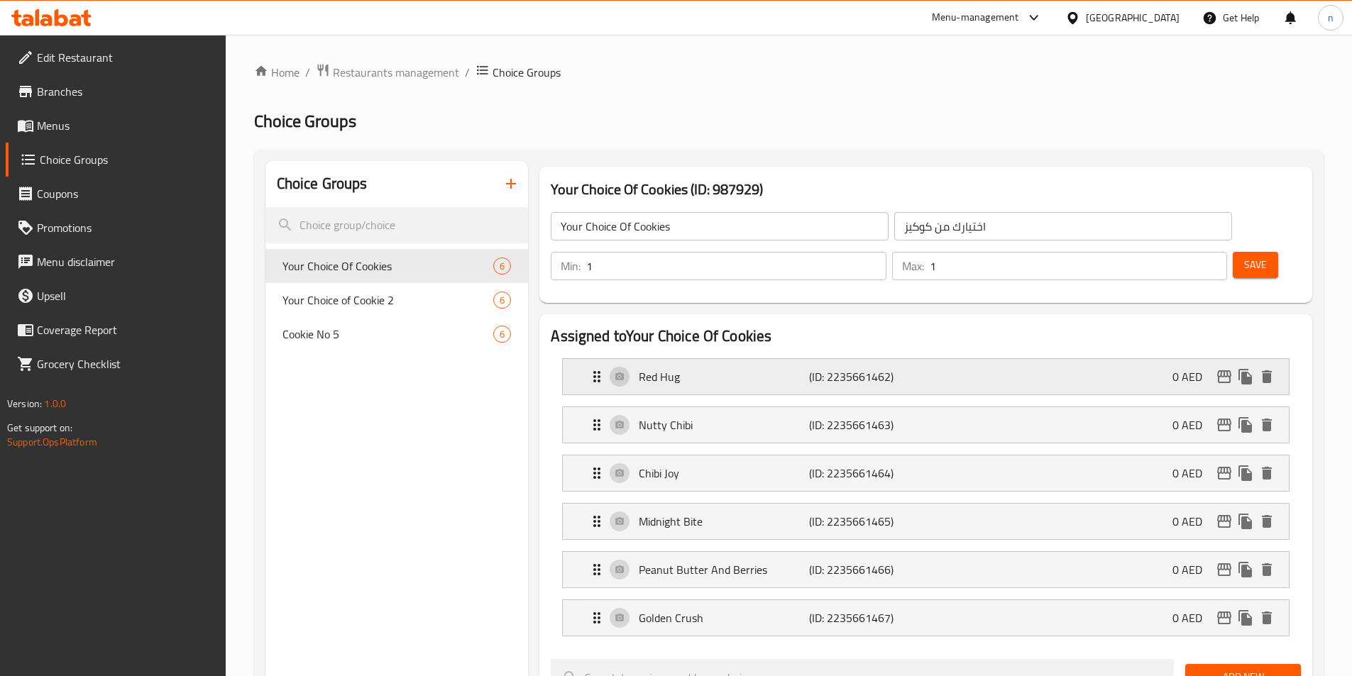
click at [776, 368] on p "Red Hug" at bounding box center [724, 376] width 170 height 17
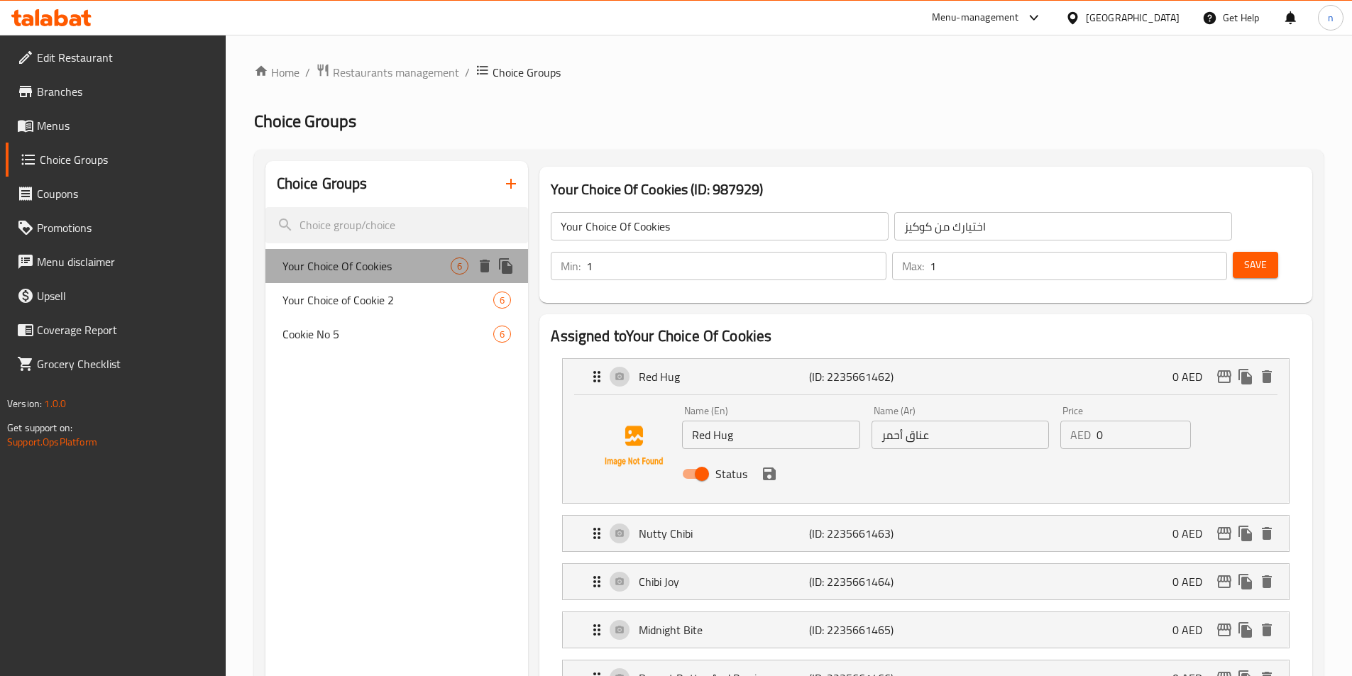
click at [411, 265] on span "Your Choice Of Cookies" at bounding box center [366, 266] width 169 height 17
click at [388, 260] on span "Your Choice Of Cookies" at bounding box center [366, 266] width 169 height 17
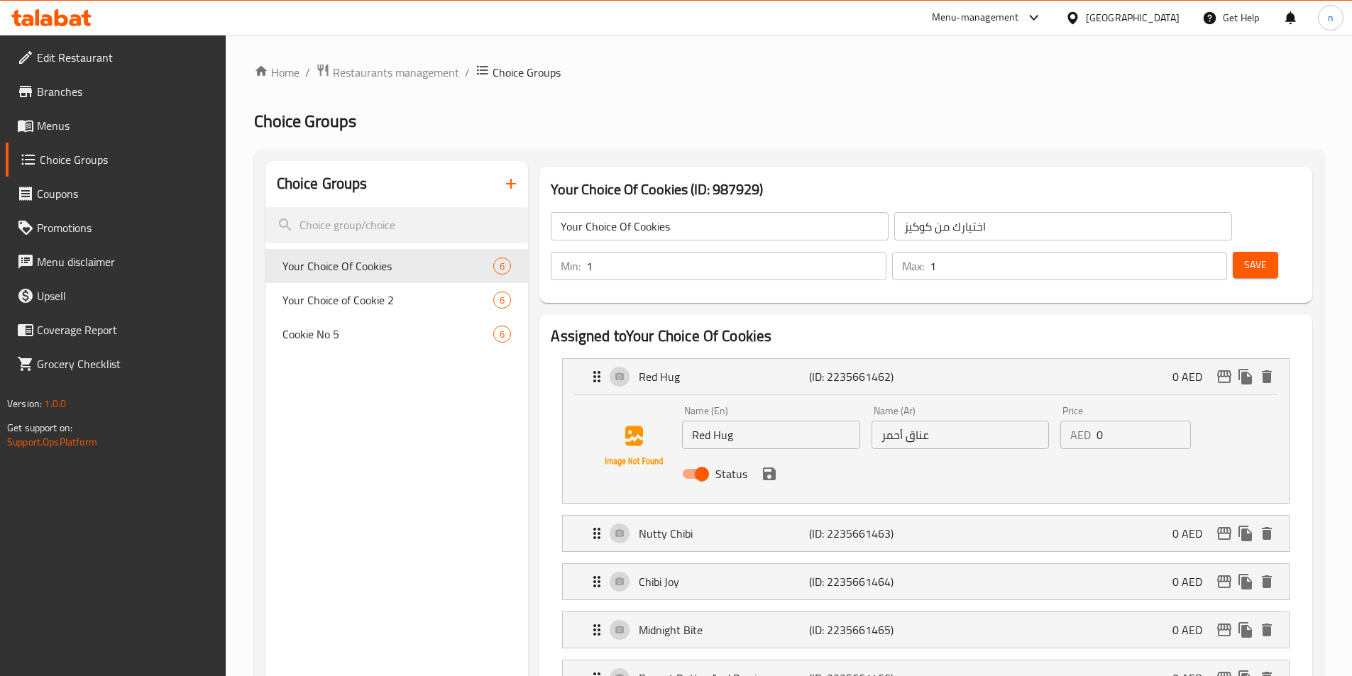
click at [890, 421] on input "عناق أحمر" at bounding box center [959, 435] width 177 height 28
click at [770, 468] on icon "save" at bounding box center [769, 474] width 13 height 13
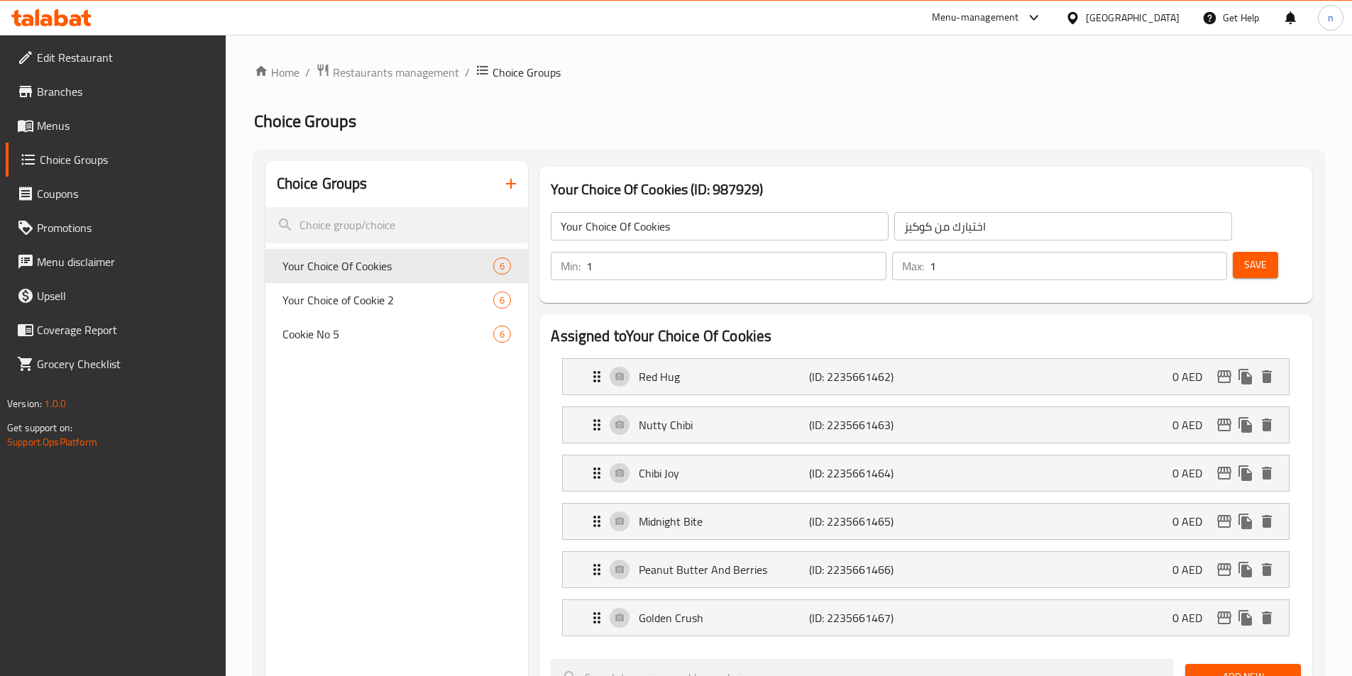
type input "ريد هج"
click at [746, 368] on p "Red Hug" at bounding box center [724, 376] width 170 height 17
click at [765, 368] on p "Red Hug" at bounding box center [724, 376] width 170 height 17
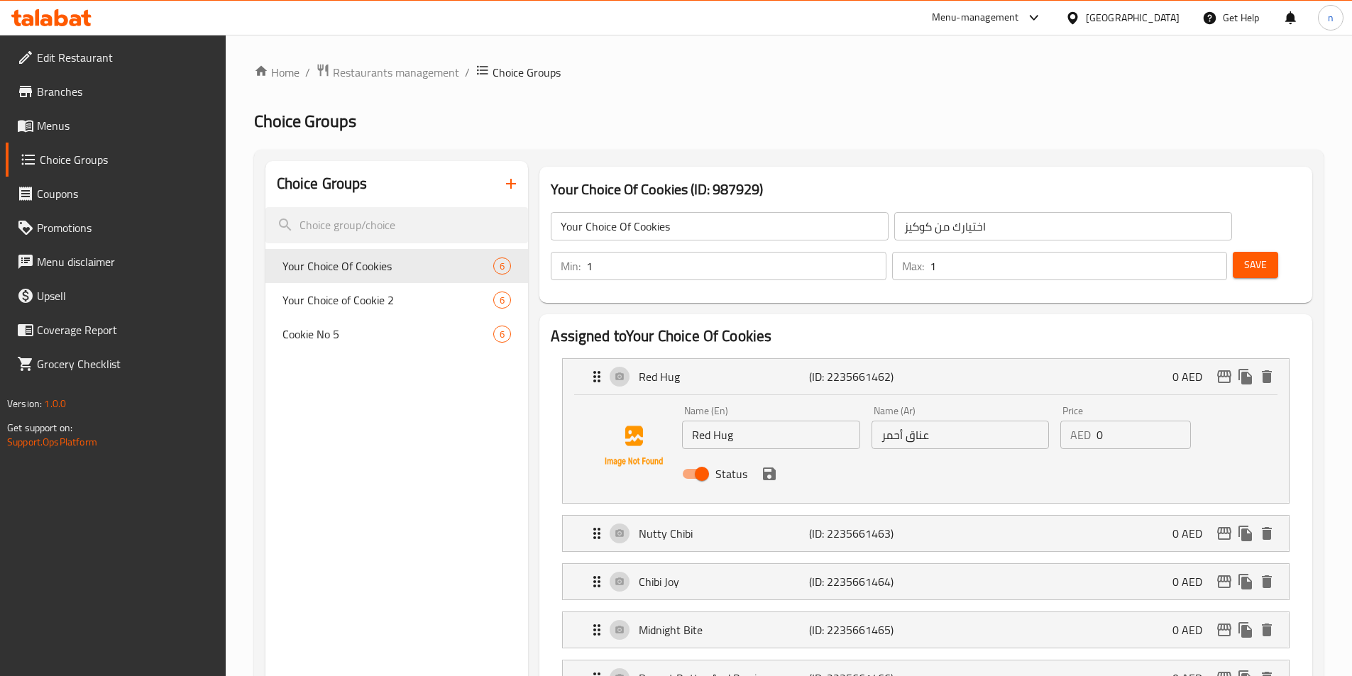
click at [893, 421] on input "عناق أحمر" at bounding box center [959, 435] width 177 height 28
click at [761, 465] on icon "save" at bounding box center [769, 473] width 17 height 17
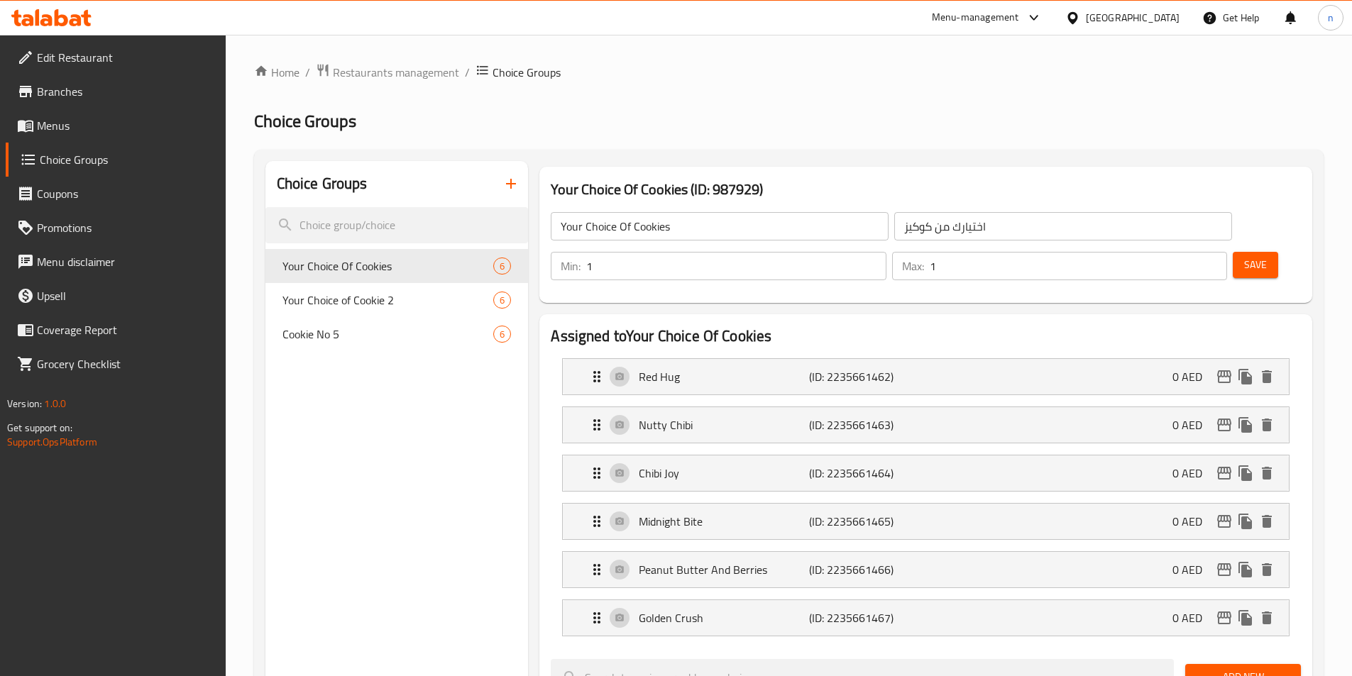
type input "ريد هج"
click at [735, 416] on p "Nutty Chibi" at bounding box center [724, 424] width 170 height 17
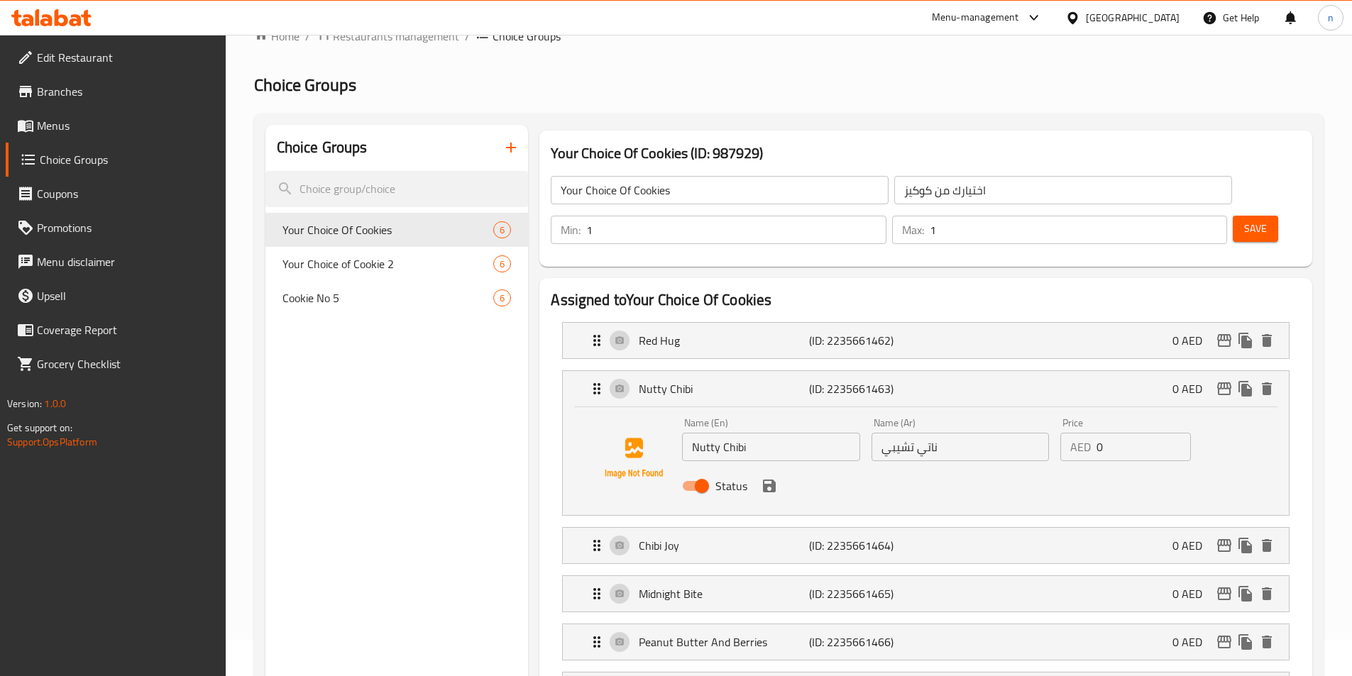
scroll to position [71, 0]
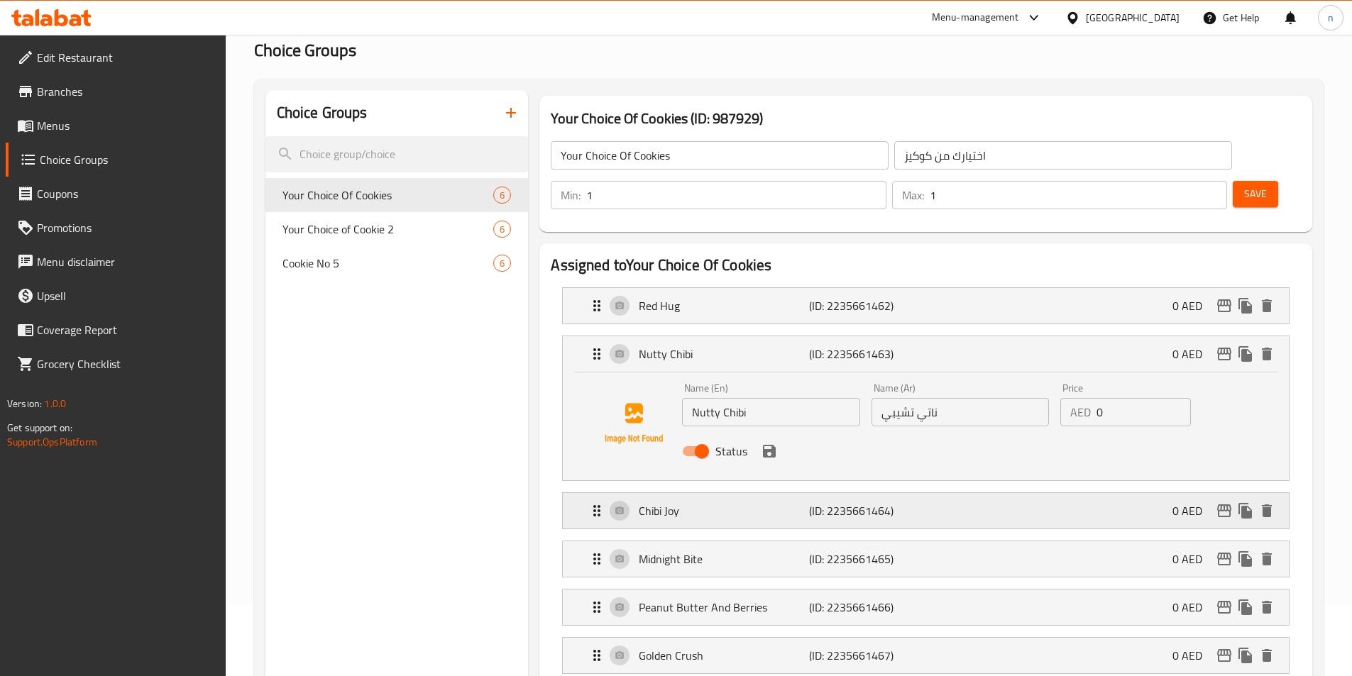
click at [752, 502] on p "Chibi Joy" at bounding box center [724, 510] width 170 height 17
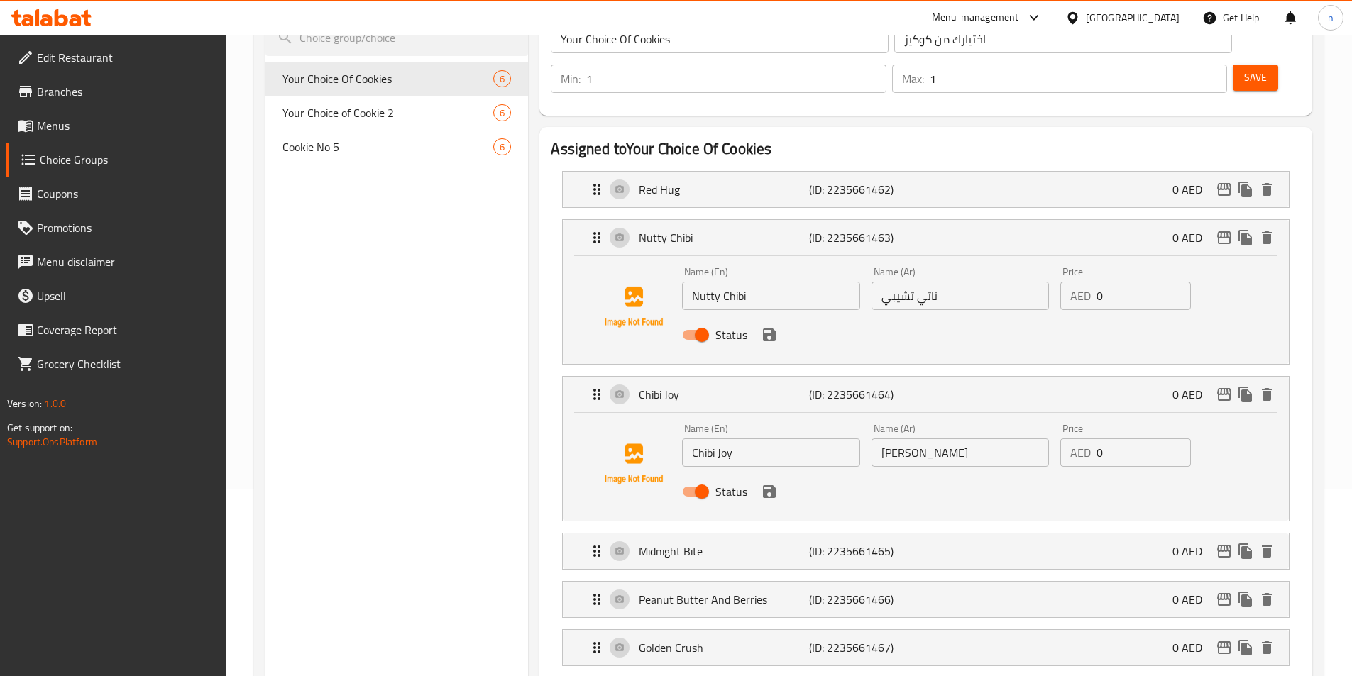
scroll to position [213, 0]
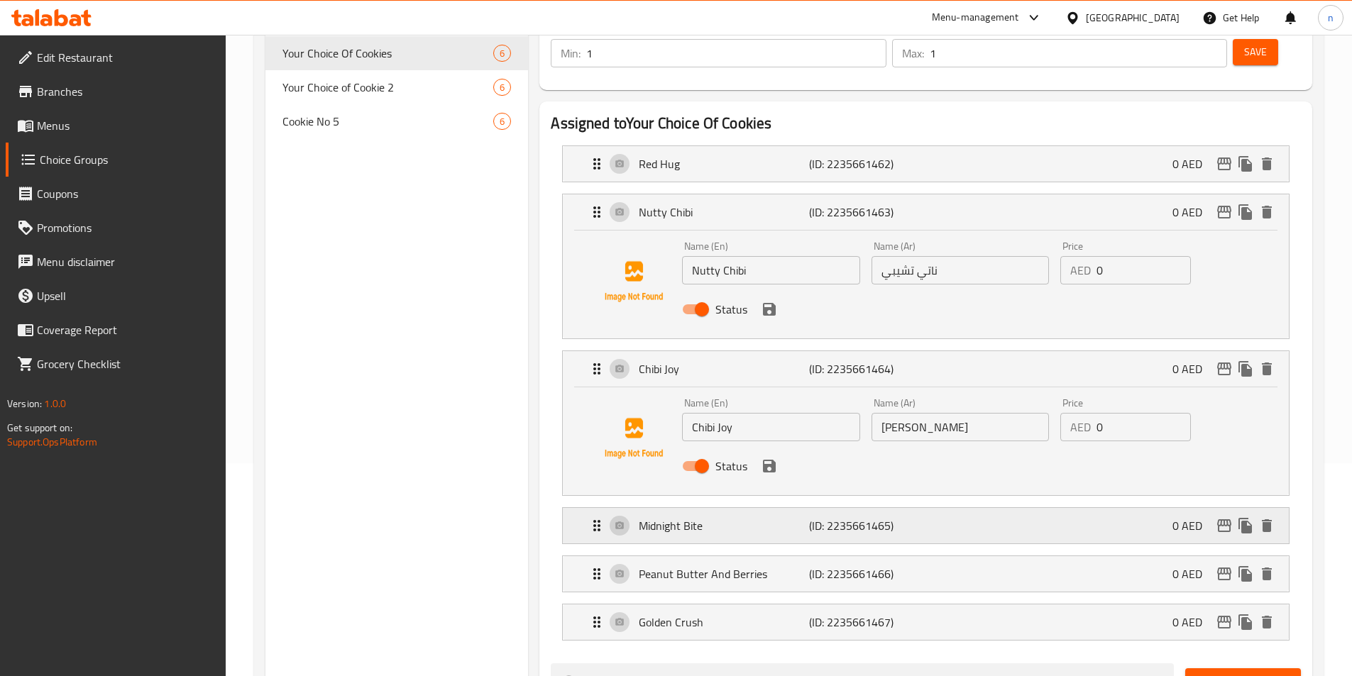
click at [753, 517] on p "Midnight Bite" at bounding box center [724, 525] width 170 height 17
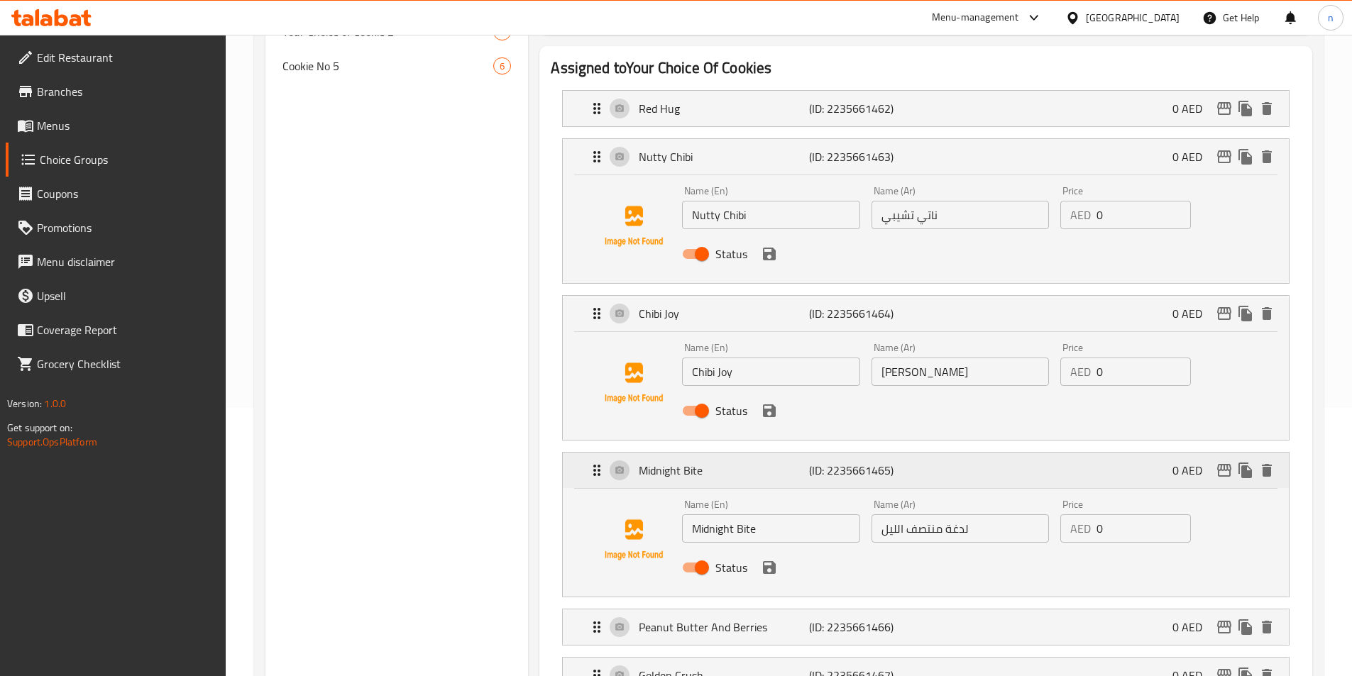
scroll to position [355, 0]
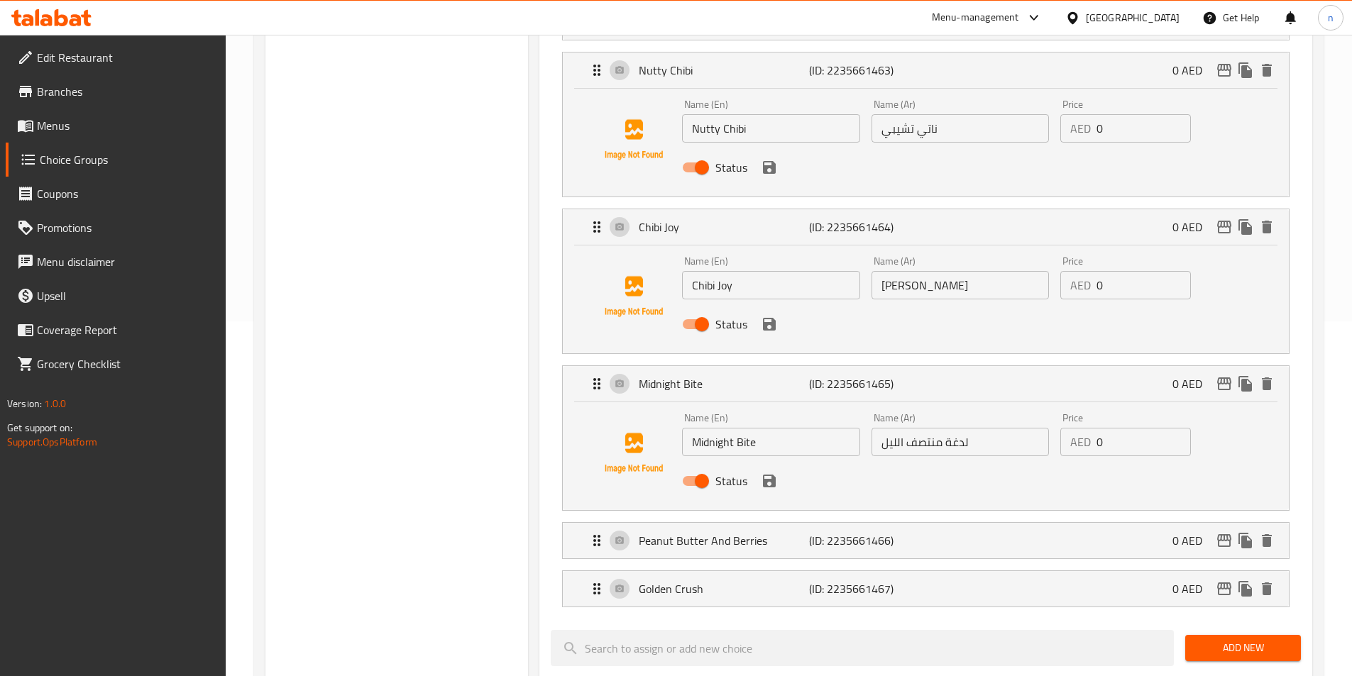
click at [935, 428] on input "لدغة منتصف الليل" at bounding box center [959, 442] width 177 height 28
click at [936, 428] on input "لدغة منتصف الليل" at bounding box center [959, 442] width 177 height 28
click at [905, 428] on input "ميدنايت كوكيز -6" at bounding box center [959, 442] width 177 height 28
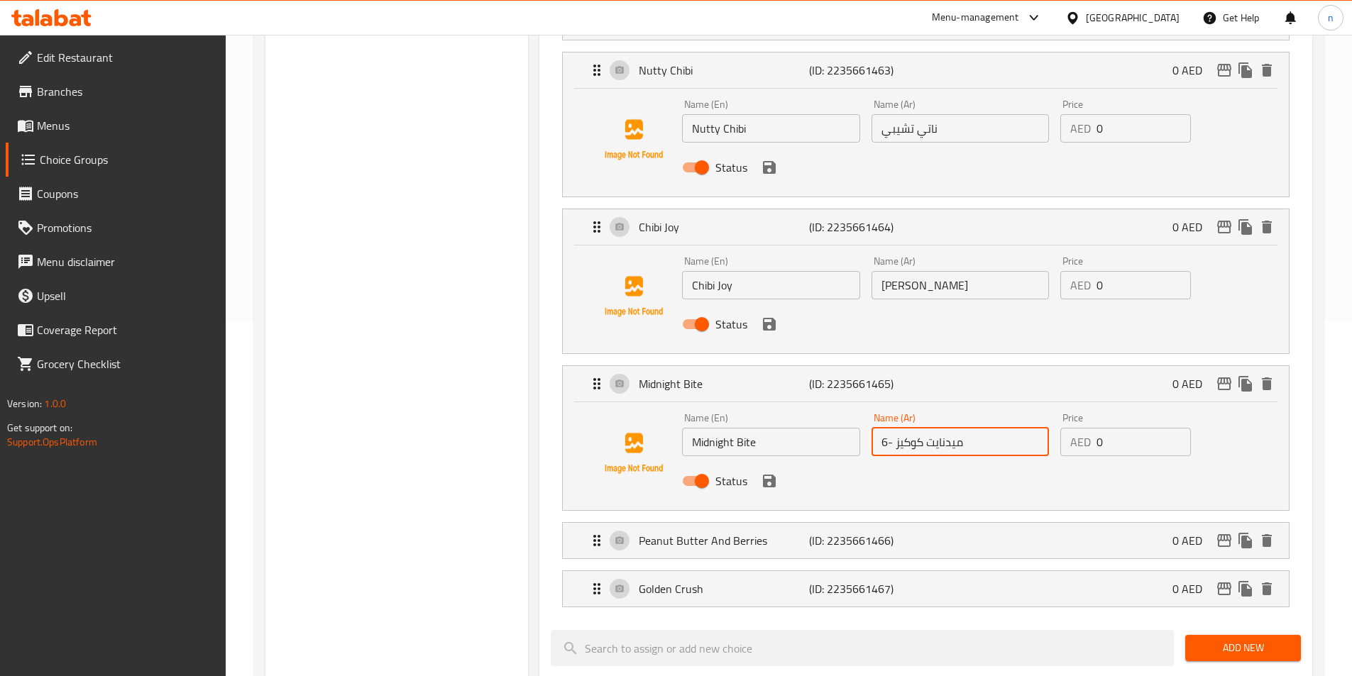
click at [905, 428] on input "ميدنايت كوكيز -6" at bounding box center [959, 442] width 177 height 28
click at [907, 428] on input "ميدنايت كوكيز -6" at bounding box center [959, 442] width 177 height 28
click at [918, 428] on input "ميدنايت كوكيز -6" at bounding box center [959, 442] width 177 height 28
drag, startPoint x: 923, startPoint y: 402, endPoint x: 856, endPoint y: 398, distance: 66.8
click at [856, 407] on div "Name (En) Midnight Bite Name (En) Name (Ar) ميدنايت كوكيز -6 Name (Ar) Price AE…" at bounding box center [959, 453] width 567 height 93
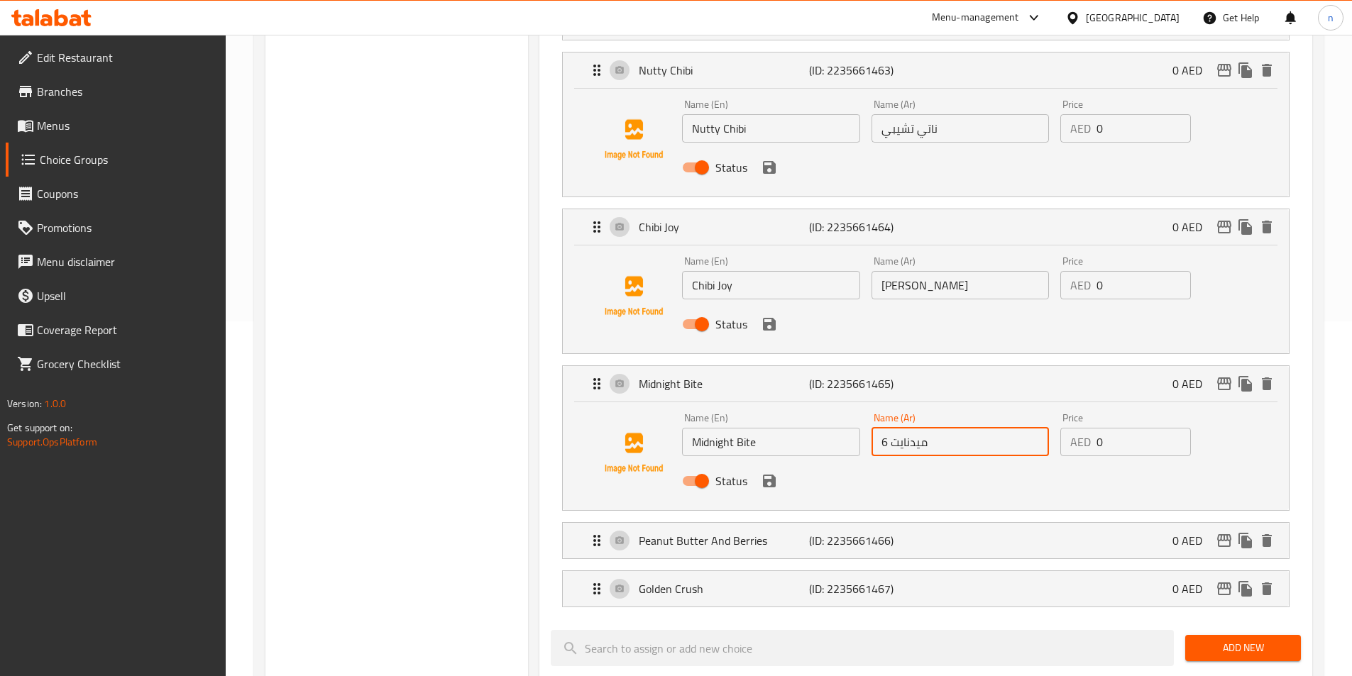
click at [883, 428] on input "ميدنايت 6" at bounding box center [959, 442] width 177 height 28
click at [762, 473] on icon "save" at bounding box center [769, 481] width 17 height 17
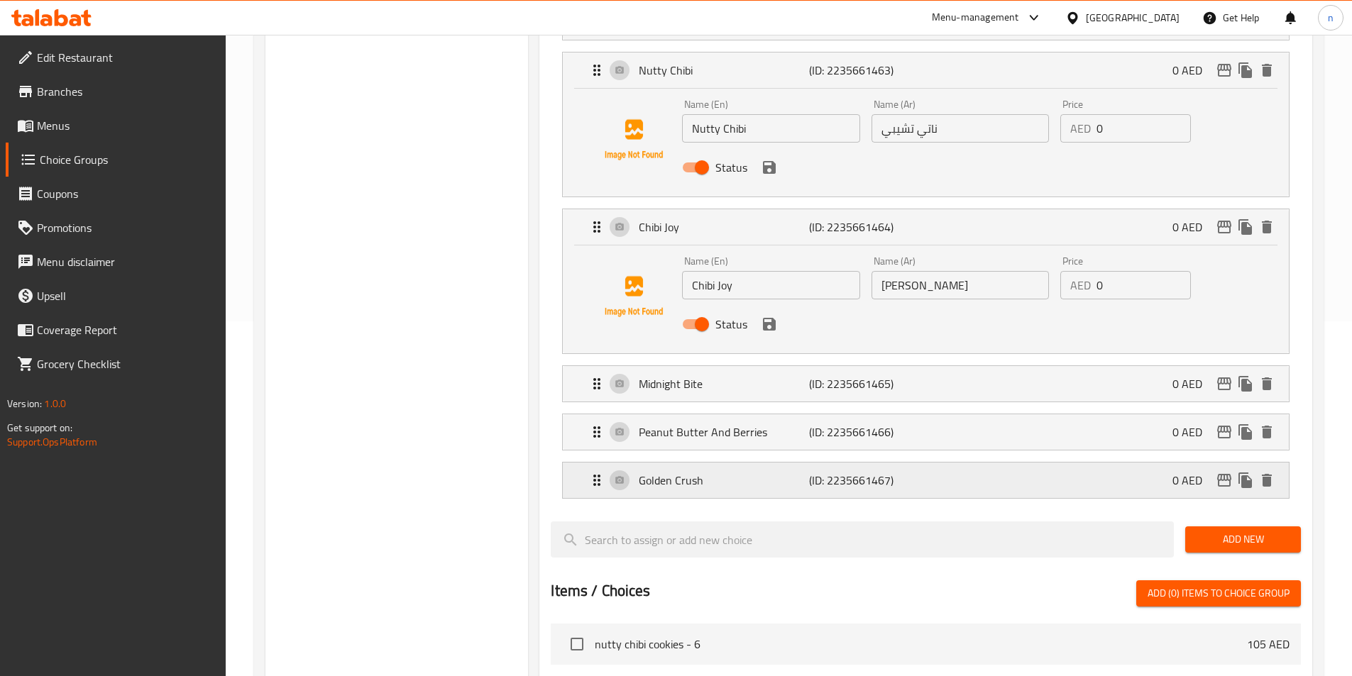
type input "ميدنايت بايت"
click at [757, 424] on p "Peanut Butter And Berries" at bounding box center [724, 432] width 170 height 17
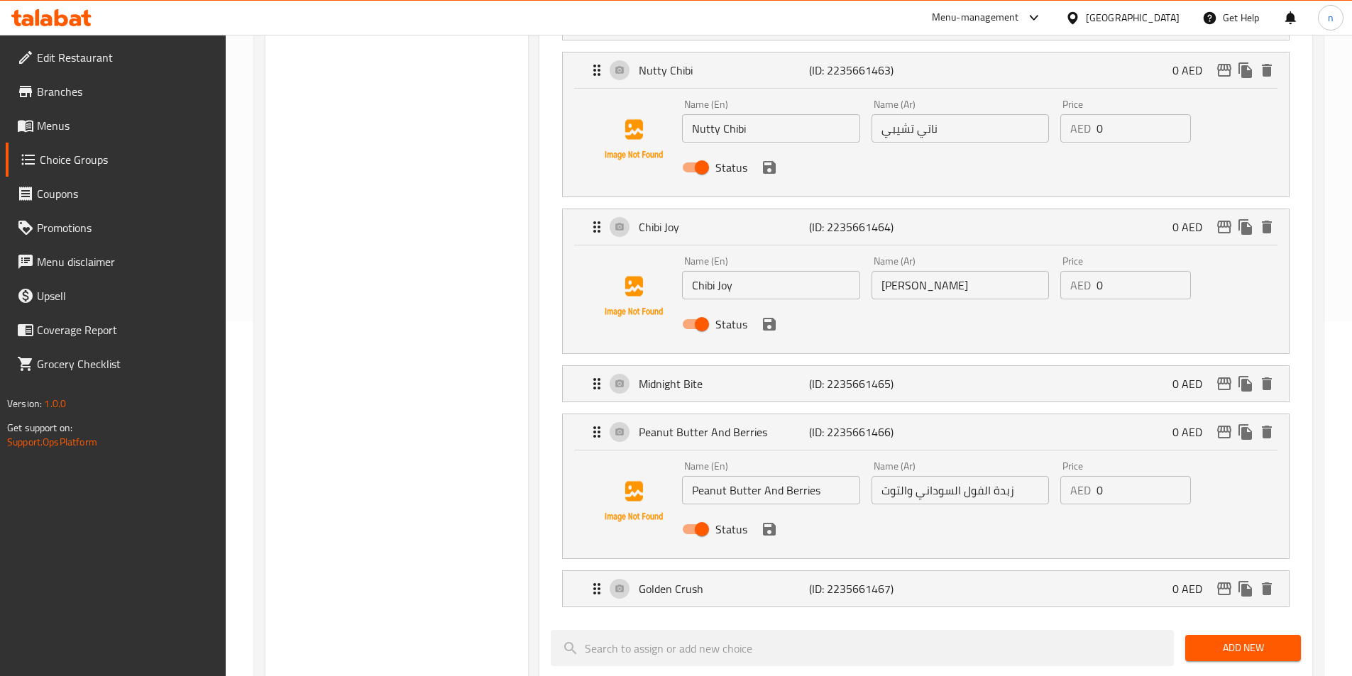
scroll to position [426, 0]
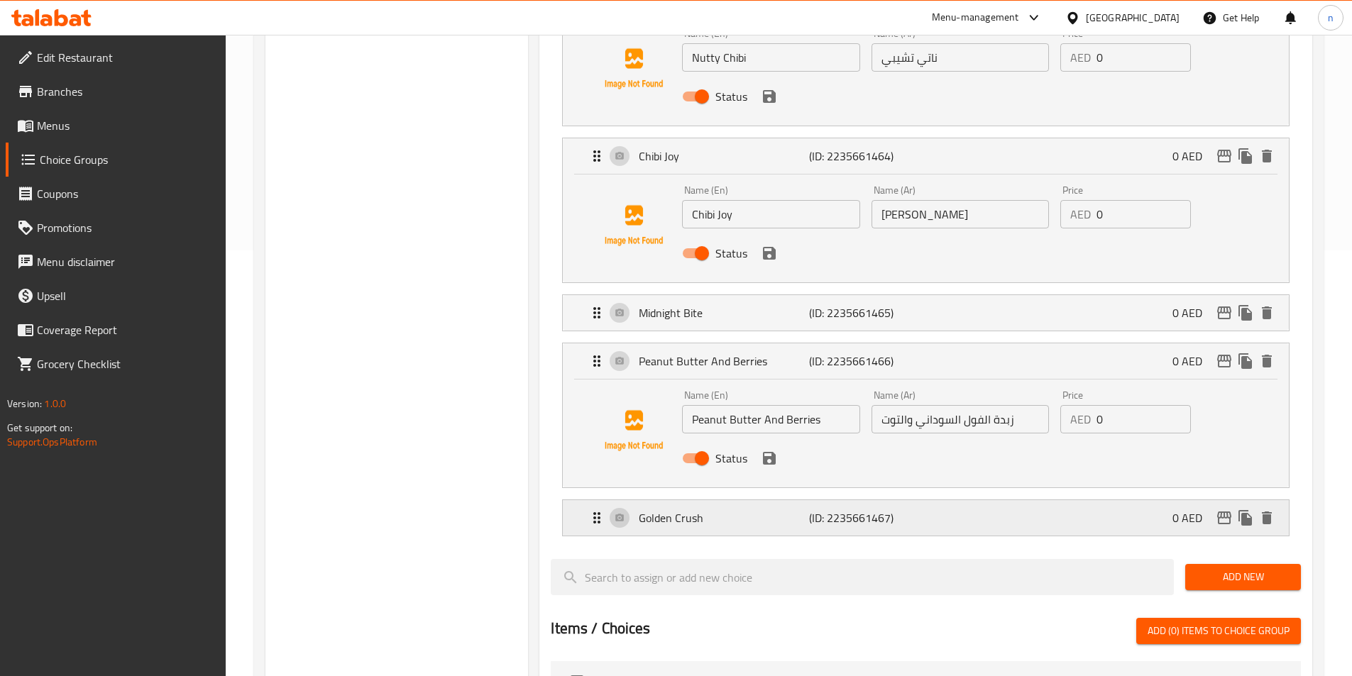
click at [736, 509] on p "Golden Crush" at bounding box center [724, 517] width 170 height 17
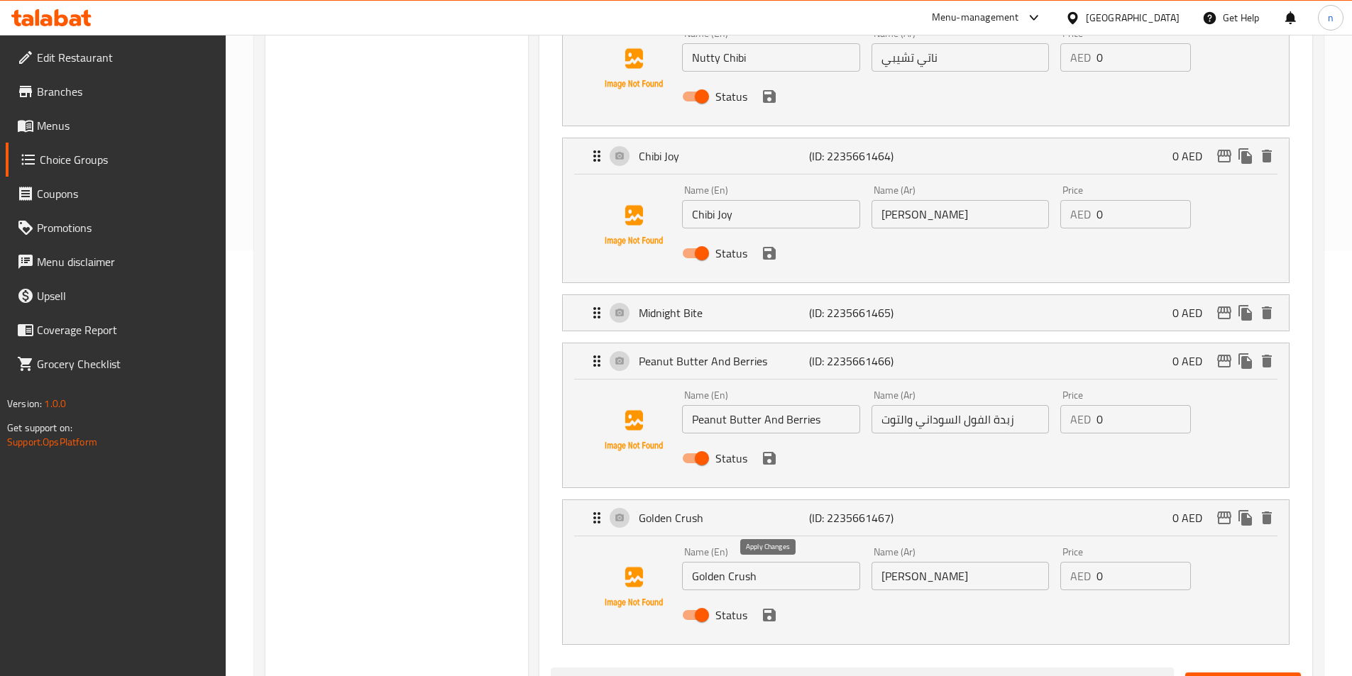
click at [773, 609] on icon "save" at bounding box center [769, 615] width 13 height 13
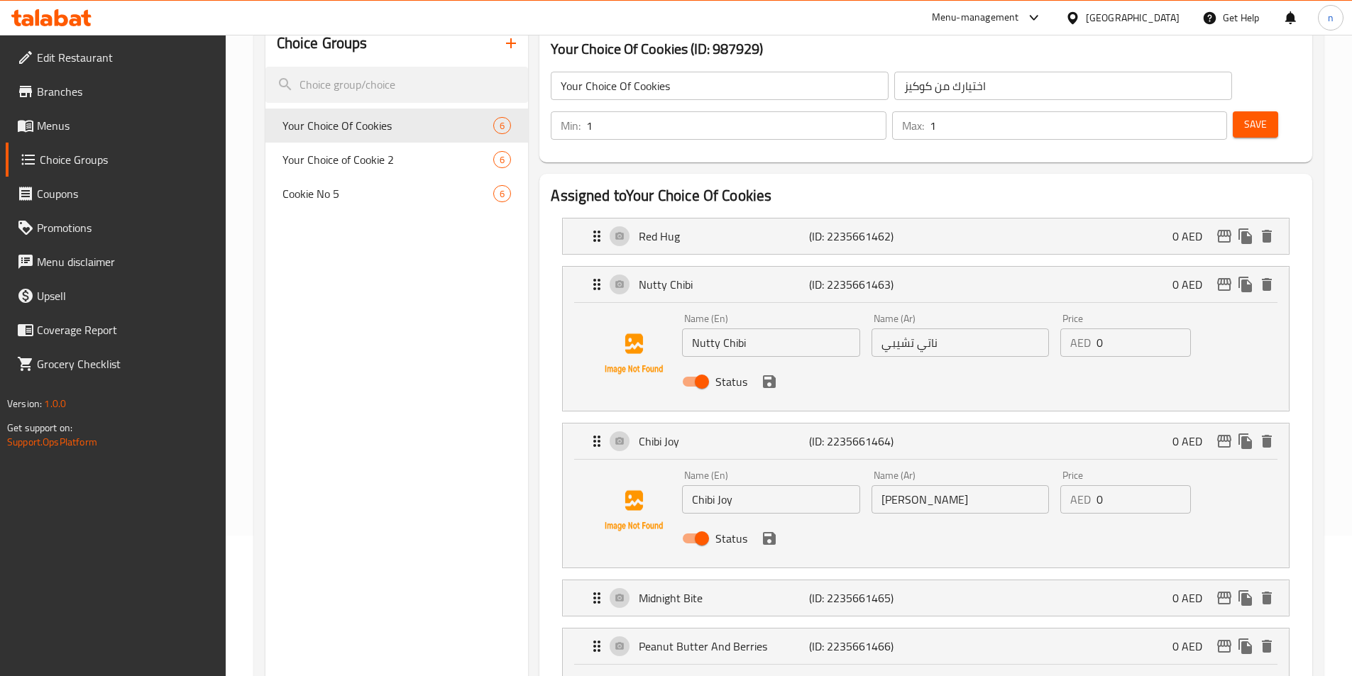
scroll to position [0, 0]
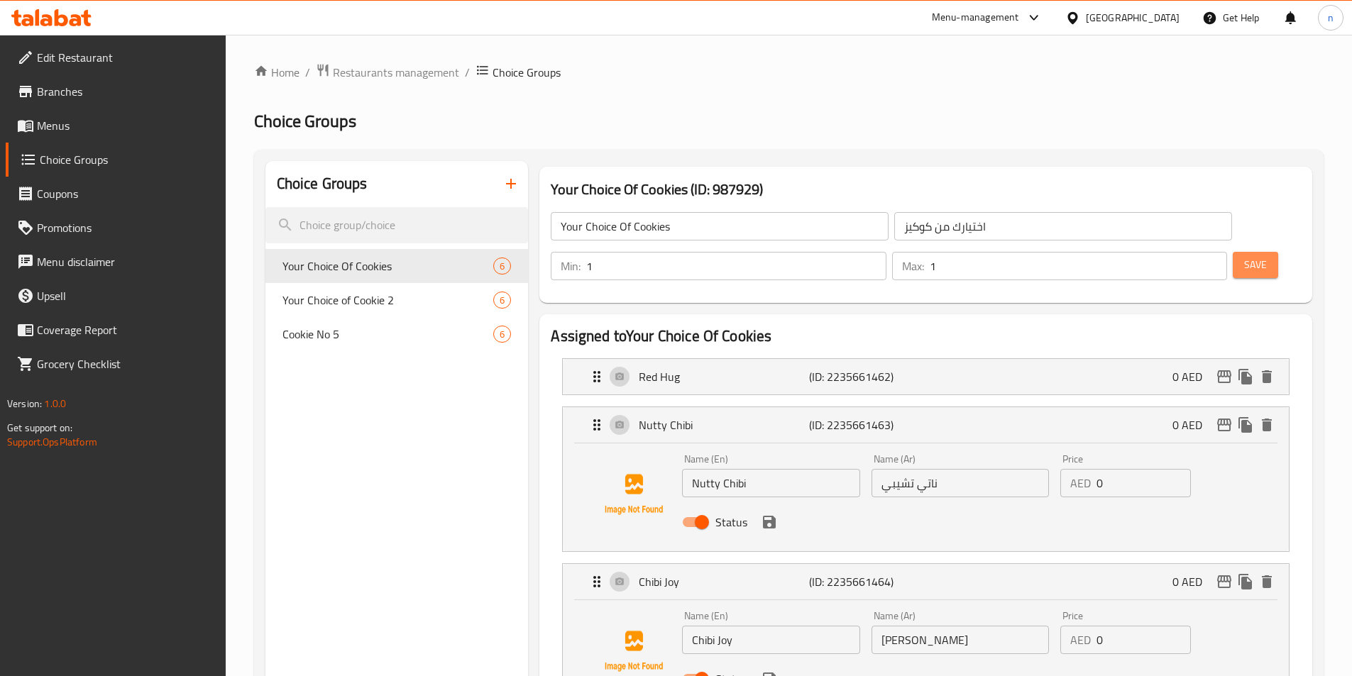
click at [1244, 256] on span "Save" at bounding box center [1255, 265] width 23 height 18
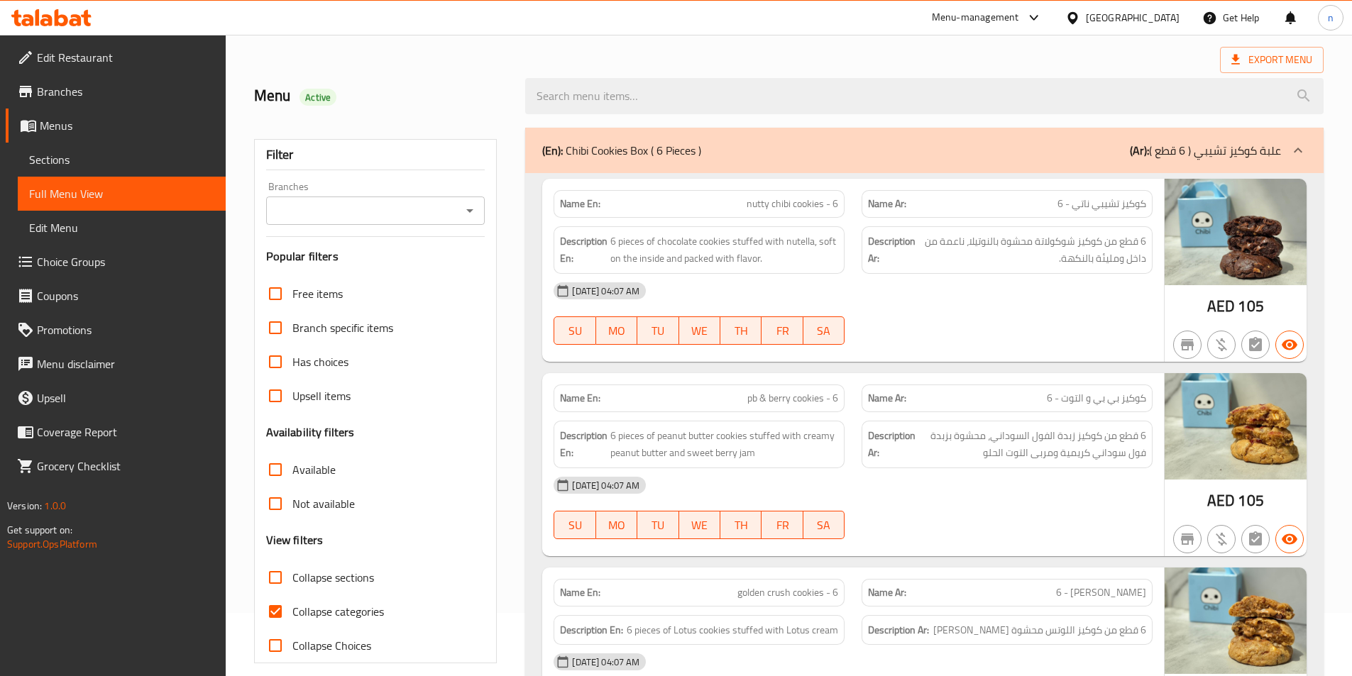
scroll to position [284, 0]
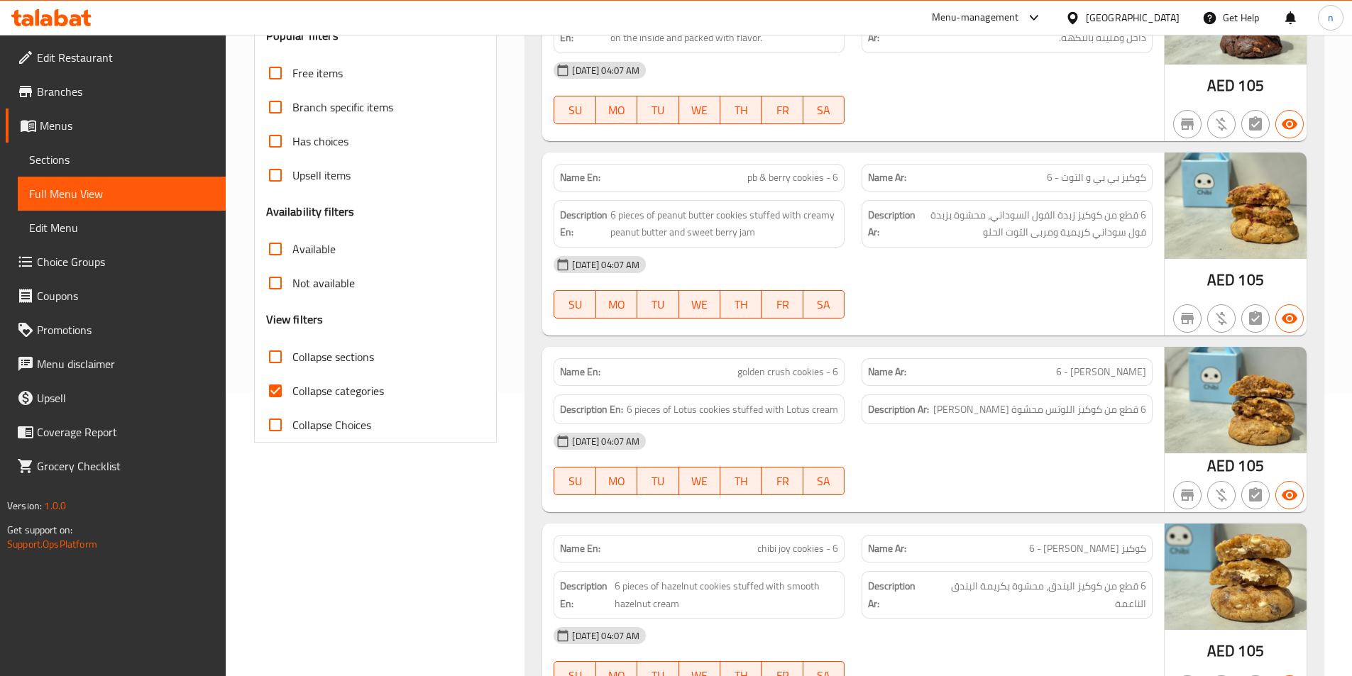
click at [275, 394] on input "Collapse categories" at bounding box center [275, 391] width 34 height 34
checkbox input "false"
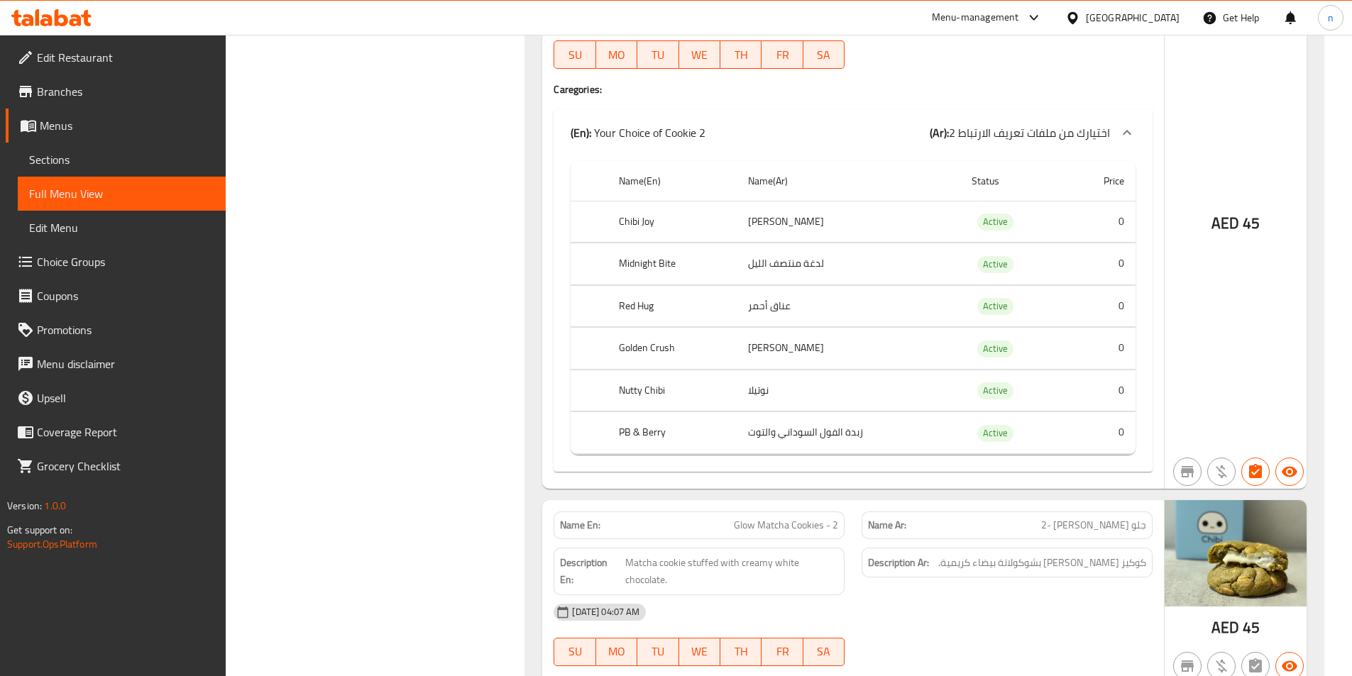
scroll to position [3186, 0]
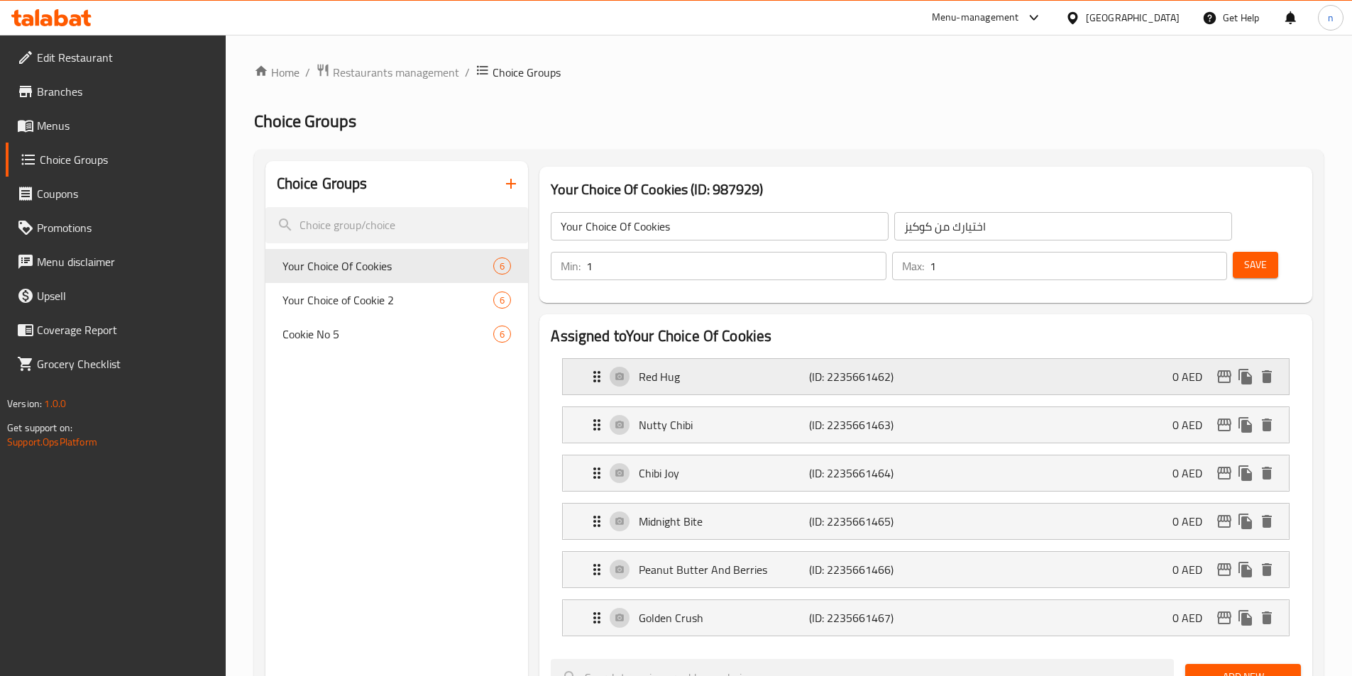
click at [787, 368] on p "Red Hug" at bounding box center [724, 376] width 170 height 17
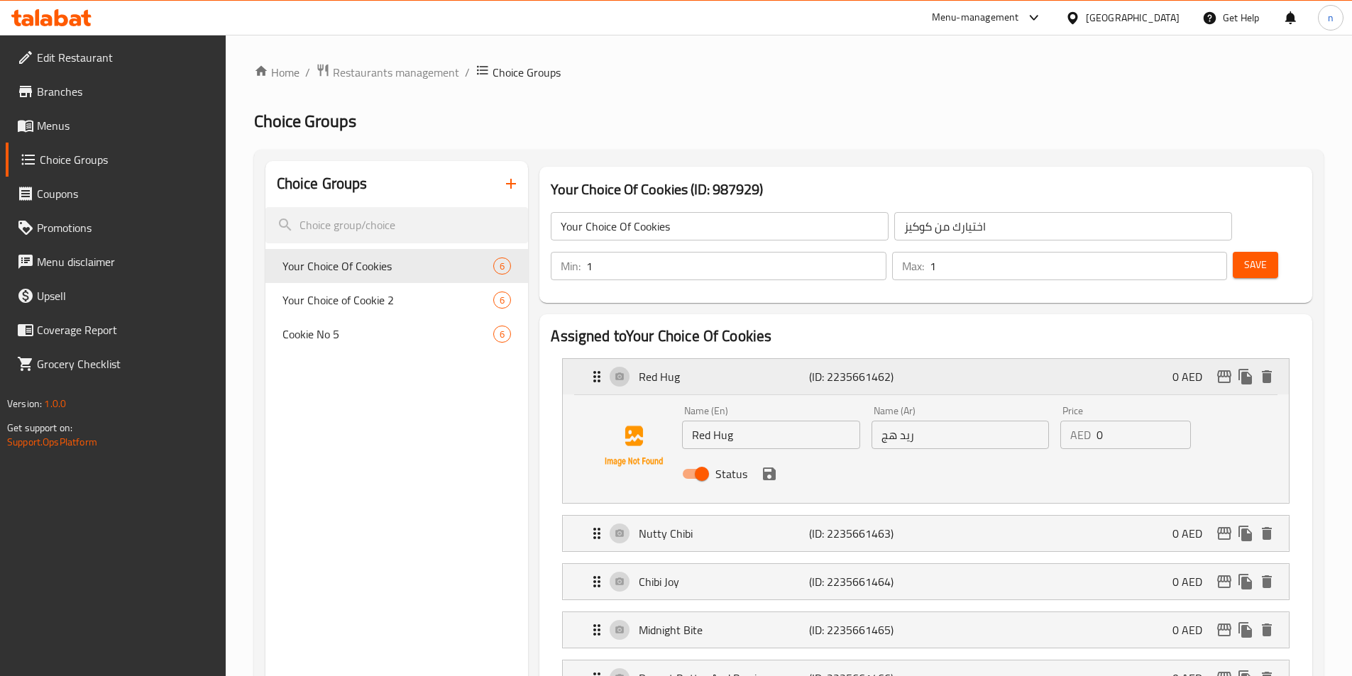
click at [787, 368] on p "Red Hug" at bounding box center [724, 376] width 170 height 17
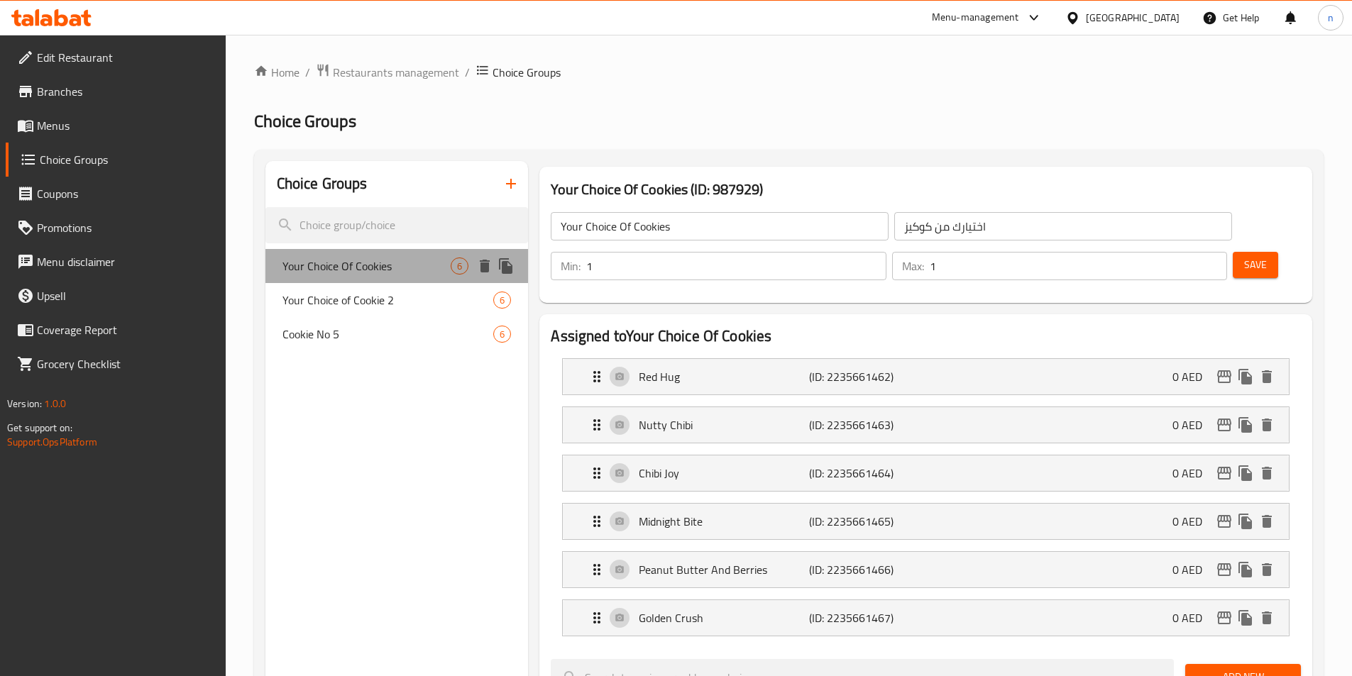
click at [382, 261] on span "Your Choice Of Cookies" at bounding box center [366, 266] width 169 height 17
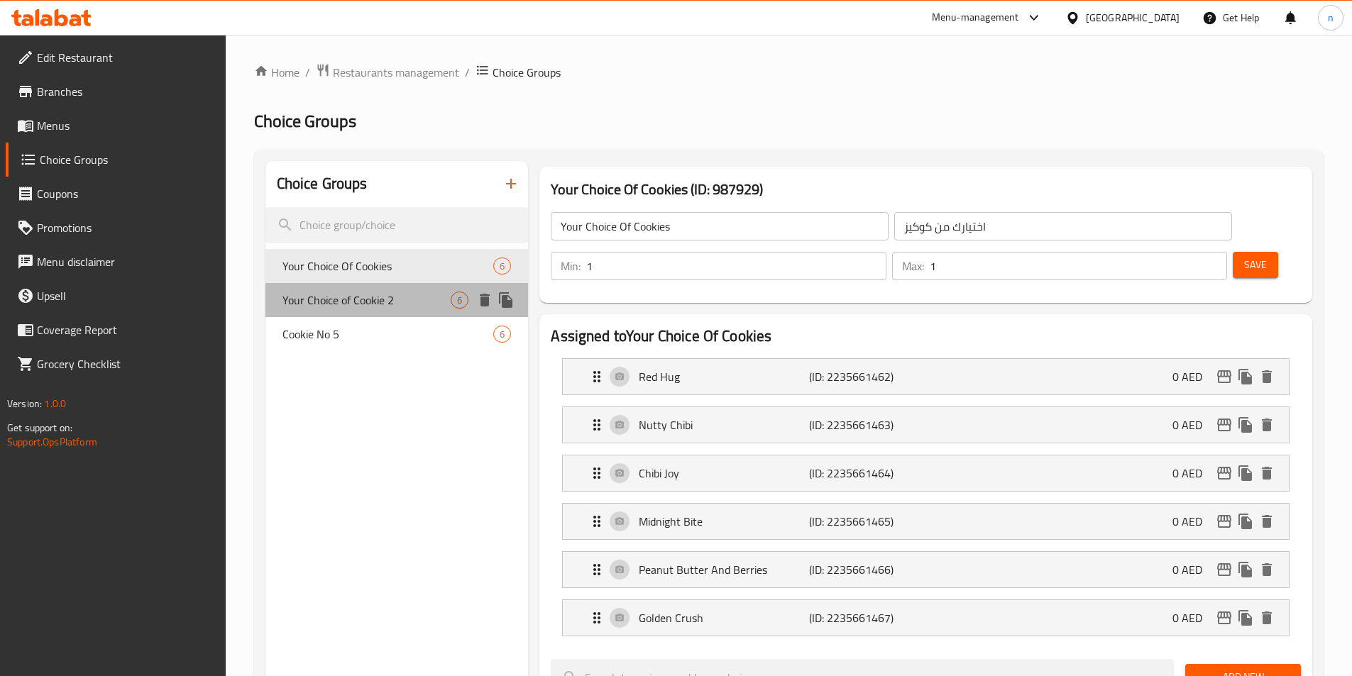
click at [404, 289] on div "Your Choice of Cookie 2 6" at bounding box center [396, 300] width 263 height 34
type input "Your Choice of Cookie 2"
type input "اختيارك من ملفات تعريف الارتباط 2"
type input "0"
type input "2"
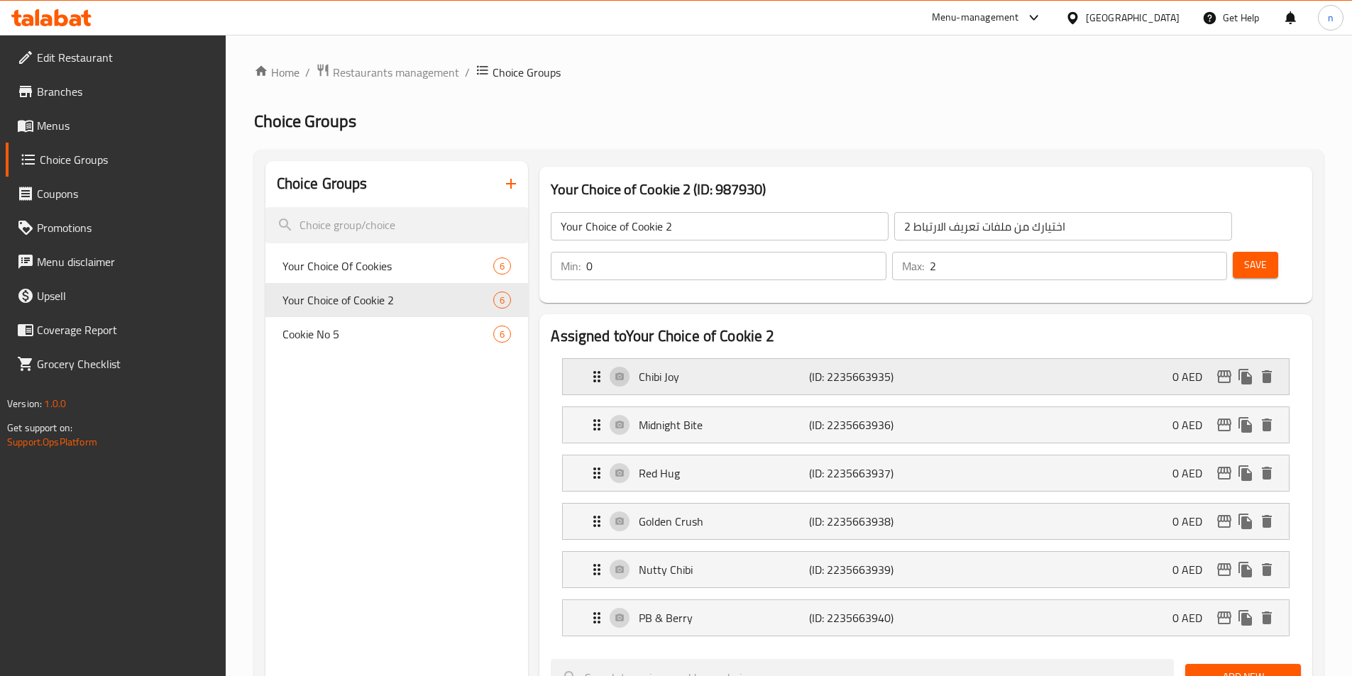
click at [717, 368] on p "Chibi Joy" at bounding box center [724, 376] width 170 height 17
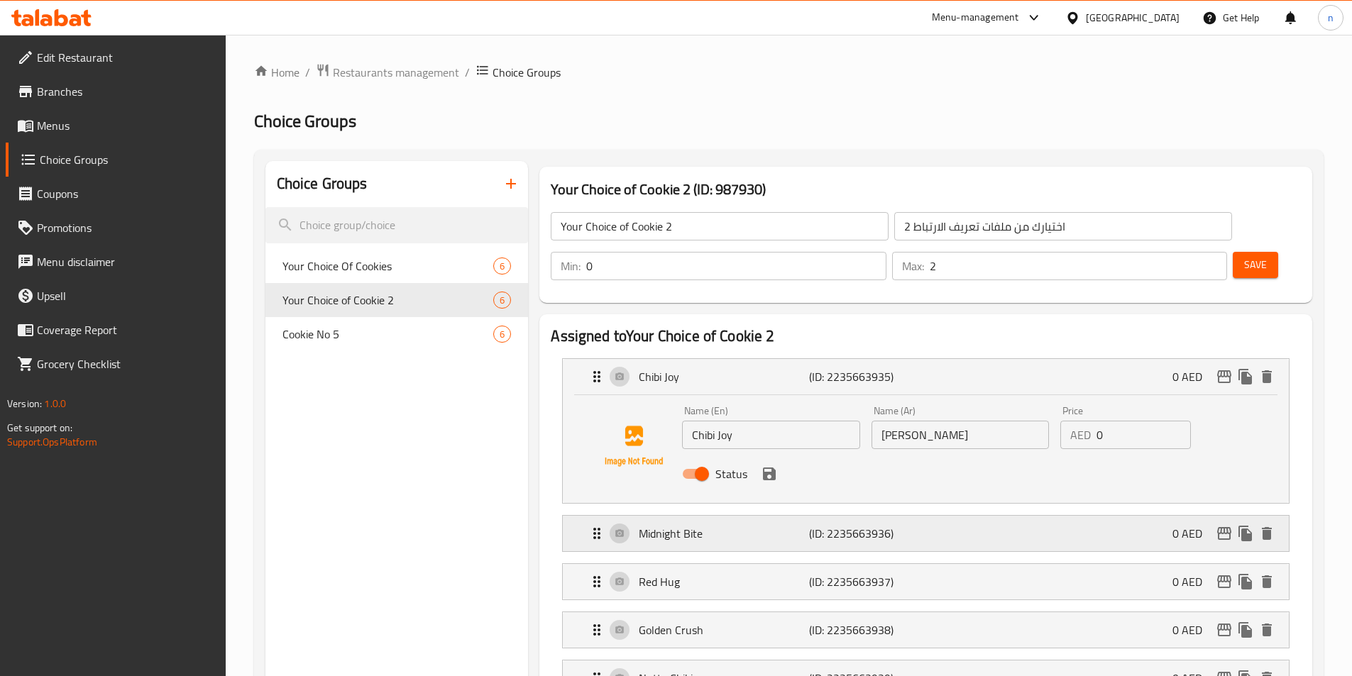
click at [717, 525] on p "Midnight Bite" at bounding box center [724, 533] width 170 height 17
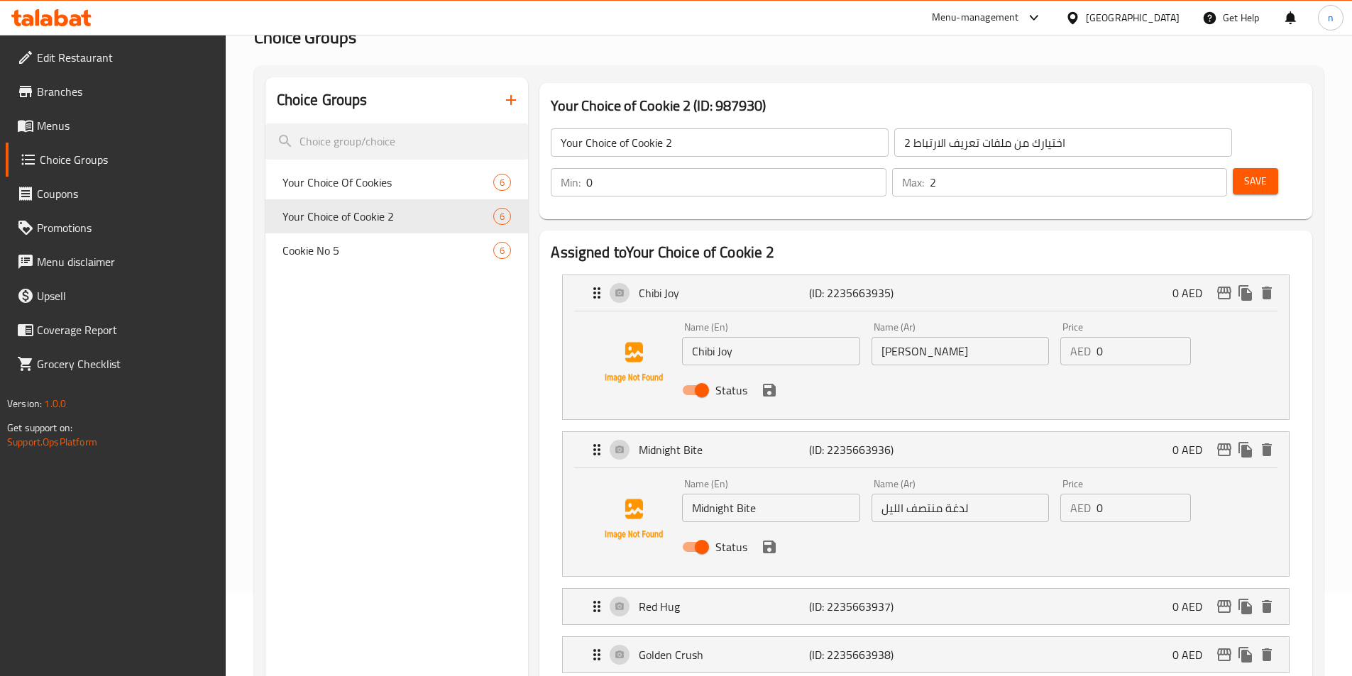
scroll to position [142, 0]
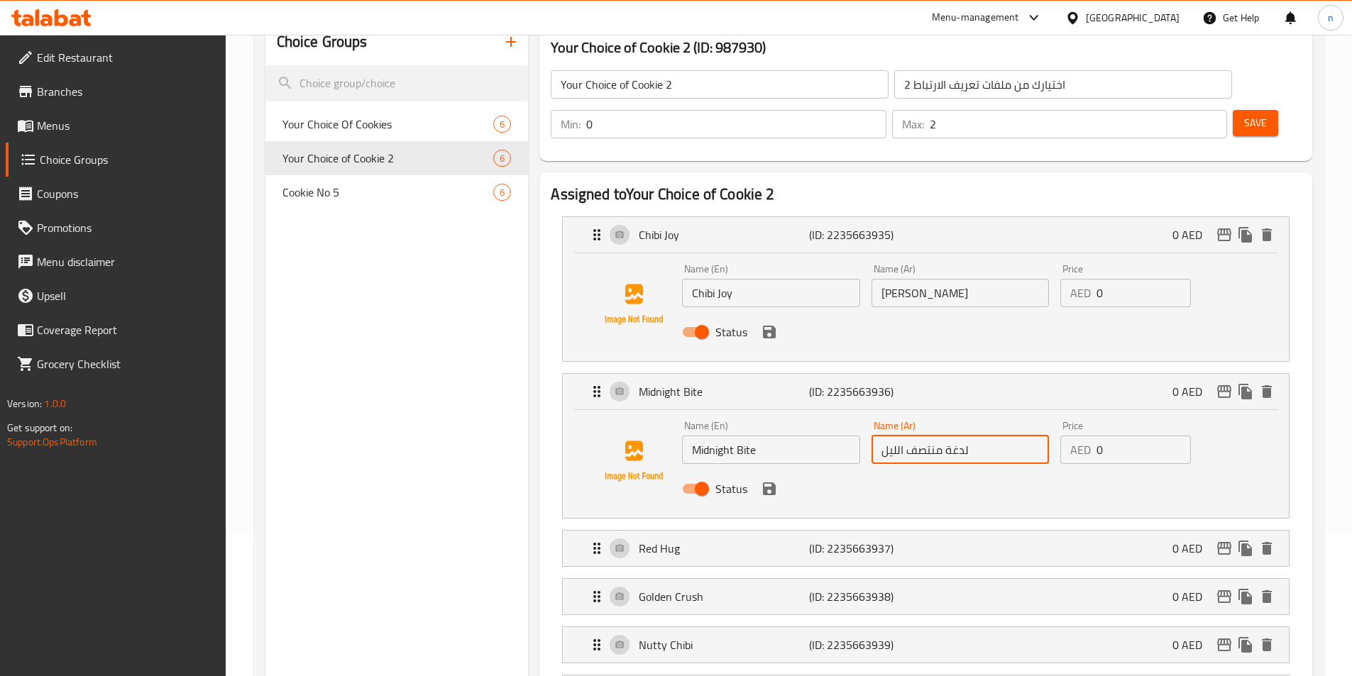
click at [924, 436] on input "لدغة منتصف الليل" at bounding box center [959, 450] width 177 height 28
click at [888, 436] on input "ميدنايت كوكيز -6" at bounding box center [959, 450] width 177 height 28
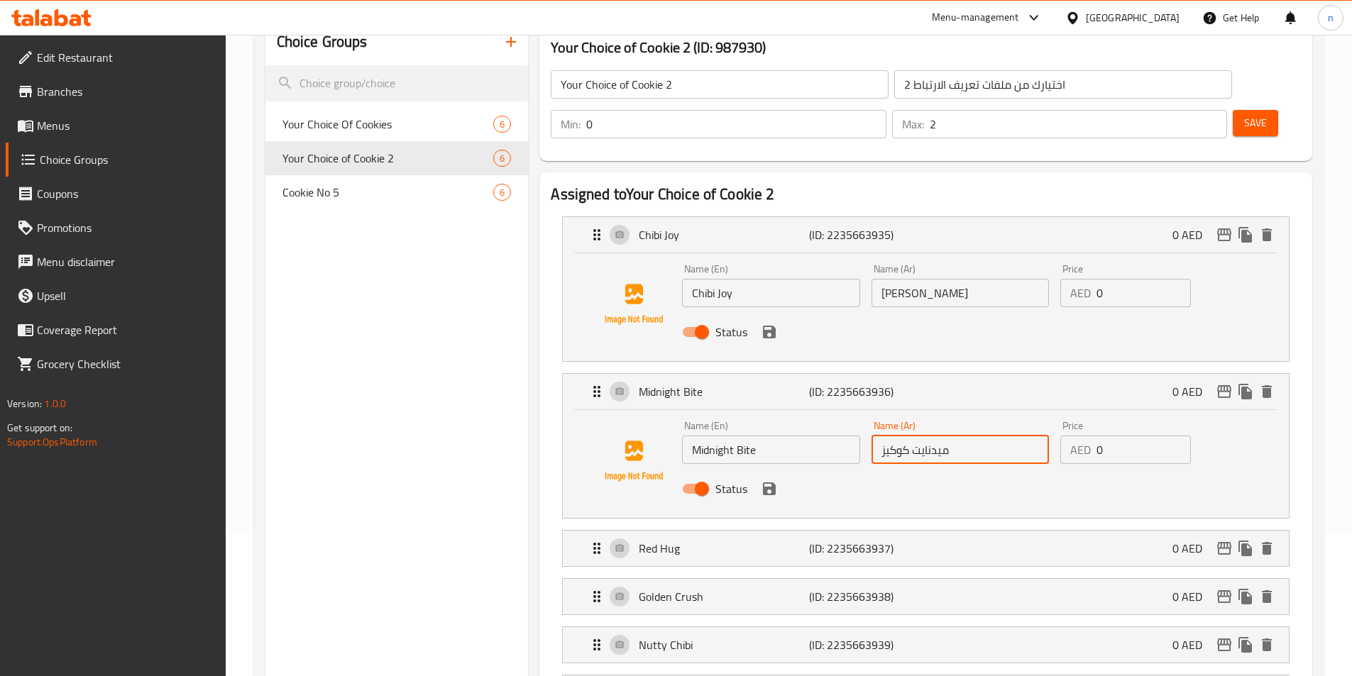
click at [896, 436] on input "ميدنايت كوكيز" at bounding box center [959, 450] width 177 height 28
click at [920, 436] on input "ميدنايت كوكيز" at bounding box center [959, 450] width 177 height 28
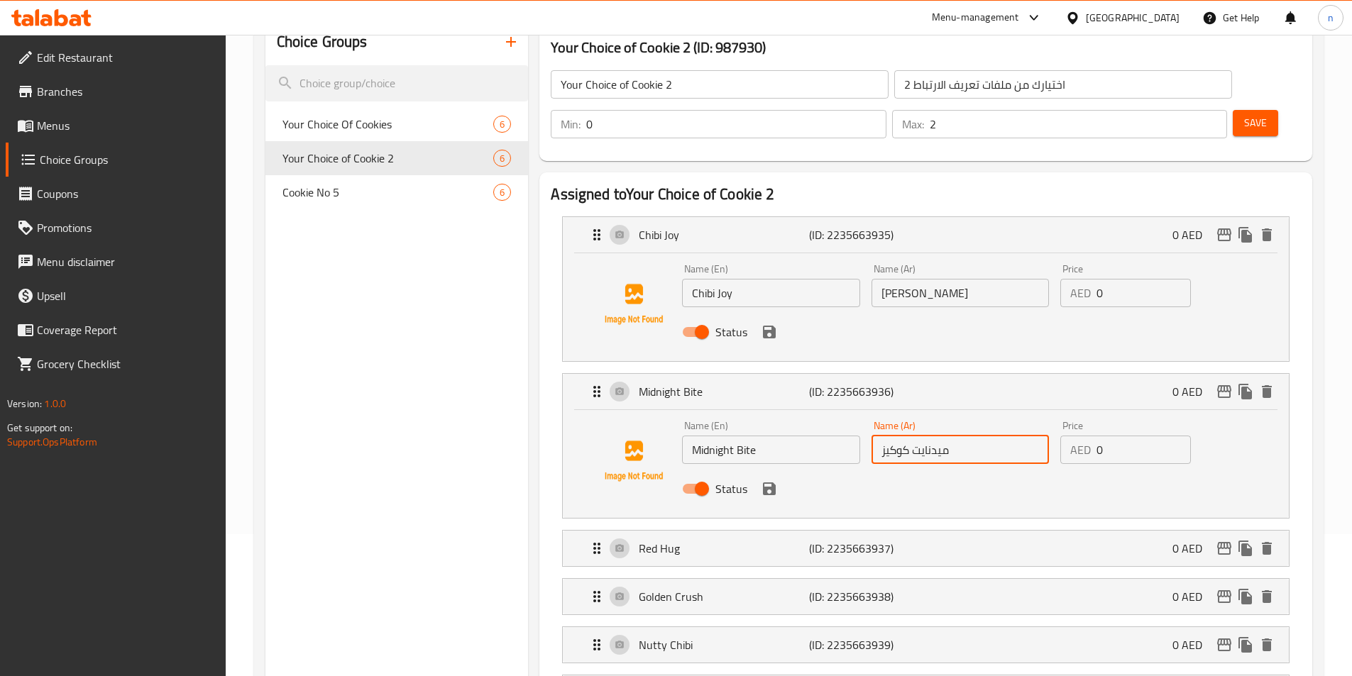
click at [890, 436] on input "ميدنايت كوكيز" at bounding box center [959, 450] width 177 height 28
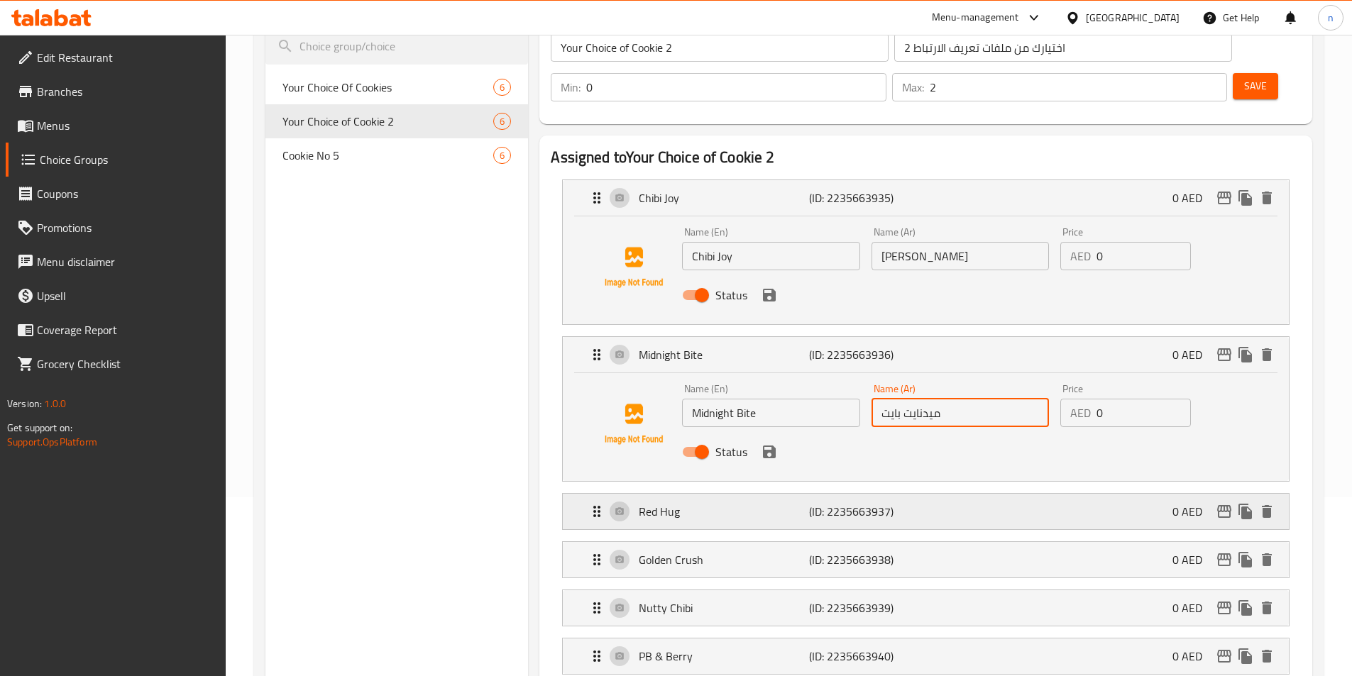
scroll to position [213, 0]
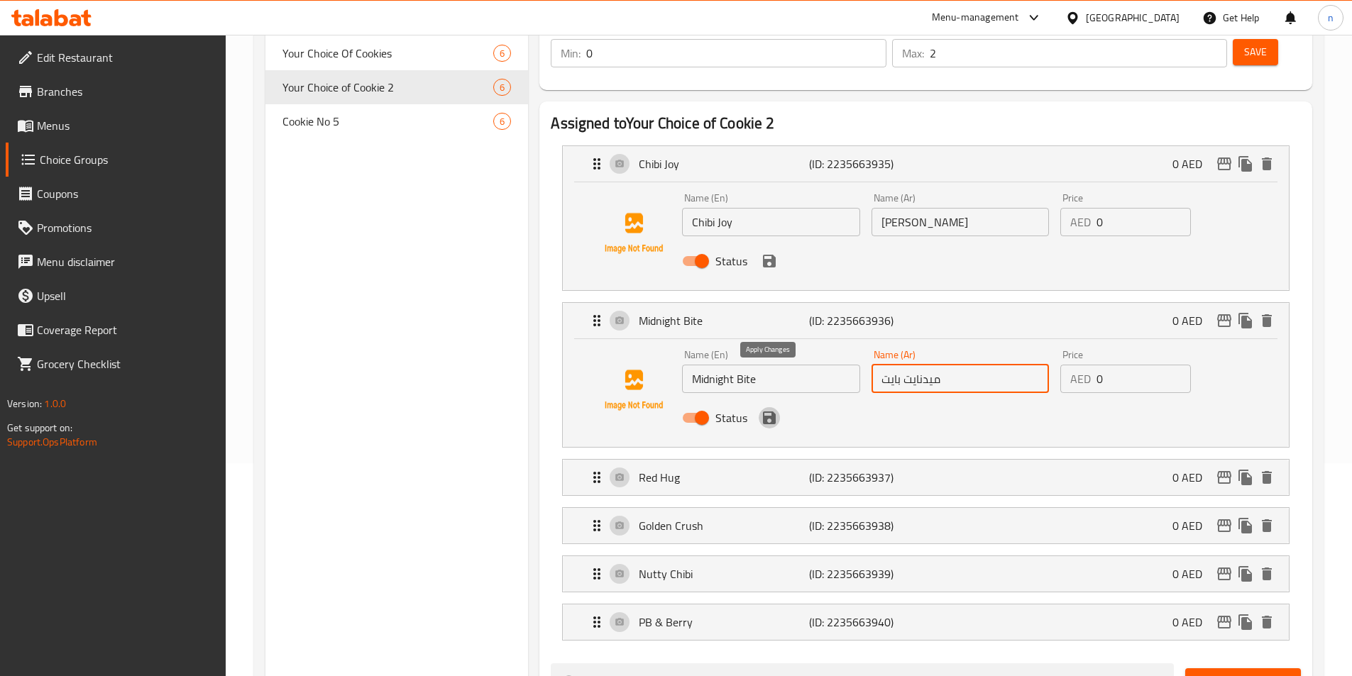
click at [763, 409] on icon "save" at bounding box center [769, 417] width 17 height 17
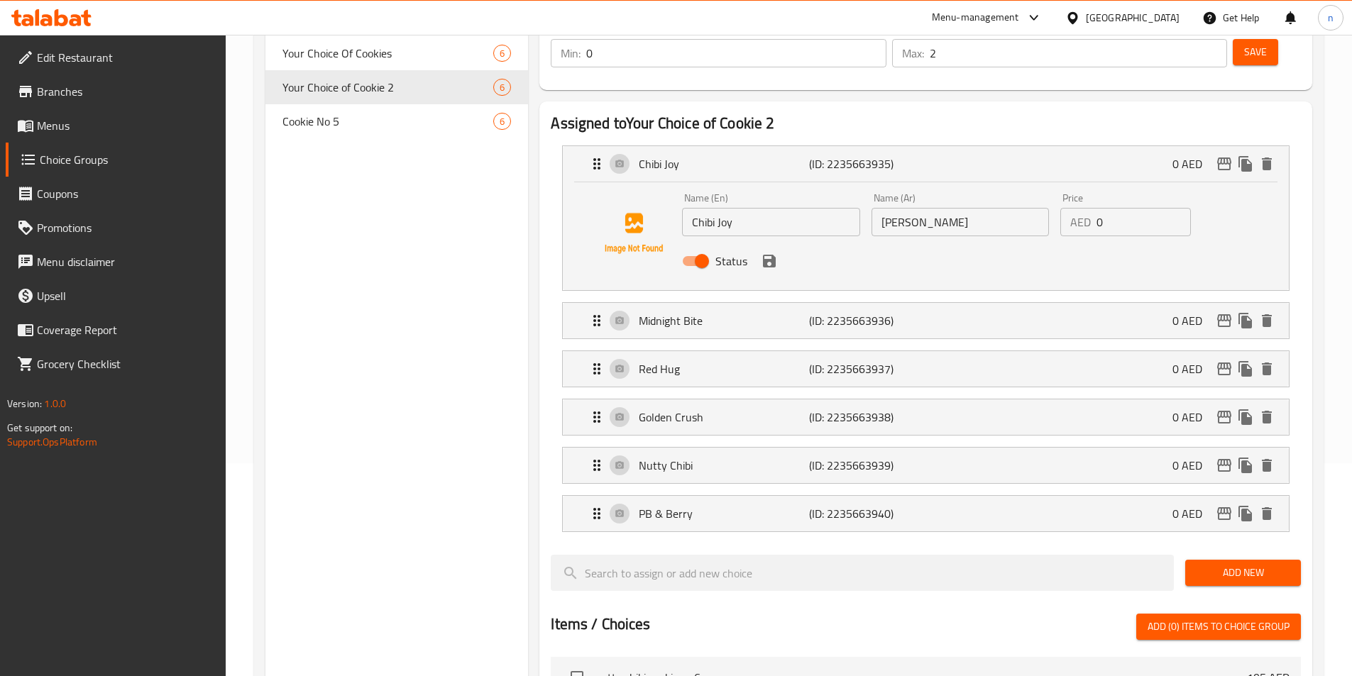
type input "ميدنايت بايت"
click at [752, 351] on div "Red Hug (ID: 2235663937) 0 AED" at bounding box center [929, 368] width 683 height 35
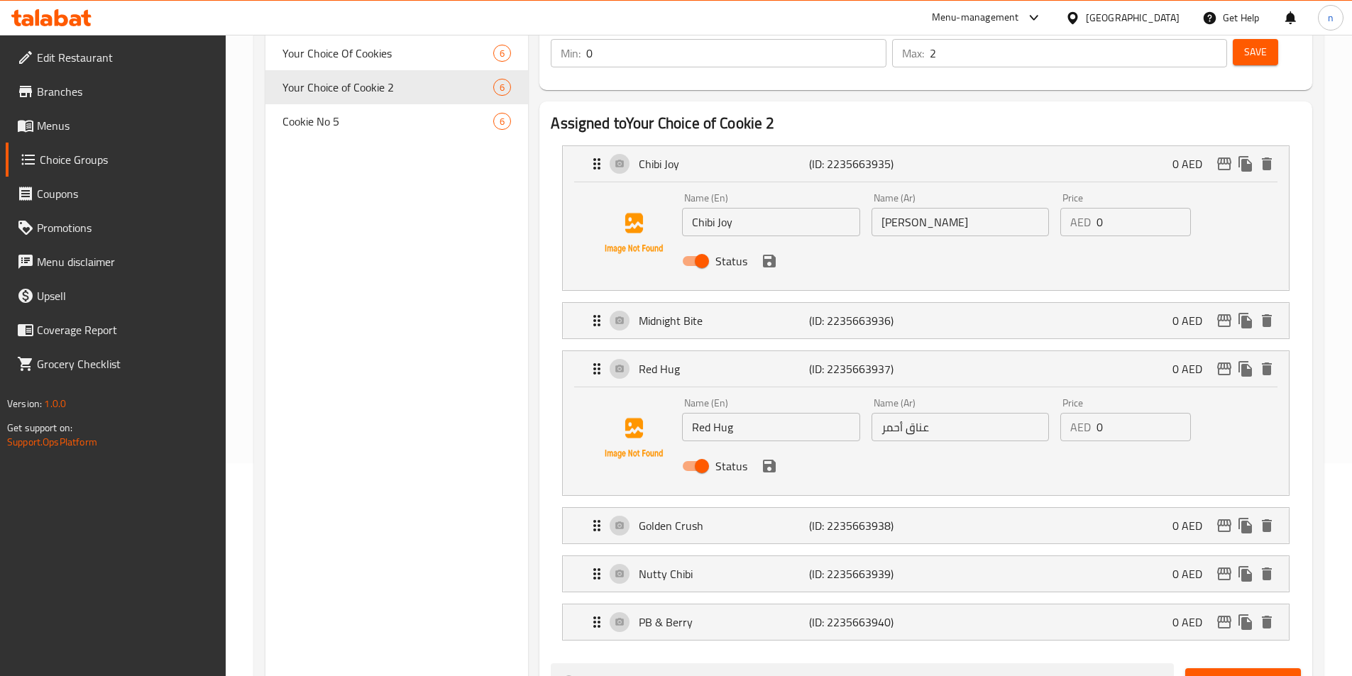
click at [925, 413] on input "عناق أحمر" at bounding box center [959, 427] width 177 height 28
click at [766, 460] on icon "save" at bounding box center [769, 466] width 13 height 13
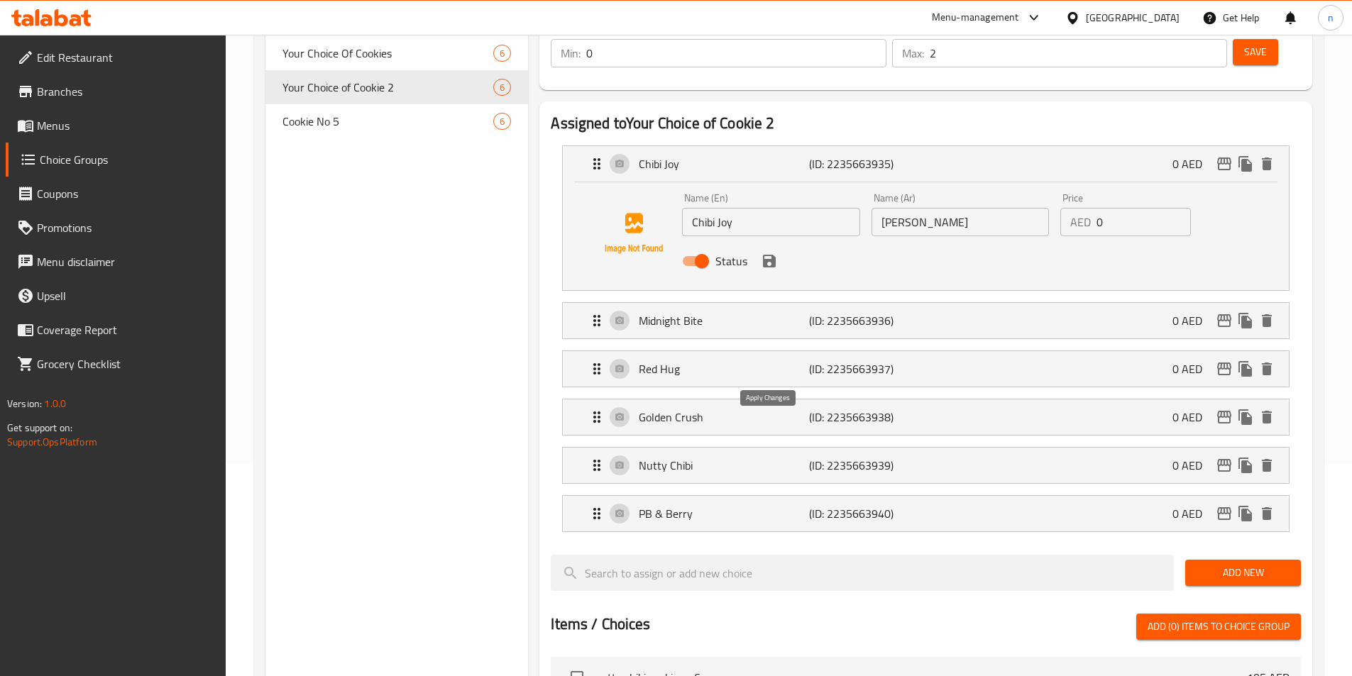
type input "هج ريد"
click at [734, 399] on div "Golden Crush (ID: 2235663938) 0 AED" at bounding box center [929, 416] width 683 height 35
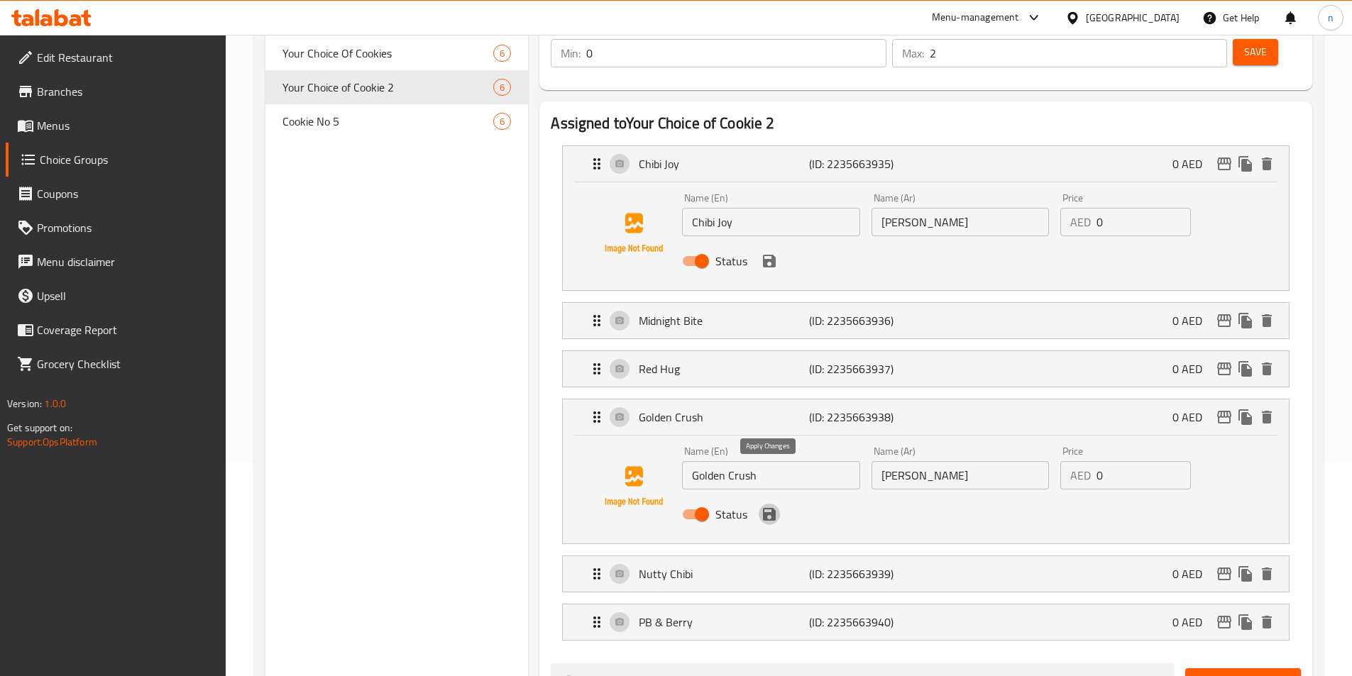
click at [769, 504] on button "save" at bounding box center [768, 514] width 21 height 21
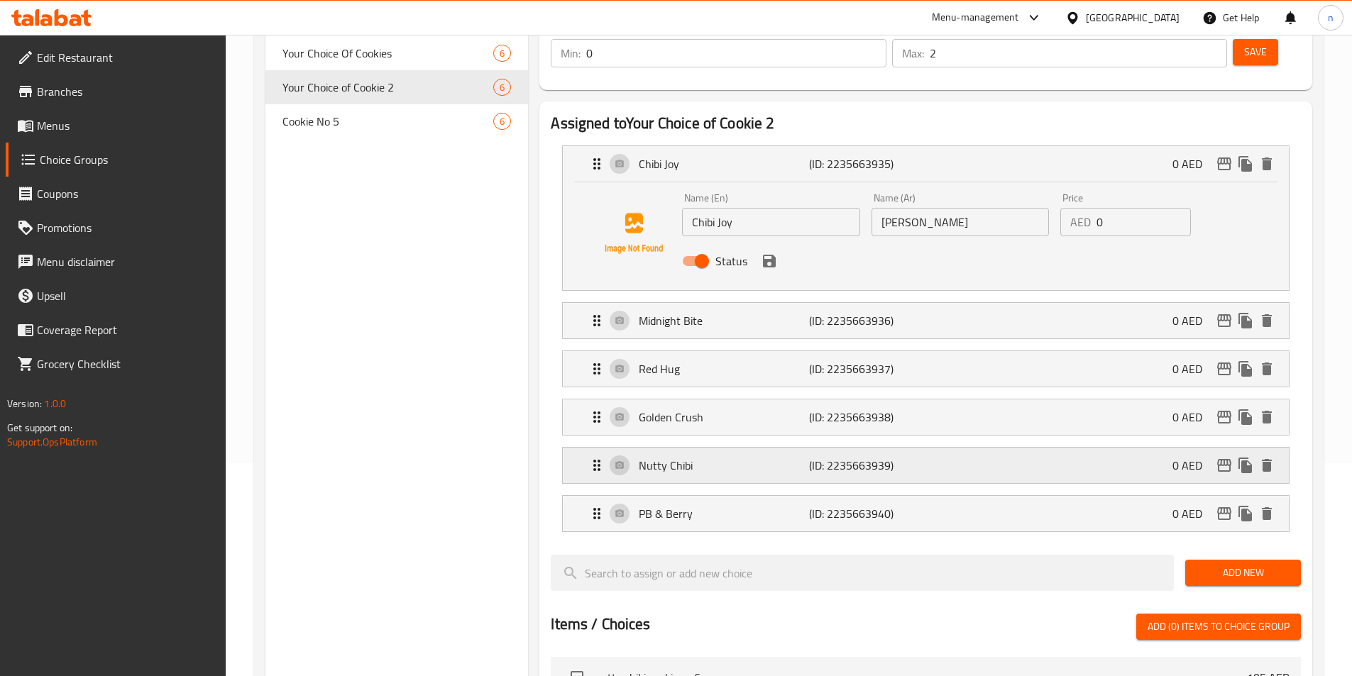
click at [743, 457] on p "Nutty Chibi" at bounding box center [724, 465] width 170 height 17
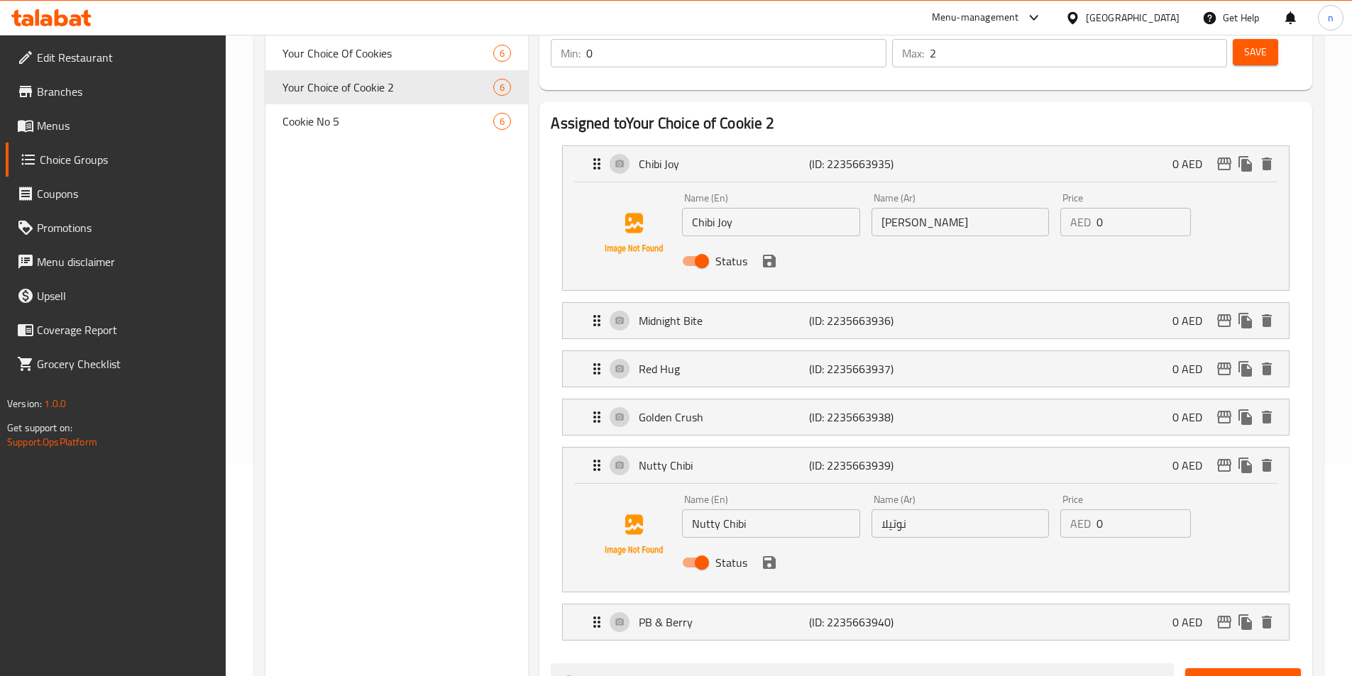
click at [890, 509] on input "نوتيلا" at bounding box center [959, 523] width 177 height 28
click at [723, 509] on input "Nutty Chibi" at bounding box center [770, 523] width 177 height 28
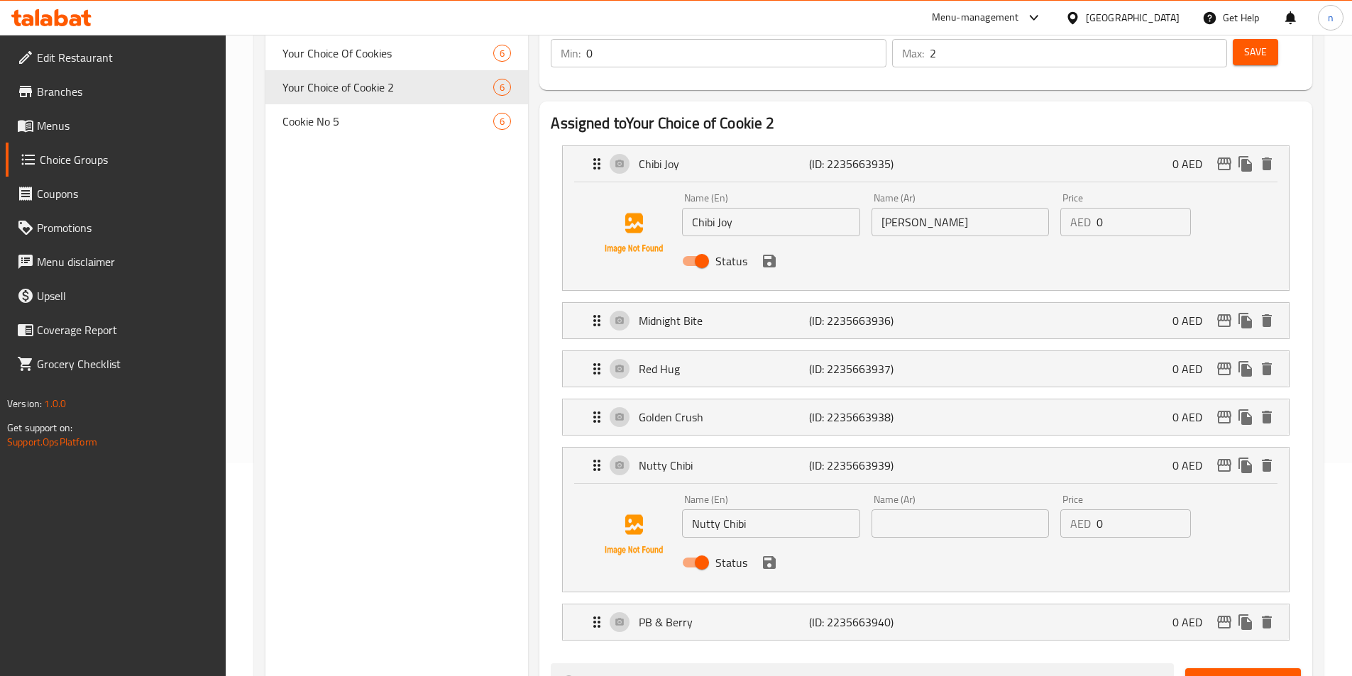
click at [921, 509] on input "text" at bounding box center [959, 523] width 177 height 28
paste input "تشيبى"
click at [694, 509] on input "Nutty Chibi" at bounding box center [770, 523] width 177 height 28
click at [878, 509] on input "تشيبى" at bounding box center [959, 523] width 177 height 28
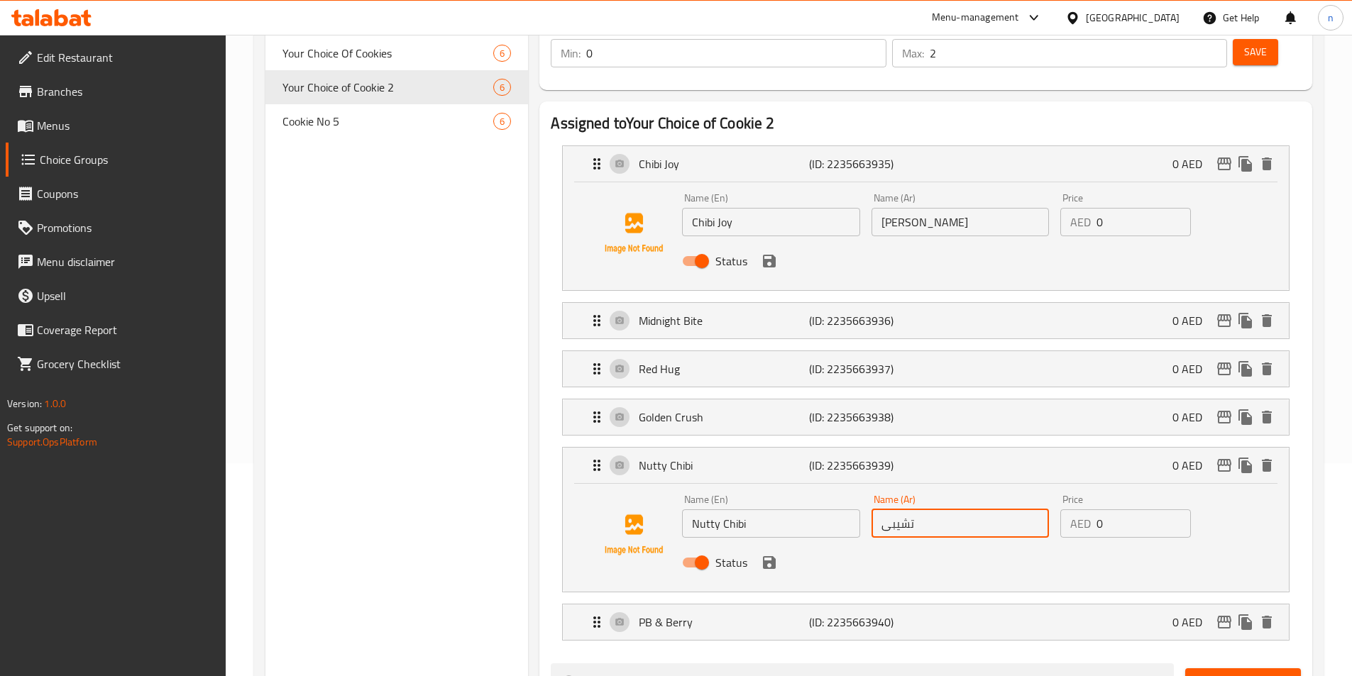
paste input "ناتي"
click at [924, 509] on input "ناتي تشيبى" at bounding box center [959, 523] width 177 height 28
click at [1024, 509] on input "ناتي تشيبى" at bounding box center [959, 523] width 177 height 28
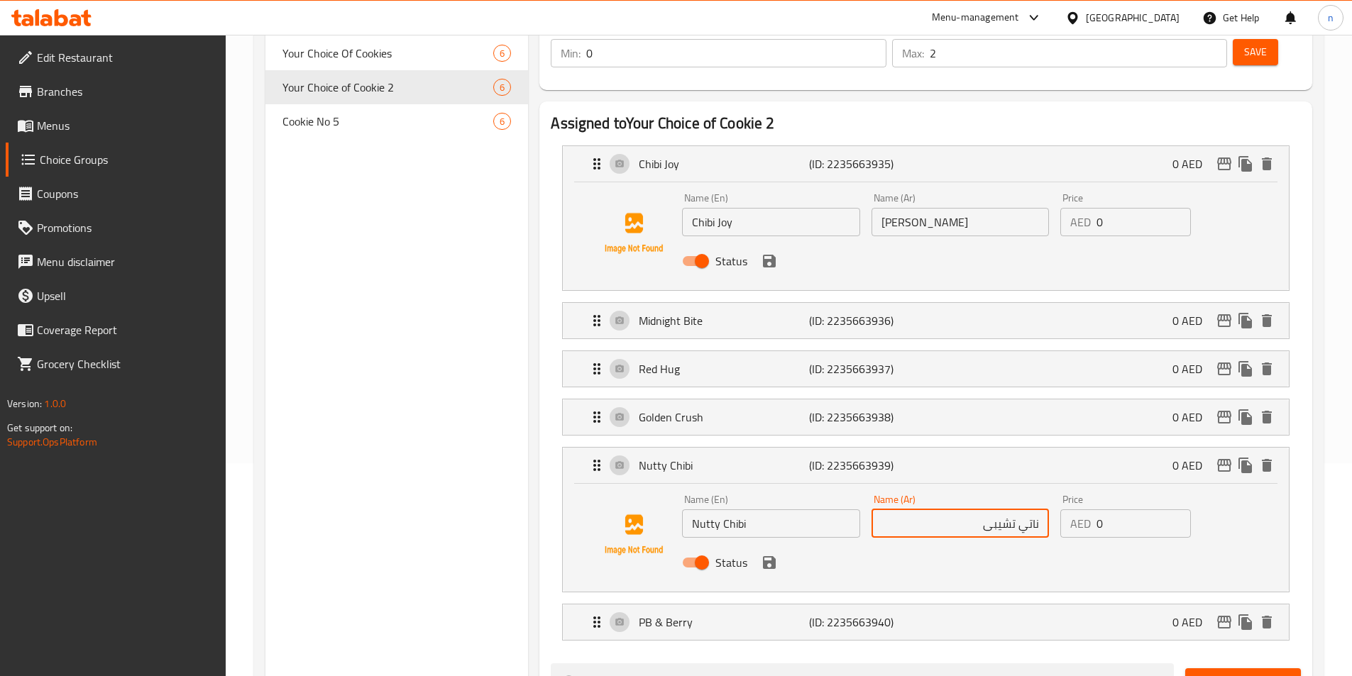
click at [1025, 509] on input "ناتي تشيبى" at bounding box center [959, 523] width 177 height 28
click at [981, 509] on input "تشيبى" at bounding box center [959, 523] width 177 height 28
paste input "ناتي"
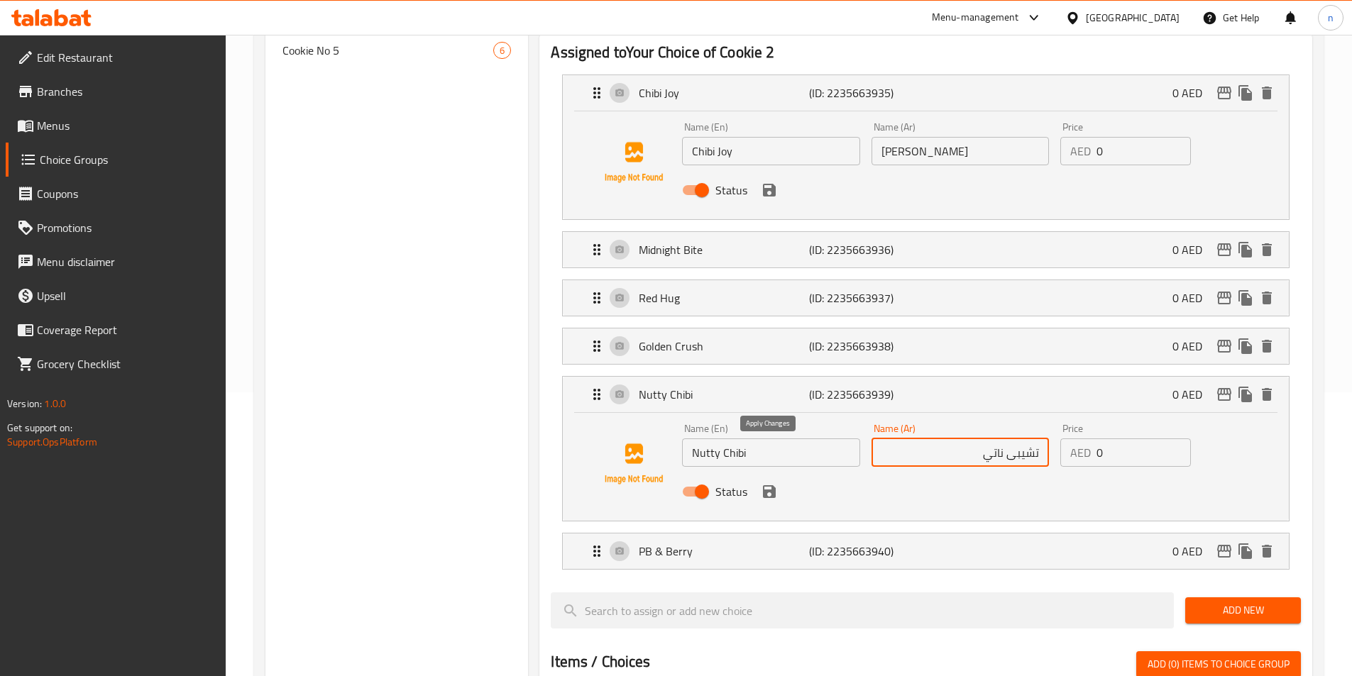
click at [773, 485] on icon "save" at bounding box center [769, 491] width 13 height 13
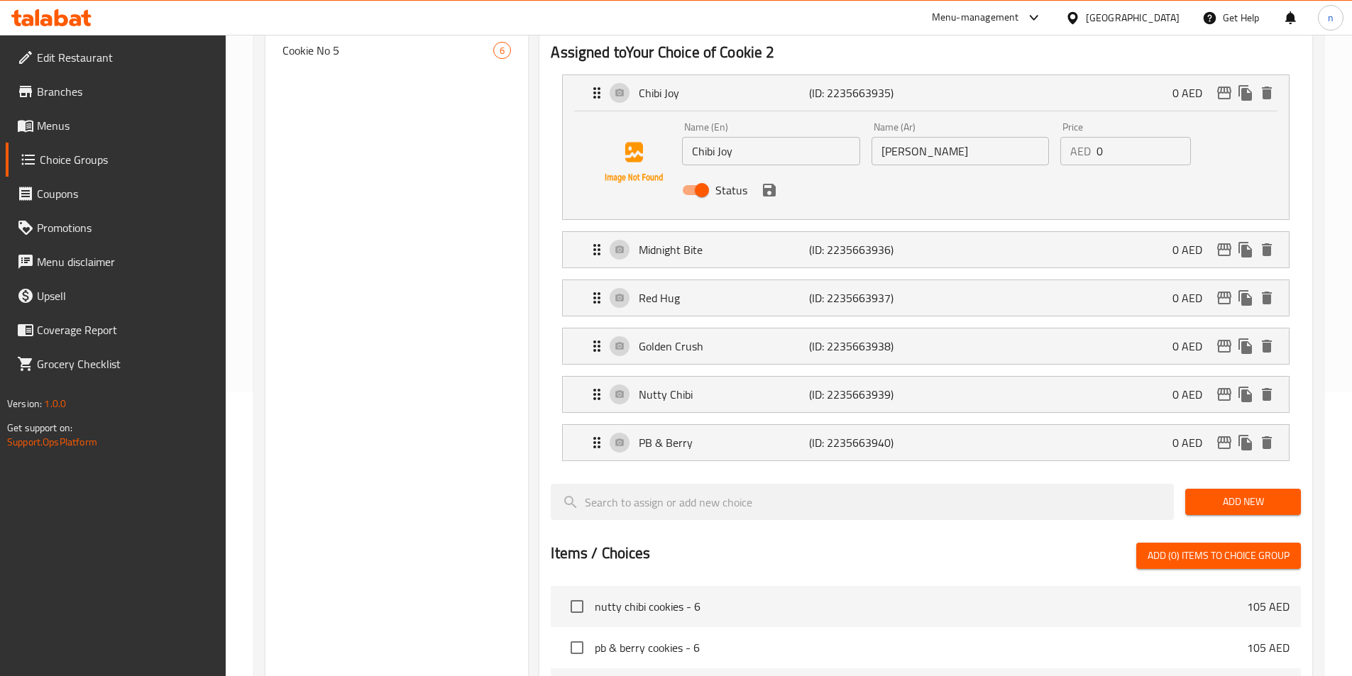
type input "تشيبى ناتي"
click at [746, 425] on div "PB & Berry (ID: 2235663940) 0 AED" at bounding box center [929, 442] width 683 height 35
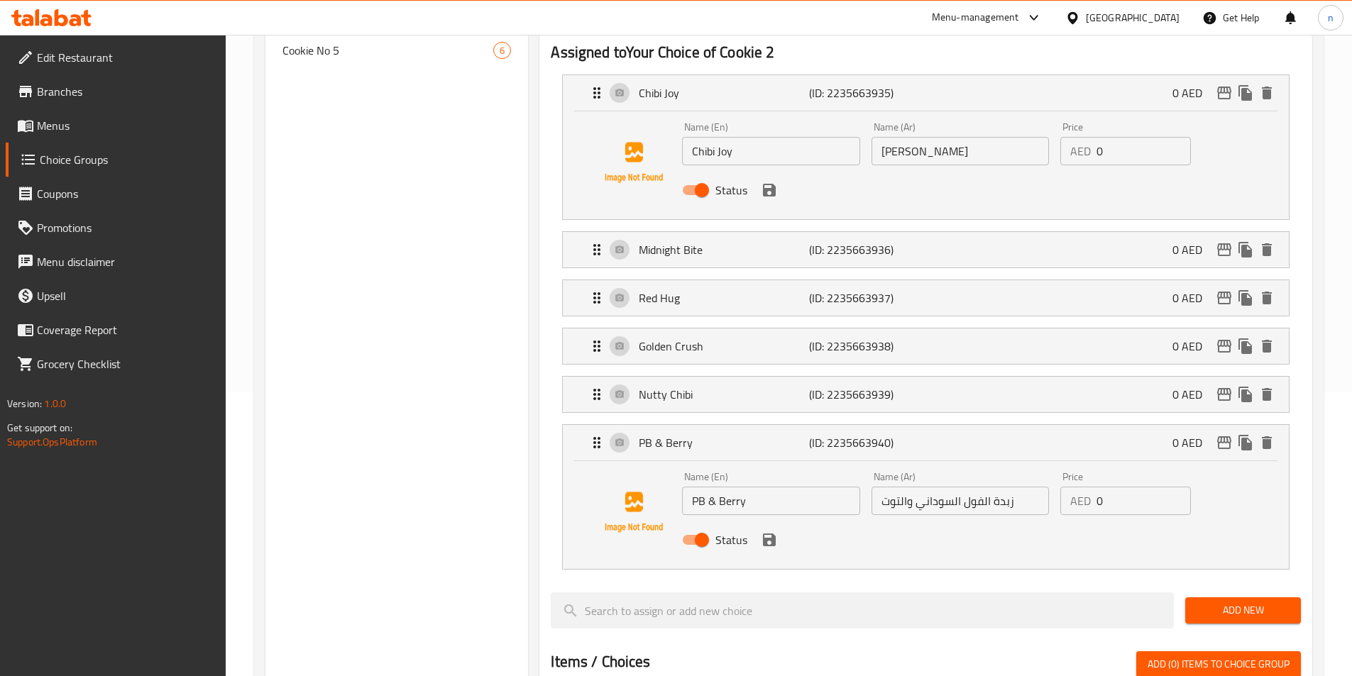
click at [983, 487] on input "زبدة الفول السوداني والتوت" at bounding box center [959, 501] width 177 height 28
type input "بي بي و التوت"
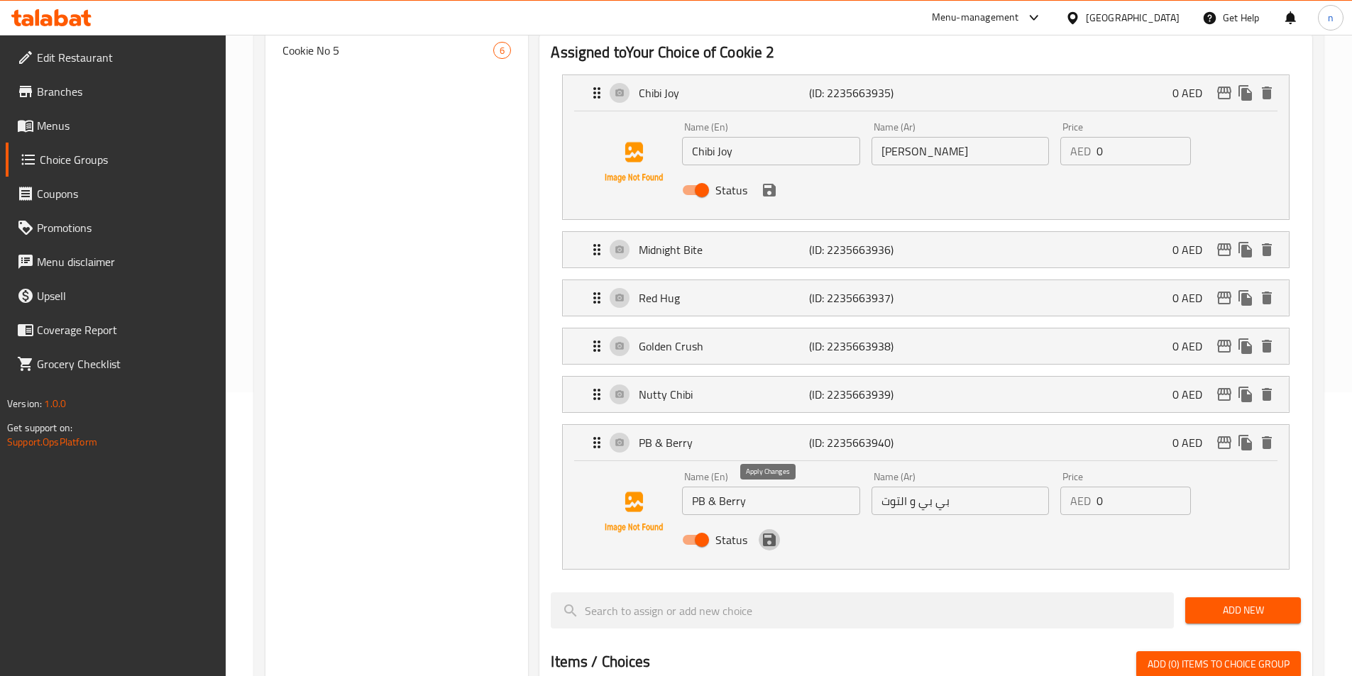
click at [773, 529] on button "save" at bounding box center [768, 539] width 21 height 21
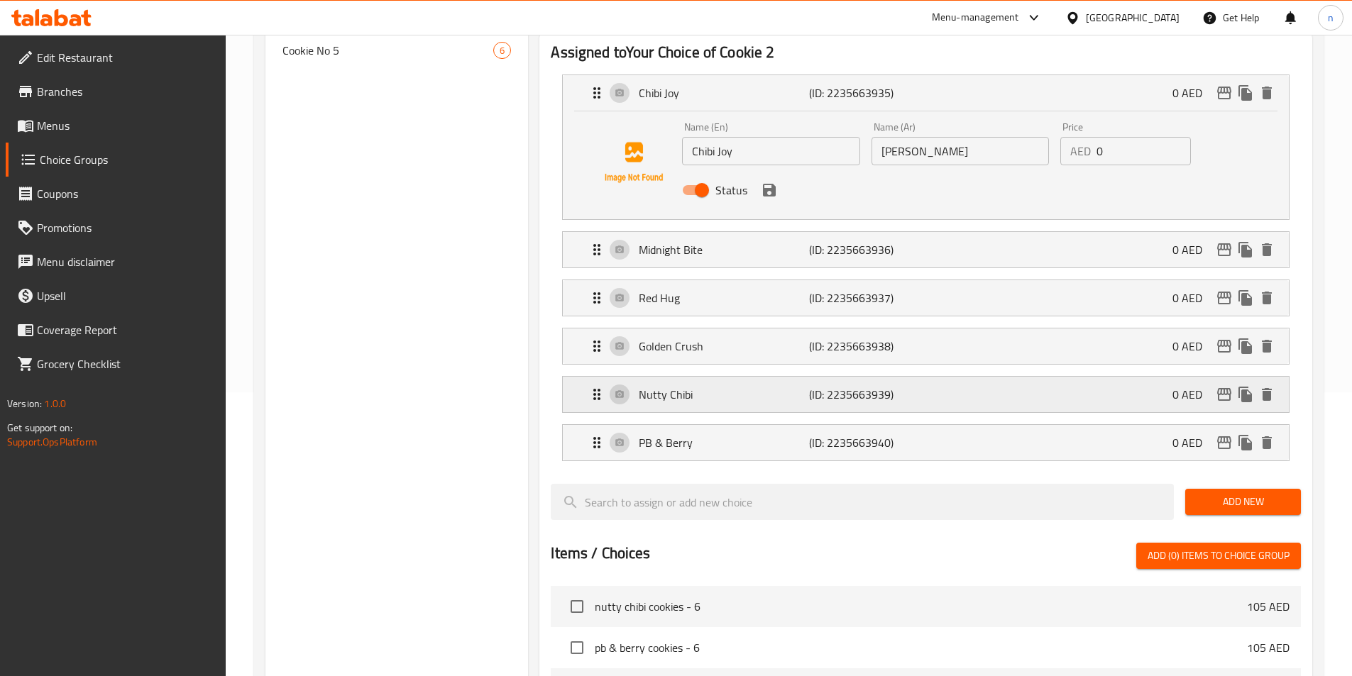
scroll to position [71, 0]
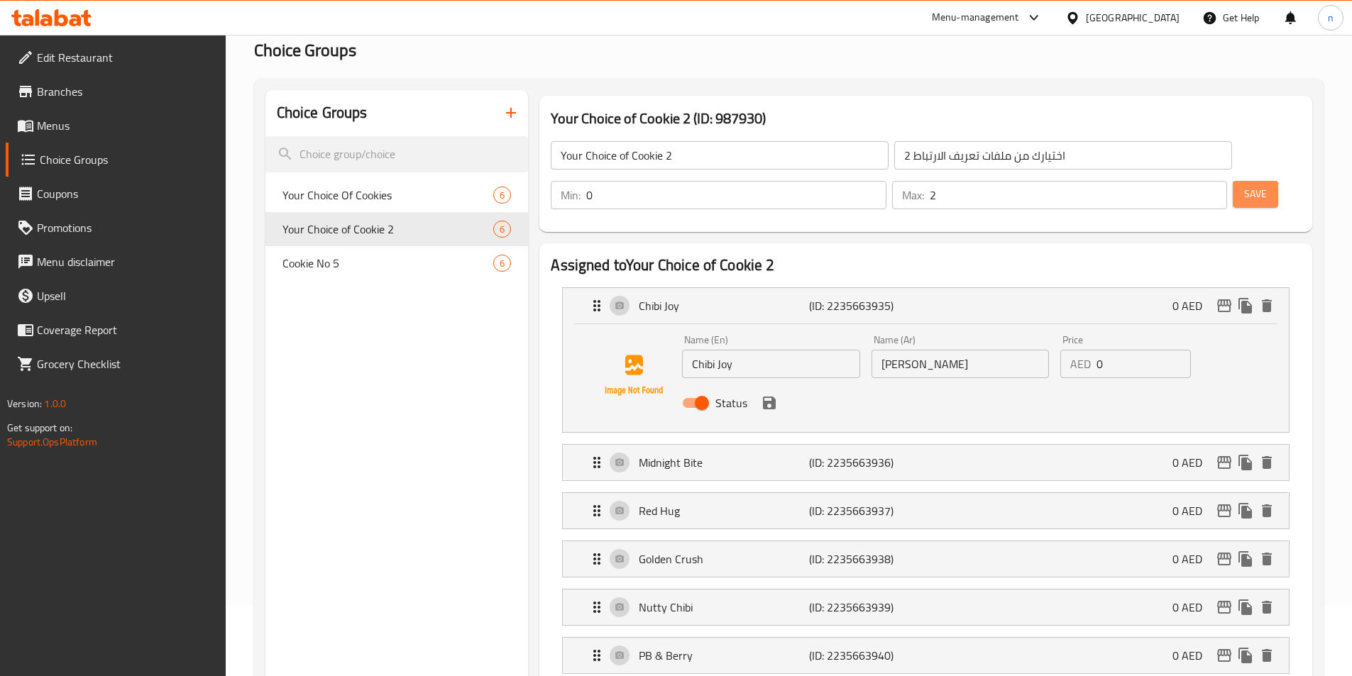
click at [1244, 185] on span "Save" at bounding box center [1255, 194] width 23 height 18
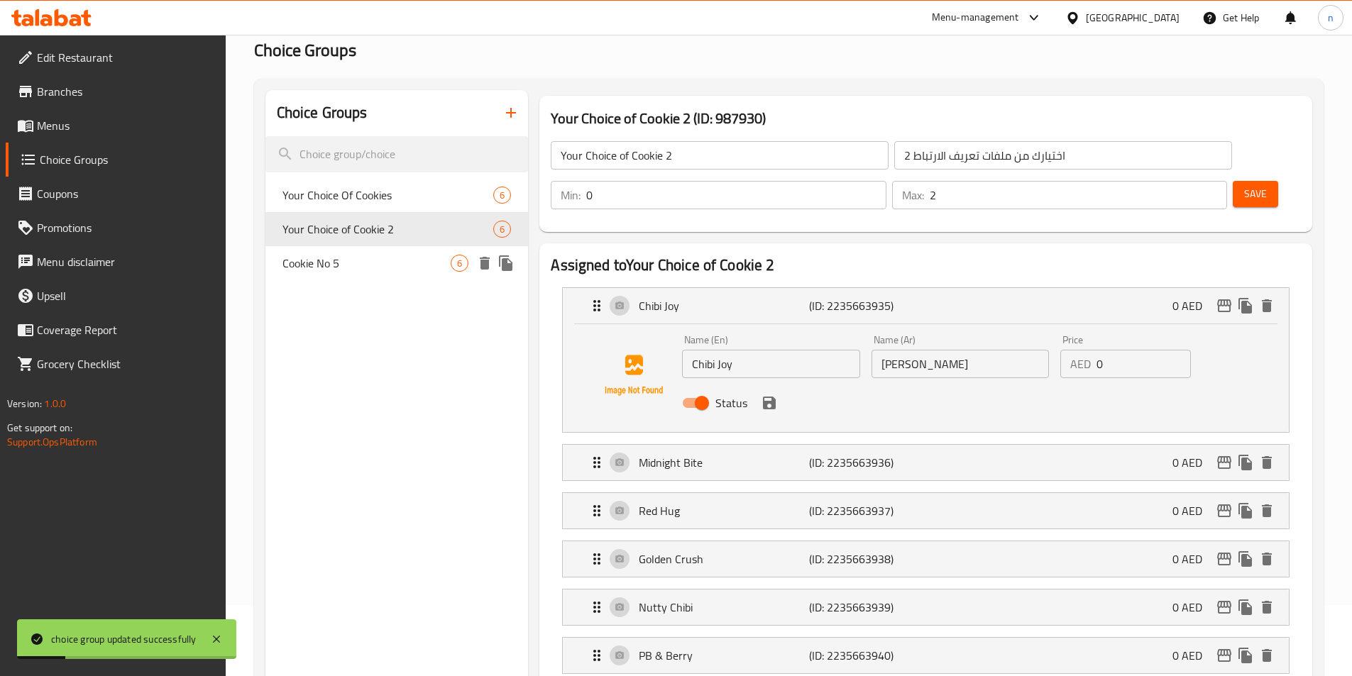
click at [358, 273] on div "Cookie No 5 6" at bounding box center [396, 263] width 263 height 34
type input "Cookie No 5"
type input "كوكيز رقم 5"
type input "1"
type input "5"
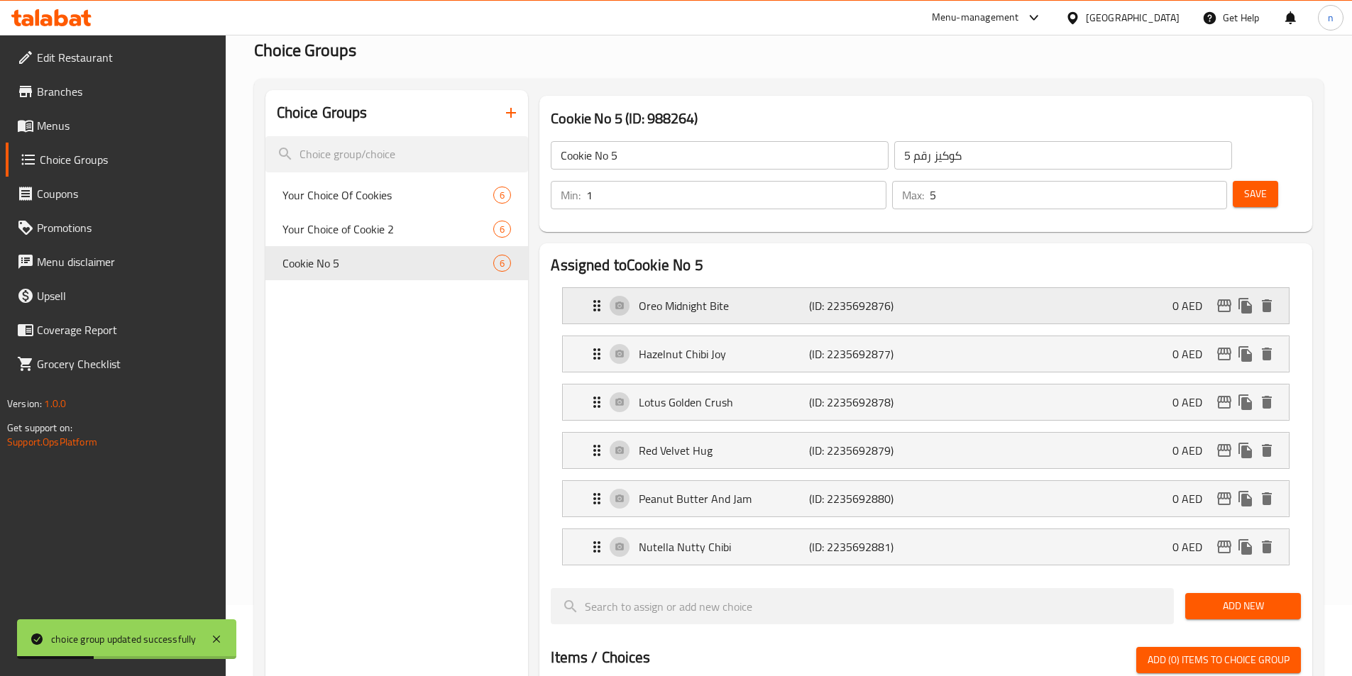
click at [748, 297] on p "Oreo Midnight Bite" at bounding box center [724, 305] width 170 height 17
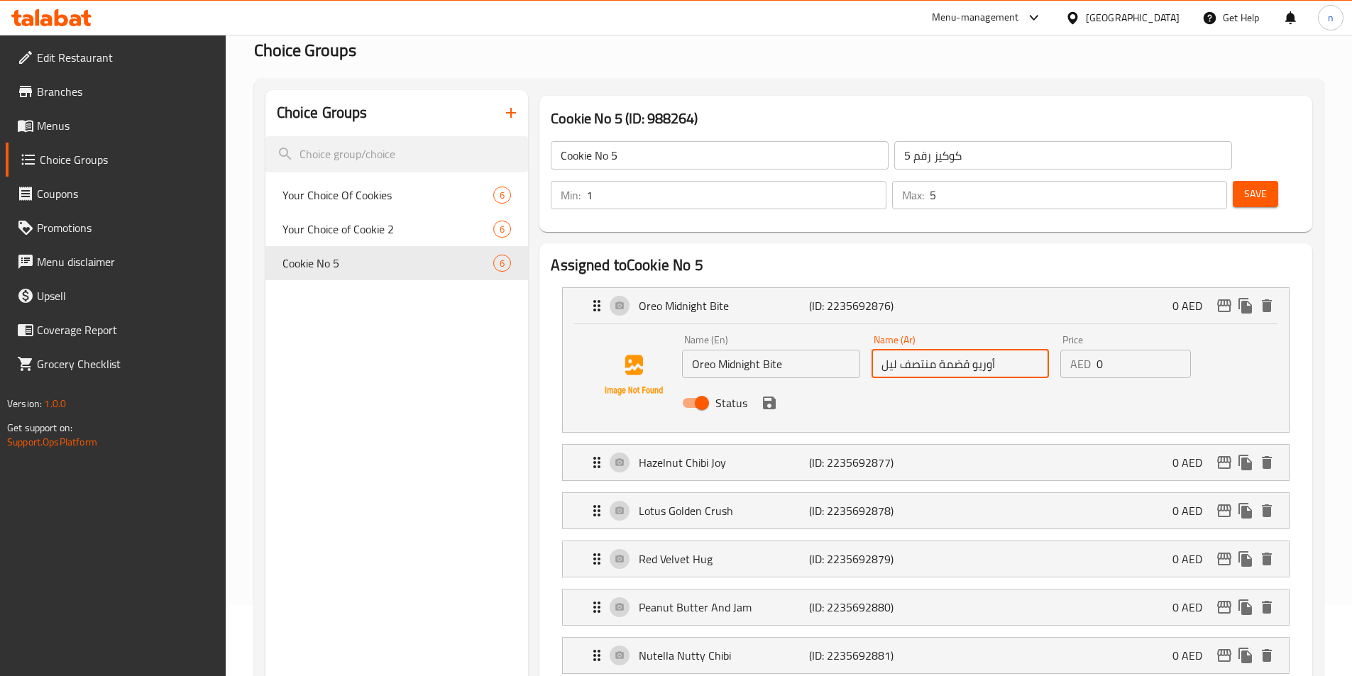
drag, startPoint x: 969, startPoint y: 327, endPoint x: 831, endPoint y: 345, distance: 139.5
click at [831, 345] on div "Name (En) Oreo Midnight Bite Name (En) Name (Ar) أوريو قضمة منتصف ليل Name (Ar)…" at bounding box center [959, 375] width 567 height 93
click at [770, 397] on icon "save" at bounding box center [769, 403] width 13 height 13
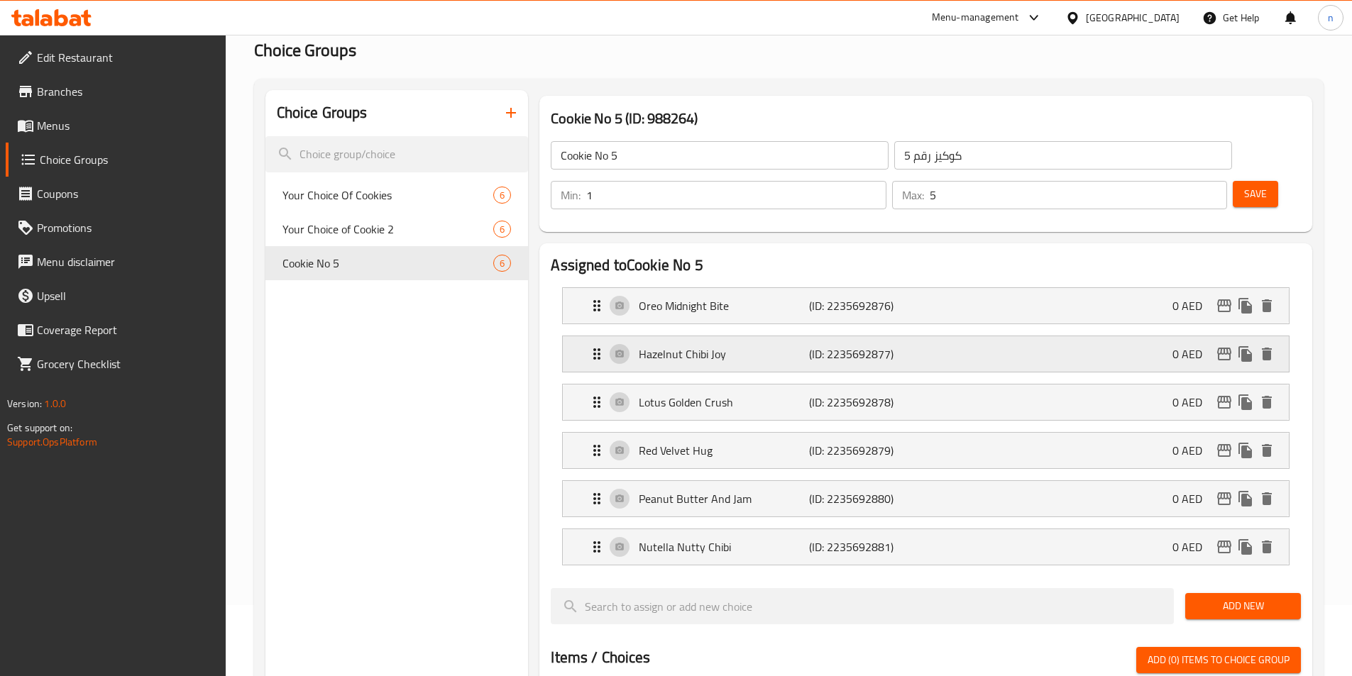
type input "أوريو ميدنايت بايت"
click at [758, 336] on div "Hazelnut Chibi Joy (ID: 2235692877) 0 AED" at bounding box center [929, 353] width 683 height 35
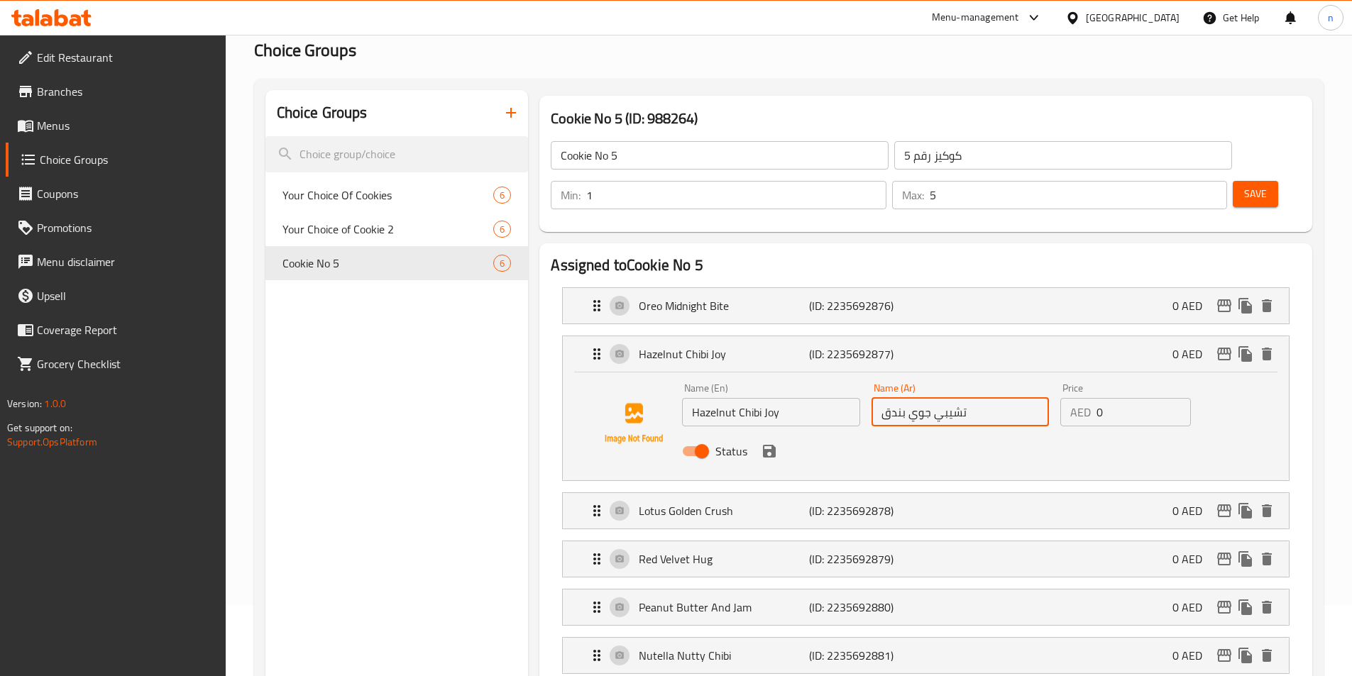
click at [938, 398] on input "تشيبي جوي بندق" at bounding box center [959, 412] width 177 height 28
click at [915, 398] on input "تشيبي جوي بندق" at bounding box center [959, 412] width 177 height 28
click at [882, 398] on input "تشيبي جوي بندق" at bounding box center [959, 412] width 177 height 28
click at [714, 398] on input "Hazelnut Chibi Joy" at bounding box center [770, 412] width 177 height 28
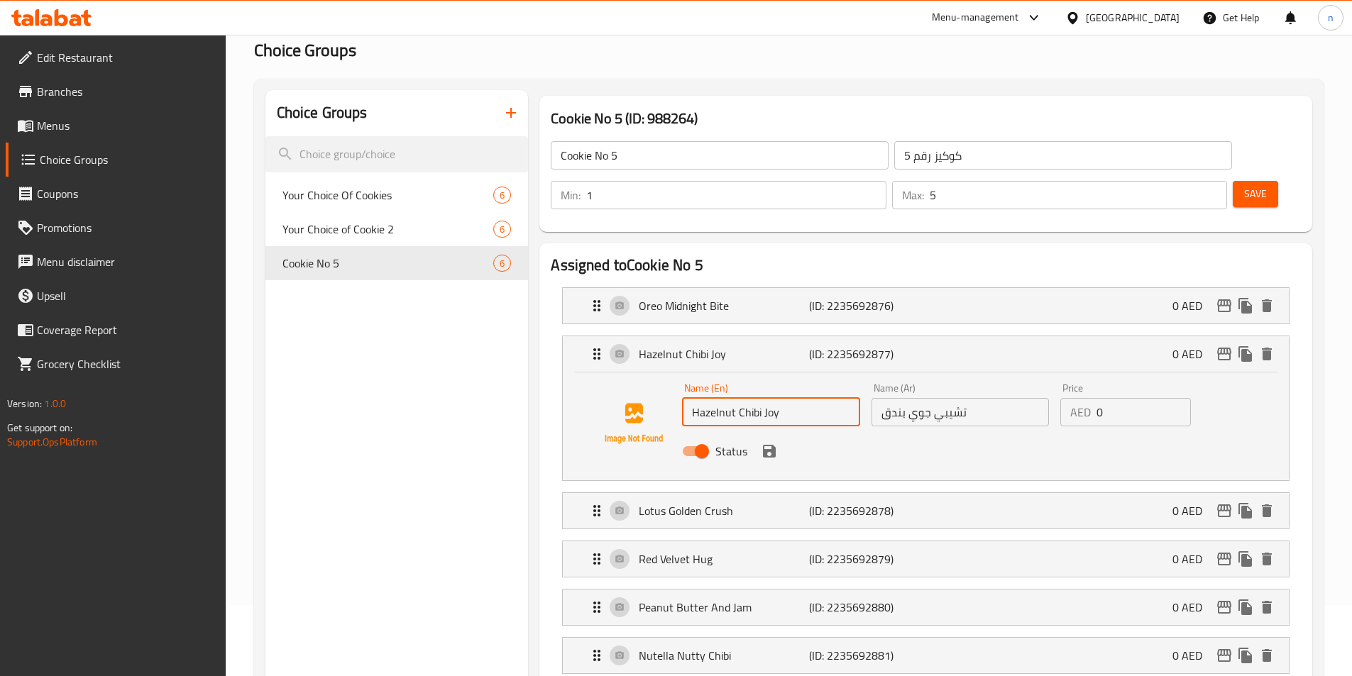
click at [714, 398] on input "Hazelnut Chibi Joy" at bounding box center [770, 412] width 177 height 28
click at [894, 398] on input "تشيبي جوي بندق" at bounding box center [959, 412] width 177 height 28
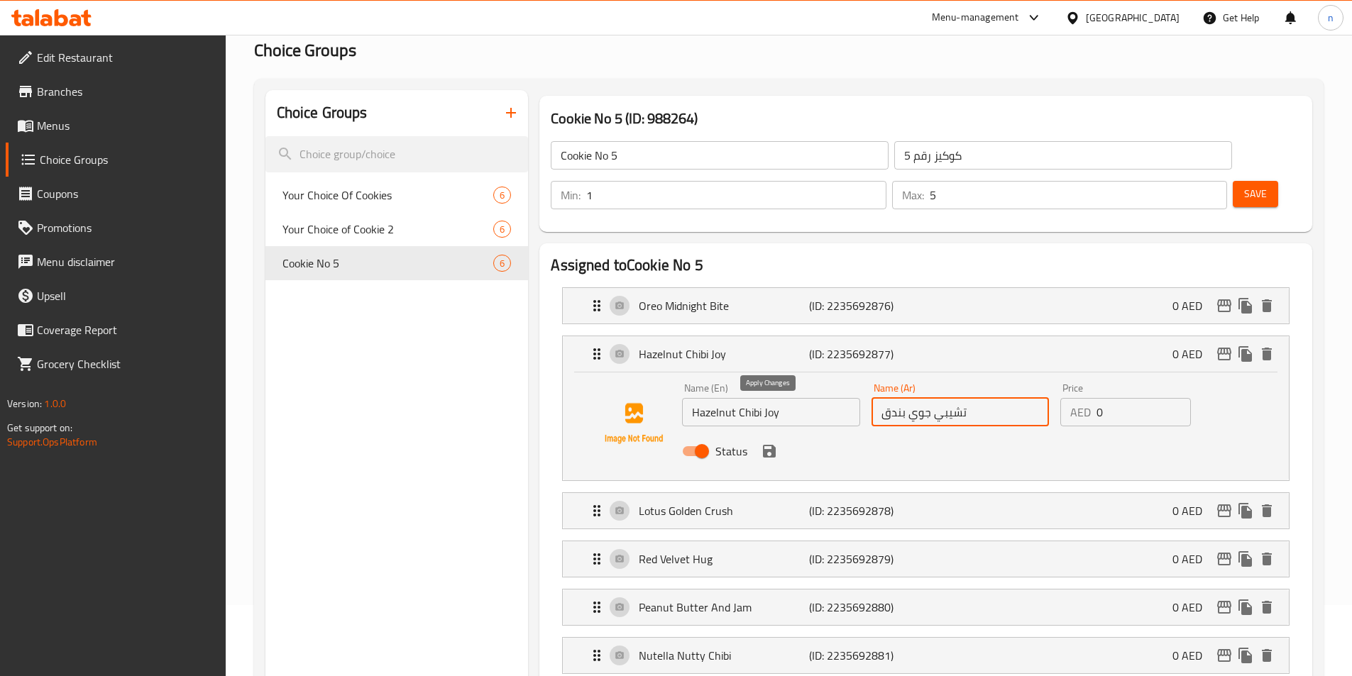
click at [774, 445] on icon "save" at bounding box center [769, 451] width 13 height 13
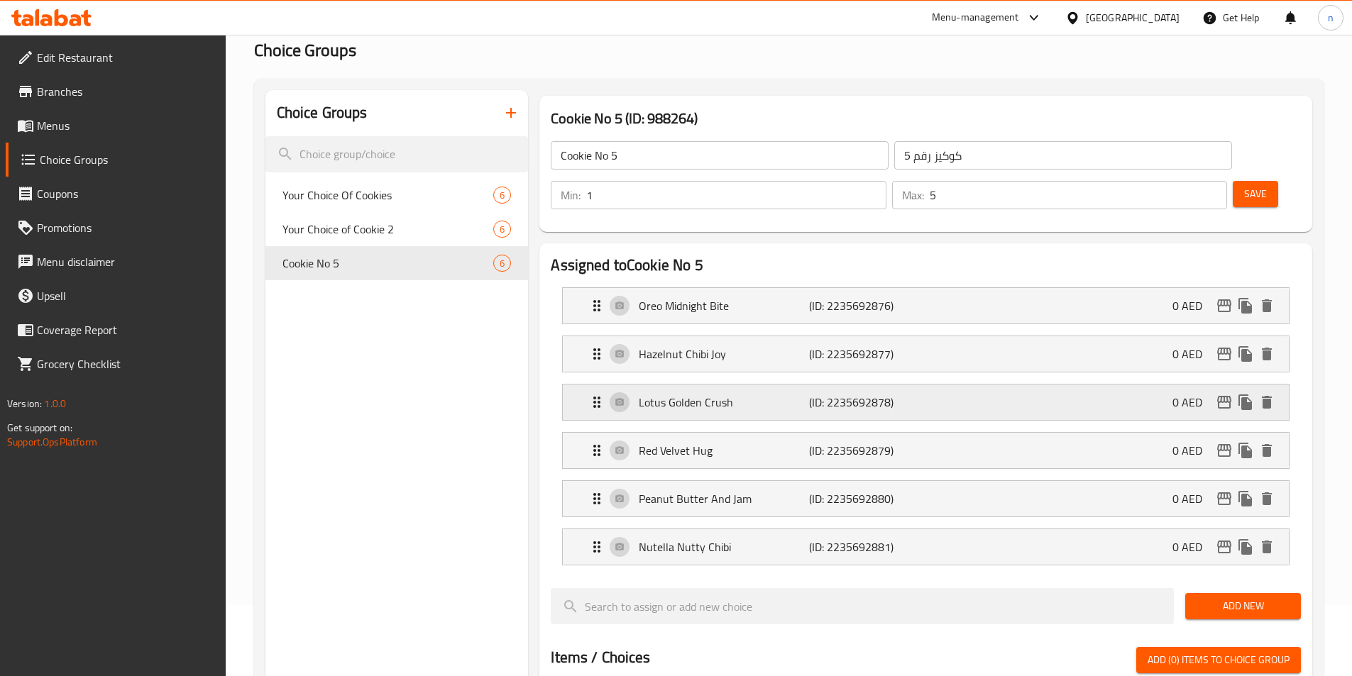
click at [763, 394] on p "Lotus Golden Crush" at bounding box center [724, 402] width 170 height 17
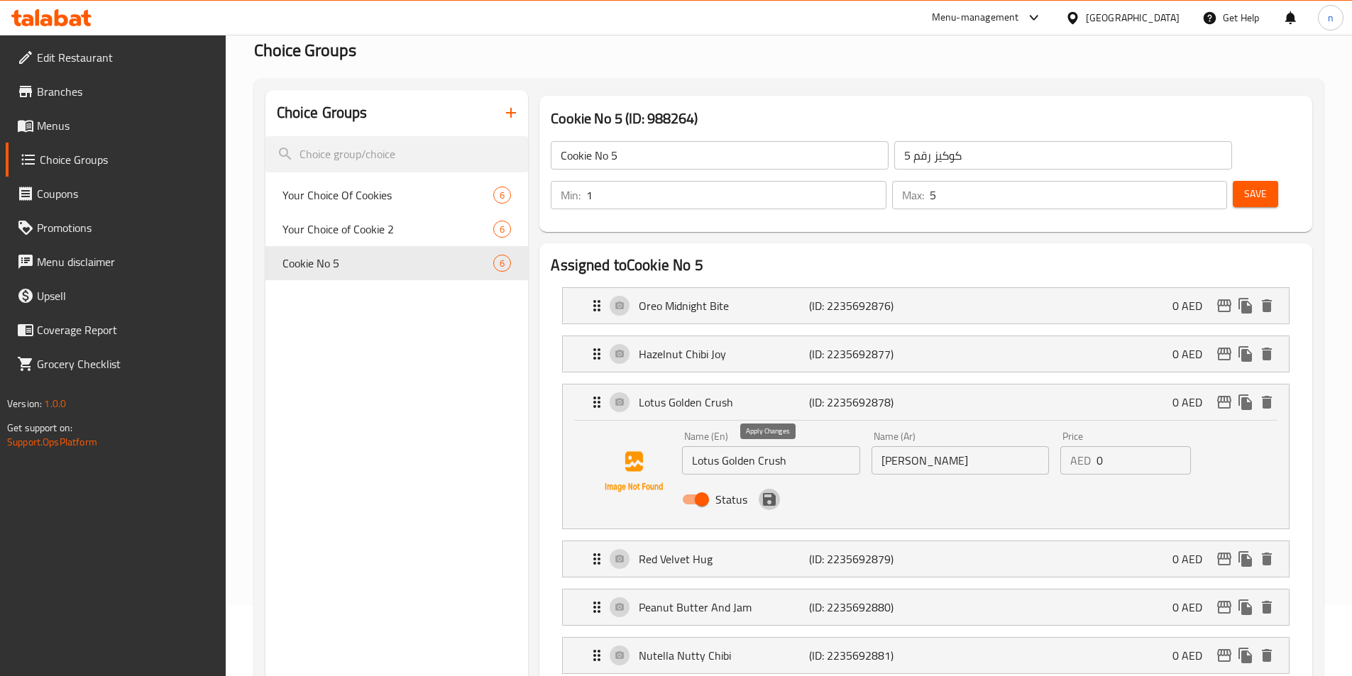
click at [764, 491] on icon "save" at bounding box center [769, 499] width 17 height 17
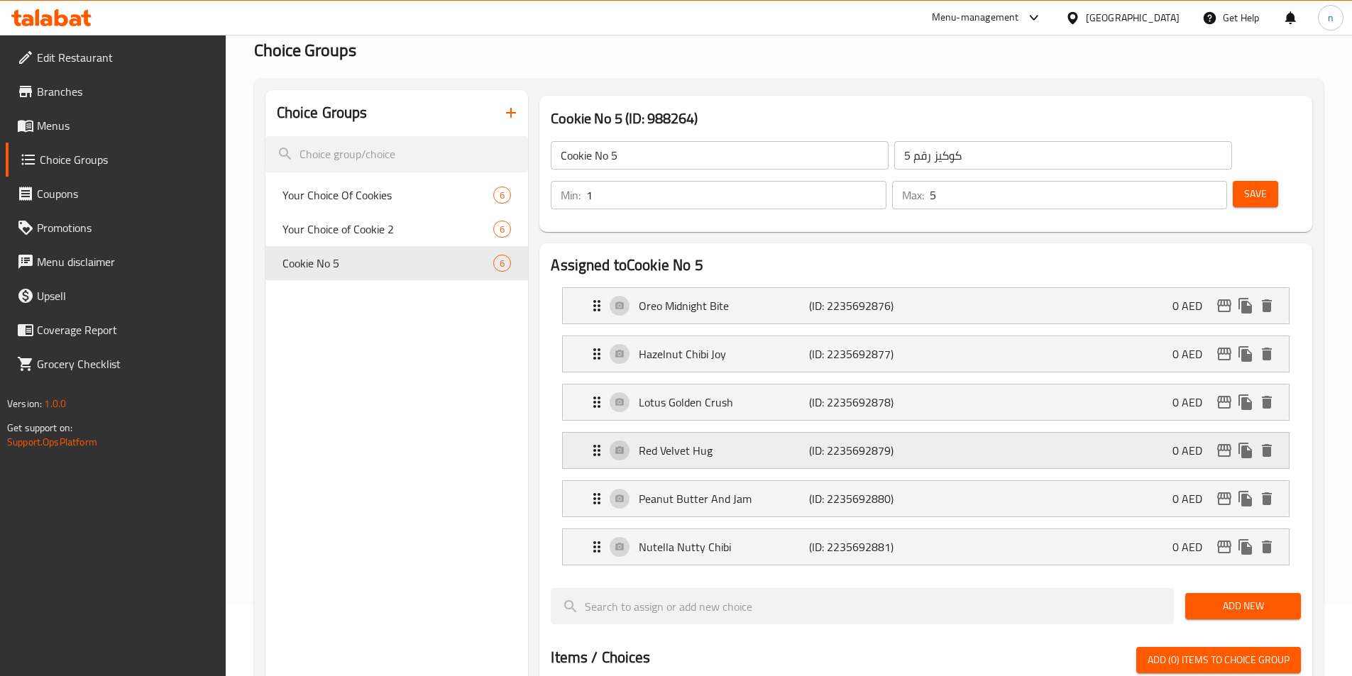
click at [758, 442] on p "Red Velvet Hug" at bounding box center [724, 450] width 170 height 17
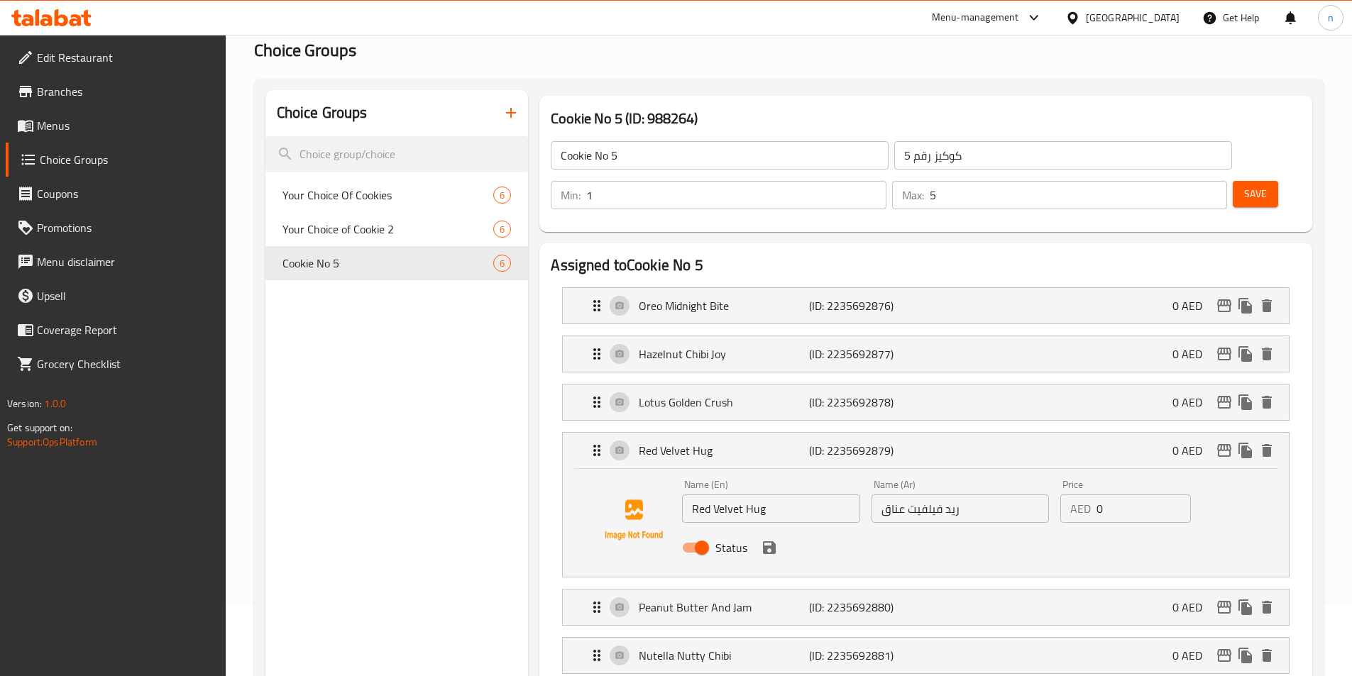
click at [890, 495] on input "ريد فيلفيت عناق" at bounding box center [959, 509] width 177 height 28
click at [766, 541] on icon "save" at bounding box center [769, 547] width 13 height 13
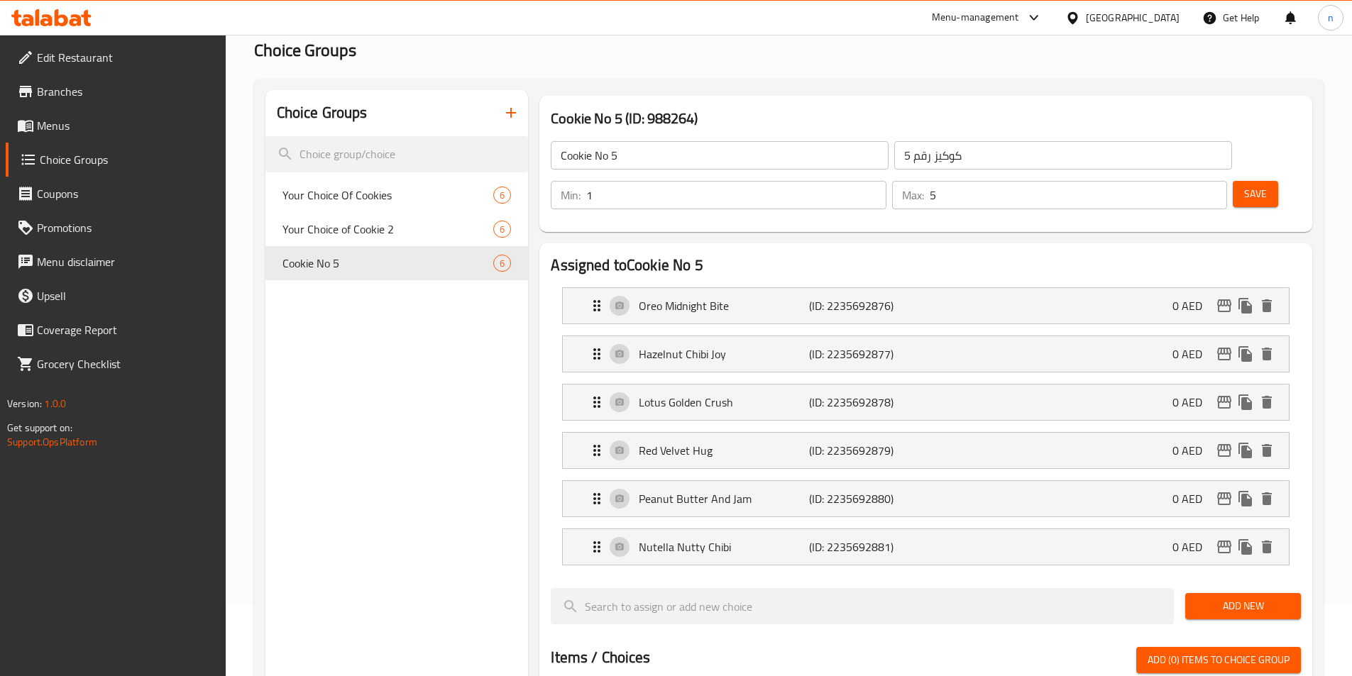
type input "ريد فيلفيت هج"
click at [787, 490] on p "Peanut Butter And Jam" at bounding box center [724, 498] width 170 height 17
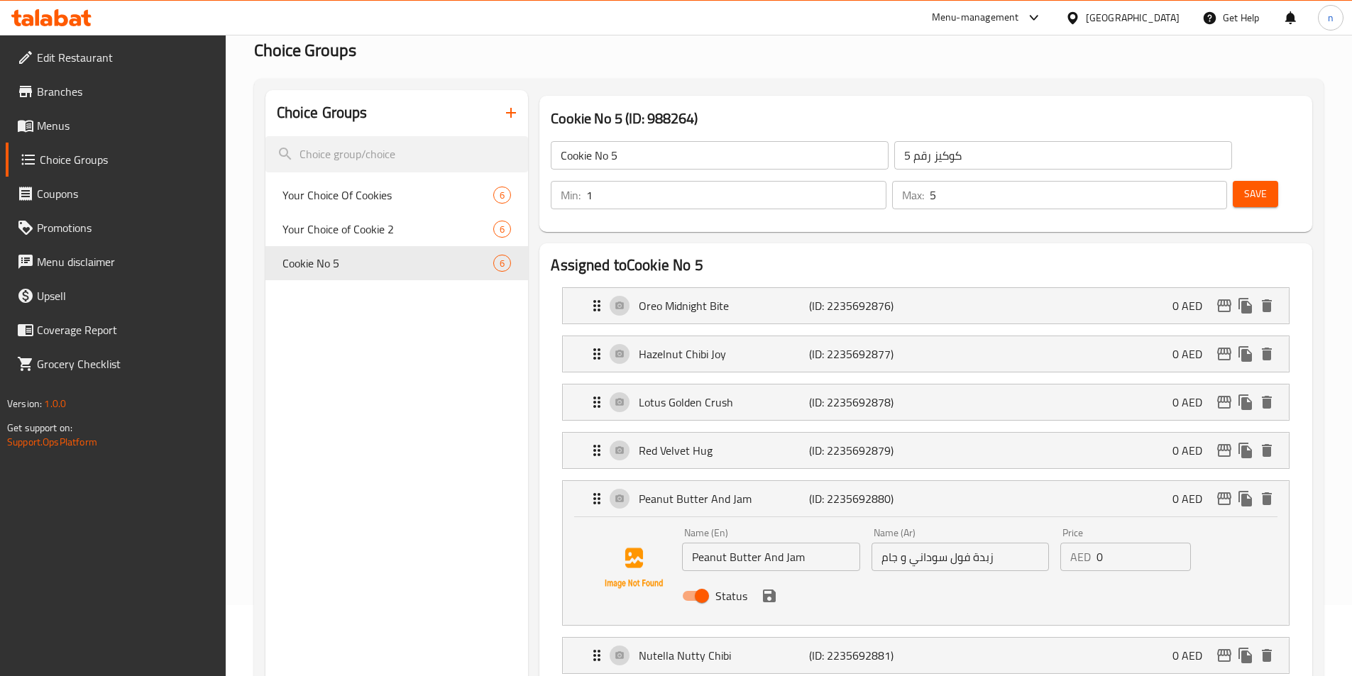
click at [790, 543] on input "Peanut Butter And Jam" at bounding box center [770, 557] width 177 height 28
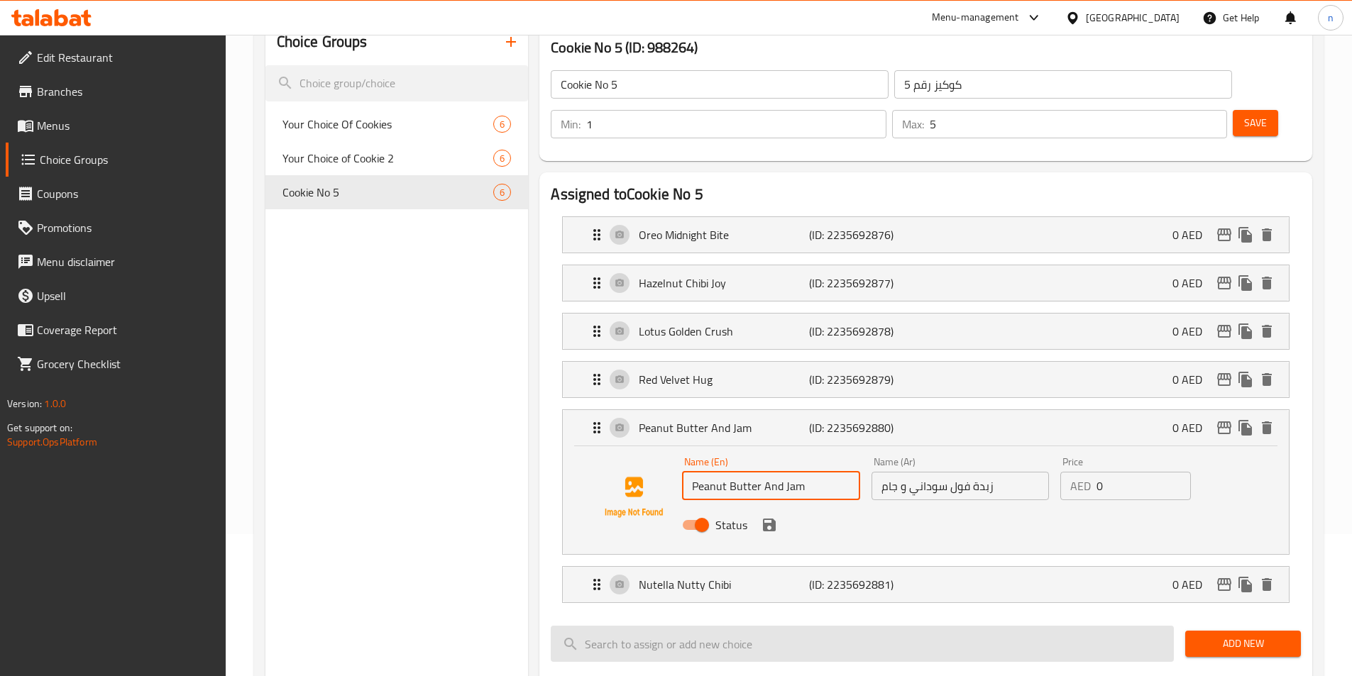
scroll to position [213, 0]
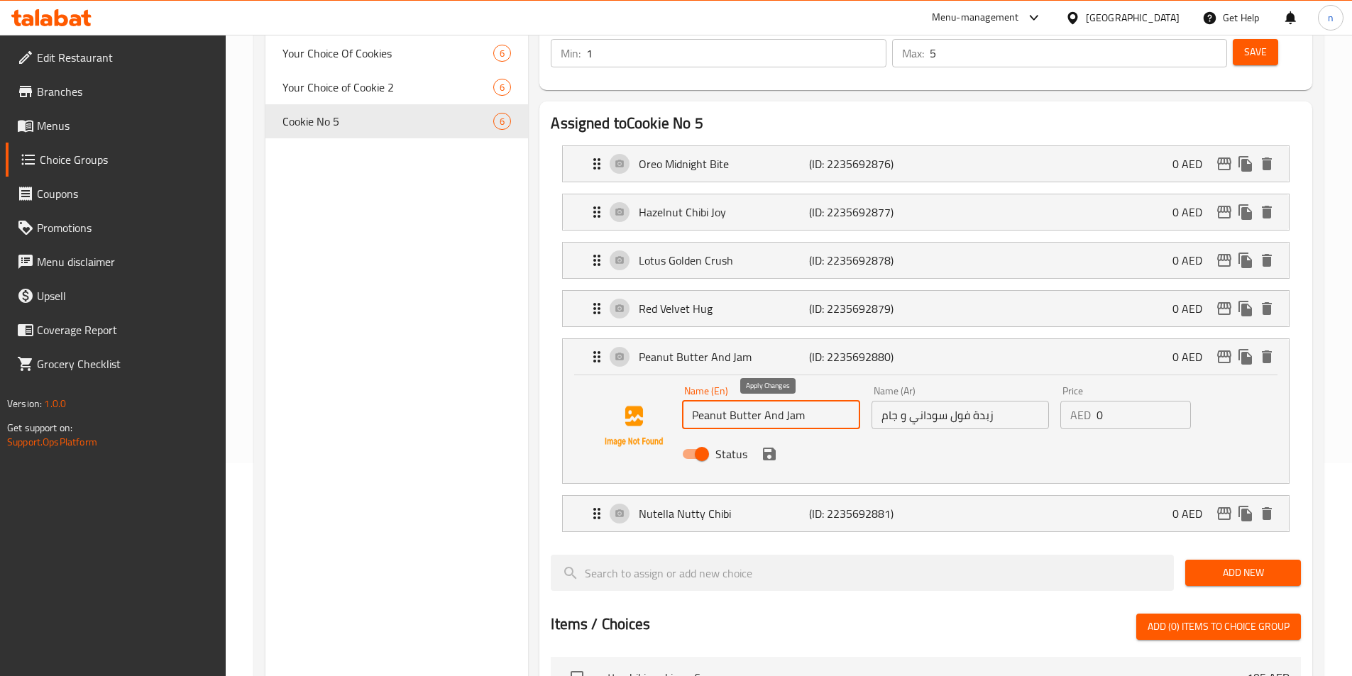
click at [769, 446] on icon "save" at bounding box center [769, 454] width 17 height 17
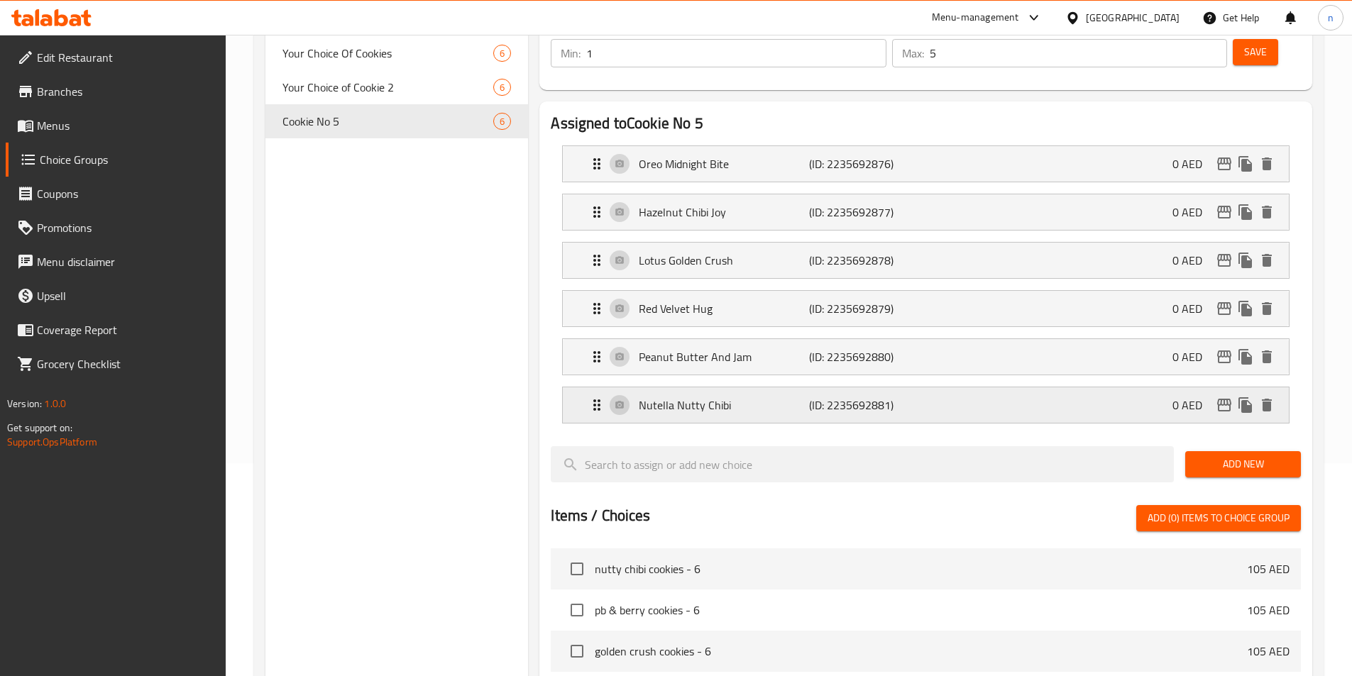
click at [783, 397] on p "Nutella Nutty Chibi" at bounding box center [724, 405] width 170 height 17
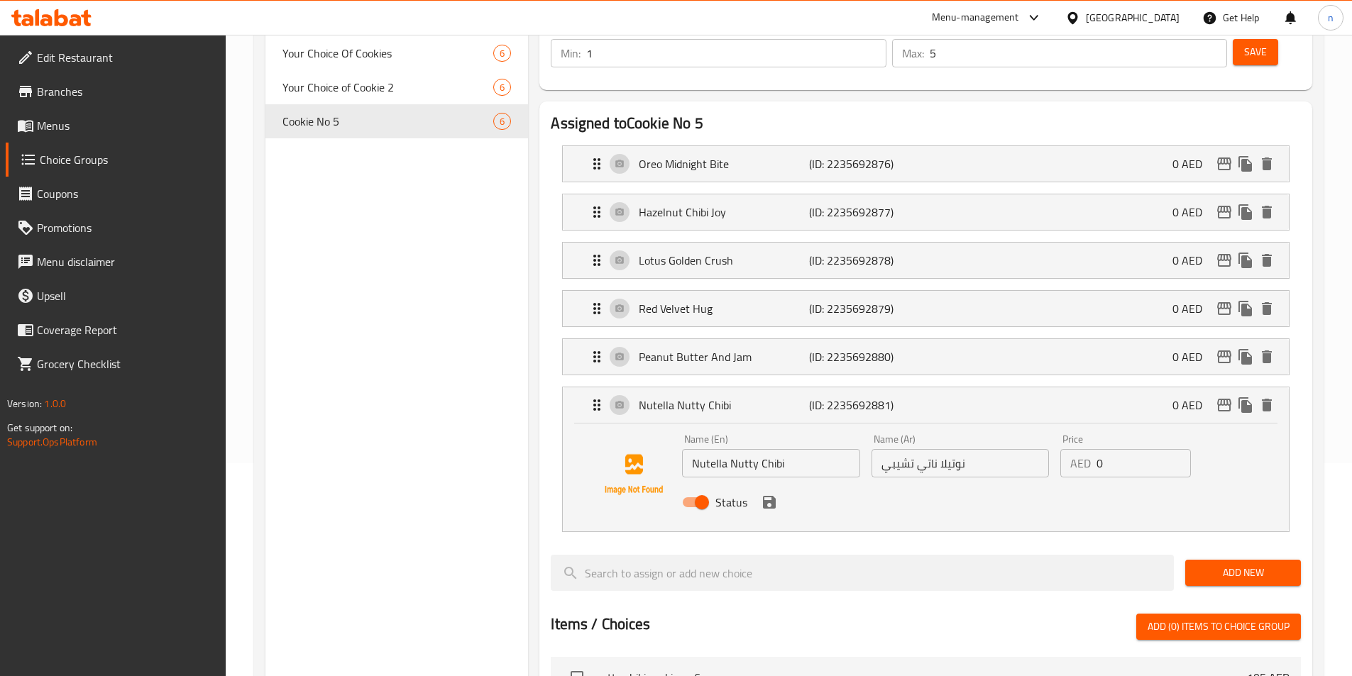
click at [897, 449] on input "نوتيلا ناتي تشيبي" at bounding box center [959, 463] width 177 height 28
click at [951, 449] on input "نوتيلا ناتي تشيبي" at bounding box center [959, 463] width 177 height 28
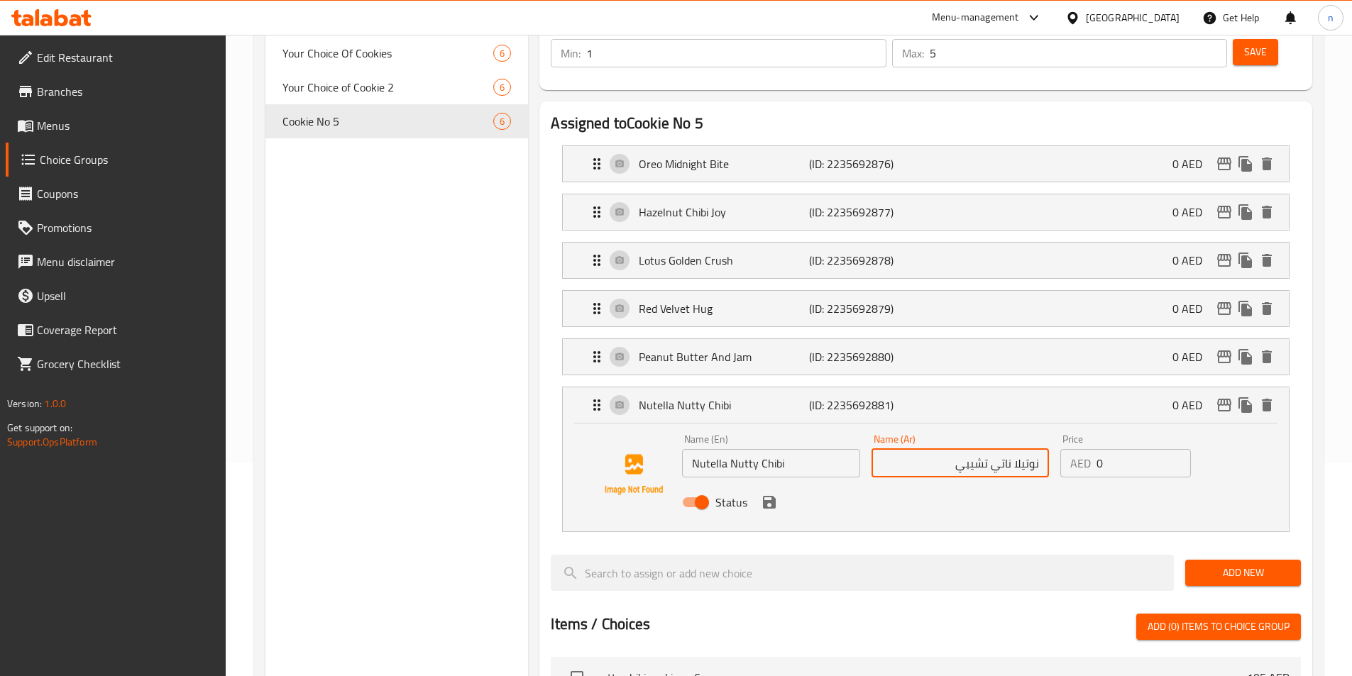
click at [908, 449] on input "نوتيلا ناتي تشيبي" at bounding box center [959, 463] width 177 height 28
click at [982, 449] on input "نوتيلا ناتي تشيبي" at bounding box center [959, 463] width 177 height 28
click at [1039, 449] on input "نوتيلا ناتي" at bounding box center [959, 463] width 177 height 28
paste input "تشيبي"
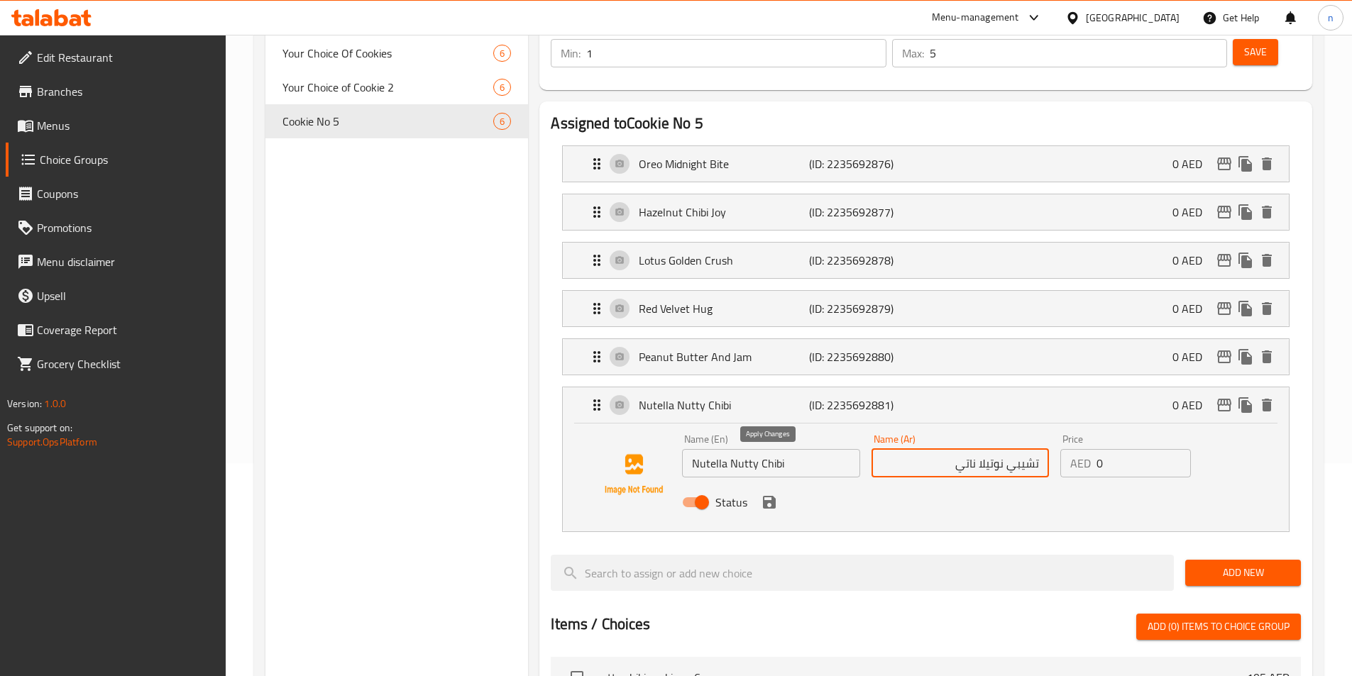
click at [768, 496] on icon "save" at bounding box center [769, 502] width 13 height 13
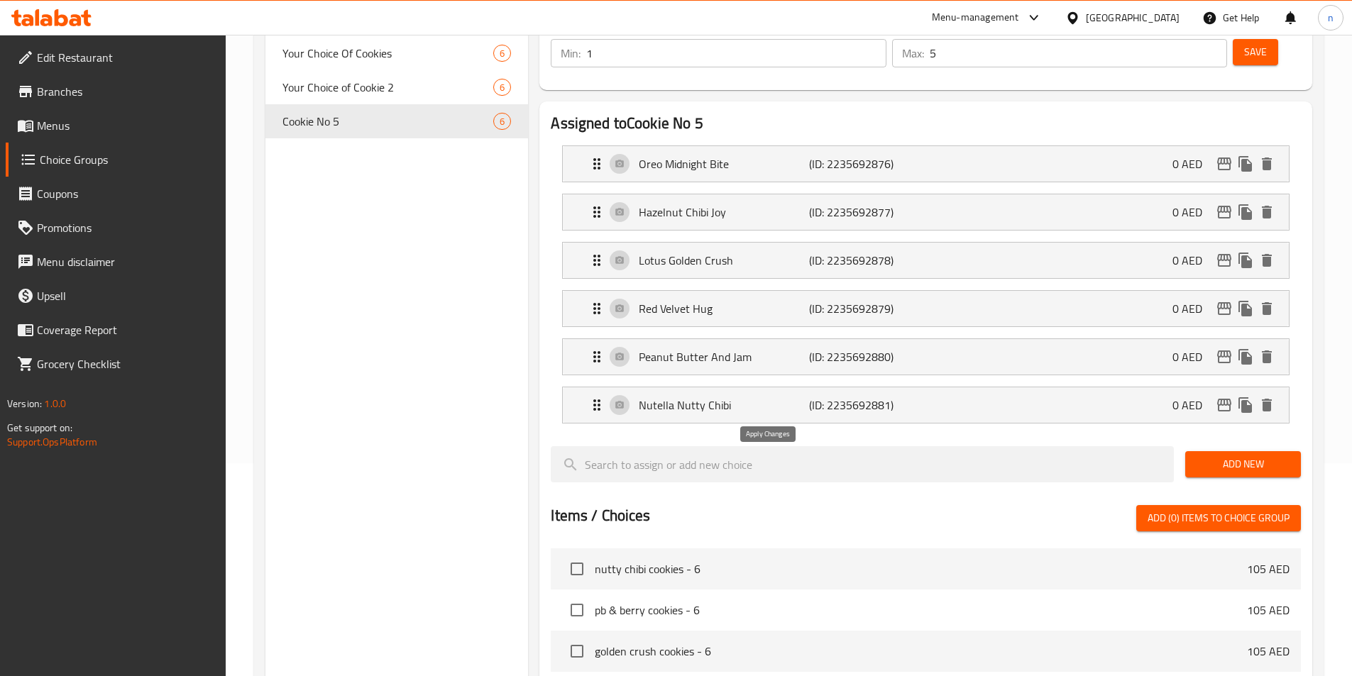
type input "تشيبي نوتيلا ناتي"
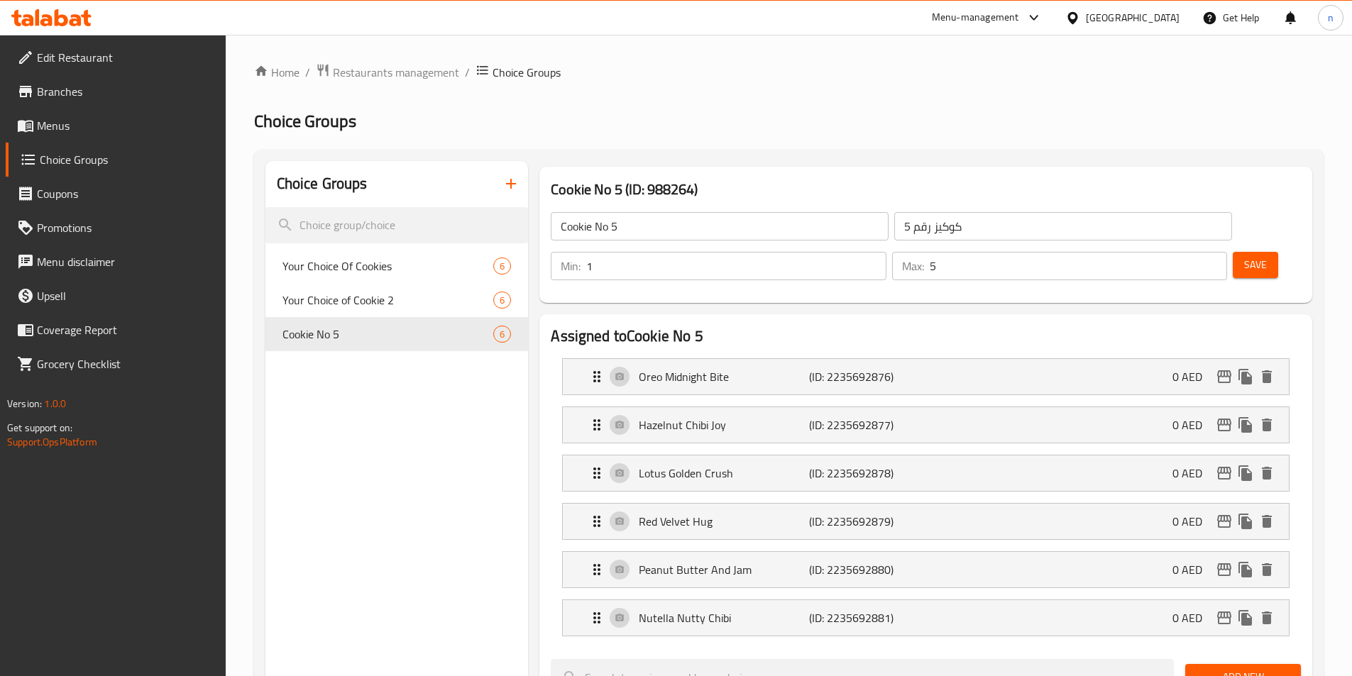
click at [1244, 256] on span "Save" at bounding box center [1255, 265] width 23 height 18
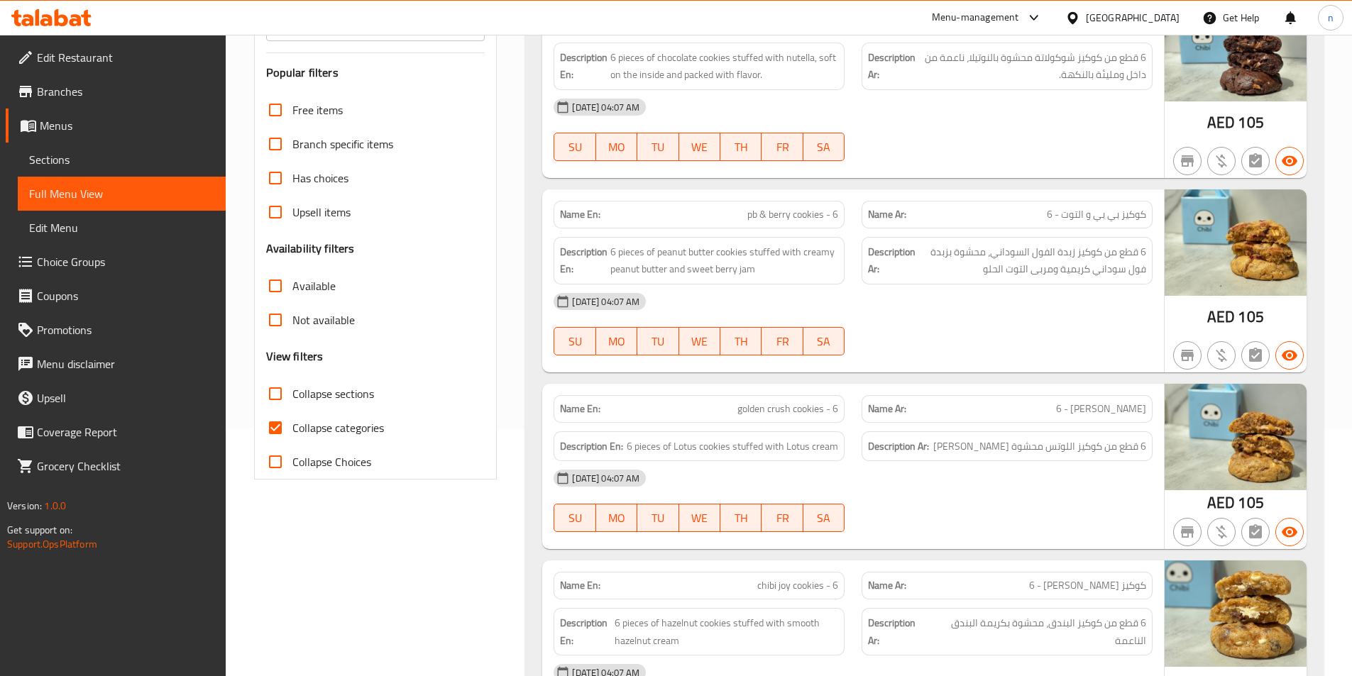
scroll to position [282, 0]
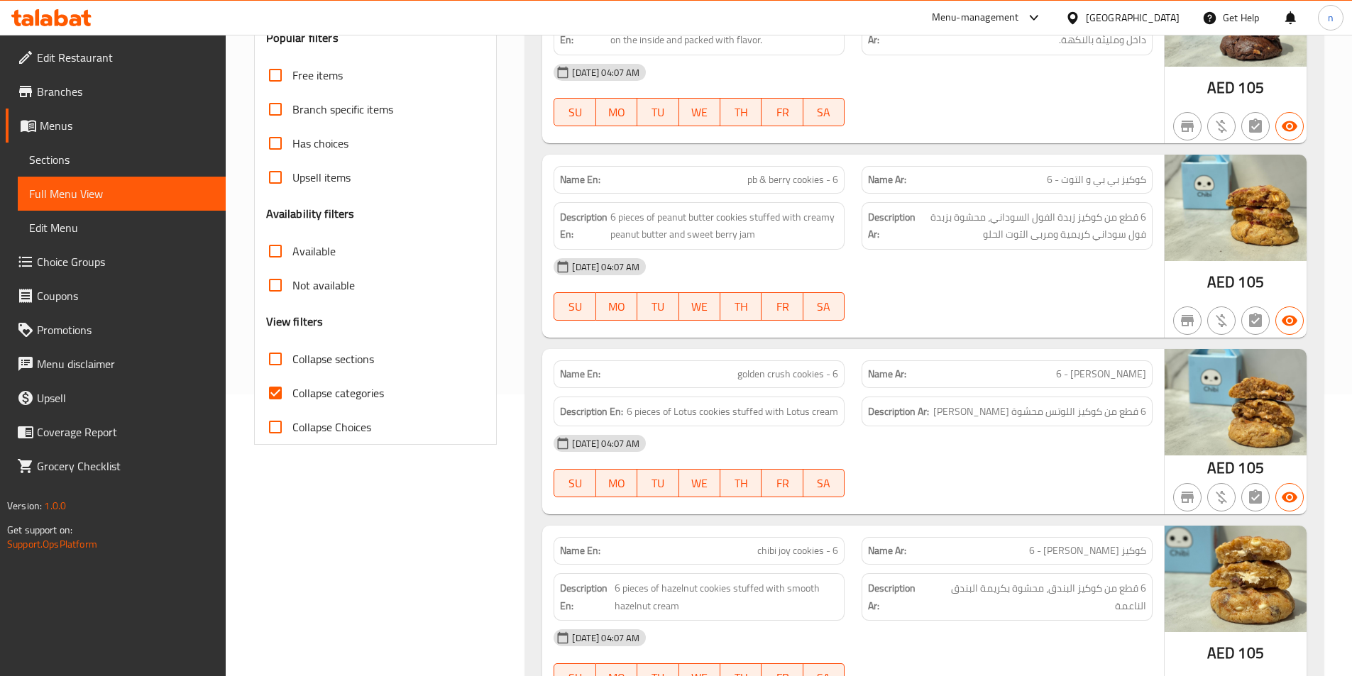
click at [270, 395] on input "Collapse categories" at bounding box center [275, 393] width 34 height 34
checkbox input "false"
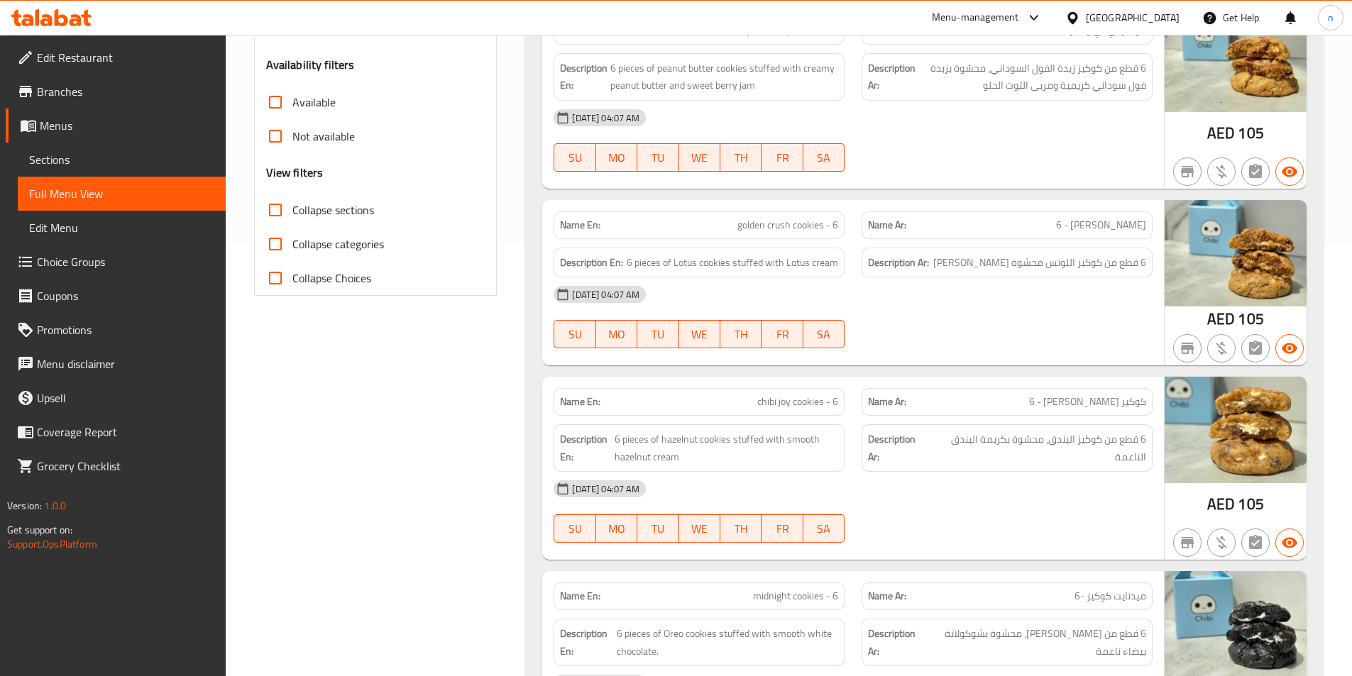
scroll to position [565, 0]
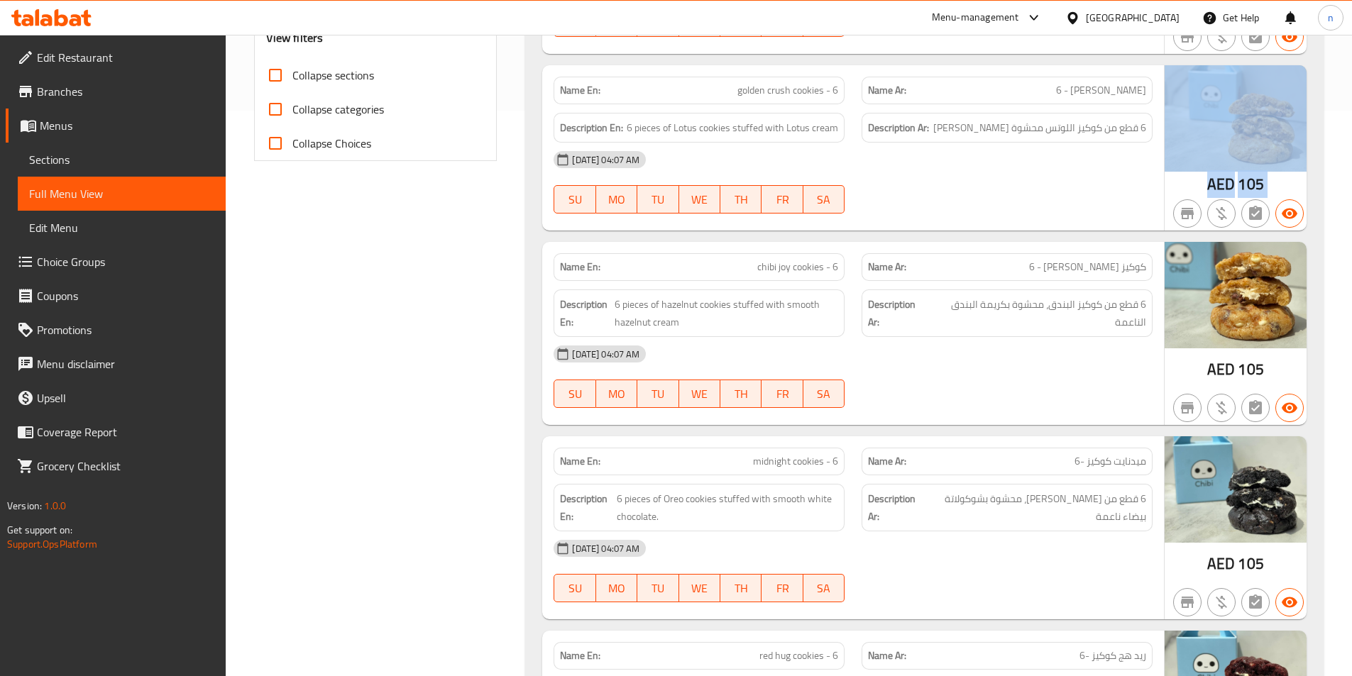
drag, startPoint x: 1349, startPoint y: 167, endPoint x: 1345, endPoint y: 199, distance: 32.9
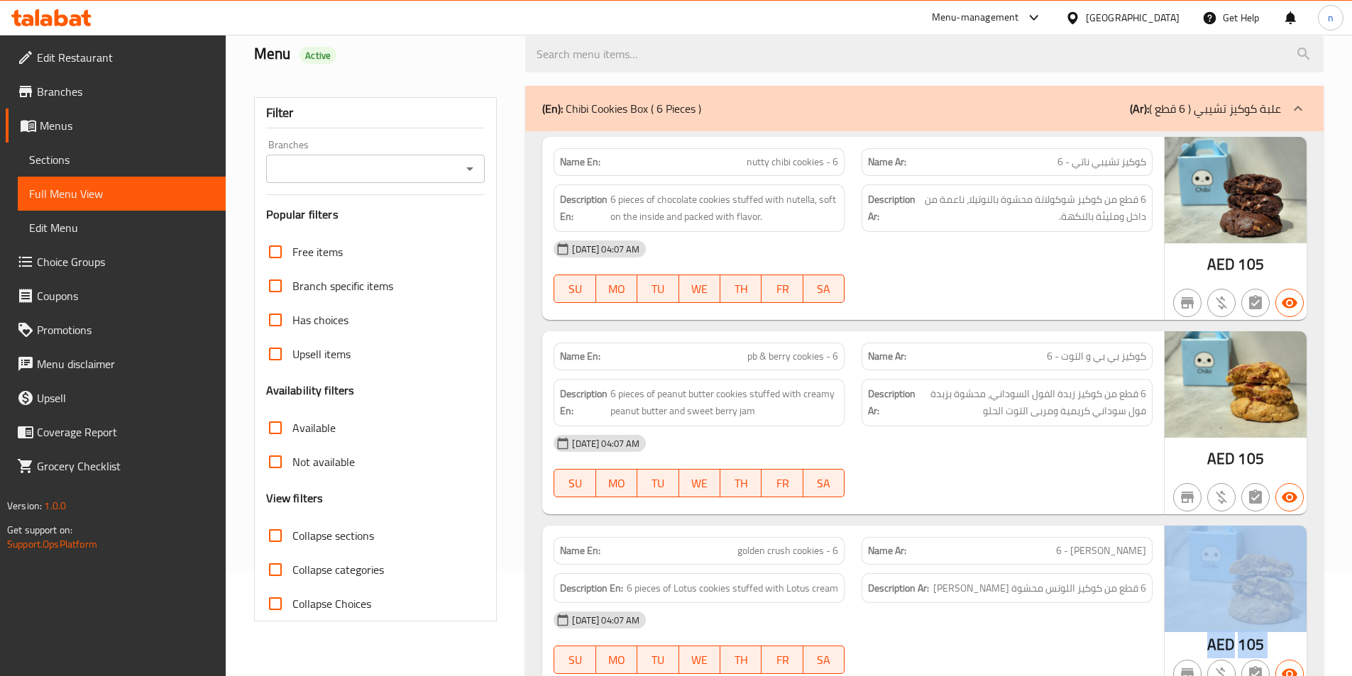
scroll to position [0, 0]
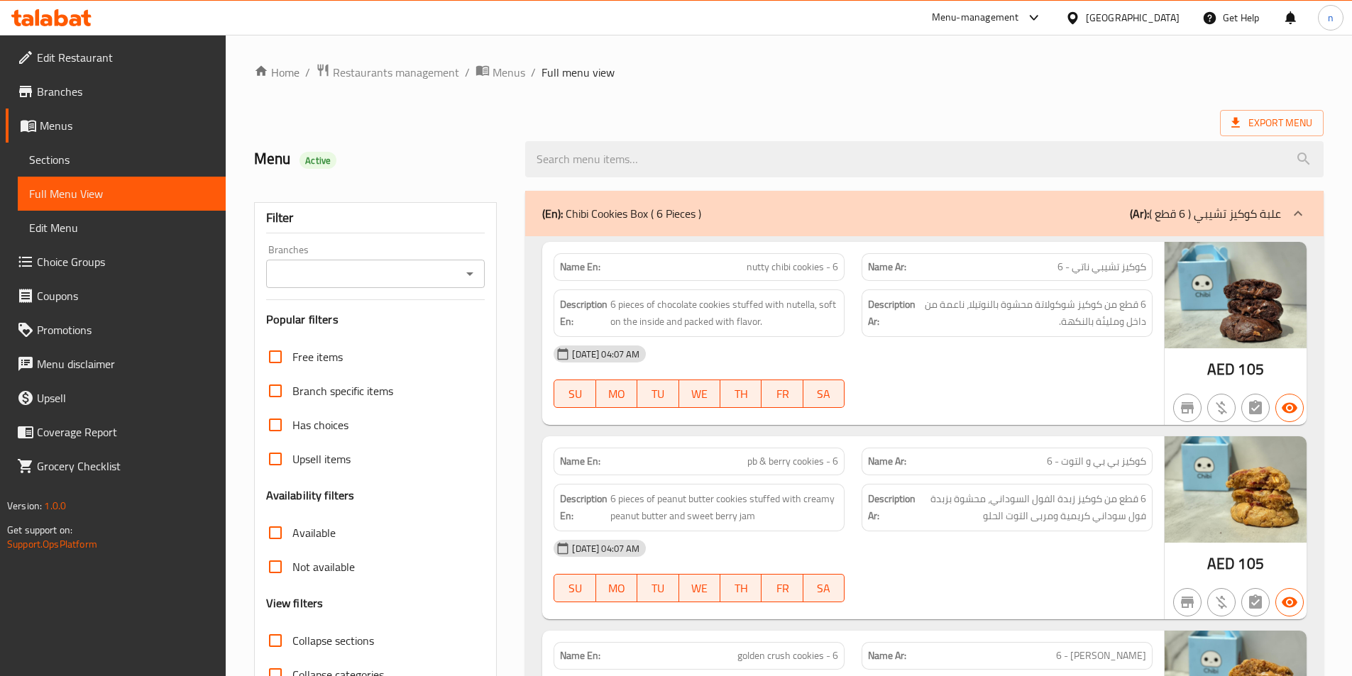
click at [1085, 271] on span "كوكيز تشيبي ناتي - 6" at bounding box center [1101, 267] width 89 height 15
copy span "ناتي"
